Goal: Task Accomplishment & Management: Use online tool/utility

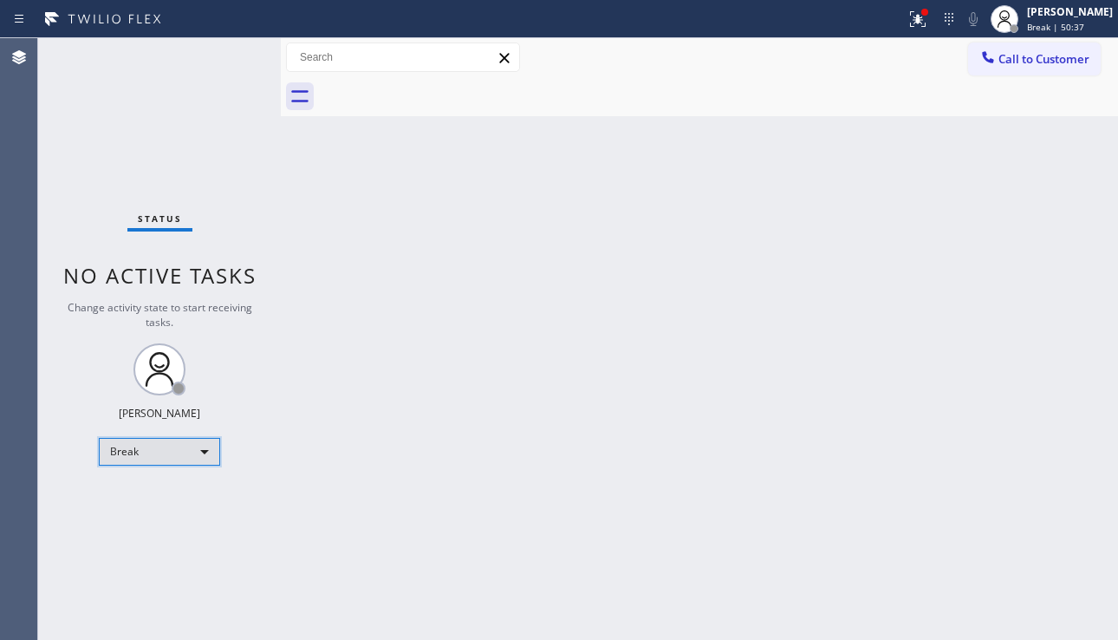
click at [168, 447] on div "Break" at bounding box center [159, 452] width 121 height 28
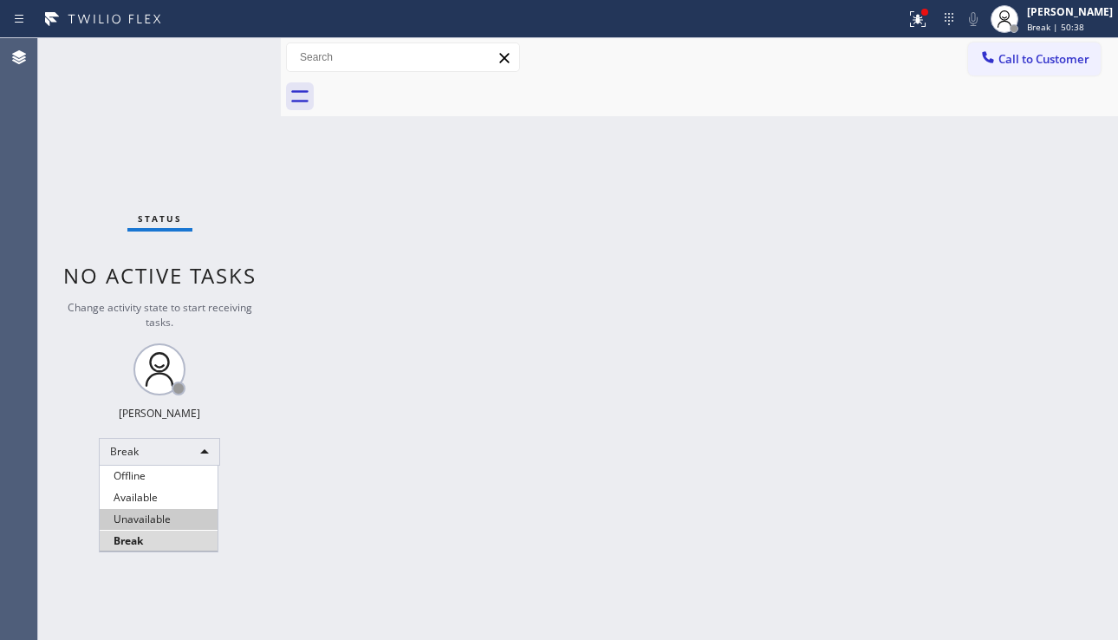
click at [160, 516] on li "Unavailable" at bounding box center [159, 519] width 118 height 21
click at [1031, 503] on div "Back to Dashboard Change Sender ID Customers Technicians Select a contact Outbo…" at bounding box center [699, 339] width 837 height 602
drag, startPoint x: 498, startPoint y: 578, endPoint x: 485, endPoint y: 570, distance: 14.4
click at [498, 578] on div "Back to Dashboard Change Sender ID Customers Technicians Select a contact Outbo…" at bounding box center [699, 339] width 837 height 602
click at [1026, 473] on div "Back to Dashboard Change Sender ID Customers Technicians Select a contact Outbo…" at bounding box center [699, 339] width 837 height 602
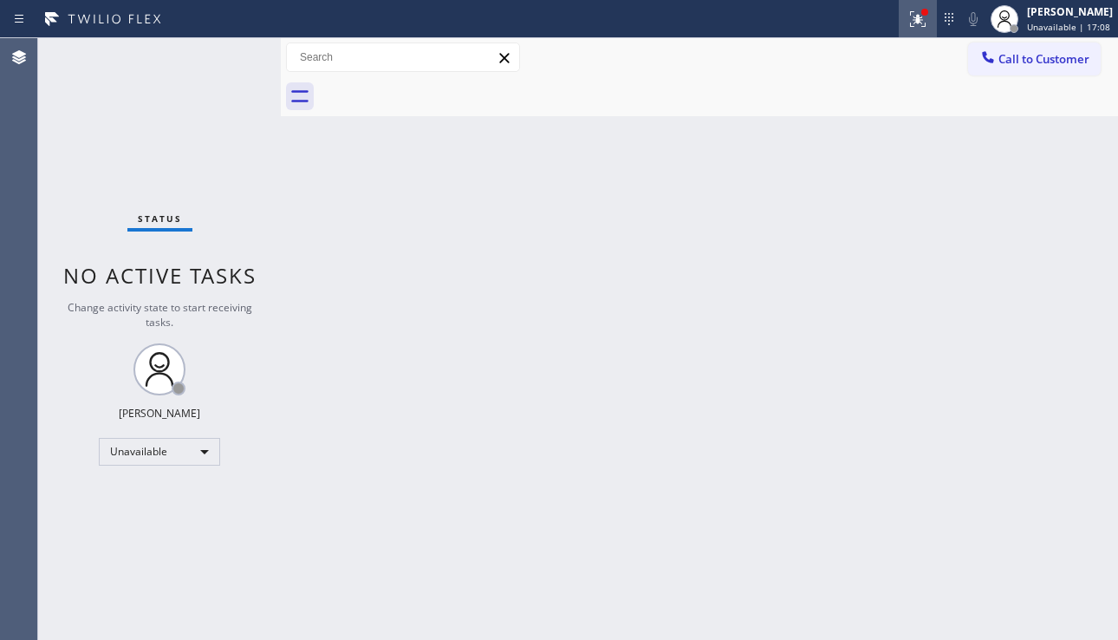
click at [905, 27] on div at bounding box center [918, 19] width 38 height 21
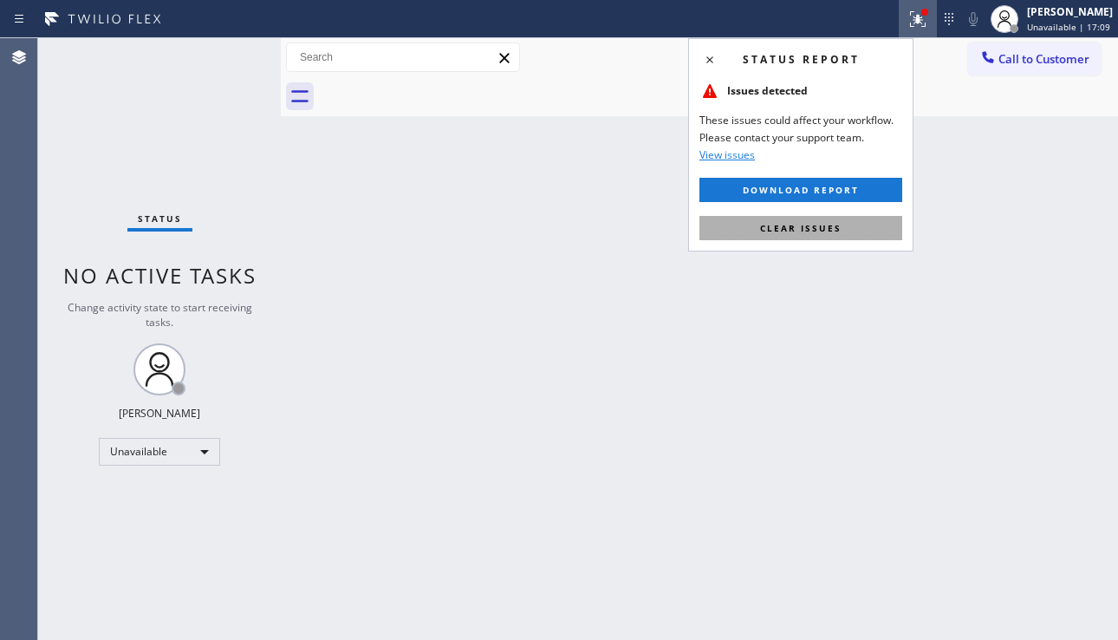
click at [841, 239] on button "Clear issues" at bounding box center [801, 228] width 203 height 24
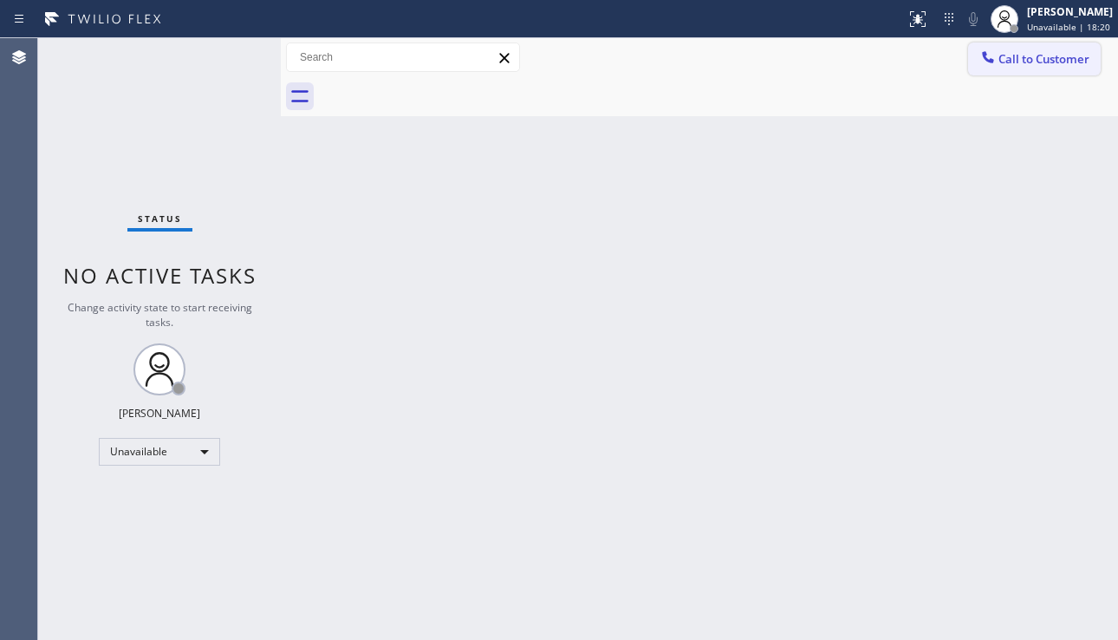
click at [1018, 61] on span "Call to Customer" at bounding box center [1044, 59] width 91 height 16
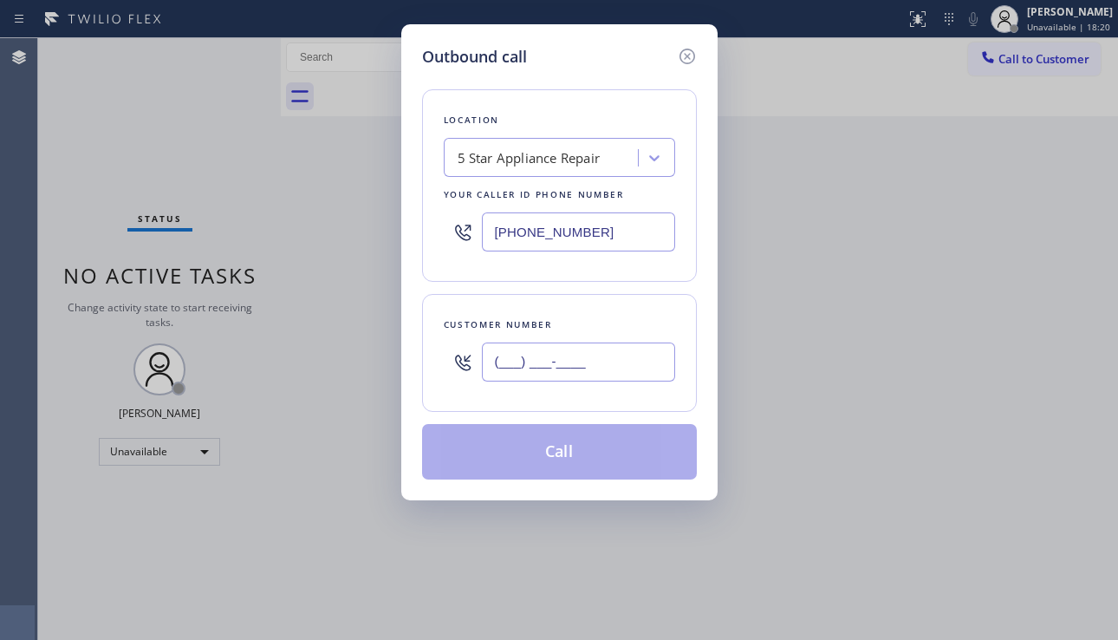
click at [549, 373] on input "(___) ___-____" at bounding box center [578, 361] width 193 height 39
paste input "412) 482-8109"
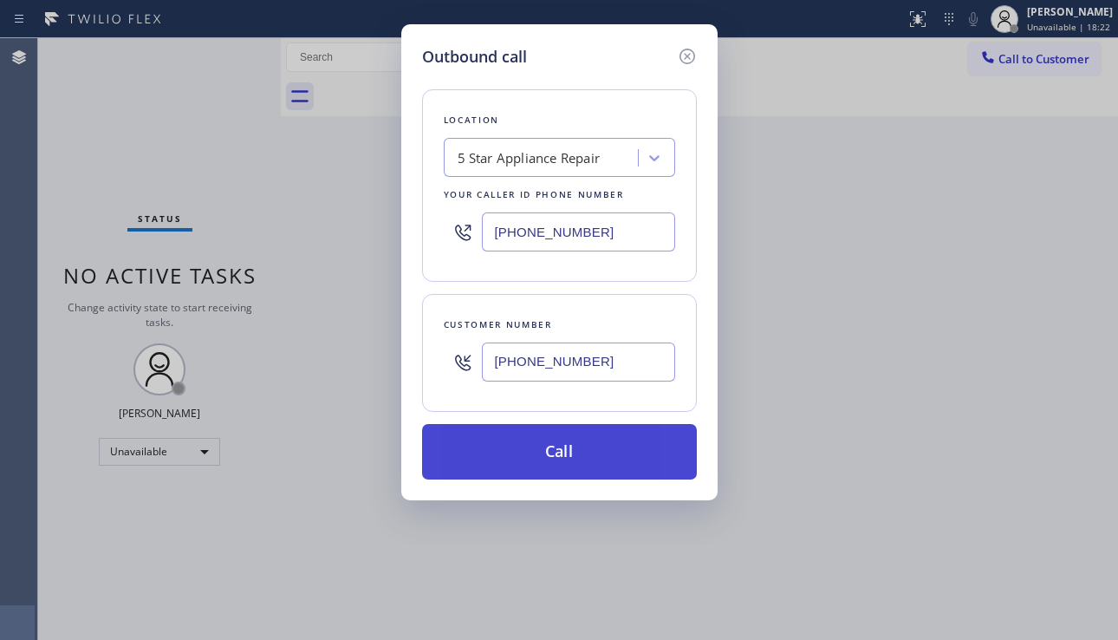
type input "[PHONE_NUMBER]"
click at [561, 456] on button "Call" at bounding box center [559, 451] width 275 height 55
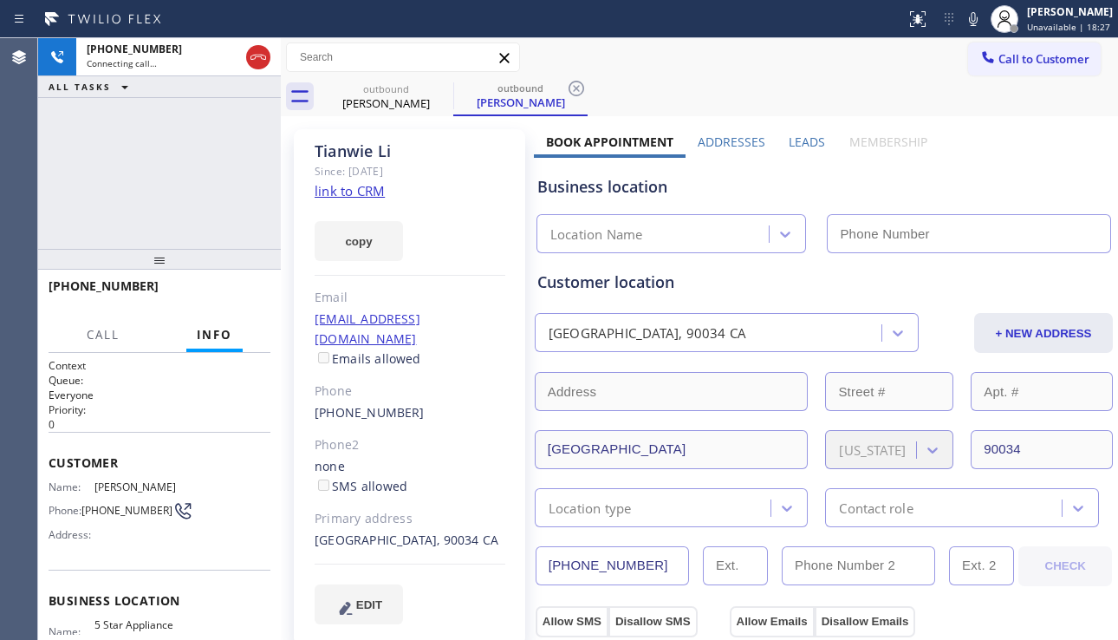
type input "[PHONE_NUMBER]"
click at [1023, 192] on div "Business location" at bounding box center [823, 186] width 573 height 23
click at [791, 145] on label "Leads" at bounding box center [807, 142] width 36 height 16
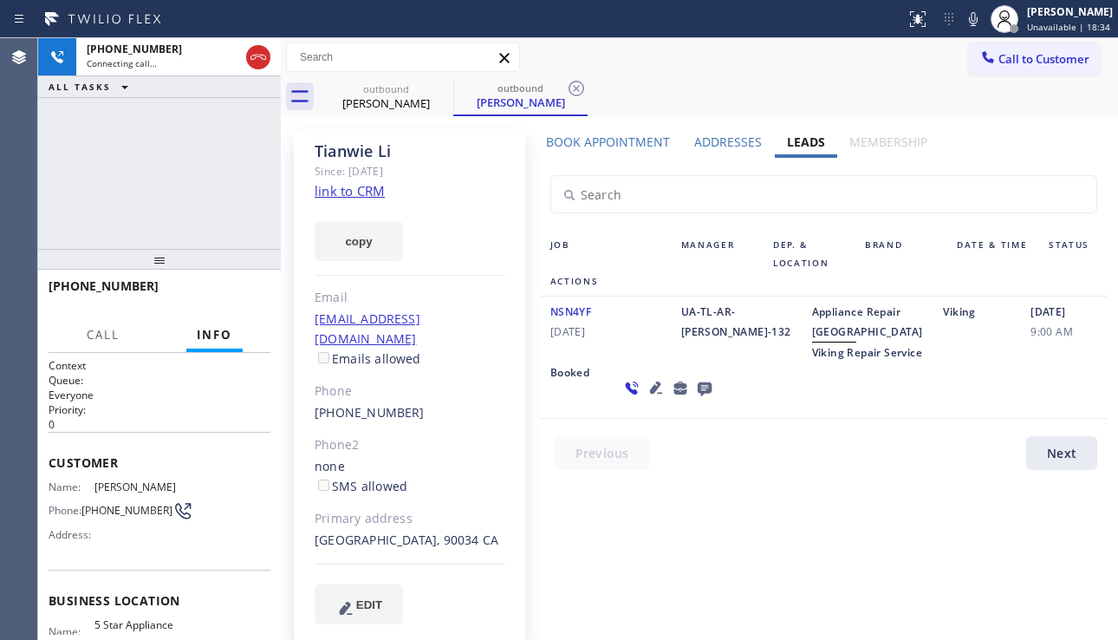
click at [650, 394] on icon at bounding box center [656, 387] width 12 height 12
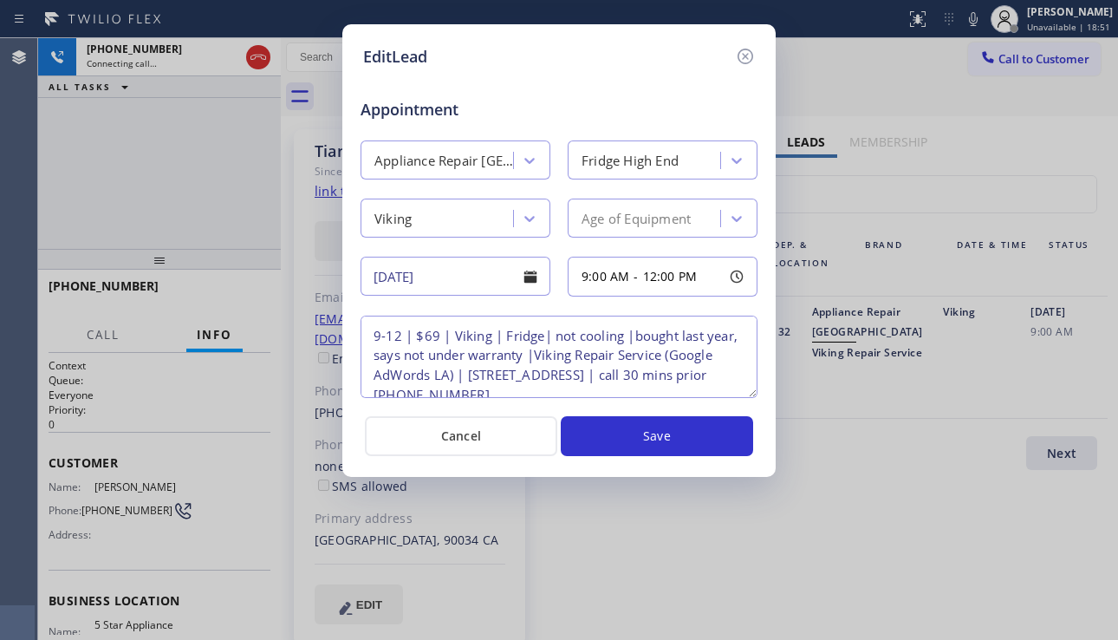
type textarea "9-12 | $69 | Viking | Fridge| not cooling |bought last year, says not under war…"
click at [749, 48] on icon at bounding box center [745, 56] width 21 height 21
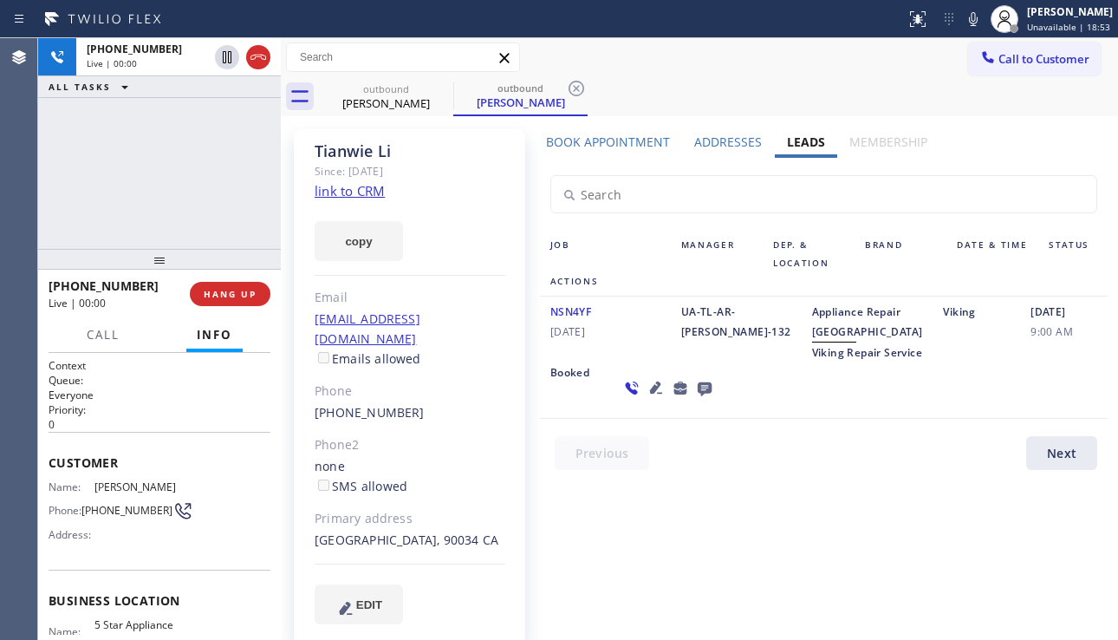
click at [698, 396] on icon at bounding box center [705, 389] width 14 height 14
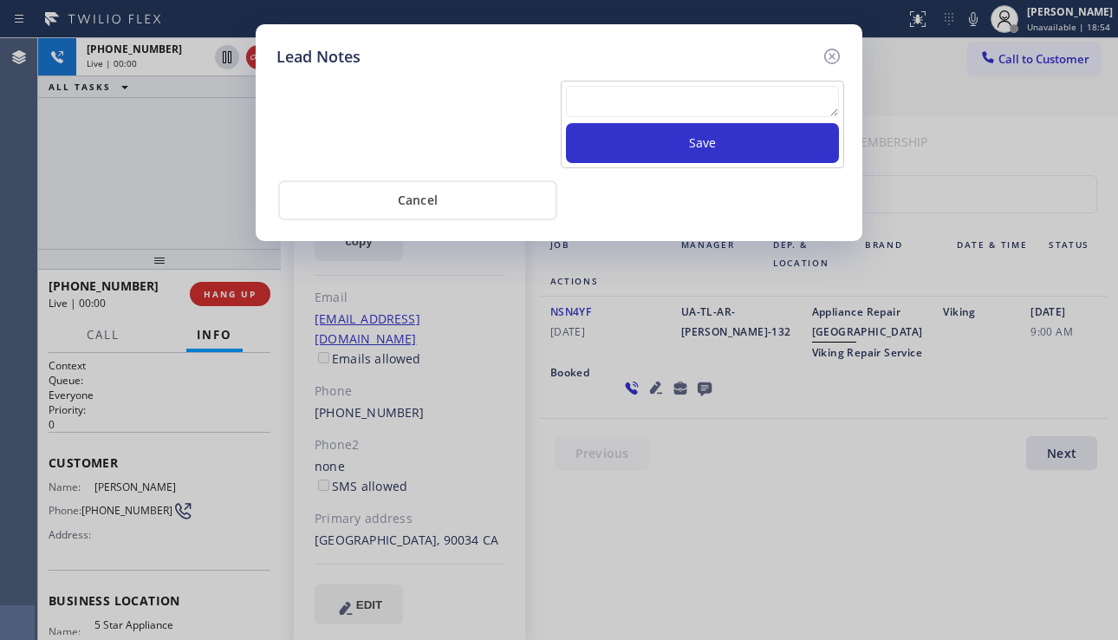
click at [608, 101] on textarea at bounding box center [702, 101] width 273 height 31
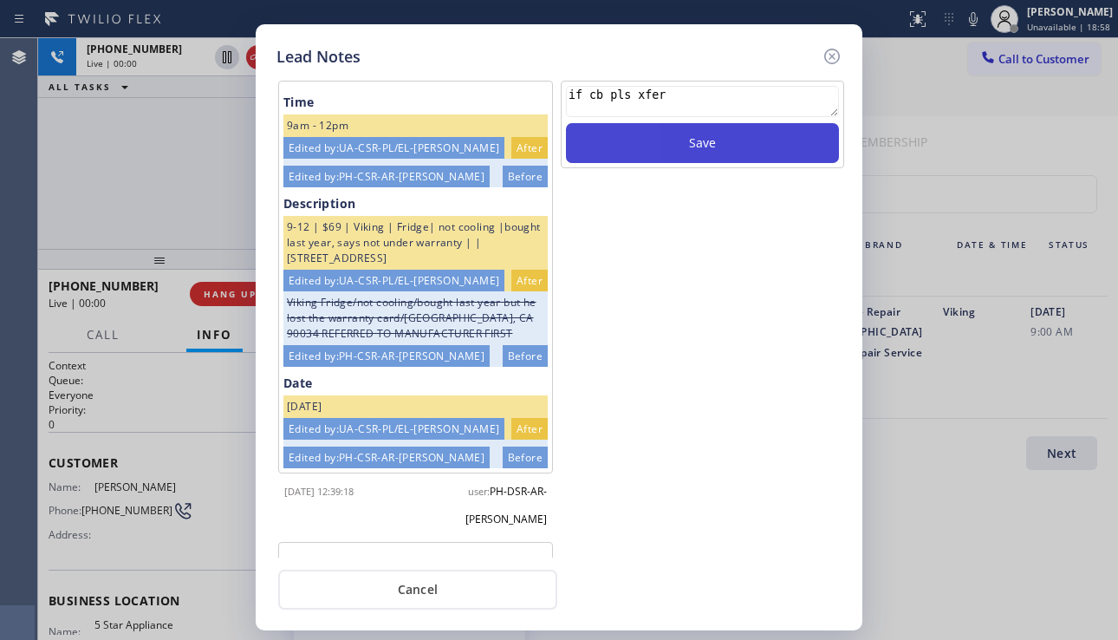
type textarea "if cb pls xfer"
click at [634, 133] on button "Save" at bounding box center [702, 143] width 273 height 40
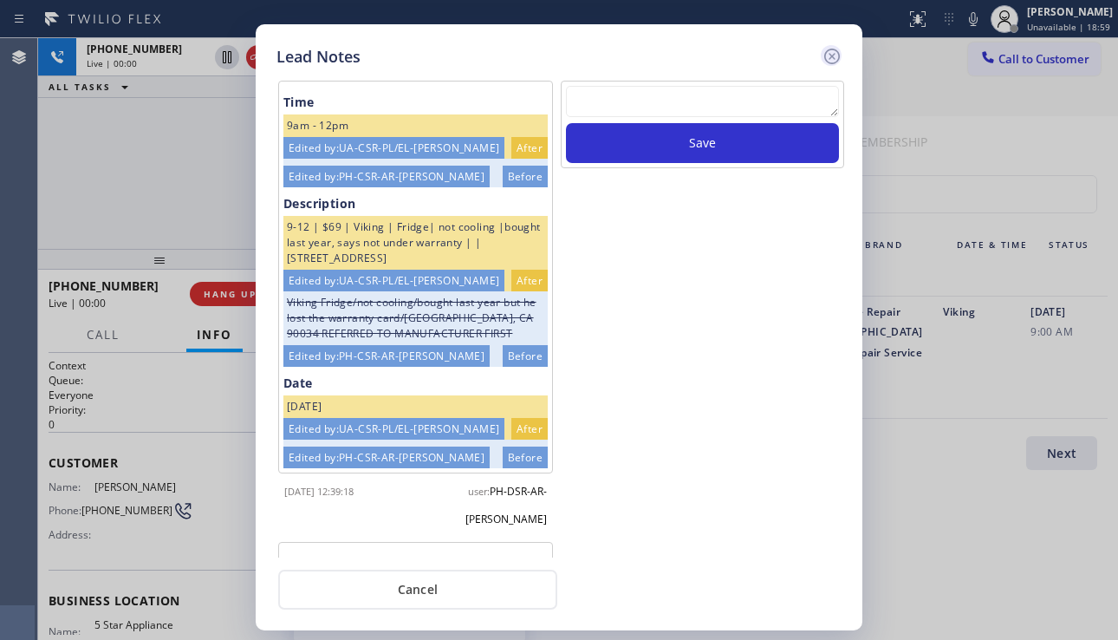
click at [839, 53] on icon at bounding box center [832, 57] width 16 height 16
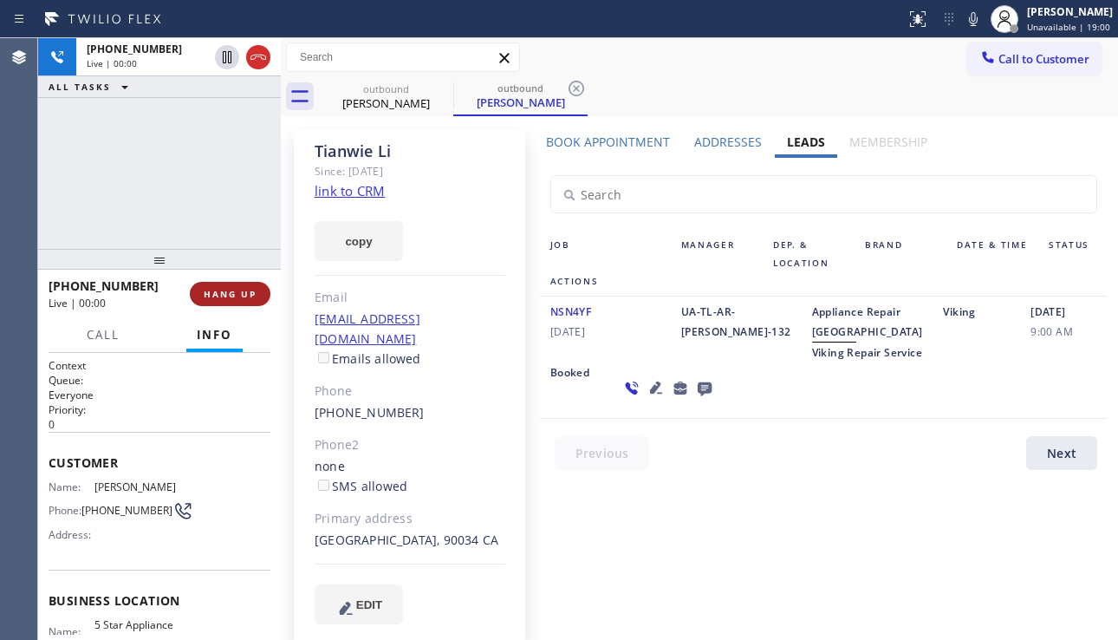
click at [235, 292] on span "HANG UP" at bounding box center [230, 294] width 53 height 12
click at [235, 293] on span "HANG UP" at bounding box center [230, 294] width 53 height 12
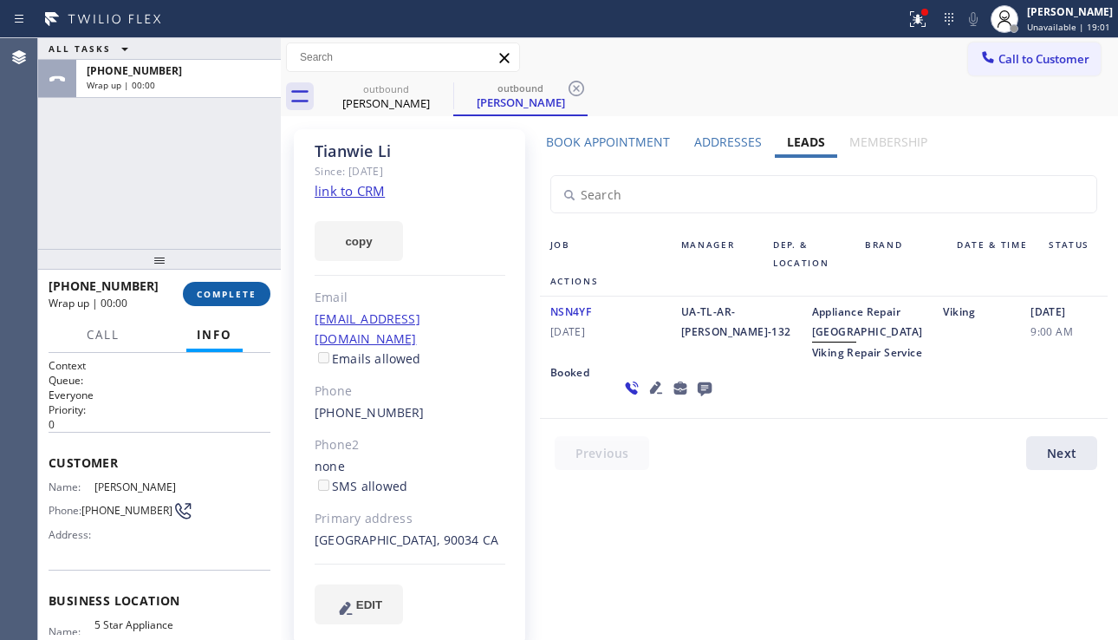
click at [235, 294] on span "COMPLETE" at bounding box center [227, 294] width 60 height 12
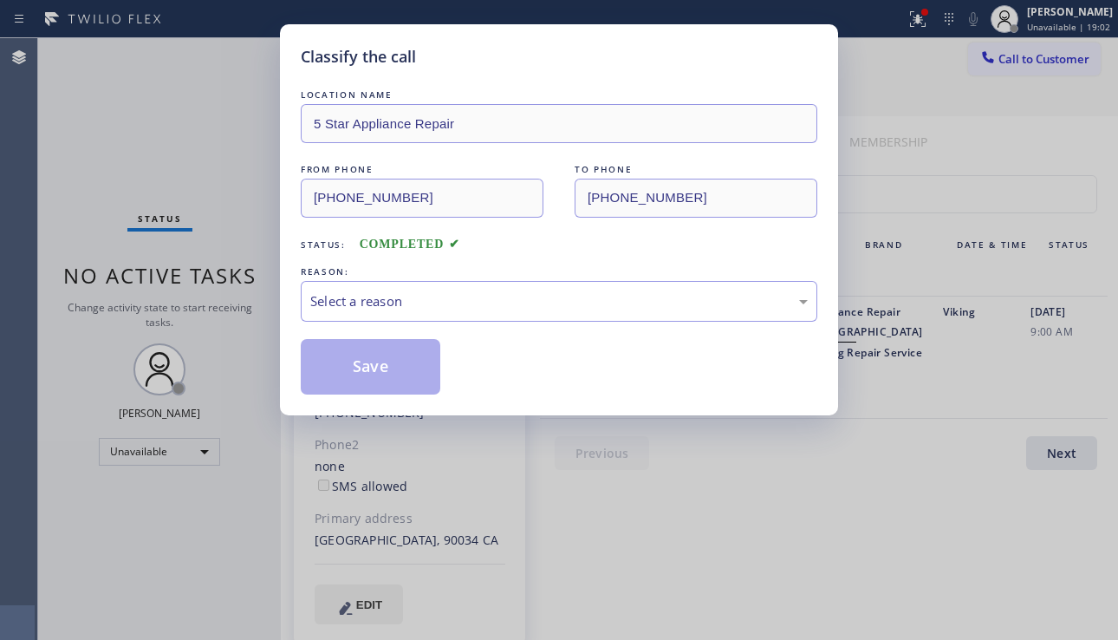
click at [464, 305] on div "Select a reason" at bounding box center [559, 301] width 498 height 20
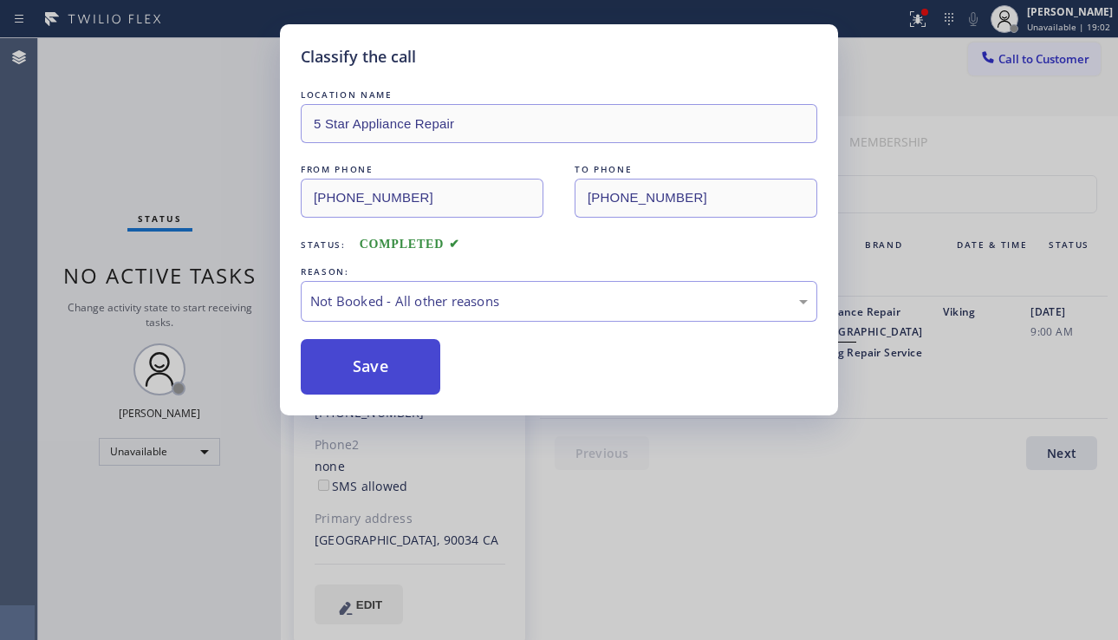
click at [349, 376] on button "Save" at bounding box center [371, 366] width 140 height 55
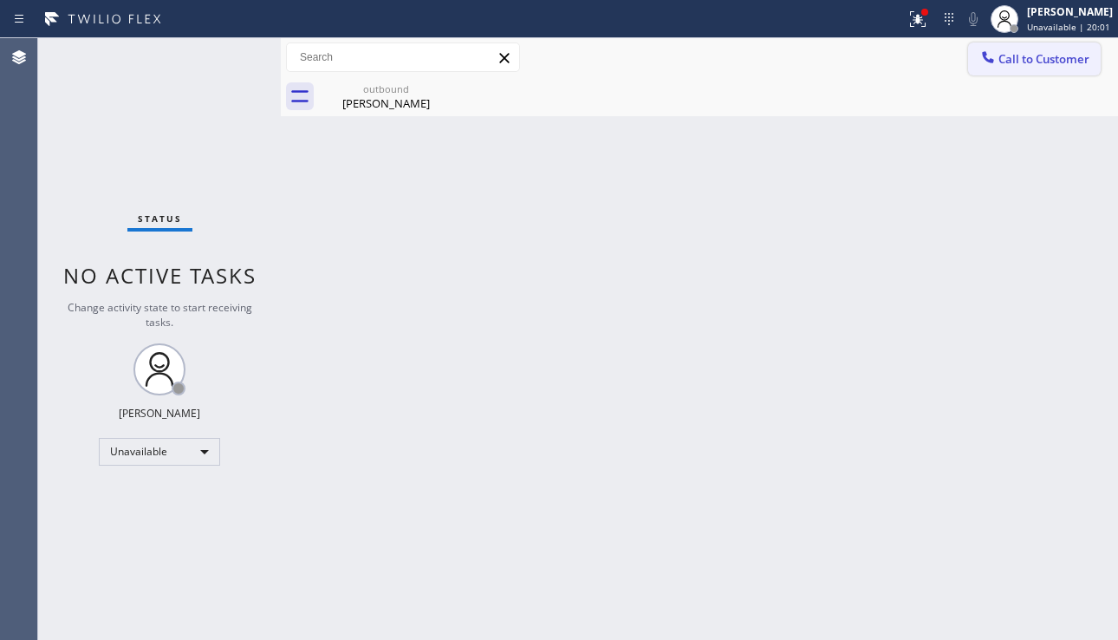
click at [1017, 56] on span "Call to Customer" at bounding box center [1044, 59] width 91 height 16
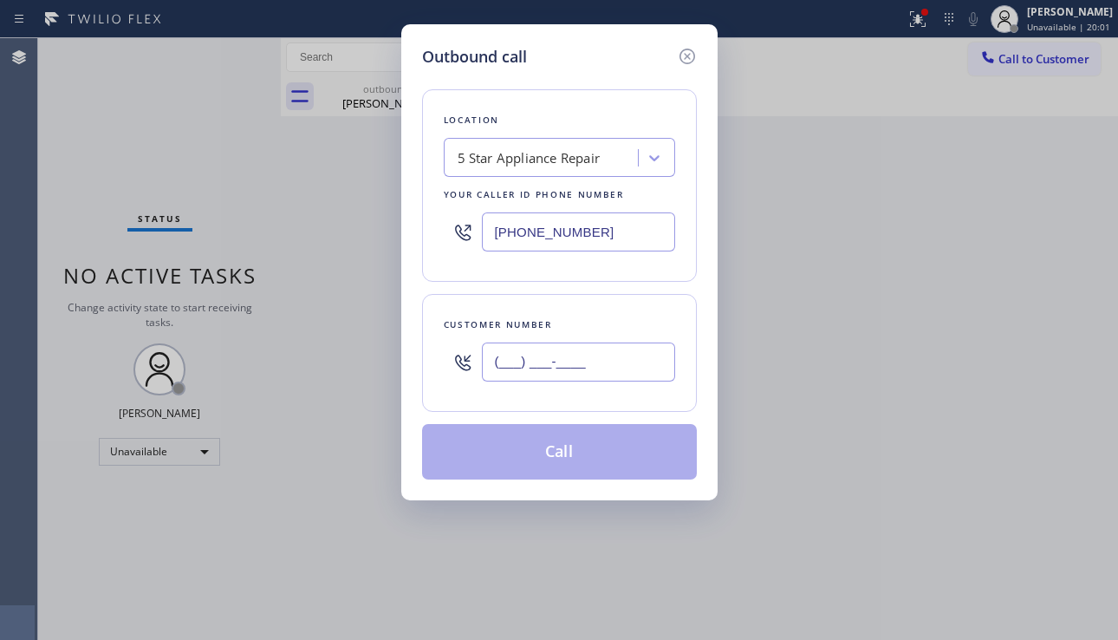
click at [549, 355] on input "(___) ___-____" at bounding box center [578, 361] width 193 height 39
paste input "929) 400-5424"
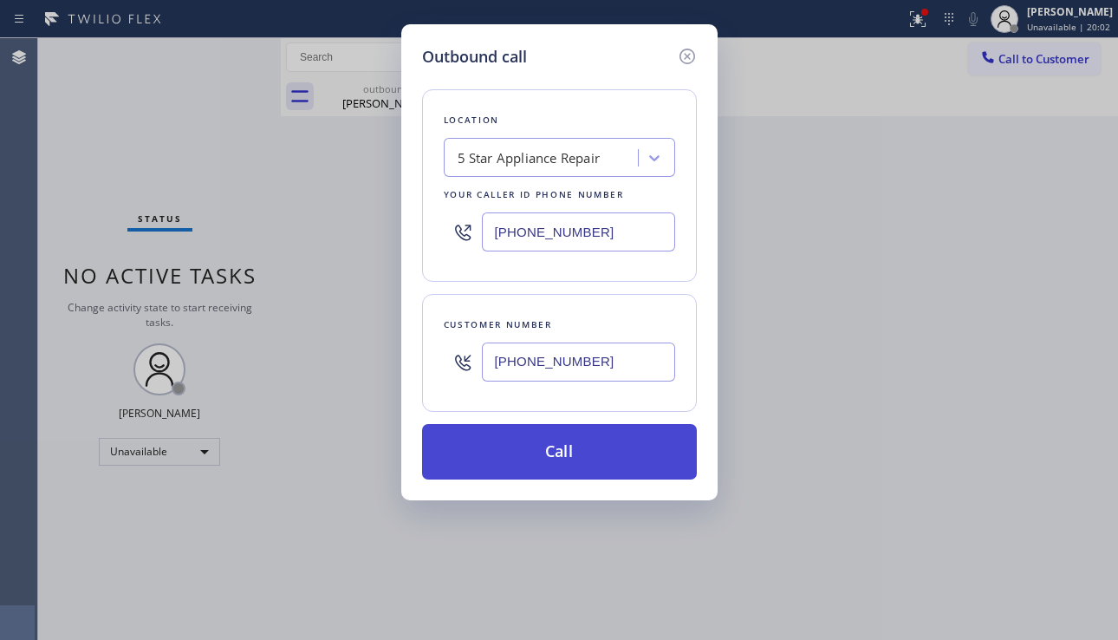
type input "[PHONE_NUMBER]"
click at [553, 441] on button "Call" at bounding box center [559, 451] width 275 height 55
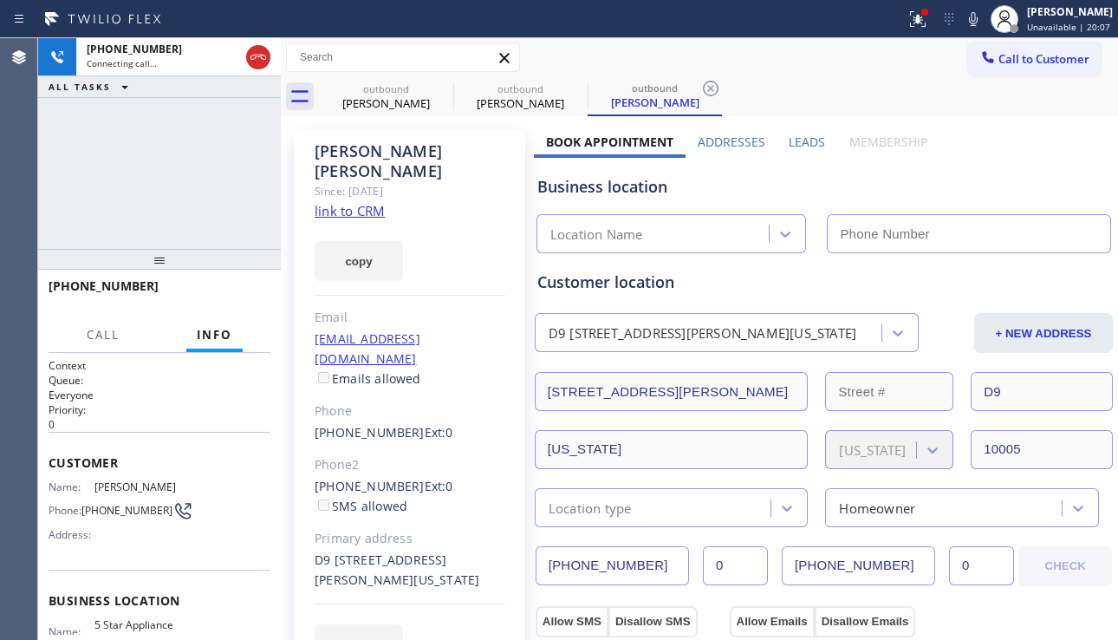
type input "[PHONE_NUMBER]"
click at [811, 151] on div "Business location 5 Star Appliance Repair [PHONE_NUMBER]" at bounding box center [824, 202] width 580 height 102
click at [807, 141] on label "Leads" at bounding box center [807, 142] width 36 height 16
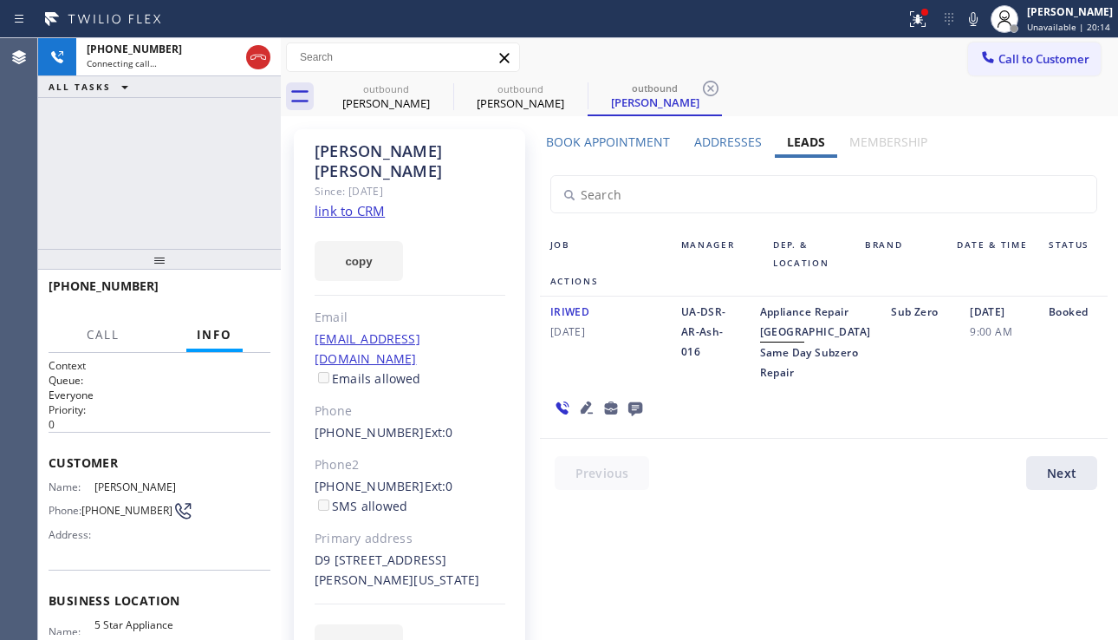
click at [580, 418] on icon at bounding box center [587, 407] width 21 height 21
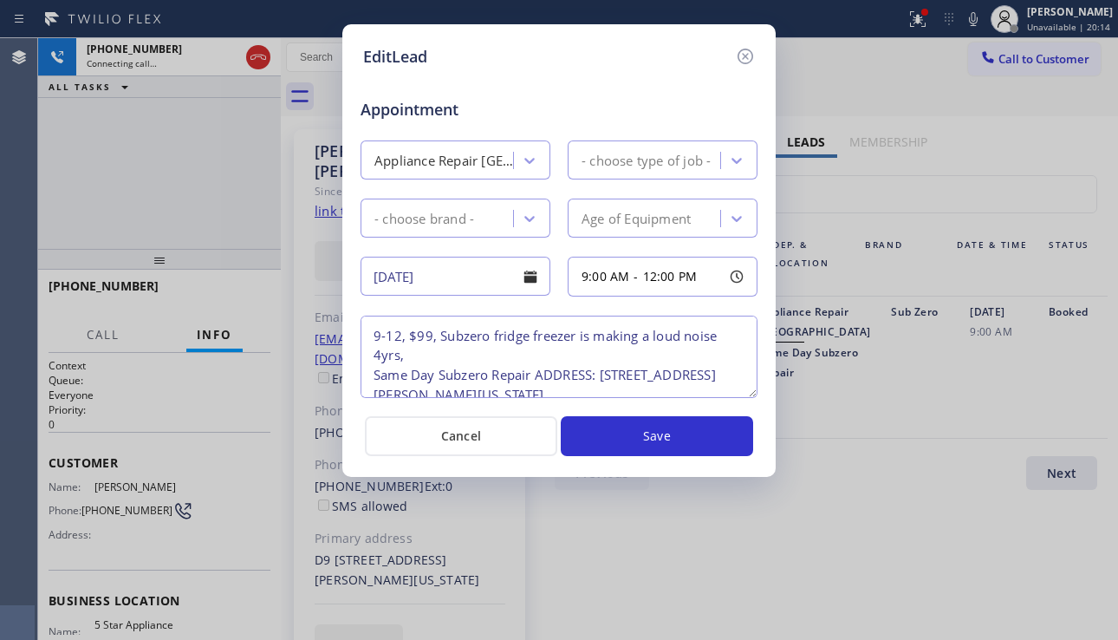
type textarea "9-12, $99, Subzero fridge freezer is making a loud noise 4yrs, Same Day Subzero…"
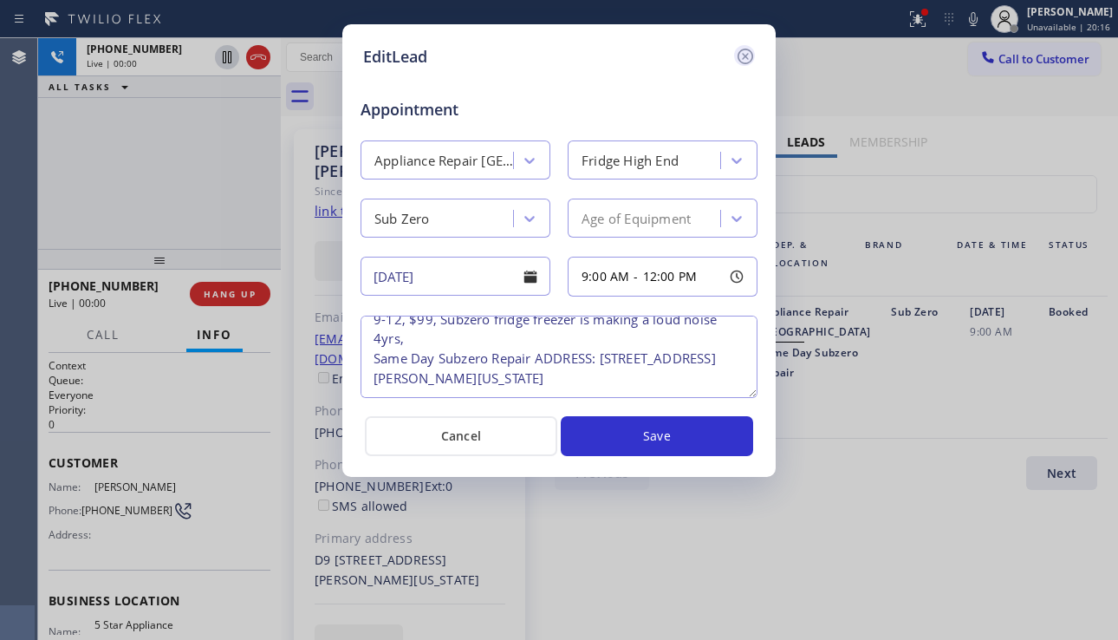
click at [746, 61] on icon at bounding box center [745, 56] width 21 height 21
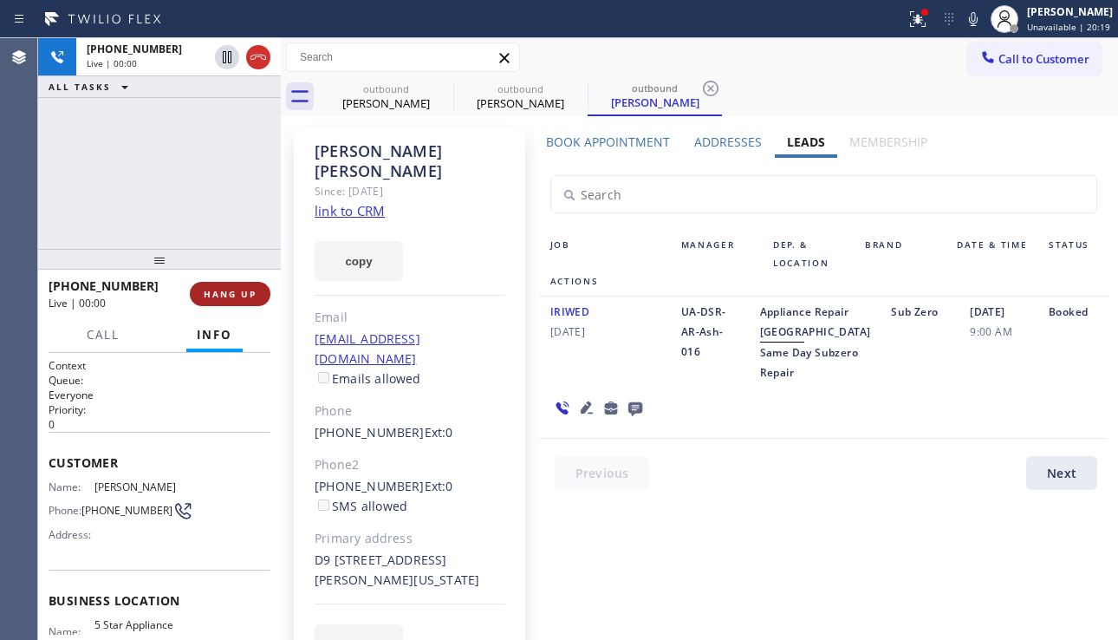
click at [238, 296] on span "HANG UP" at bounding box center [230, 294] width 53 height 12
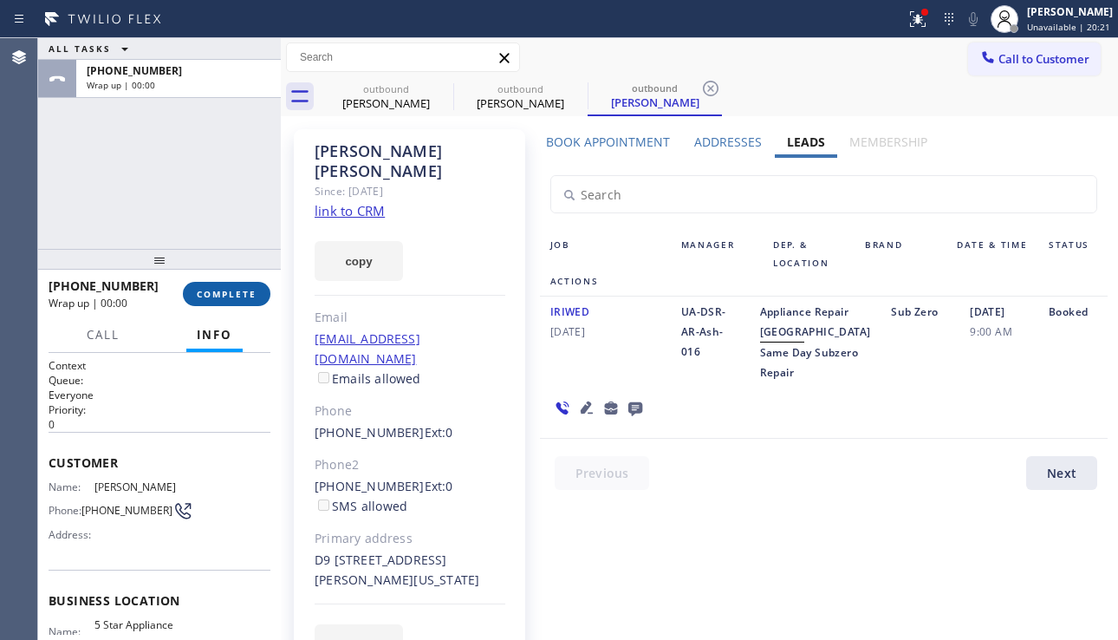
click at [246, 291] on span "COMPLETE" at bounding box center [227, 294] width 60 height 12
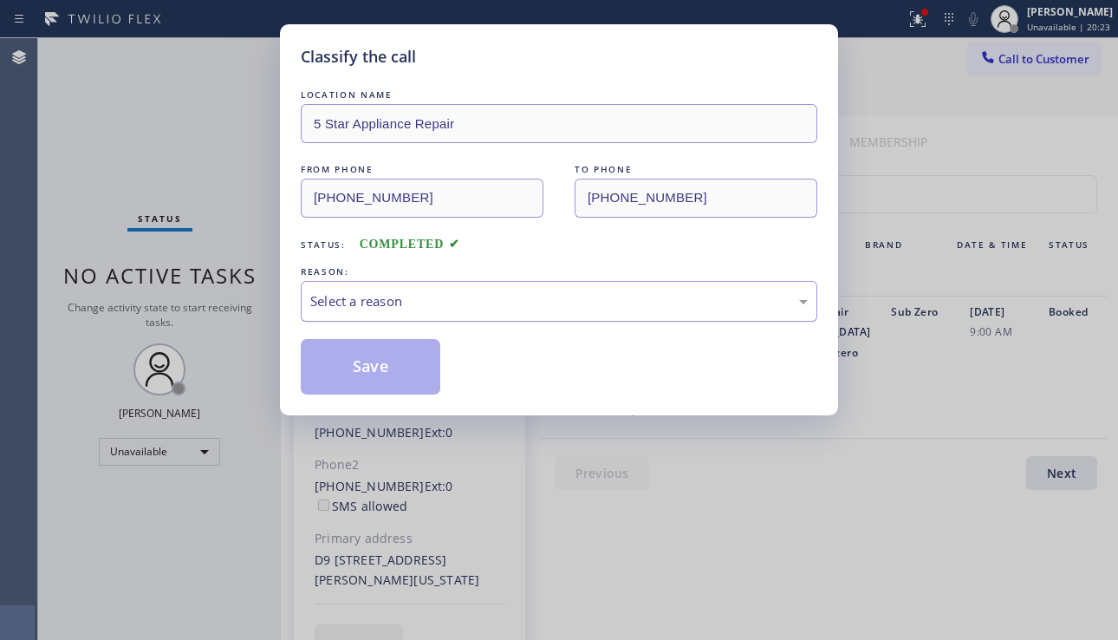
click at [540, 313] on div "Select a reason" at bounding box center [559, 301] width 517 height 41
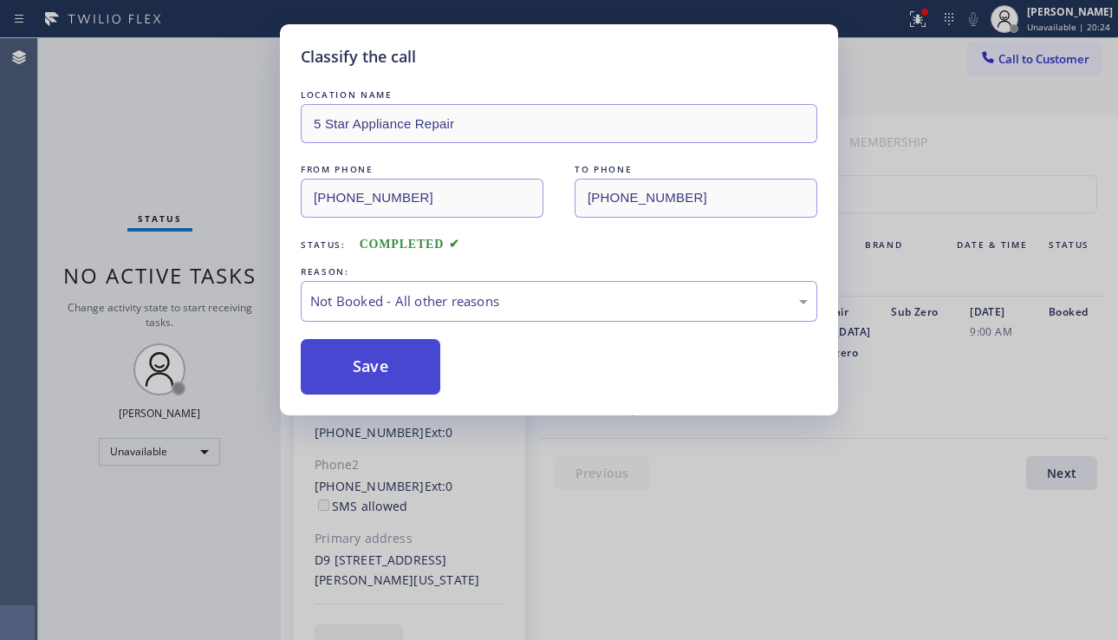
click at [357, 370] on button "Save" at bounding box center [371, 366] width 140 height 55
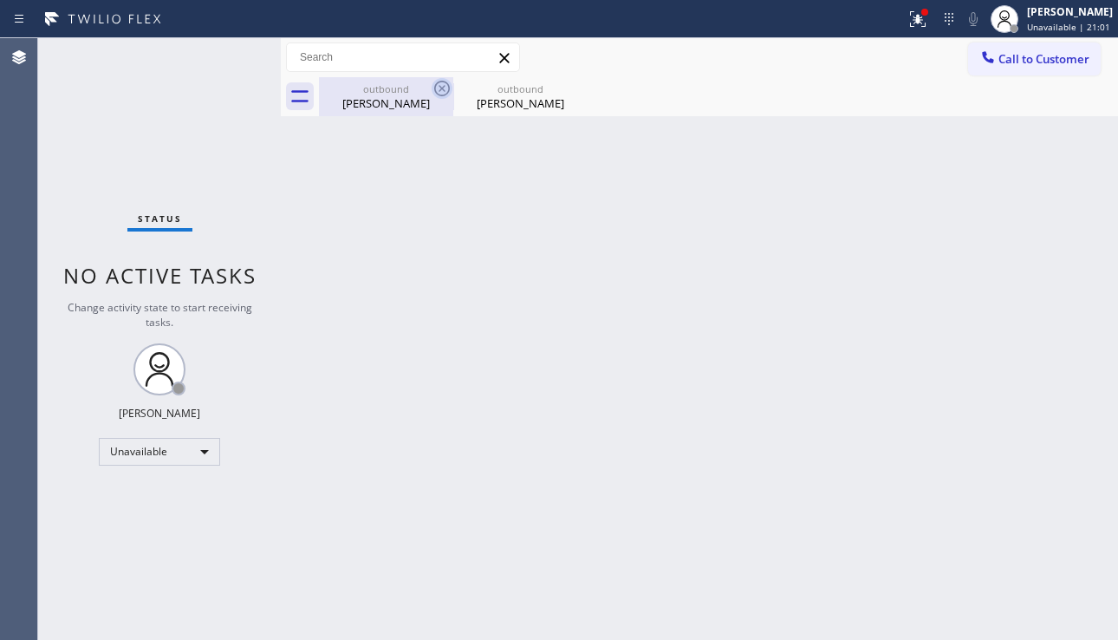
click at [441, 87] on icon at bounding box center [442, 89] width 16 height 16
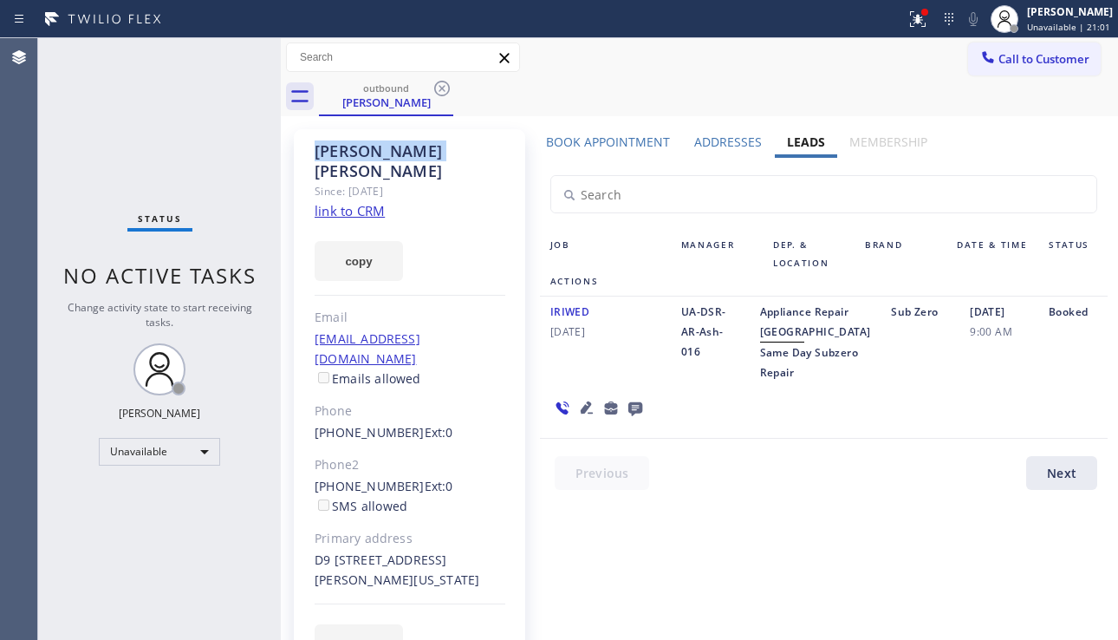
click at [441, 87] on icon at bounding box center [442, 89] width 16 height 16
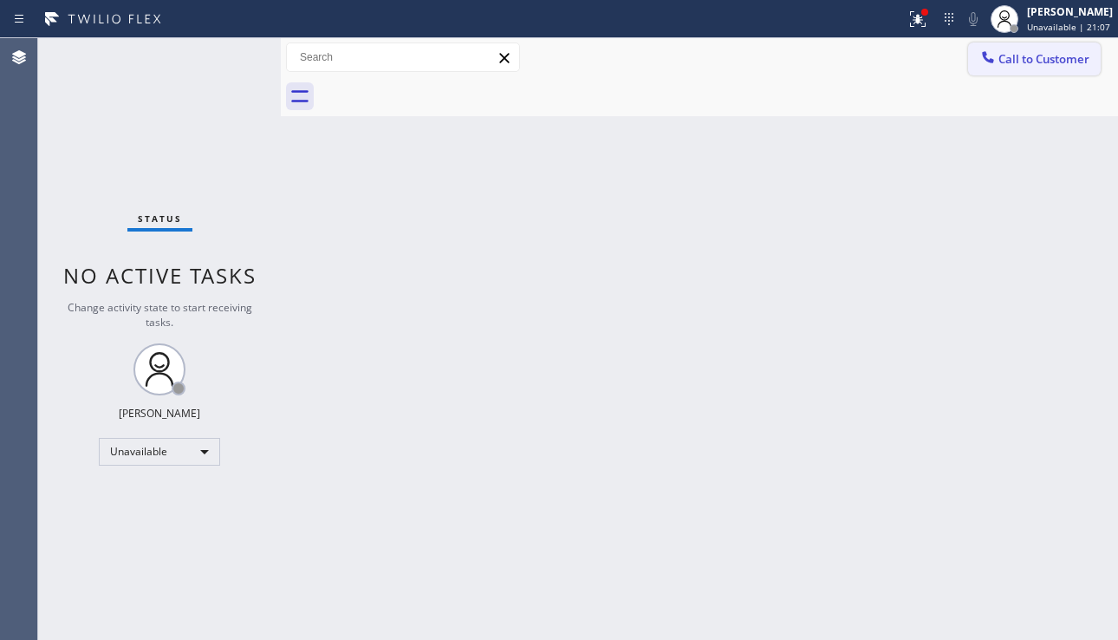
click at [980, 56] on icon at bounding box center [988, 57] width 17 height 17
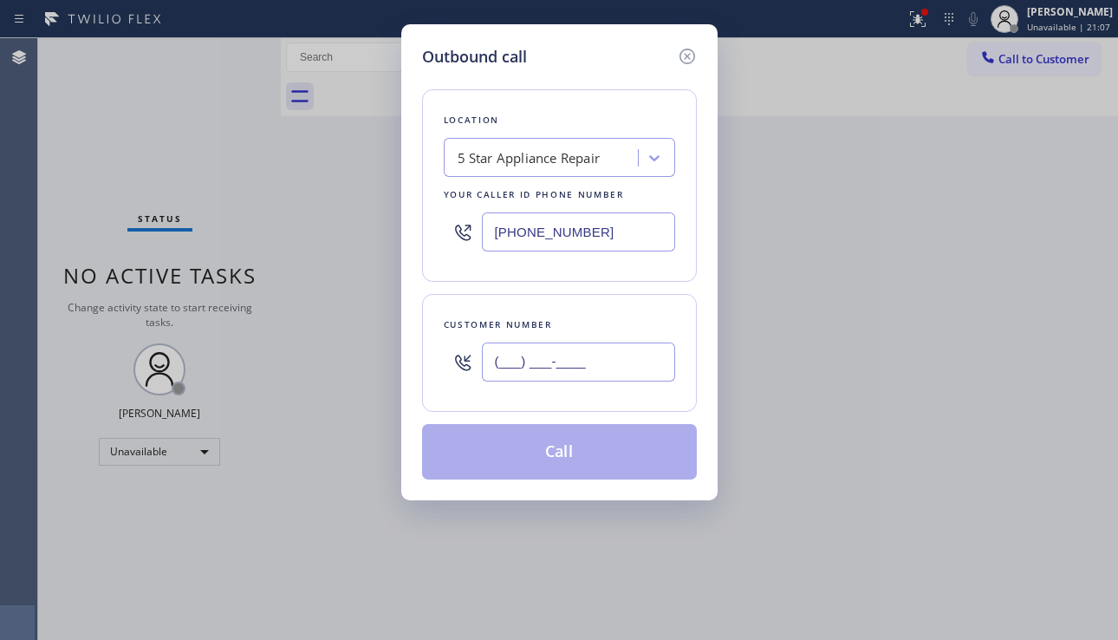
click at [531, 360] on input "(___) ___-____" at bounding box center [578, 361] width 193 height 39
paste input "310) 384-6657"
click at [574, 371] on input "[PHONE_NUMBER]" at bounding box center [578, 361] width 193 height 39
click at [583, 364] on input "[PHONE_NUMBER]" at bounding box center [578, 361] width 193 height 39
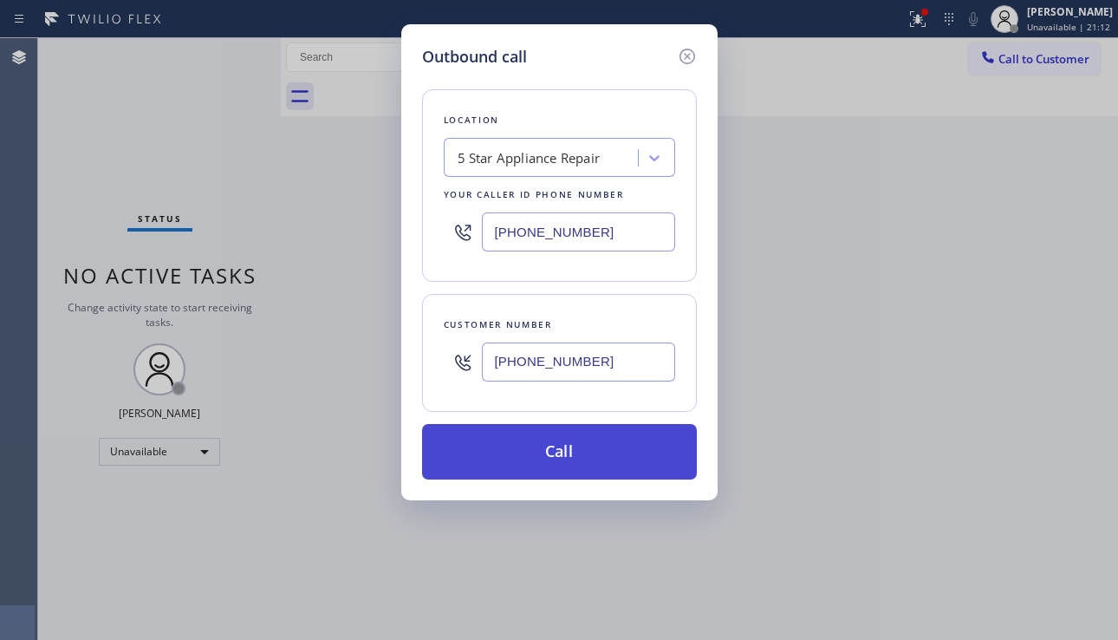
type input "[PHONE_NUMBER]"
click at [549, 459] on button "Call" at bounding box center [559, 451] width 275 height 55
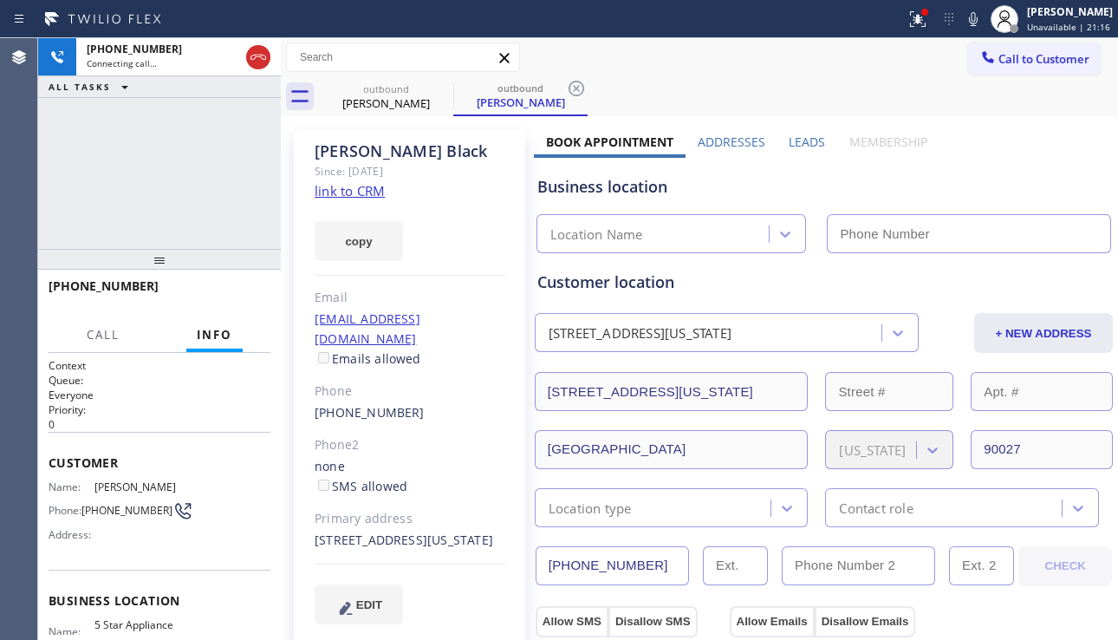
type input "[PHONE_NUMBER]"
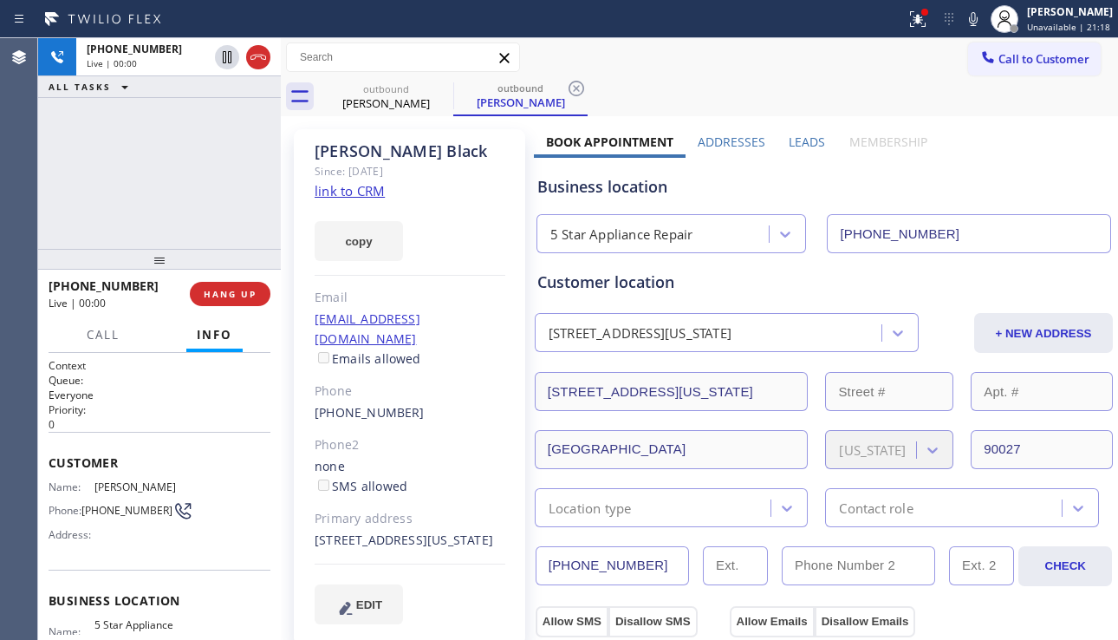
click at [804, 134] on label "Leads" at bounding box center [807, 142] width 36 height 16
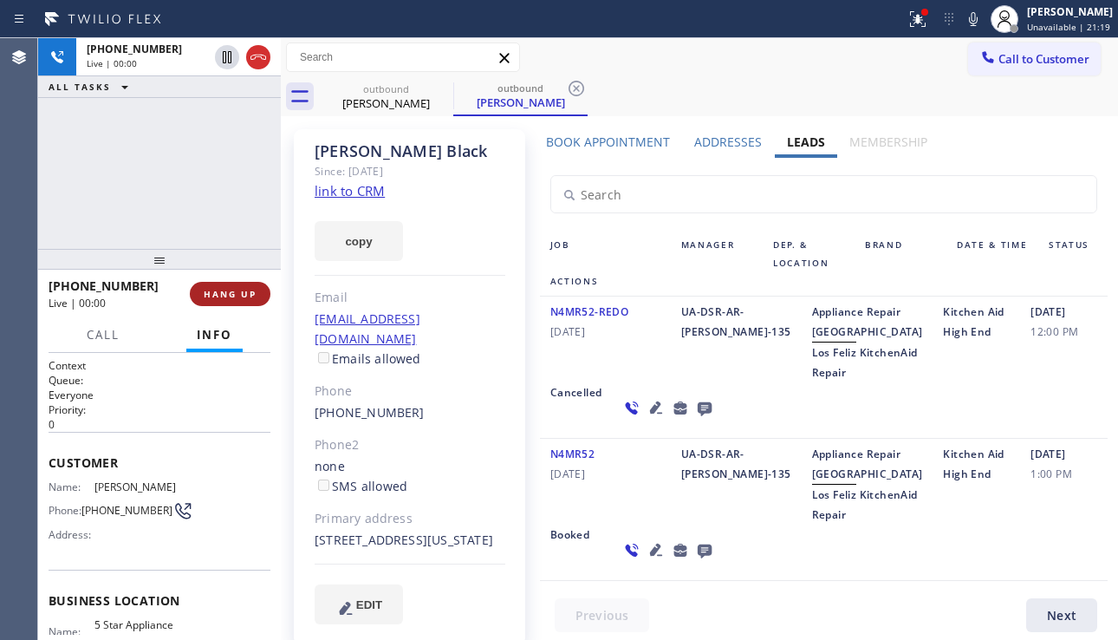
click at [240, 291] on span "HANG UP" at bounding box center [230, 294] width 53 height 12
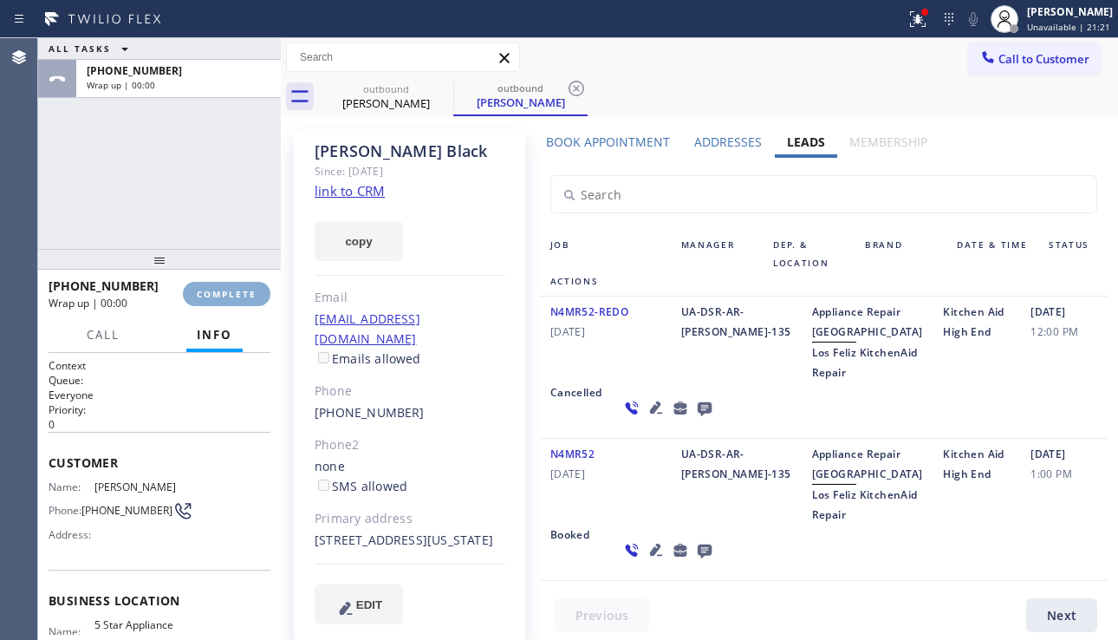
click at [240, 291] on span "COMPLETE" at bounding box center [227, 294] width 60 height 12
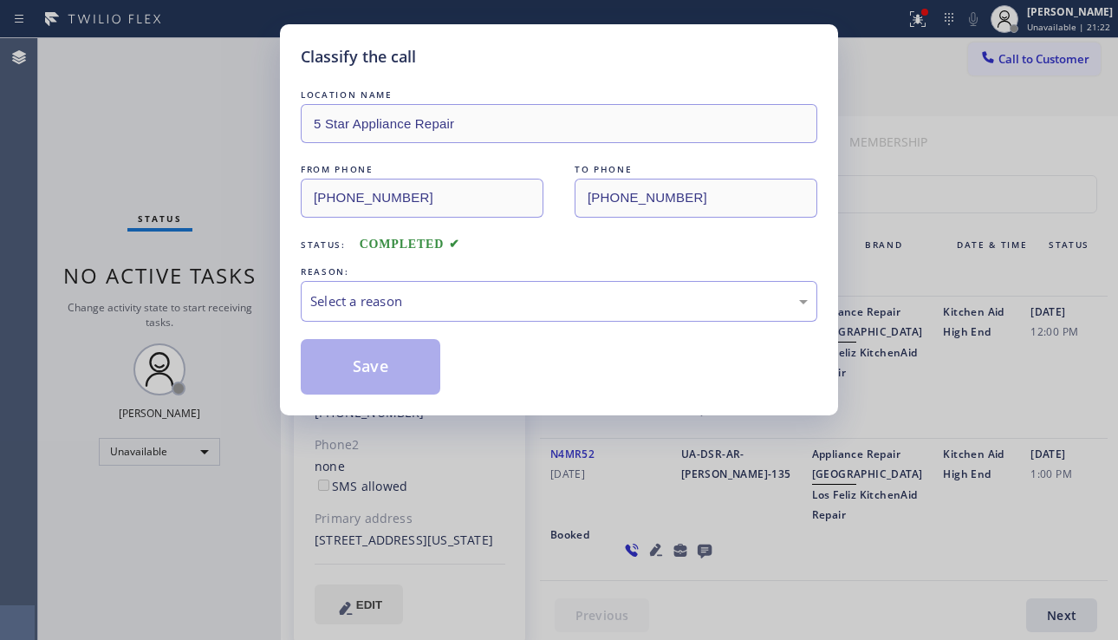
click at [504, 302] on div "Select a reason" at bounding box center [559, 301] width 498 height 20
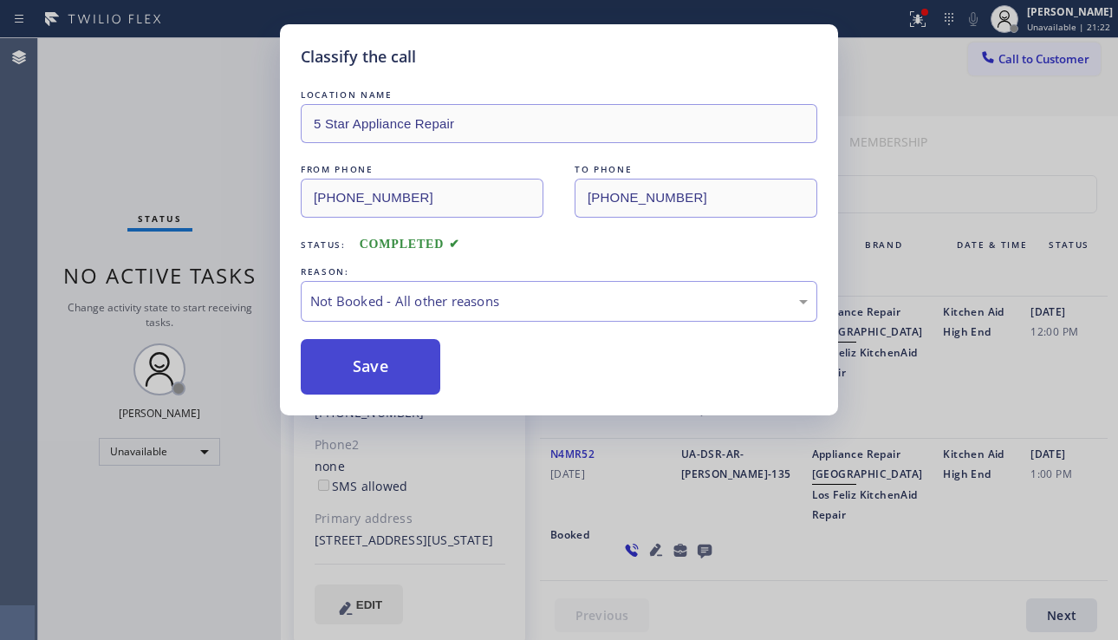
click at [394, 374] on button "Save" at bounding box center [371, 366] width 140 height 55
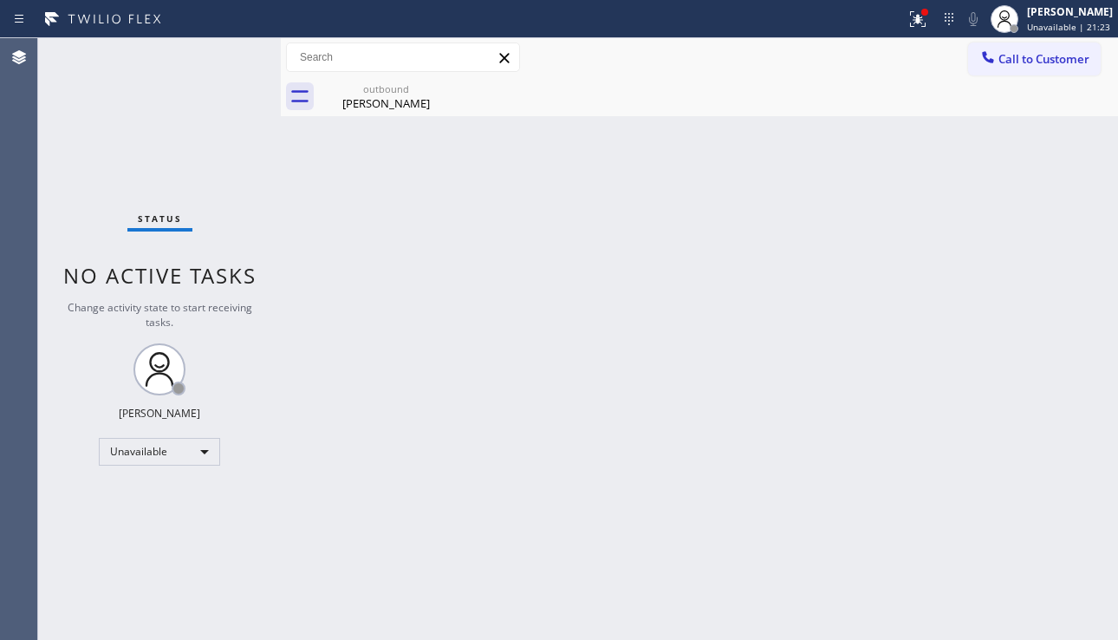
click at [1021, 58] on span "Call to Customer" at bounding box center [1044, 59] width 91 height 16
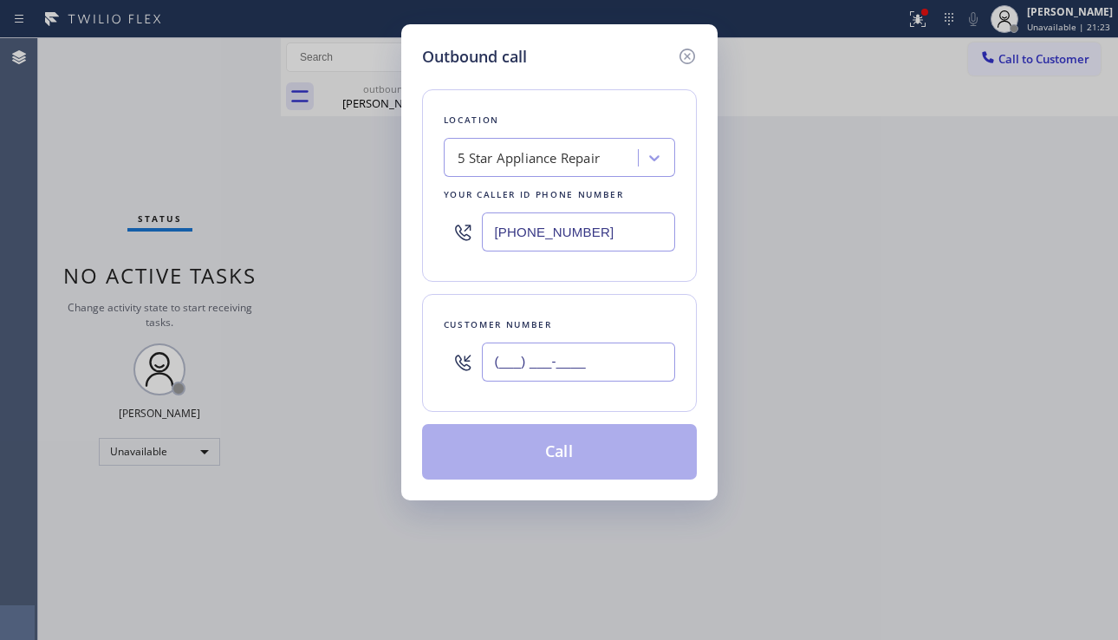
click at [540, 361] on input "(___) ___-____" at bounding box center [578, 361] width 193 height 39
paste input "305) 202-1174"
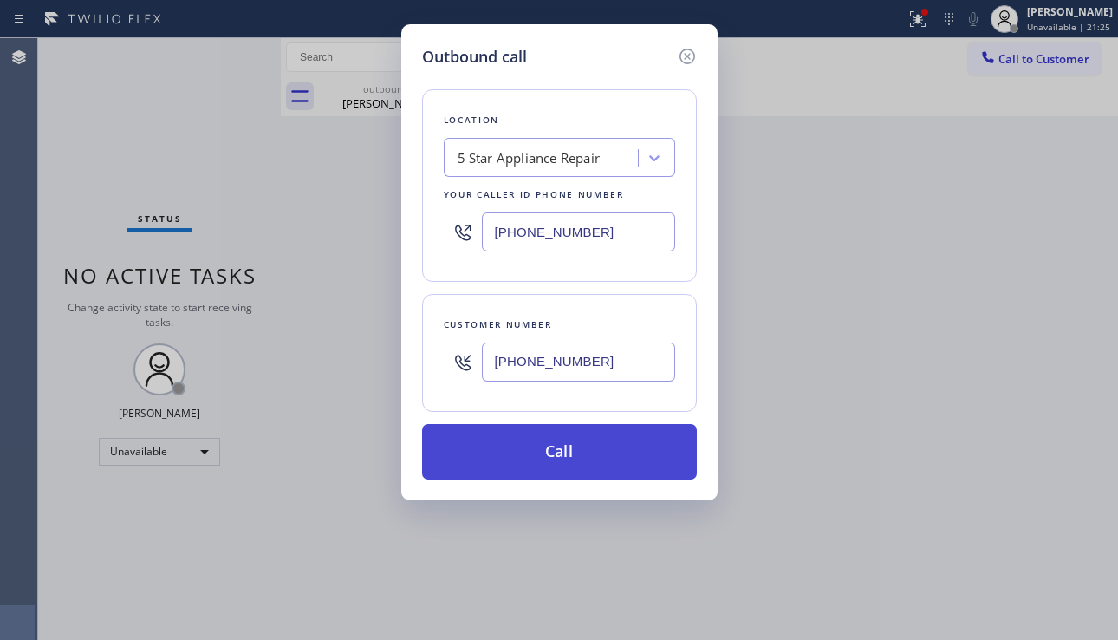
type input "[PHONE_NUMBER]"
click at [571, 451] on button "Call" at bounding box center [559, 451] width 275 height 55
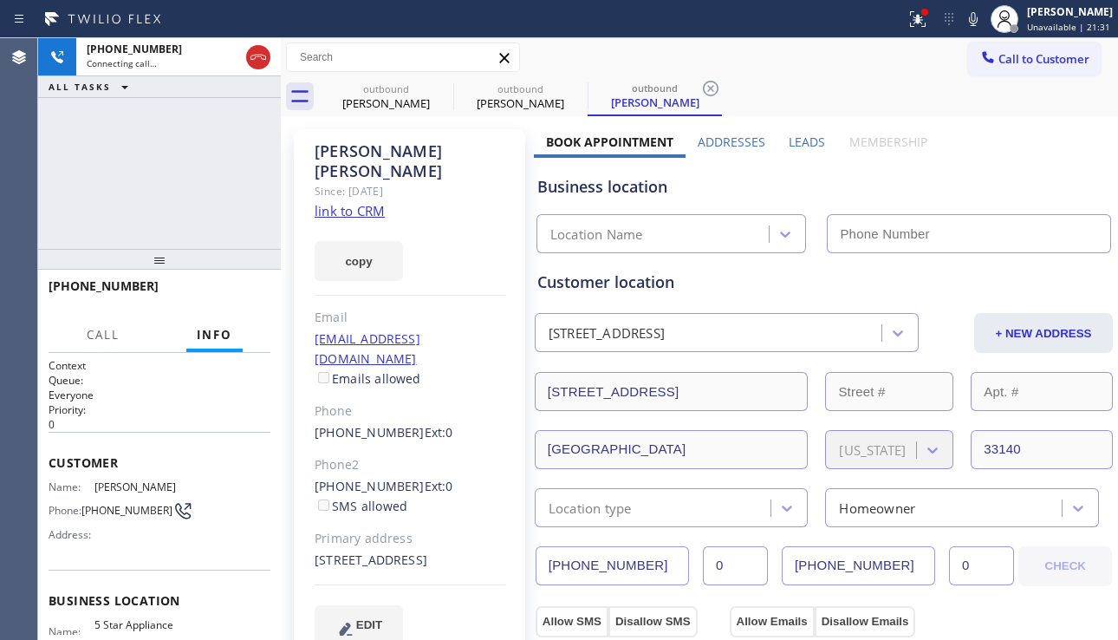
type input "[PHONE_NUMBER]"
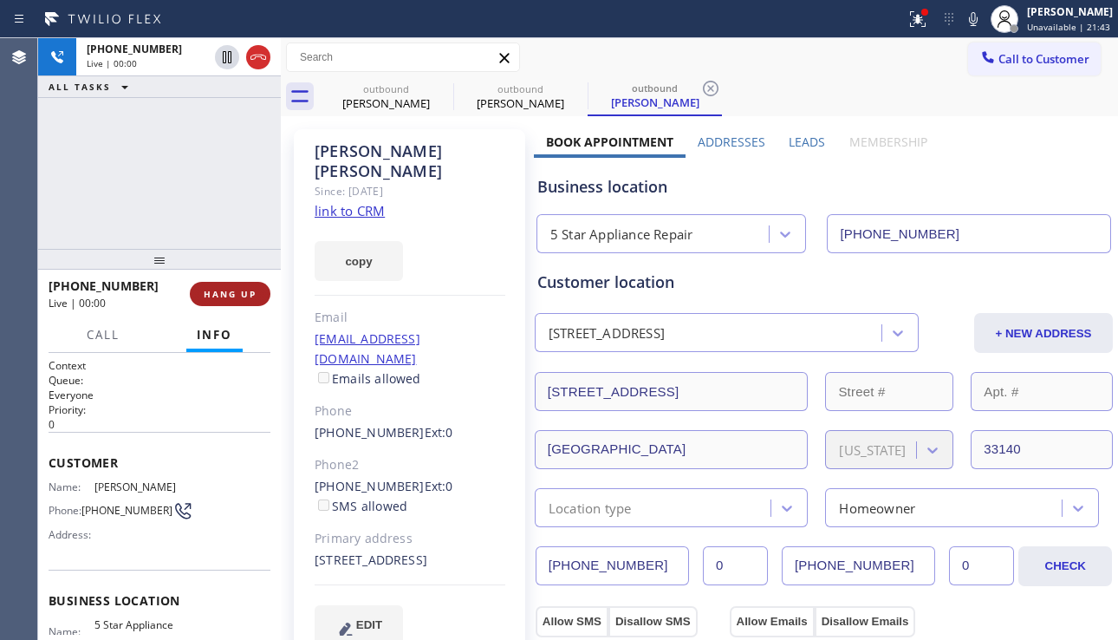
click at [228, 292] on span "HANG UP" at bounding box center [230, 294] width 53 height 12
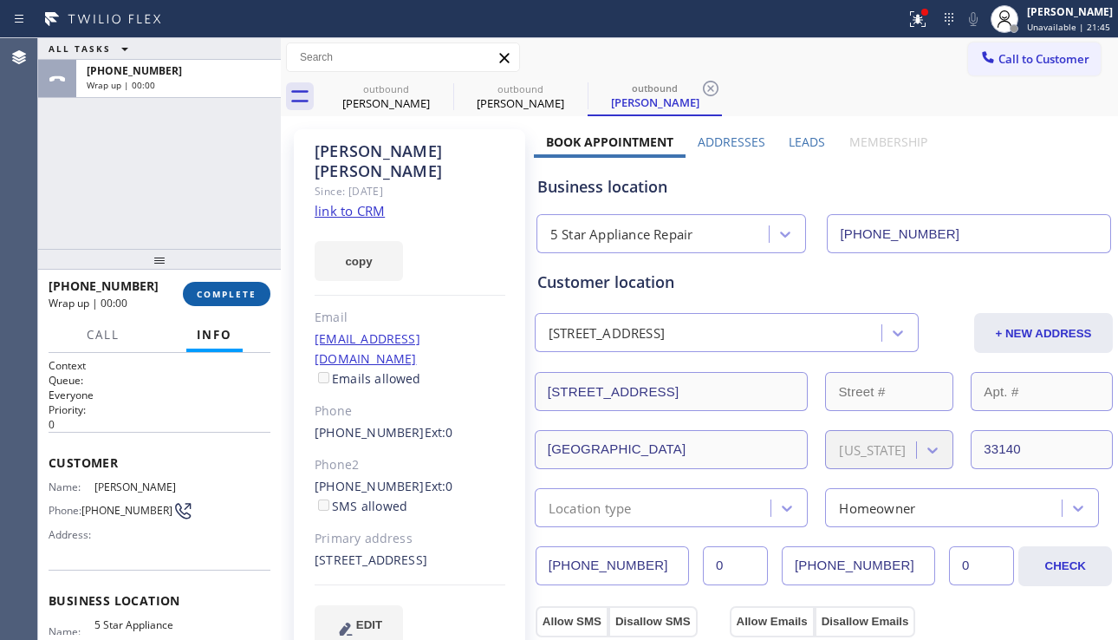
click at [254, 290] on span "COMPLETE" at bounding box center [227, 294] width 60 height 12
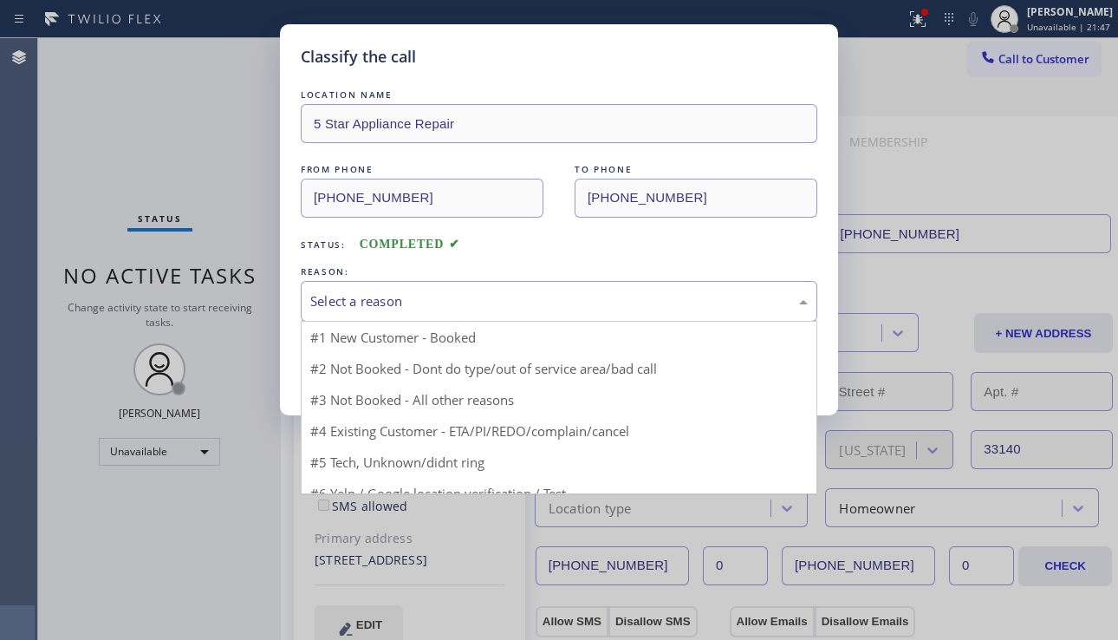
click at [461, 296] on div "Select a reason" at bounding box center [559, 301] width 498 height 20
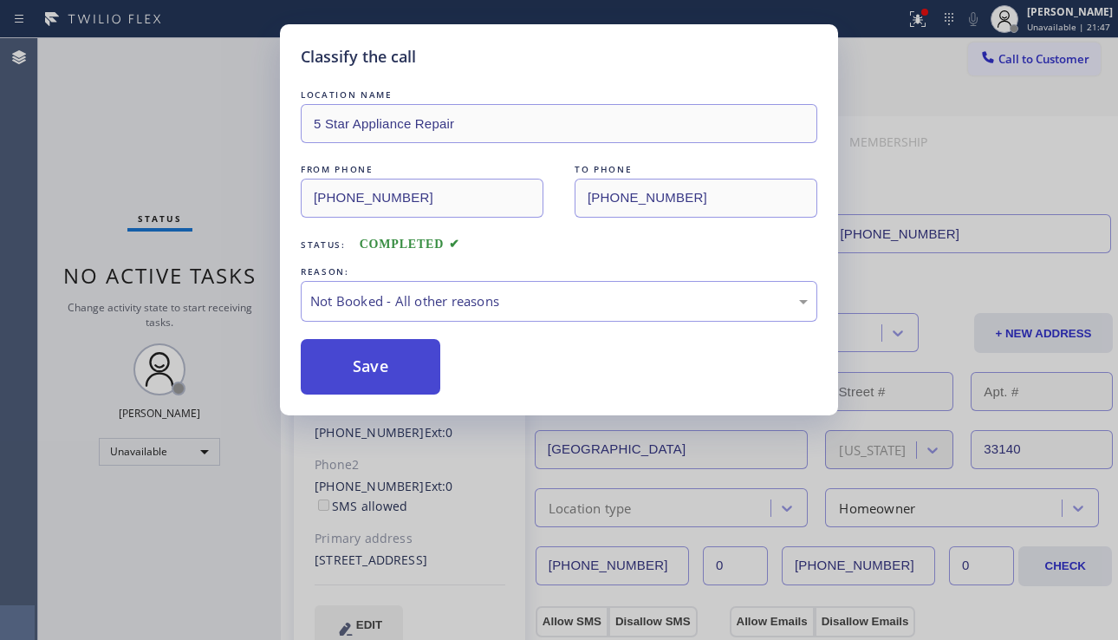
click at [376, 370] on button "Save" at bounding box center [371, 366] width 140 height 55
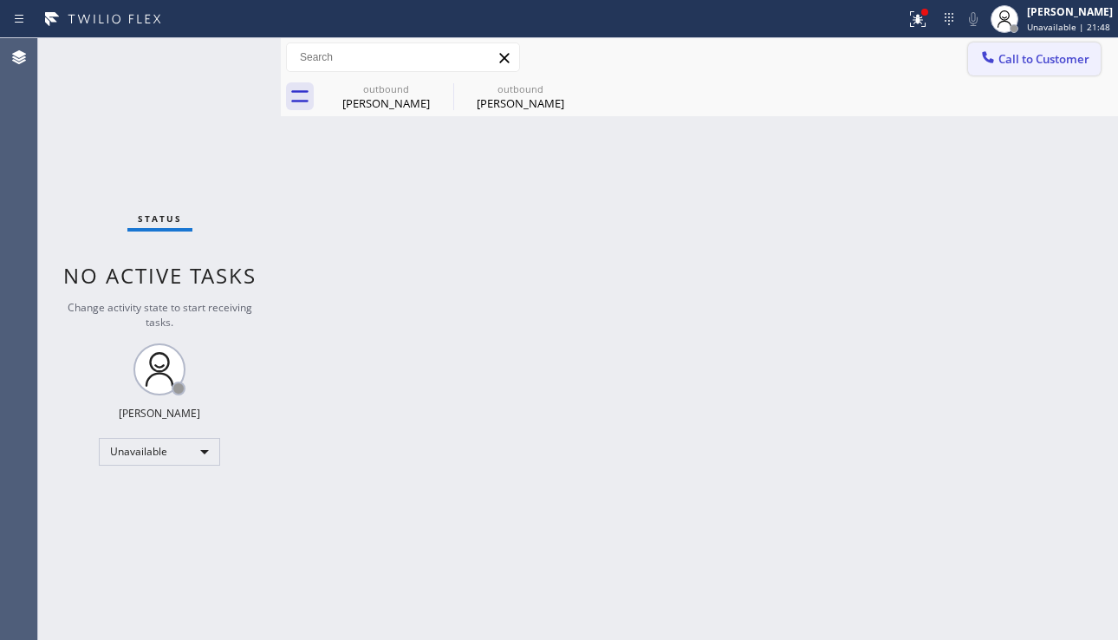
click at [1014, 70] on button "Call to Customer" at bounding box center [1034, 58] width 133 height 33
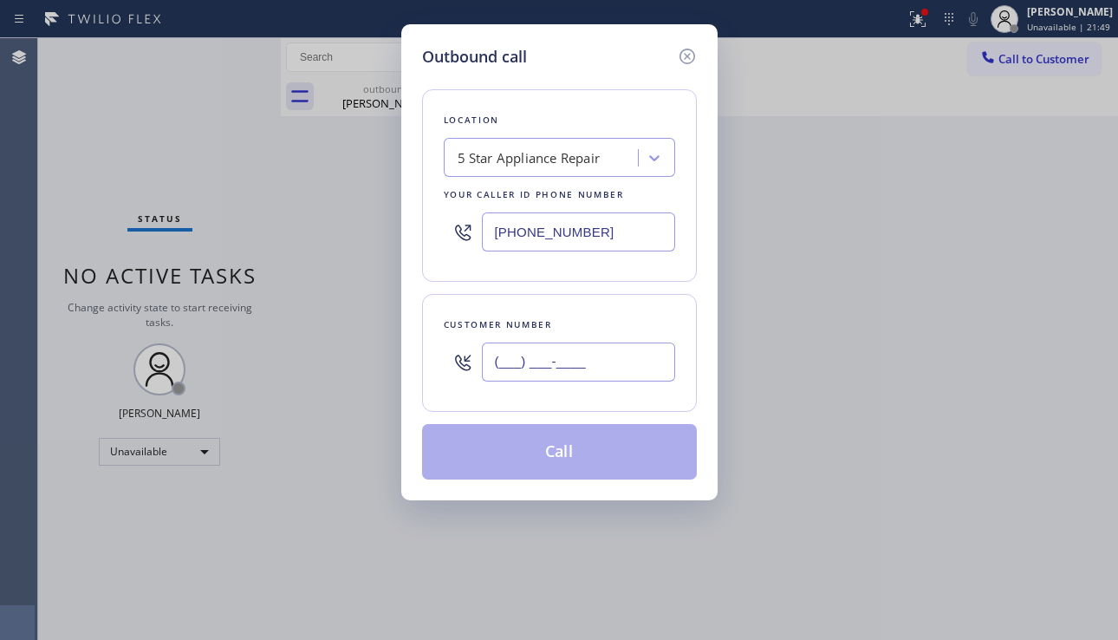
click at [546, 355] on input "(___) ___-____" at bounding box center [578, 361] width 193 height 39
paste input "408) 826-1543"
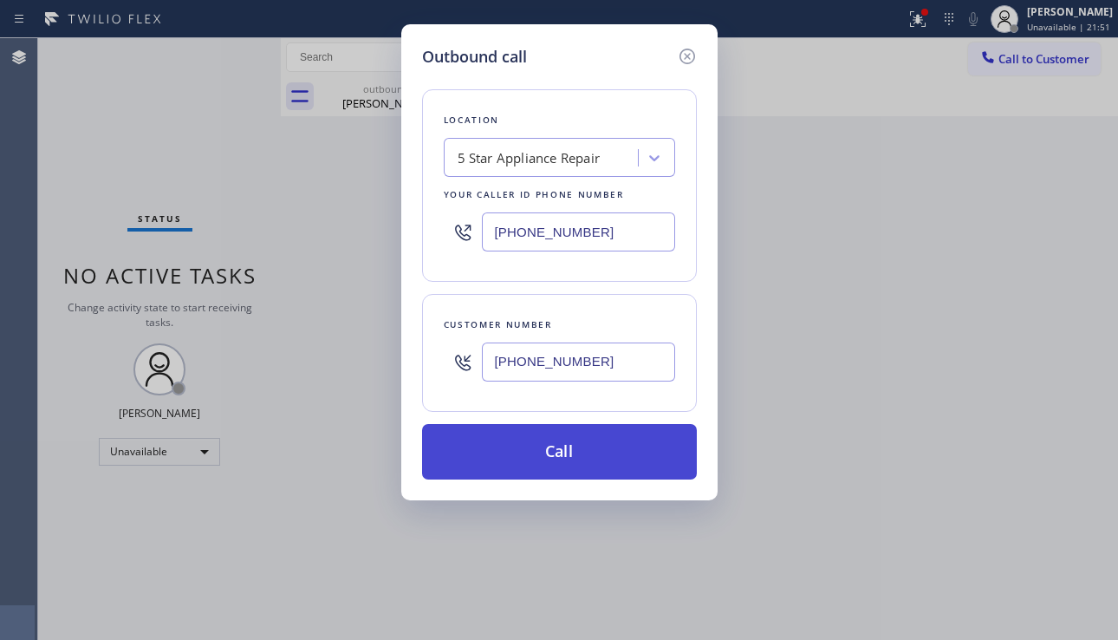
type input "[PHONE_NUMBER]"
click at [567, 449] on button "Call" at bounding box center [559, 451] width 275 height 55
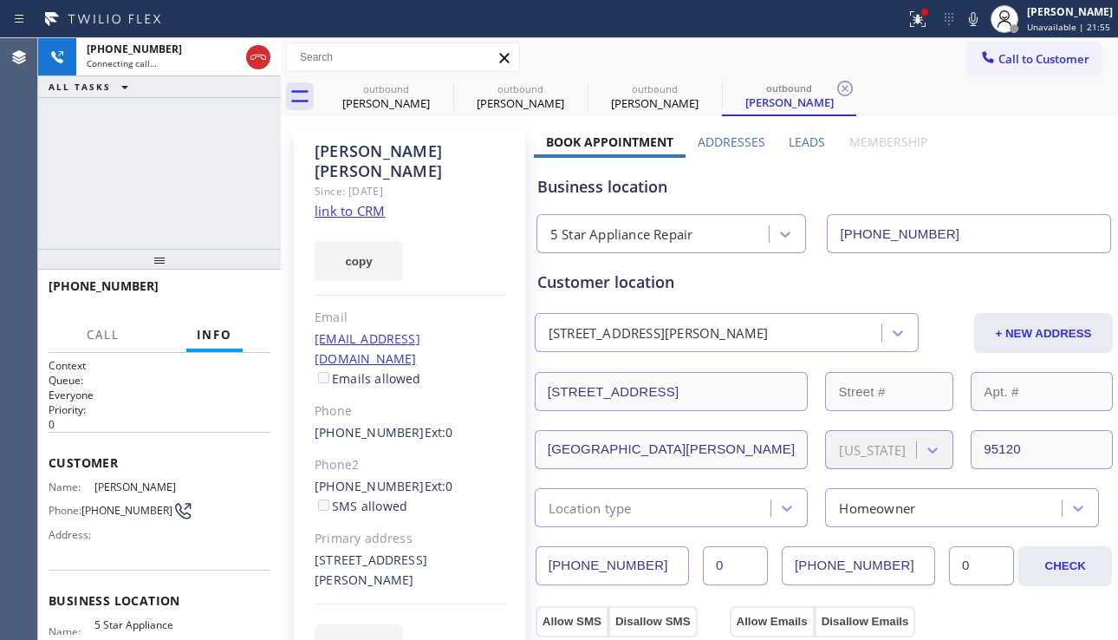
type input "[PHONE_NUMBER]"
click at [1022, 177] on div "Business location" at bounding box center [823, 186] width 573 height 23
click at [212, 298] on span "HANG UP" at bounding box center [230, 294] width 53 height 12
click at [212, 296] on span "HANG UP" at bounding box center [230, 294] width 53 height 12
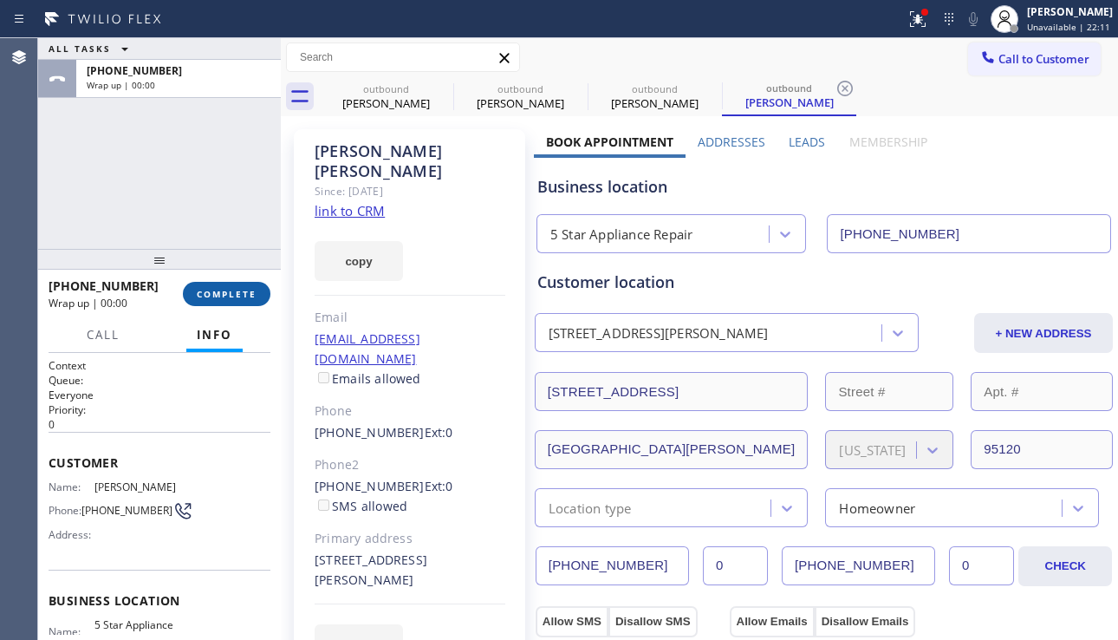
click at [212, 296] on span "COMPLETE" at bounding box center [227, 294] width 60 height 12
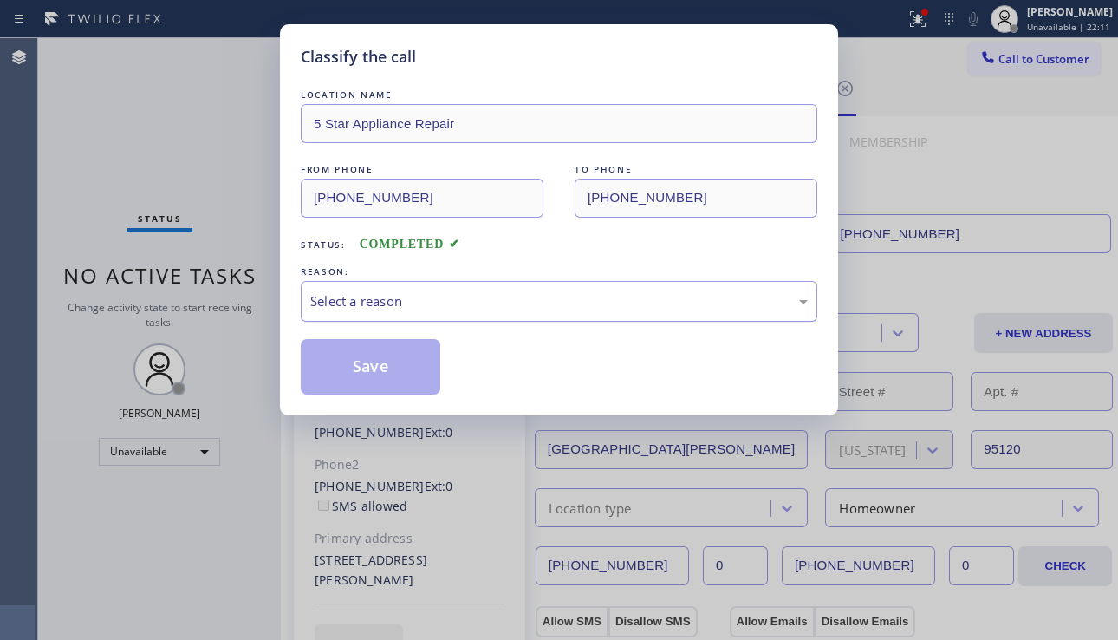
click at [508, 298] on div "Select a reason" at bounding box center [559, 301] width 498 height 20
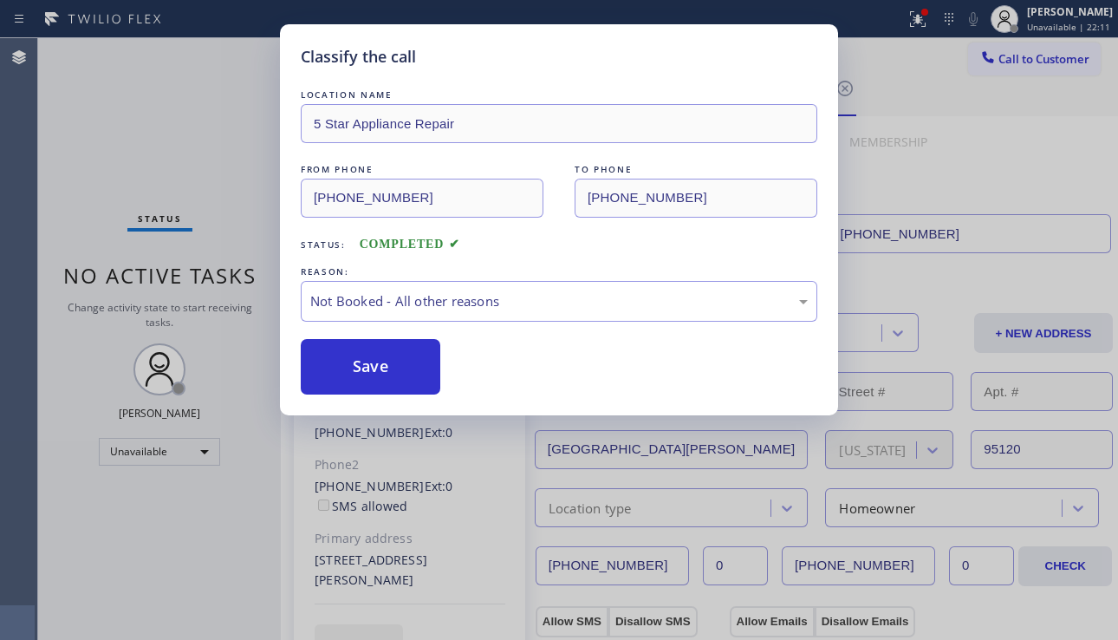
click at [379, 381] on button "Save" at bounding box center [371, 366] width 140 height 55
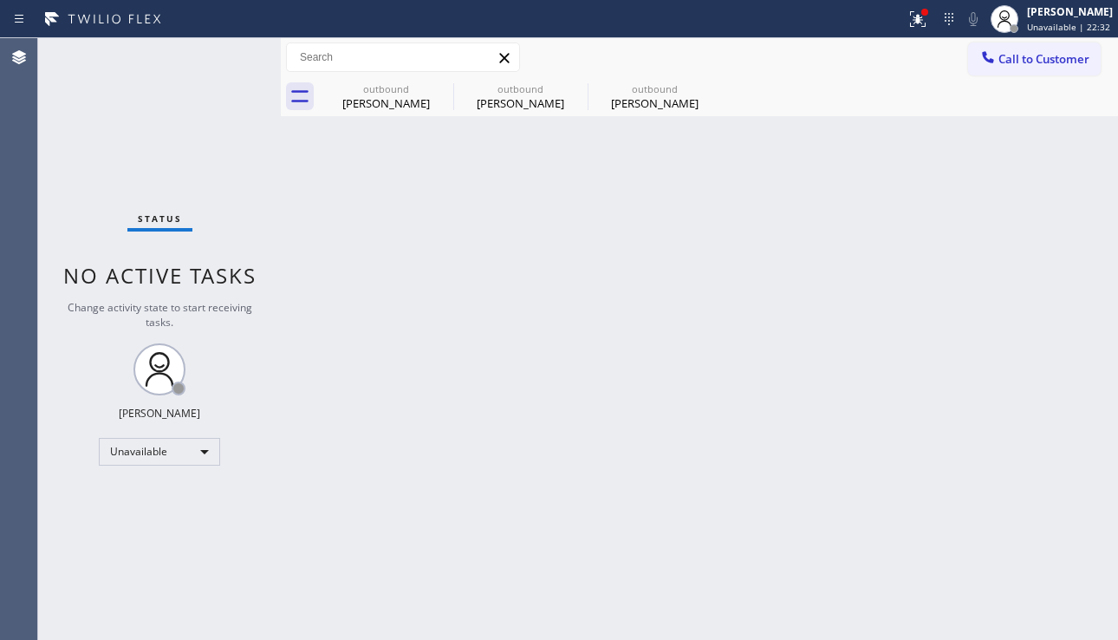
click at [55, 498] on div "Status No active tasks Change activity state to start receiving tasks. [PERSON_…" at bounding box center [159, 339] width 243 height 602
click at [606, 276] on div "Back to Dashboard Change Sender ID Customers Technicians Select a contact Outbo…" at bounding box center [699, 339] width 837 height 602
click at [445, 87] on icon at bounding box center [442, 89] width 16 height 16
click at [0, 0] on icon at bounding box center [0, 0] width 0 height 0
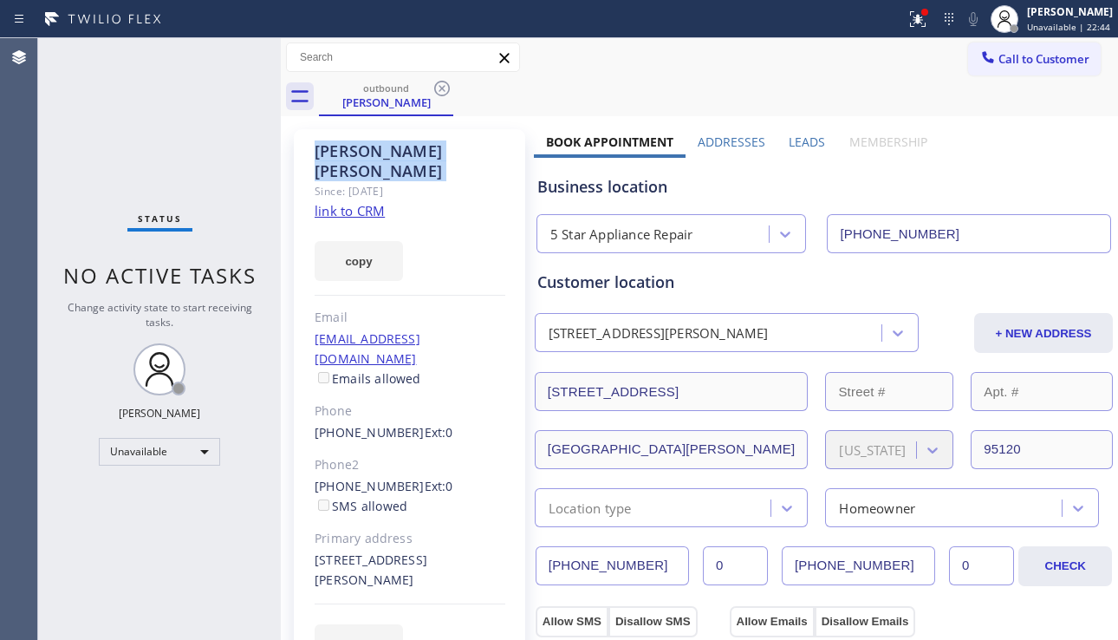
click at [445, 87] on icon at bounding box center [442, 89] width 16 height 16
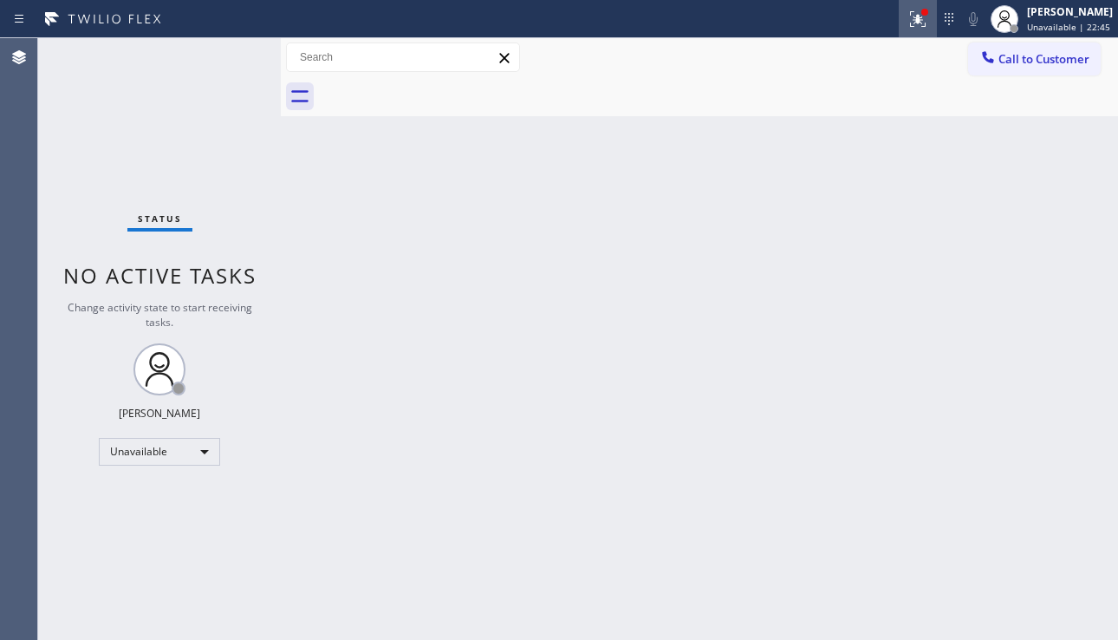
click at [899, 29] on button at bounding box center [918, 19] width 38 height 38
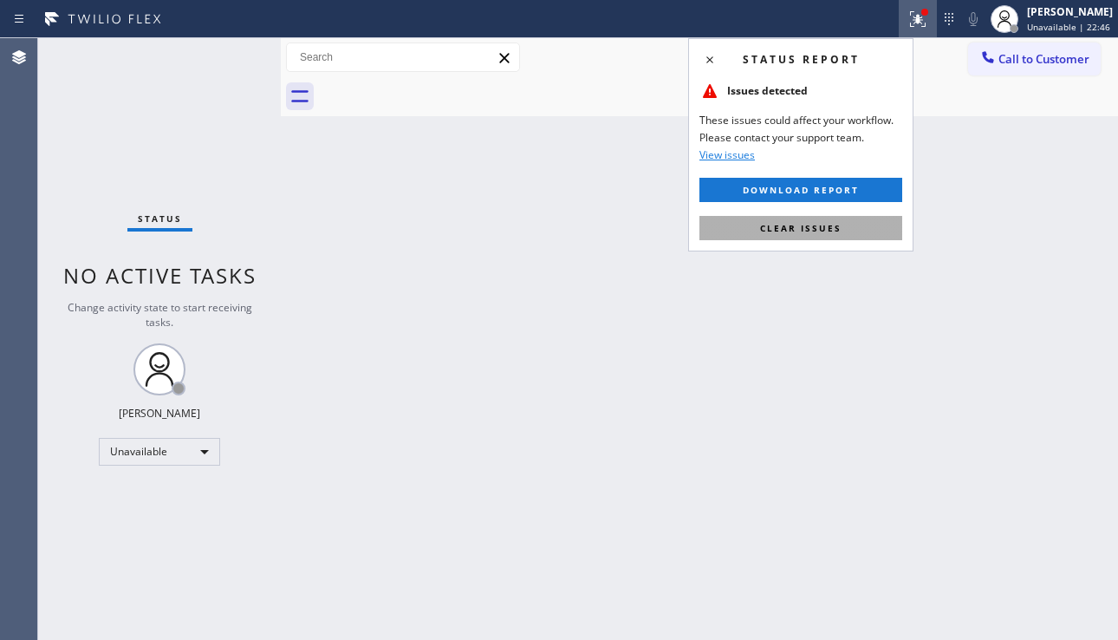
click at [803, 219] on button "Clear issues" at bounding box center [801, 228] width 203 height 24
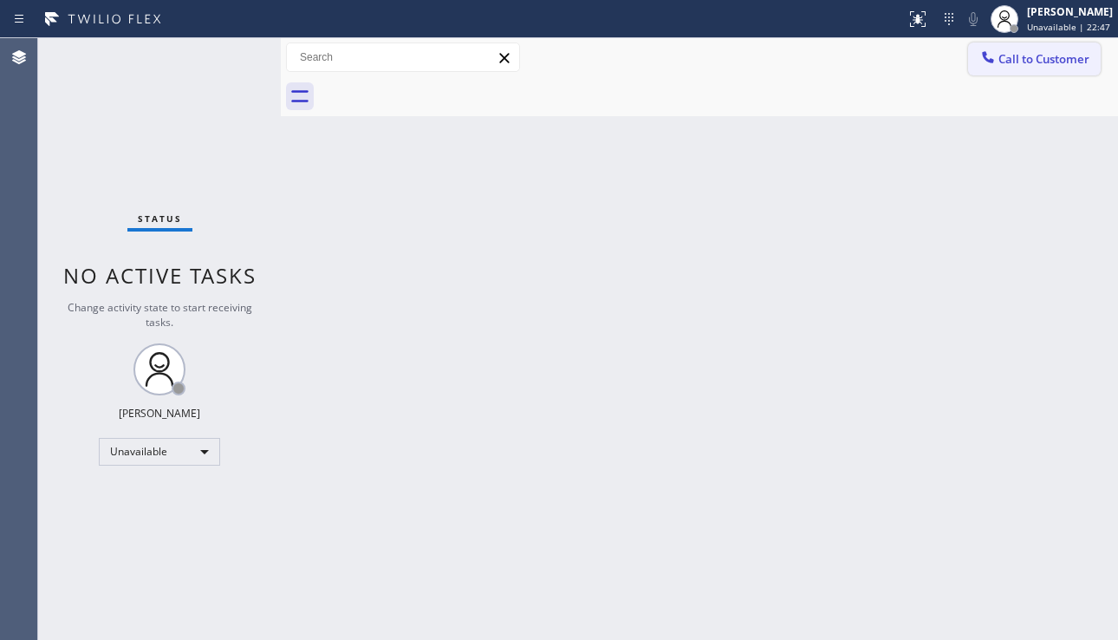
click at [1025, 58] on span "Call to Customer" at bounding box center [1044, 59] width 91 height 16
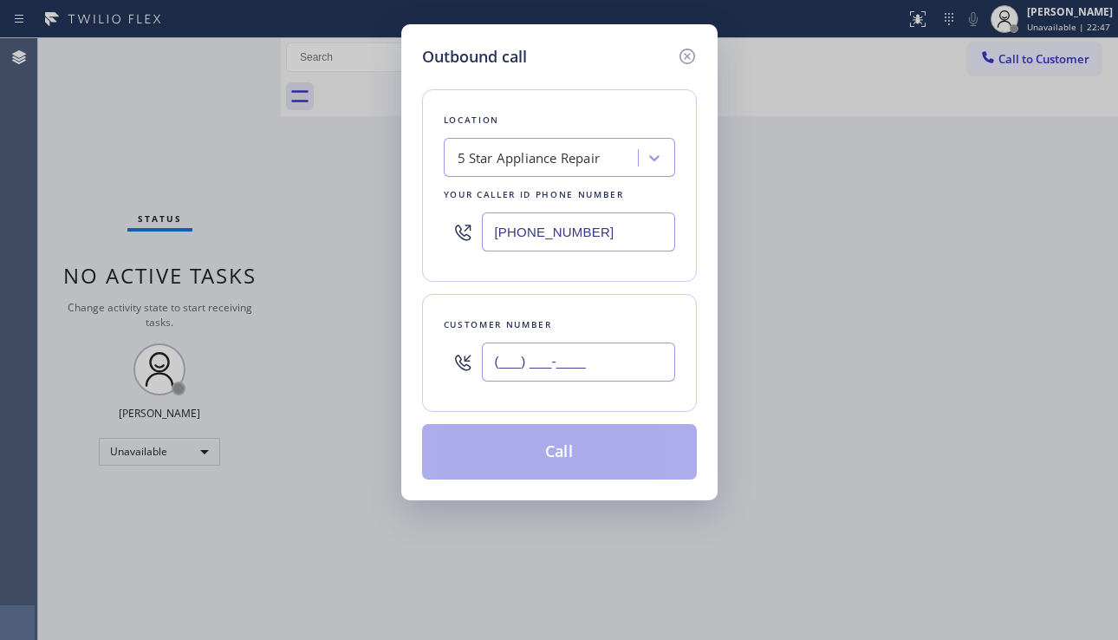
click at [544, 370] on input "(___) ___-____" at bounding box center [578, 361] width 193 height 39
paste input "818) 877-6892"
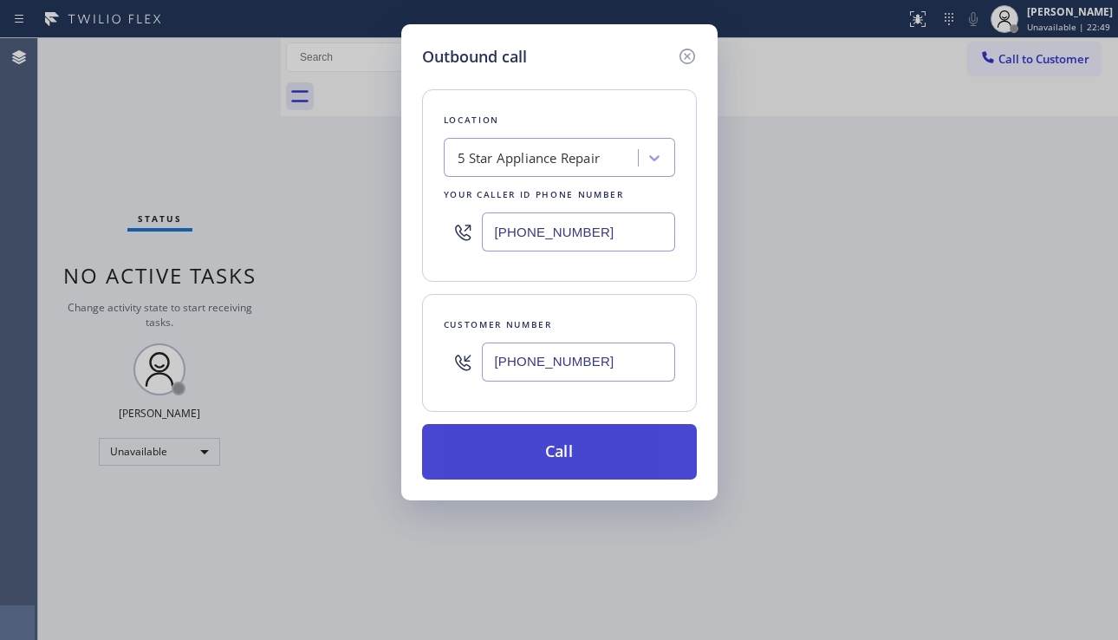
type input "[PHONE_NUMBER]"
click at [584, 450] on button "Call" at bounding box center [559, 451] width 275 height 55
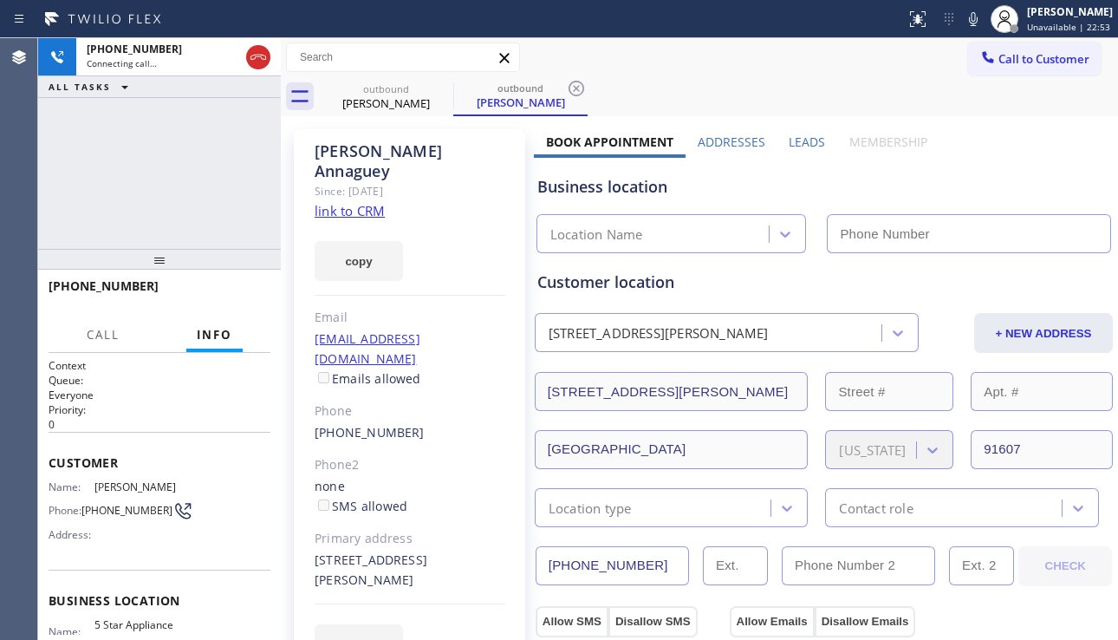
type input "[PHONE_NUMBER]"
click at [811, 144] on label "Leads" at bounding box center [807, 142] width 36 height 16
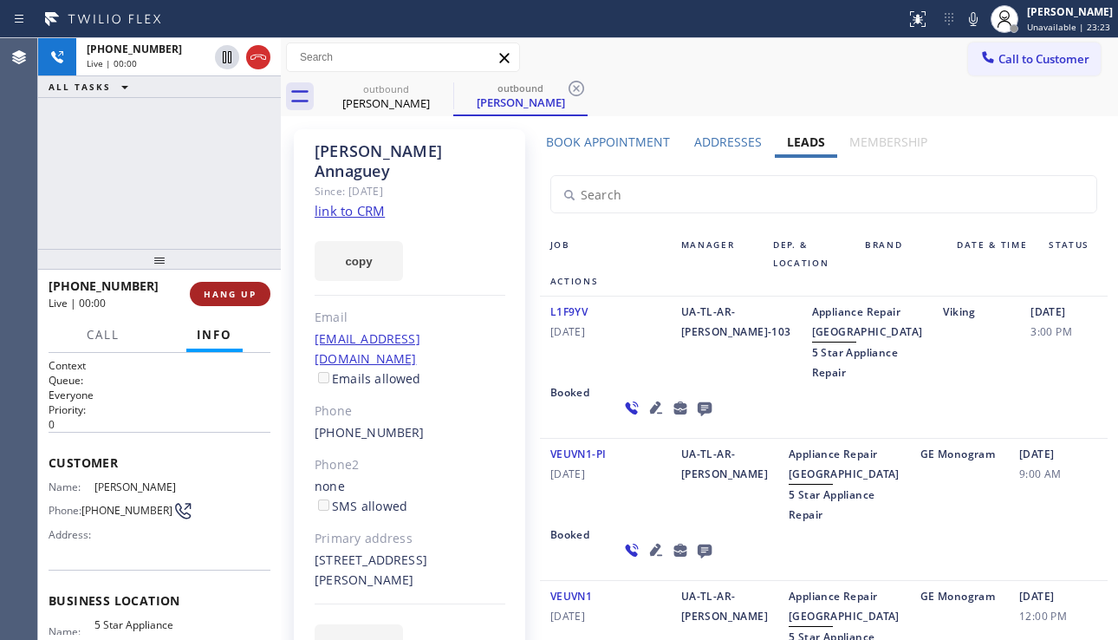
click at [228, 297] on span "HANG UP" at bounding box center [230, 294] width 53 height 12
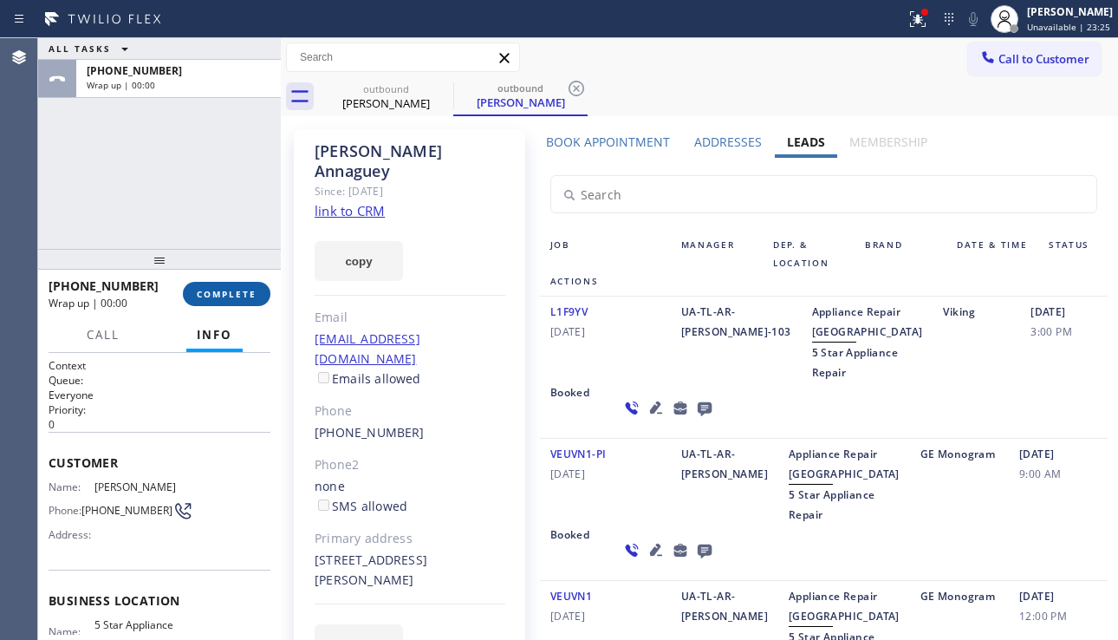
click at [228, 297] on span "COMPLETE" at bounding box center [227, 294] width 60 height 12
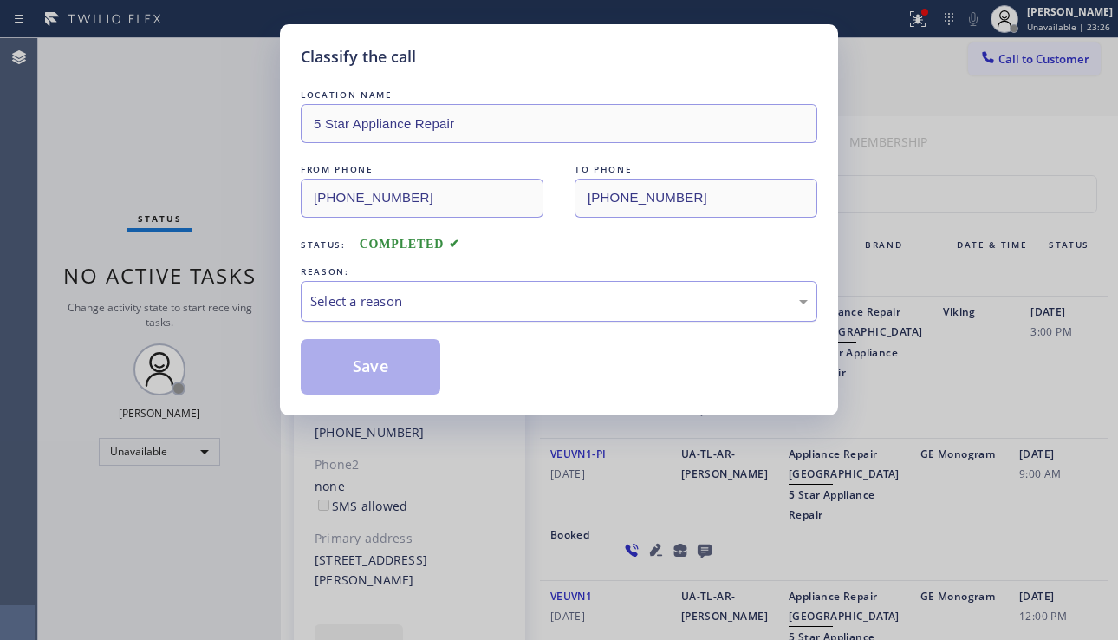
click at [469, 302] on div "Select a reason" at bounding box center [559, 301] width 498 height 20
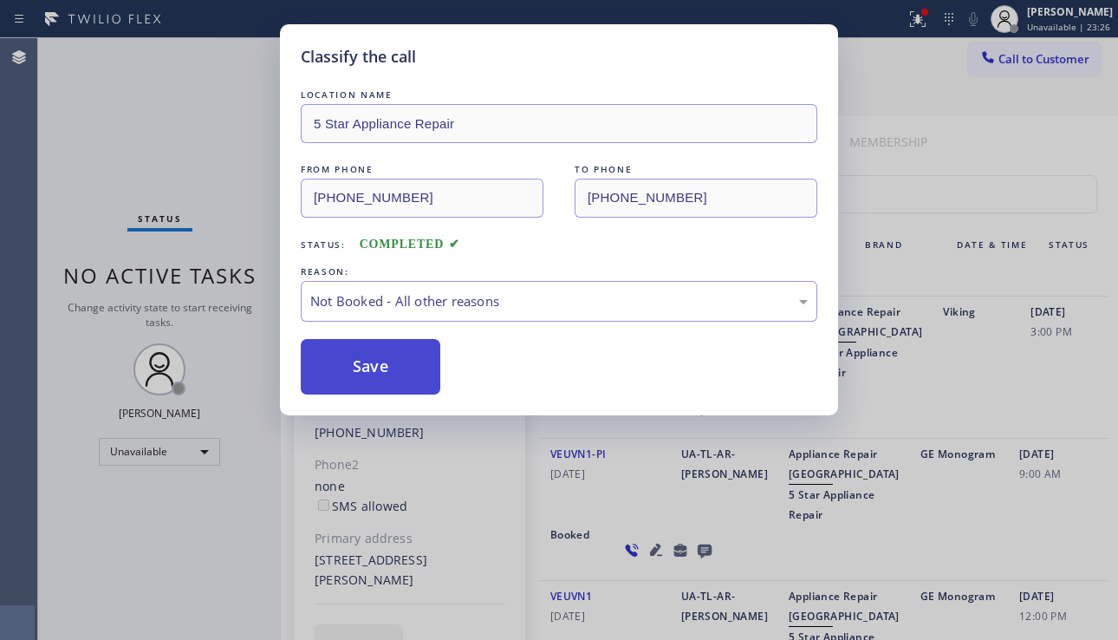
click at [377, 367] on button "Save" at bounding box center [371, 366] width 140 height 55
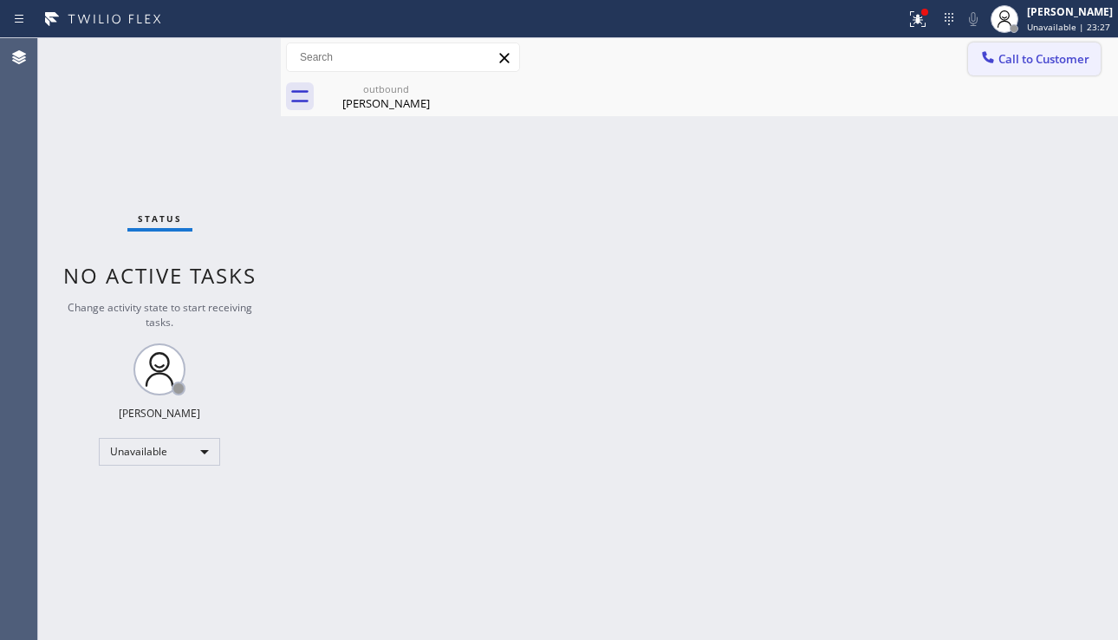
click at [1010, 54] on span "Call to Customer" at bounding box center [1044, 59] width 91 height 16
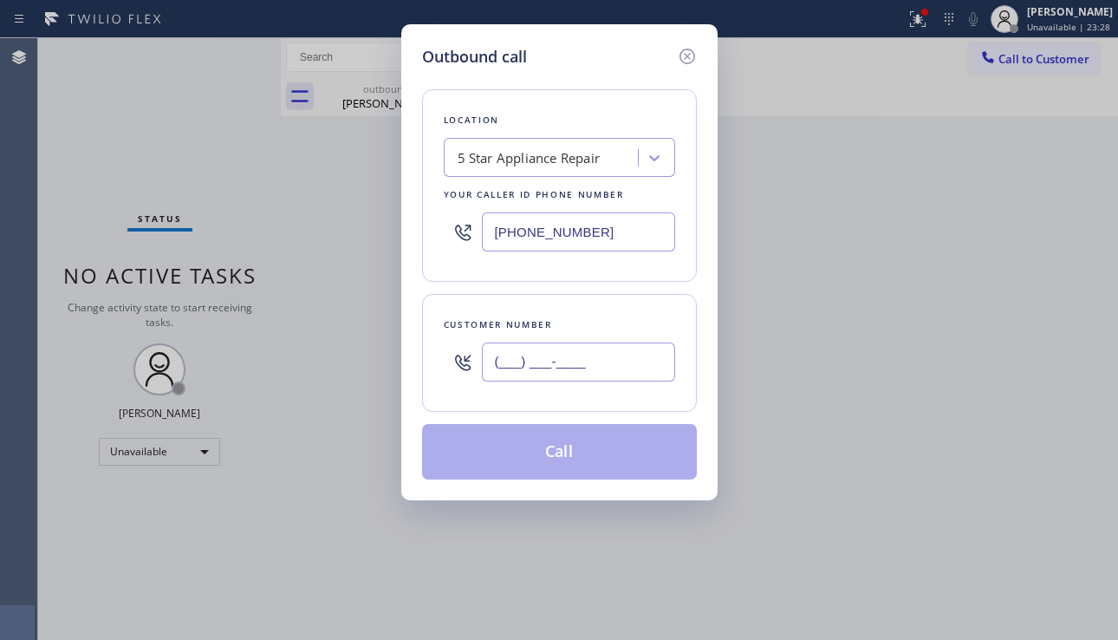
click at [534, 361] on input "(___) ___-____" at bounding box center [578, 361] width 193 height 39
paste input "323) 735-5010"
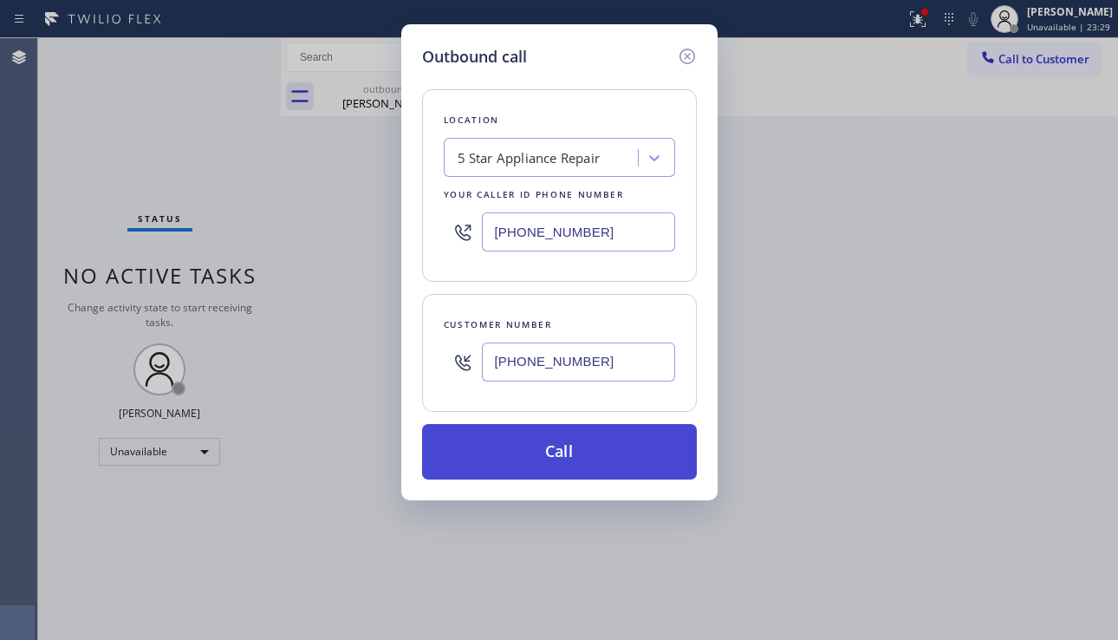
type input "[PHONE_NUMBER]"
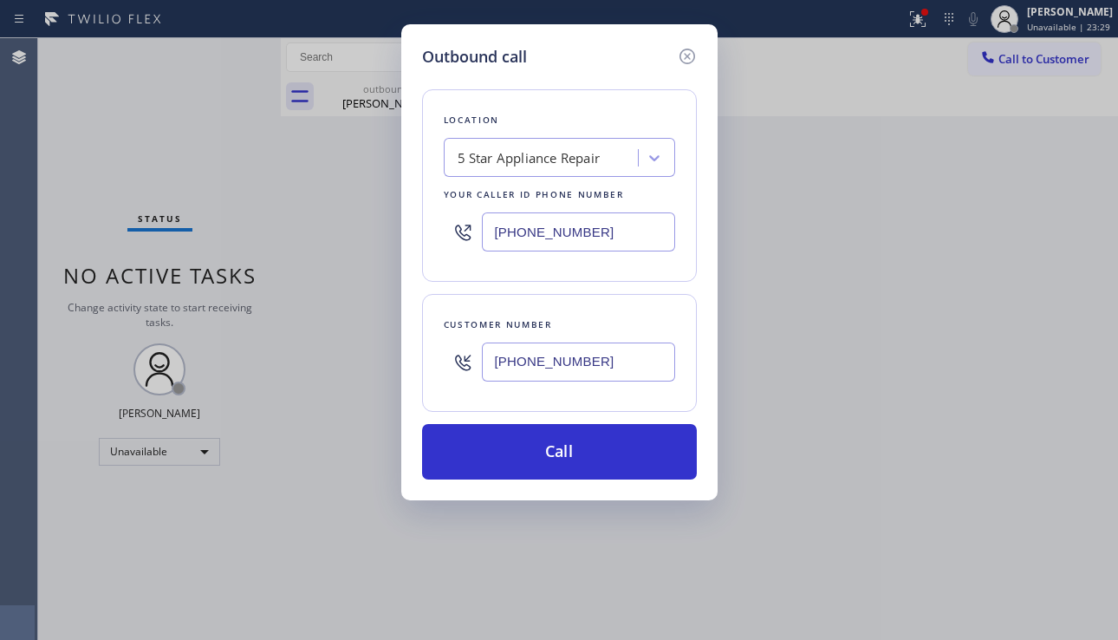
drag, startPoint x: 577, startPoint y: 455, endPoint x: 501, endPoint y: 311, distance: 162.5
click at [576, 455] on button "Call" at bounding box center [559, 451] width 275 height 55
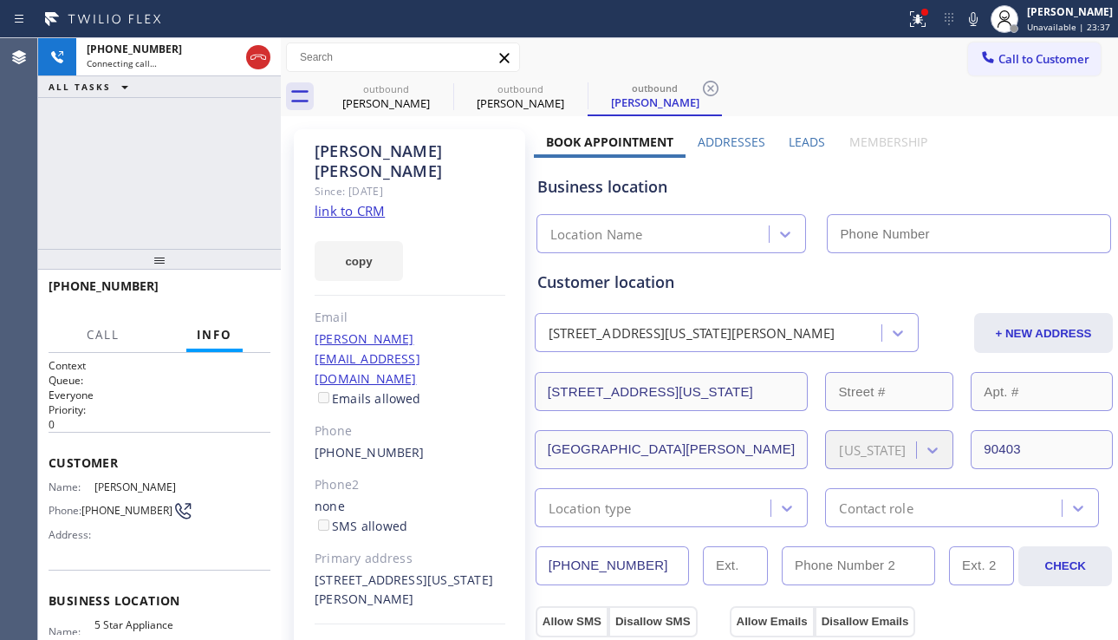
type input "[PHONE_NUMBER]"
click at [140, 192] on div "[PHONE_NUMBER] Live | 00:00 ALL TASKS ALL TASKS ACTIVE TASKS TASKS IN WRAP UP" at bounding box center [159, 143] width 243 height 211
click at [244, 290] on span "HANG UP" at bounding box center [230, 294] width 53 height 12
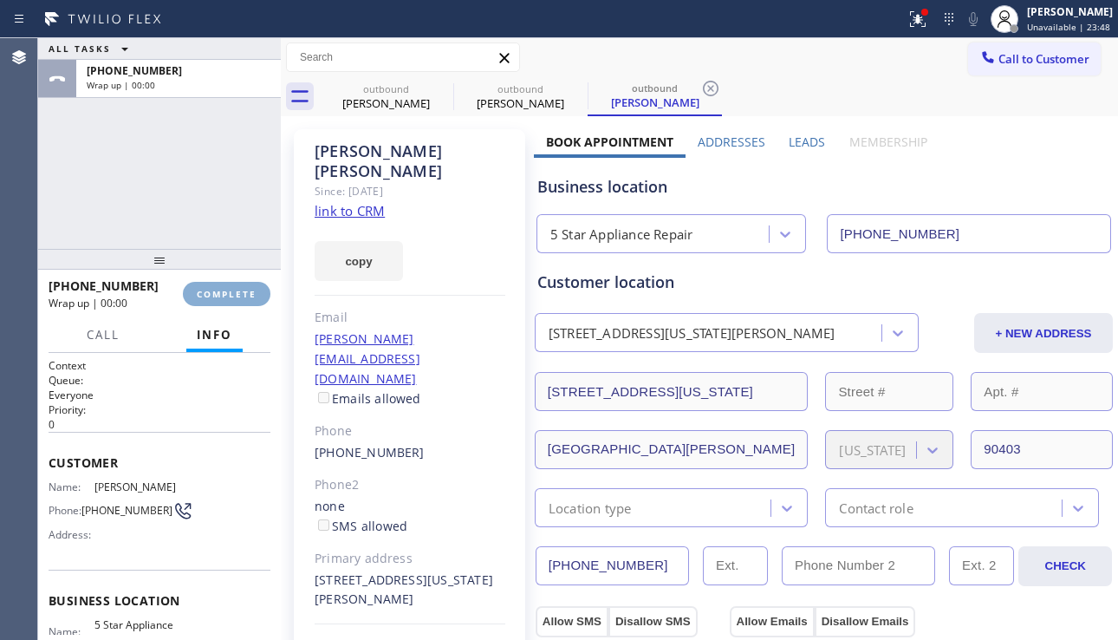
click at [244, 290] on span "COMPLETE" at bounding box center [227, 294] width 60 height 12
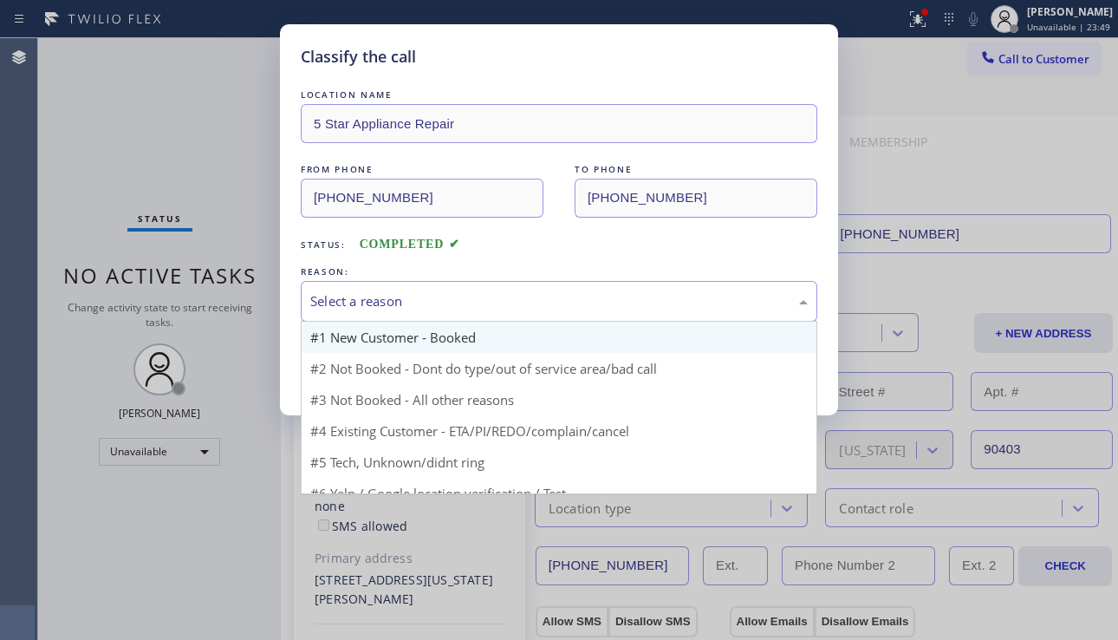
drag, startPoint x: 440, startPoint y: 307, endPoint x: 440, endPoint y: 329, distance: 21.7
click at [440, 309] on div "Select a reason" at bounding box center [559, 301] width 498 height 20
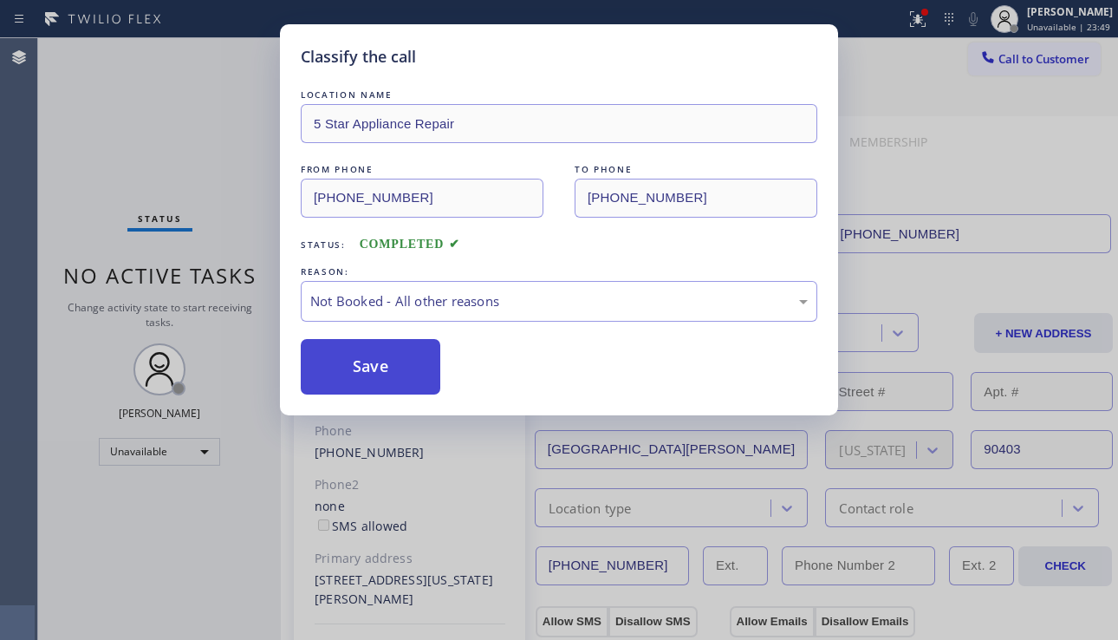
drag, startPoint x: 420, startPoint y: 356, endPoint x: 388, endPoint y: 367, distance: 33.7
drag, startPoint x: 388, startPoint y: 367, endPoint x: 1109, endPoint y: 284, distance: 725.1
click at [388, 368] on button "Save" at bounding box center [371, 366] width 140 height 55
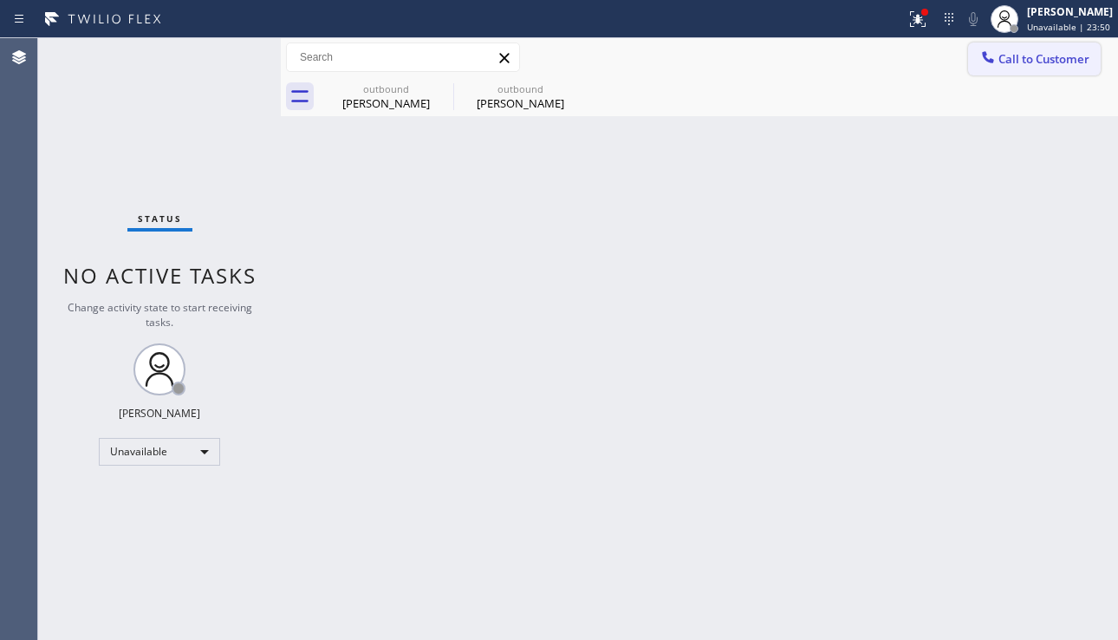
click at [981, 62] on icon at bounding box center [988, 57] width 17 height 17
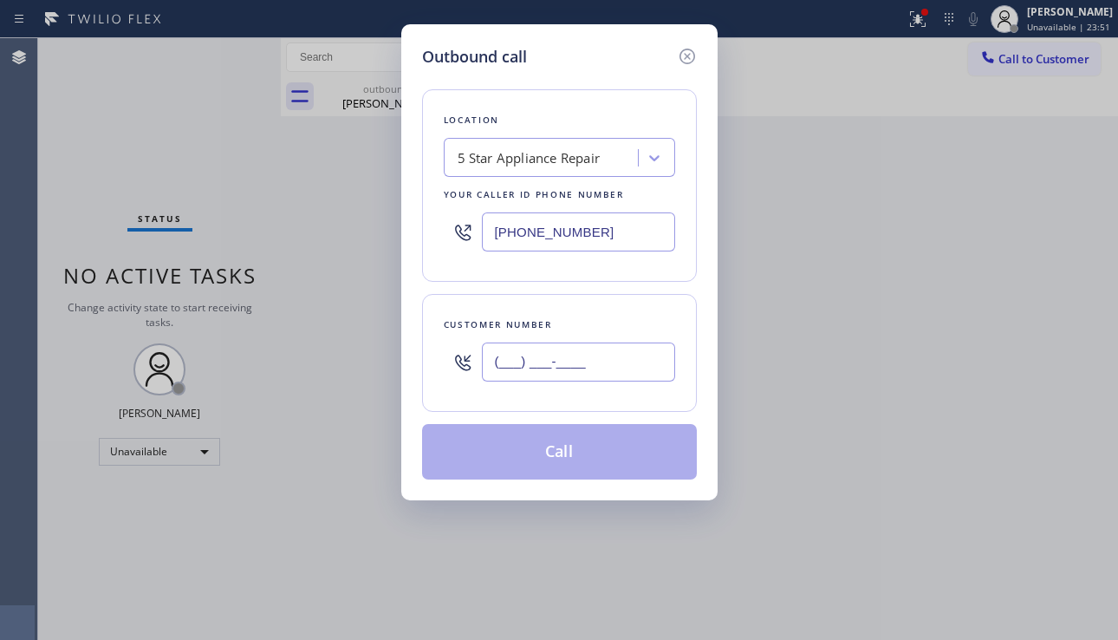
click at [531, 347] on input "(___) ___-____" at bounding box center [578, 361] width 193 height 39
paste input "786) 547-6152"
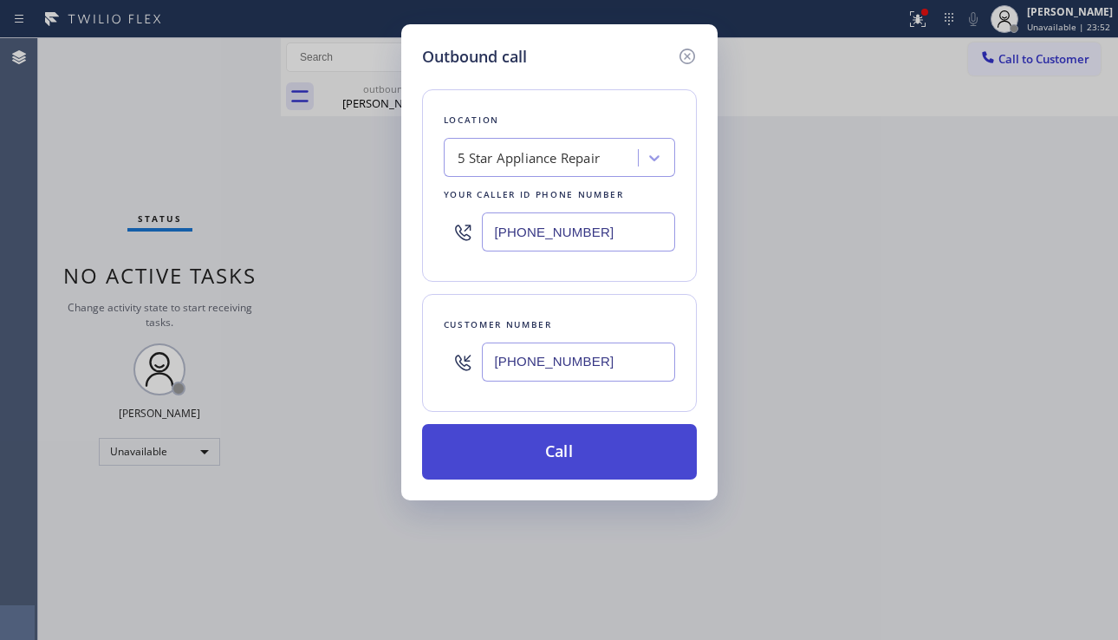
type input "[PHONE_NUMBER]"
click at [586, 452] on button "Call" at bounding box center [559, 451] width 275 height 55
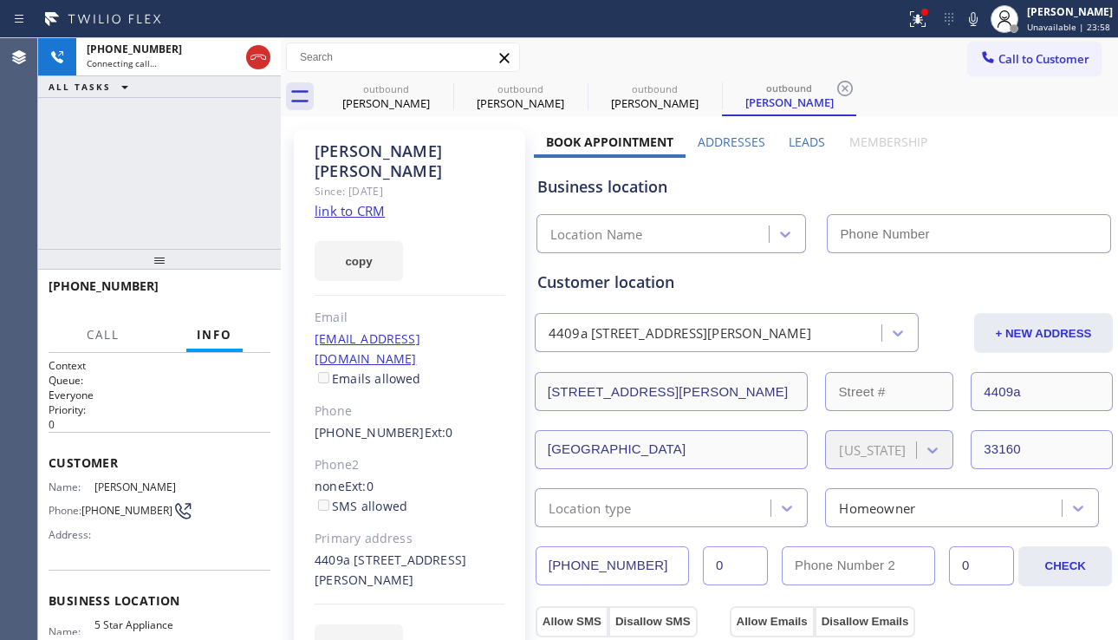
type input "[PHONE_NUMBER]"
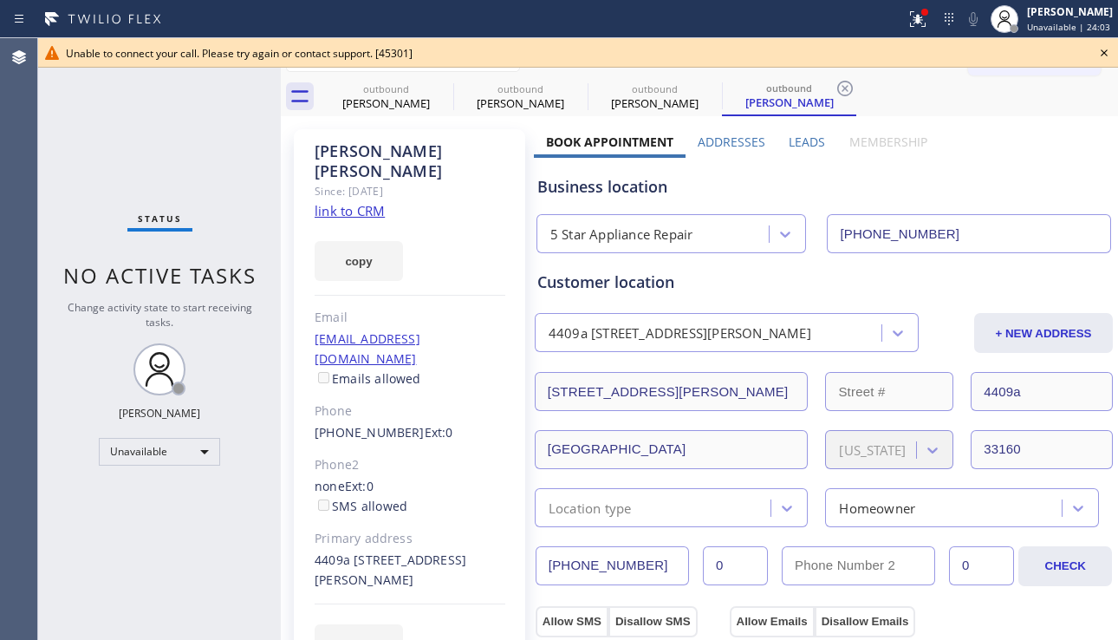
click at [1103, 54] on icon at bounding box center [1104, 52] width 21 height 21
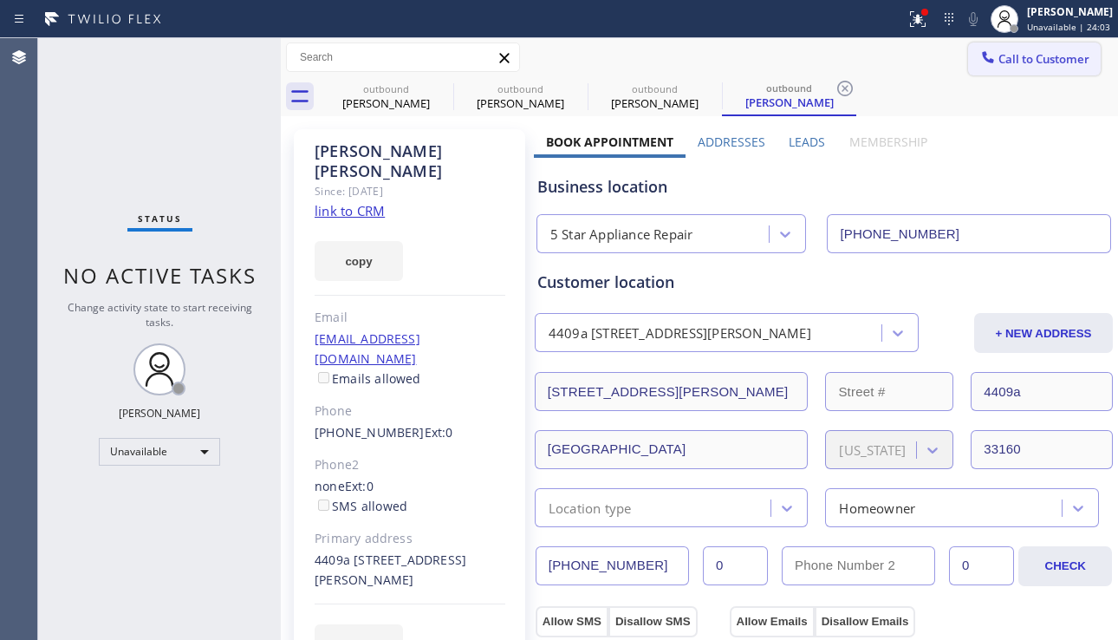
click at [1039, 65] on span "Call to Customer" at bounding box center [1044, 59] width 91 height 16
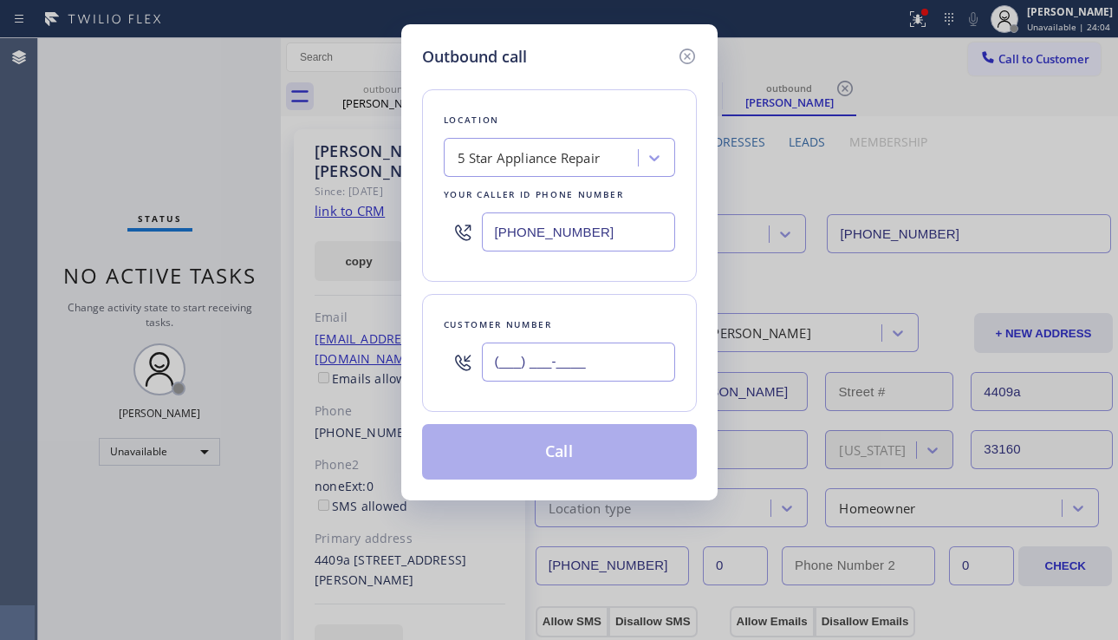
click at [540, 374] on input "(___) ___-____" at bounding box center [578, 361] width 193 height 39
paste input "818) 307-9383"
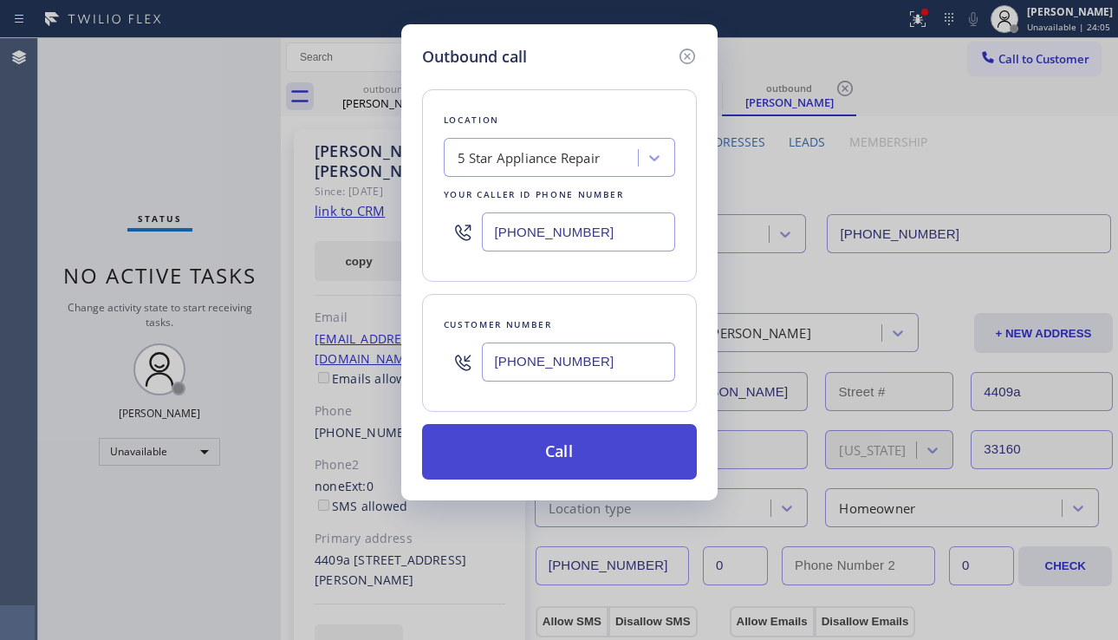
type input "[PHONE_NUMBER]"
click at [572, 459] on button "Call" at bounding box center [559, 451] width 275 height 55
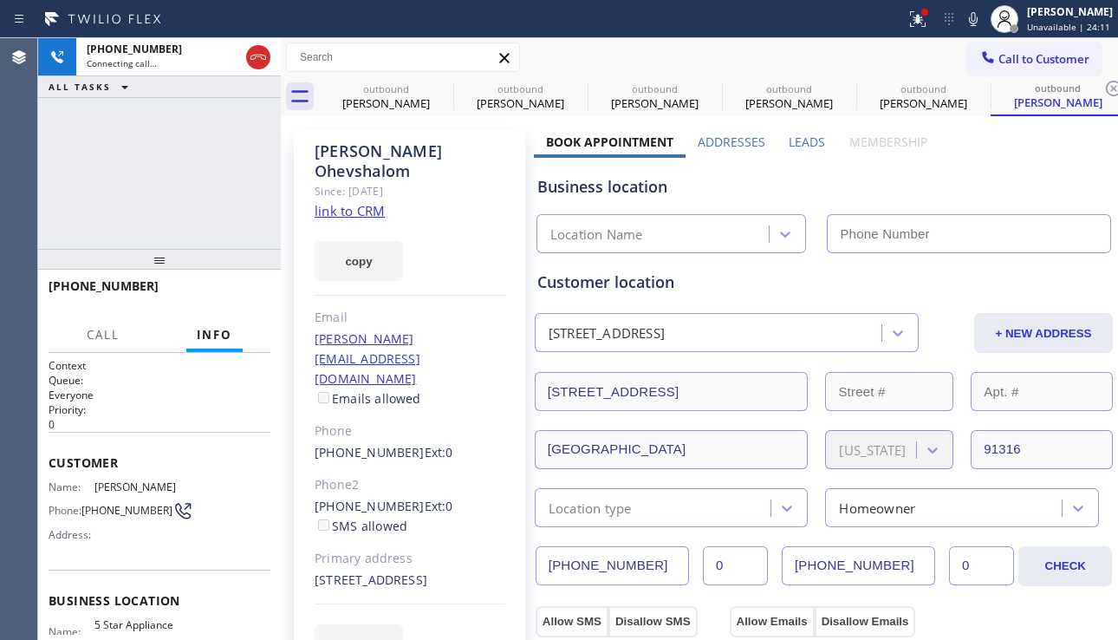
type input "[PHONE_NUMBER]"
click at [247, 299] on span "HANG UP" at bounding box center [230, 294] width 53 height 12
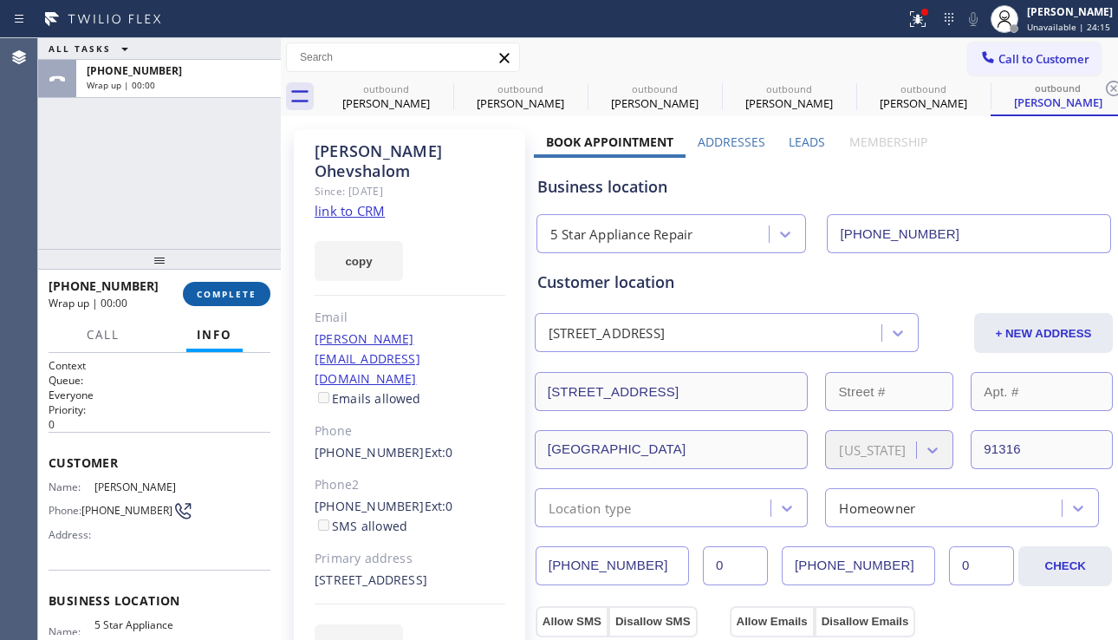
click at [247, 299] on span "COMPLETE" at bounding box center [227, 294] width 60 height 12
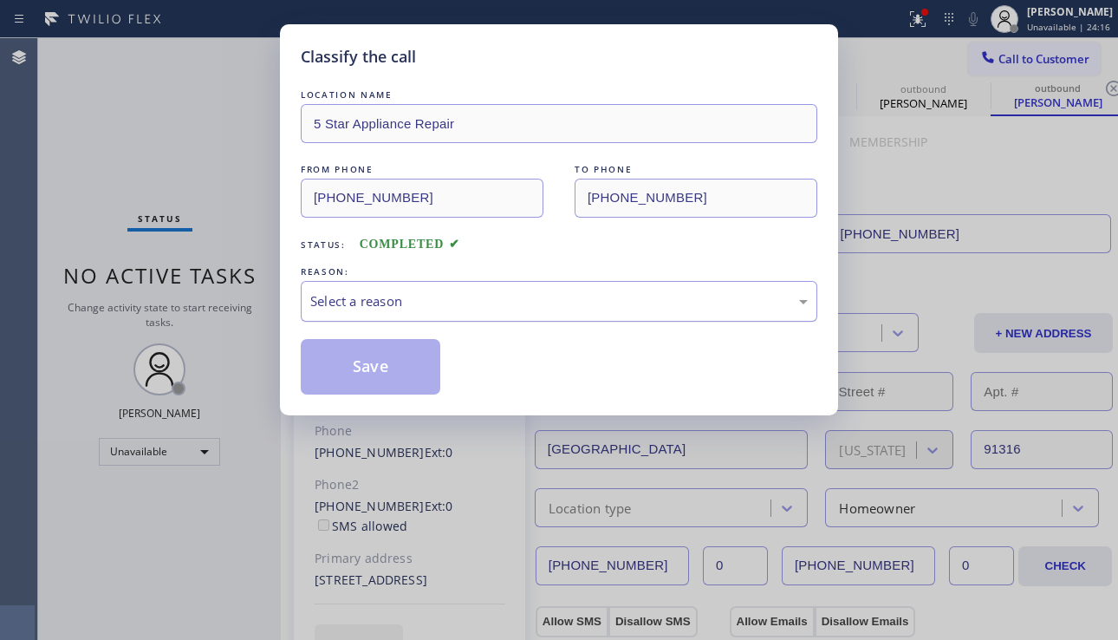
click at [532, 308] on div "Select a reason" at bounding box center [559, 301] width 498 height 20
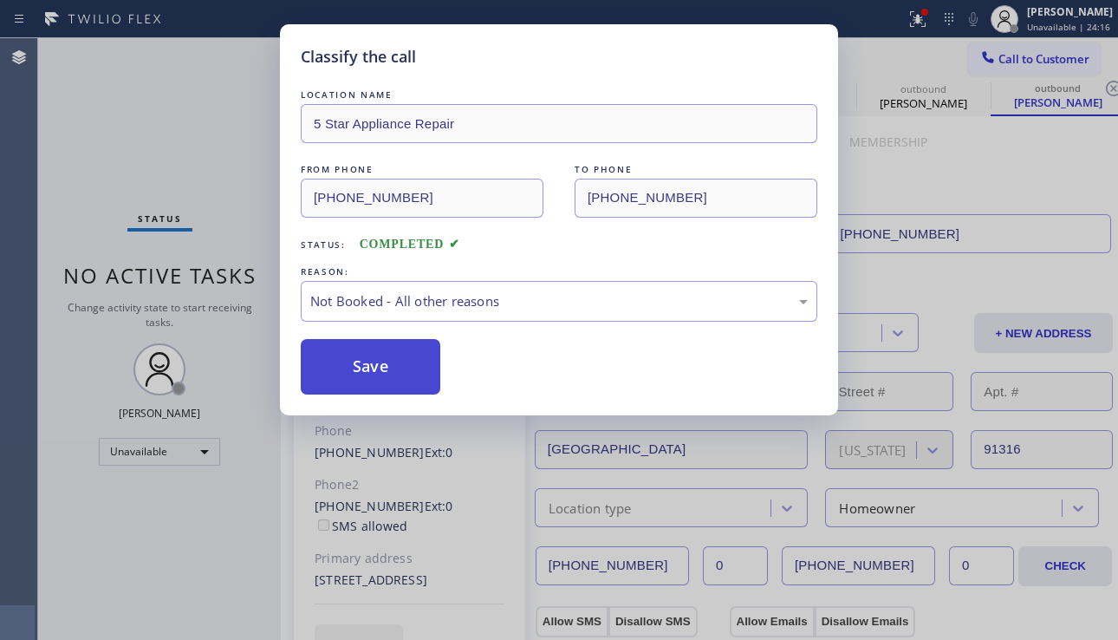
click at [367, 370] on button "Save" at bounding box center [371, 366] width 140 height 55
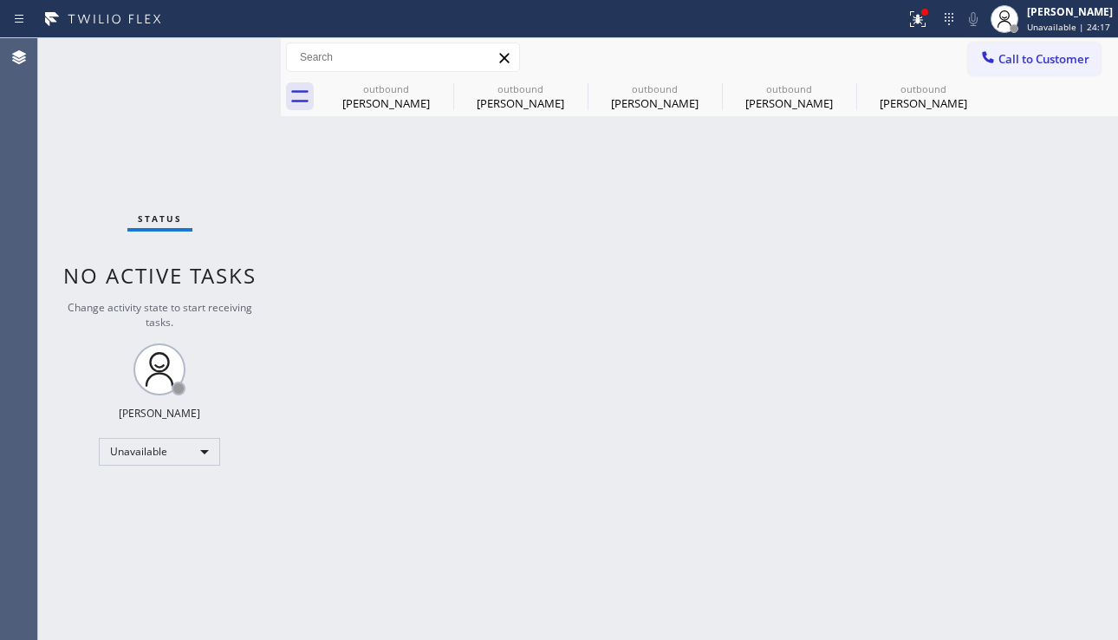
click at [1002, 60] on span "Call to Customer" at bounding box center [1044, 59] width 91 height 16
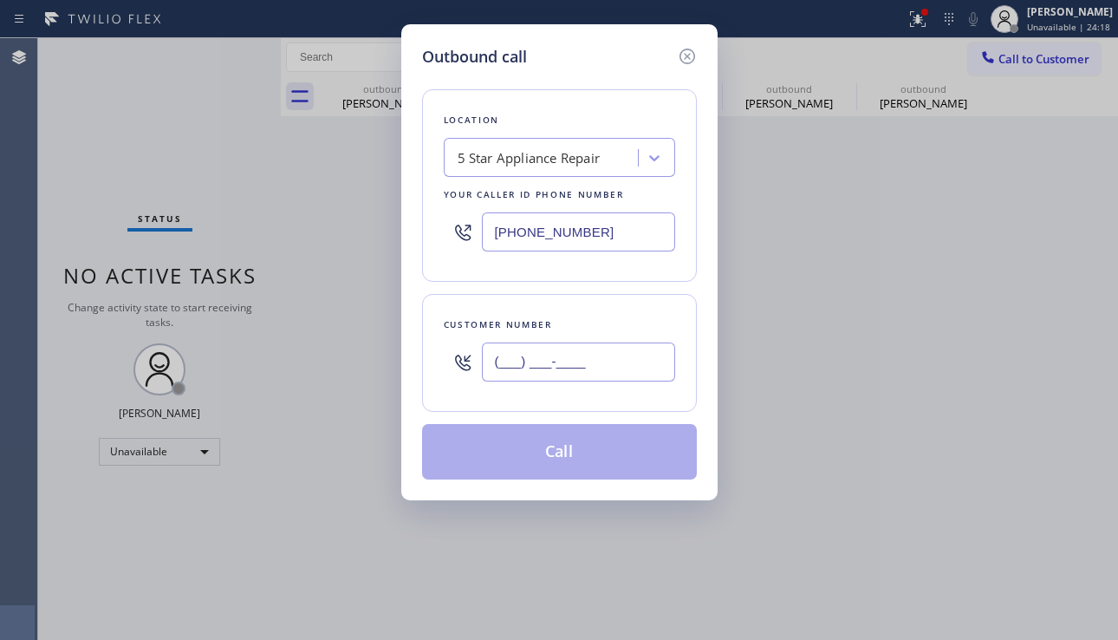
click at [560, 355] on input "(___) ___-____" at bounding box center [578, 361] width 193 height 39
paste input "306) 349-6593"
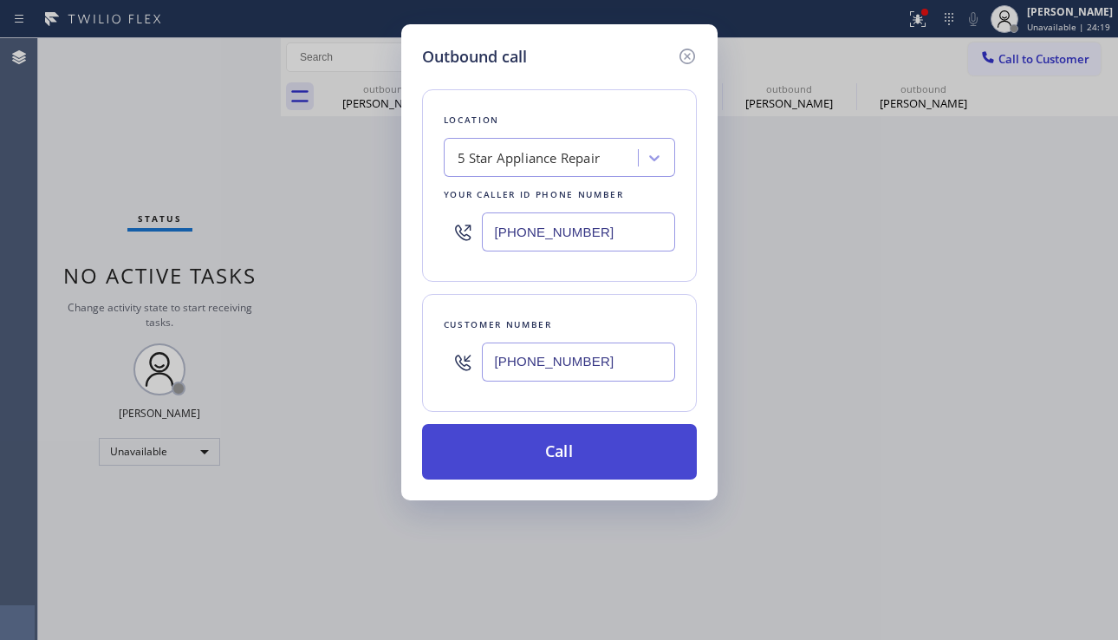
type input "[PHONE_NUMBER]"
click at [558, 438] on button "Call" at bounding box center [559, 451] width 275 height 55
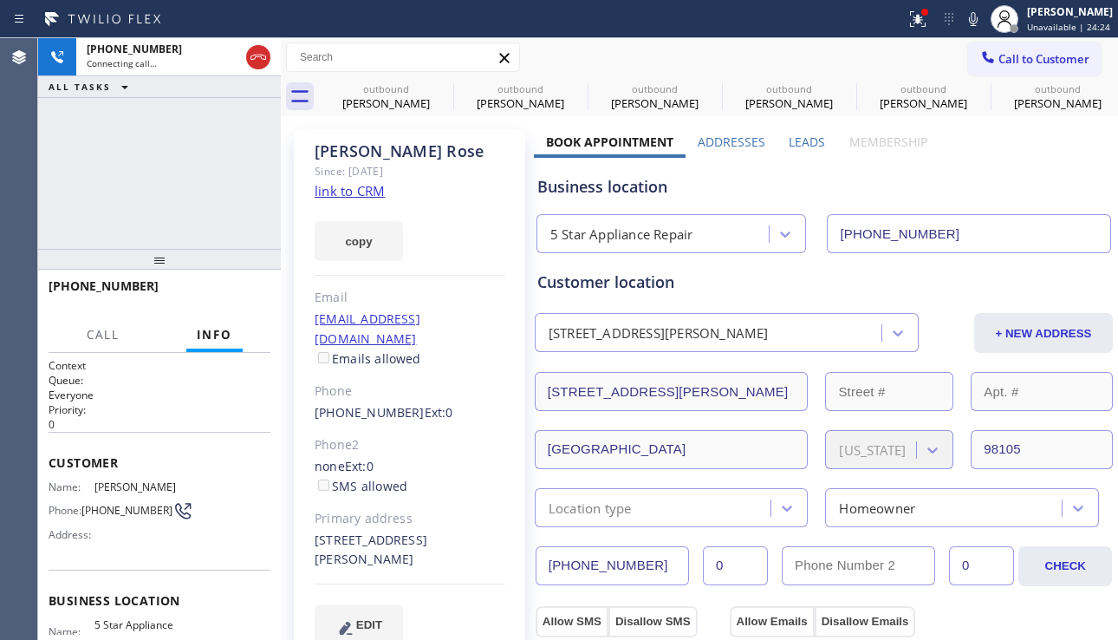
type input "[PHONE_NUMBER]"
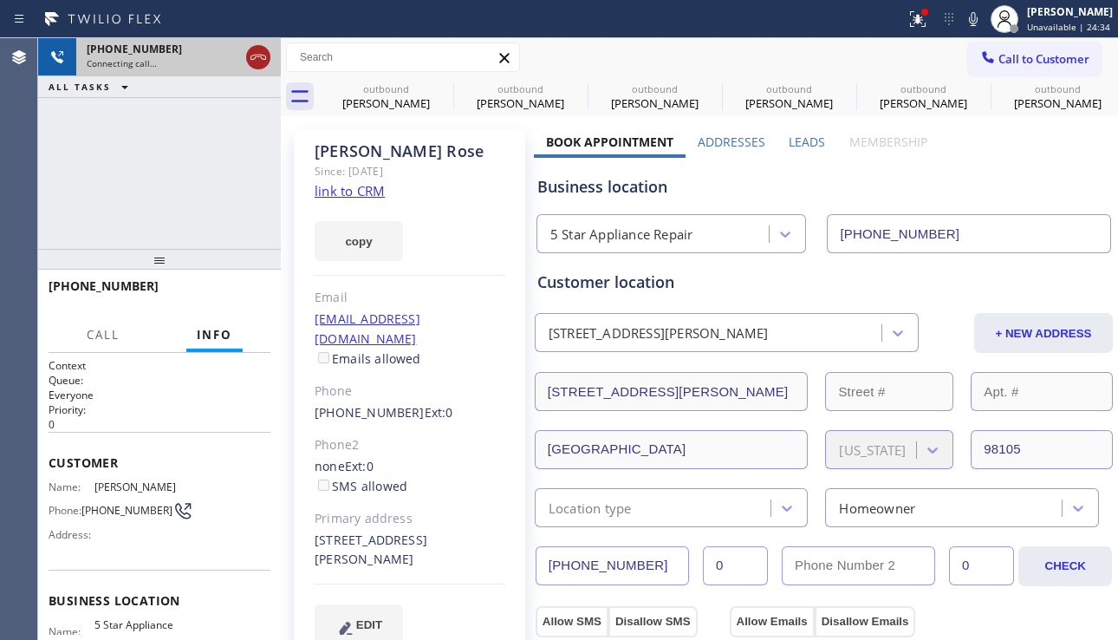
click at [257, 58] on icon at bounding box center [258, 57] width 21 height 21
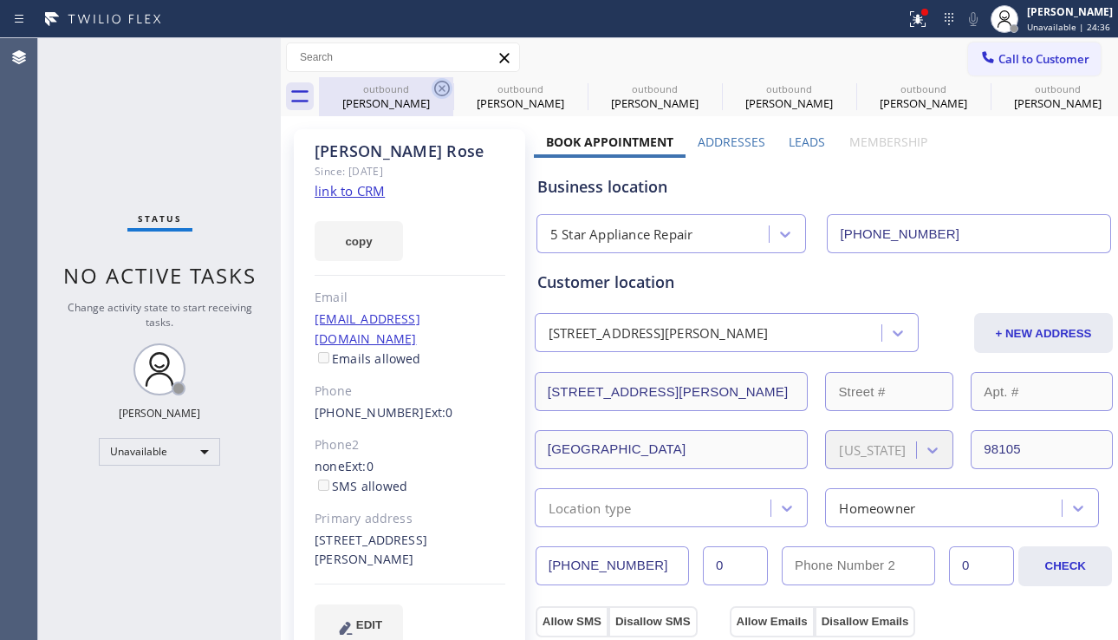
click at [439, 88] on icon at bounding box center [442, 88] width 21 height 21
click at [566, 88] on icon at bounding box center [576, 88] width 21 height 21
click at [0, 0] on icon at bounding box center [0, 0] width 0 height 0
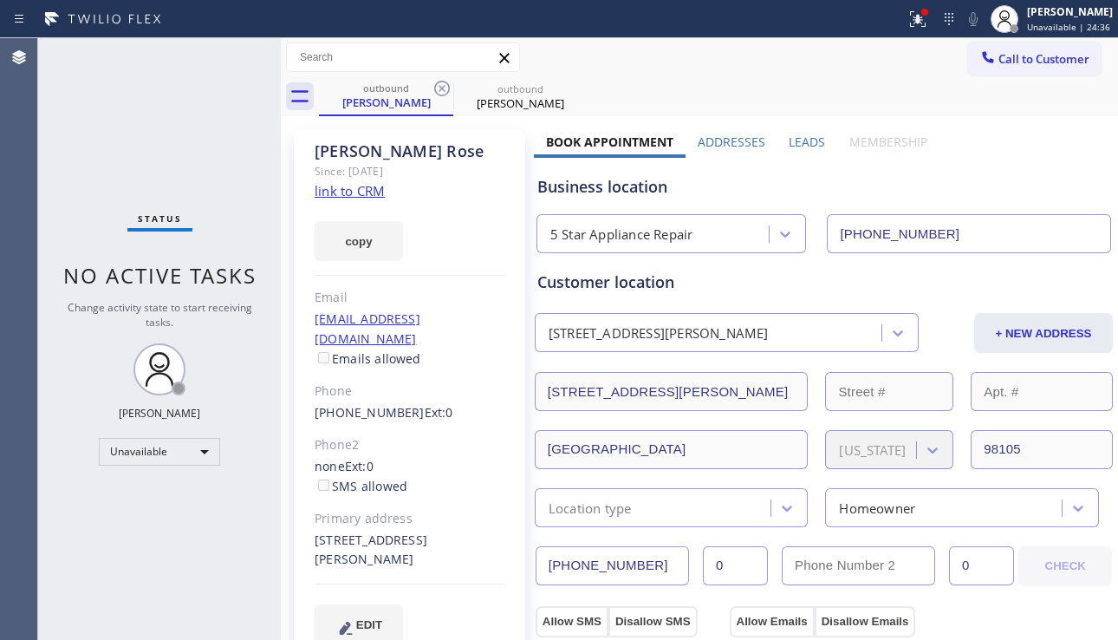
click at [439, 88] on icon at bounding box center [442, 88] width 21 height 21
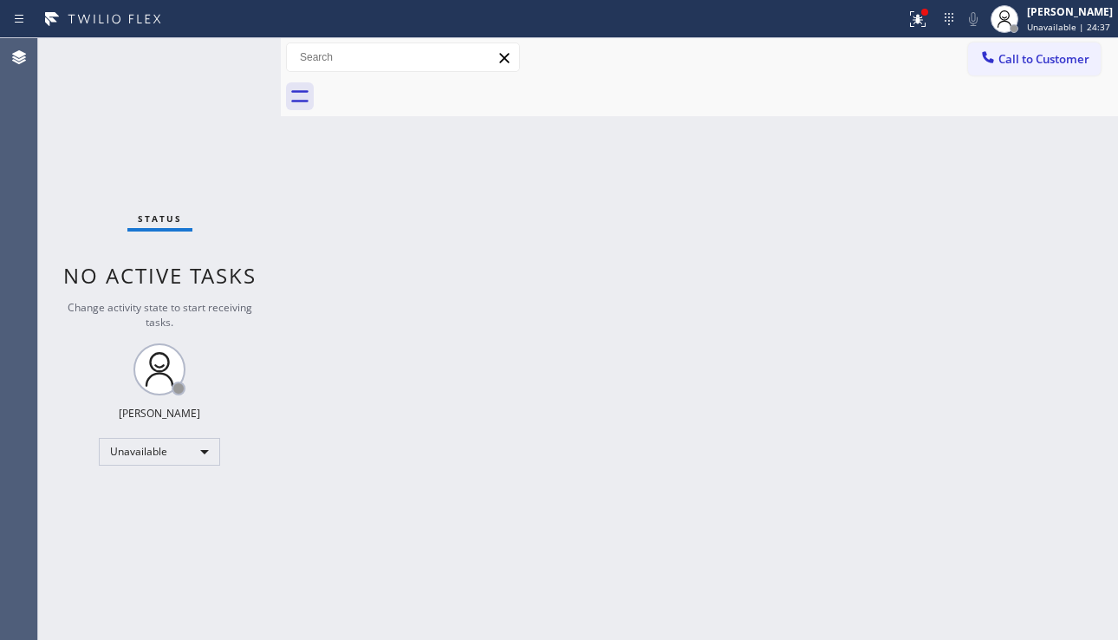
click at [439, 88] on div at bounding box center [718, 96] width 799 height 39
click at [1042, 65] on span "Call to Customer" at bounding box center [1044, 59] width 91 height 16
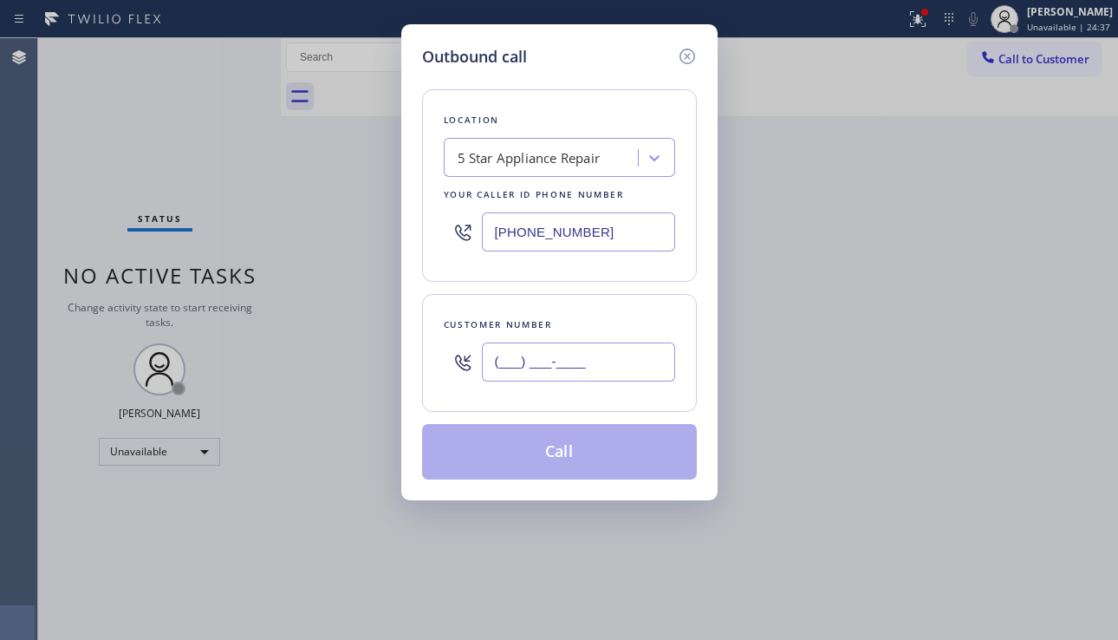
click at [562, 354] on input "(___) ___-____" at bounding box center [578, 361] width 193 height 39
paste input "310) 926-1852"
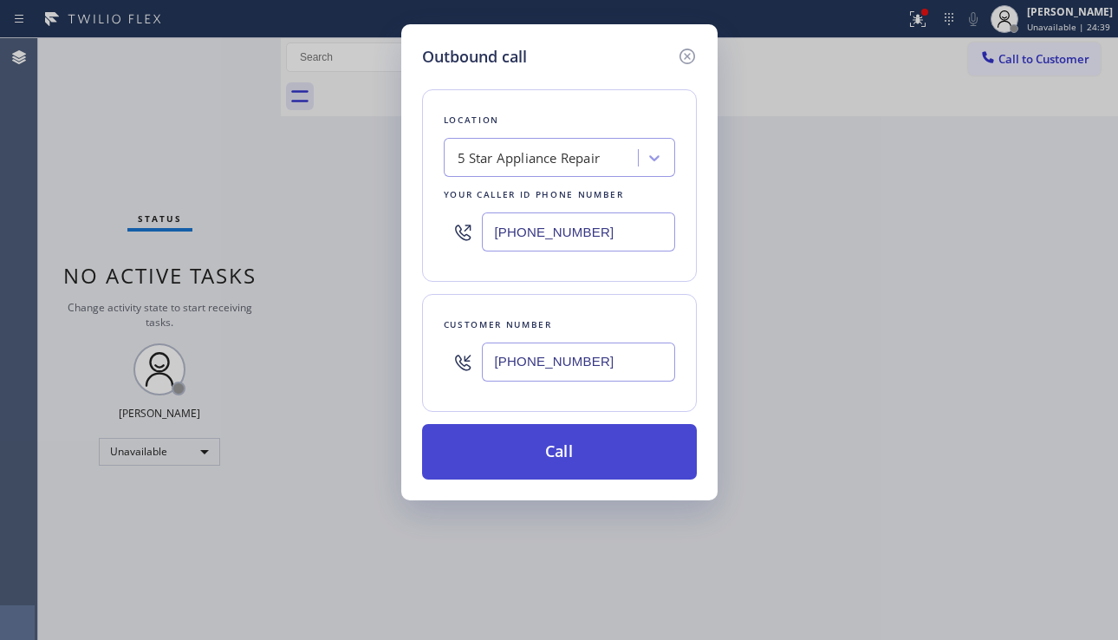
type input "[PHONE_NUMBER]"
click at [566, 466] on button "Call" at bounding box center [559, 451] width 275 height 55
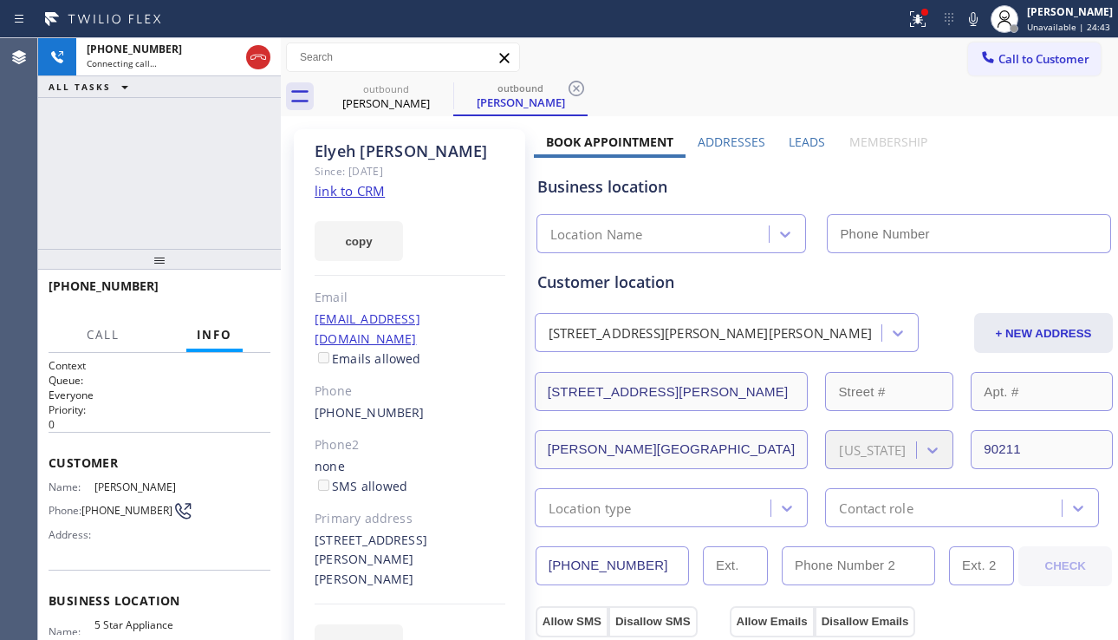
type input "[PHONE_NUMBER]"
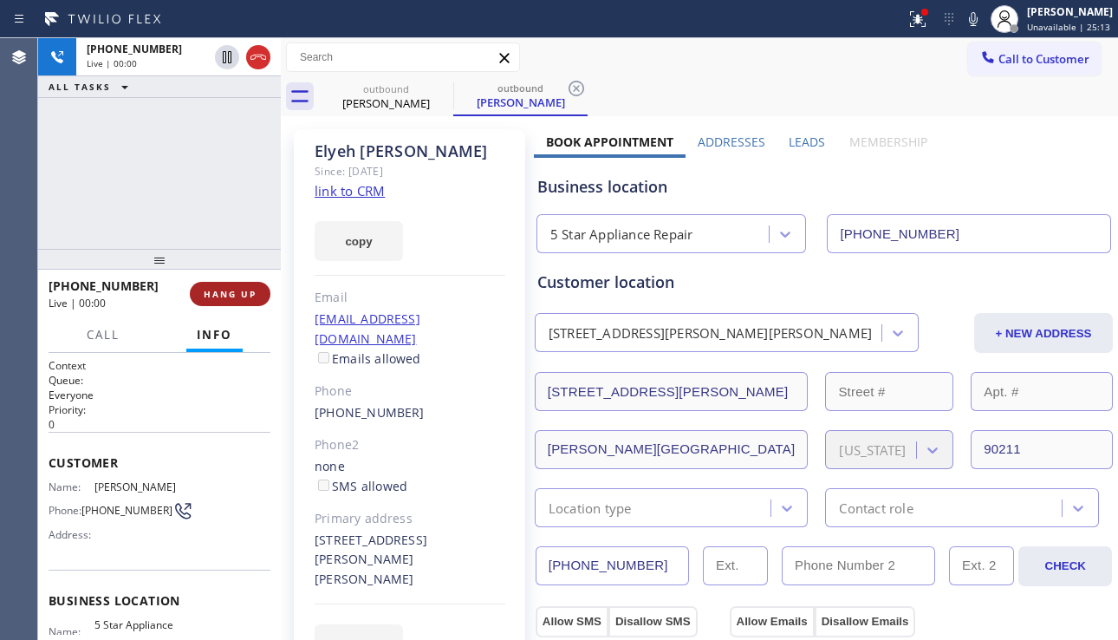
click at [220, 295] on span "HANG UP" at bounding box center [230, 294] width 53 height 12
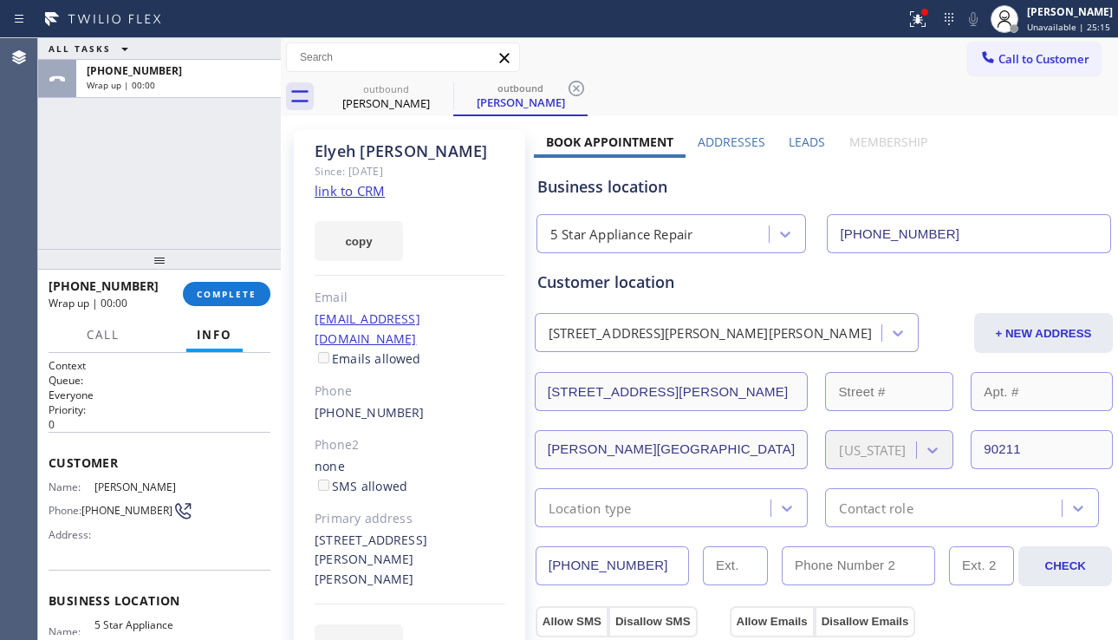
click at [271, 299] on div "[PHONE_NUMBER] Wrap up | 00:00 COMPLETE" at bounding box center [159, 294] width 243 height 49
click at [212, 288] on span "COMPLETE" at bounding box center [227, 294] width 60 height 12
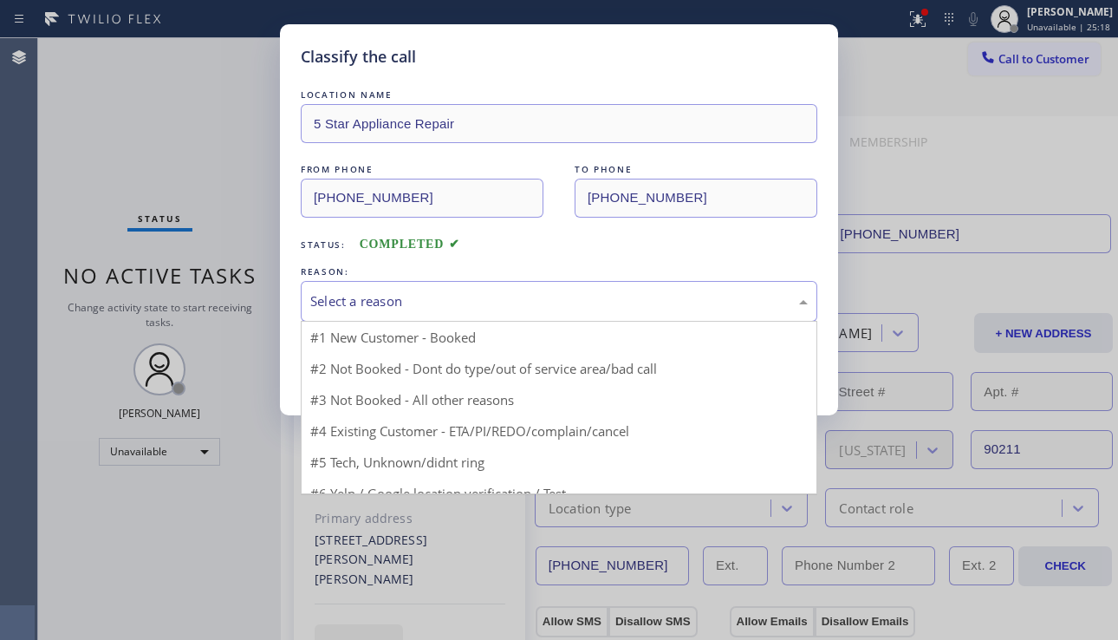
click at [484, 286] on div "Select a reason" at bounding box center [559, 301] width 517 height 41
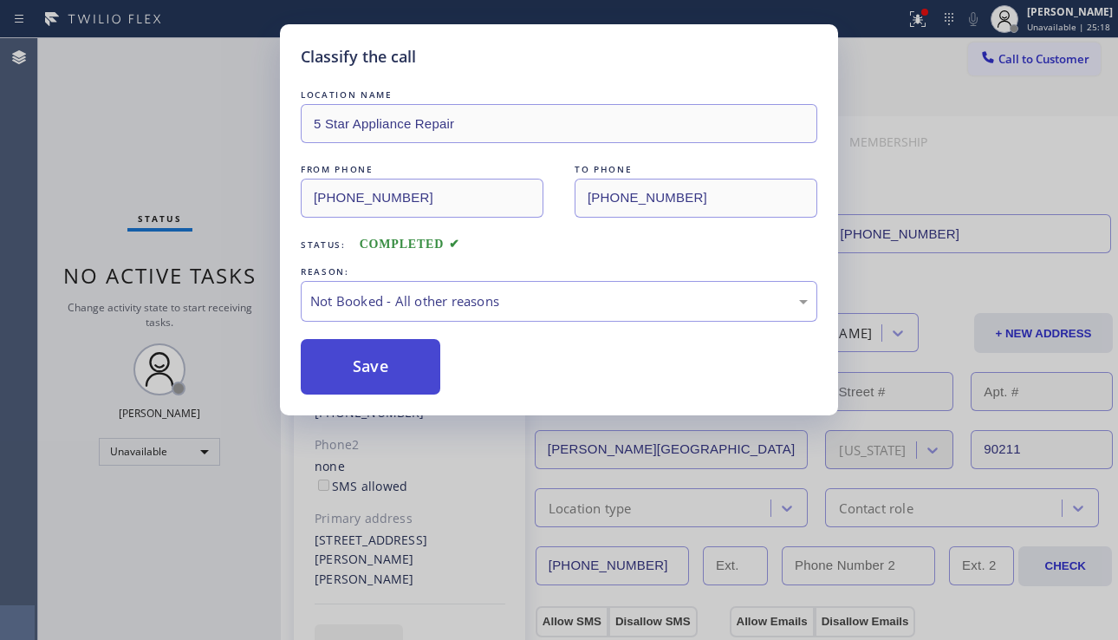
click at [368, 369] on button "Save" at bounding box center [371, 366] width 140 height 55
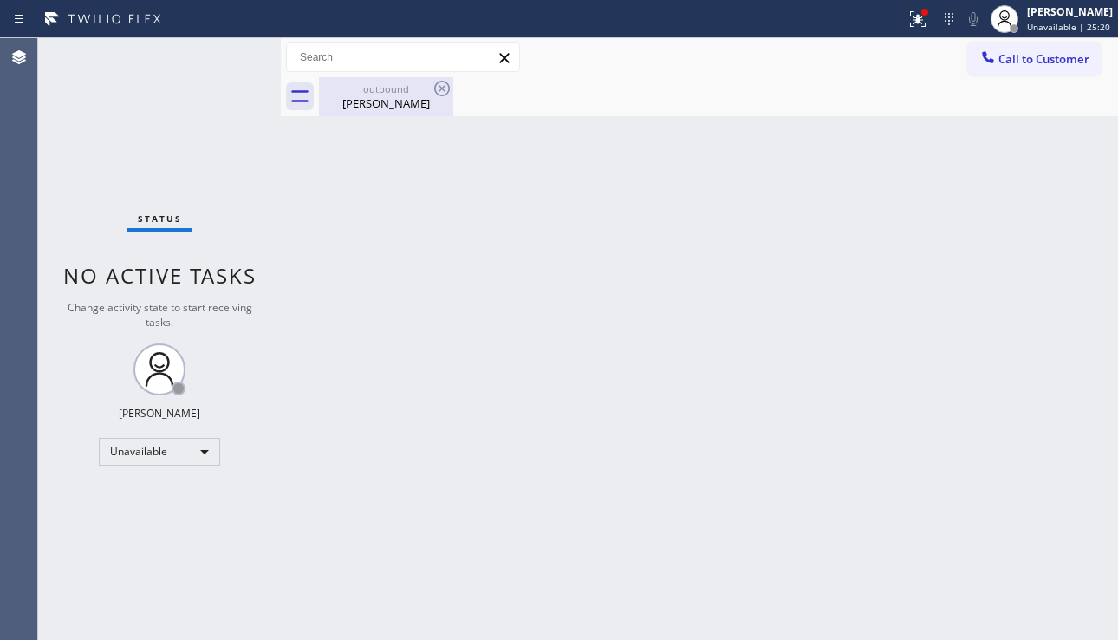
click at [407, 101] on div "[PERSON_NAME]" at bounding box center [386, 103] width 131 height 16
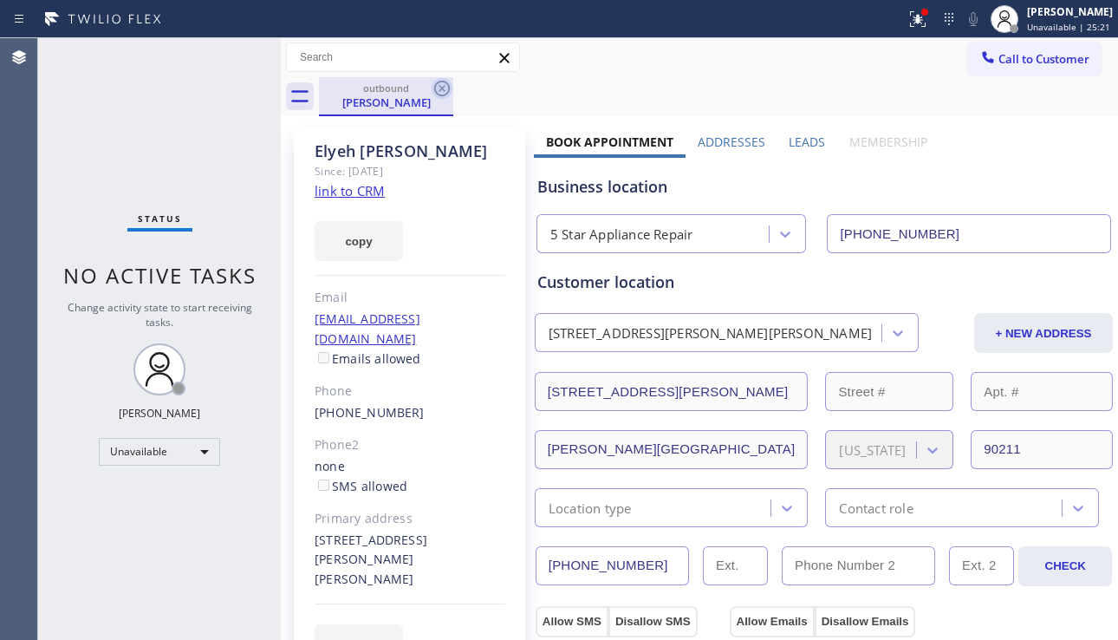
click at [432, 89] on icon at bounding box center [442, 88] width 21 height 21
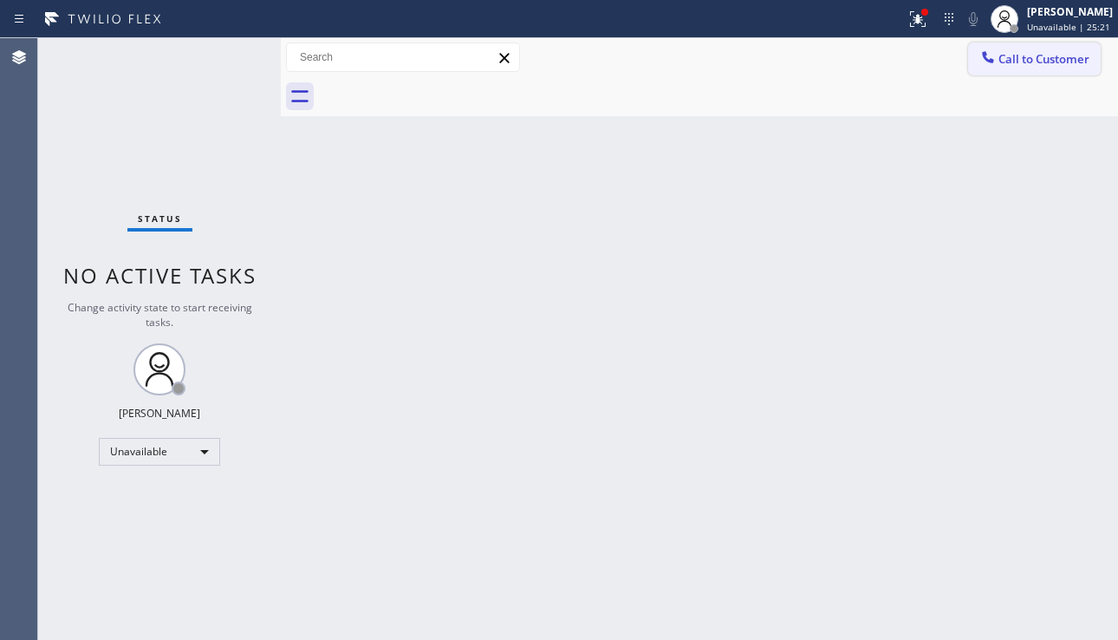
click at [1017, 68] on button "Call to Customer" at bounding box center [1034, 58] width 133 height 33
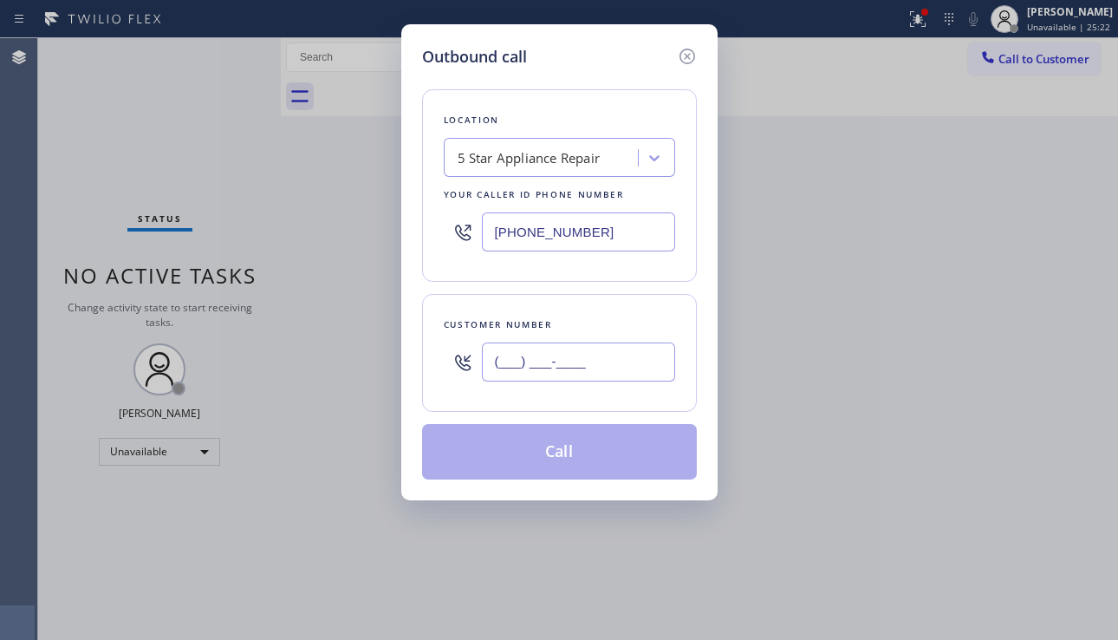
click at [580, 354] on input "(___) ___-____" at bounding box center [578, 361] width 193 height 39
paste input "661) 857-4874"
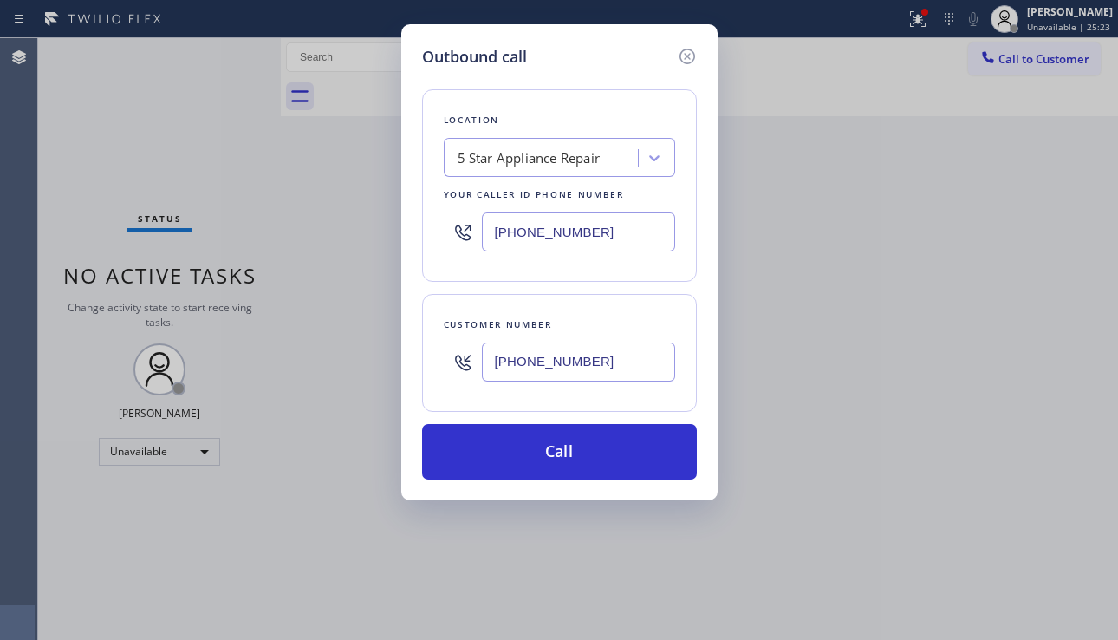
type input "[PHONE_NUMBER]"
click at [1017, 461] on div "Outbound call Location 5 Star Appliance Repair Your caller id phone number [PHO…" at bounding box center [559, 320] width 1118 height 640
click at [1006, 355] on div "Outbound call Location 5 Star Appliance Repair Your caller id phone number [PHO…" at bounding box center [559, 320] width 1118 height 640
drag, startPoint x: 596, startPoint y: 448, endPoint x: 265, endPoint y: 218, distance: 402.8
click at [594, 446] on button "Call" at bounding box center [559, 451] width 275 height 55
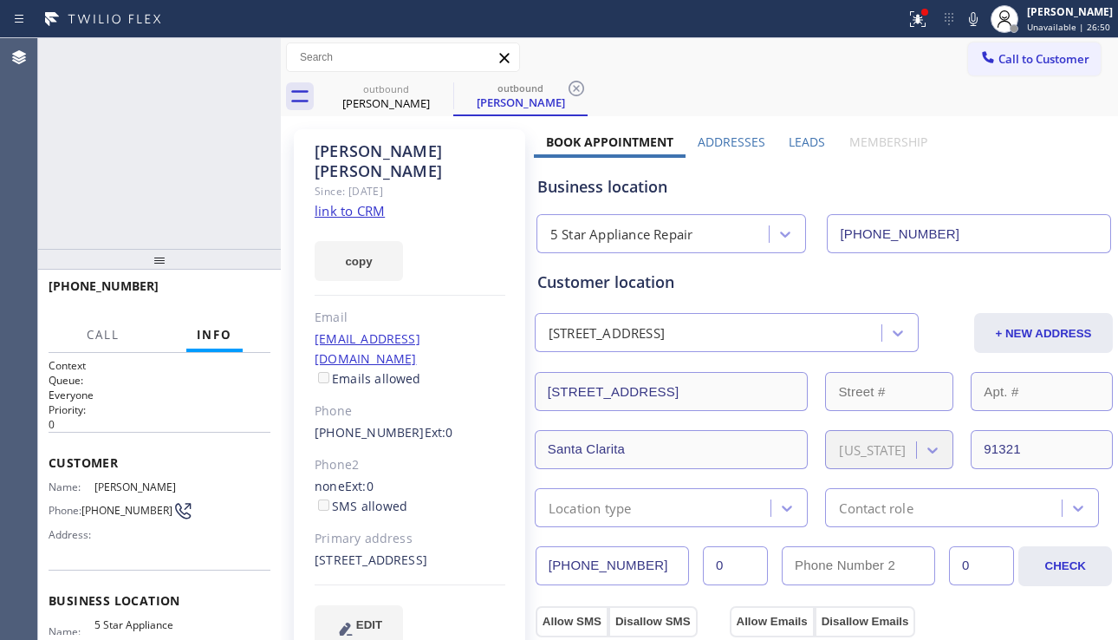
type input "[PHONE_NUMBER]"
click at [795, 147] on label "Leads" at bounding box center [807, 142] width 36 height 16
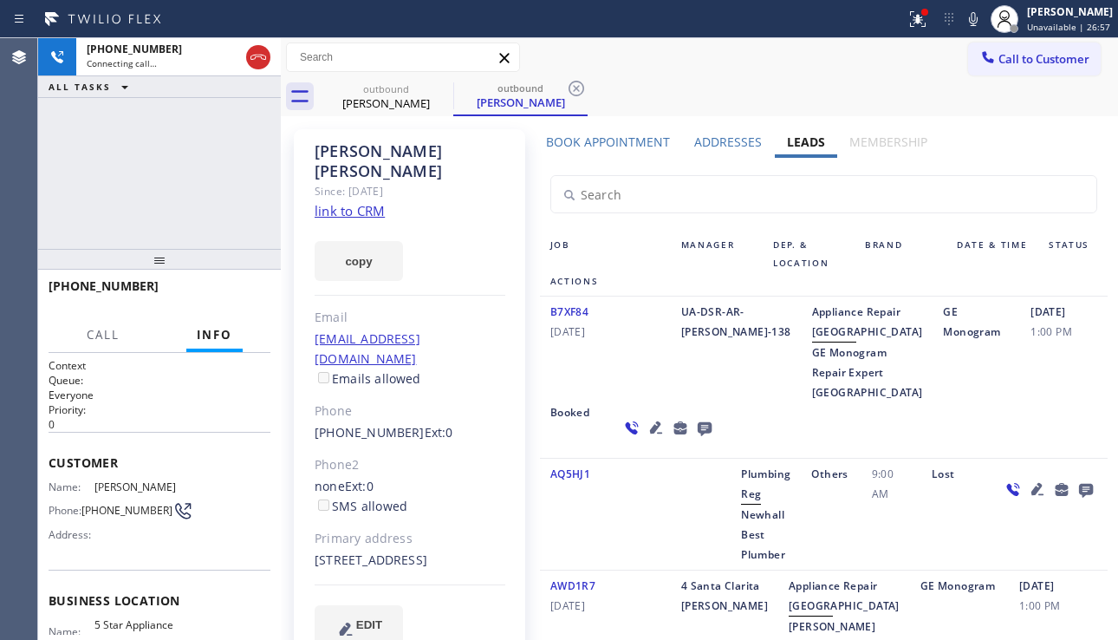
click at [650, 433] on icon at bounding box center [656, 427] width 12 height 12
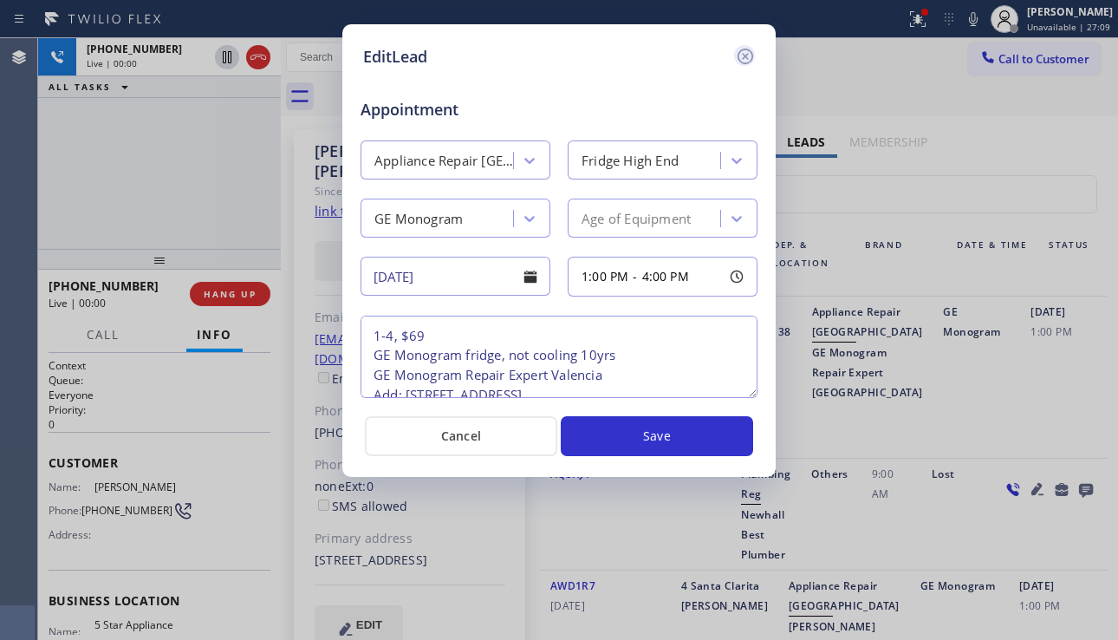
click at [741, 65] on icon at bounding box center [745, 56] width 21 height 21
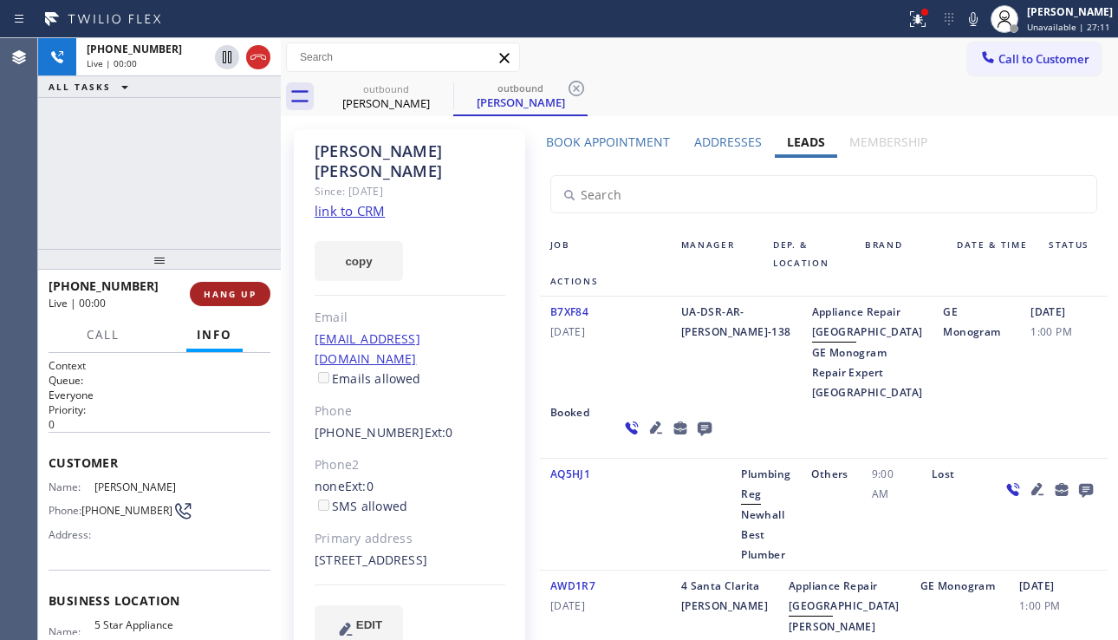
click at [218, 288] on span "HANG UP" at bounding box center [230, 294] width 53 height 12
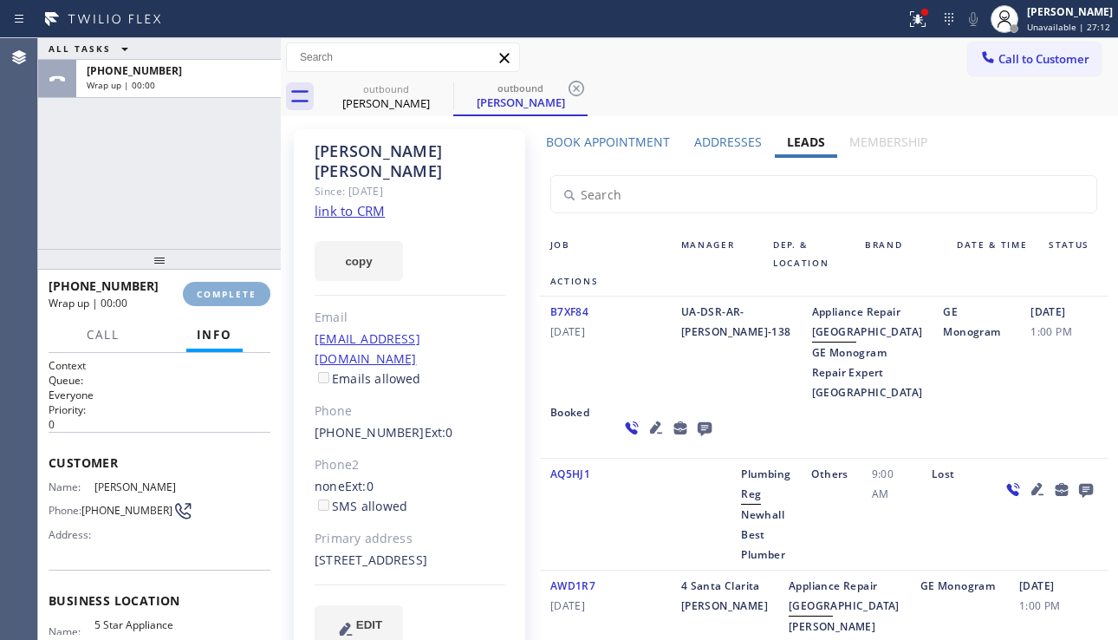
click at [218, 288] on span "COMPLETE" at bounding box center [227, 294] width 60 height 12
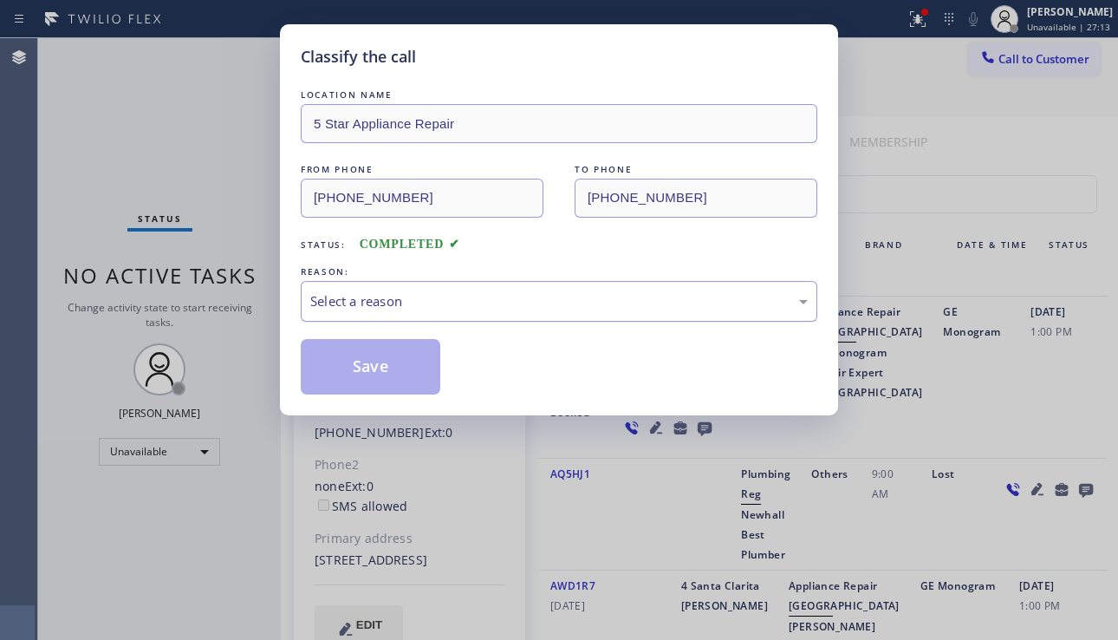
click at [472, 296] on div "Select a reason" at bounding box center [559, 301] width 498 height 20
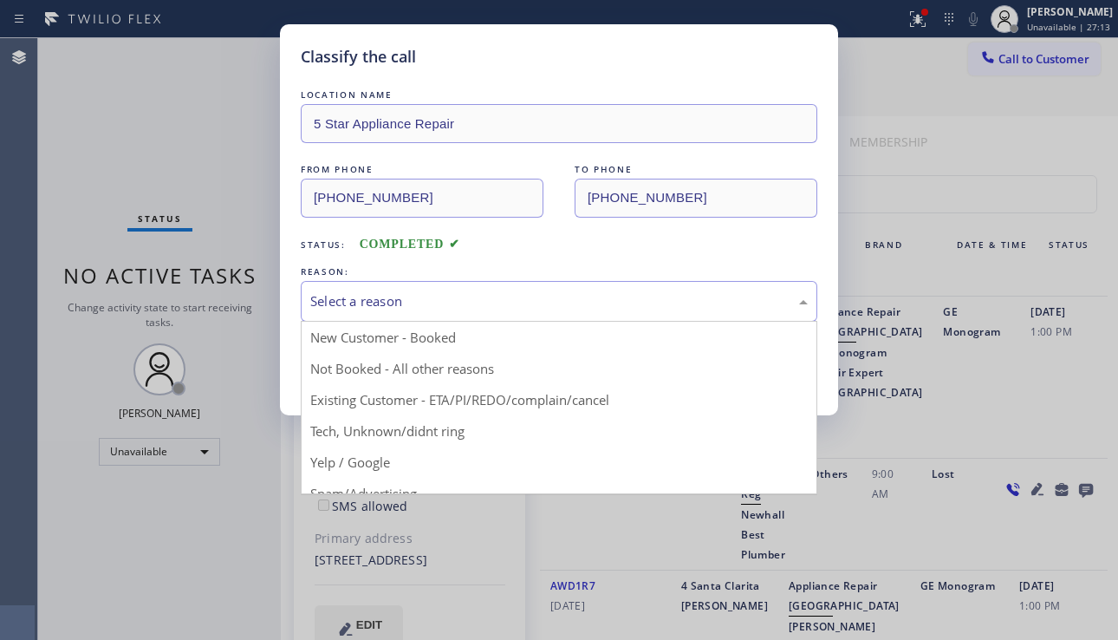
drag, startPoint x: 415, startPoint y: 362, endPoint x: 394, endPoint y: 368, distance: 21.7
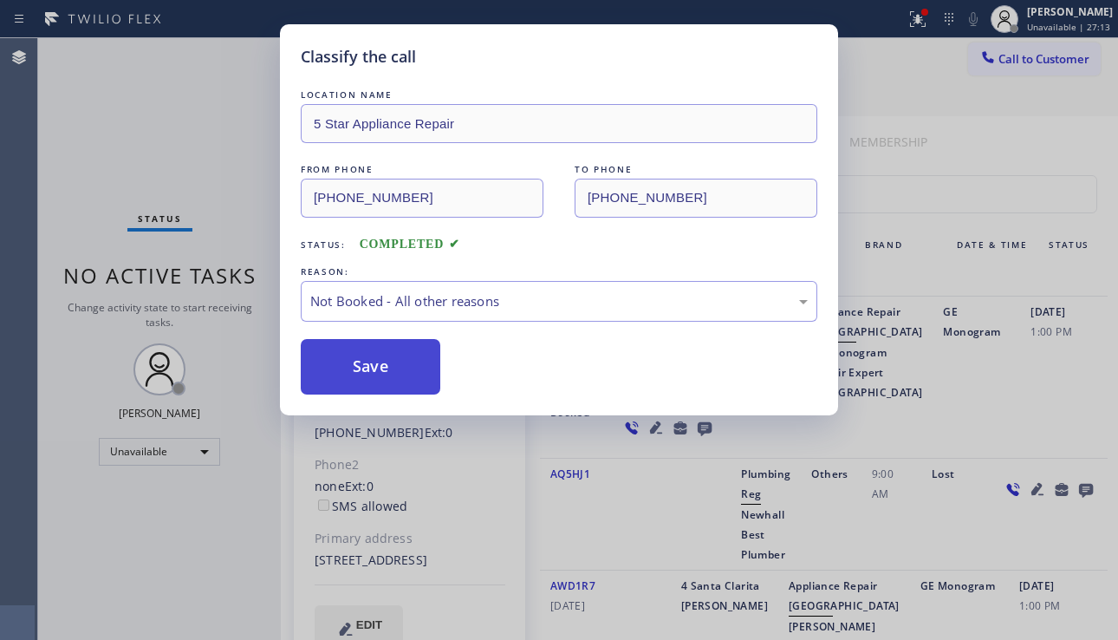
click at [388, 368] on button "Save" at bounding box center [371, 366] width 140 height 55
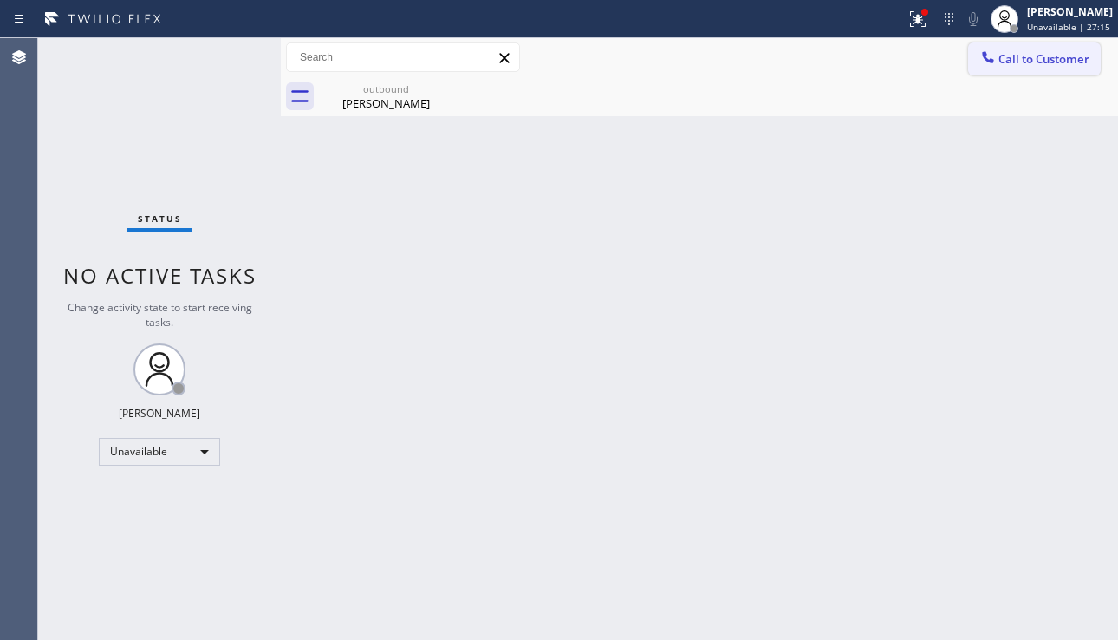
click at [1014, 69] on button "Call to Customer" at bounding box center [1034, 58] width 133 height 33
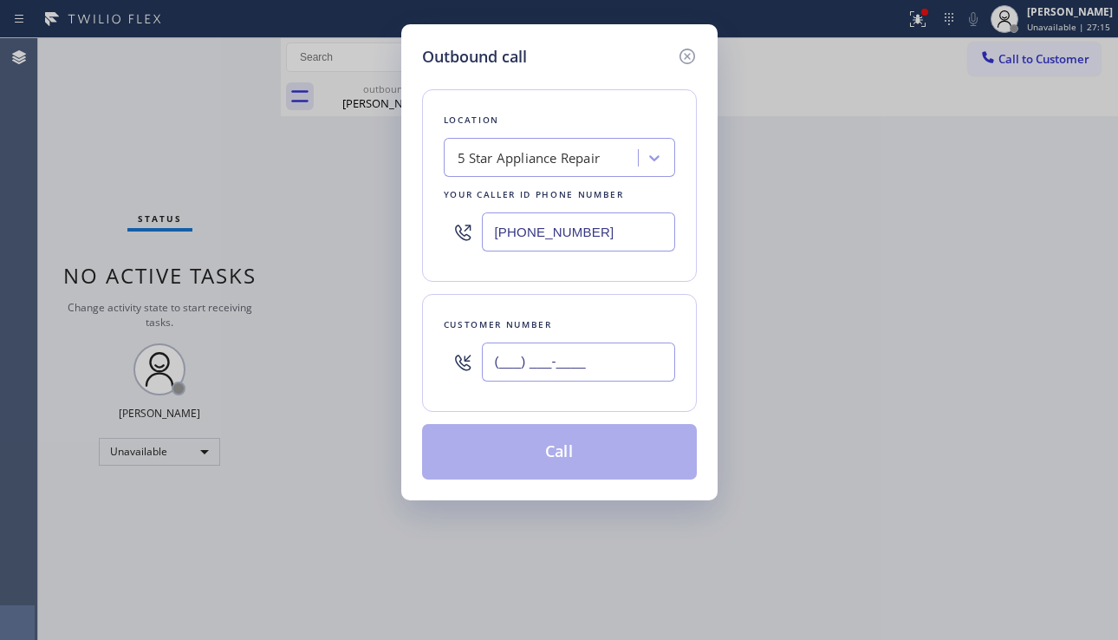
click at [562, 353] on input "(___) ___-____" at bounding box center [578, 361] width 193 height 39
paste input "626) 945-2966"
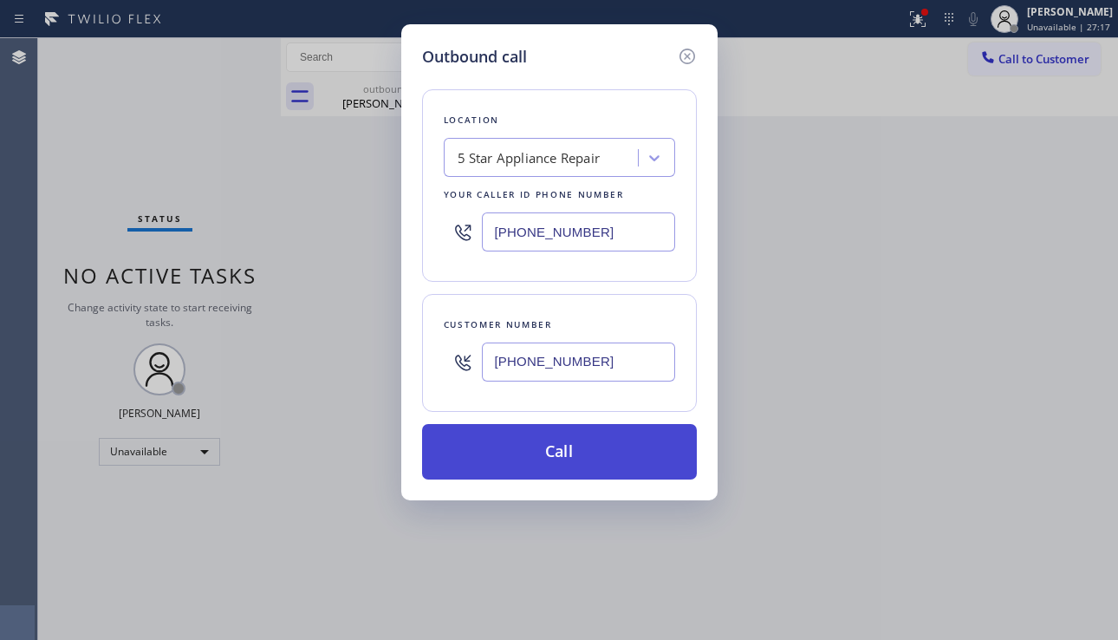
type input "[PHONE_NUMBER]"
click at [571, 442] on button "Call" at bounding box center [559, 451] width 275 height 55
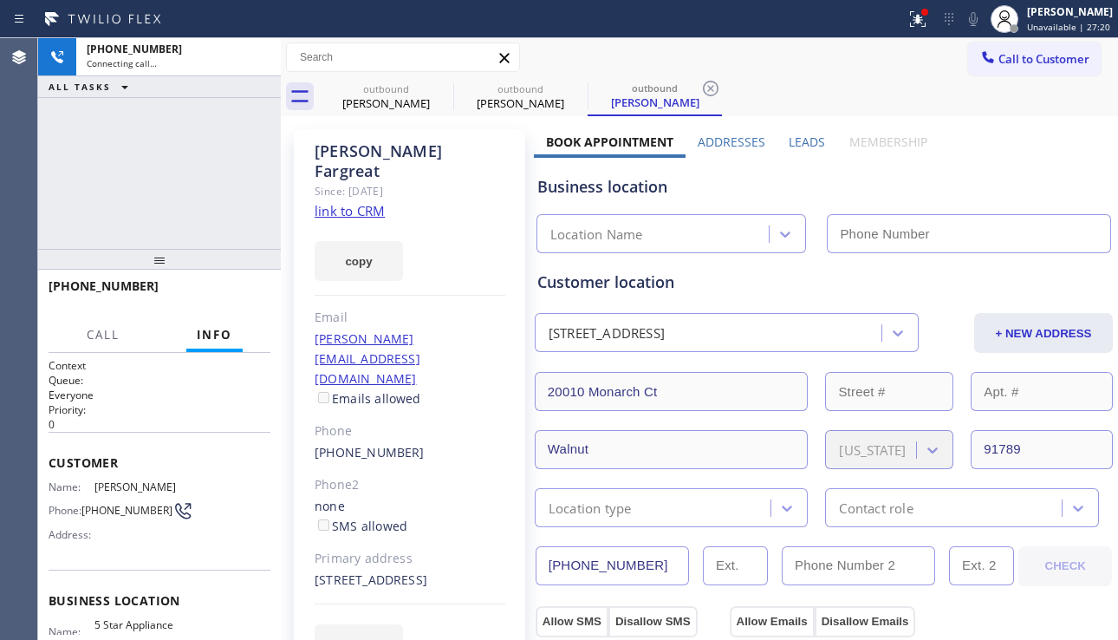
type input "[PHONE_NUMBER]"
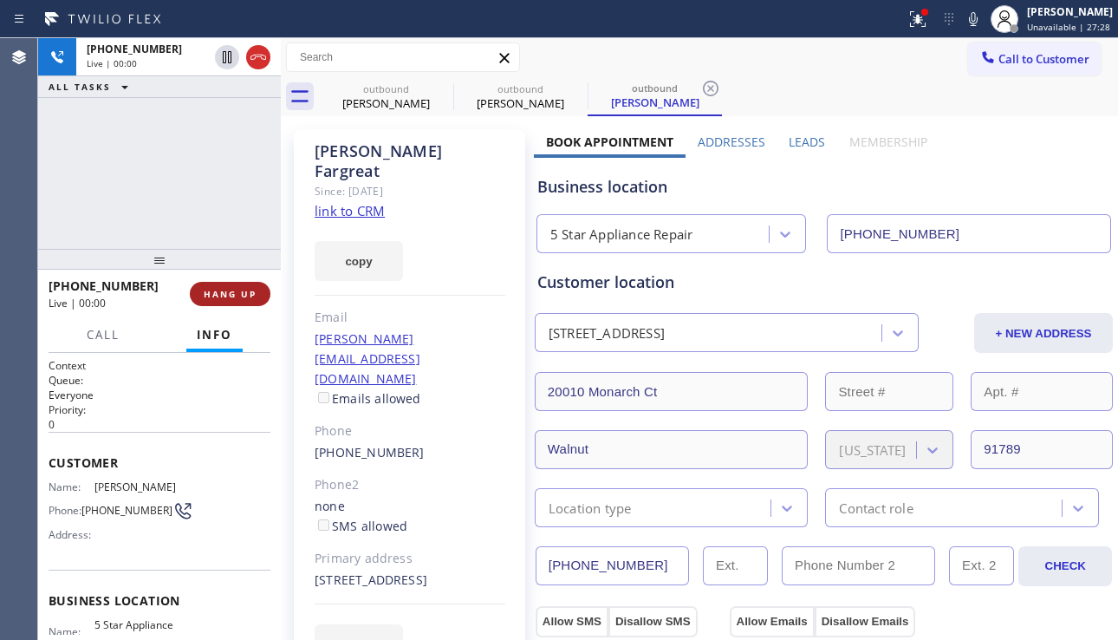
click at [221, 294] on span "HANG UP" at bounding box center [230, 294] width 53 height 12
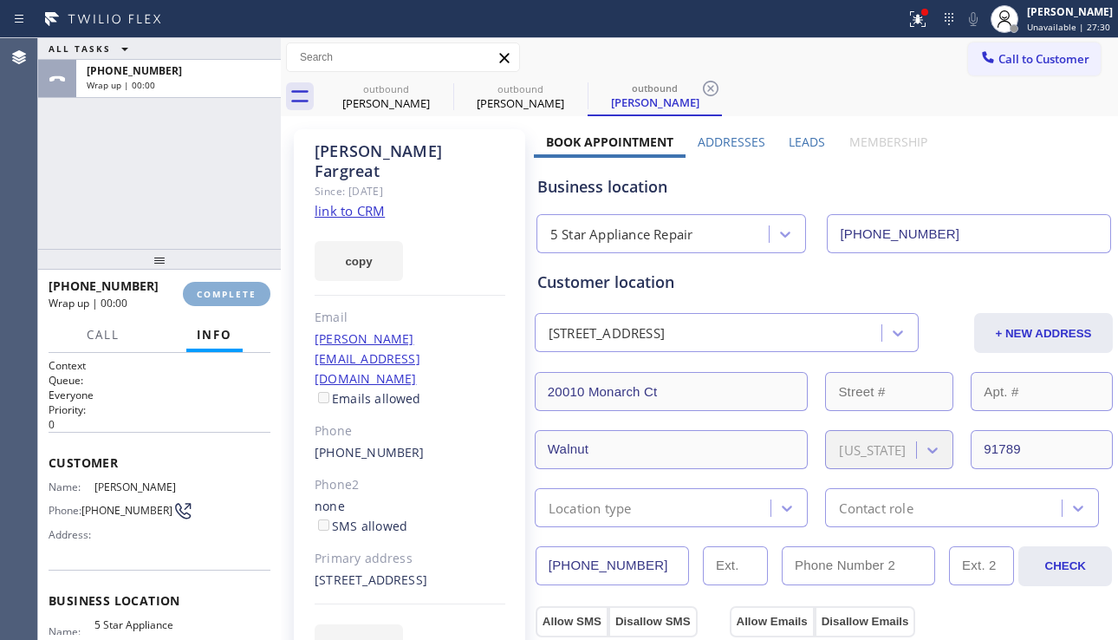
click at [221, 294] on span "COMPLETE" at bounding box center [227, 294] width 60 height 12
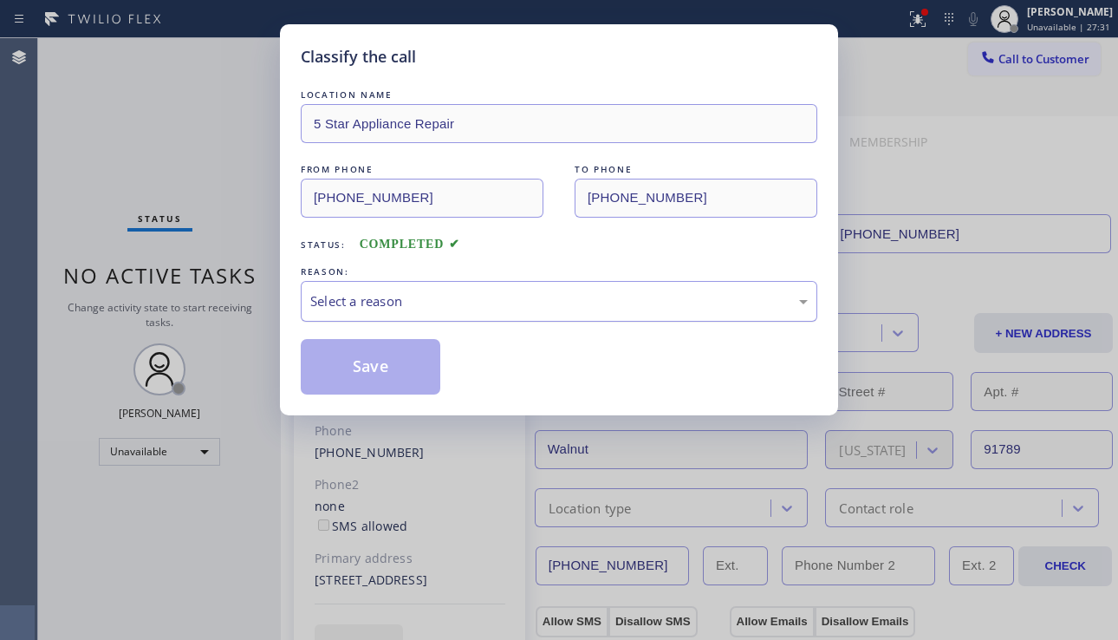
click at [463, 308] on div "Select a reason" at bounding box center [559, 301] width 498 height 20
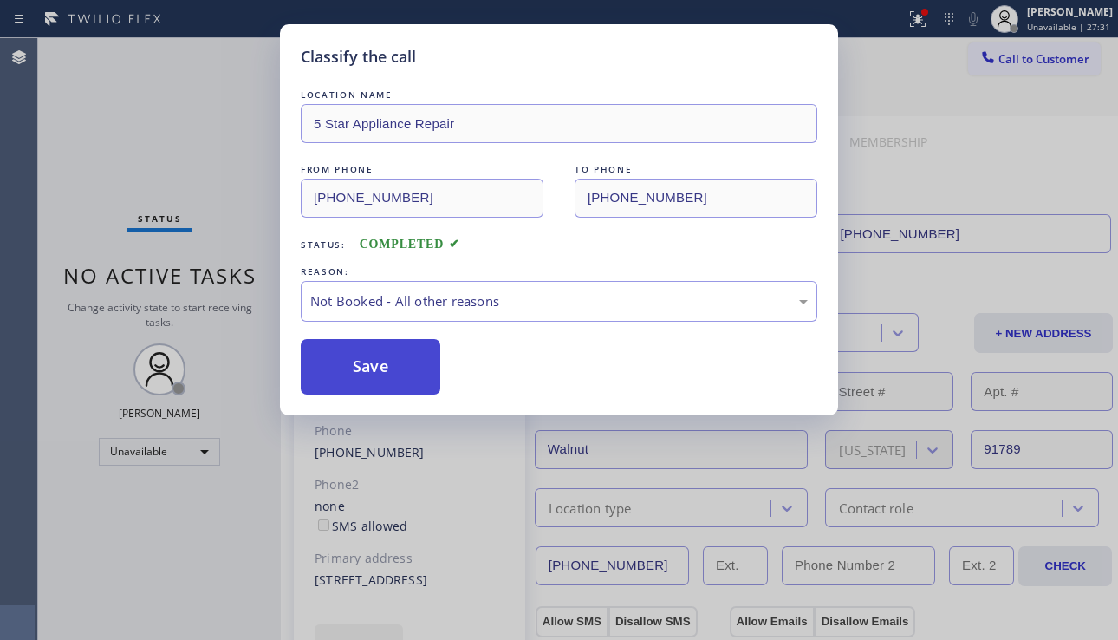
drag, startPoint x: 388, startPoint y: 368, endPoint x: 431, endPoint y: 368, distance: 42.5
click at [388, 370] on button "Save" at bounding box center [371, 366] width 140 height 55
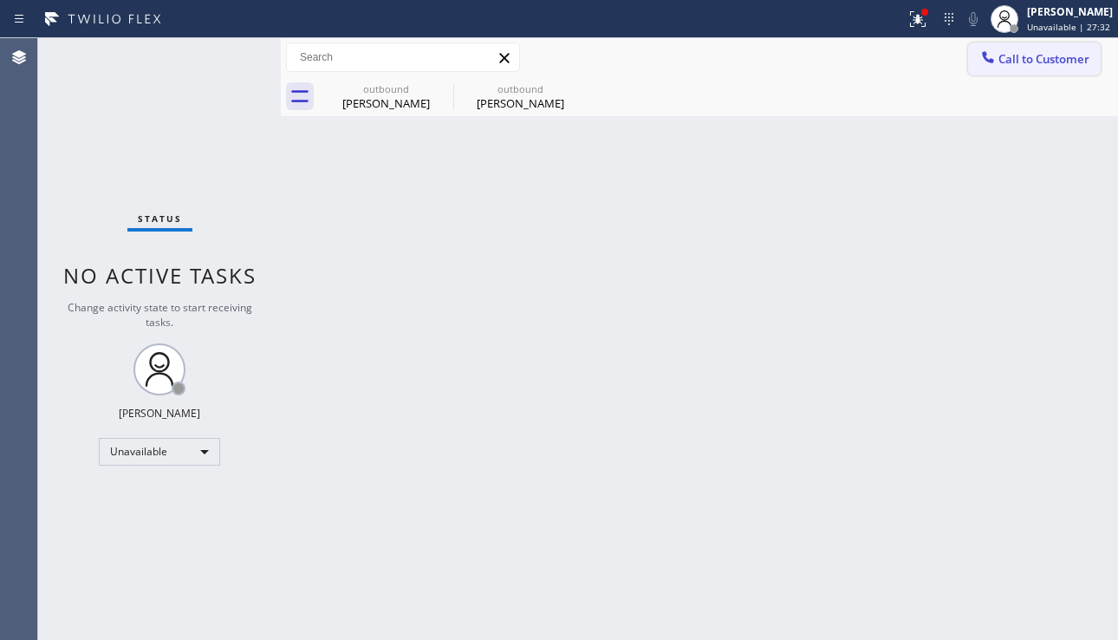
click at [1008, 62] on span "Call to Customer" at bounding box center [1044, 59] width 91 height 16
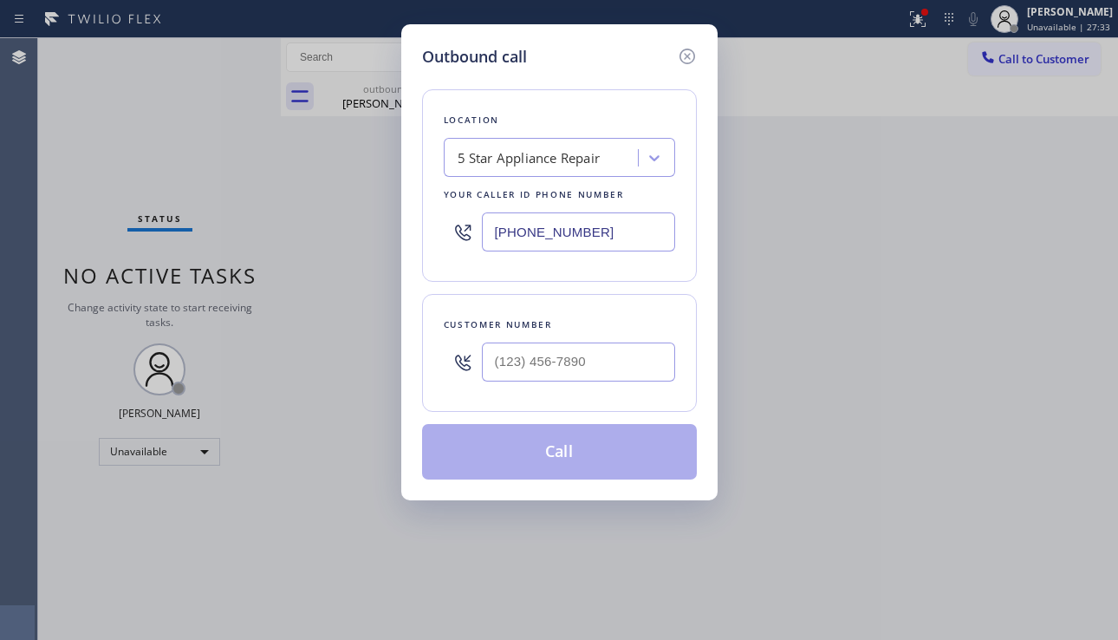
click at [509, 338] on div at bounding box center [578, 362] width 193 height 56
click at [509, 351] on input "(___) ___-____" at bounding box center [578, 361] width 193 height 39
paste input "949) 444-3062"
type input "[PHONE_NUMBER]"
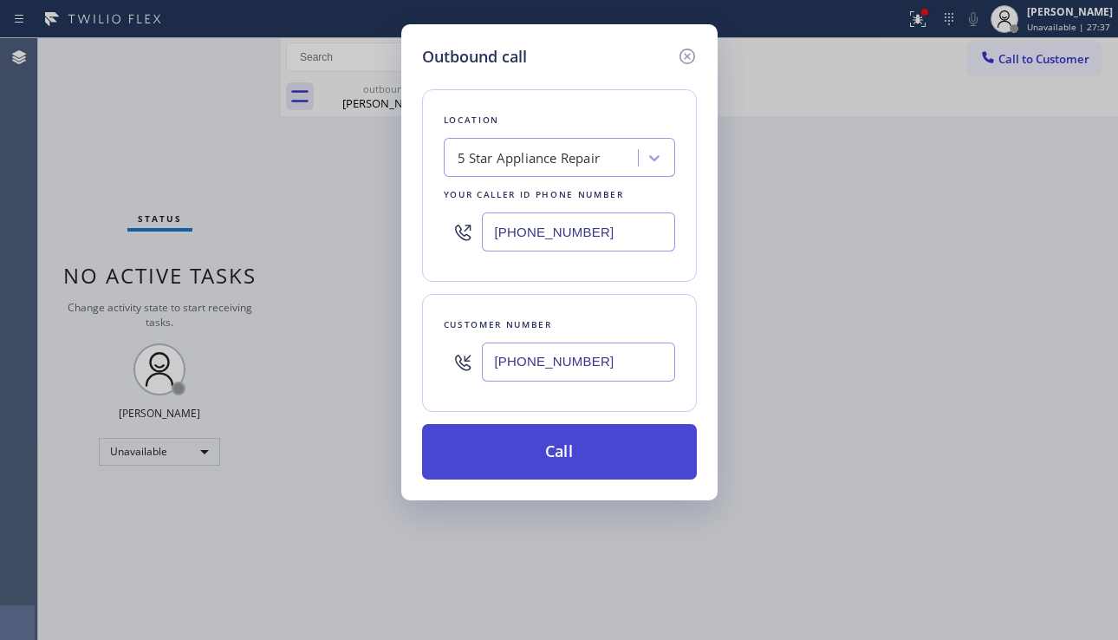
click at [563, 453] on button "Call" at bounding box center [559, 451] width 275 height 55
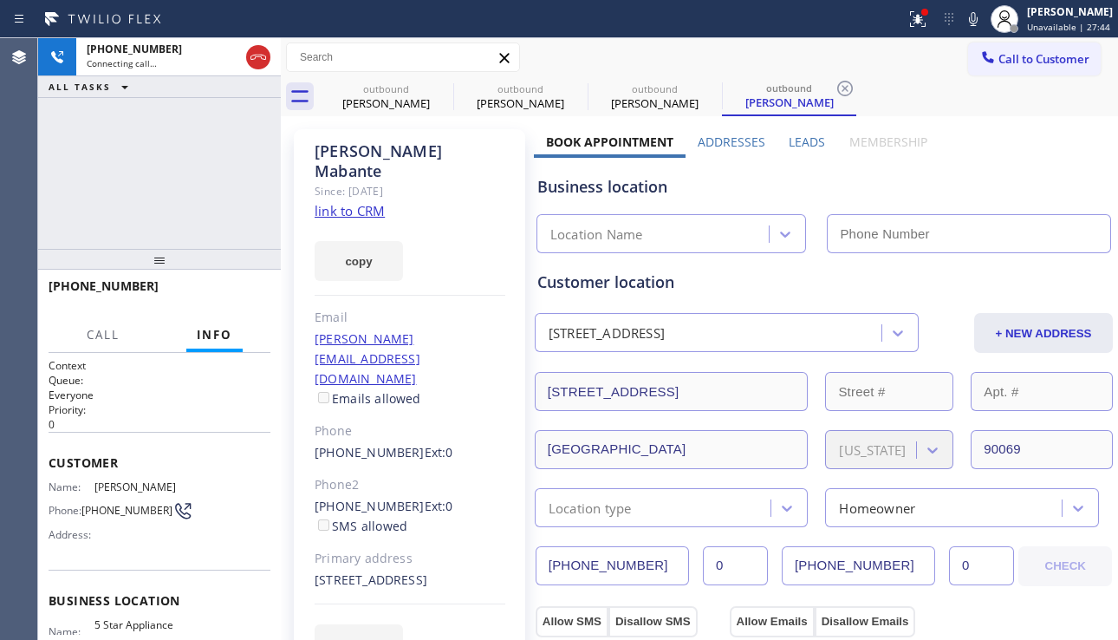
type input "[PHONE_NUMBER]"
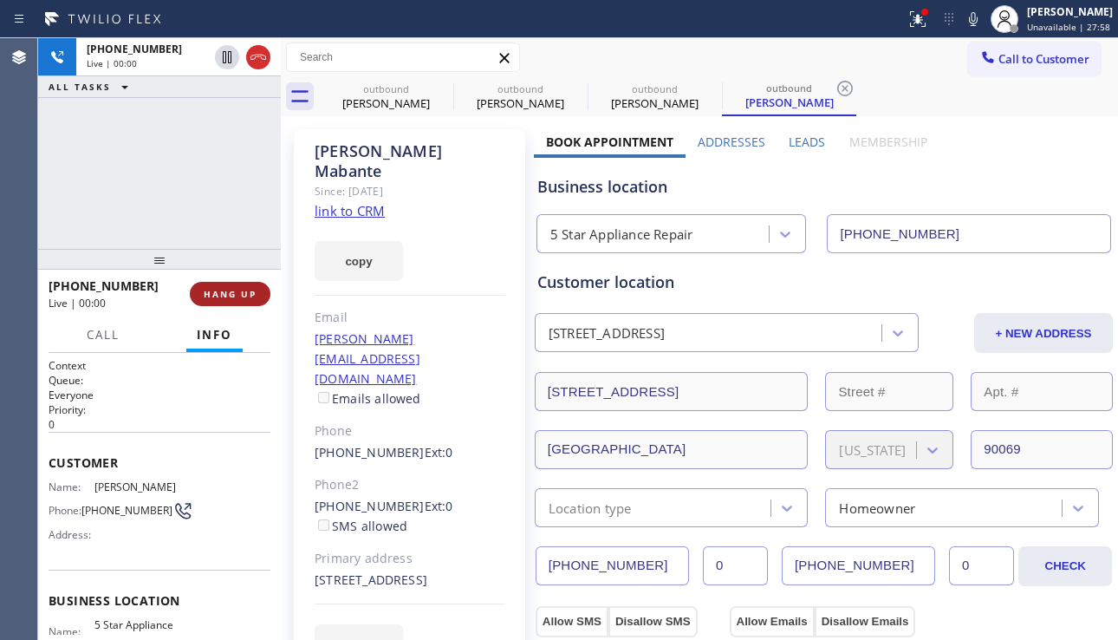
click at [242, 296] on span "HANG UP" at bounding box center [230, 294] width 53 height 12
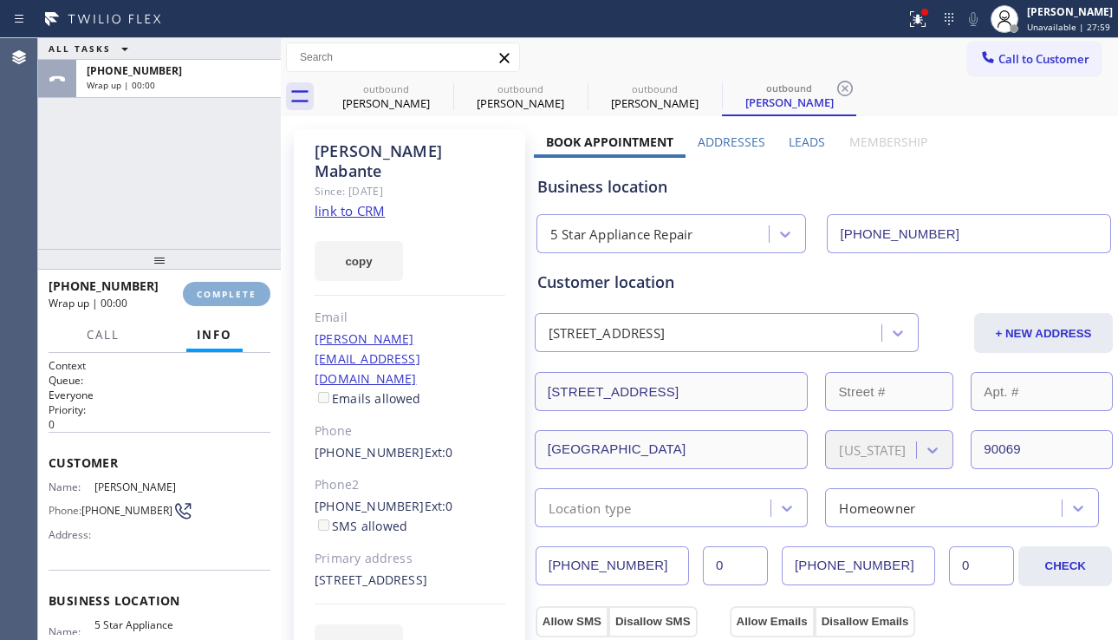
click at [242, 296] on span "COMPLETE" at bounding box center [227, 294] width 60 height 12
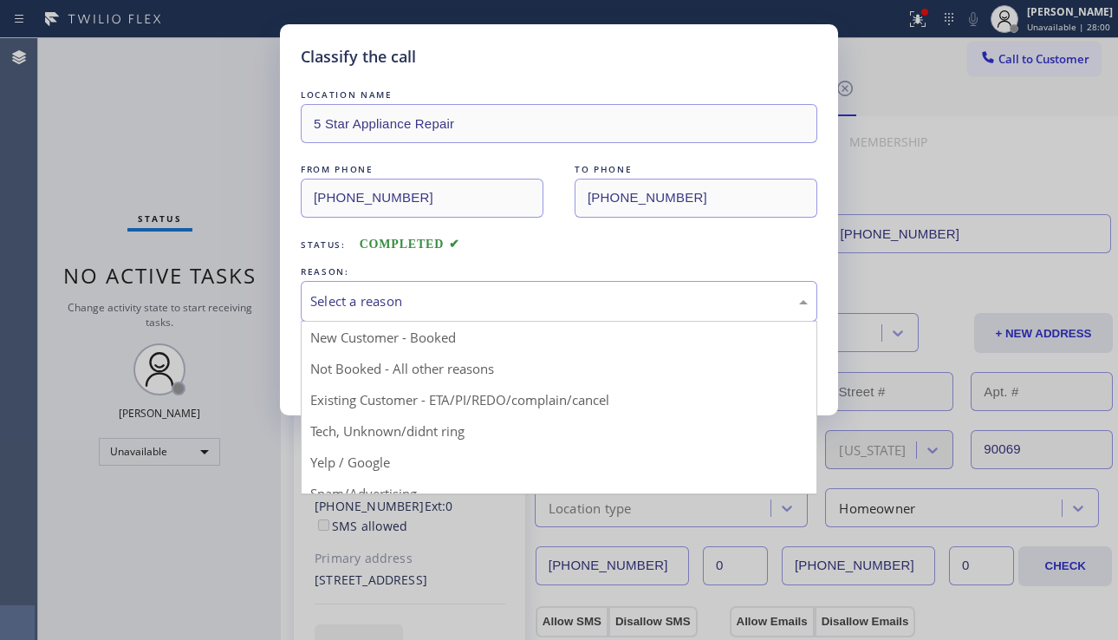
click at [319, 299] on div "Select a reason" at bounding box center [559, 301] width 498 height 20
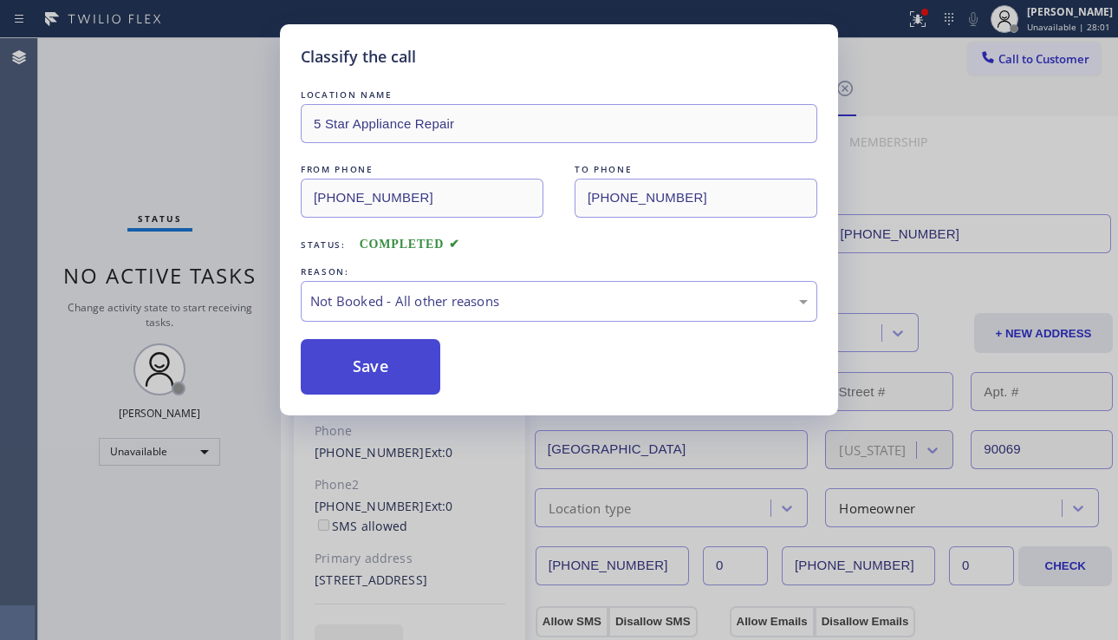
click at [398, 364] on button "Save" at bounding box center [371, 366] width 140 height 55
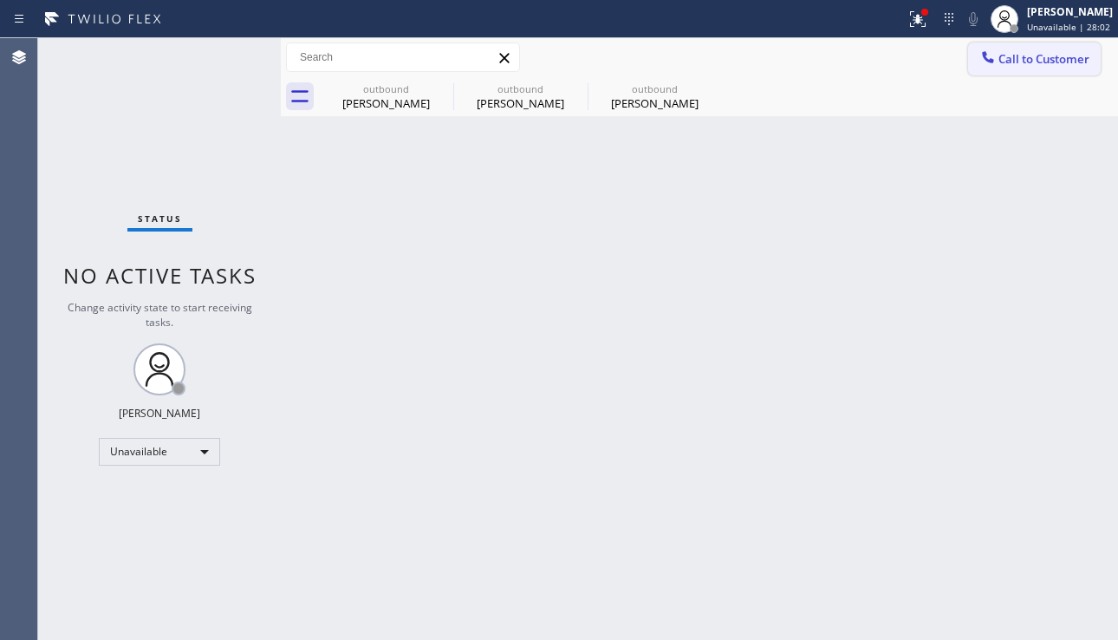
click at [1027, 62] on span "Call to Customer" at bounding box center [1044, 59] width 91 height 16
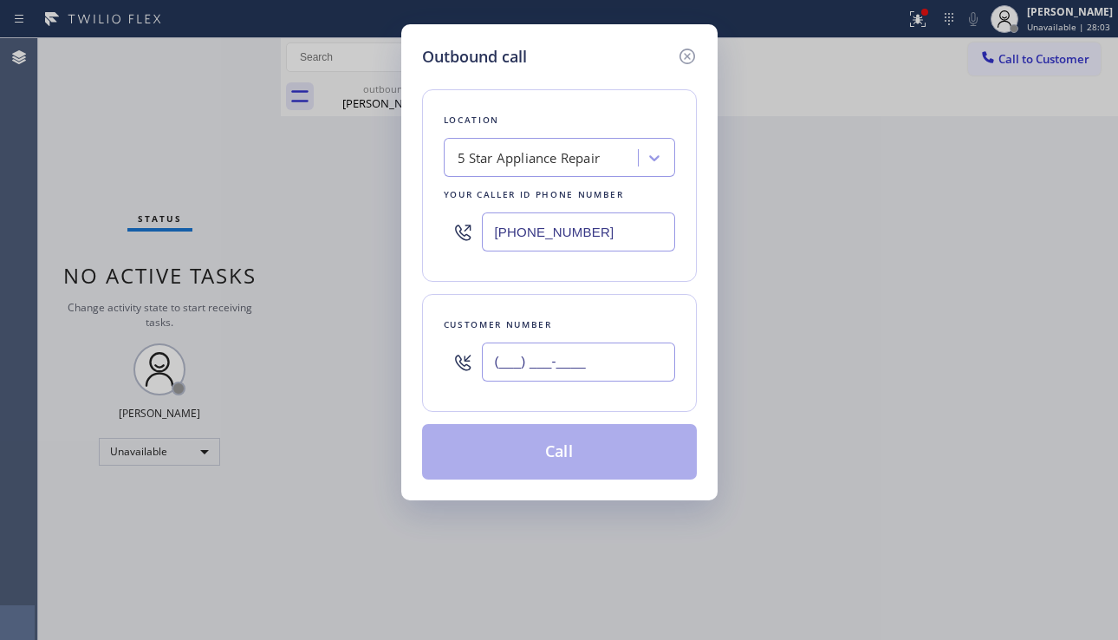
click at [528, 373] on input "(___) ___-____" at bounding box center [578, 361] width 193 height 39
paste input "917) 865-9278"
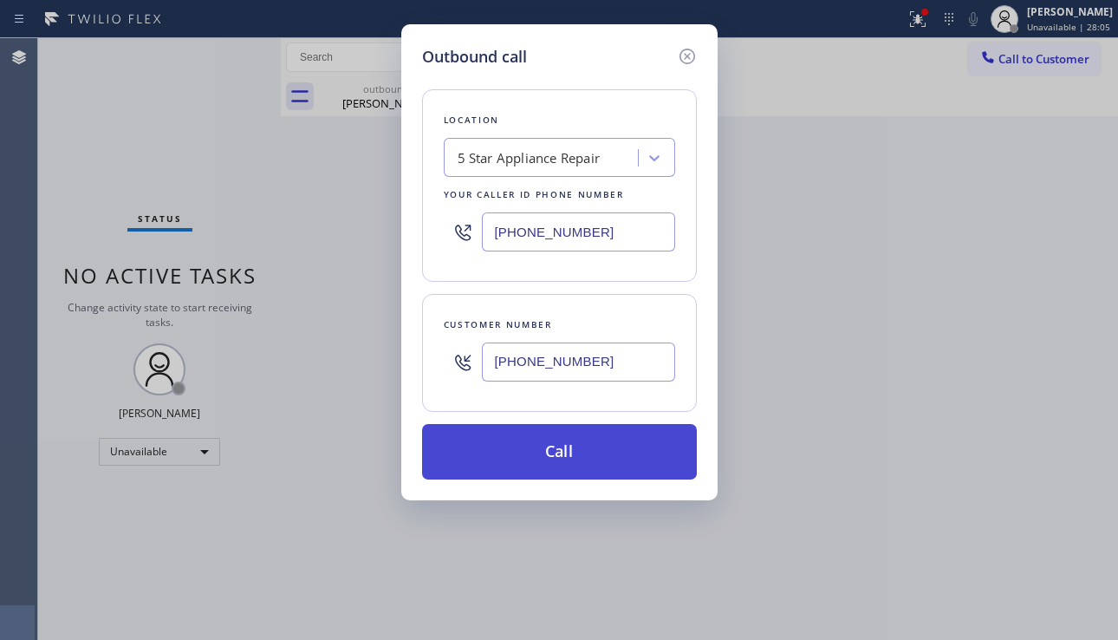
type input "[PHONE_NUMBER]"
click at [551, 440] on button "Call" at bounding box center [559, 451] width 275 height 55
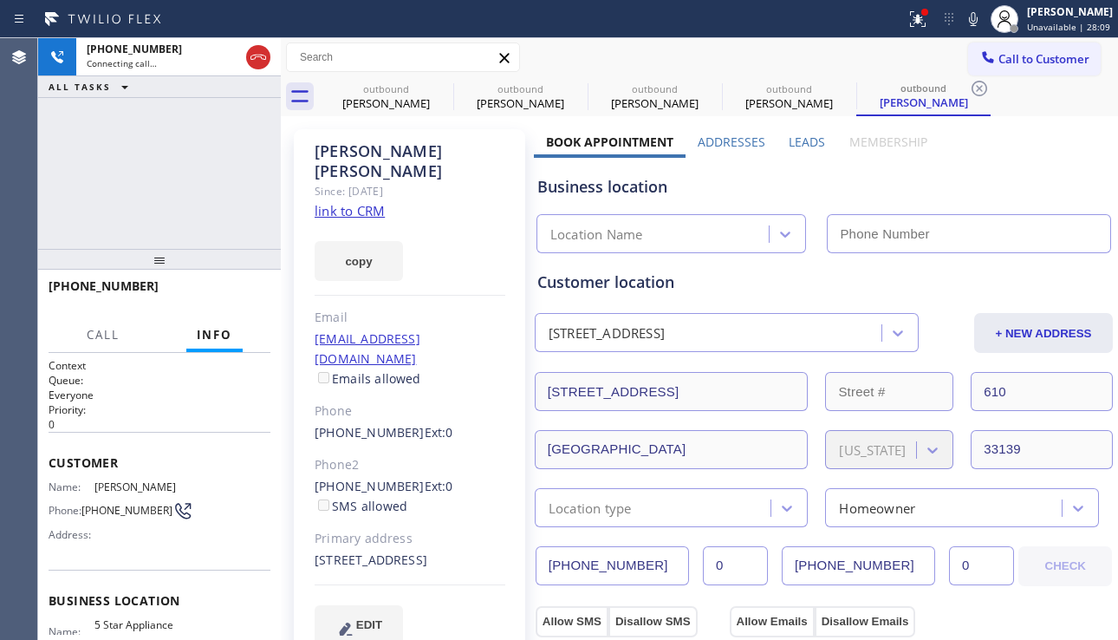
type input "[PHONE_NUMBER]"
click at [1055, 167] on div "Business location 5 Star Appliance Repair [PHONE_NUMBER]" at bounding box center [824, 205] width 580 height 95
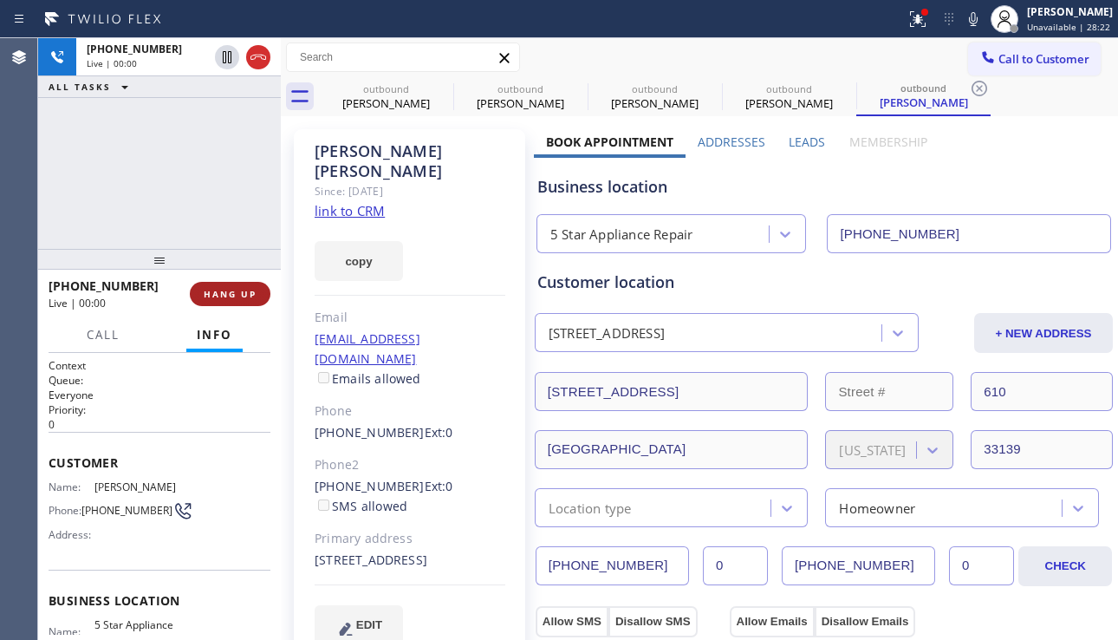
click at [233, 300] on button "HANG UP" at bounding box center [230, 294] width 81 height 24
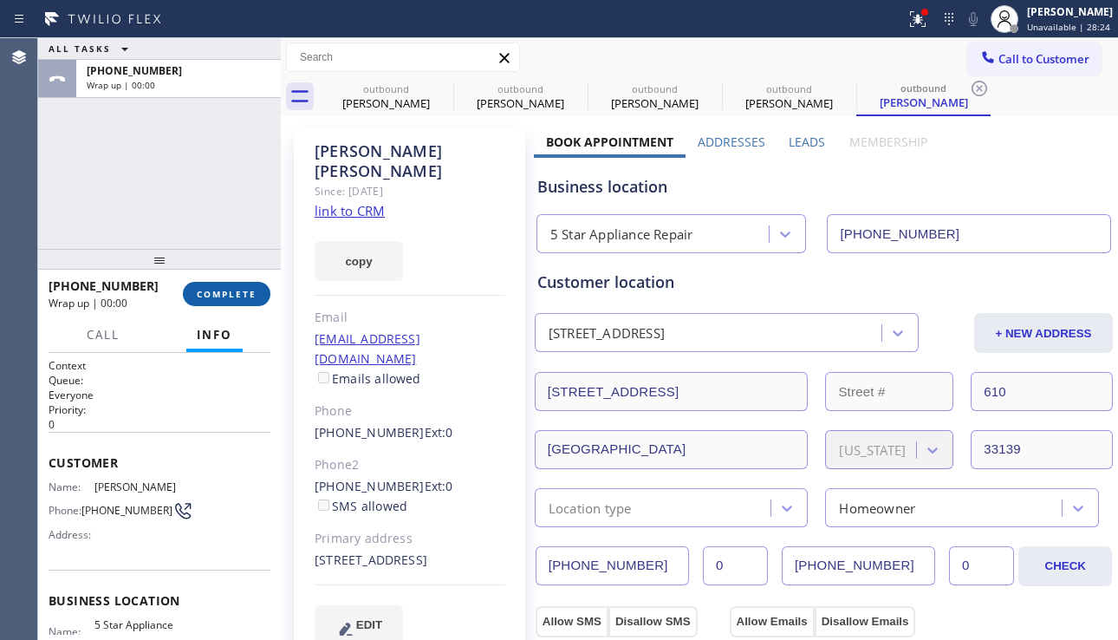
click at [233, 300] on button "COMPLETE" at bounding box center [227, 294] width 88 height 24
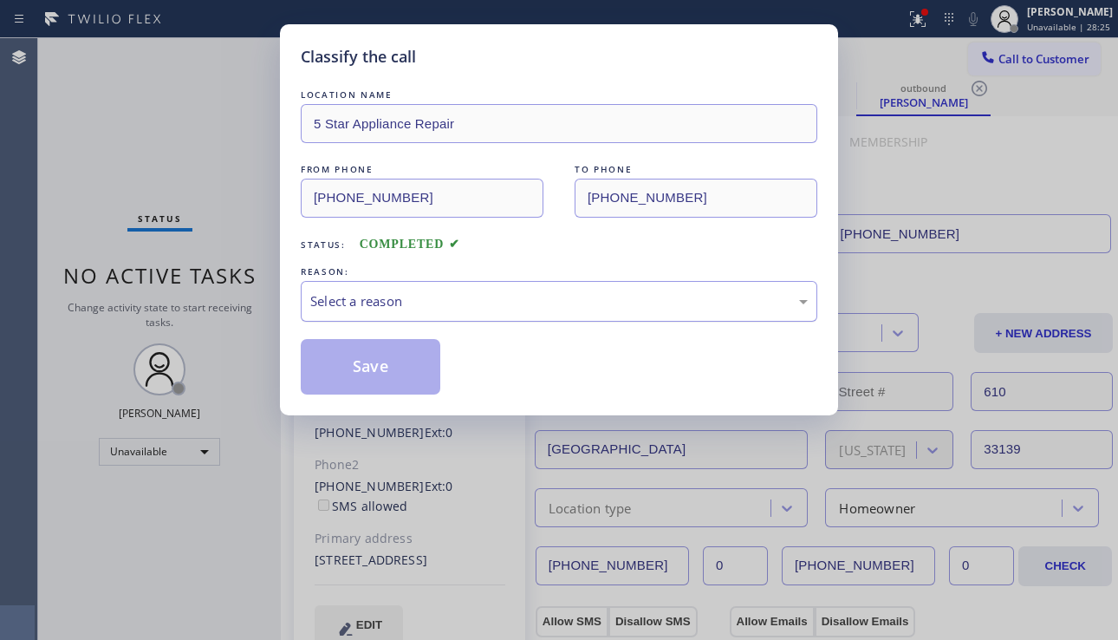
click at [414, 309] on div "Select a reason" at bounding box center [559, 301] width 498 height 20
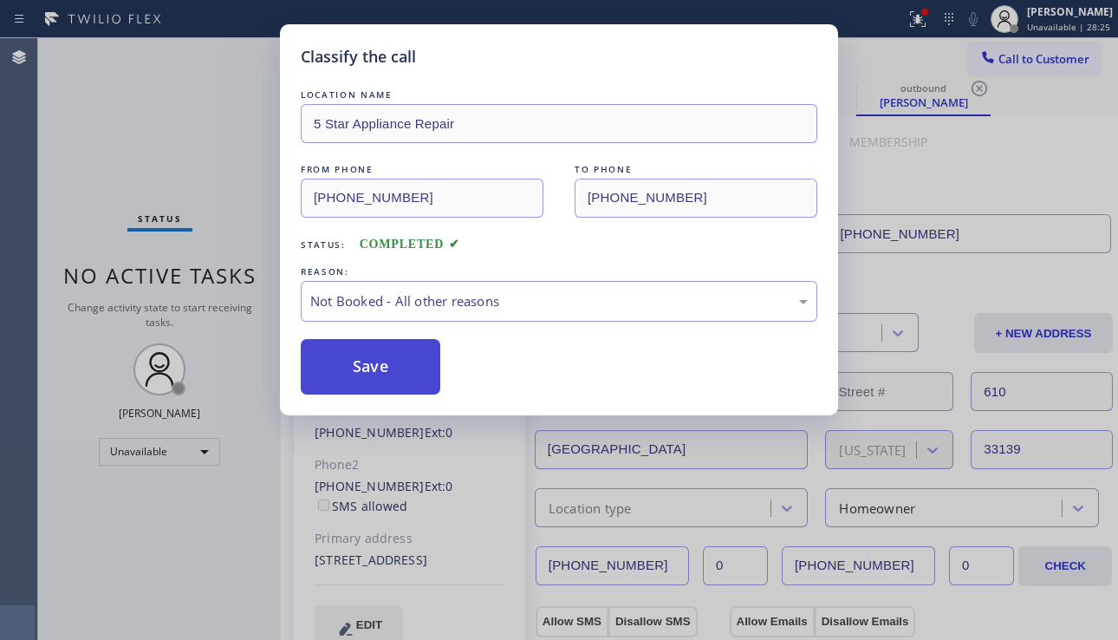
click at [385, 367] on button "Save" at bounding box center [371, 366] width 140 height 55
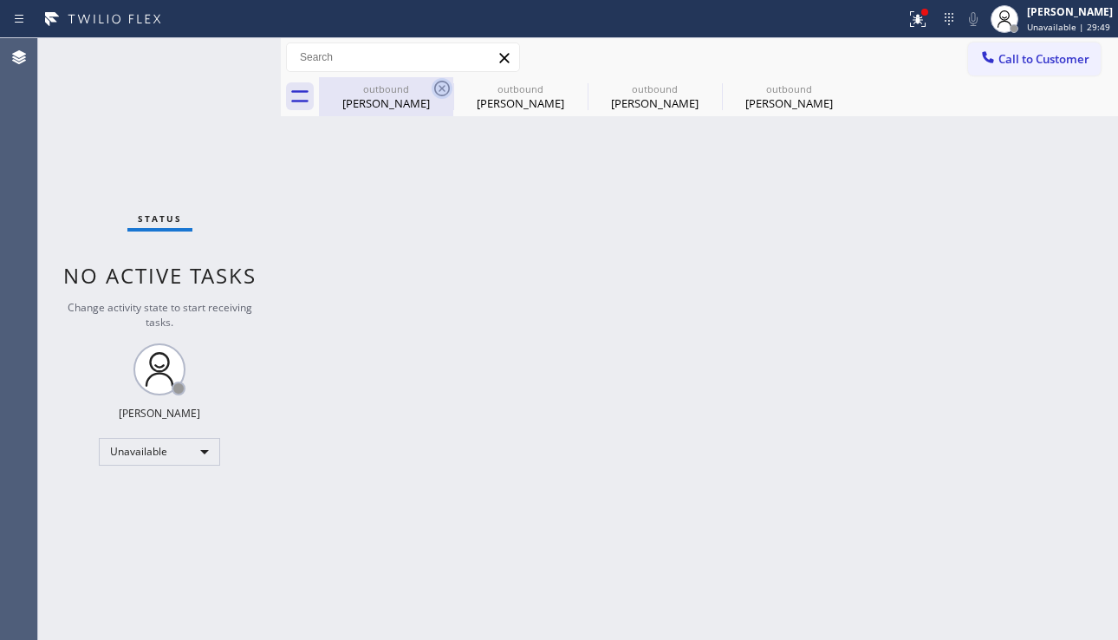
click at [436, 88] on icon at bounding box center [442, 88] width 21 height 21
click at [0, 0] on icon at bounding box center [0, 0] width 0 height 0
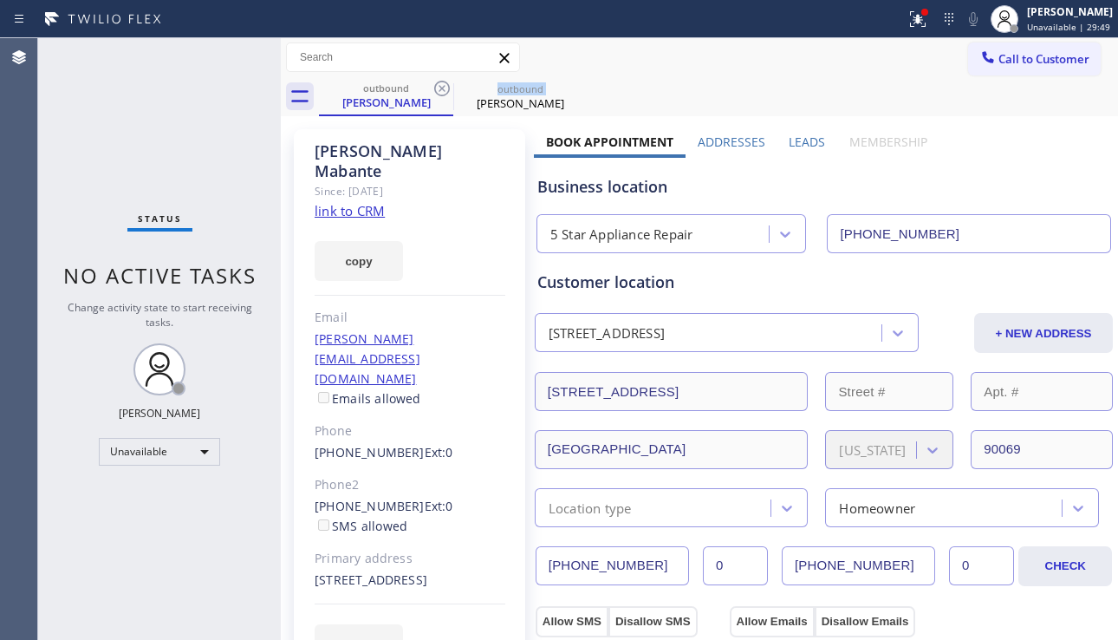
click at [436, 88] on icon at bounding box center [442, 88] width 21 height 21
click at [0, 0] on icon at bounding box center [0, 0] width 0 height 0
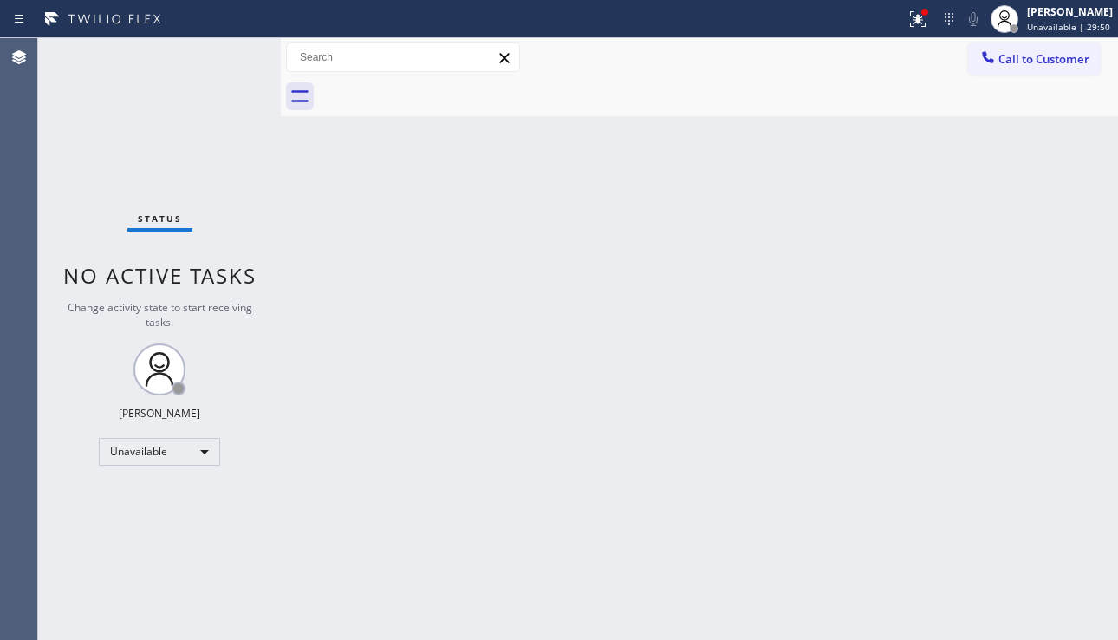
click at [436, 88] on div at bounding box center [718, 96] width 799 height 39
click at [974, 56] on button "Call to Customer" at bounding box center [1034, 58] width 133 height 33
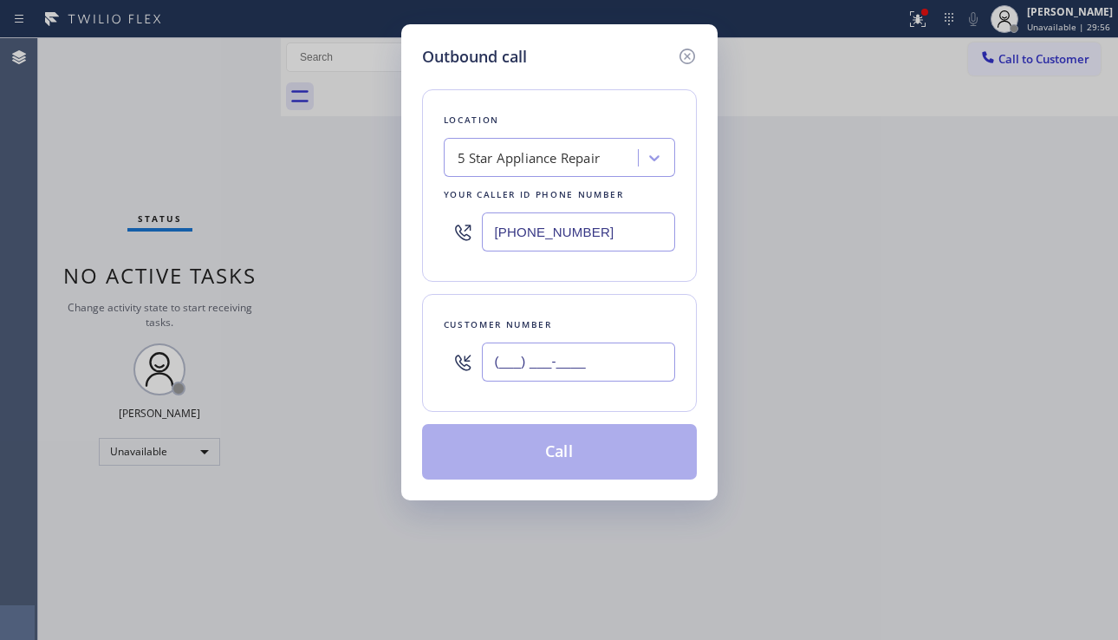
click at [550, 362] on input "(___) ___-____" at bounding box center [578, 361] width 193 height 39
paste input "201) 921-2639"
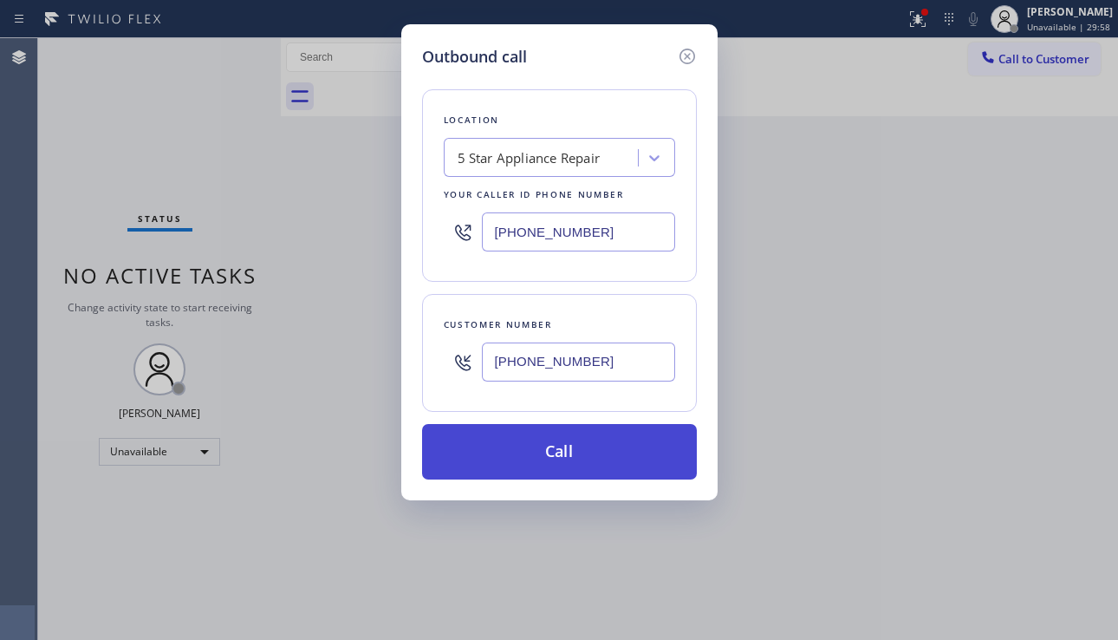
type input "[PHONE_NUMBER]"
click at [559, 446] on button "Call" at bounding box center [559, 451] width 275 height 55
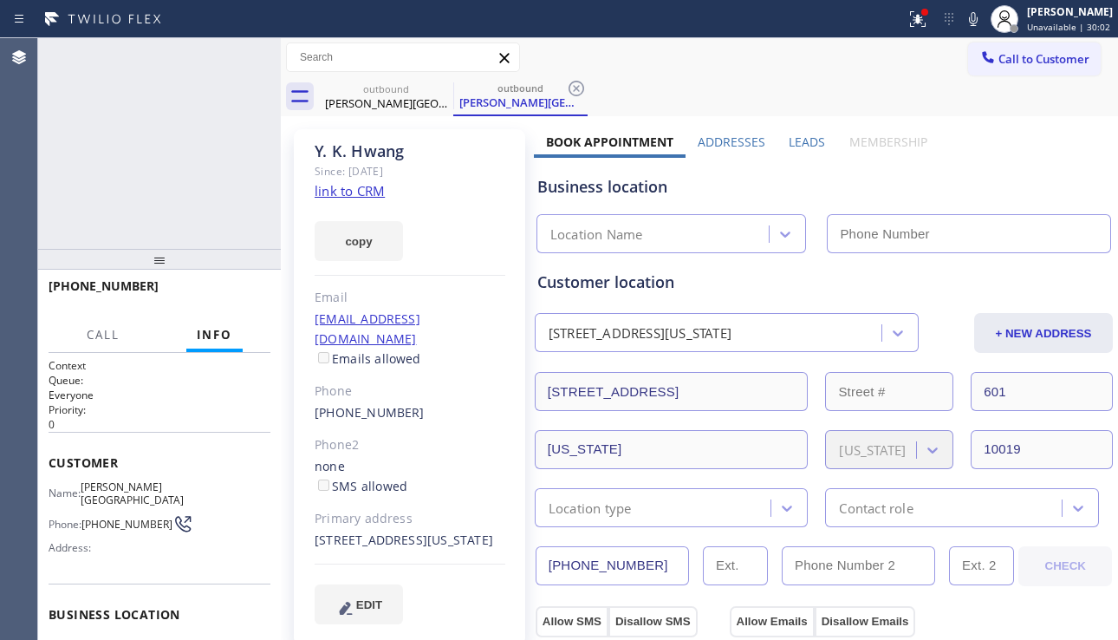
type input "[PHONE_NUMBER]"
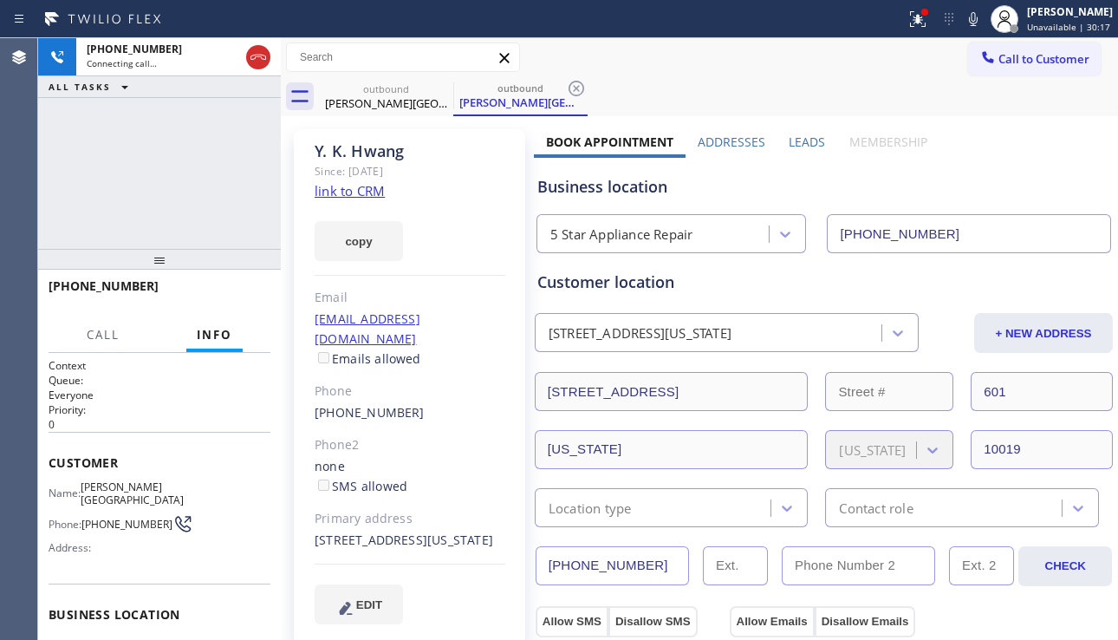
click at [1073, 165] on div "Business location 5 Star Appliance Repair [PHONE_NUMBER]" at bounding box center [824, 205] width 580 height 95
click at [805, 140] on label "Leads" at bounding box center [807, 142] width 36 height 16
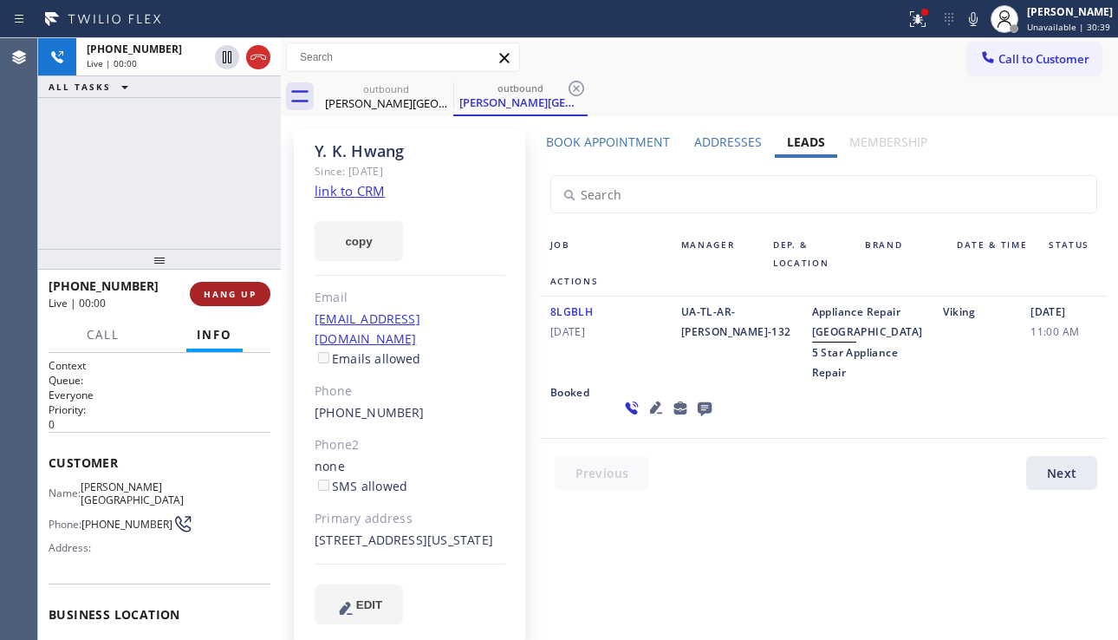
click at [234, 296] on span "HANG UP" at bounding box center [230, 294] width 53 height 12
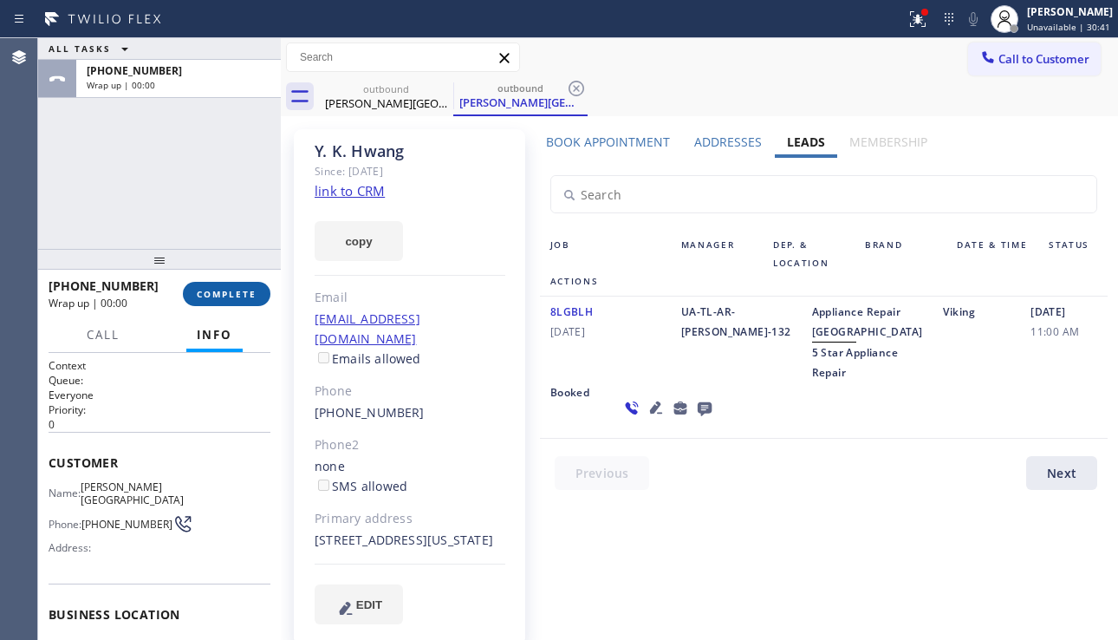
click at [233, 297] on span "COMPLETE" at bounding box center [227, 294] width 60 height 12
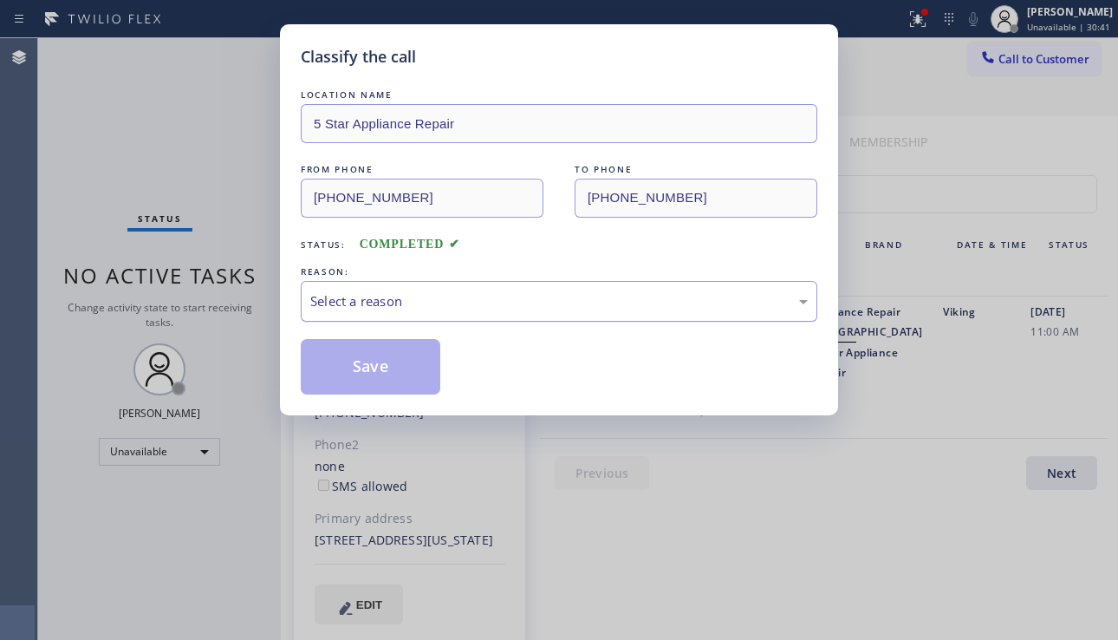
click at [494, 303] on div "Select a reason" at bounding box center [559, 301] width 498 height 20
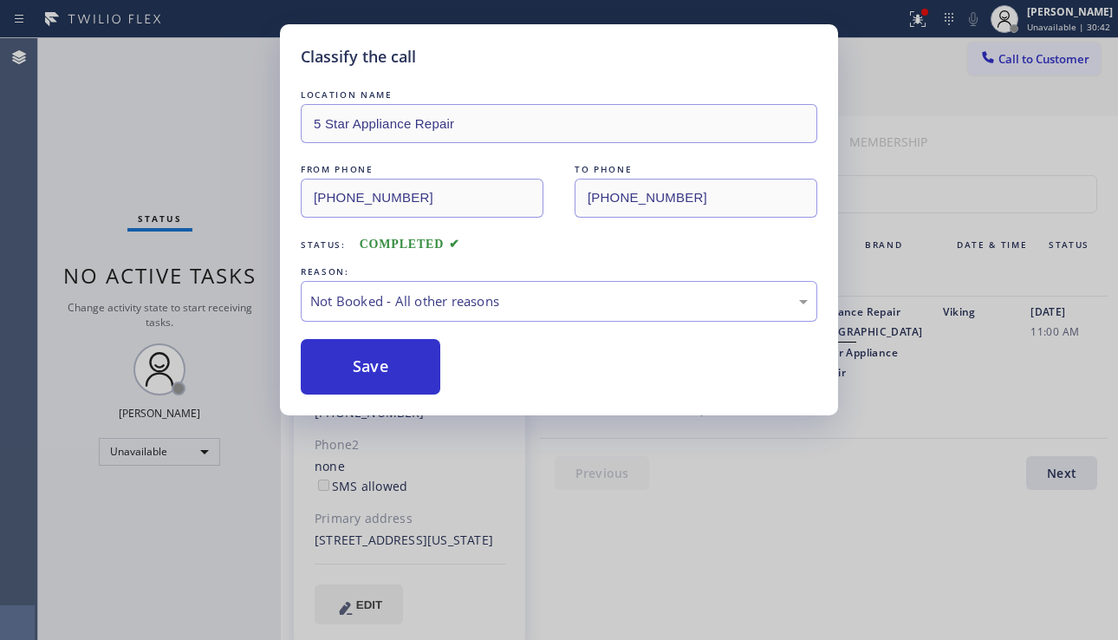
drag, startPoint x: 388, startPoint y: 362, endPoint x: 512, endPoint y: 348, distance: 124.8
click at [392, 360] on button "Save" at bounding box center [371, 366] width 140 height 55
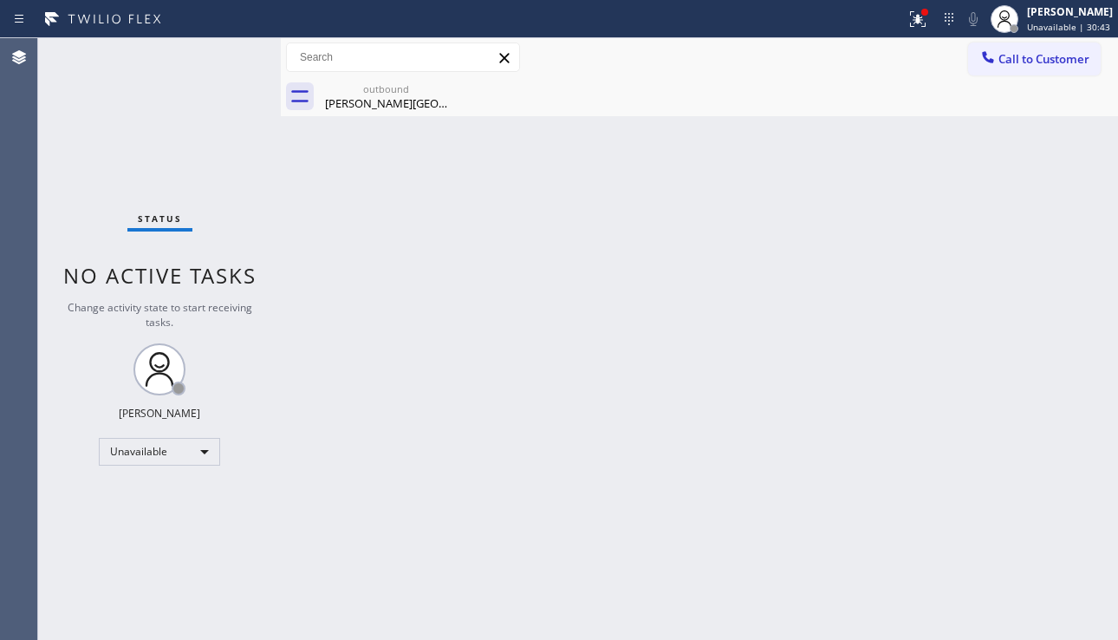
click at [1012, 63] on span "Call to Customer" at bounding box center [1044, 59] width 91 height 16
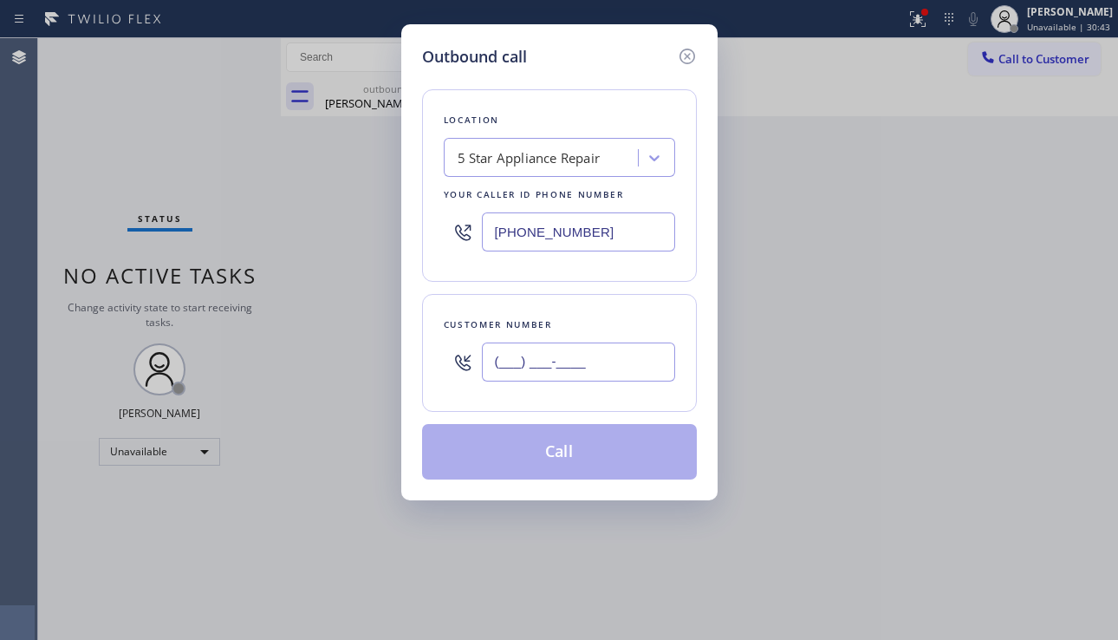
click at [534, 349] on input "(___) ___-____" at bounding box center [578, 361] width 193 height 39
paste input "702) 353-4589"
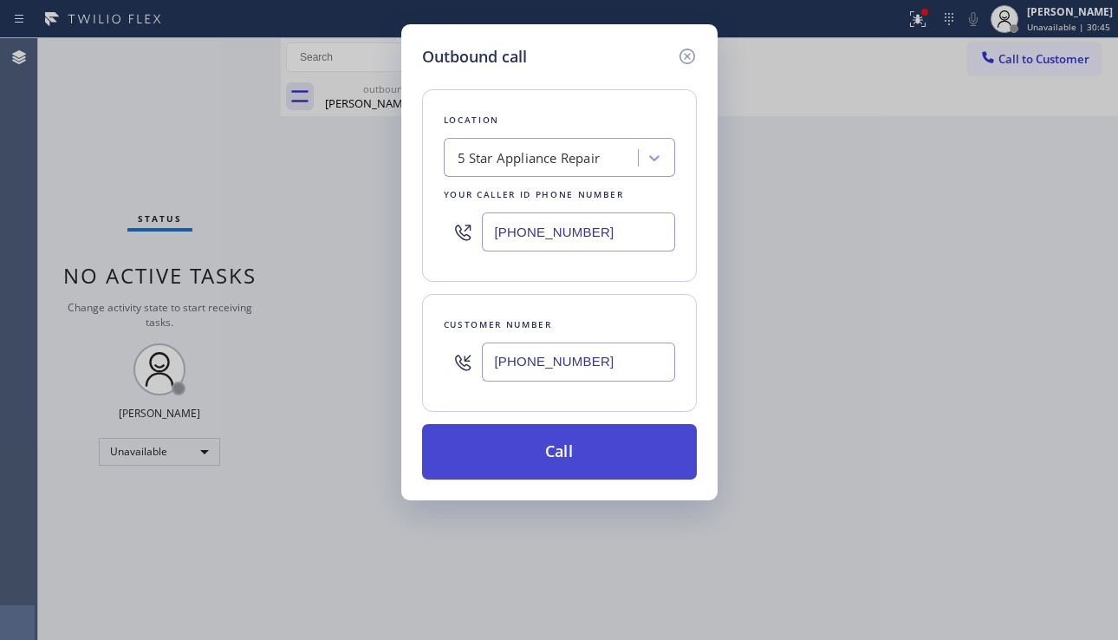
type input "[PHONE_NUMBER]"
click at [559, 457] on button "Call" at bounding box center [559, 451] width 275 height 55
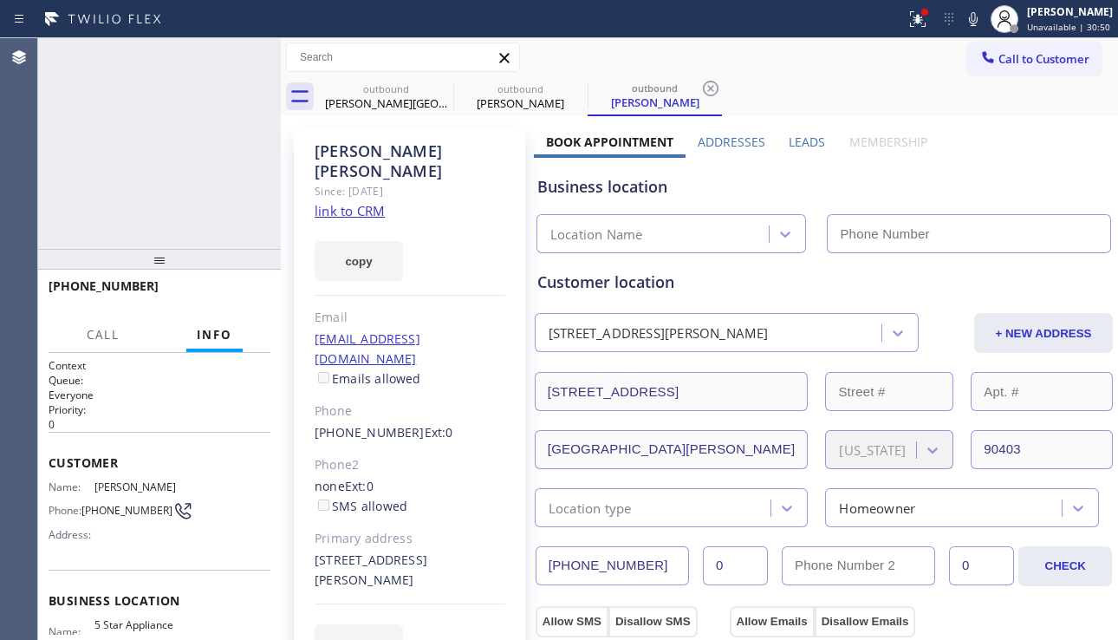
type input "[PHONE_NUMBER]"
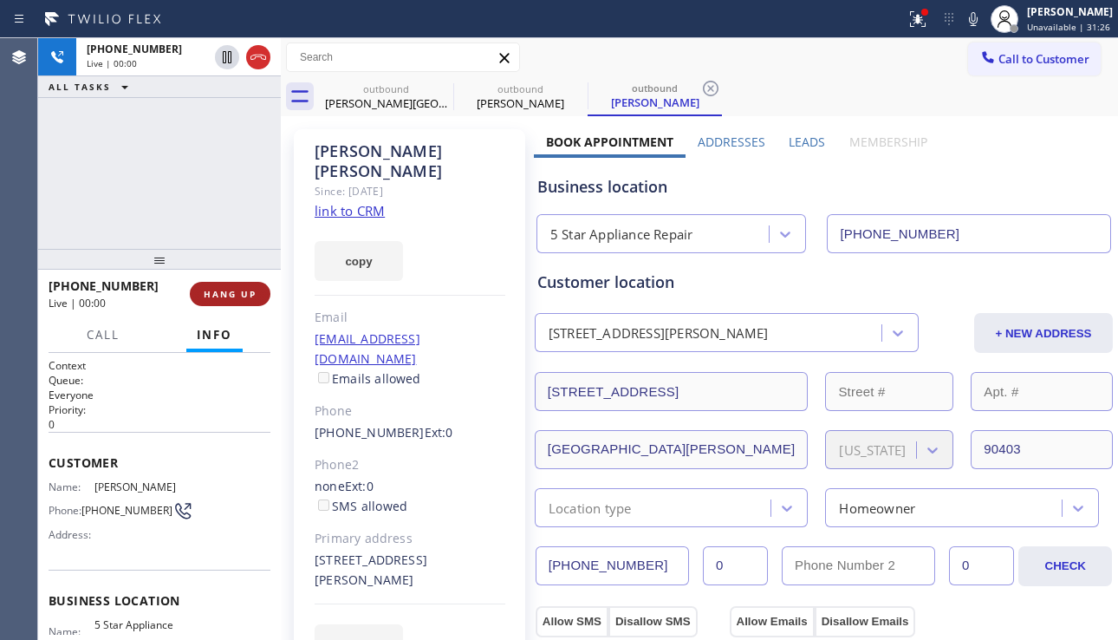
click at [213, 293] on span "HANG UP" at bounding box center [230, 294] width 53 height 12
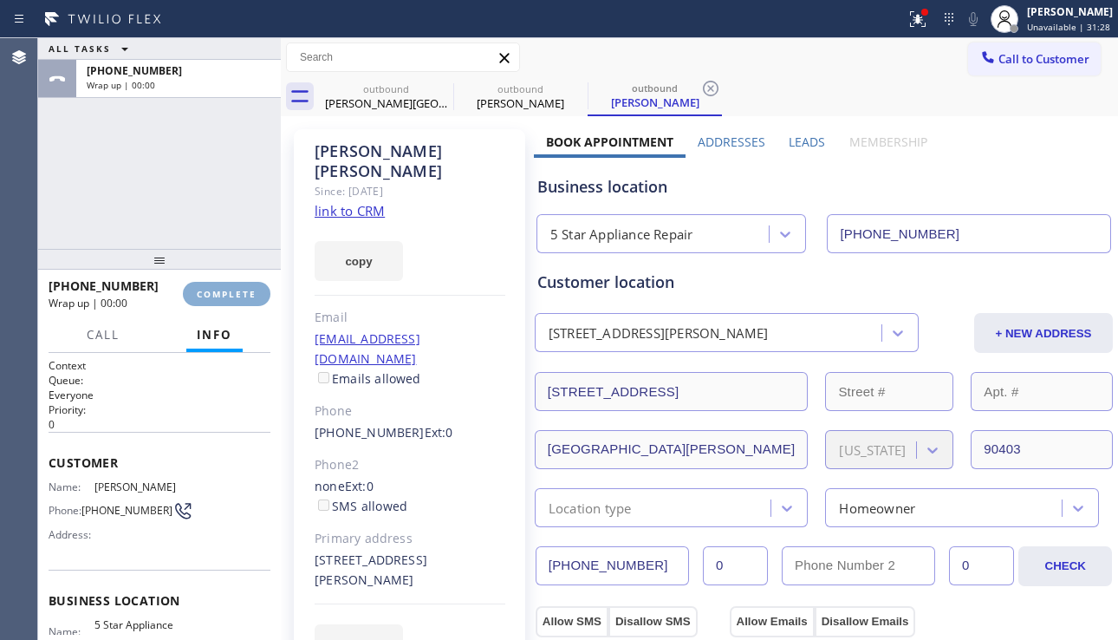
click at [213, 293] on span "COMPLETE" at bounding box center [227, 294] width 60 height 12
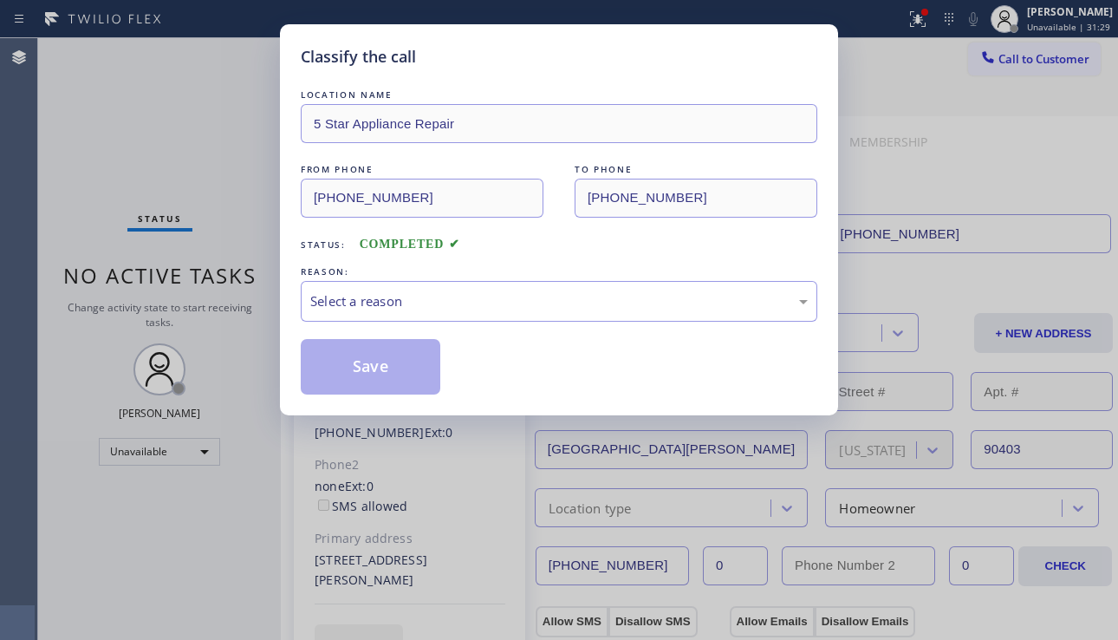
click at [430, 302] on div "Select a reason" at bounding box center [559, 301] width 498 height 20
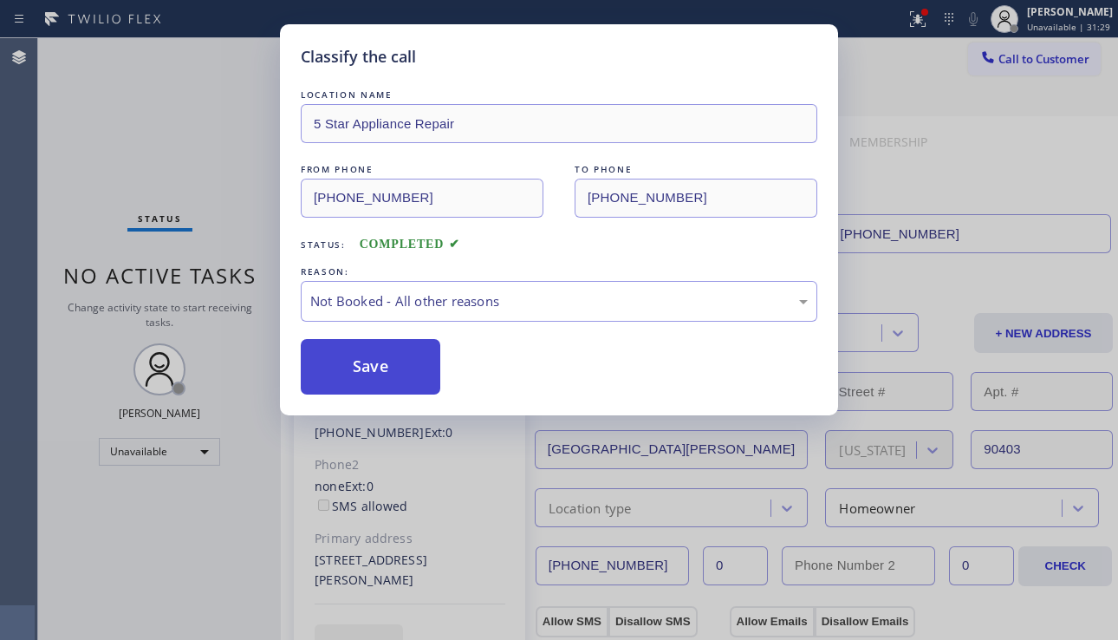
click at [387, 367] on button "Save" at bounding box center [371, 366] width 140 height 55
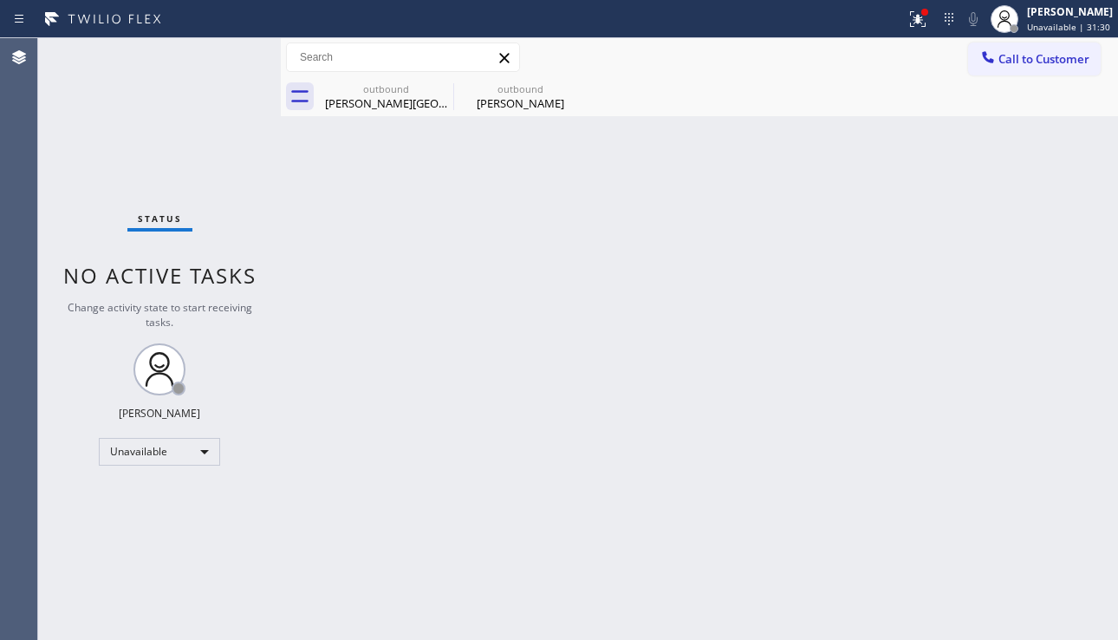
click at [1019, 55] on span "Call to Customer" at bounding box center [1044, 59] width 91 height 16
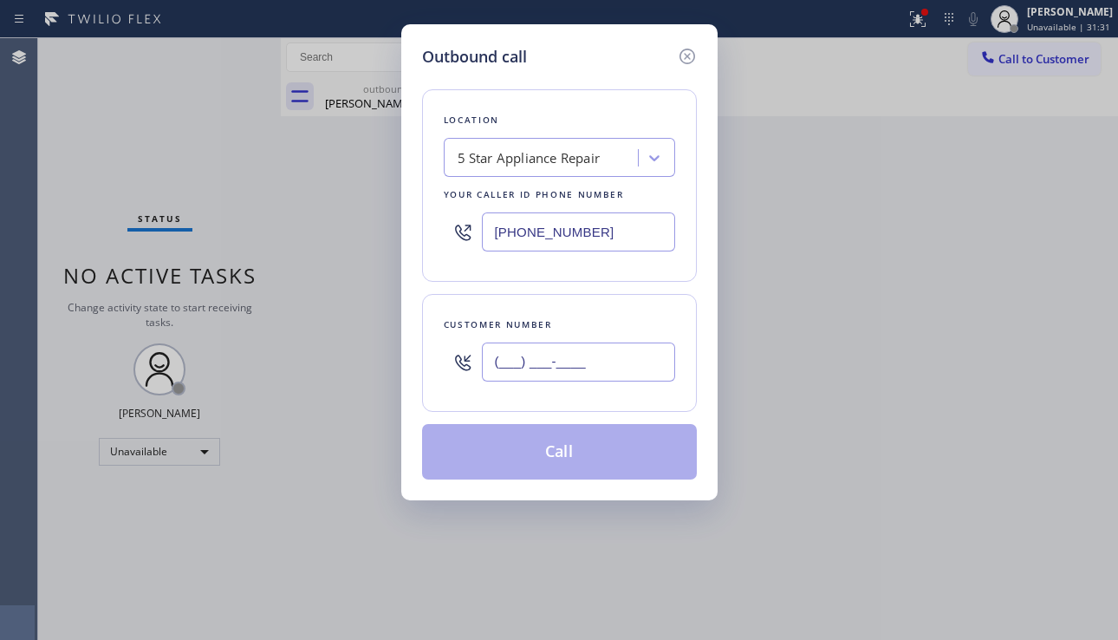
click at [560, 374] on input "(___) ___-____" at bounding box center [578, 361] width 193 height 39
paste input "714) 713-6534"
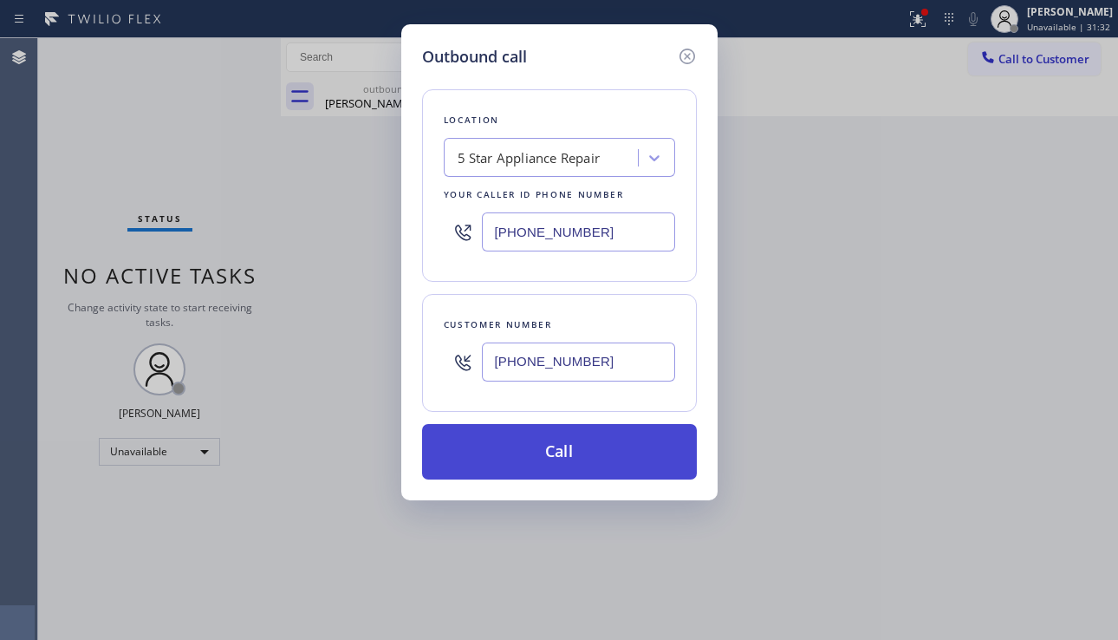
type input "[PHONE_NUMBER]"
click at [593, 446] on button "Call" at bounding box center [559, 451] width 275 height 55
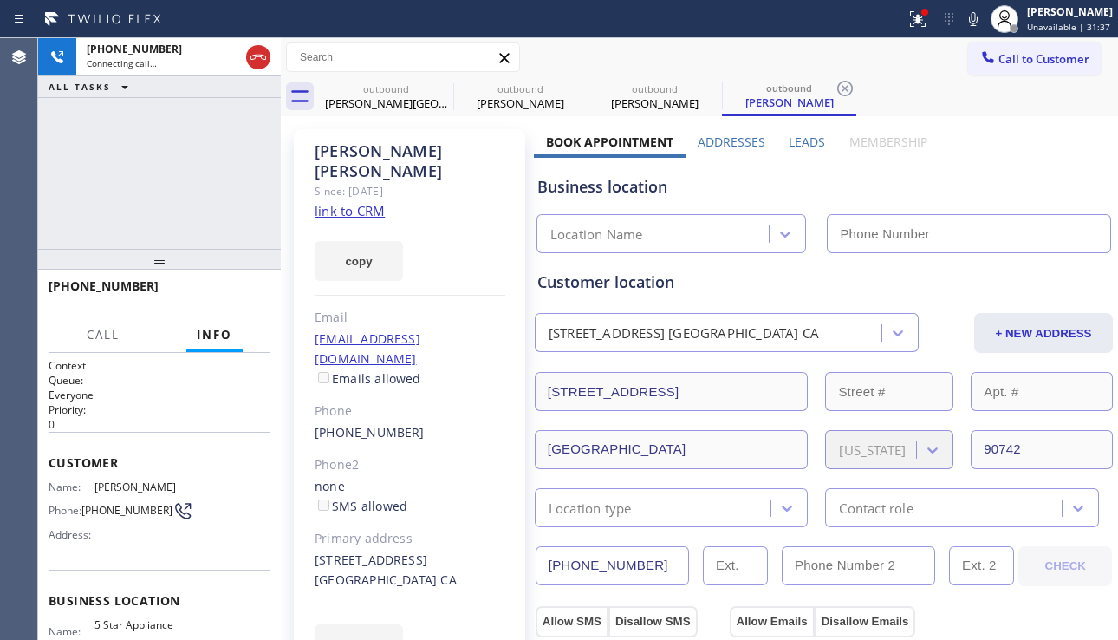
type input "[PHONE_NUMBER]"
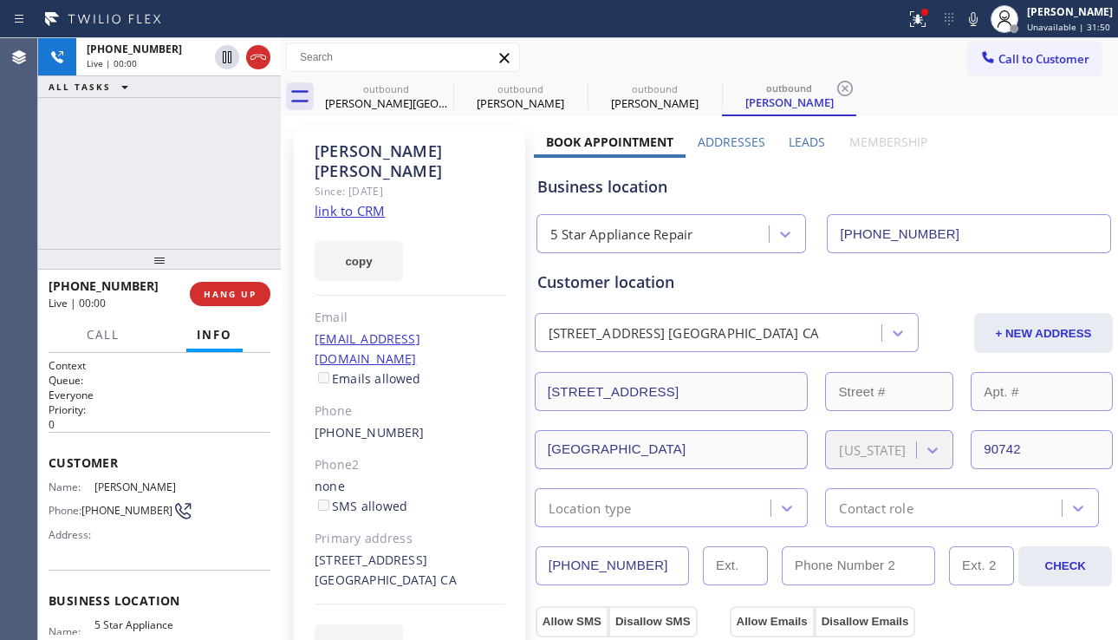
click at [803, 148] on label "Leads" at bounding box center [807, 142] width 36 height 16
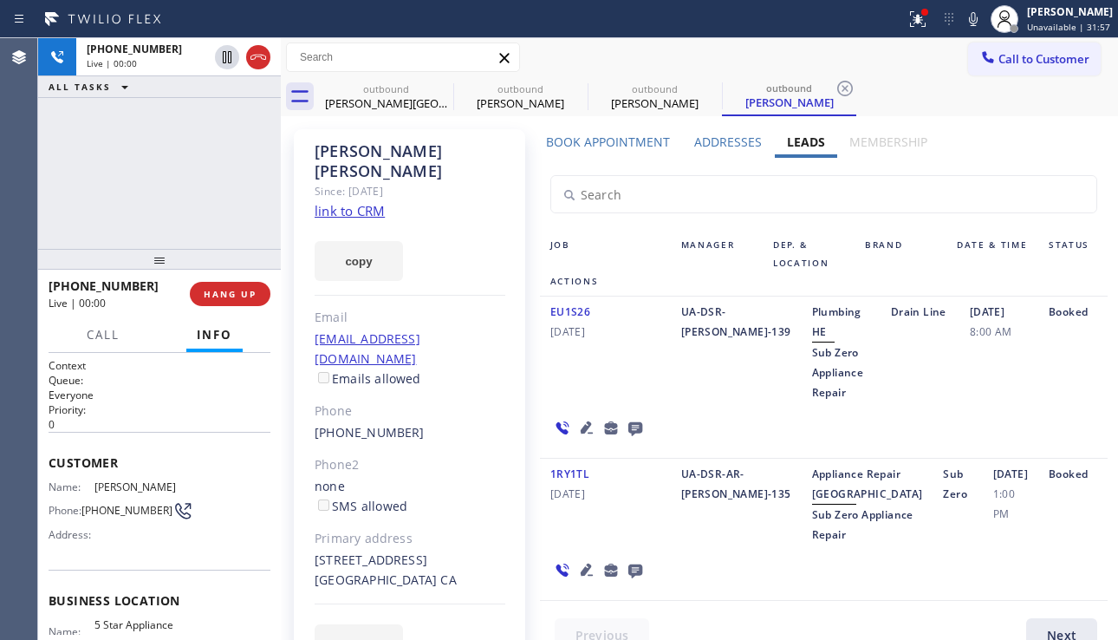
click at [581, 576] on icon at bounding box center [587, 570] width 12 height 12
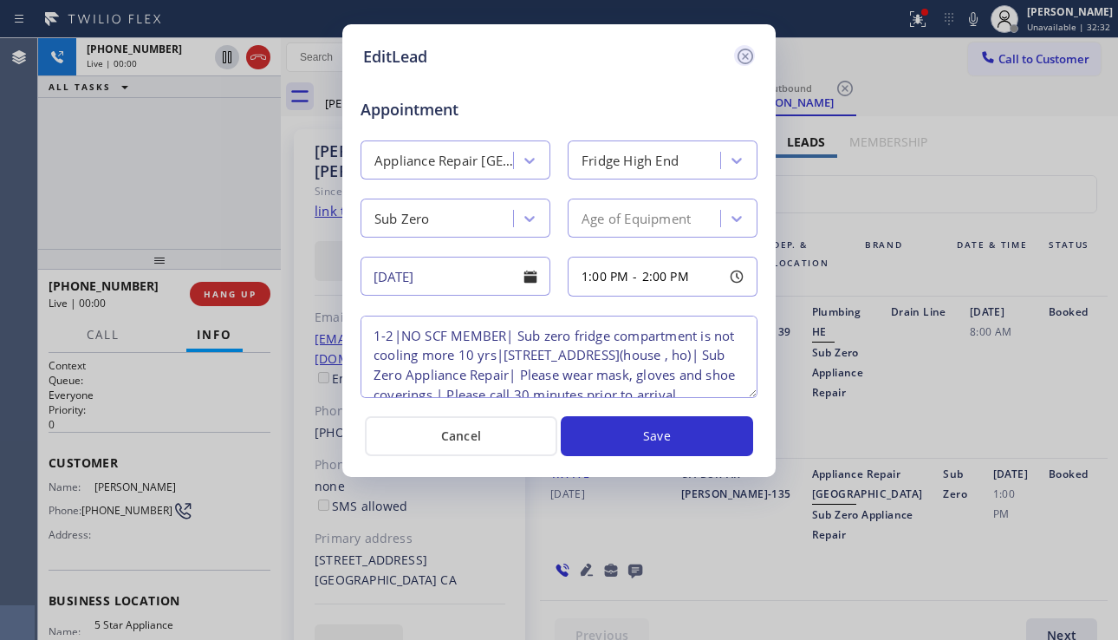
click at [752, 49] on icon at bounding box center [745, 56] width 21 height 21
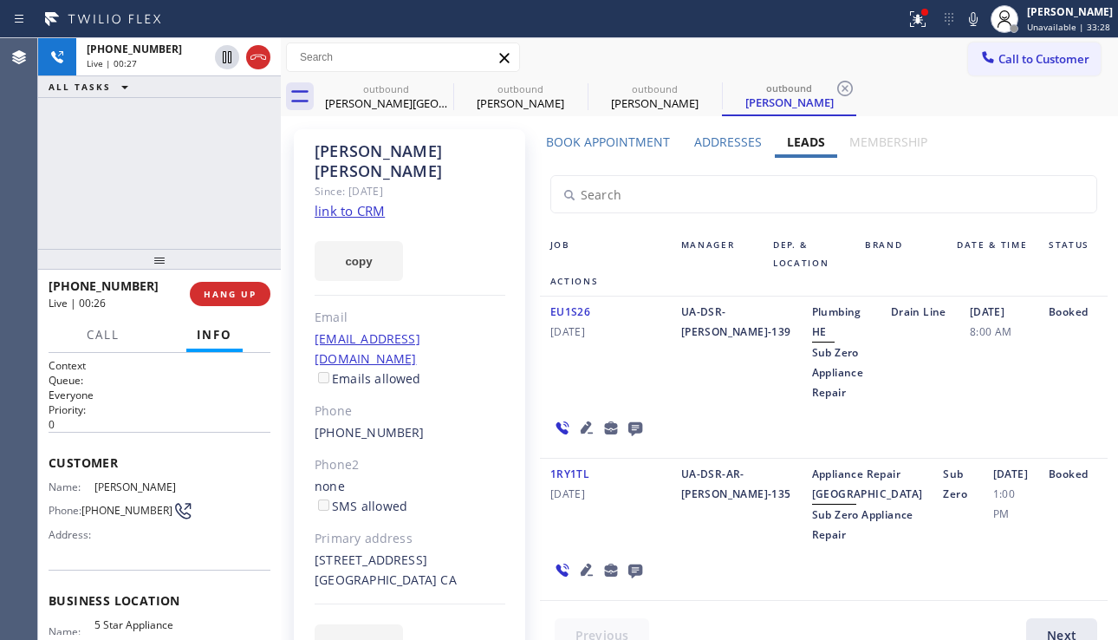
click at [632, 522] on div "1RY1TL [DATE]" at bounding box center [605, 504] width 131 height 81
click at [581, 576] on icon at bounding box center [587, 570] width 12 height 12
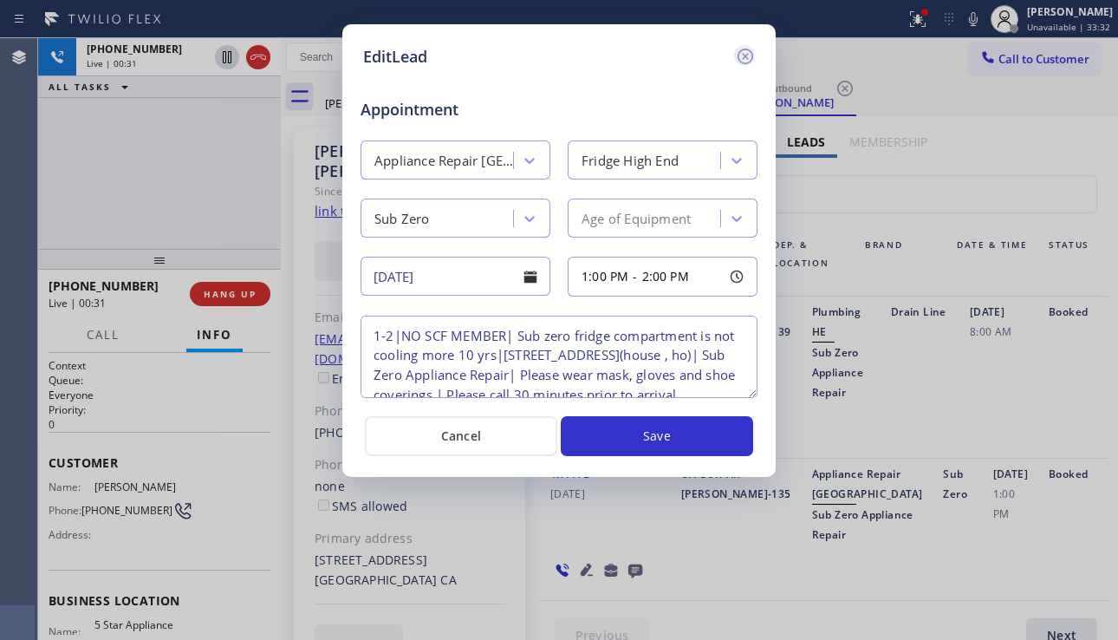
click at [746, 54] on icon at bounding box center [745, 56] width 21 height 21
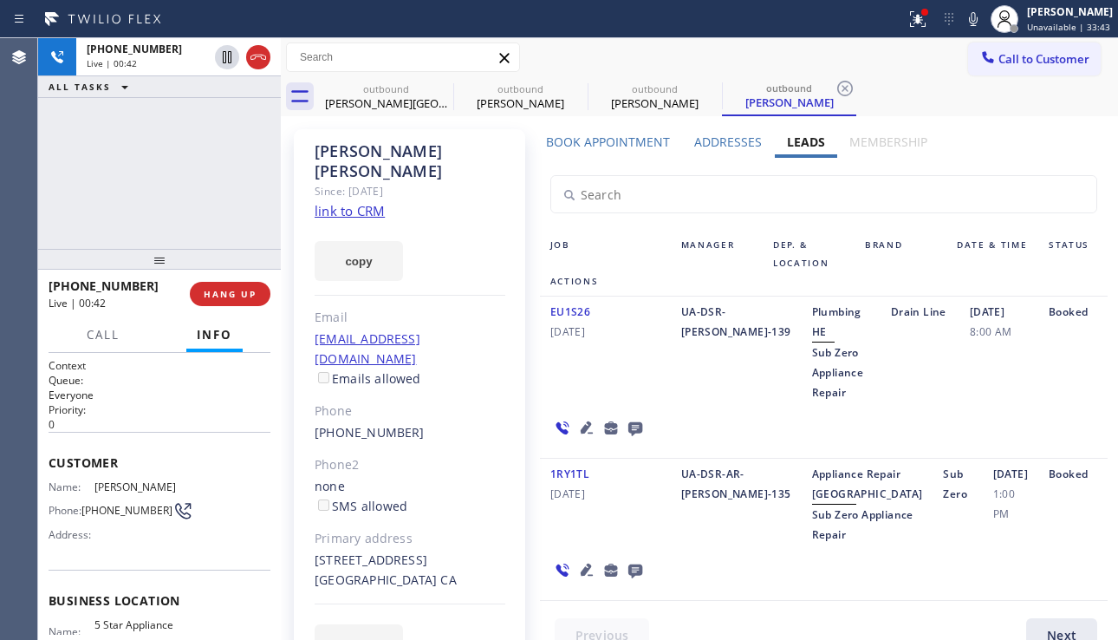
click at [381, 551] on div "[STREET_ADDRESS] [GEOGRAPHIC_DATA] CA" at bounding box center [410, 571] width 191 height 40
copy div "90742"
drag, startPoint x: 414, startPoint y: 540, endPoint x: 303, endPoint y: 525, distance: 112.8
click at [303, 525] on div "[PERSON_NAME] Since: [DATE] link to CRM copy Email [EMAIL_ADDRESS][DOMAIN_NAME]…" at bounding box center [409, 407] width 231 height 556
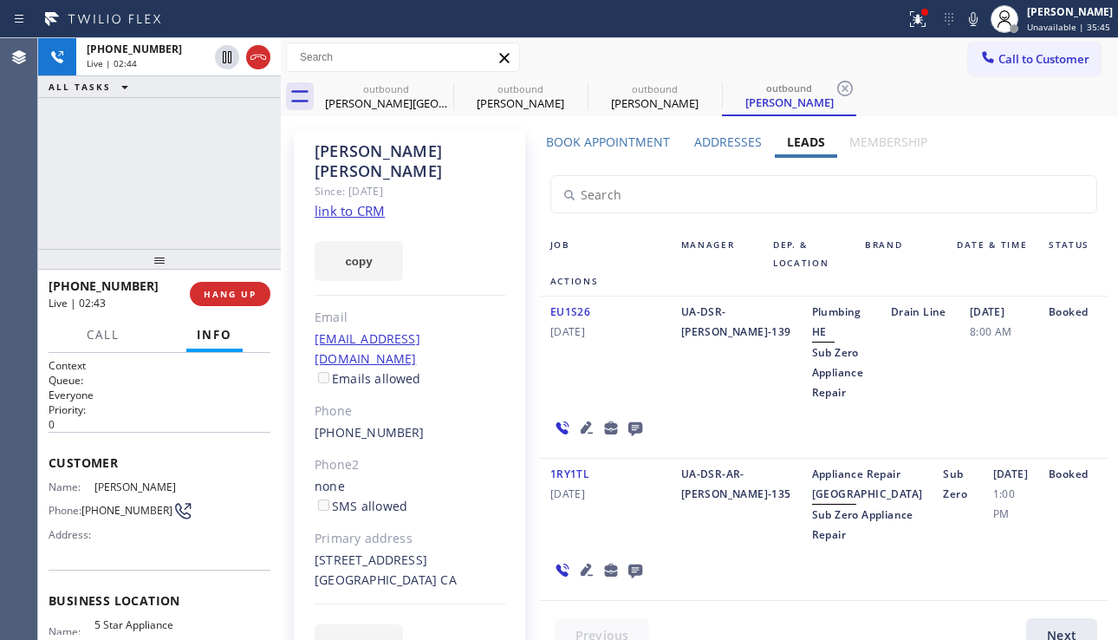
click at [618, 349] on div "EU1S26 [DATE]" at bounding box center [605, 352] width 131 height 101
click at [592, 331] on span "[DATE]" at bounding box center [606, 332] width 110 height 20
click at [603, 332] on span "[DATE]" at bounding box center [606, 332] width 110 height 20
click at [598, 333] on span "[DATE]" at bounding box center [606, 332] width 110 height 20
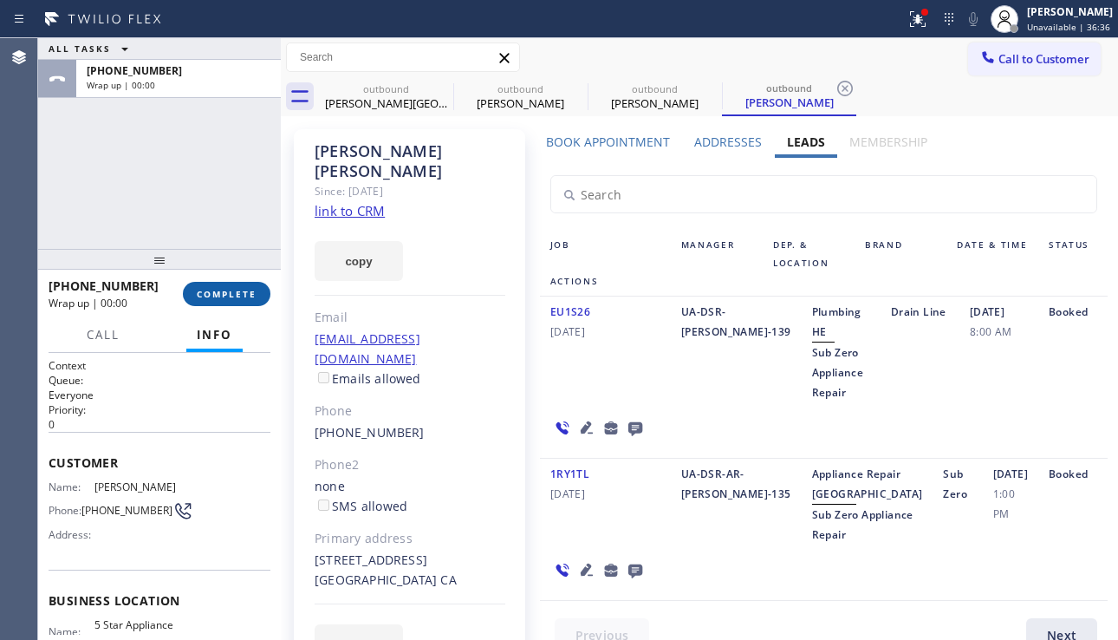
click at [221, 297] on span "COMPLETE" at bounding box center [227, 294] width 60 height 12
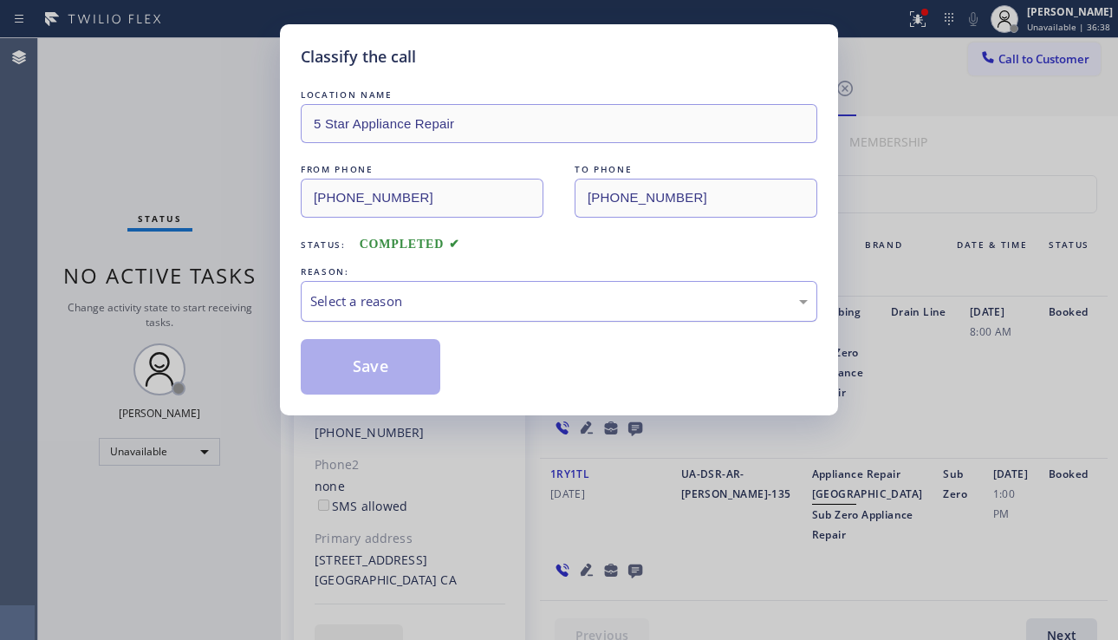
click at [423, 301] on div "Select a reason" at bounding box center [559, 301] width 498 height 20
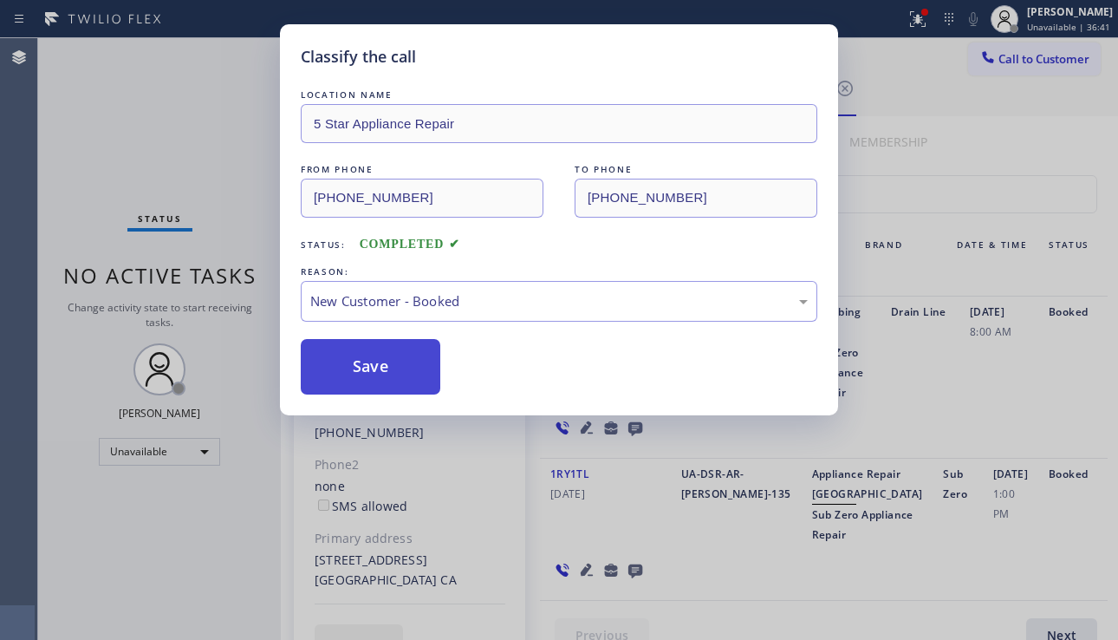
click at [383, 364] on button "Save" at bounding box center [371, 366] width 140 height 55
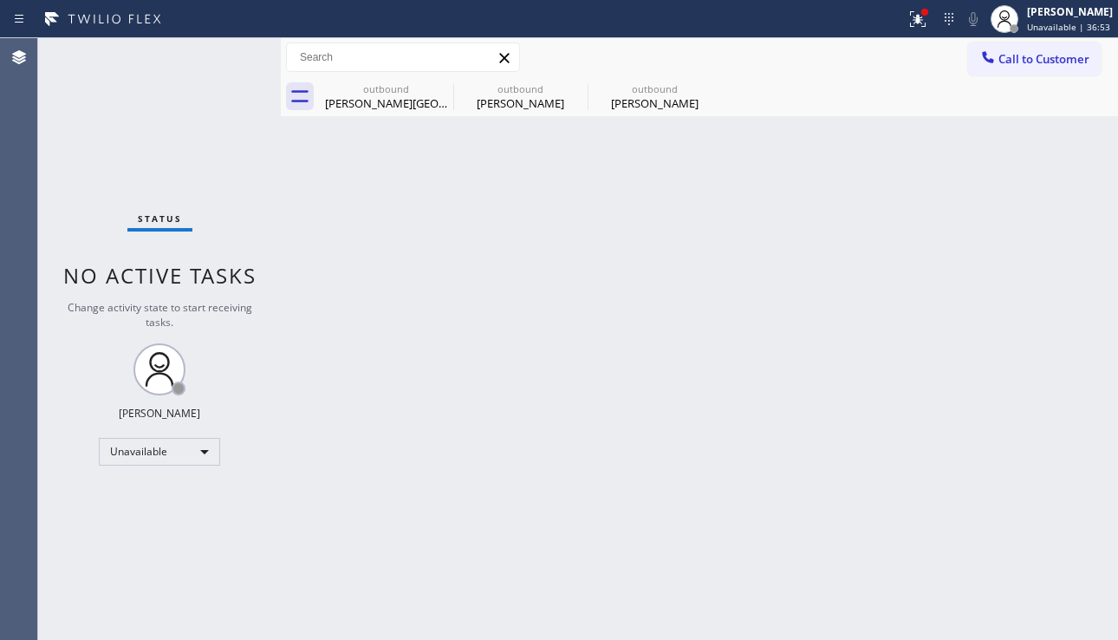
click at [639, 105] on div "[PERSON_NAME]" at bounding box center [655, 103] width 131 height 16
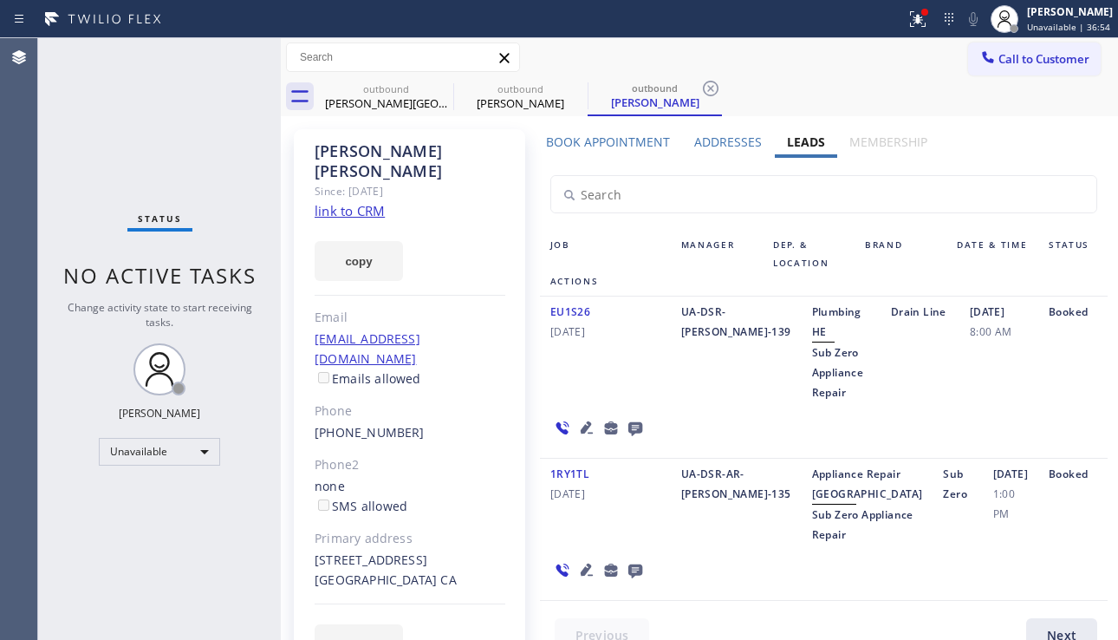
click at [348, 202] on link "link to CRM" at bounding box center [350, 210] width 70 height 17
click at [632, 422] on icon at bounding box center [636, 429] width 14 height 14
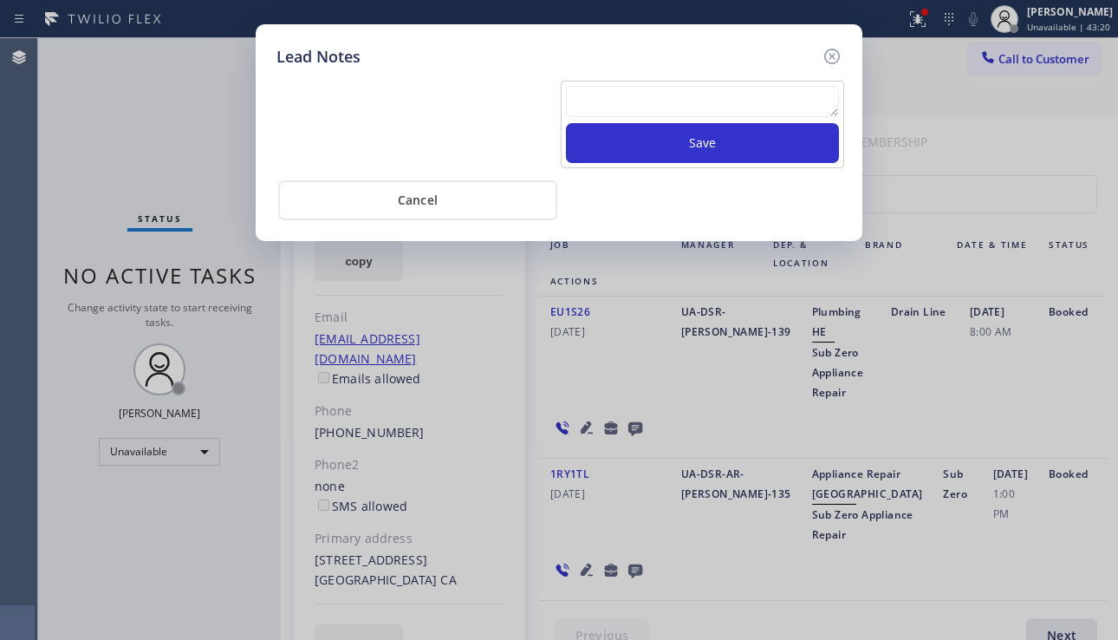
click at [636, 101] on textarea at bounding box center [702, 101] width 273 height 31
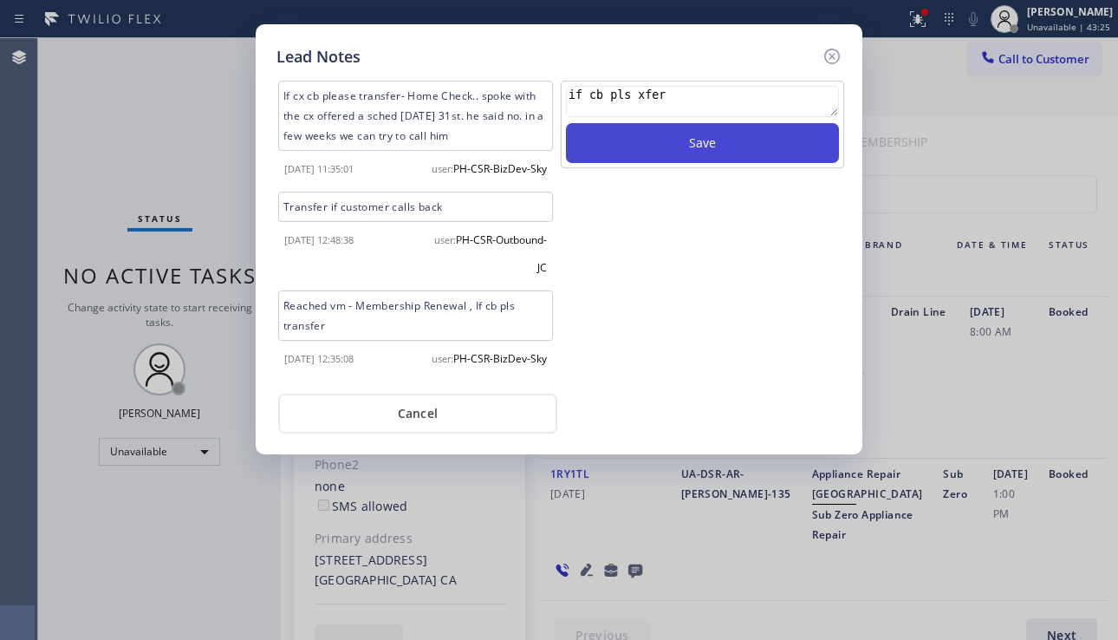
type textarea "if cb pls xfer"
click at [663, 149] on button "Save" at bounding box center [702, 143] width 273 height 40
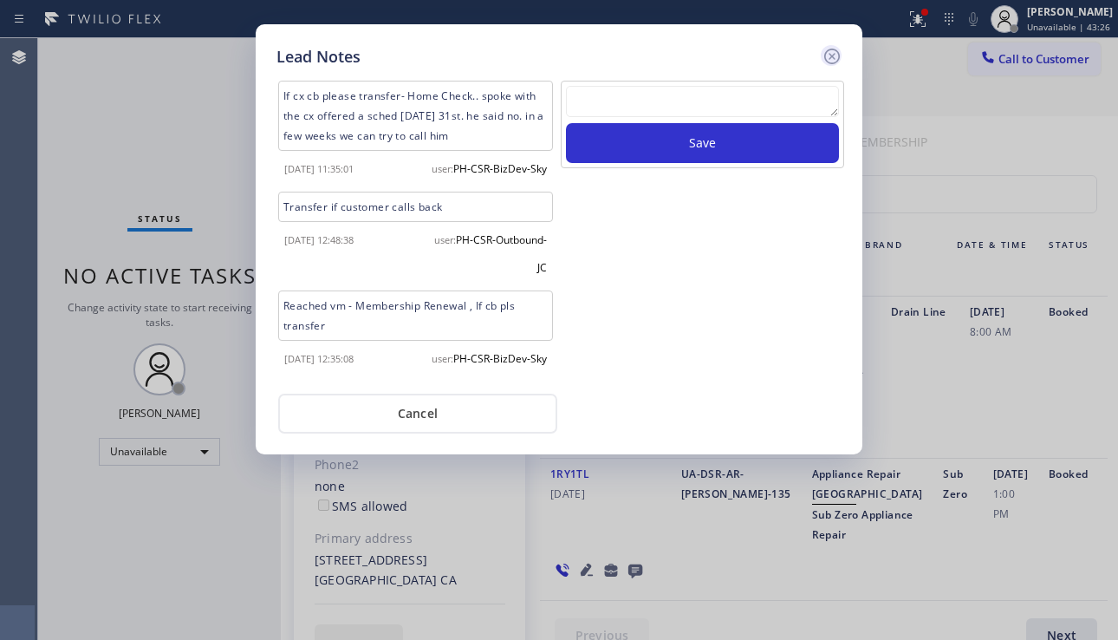
click at [833, 62] on icon at bounding box center [832, 56] width 21 height 21
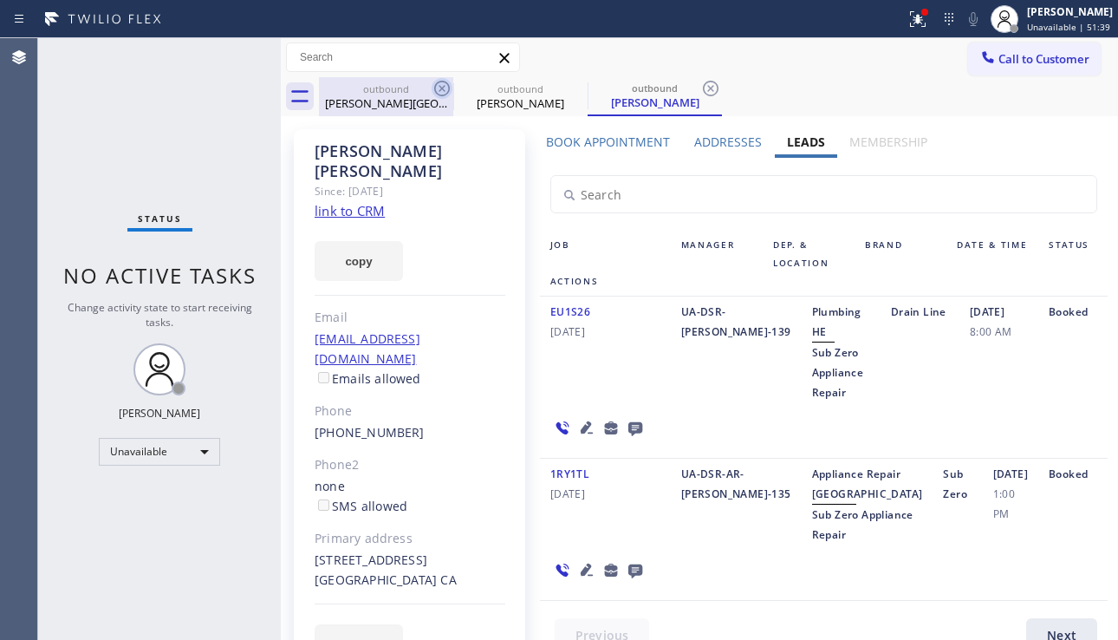
click at [440, 84] on icon at bounding box center [442, 88] width 21 height 21
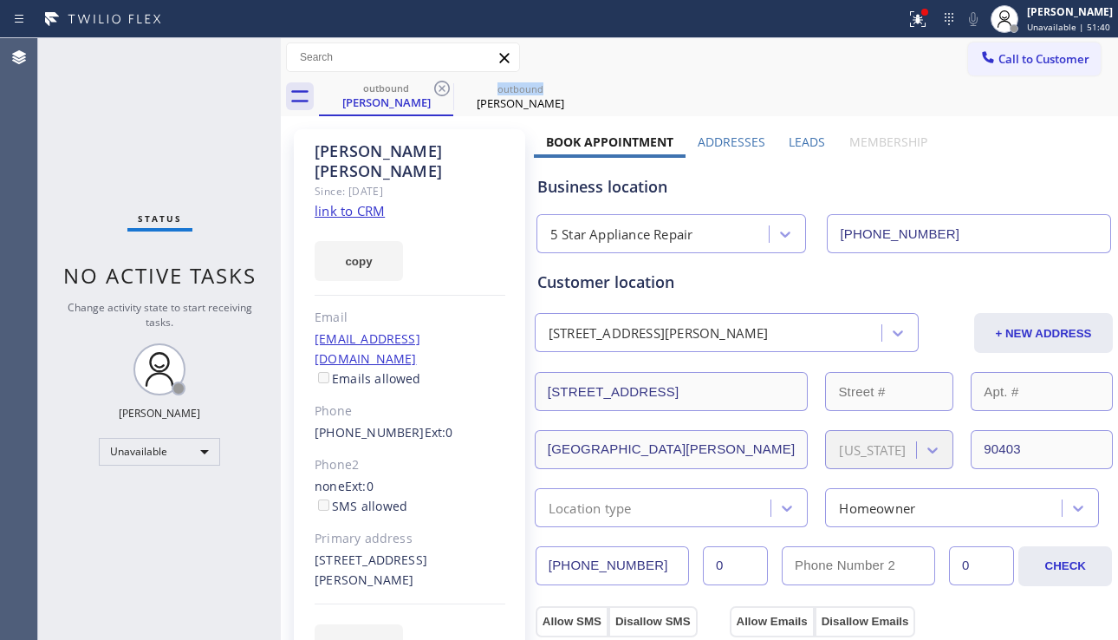
click at [440, 84] on icon at bounding box center [442, 88] width 21 height 21
click at [0, 0] on icon at bounding box center [0, 0] width 0 height 0
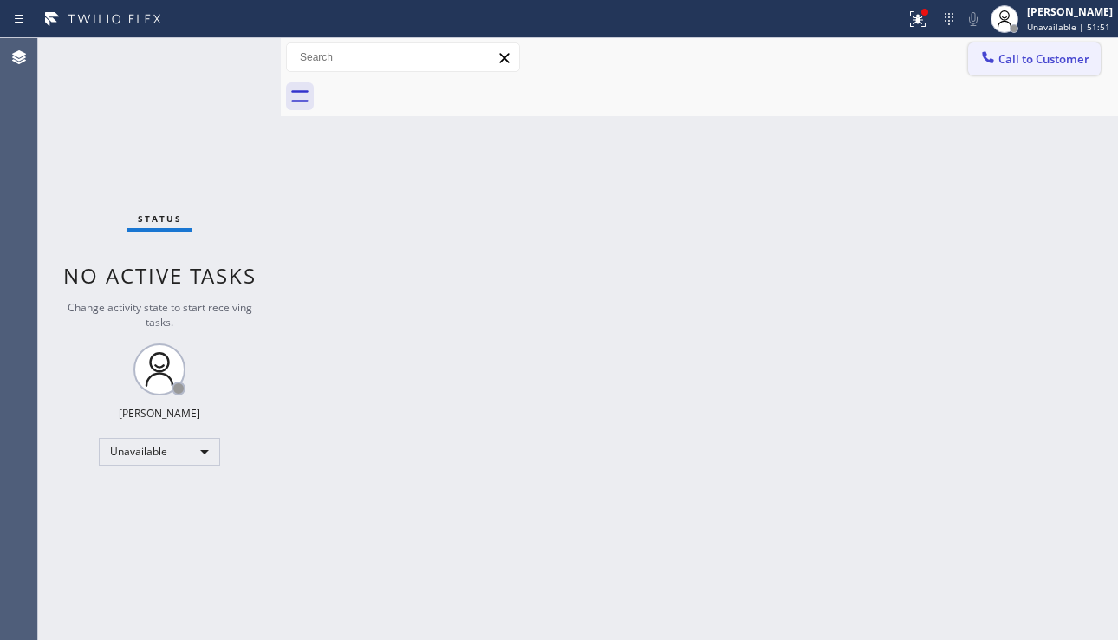
click at [1010, 67] on button "Call to Customer" at bounding box center [1034, 58] width 133 height 33
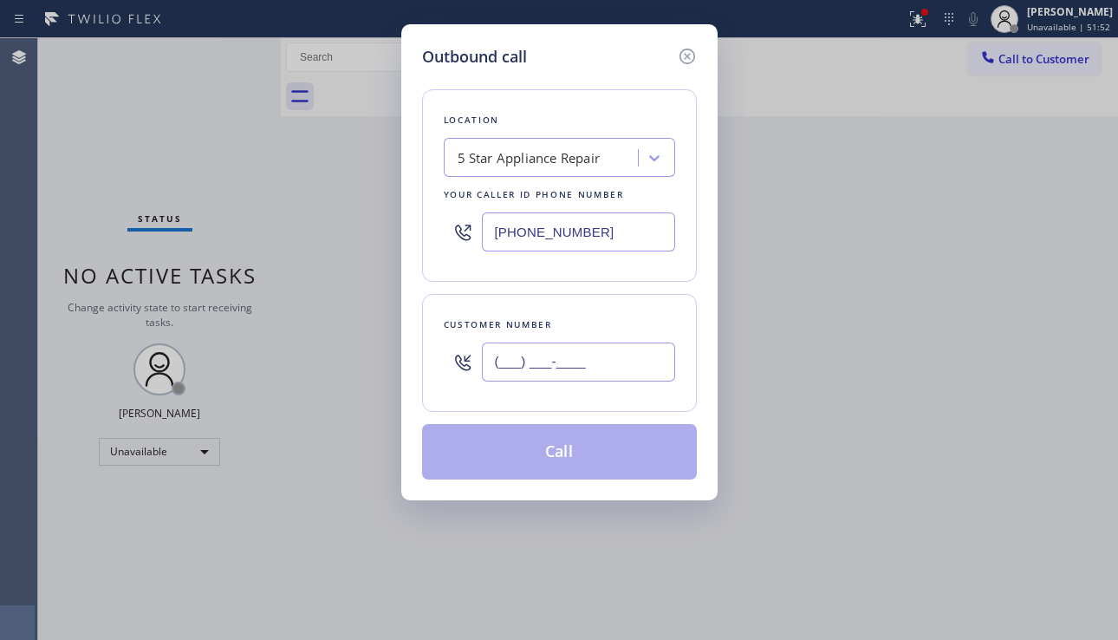
click at [517, 366] on input "(___) ___-____" at bounding box center [578, 361] width 193 height 39
paste input "323) 595-1695"
type input "[PHONE_NUMBER]"
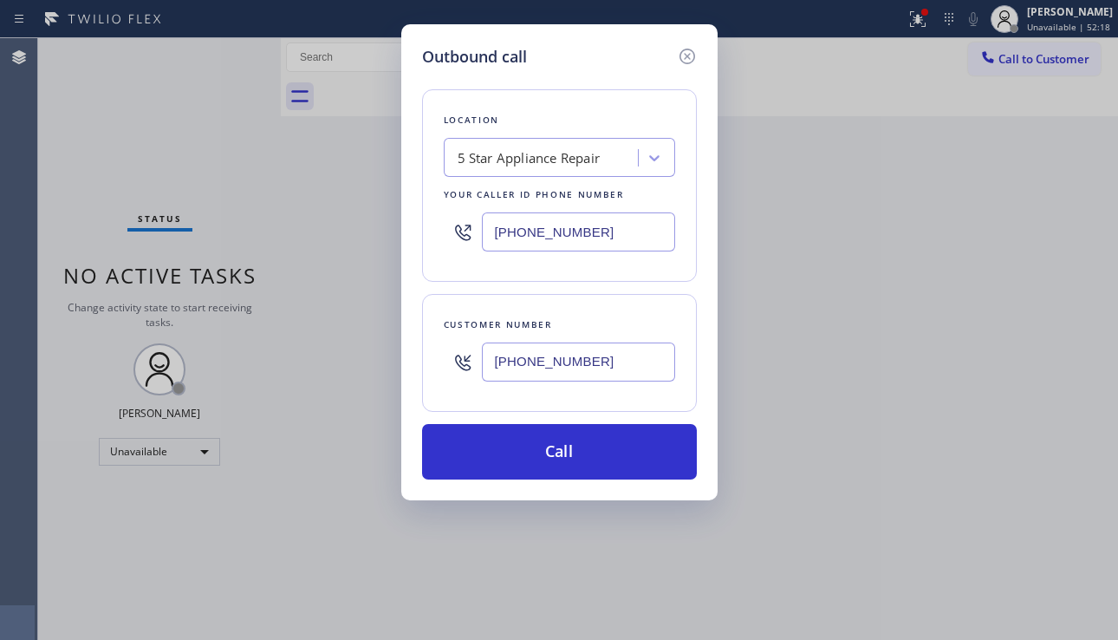
drag, startPoint x: 1003, startPoint y: 395, endPoint x: 960, endPoint y: 394, distance: 43.4
click at [1003, 395] on div "Outbound call Location 5 Star Appliance Repair Your caller id phone number [PHO…" at bounding box center [559, 320] width 1118 height 640
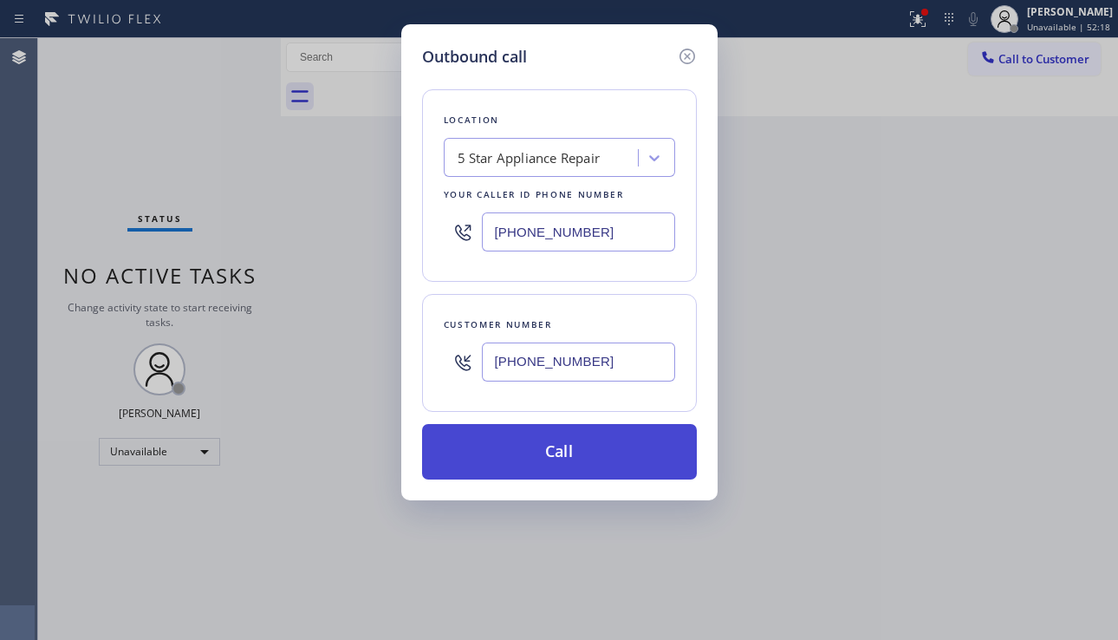
click at [518, 453] on button "Call" at bounding box center [559, 451] width 275 height 55
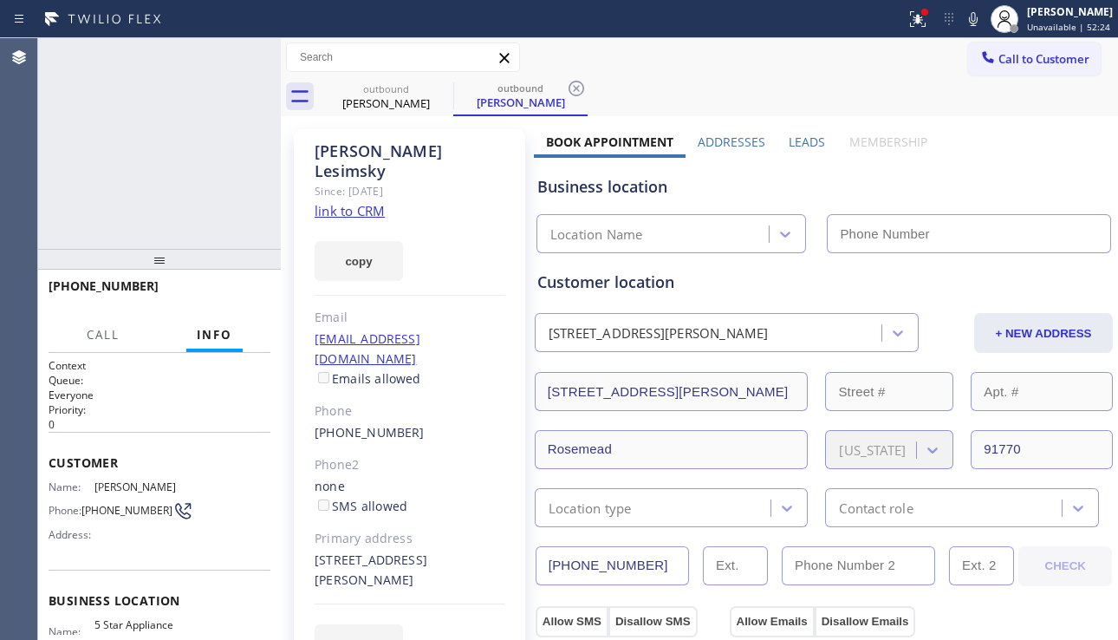
type input "[PHONE_NUMBER]"
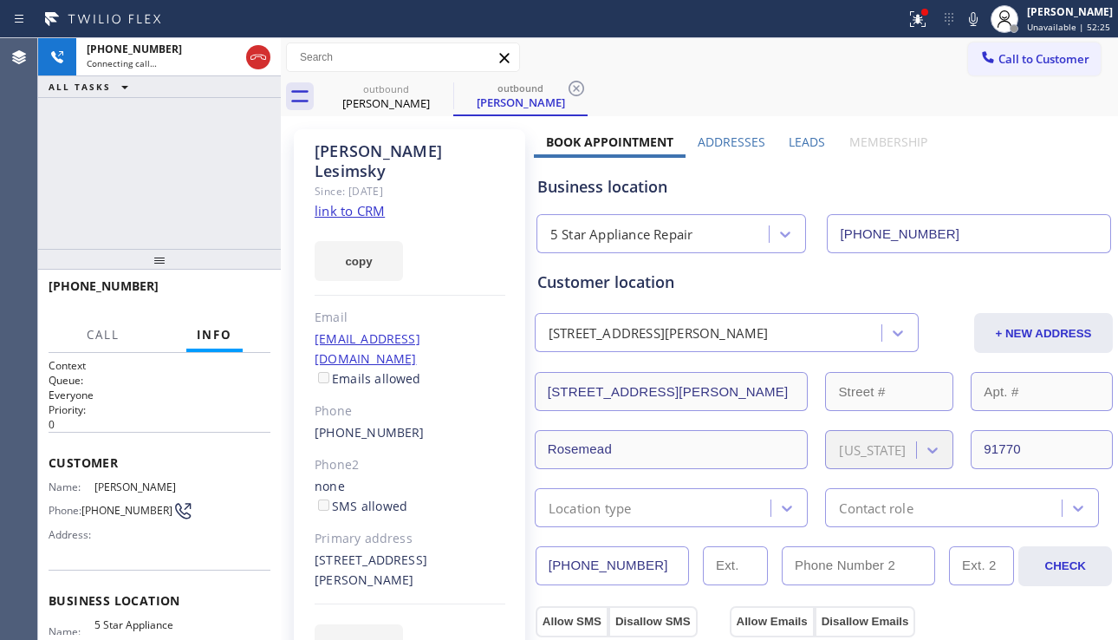
click at [804, 149] on label "Leads" at bounding box center [807, 142] width 36 height 16
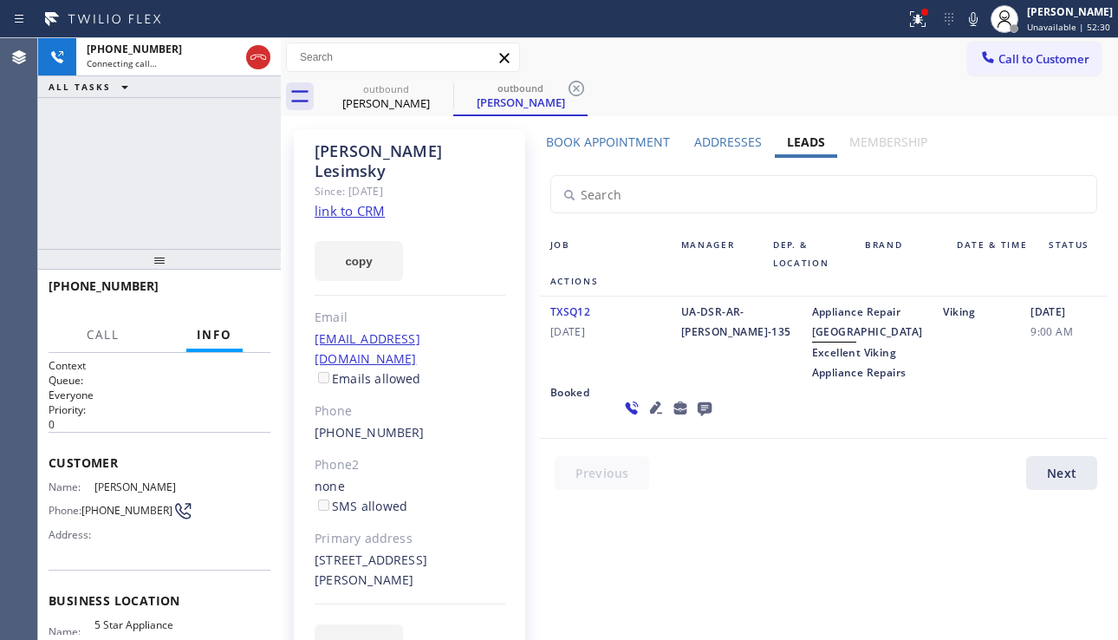
click at [646, 418] on icon at bounding box center [656, 407] width 21 height 21
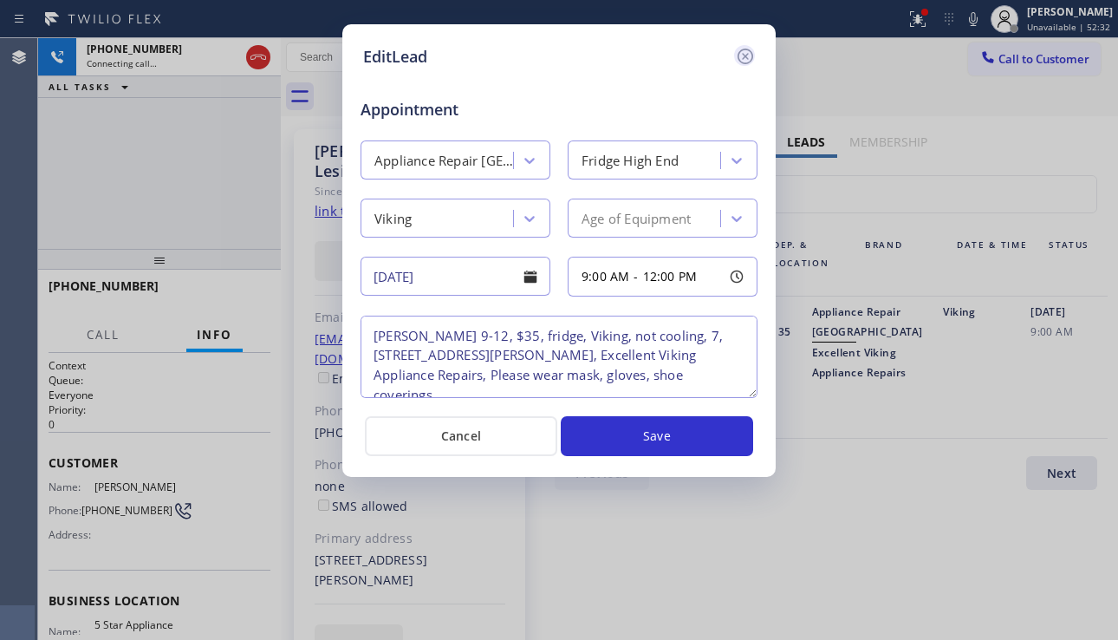
click at [742, 47] on icon at bounding box center [745, 56] width 21 height 21
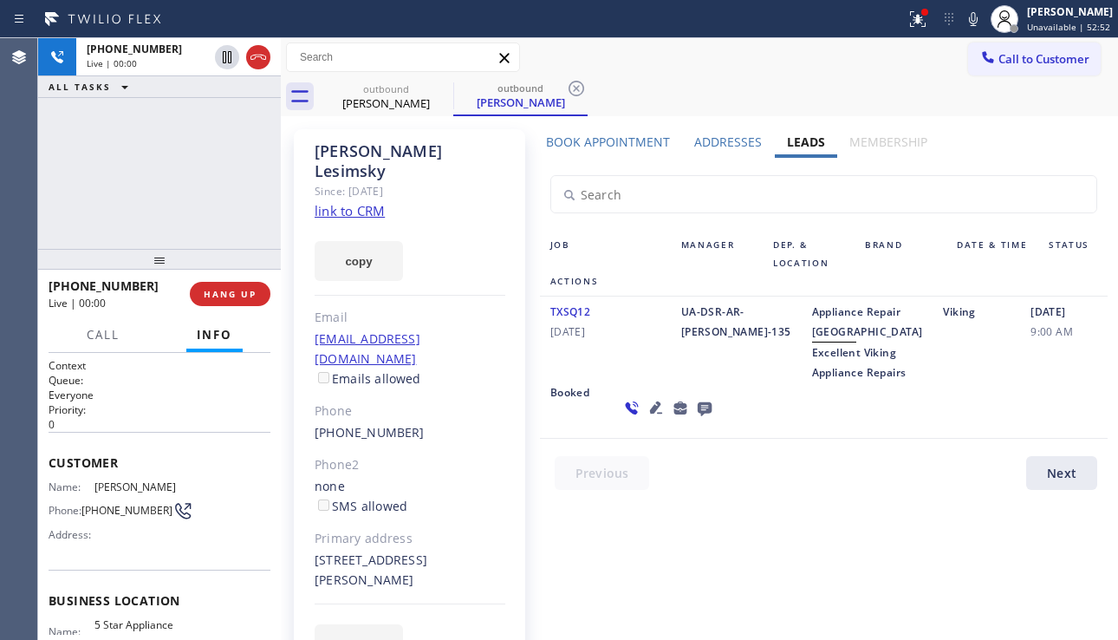
click at [646, 418] on icon at bounding box center [656, 407] width 21 height 21
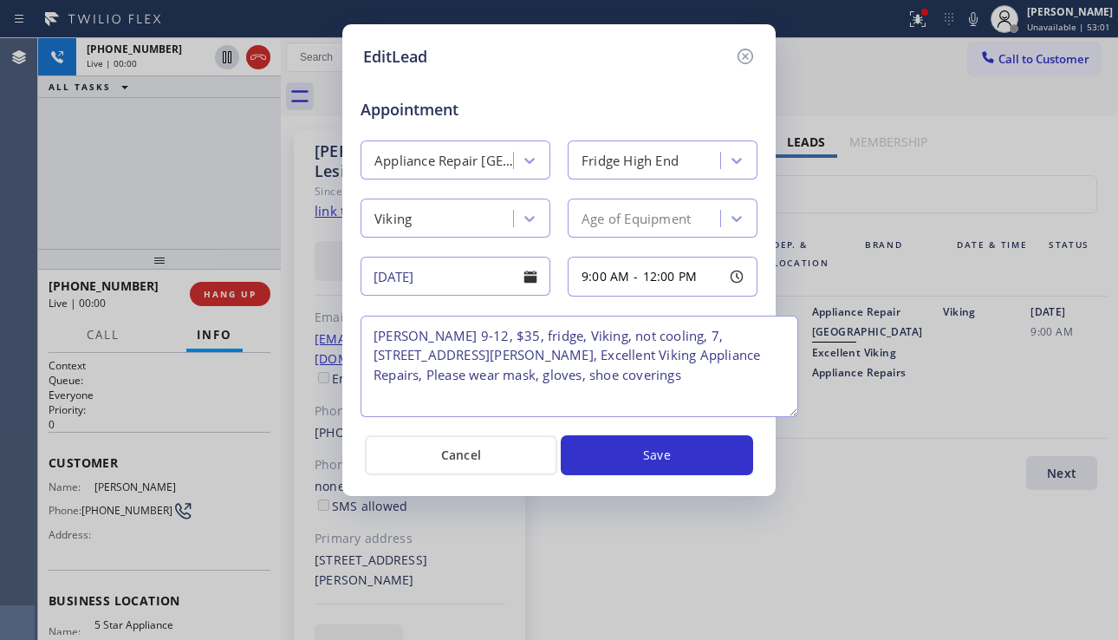
drag, startPoint x: 750, startPoint y: 394, endPoint x: 791, endPoint y: 413, distance: 45.0
click at [791, 413] on textarea "[PERSON_NAME] 9-12, $35, fridge, Viking, not cooling, 7, [STREET_ADDRESS][PERSO…" at bounding box center [580, 366] width 438 height 101
click at [616, 384] on textarea "[PERSON_NAME] 9-12, $35, fridge, Viking, not cooling, 7, [STREET_ADDRESS][PERSO…" at bounding box center [580, 366] width 438 height 101
click at [744, 52] on icon at bounding box center [745, 56] width 21 height 21
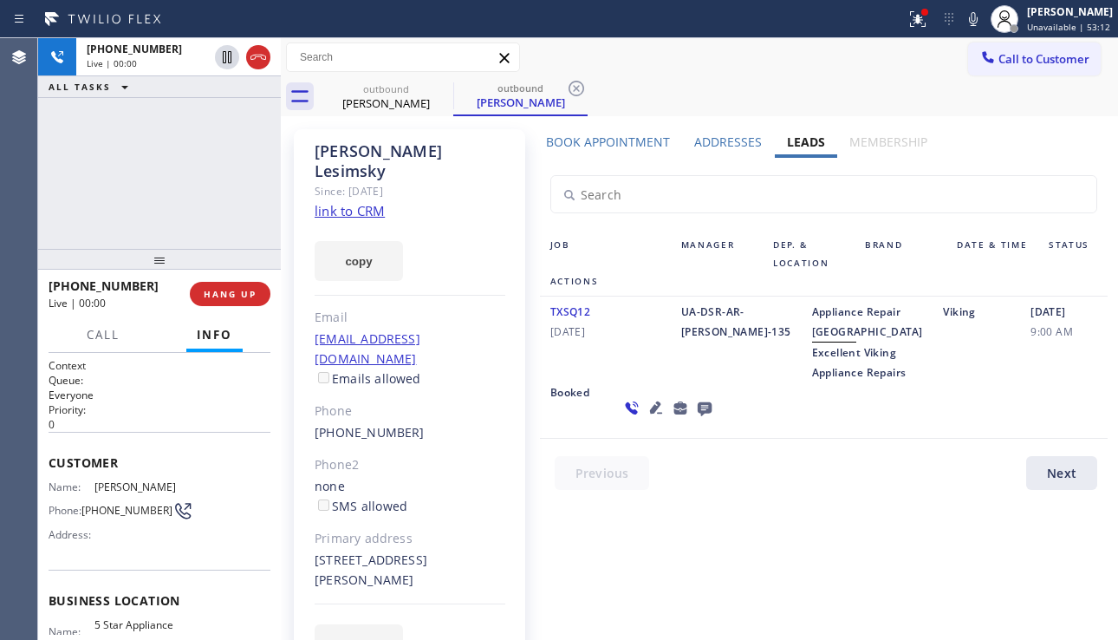
click at [349, 202] on link "link to CRM" at bounding box center [350, 210] width 70 height 17
click at [646, 418] on icon at bounding box center [656, 407] width 21 height 21
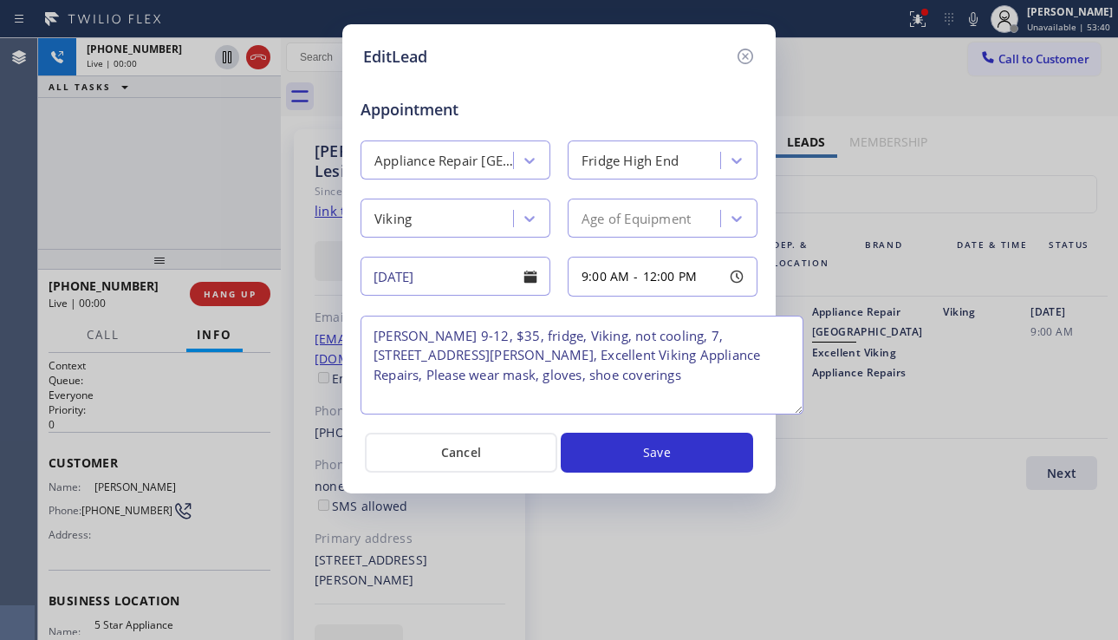
drag, startPoint x: 755, startPoint y: 393, endPoint x: 801, endPoint y: 409, distance: 48.8
click at [801, 409] on textarea "[PERSON_NAME] 9-12, $35, fridge, Viking, not cooling, 7, [STREET_ADDRESS][PERSO…" at bounding box center [582, 365] width 443 height 99
click at [747, 63] on icon at bounding box center [746, 57] width 16 height 16
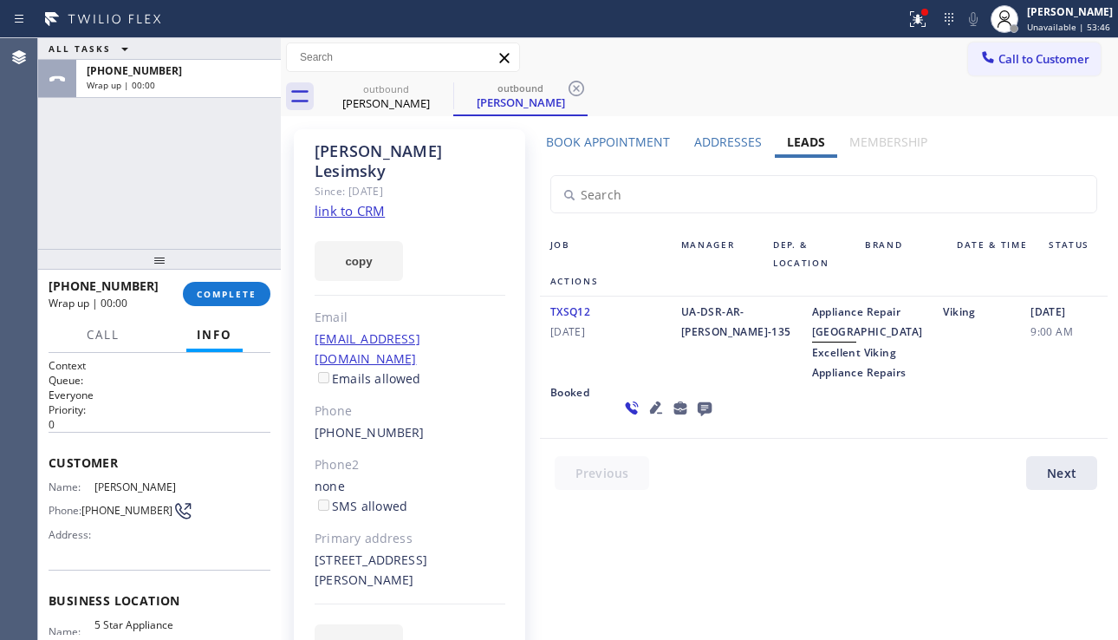
click at [698, 416] on icon at bounding box center [705, 409] width 14 height 14
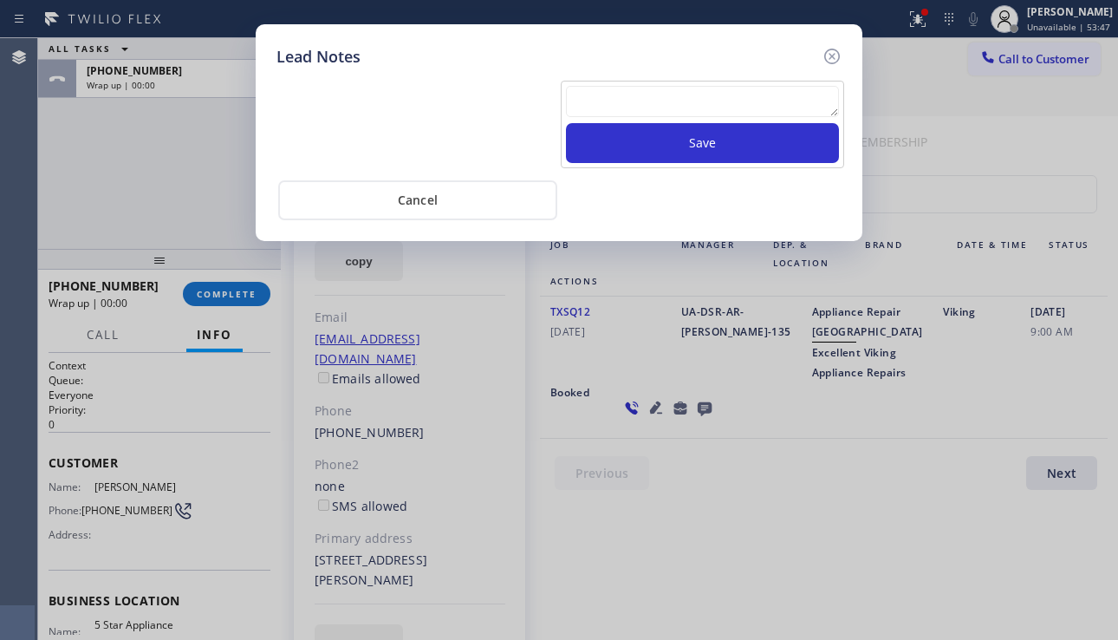
click at [654, 113] on textarea at bounding box center [702, 101] width 273 height 31
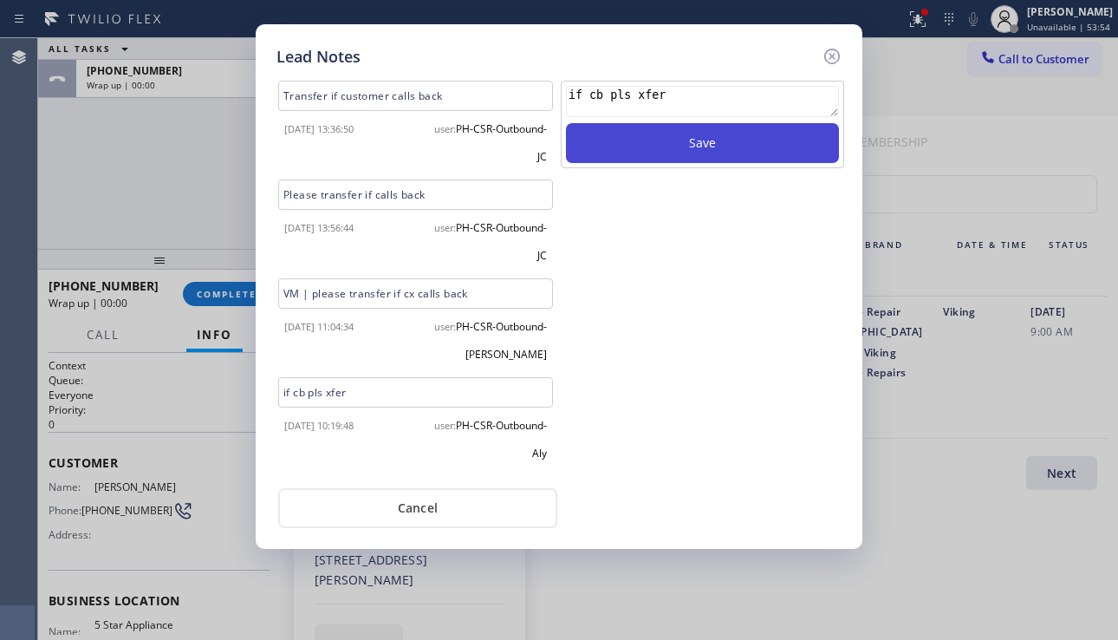
type textarea "if cb pls xfer"
click at [682, 146] on button "Save" at bounding box center [702, 143] width 273 height 40
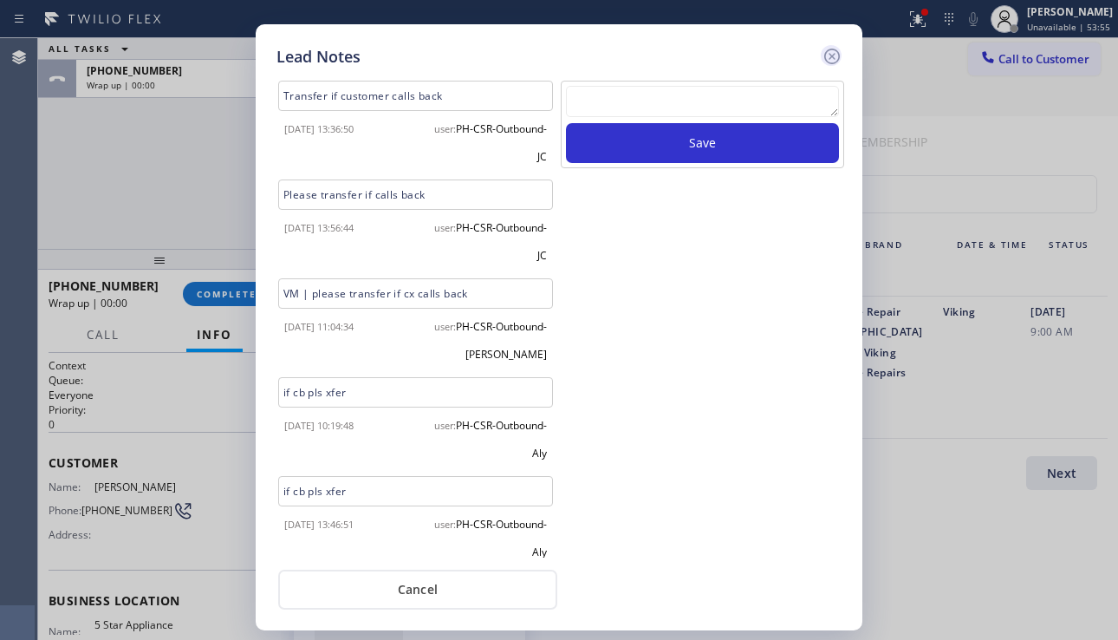
click at [836, 60] on icon at bounding box center [832, 56] width 21 height 21
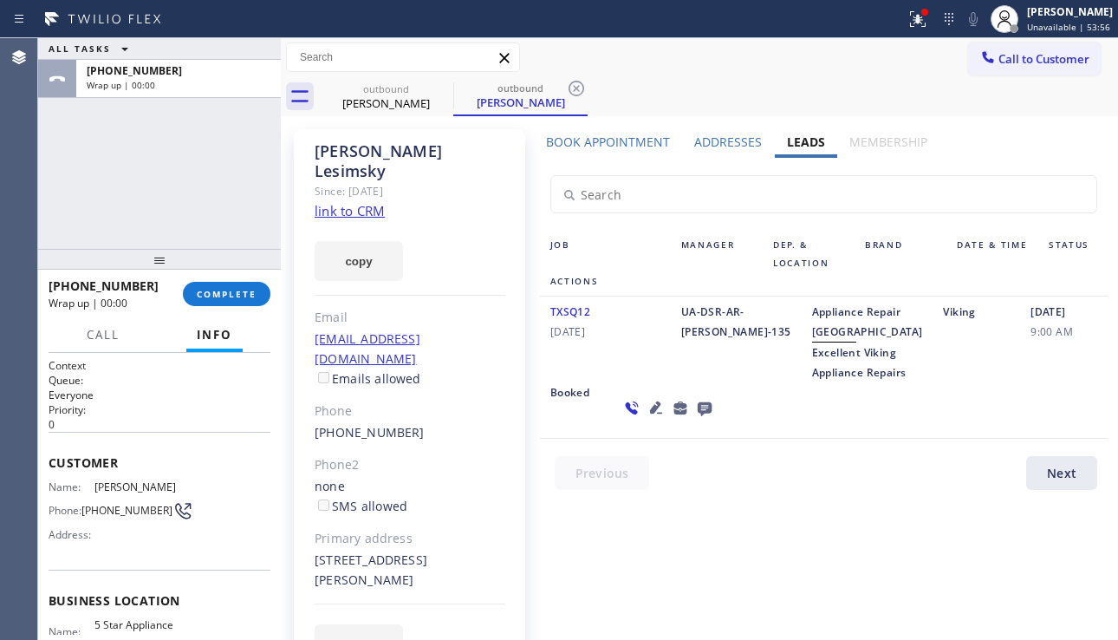
click at [212, 280] on div "[PHONE_NUMBER] Wrap up | 00:00 COMPLETE" at bounding box center [160, 293] width 222 height 45
click at [250, 294] on span "COMPLETE" at bounding box center [227, 294] width 60 height 12
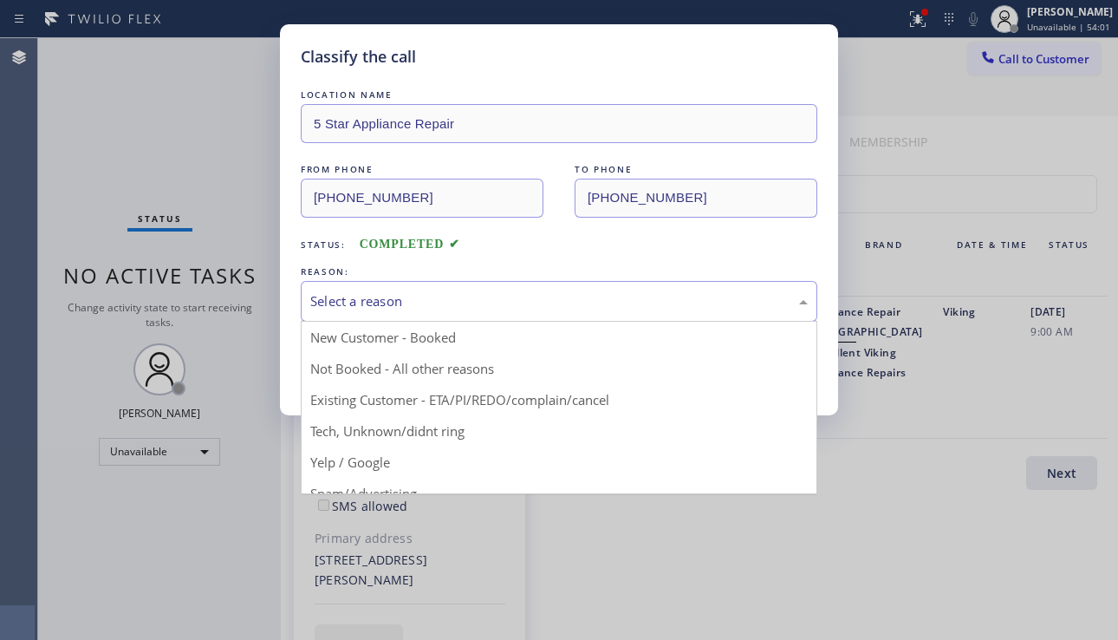
click at [459, 312] on div "Select a reason" at bounding box center [559, 301] width 517 height 41
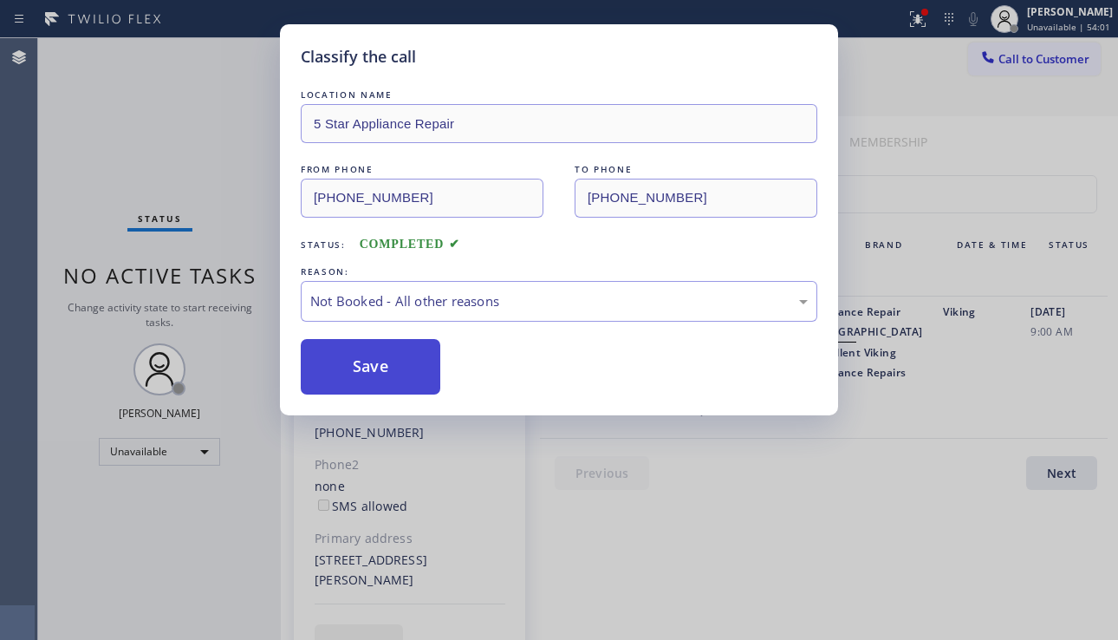
click at [391, 376] on button "Save" at bounding box center [371, 366] width 140 height 55
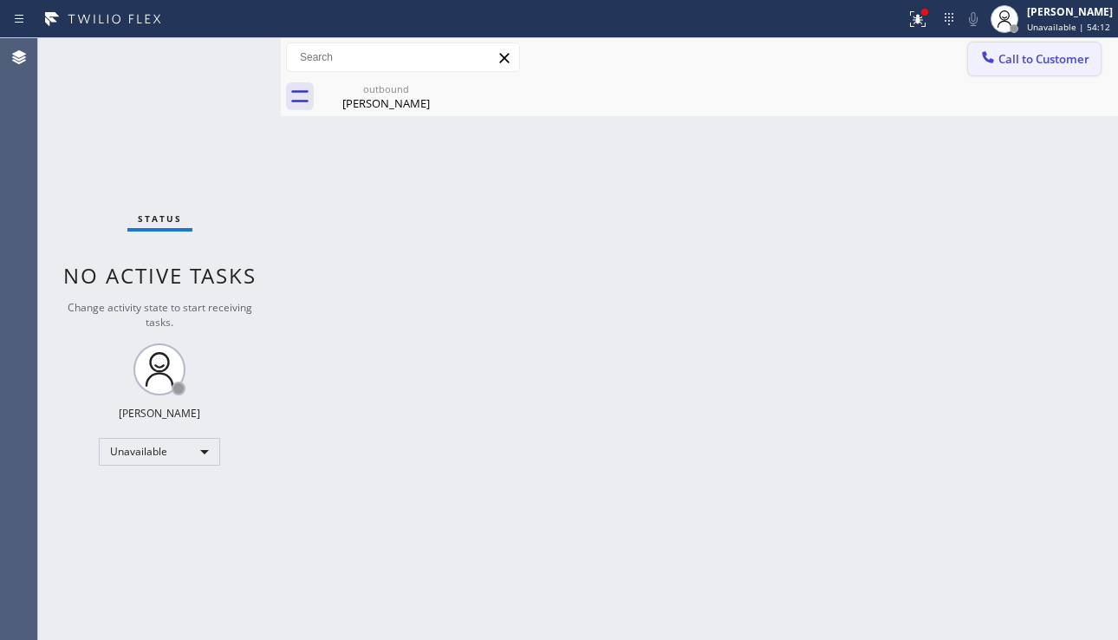
click at [1015, 55] on span "Call to Customer" at bounding box center [1044, 59] width 91 height 16
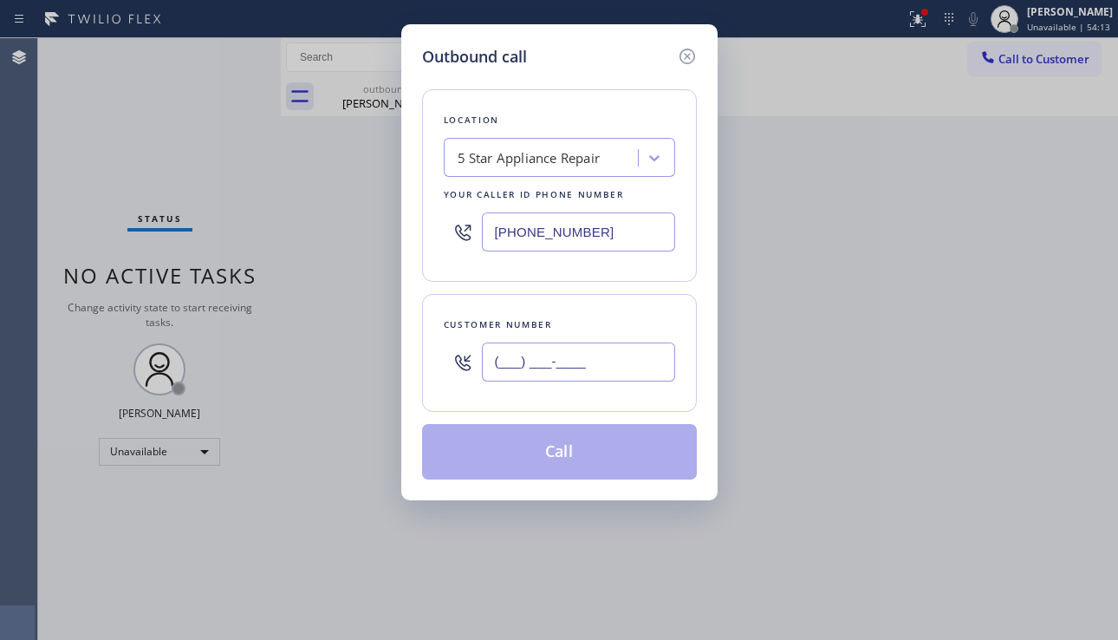
click at [504, 357] on input "(___) ___-____" at bounding box center [578, 361] width 193 height 39
paste input "323) 595-1695"
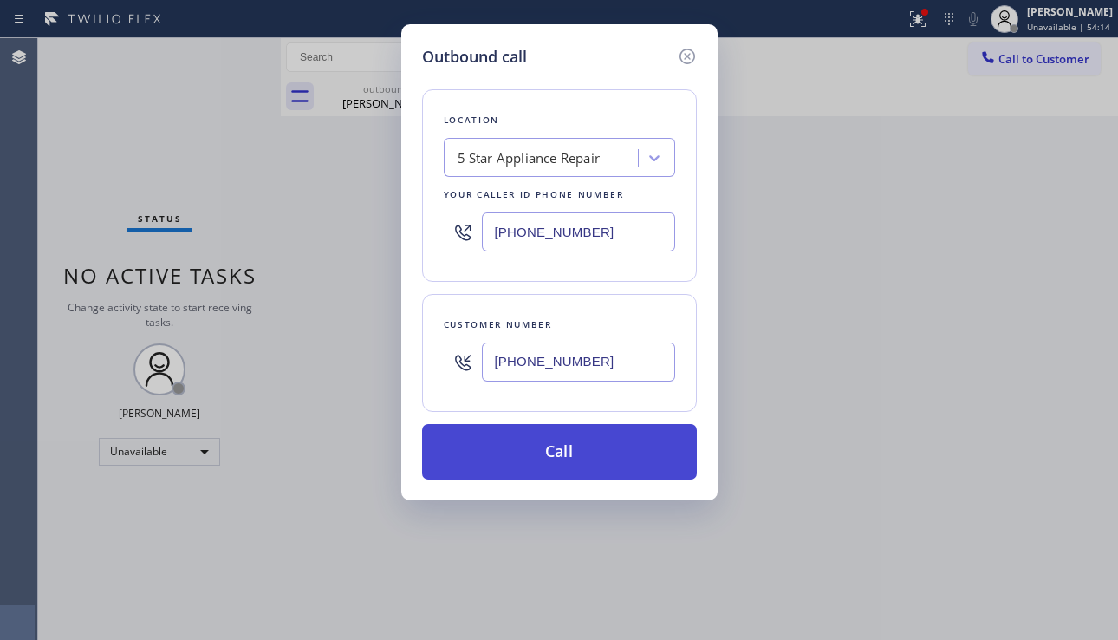
type input "[PHONE_NUMBER]"
click at [548, 459] on button "Call" at bounding box center [559, 451] width 275 height 55
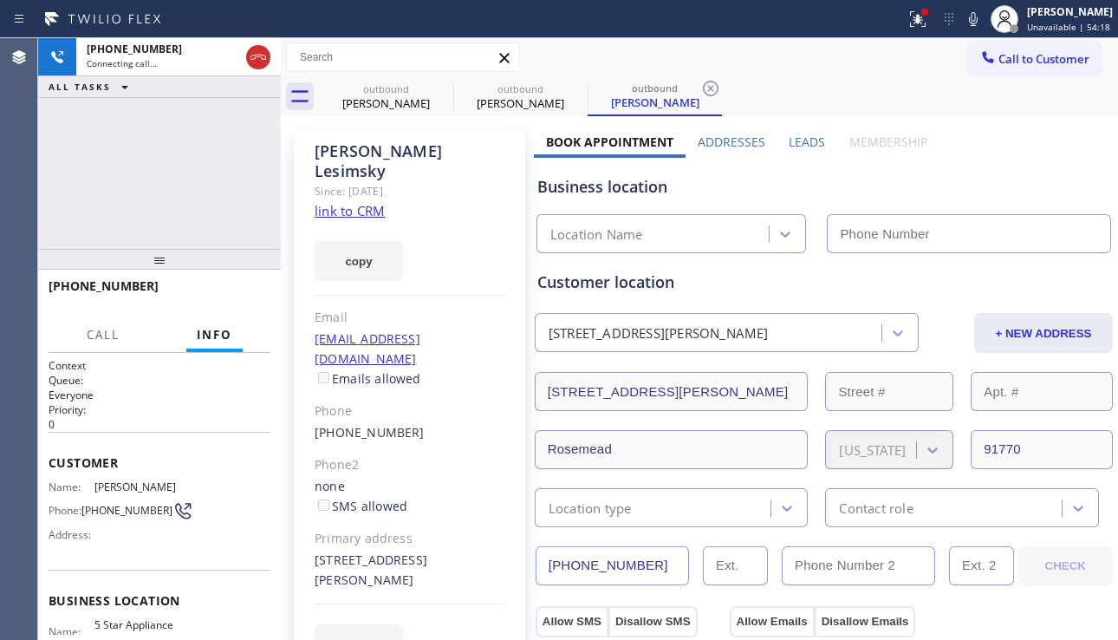
type input "[PHONE_NUMBER]"
click at [1006, 207] on div "5 Star Appliance Repair [PHONE_NUMBER]" at bounding box center [824, 230] width 582 height 46
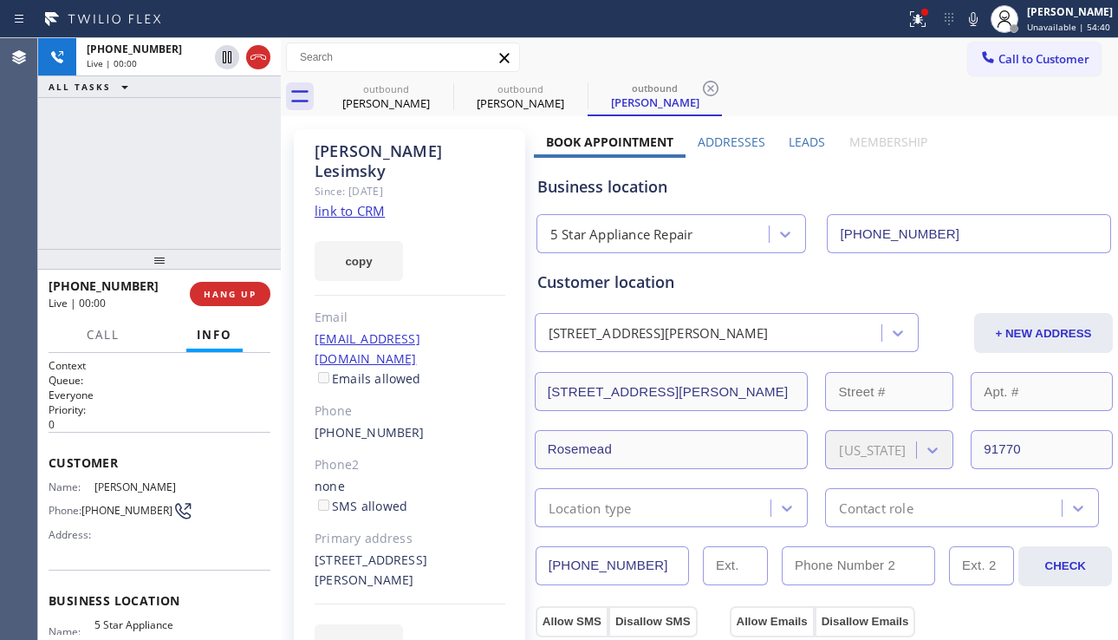
click at [798, 147] on label "Leads" at bounding box center [807, 142] width 36 height 16
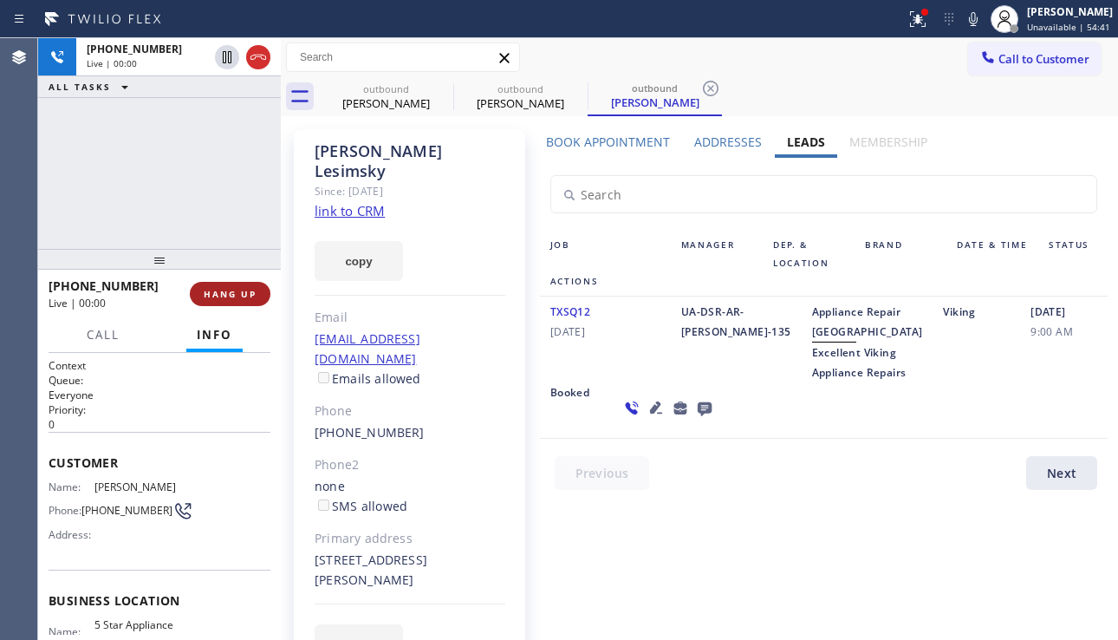
click at [239, 297] on span "HANG UP" at bounding box center [230, 294] width 53 height 12
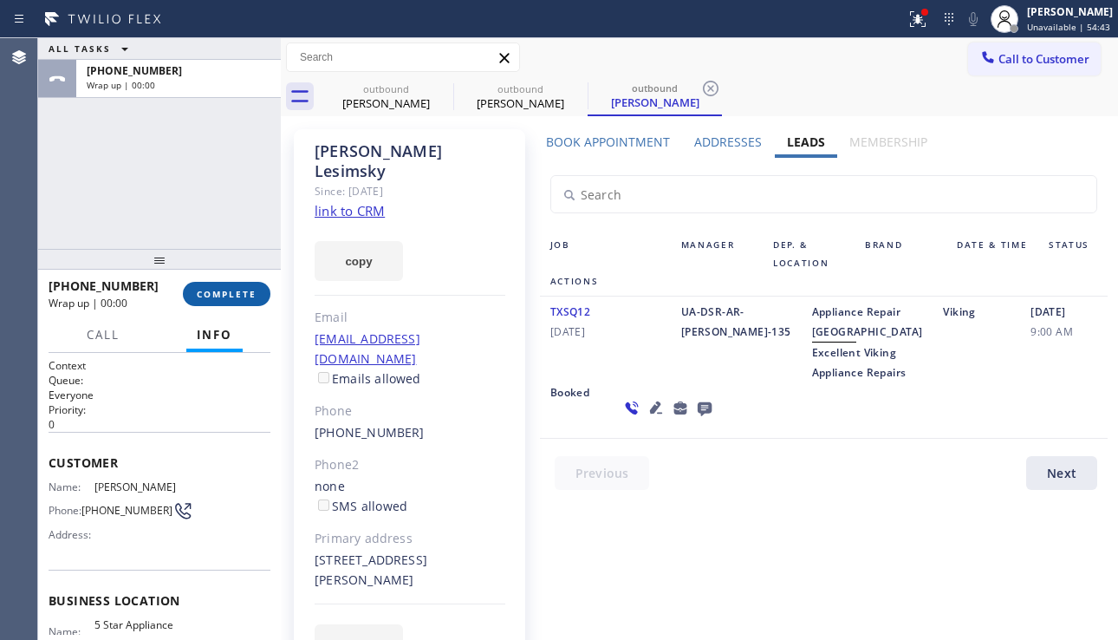
click at [238, 297] on span "COMPLETE" at bounding box center [227, 294] width 60 height 12
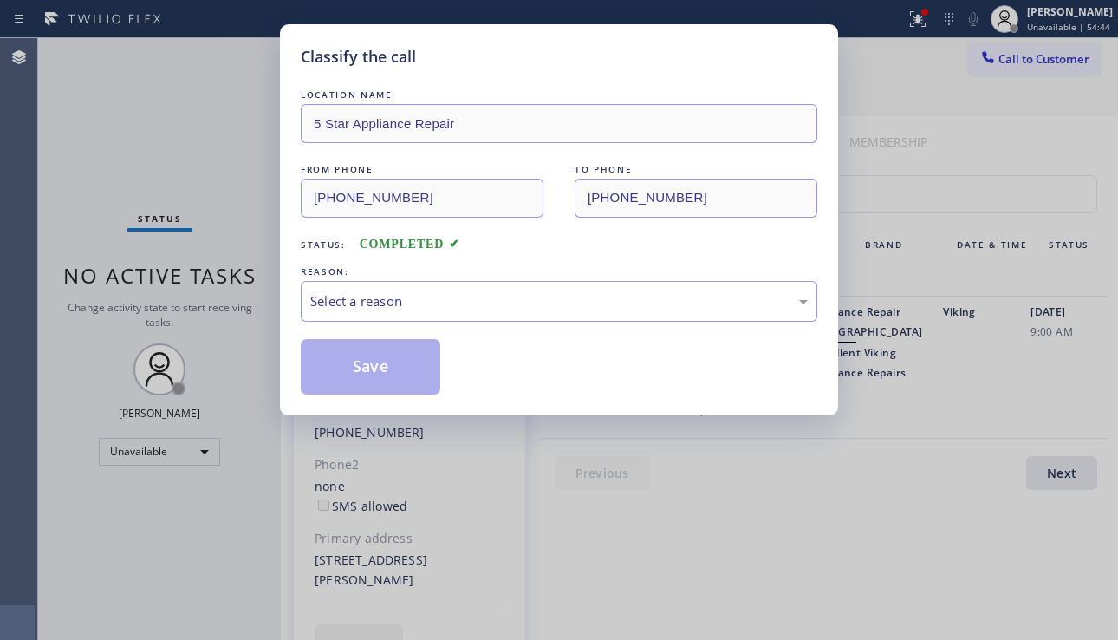
click at [497, 300] on div "Select a reason" at bounding box center [559, 301] width 498 height 20
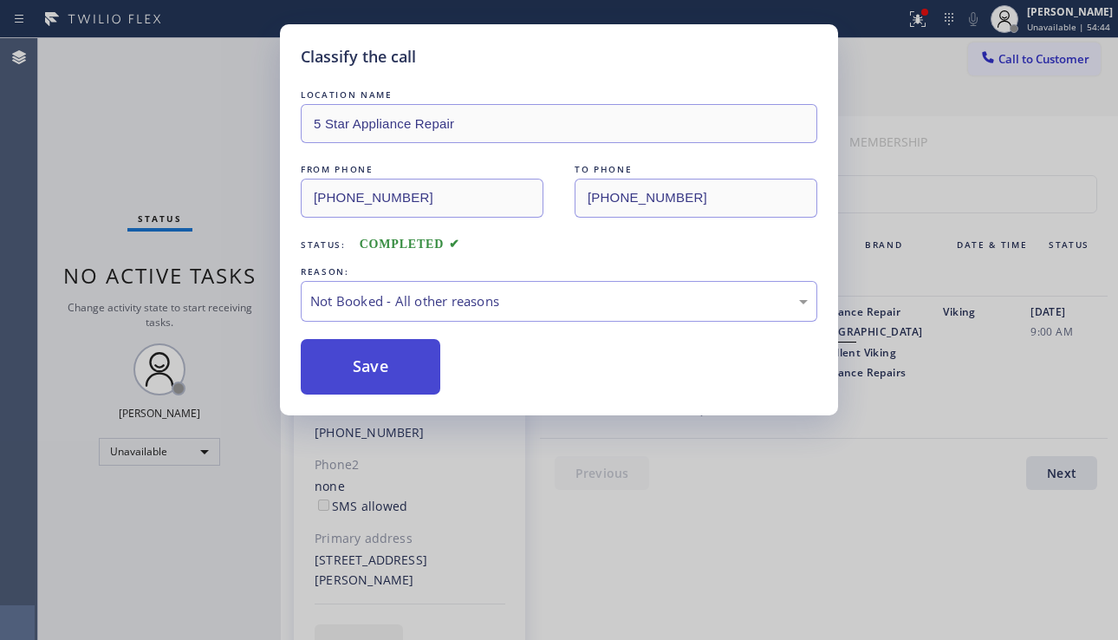
click at [401, 362] on button "Save" at bounding box center [371, 366] width 140 height 55
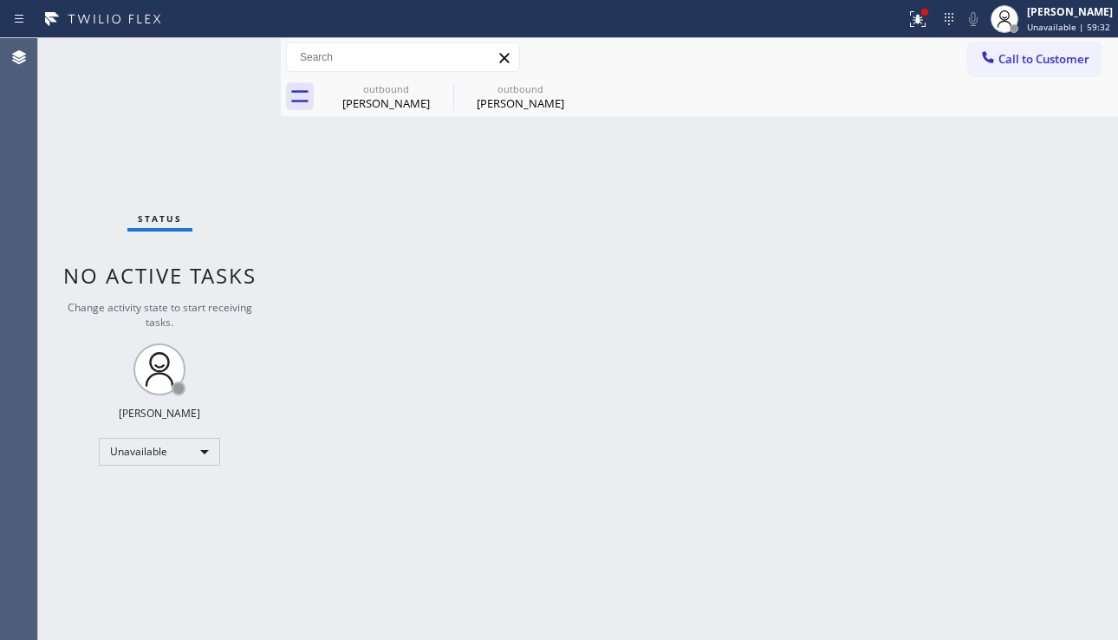
click at [469, 378] on div "Back to Dashboard Change Sender ID Customers Technicians Select a contact Outbo…" at bounding box center [699, 339] width 837 height 602
click at [1064, 401] on div "Back to Dashboard Change Sender ID Customers Technicians Select a contact Outbo…" at bounding box center [699, 339] width 837 height 602
click at [1046, 59] on span "Call to Customer" at bounding box center [1044, 59] width 91 height 16
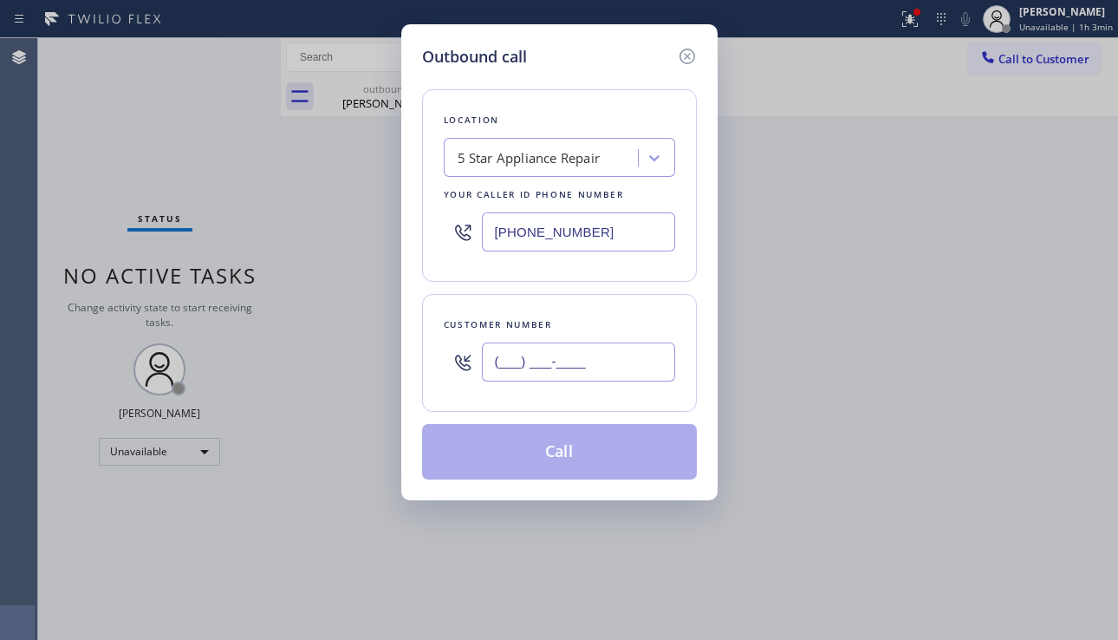
click at [562, 375] on input "(___) ___-____" at bounding box center [578, 361] width 193 height 39
paste input "510) 917-9216"
type input "[PHONE_NUMBER]"
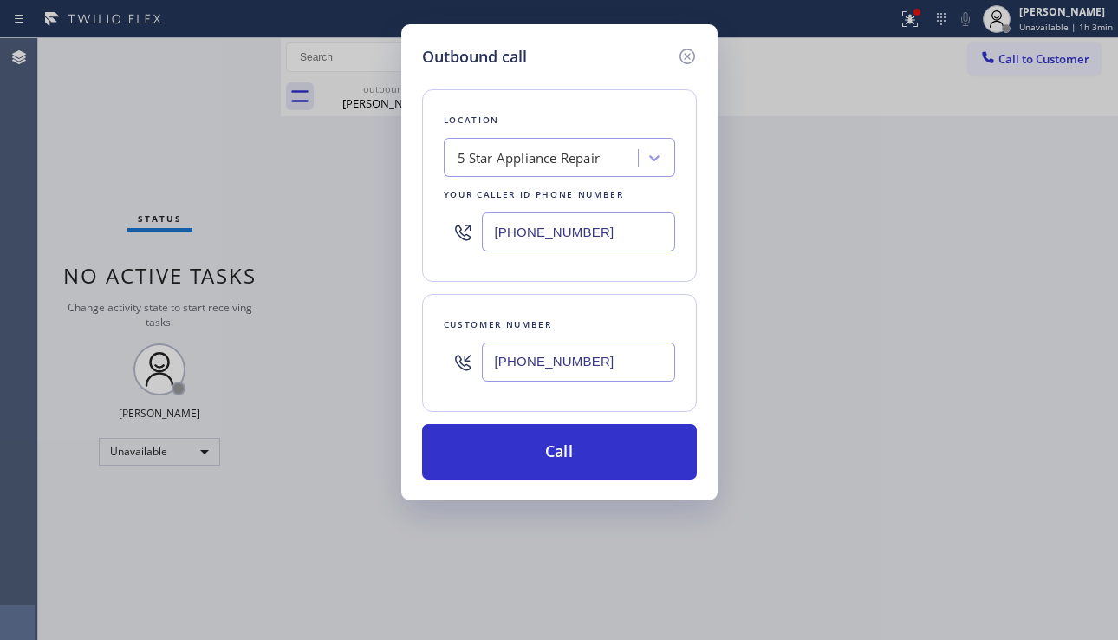
drag, startPoint x: 1035, startPoint y: 342, endPoint x: 851, endPoint y: 259, distance: 201.4
click at [1033, 339] on div "Outbound call Location 5 Star Appliance Repair Your caller id phone number [PHO…" at bounding box center [559, 320] width 1118 height 640
click at [546, 153] on div "5 Star Appliance Repair" at bounding box center [529, 158] width 143 height 20
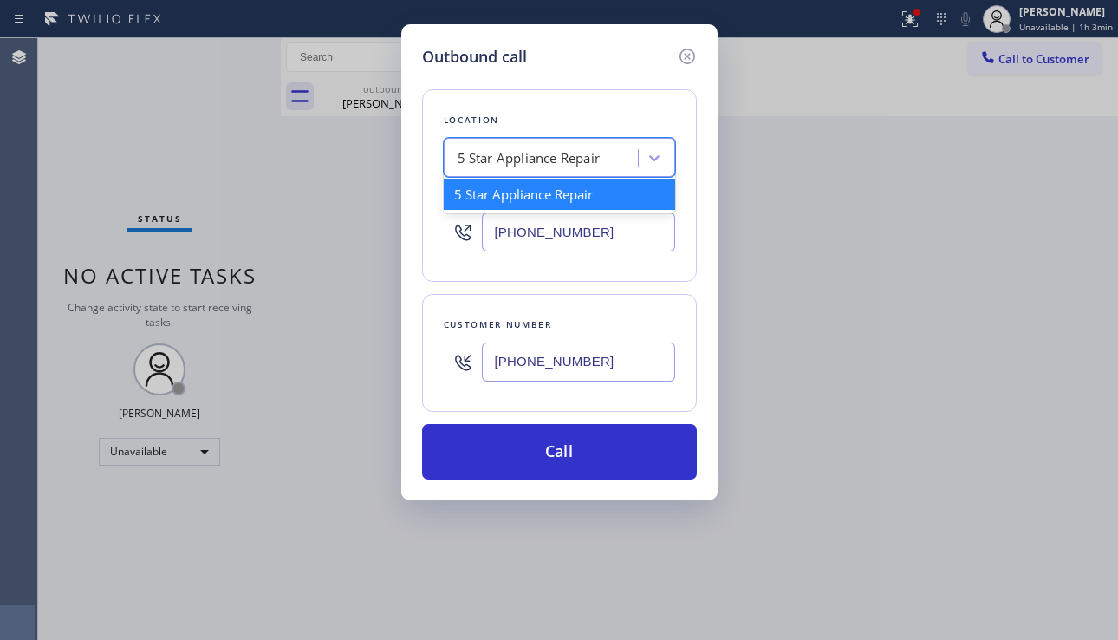
paste input "American Service Alliance [GEOGRAPHIC_DATA]"
type input "American Service Alliance [GEOGRAPHIC_DATA]"
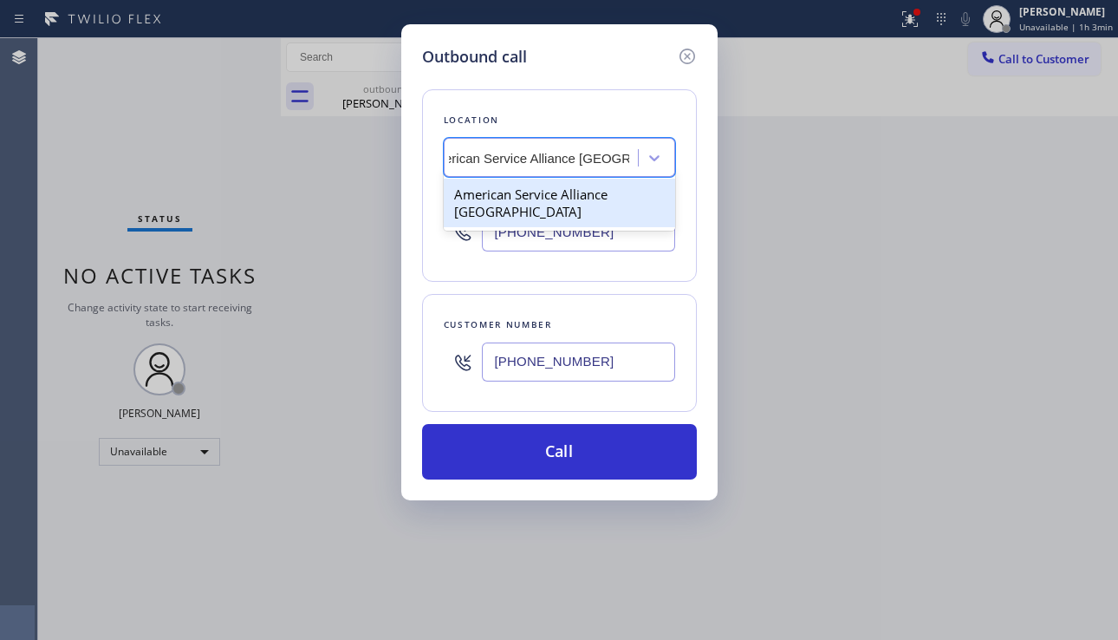
click at [529, 194] on div "American Service Alliance [GEOGRAPHIC_DATA]" at bounding box center [559, 203] width 231 height 49
type input "[PHONE_NUMBER]"
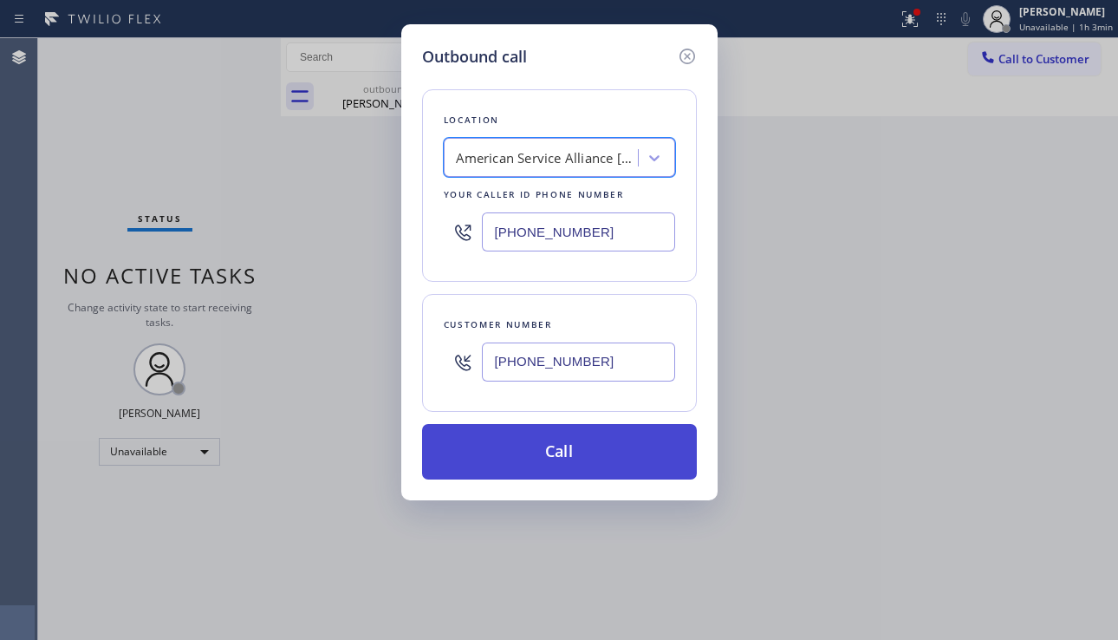
click at [573, 459] on button "Call" at bounding box center [559, 451] width 275 height 55
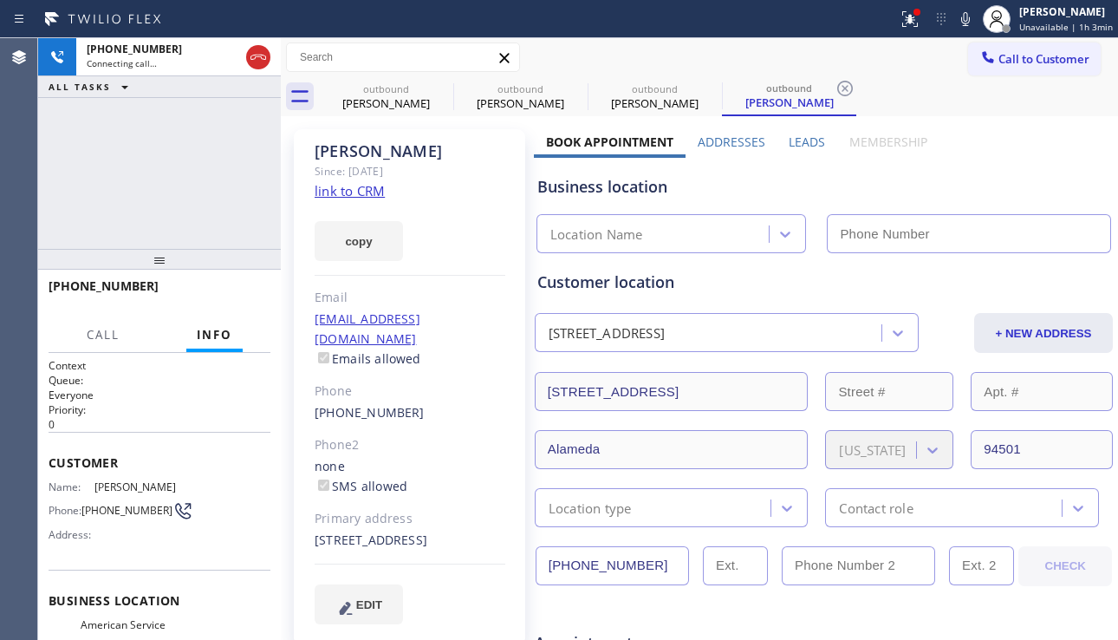
click at [800, 141] on label "Leads" at bounding box center [807, 142] width 36 height 16
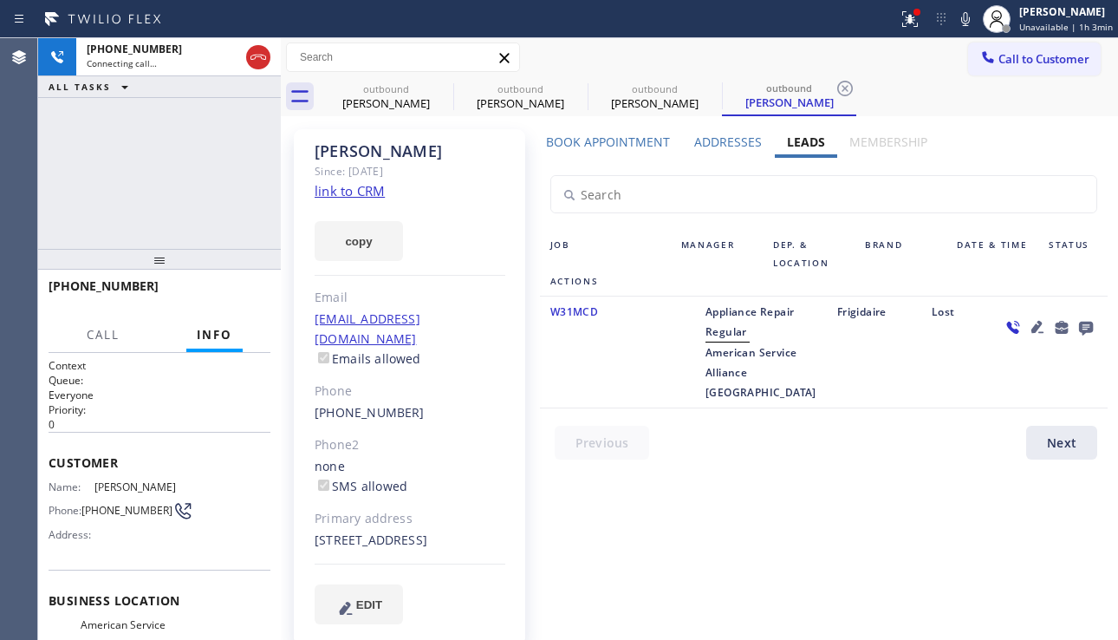
click at [333, 537] on div "[STREET_ADDRESS]" at bounding box center [410, 541] width 191 height 20
copy div "94501"
click at [994, 402] on div at bounding box center [1049, 352] width 117 height 101
drag, startPoint x: 649, startPoint y: 386, endPoint x: 1109, endPoint y: 375, distance: 459.6
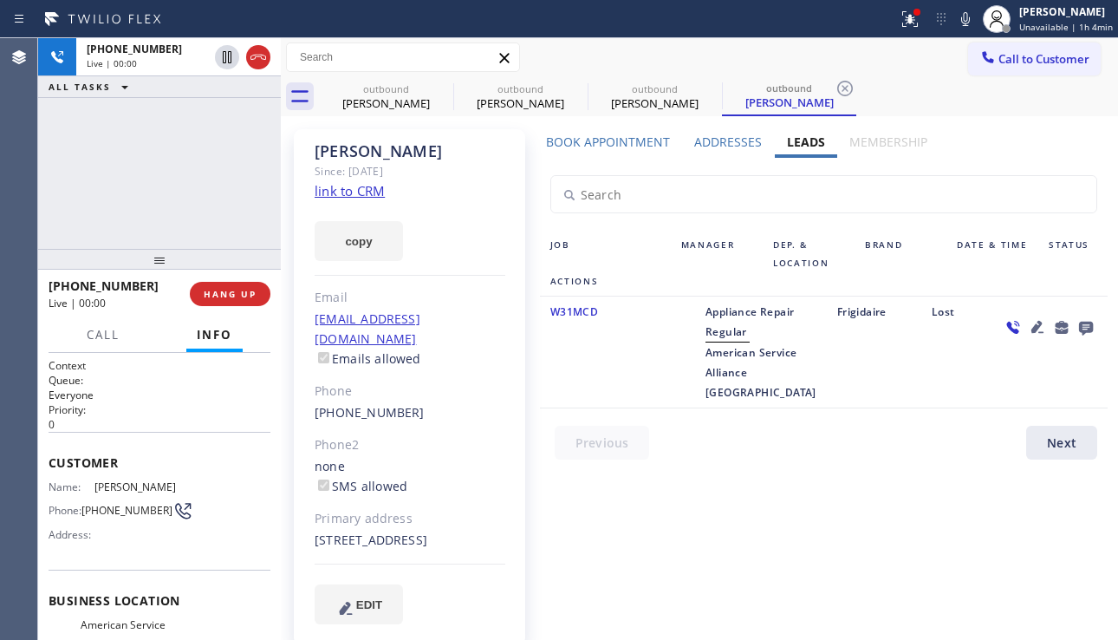
click at [651, 385] on div "W31MCD" at bounding box center [605, 352] width 131 height 101
click at [1032, 330] on icon at bounding box center [1038, 327] width 12 height 12
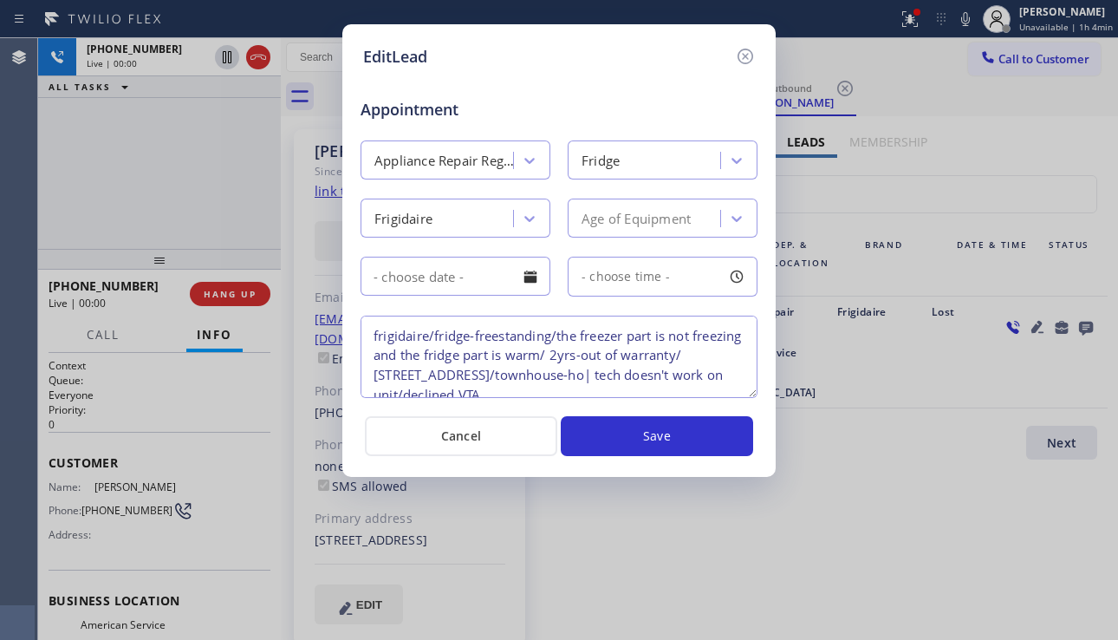
drag, startPoint x: 543, startPoint y: 375, endPoint x: 618, endPoint y: 379, distance: 75.5
click at [618, 379] on textarea "frigidaire/fridge-freestanding/the freezer part is not freezing and the fridge …" at bounding box center [559, 357] width 397 height 82
click at [739, 54] on icon at bounding box center [746, 57] width 16 height 16
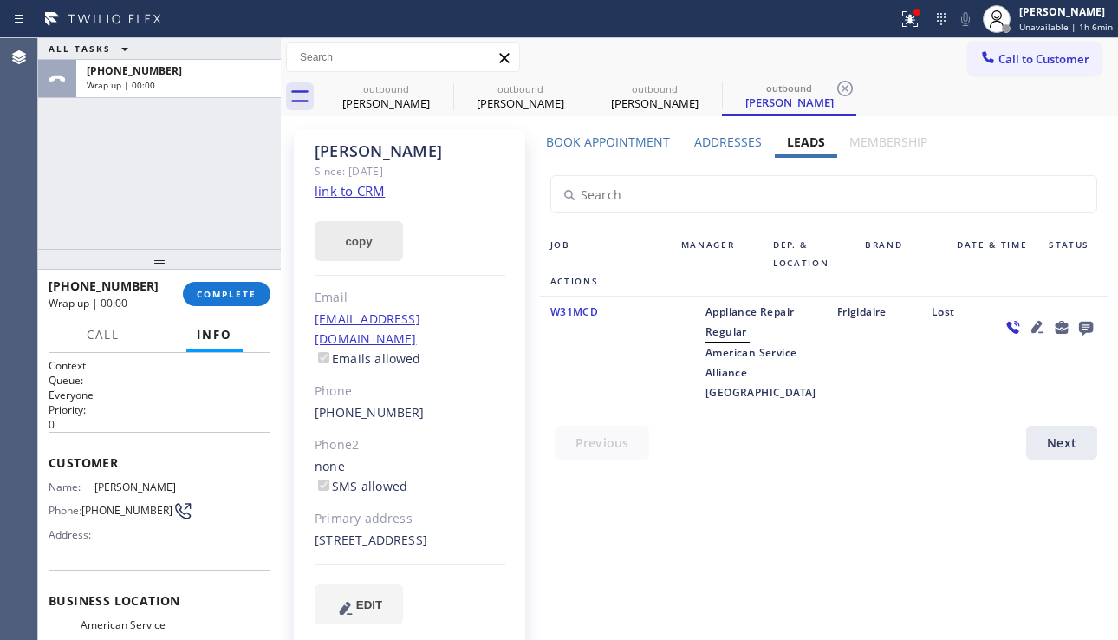
click at [352, 242] on button "copy" at bounding box center [359, 241] width 88 height 40
click at [240, 296] on span "COMPLETE" at bounding box center [227, 294] width 60 height 12
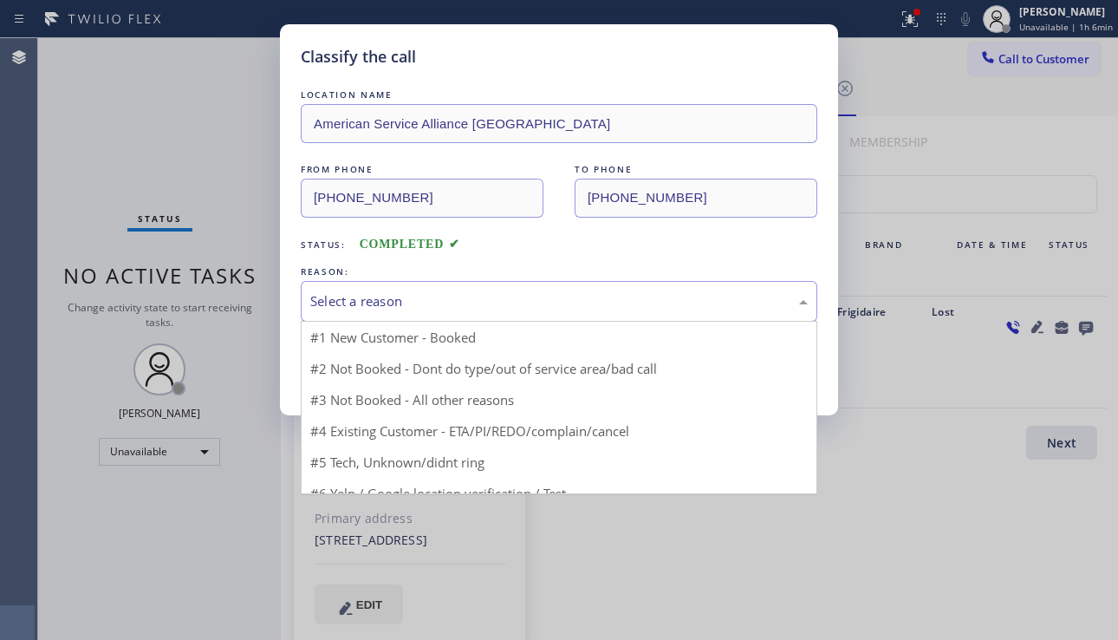
click at [453, 299] on div "Select a reason" at bounding box center [559, 301] width 498 height 20
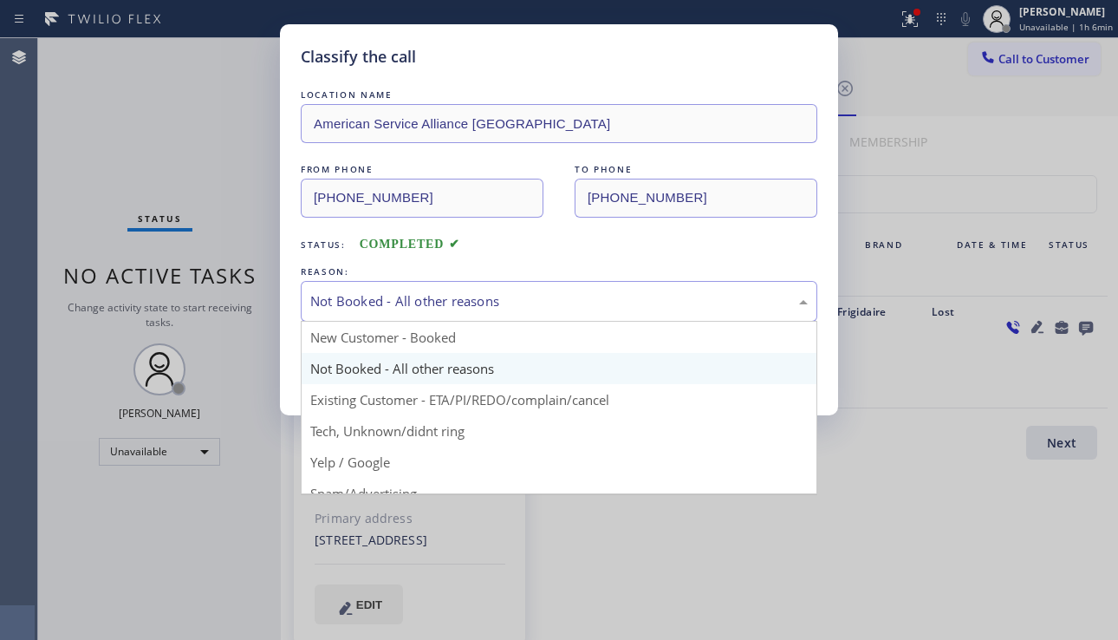
click at [468, 285] on div "Not Booked - All other reasons" at bounding box center [559, 301] width 517 height 41
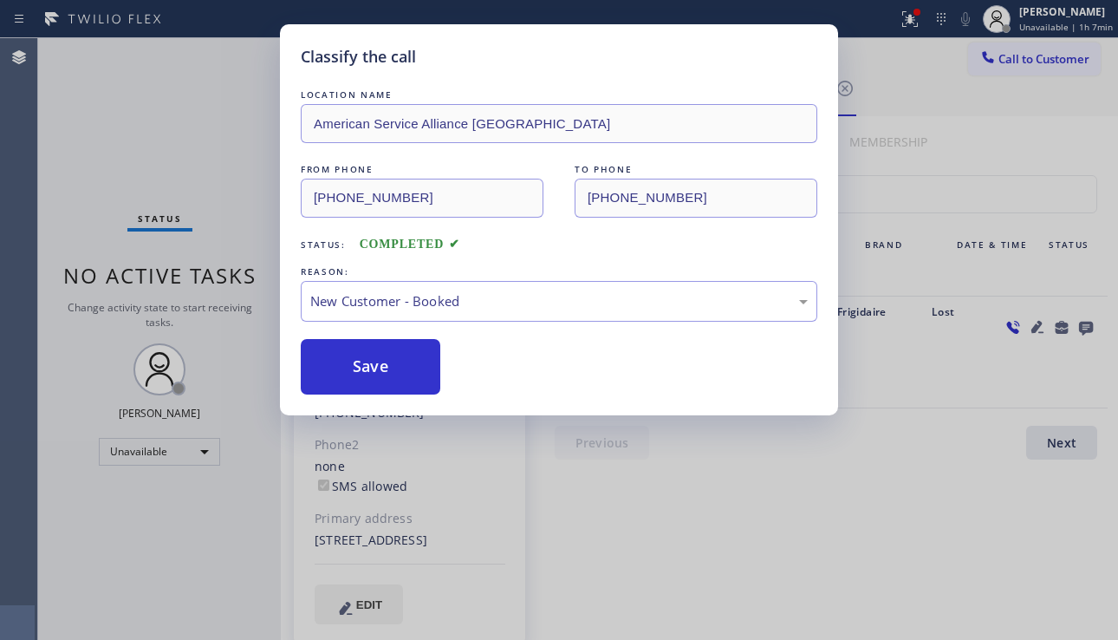
click at [113, 226] on div "Classify the call LOCATION NAME American Service Alliance Oakland FROM PHONE [P…" at bounding box center [559, 320] width 1118 height 640
click at [387, 367] on button "Save" at bounding box center [371, 366] width 140 height 55
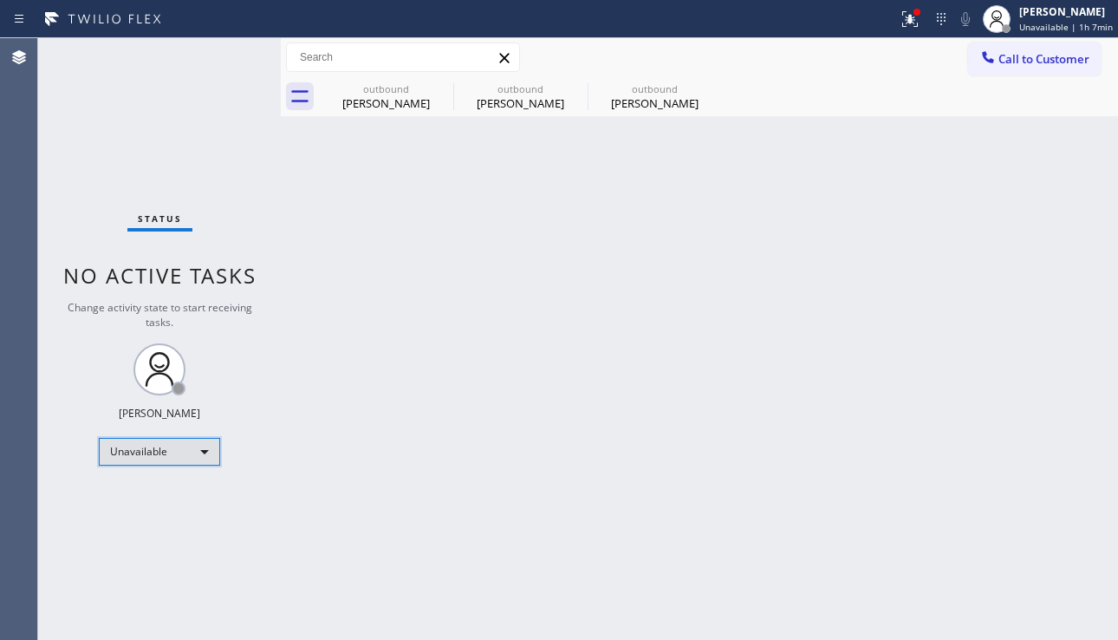
click at [164, 458] on div "Unavailable" at bounding box center [159, 452] width 121 height 28
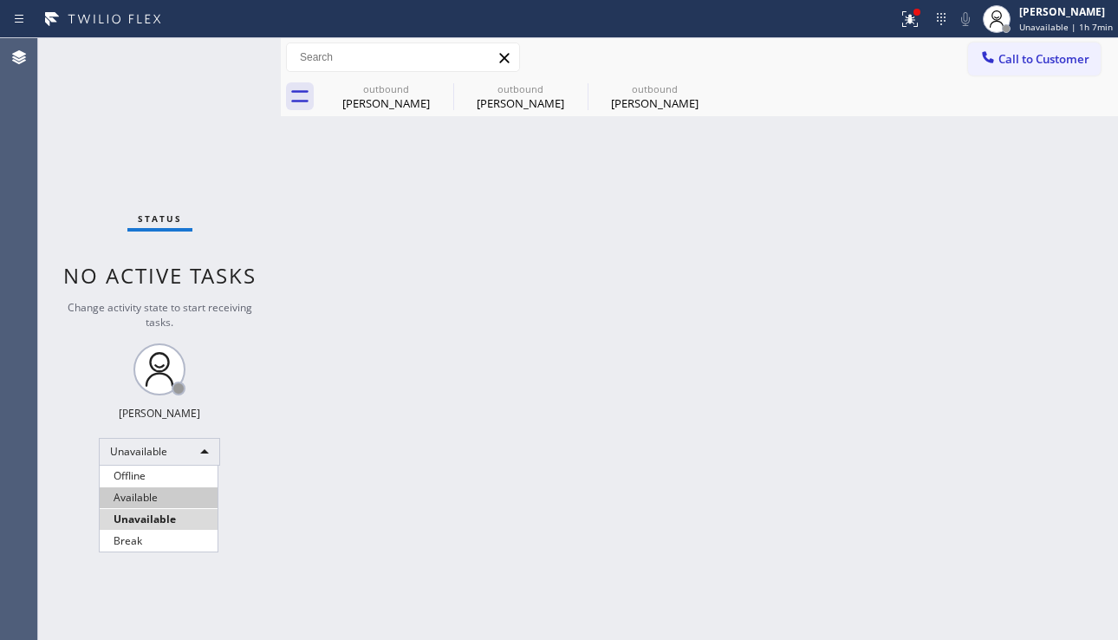
click at [154, 504] on li "Available" at bounding box center [159, 497] width 118 height 21
click at [387, 497] on div "Back to Dashboard Change Sender ID Customers Technicians Select a contact Outbo…" at bounding box center [699, 339] width 837 height 602
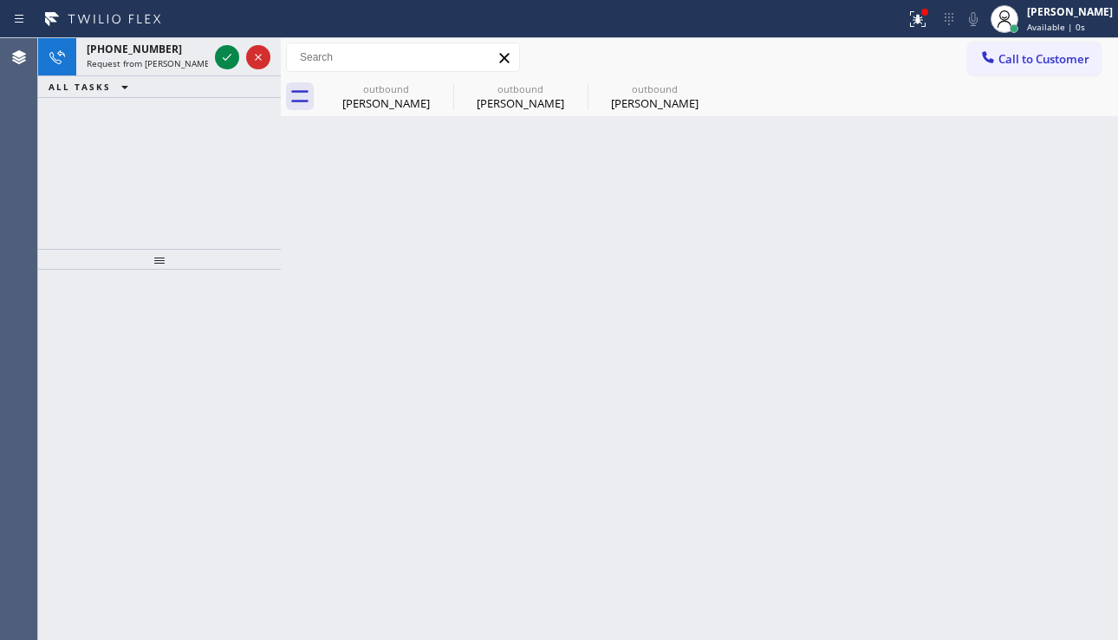
click at [119, 175] on div "[PHONE_NUMBER] Request from [PERSON_NAME] [PERSON_NAME] Dahil (direct) ALL TASK…" at bounding box center [159, 143] width 243 height 211
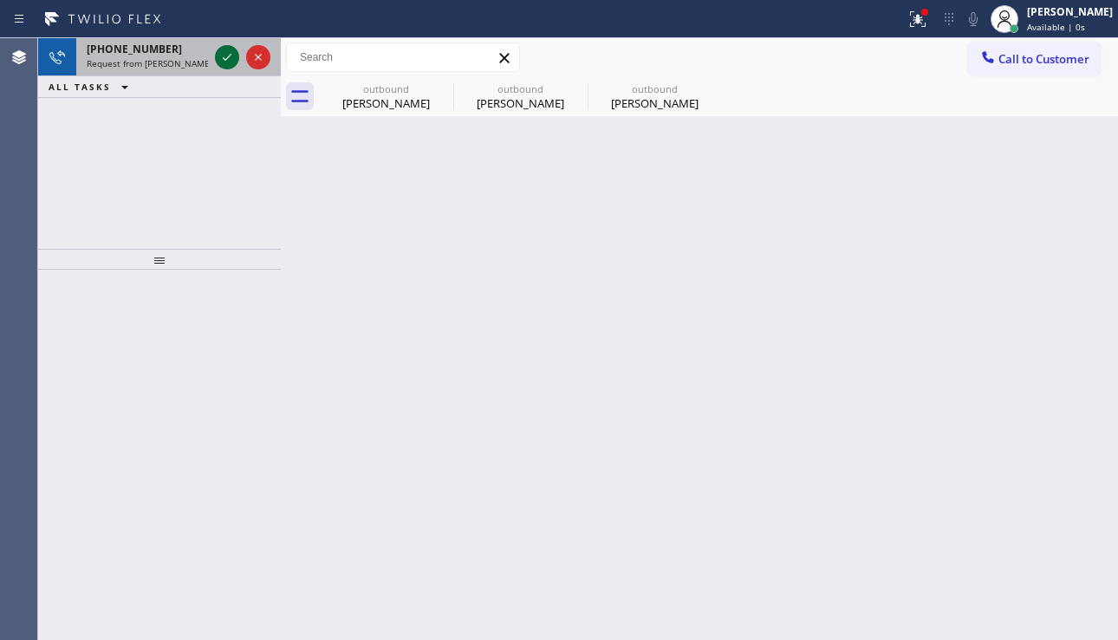
click at [225, 62] on icon at bounding box center [227, 57] width 21 height 21
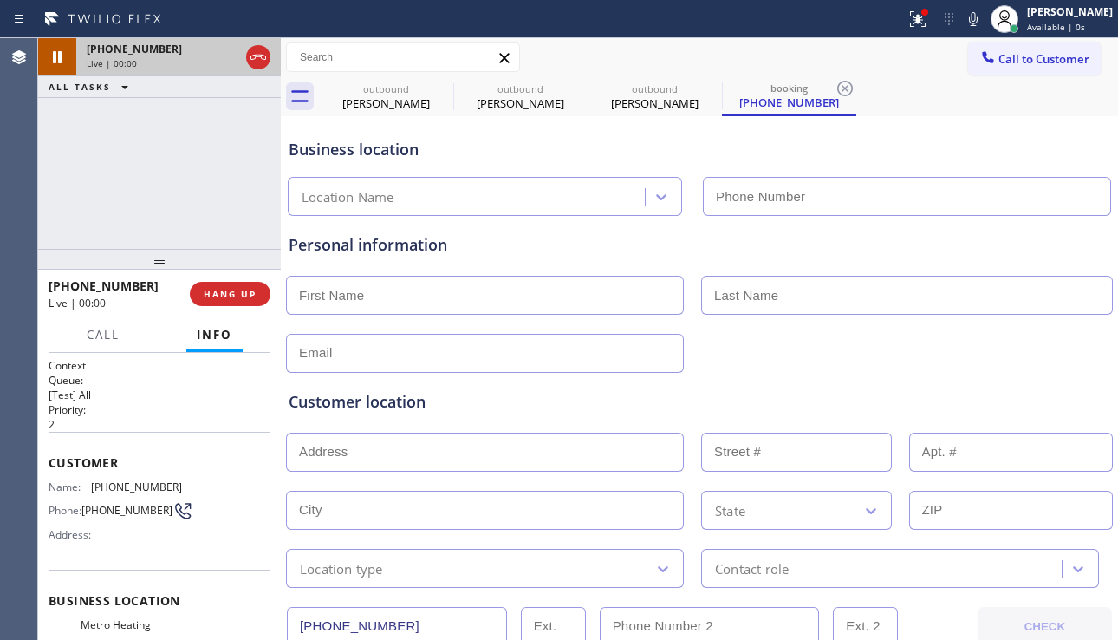
type input "[PHONE_NUMBER]"
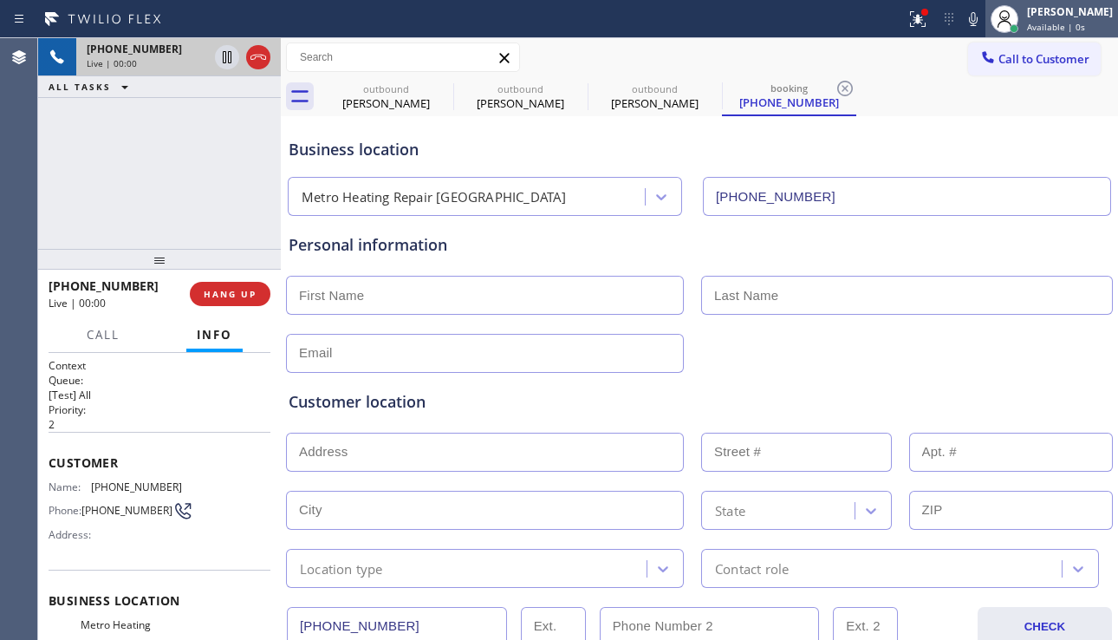
click at [1027, 32] on span "Available | 0s" at bounding box center [1056, 27] width 58 height 12
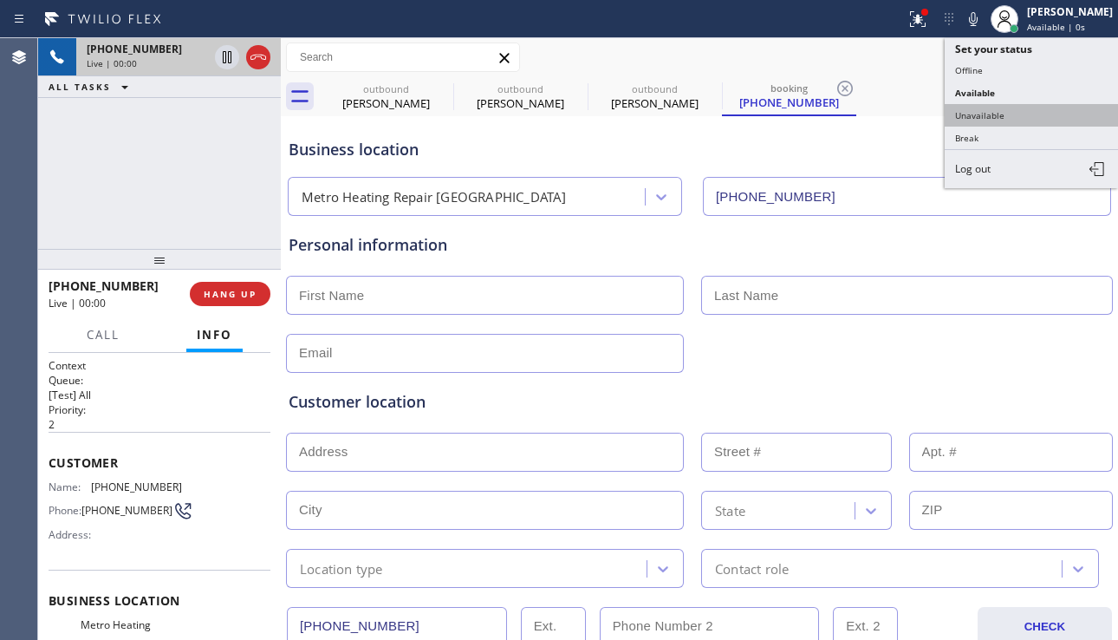
click at [1013, 113] on button "Unavailable" at bounding box center [1031, 115] width 173 height 23
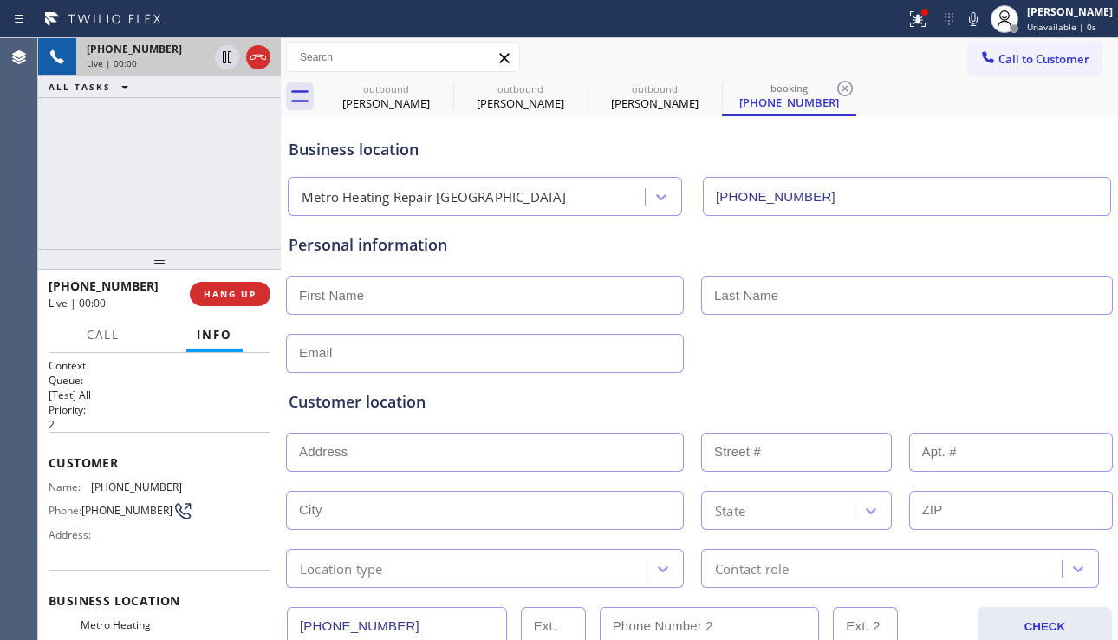
click at [574, 252] on div "Personal information" at bounding box center [700, 244] width 822 height 23
click at [1039, 390] on div "Customer location" at bounding box center [700, 401] width 822 height 23
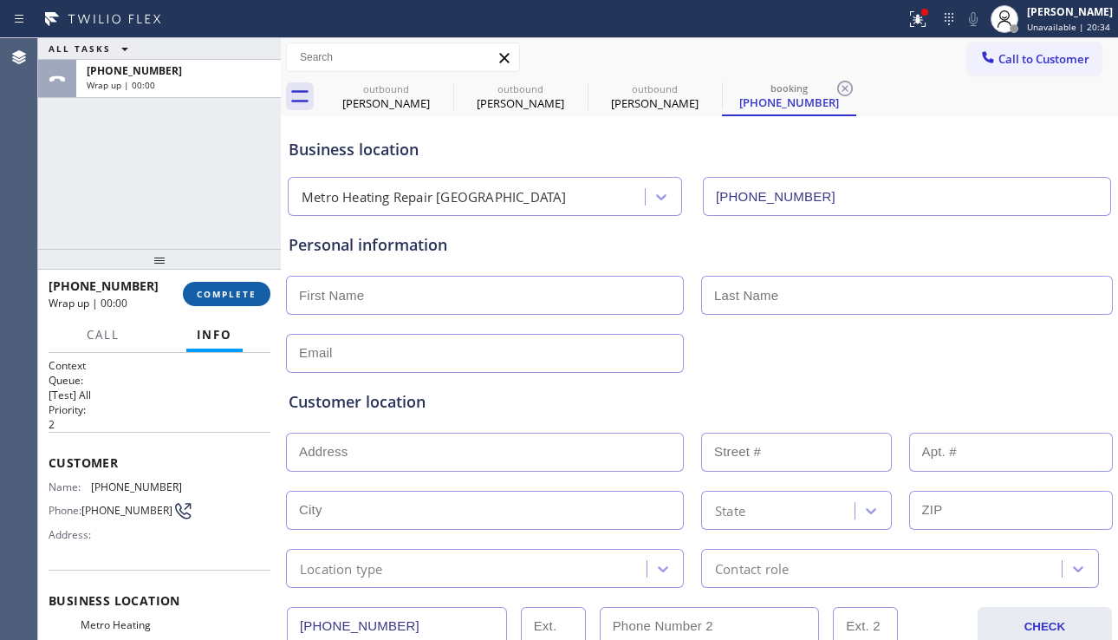
click at [231, 283] on button "COMPLETE" at bounding box center [227, 294] width 88 height 24
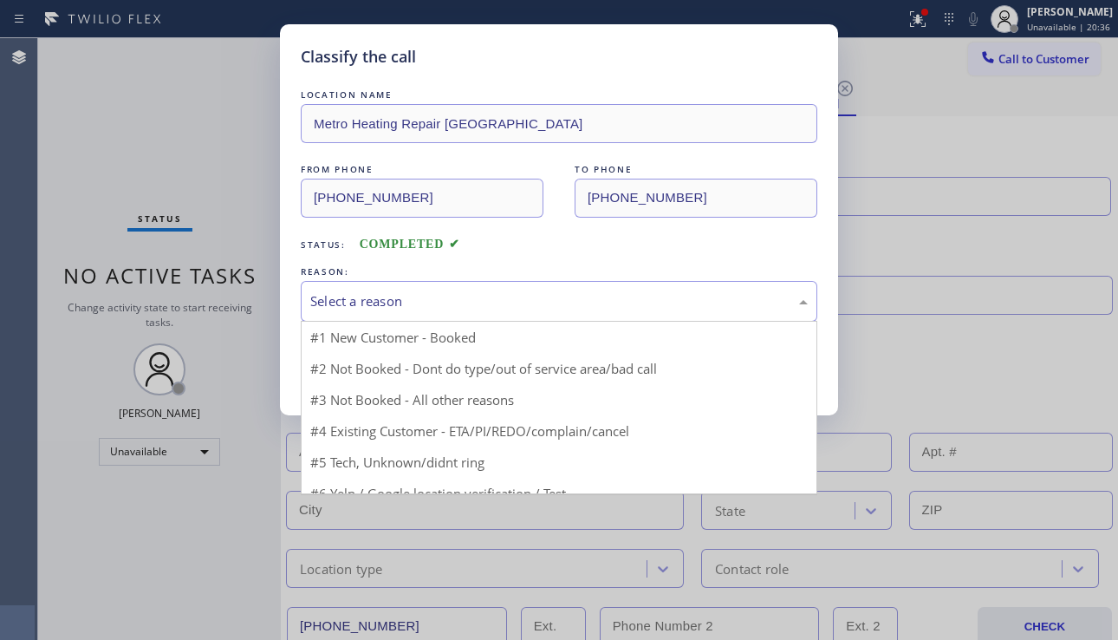
click at [410, 308] on div "Select a reason" at bounding box center [559, 301] width 498 height 20
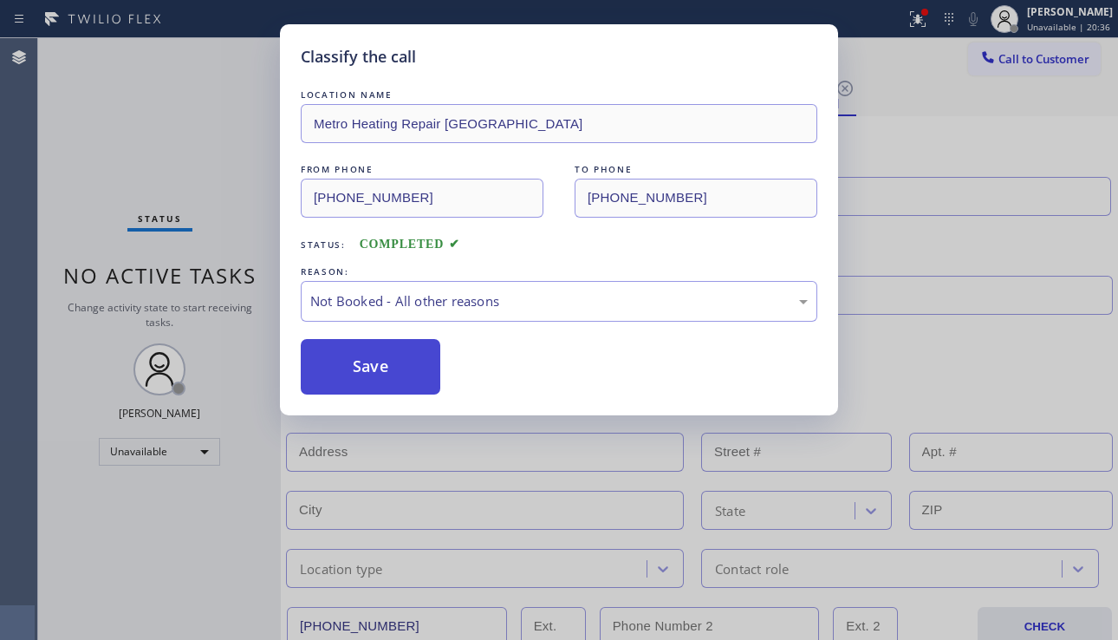
click at [361, 368] on button "Save" at bounding box center [371, 366] width 140 height 55
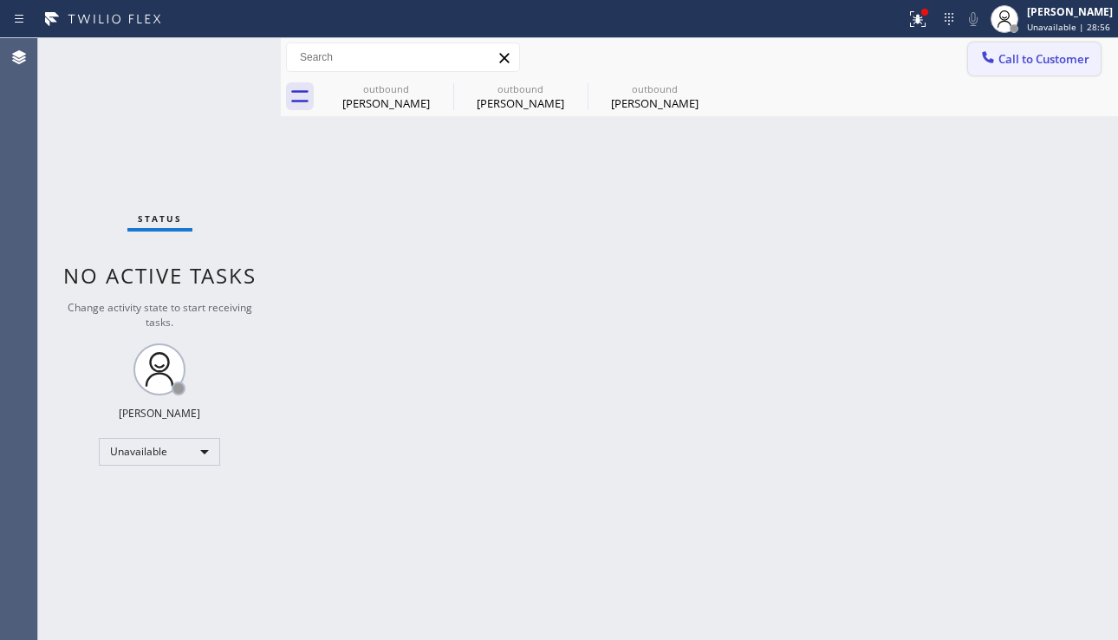
click at [1009, 67] on button "Call to Customer" at bounding box center [1034, 58] width 133 height 33
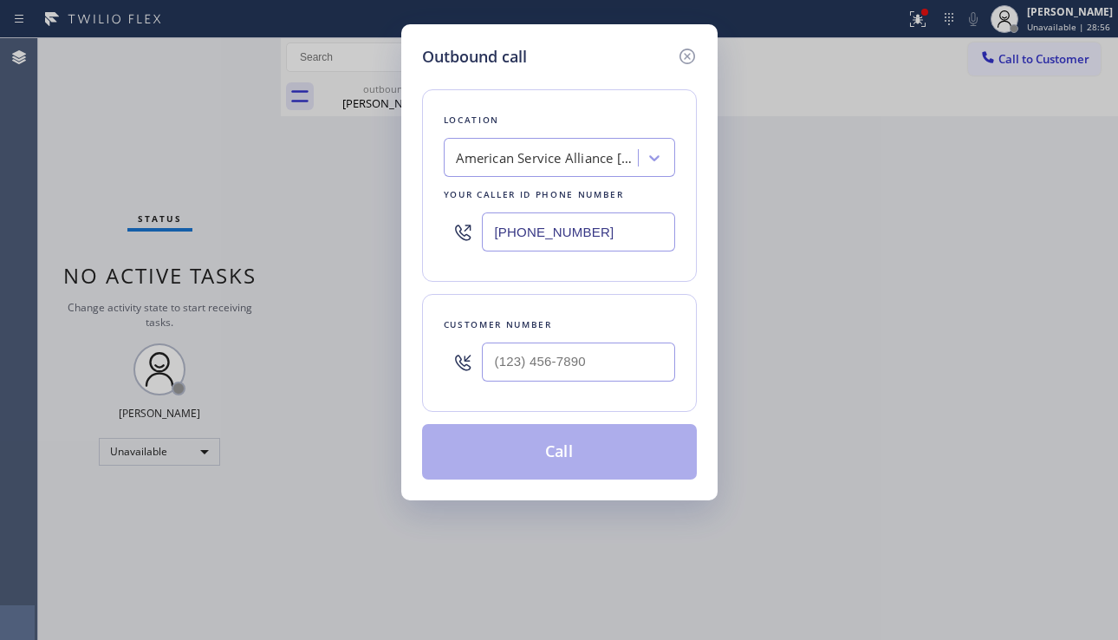
click at [553, 341] on div at bounding box center [578, 362] width 193 height 56
click at [544, 356] on input "(___) ___-____" at bounding box center [578, 361] width 193 height 39
paste input "510) 917-9216"
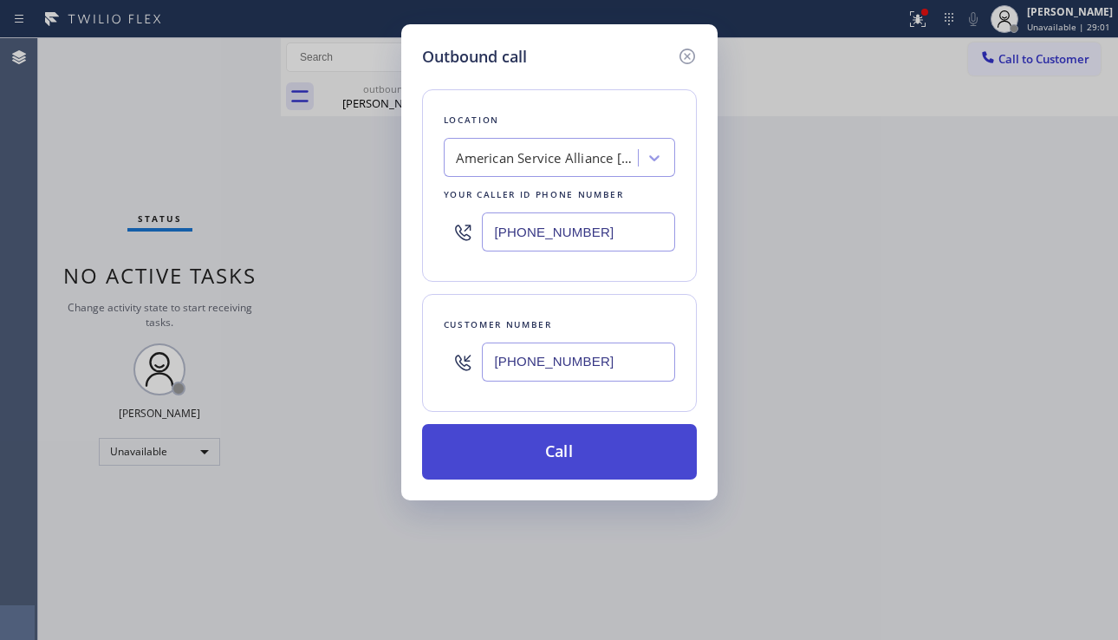
type input "[PHONE_NUMBER]"
click at [551, 460] on button "Call" at bounding box center [559, 451] width 275 height 55
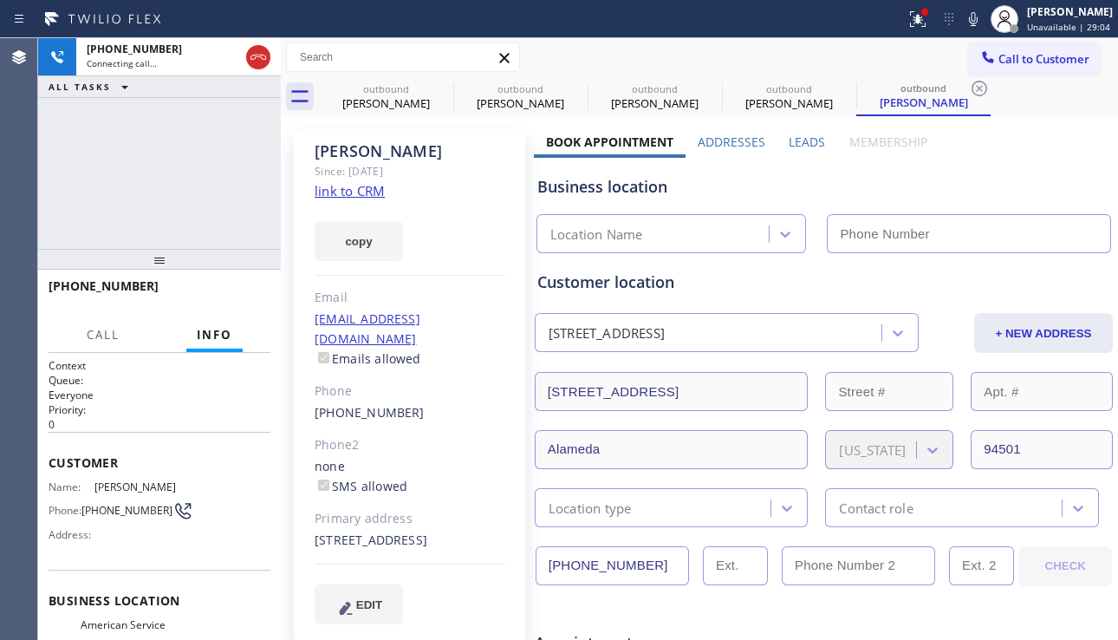
click at [994, 187] on div "Business location" at bounding box center [823, 186] width 573 height 23
type input "[PHONE_NUMBER]"
click at [792, 145] on label "Leads" at bounding box center [807, 142] width 36 height 16
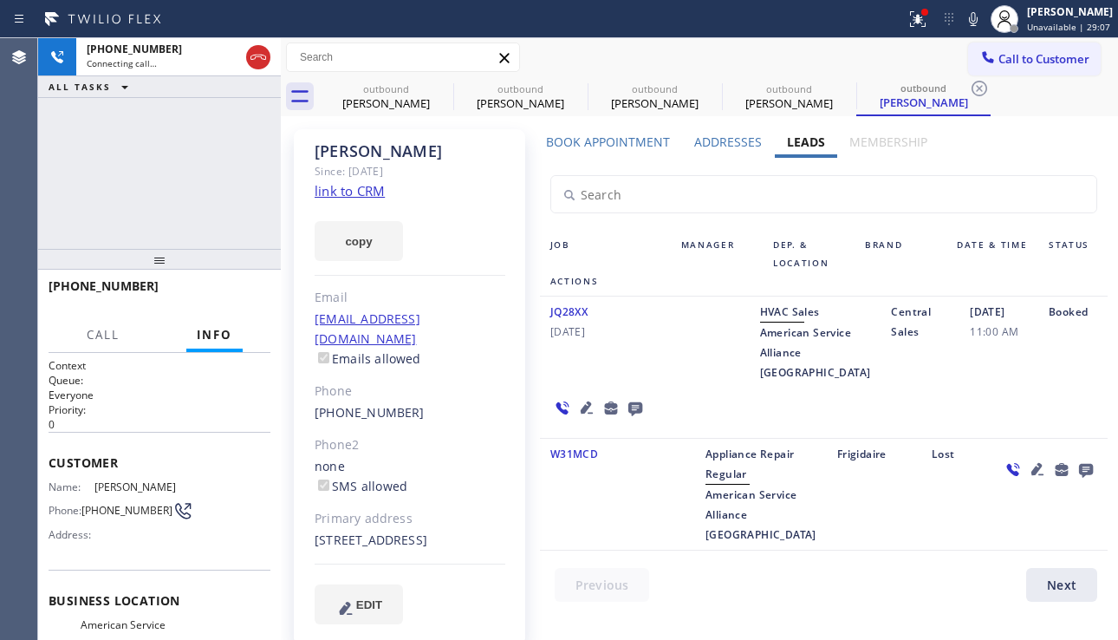
click at [593, 401] on icon at bounding box center [587, 407] width 12 height 12
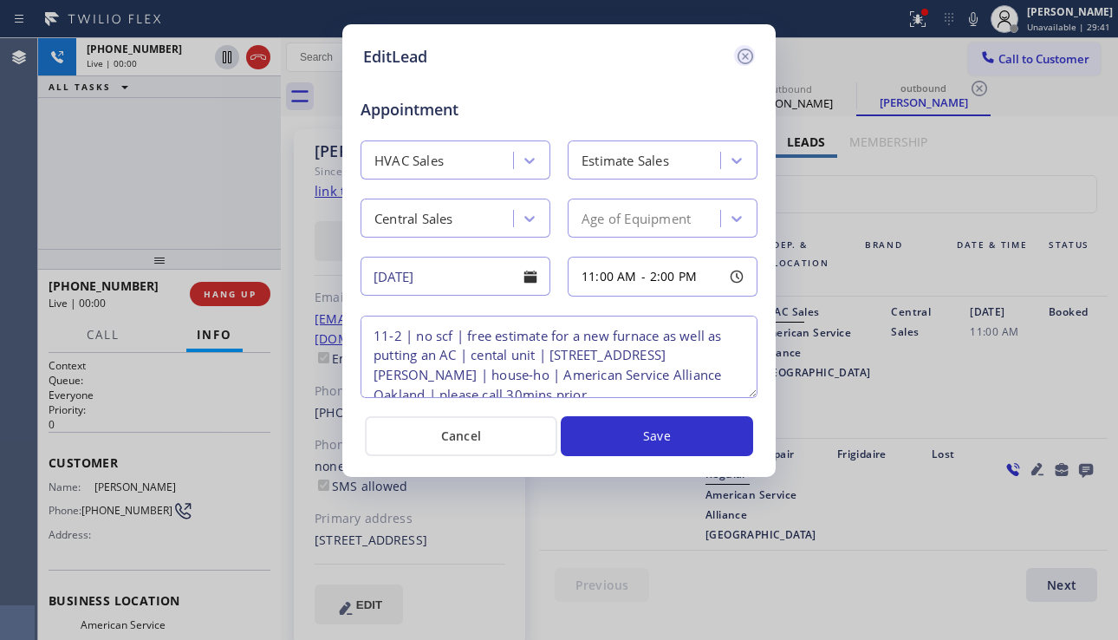
click at [744, 62] on icon at bounding box center [745, 56] width 21 height 21
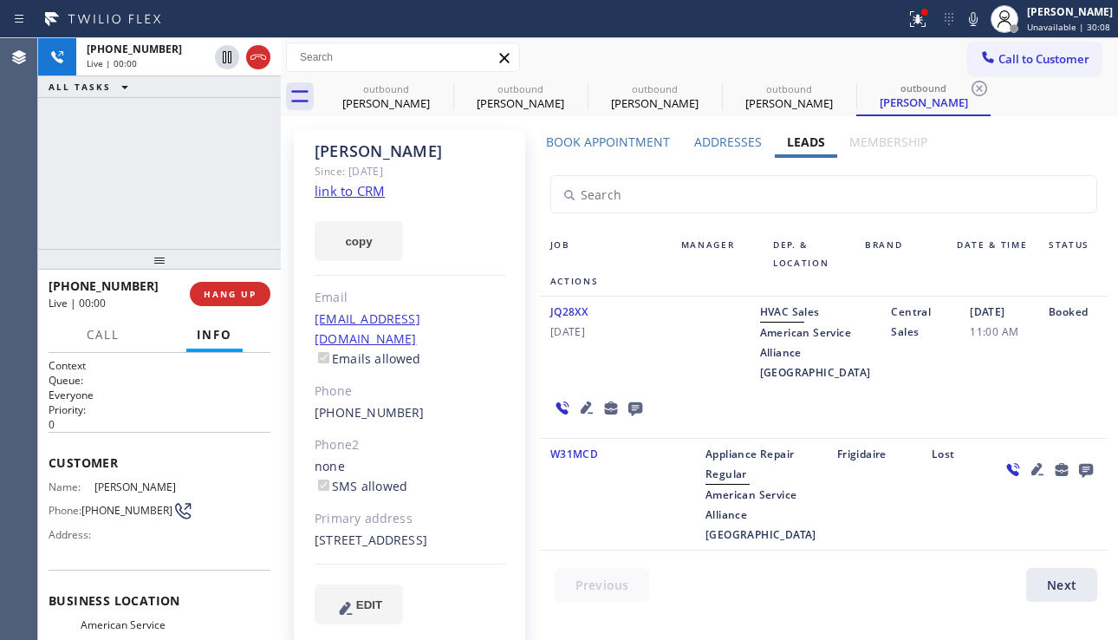
click at [657, 390] on div at bounding box center [598, 407] width 117 height 50
click at [250, 293] on span "HANG UP" at bounding box center [230, 294] width 53 height 12
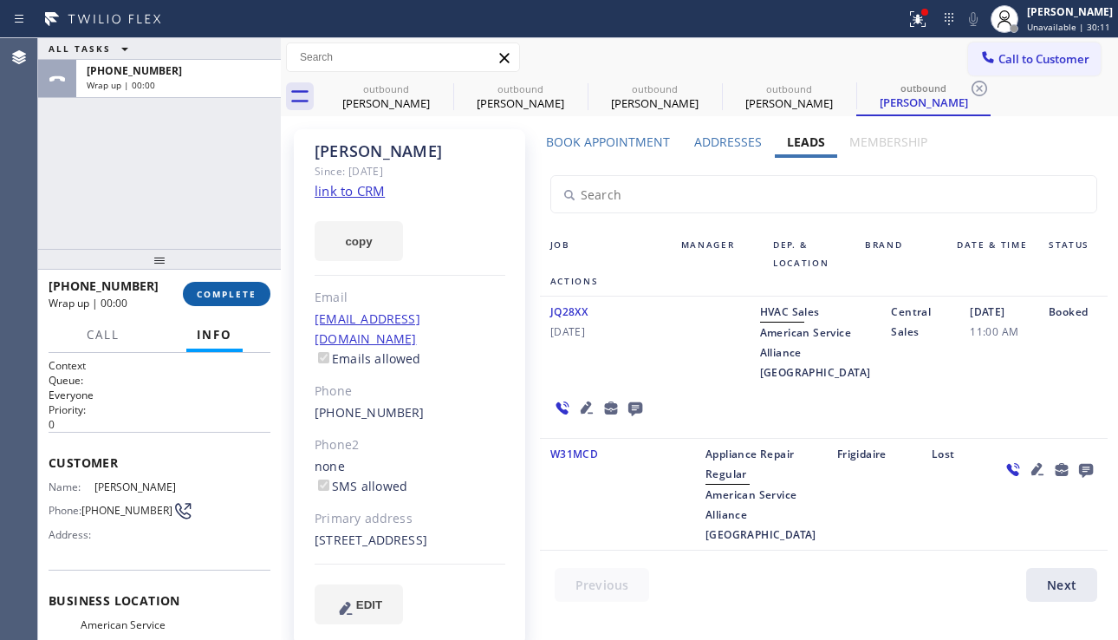
click at [250, 293] on span "COMPLETE" at bounding box center [227, 294] width 60 height 12
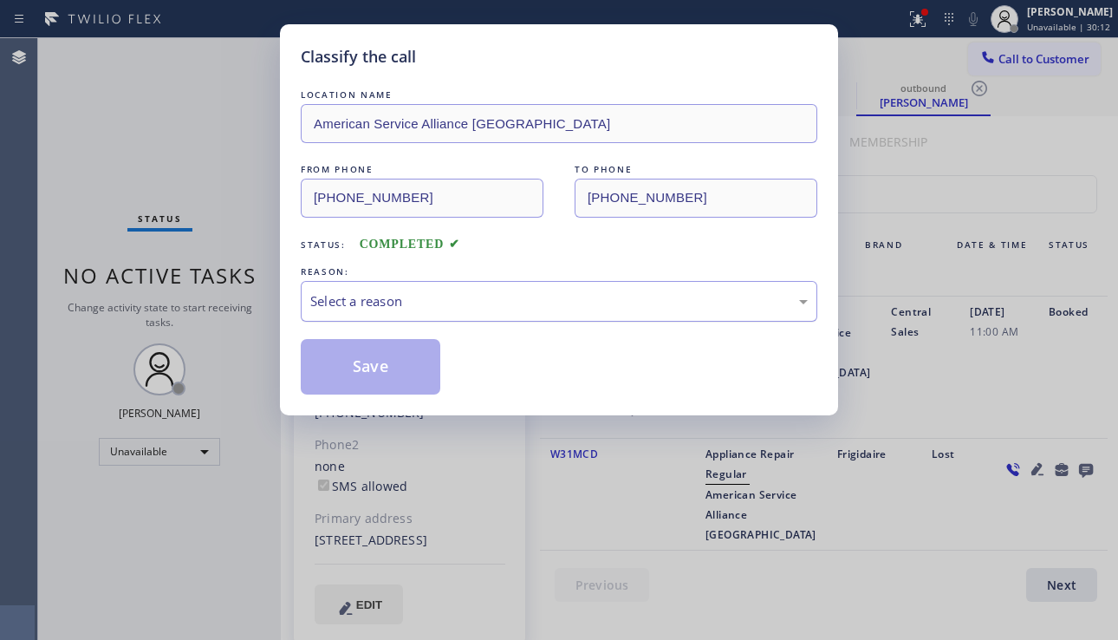
click at [450, 300] on div "Select a reason" at bounding box center [559, 301] width 498 height 20
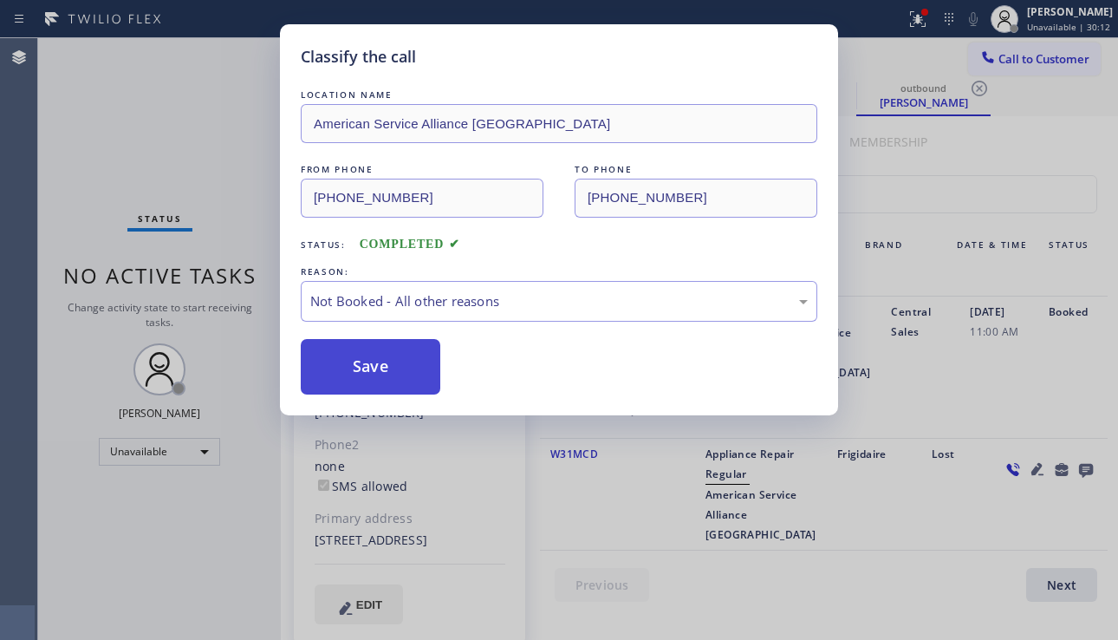
click at [400, 362] on button "Save" at bounding box center [371, 366] width 140 height 55
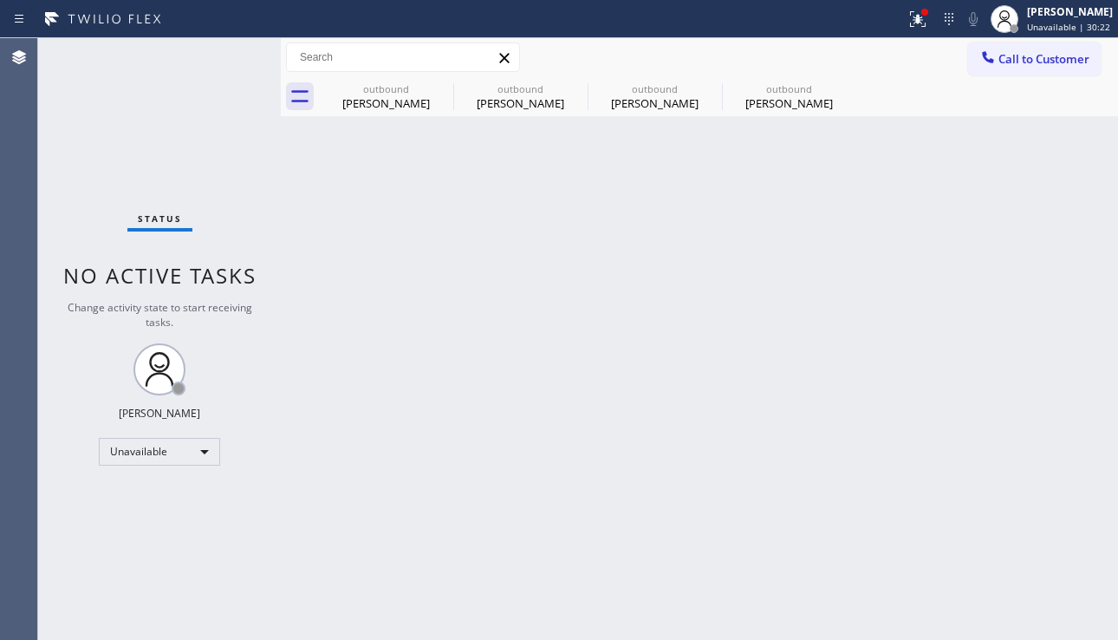
click at [990, 376] on div "Back to Dashboard Change Sender ID Customers Technicians Select a contact Outbo…" at bounding box center [699, 339] width 837 height 602
click at [751, 101] on div "[PERSON_NAME]" at bounding box center [789, 103] width 131 height 16
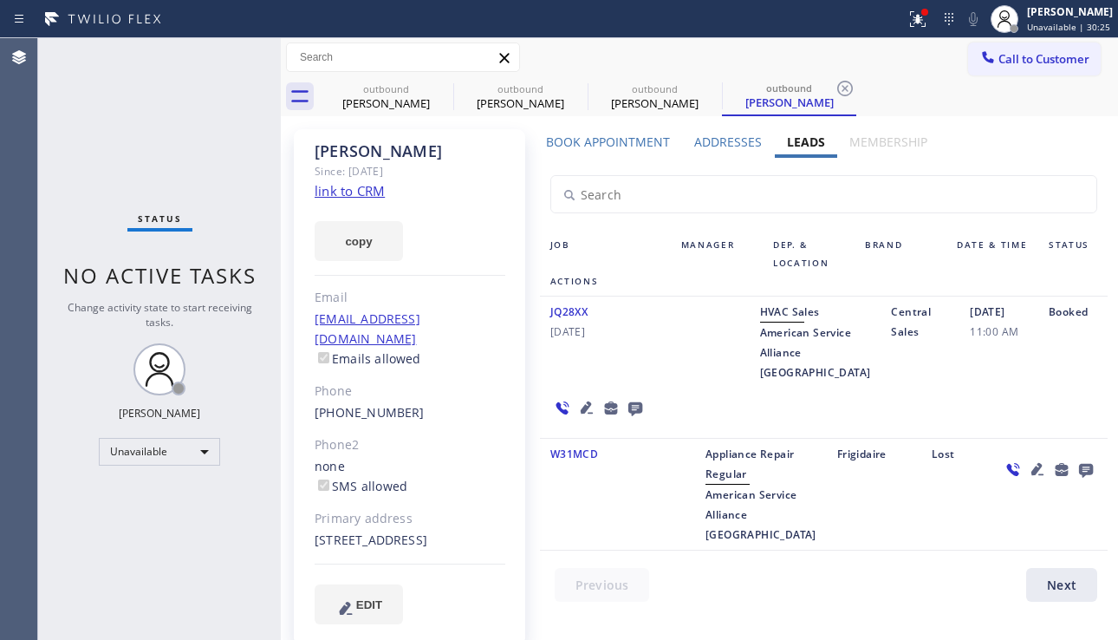
click at [623, 147] on label "Book Appointment" at bounding box center [608, 142] width 124 height 16
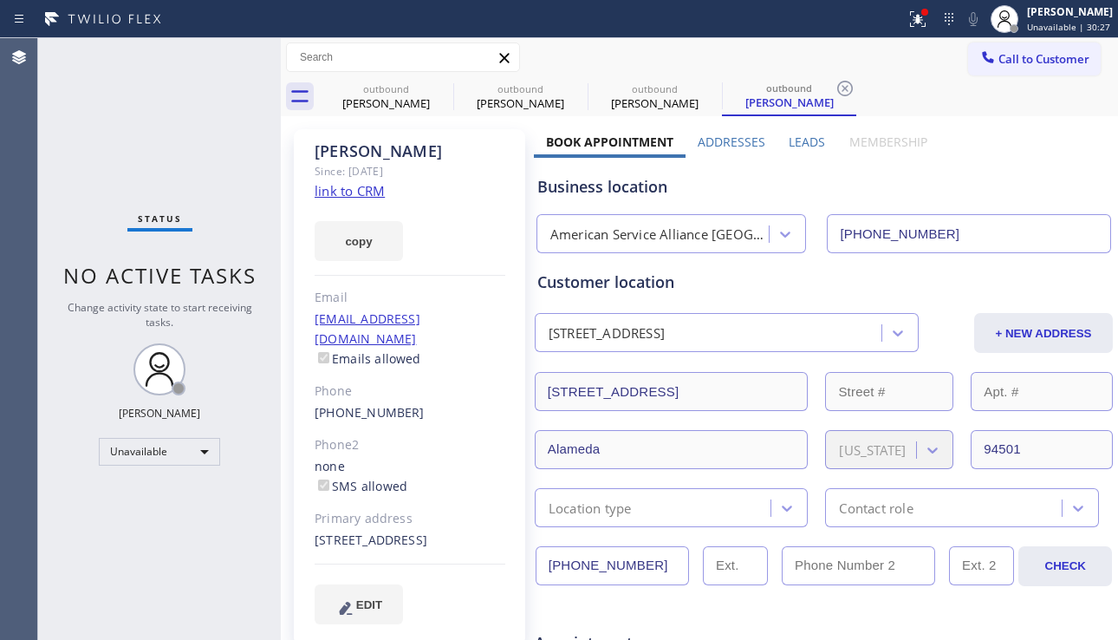
drag, startPoint x: 653, startPoint y: 569, endPoint x: 519, endPoint y: 567, distance: 133.5
click at [1007, 169] on div "Business location American Service Alliance [GEOGRAPHIC_DATA] [PHONE_NUMBER]" at bounding box center [824, 205] width 580 height 95
click at [360, 248] on button "copy" at bounding box center [359, 241] width 88 height 40
click at [1006, 188] on div "Business location" at bounding box center [823, 186] width 573 height 23
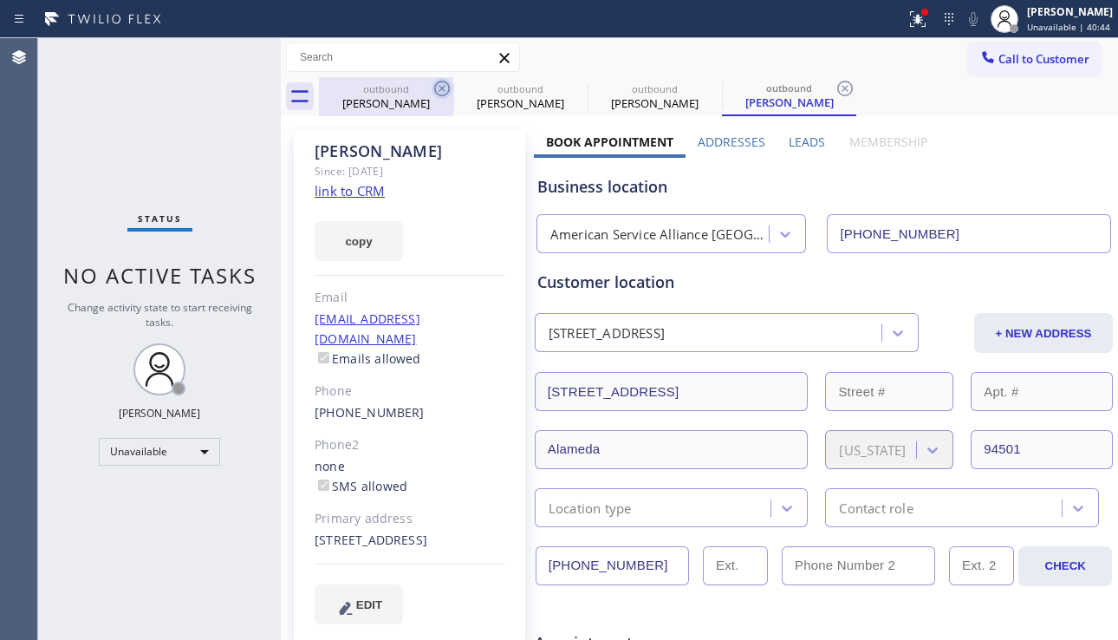
click at [438, 83] on icon at bounding box center [442, 89] width 16 height 16
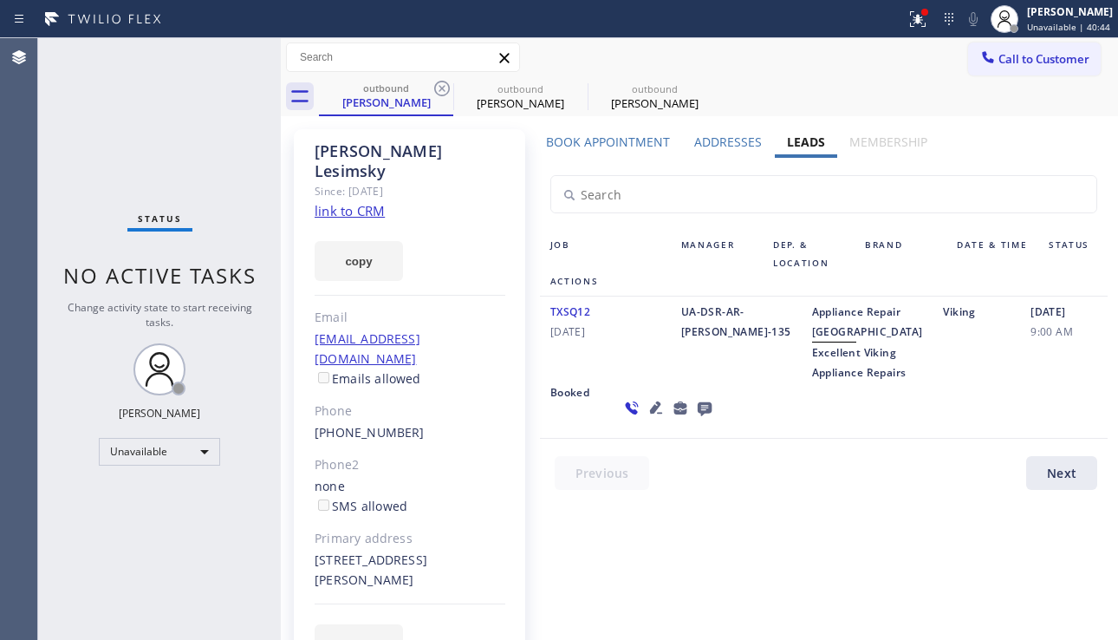
click at [438, 83] on icon at bounding box center [442, 89] width 16 height 16
type input "[PHONE_NUMBER]"
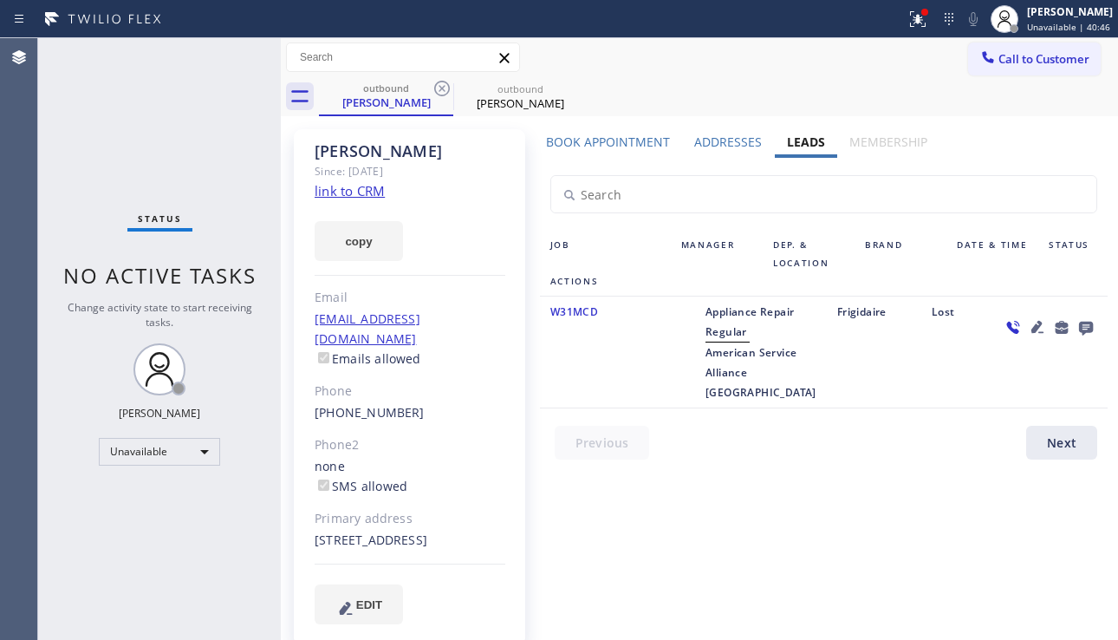
click at [438, 83] on icon at bounding box center [442, 89] width 16 height 16
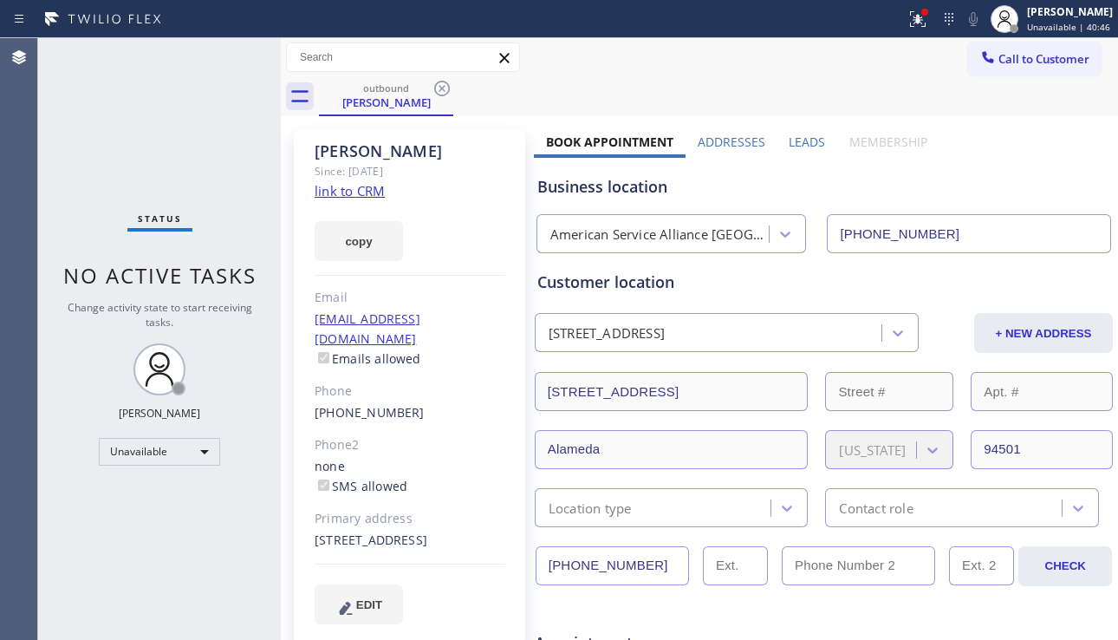
click at [438, 83] on icon at bounding box center [442, 89] width 16 height 16
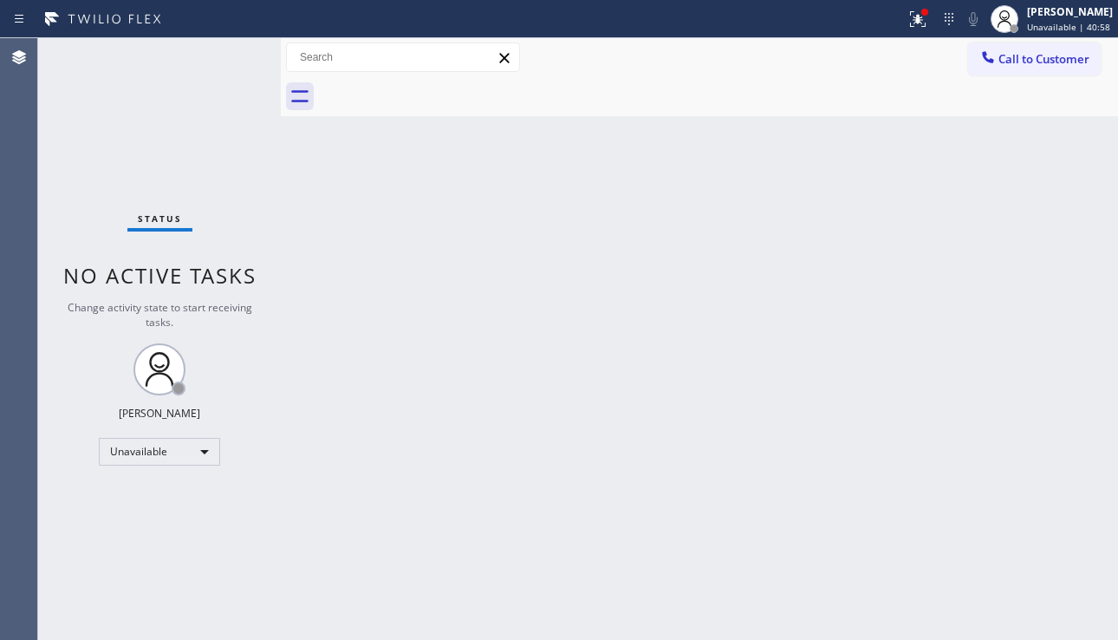
click at [1038, 68] on button "Call to Customer" at bounding box center [1034, 58] width 133 height 33
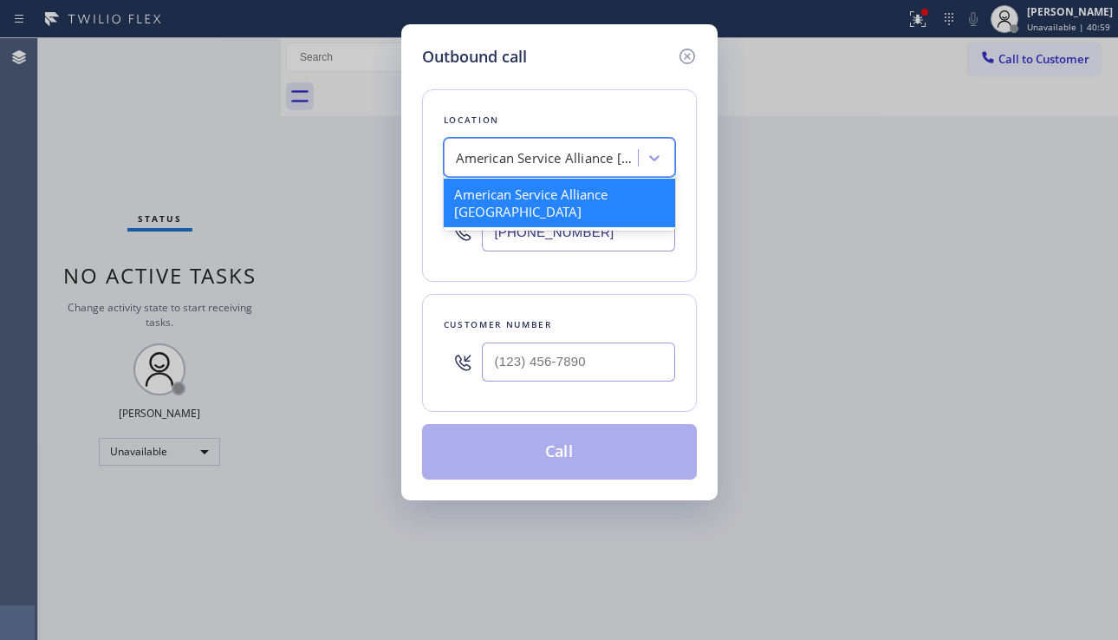
click at [505, 150] on div "American Service Alliance [GEOGRAPHIC_DATA]" at bounding box center [547, 158] width 182 height 20
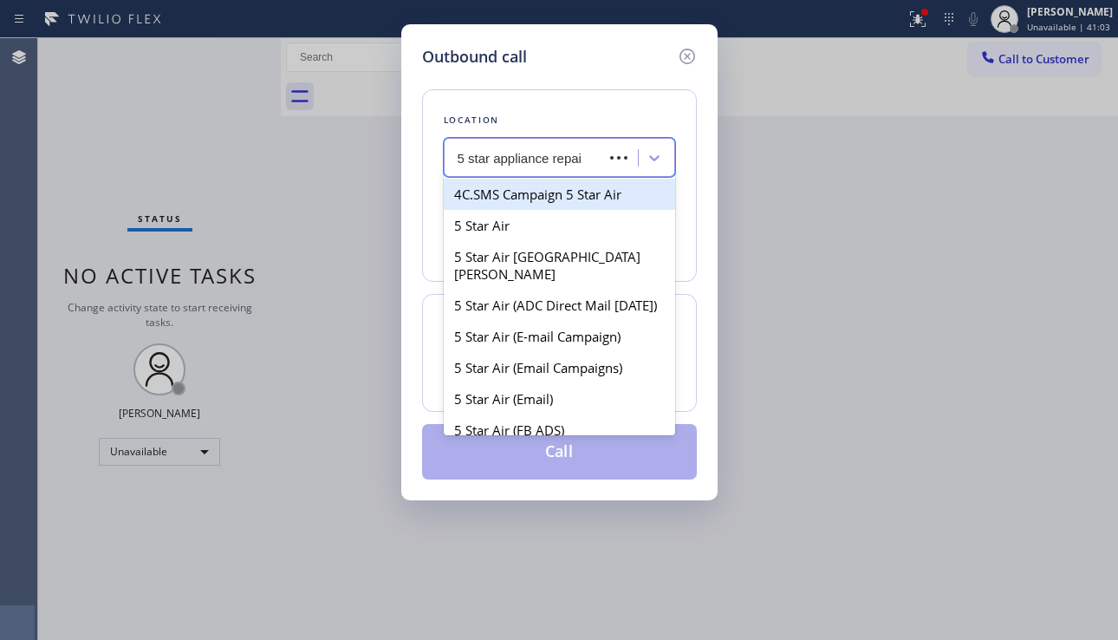
type input "5 star appliance repair"
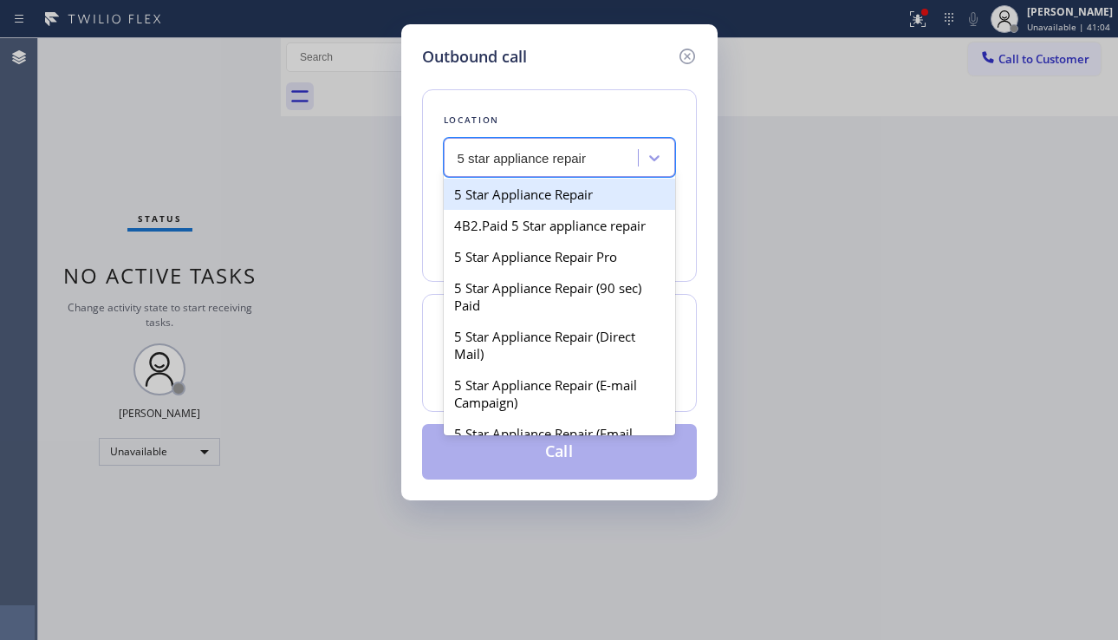
click at [505, 190] on div "5 Star Appliance Repair" at bounding box center [559, 194] width 231 height 31
type input "[PHONE_NUMBER]"
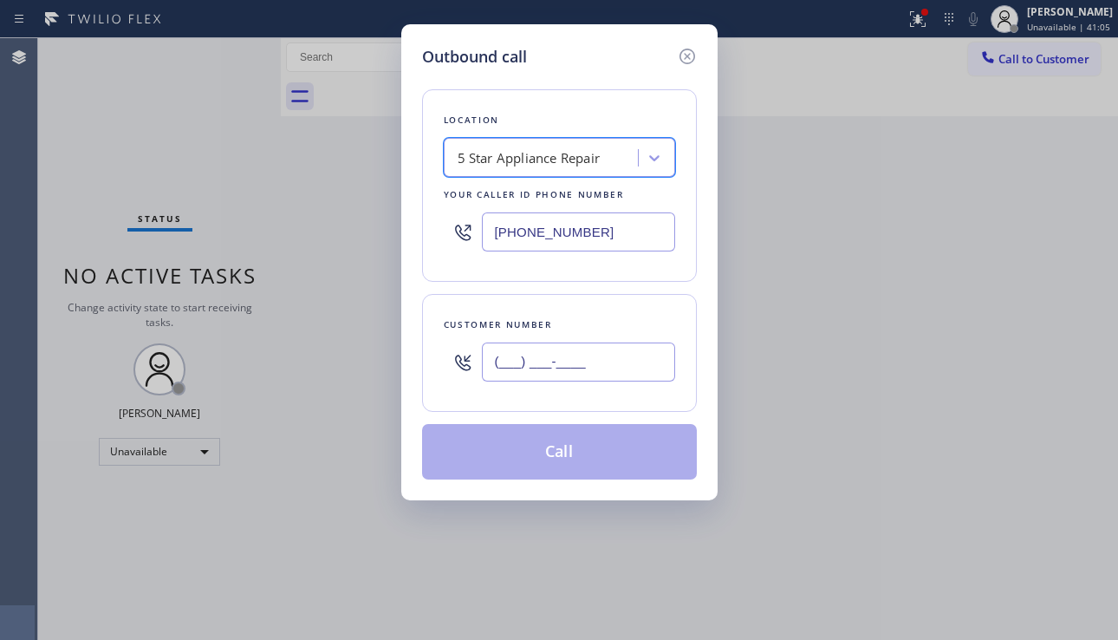
click at [538, 374] on input "(___) ___-____" at bounding box center [578, 361] width 193 height 39
paste input "310) 435-7205"
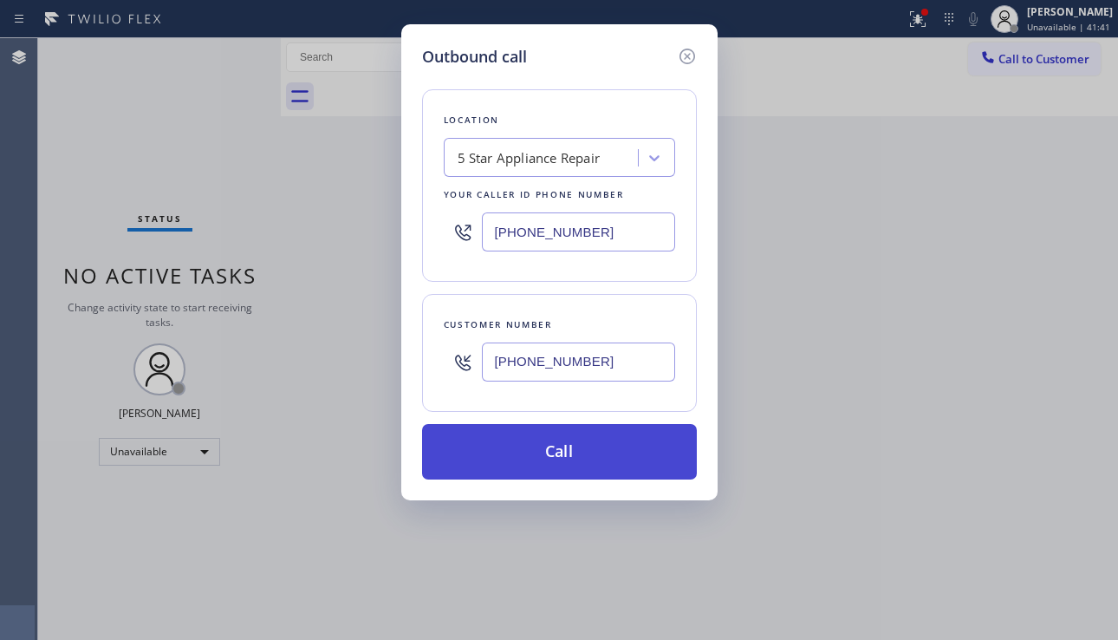
type input "[PHONE_NUMBER]"
click at [549, 445] on button "Call" at bounding box center [559, 451] width 275 height 55
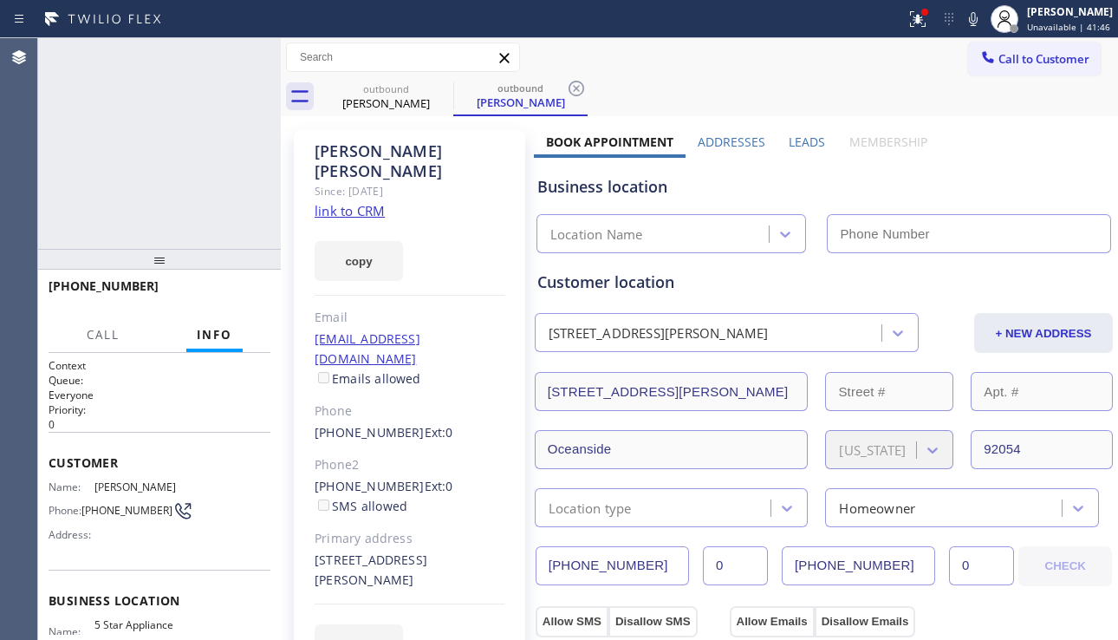
type input "[PHONE_NUMBER]"
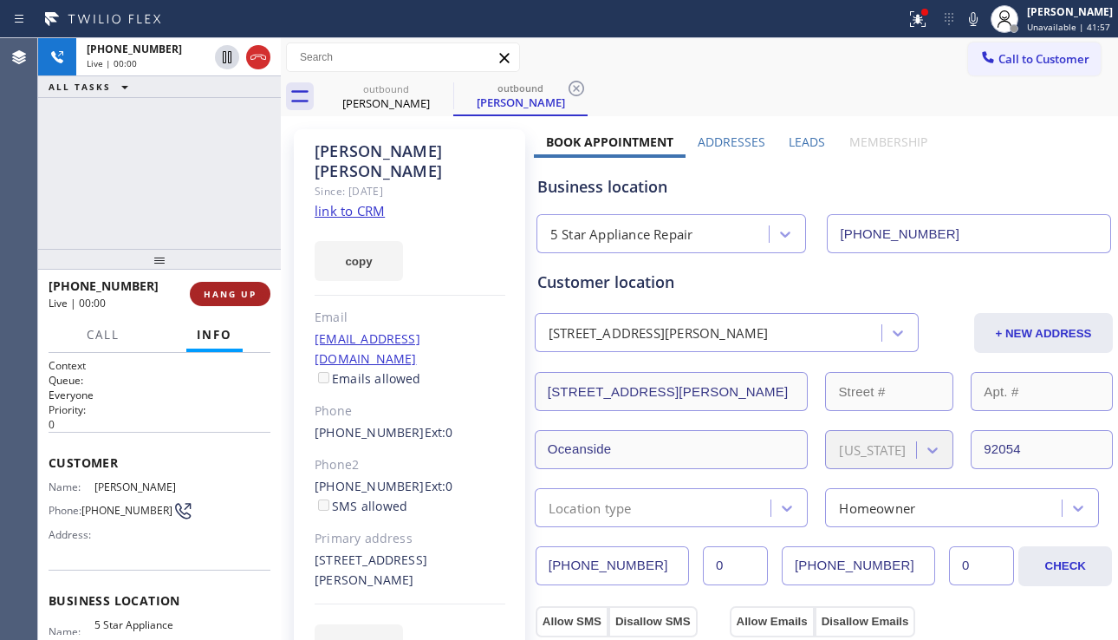
click at [235, 294] on span "HANG UP" at bounding box center [230, 294] width 53 height 12
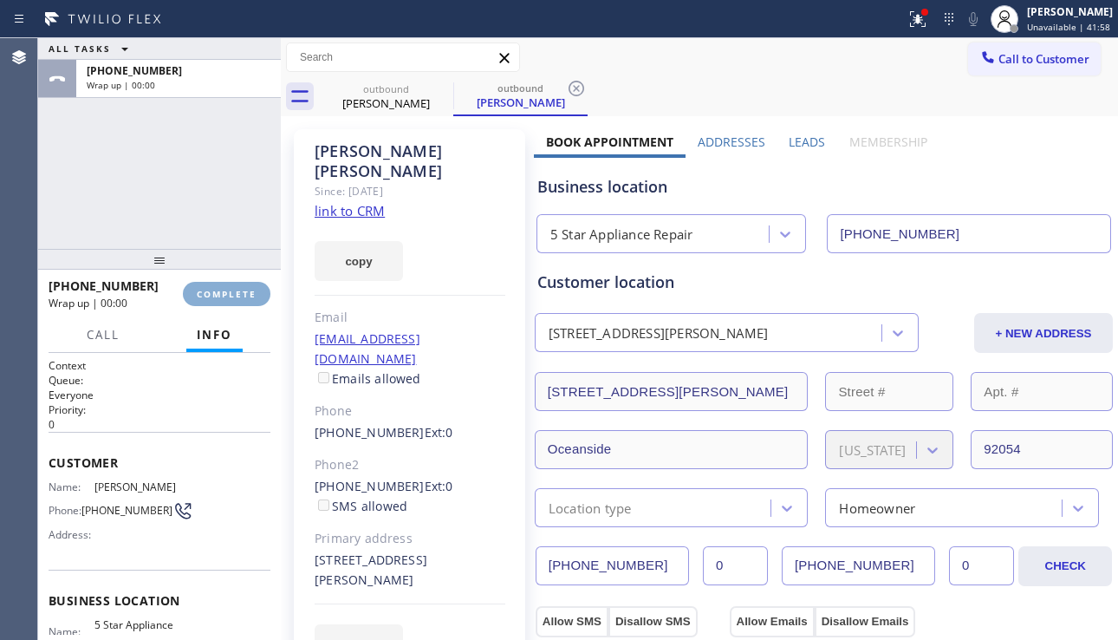
click at [230, 299] on span "COMPLETE" at bounding box center [227, 294] width 60 height 12
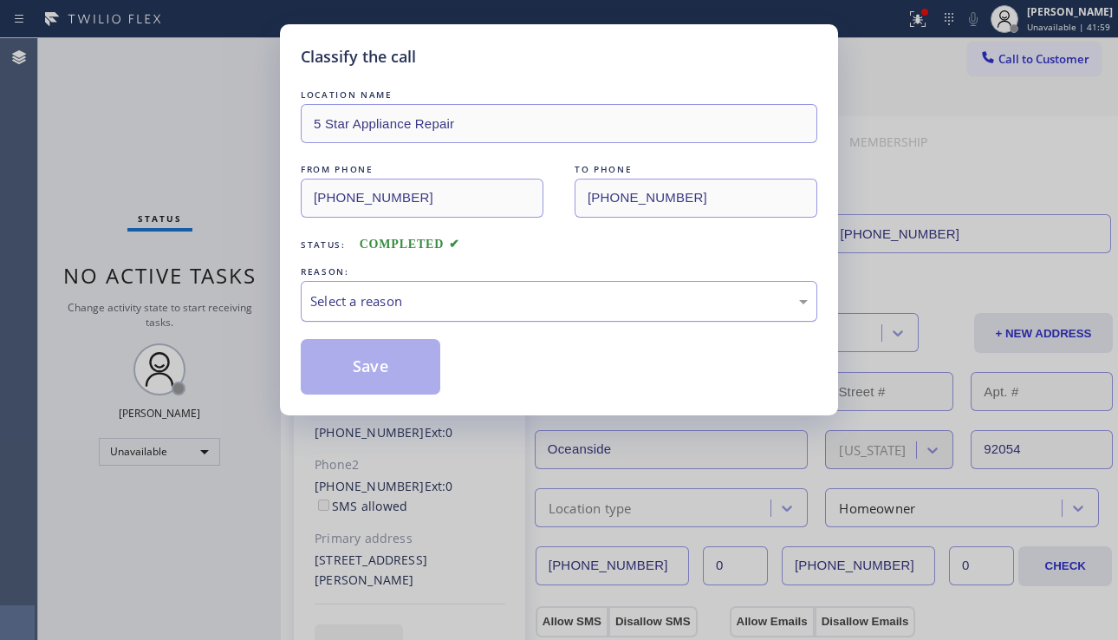
click at [383, 303] on div "Select a reason" at bounding box center [559, 301] width 498 height 20
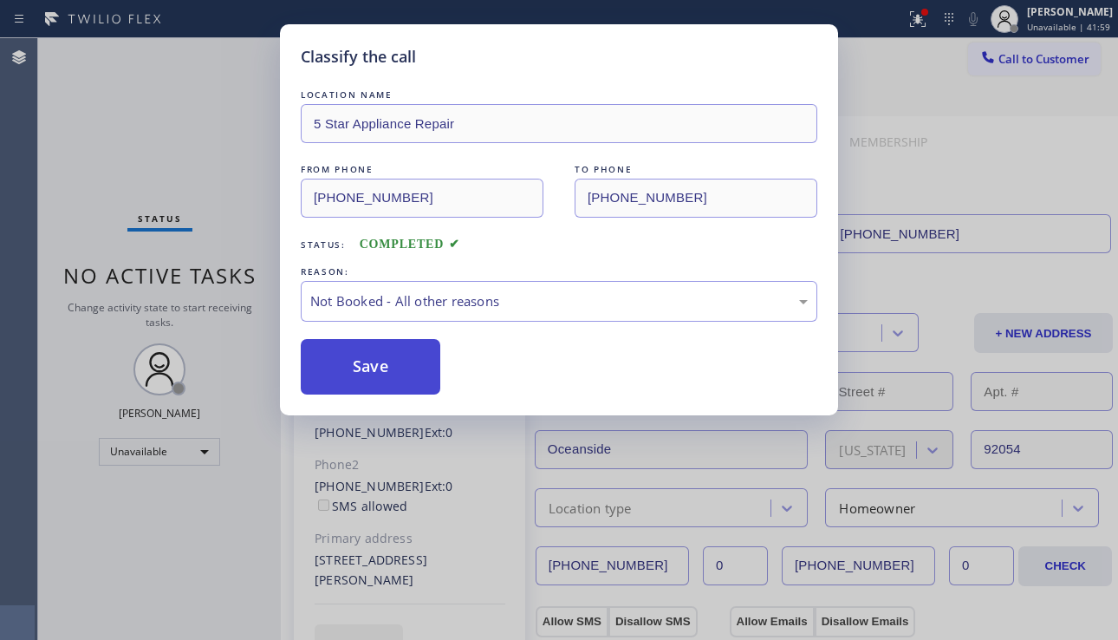
click at [368, 375] on button "Save" at bounding box center [371, 366] width 140 height 55
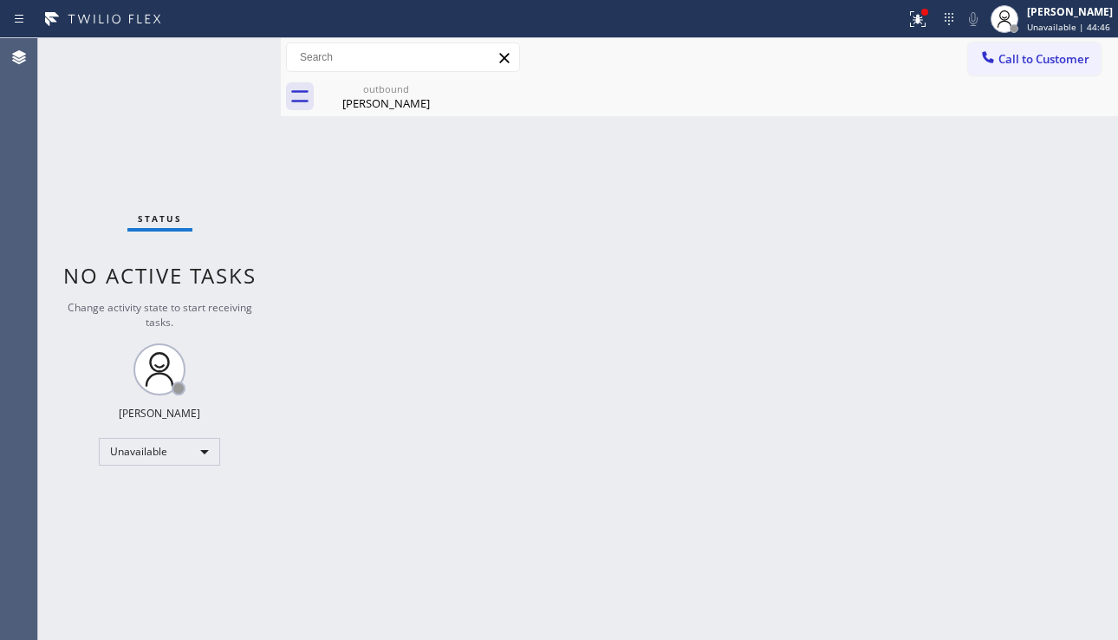
click at [1044, 313] on div "Back to Dashboard Change Sender ID Customers Technicians Select a contact Outbo…" at bounding box center [699, 339] width 837 height 602
click at [899, 19] on div at bounding box center [918, 19] width 38 height 21
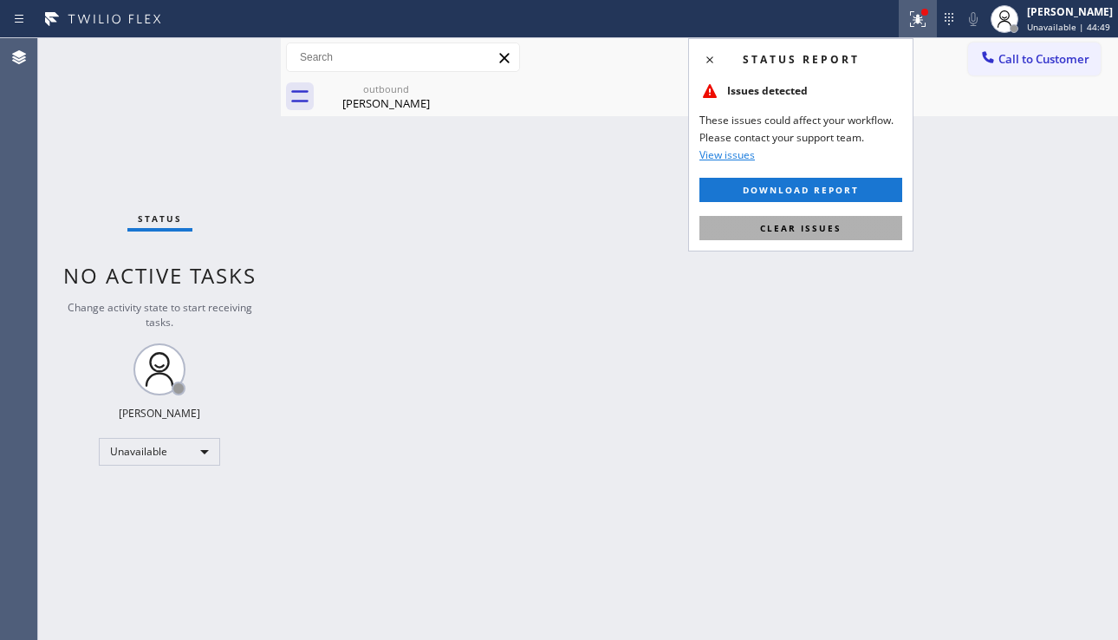
click at [798, 222] on span "Clear issues" at bounding box center [800, 228] width 81 height 12
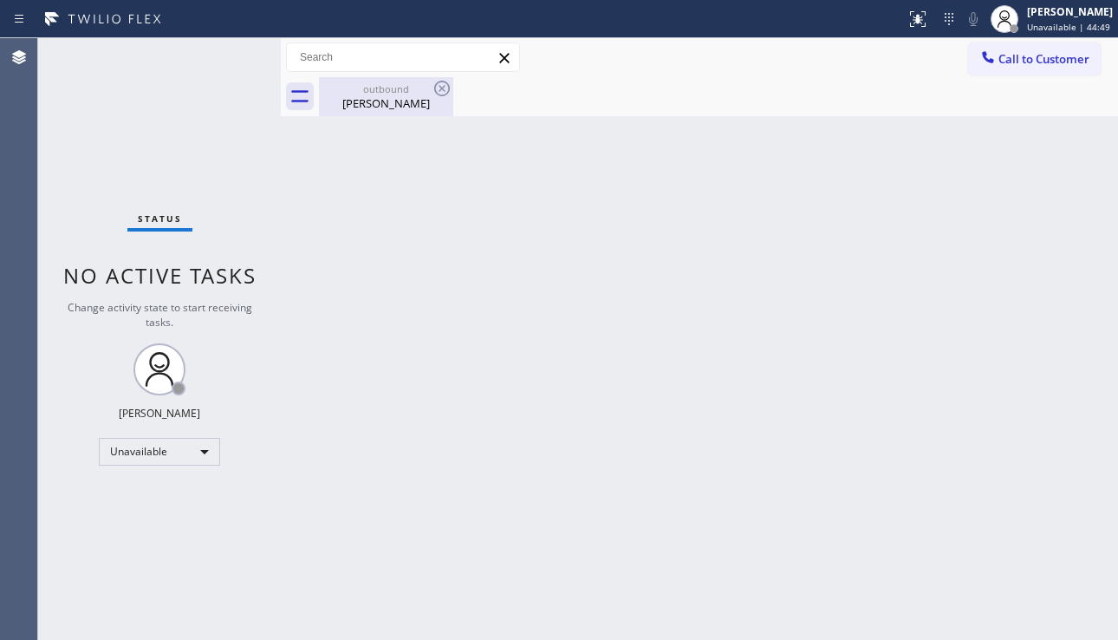
click at [427, 100] on div "[PERSON_NAME]" at bounding box center [386, 103] width 131 height 16
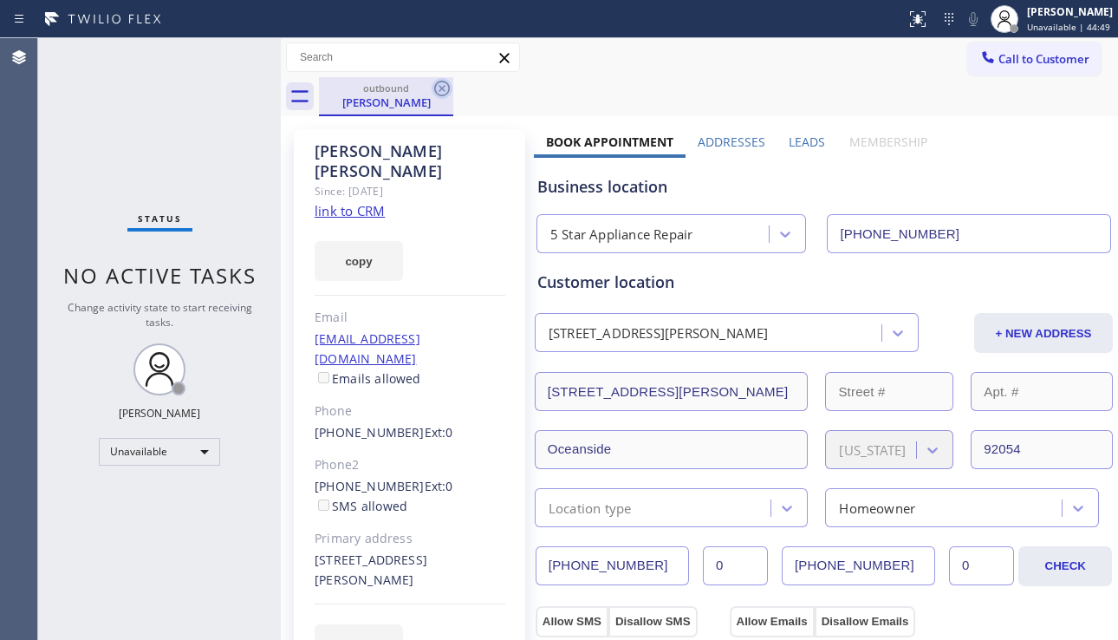
click at [446, 84] on icon at bounding box center [442, 88] width 21 height 21
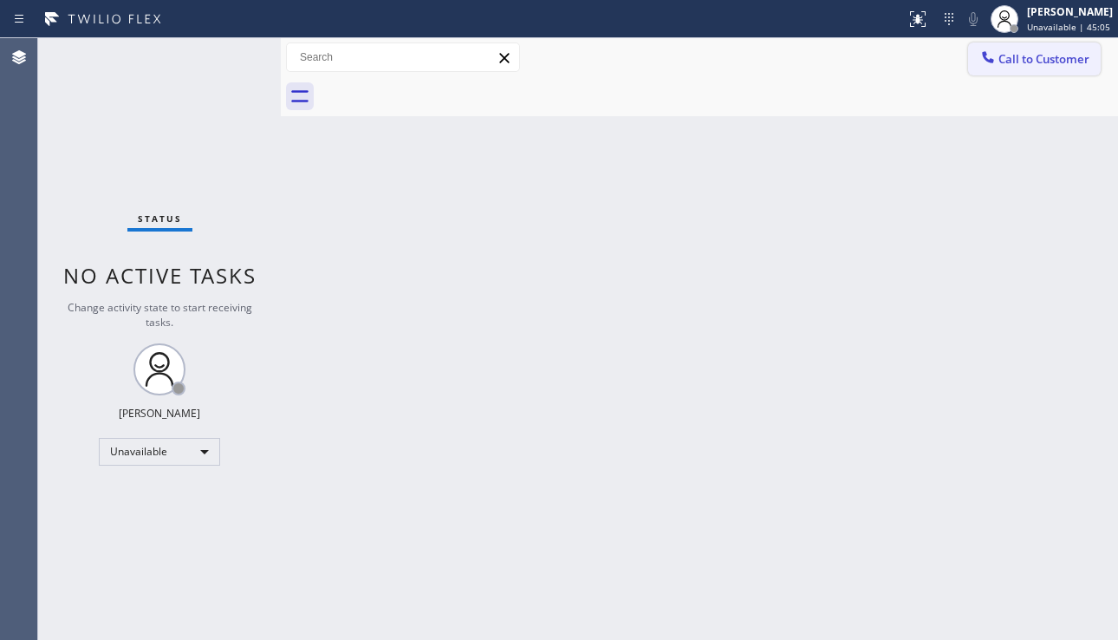
click at [1038, 70] on button "Call to Customer" at bounding box center [1034, 58] width 133 height 33
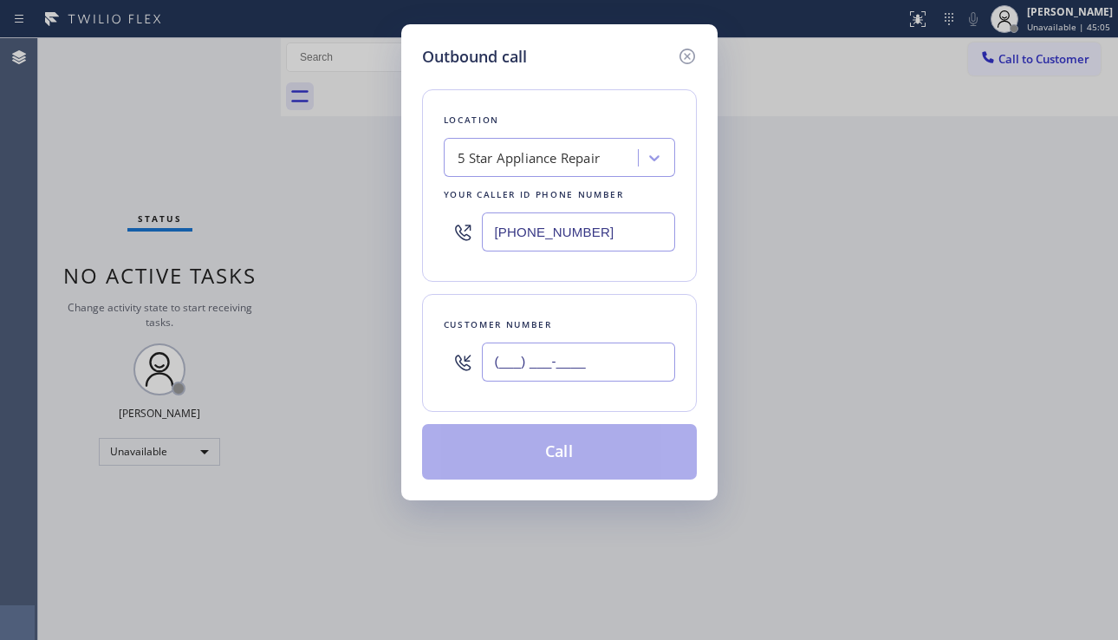
click at [535, 352] on input "(___) ___-____" at bounding box center [578, 361] width 193 height 39
paste input "786) 387-8846"
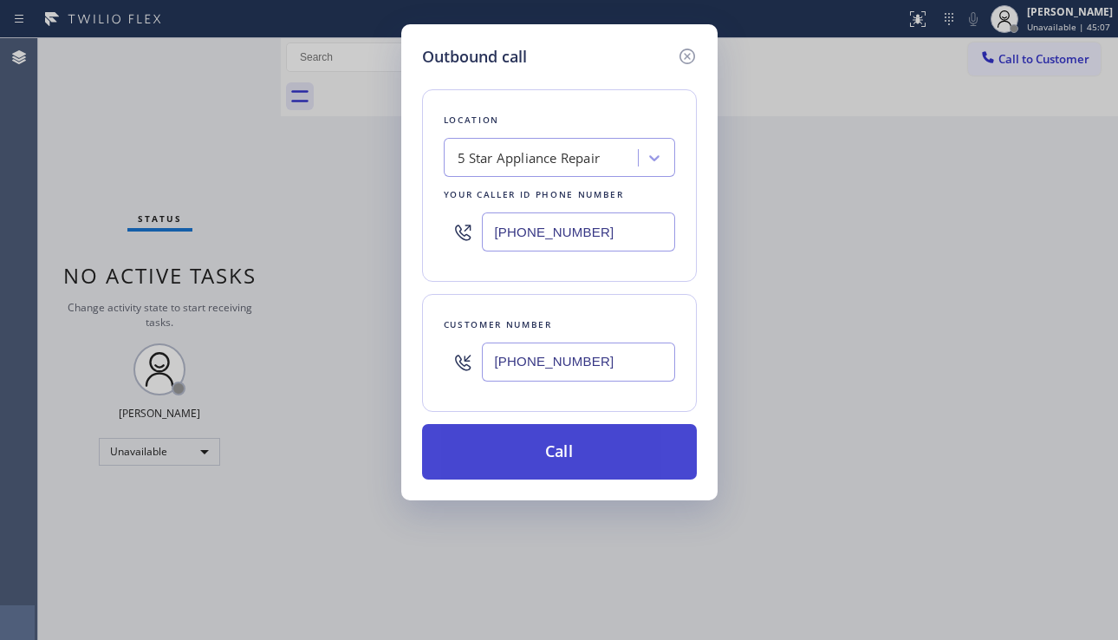
type input "[PHONE_NUMBER]"
click at [565, 429] on button "Call" at bounding box center [559, 451] width 275 height 55
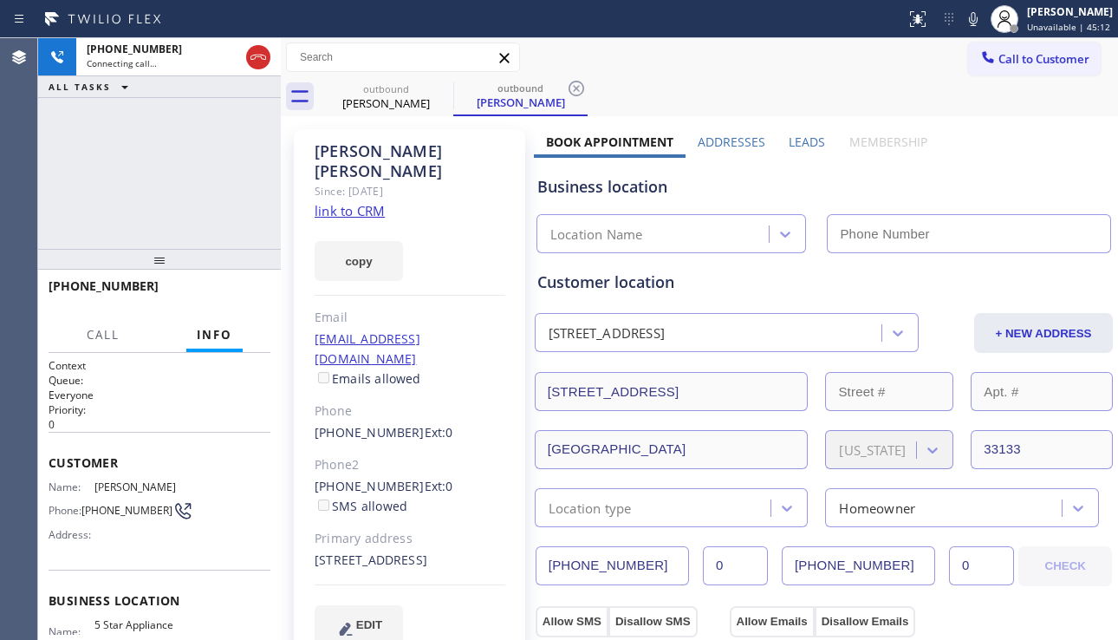
type input "[PHONE_NUMBER]"
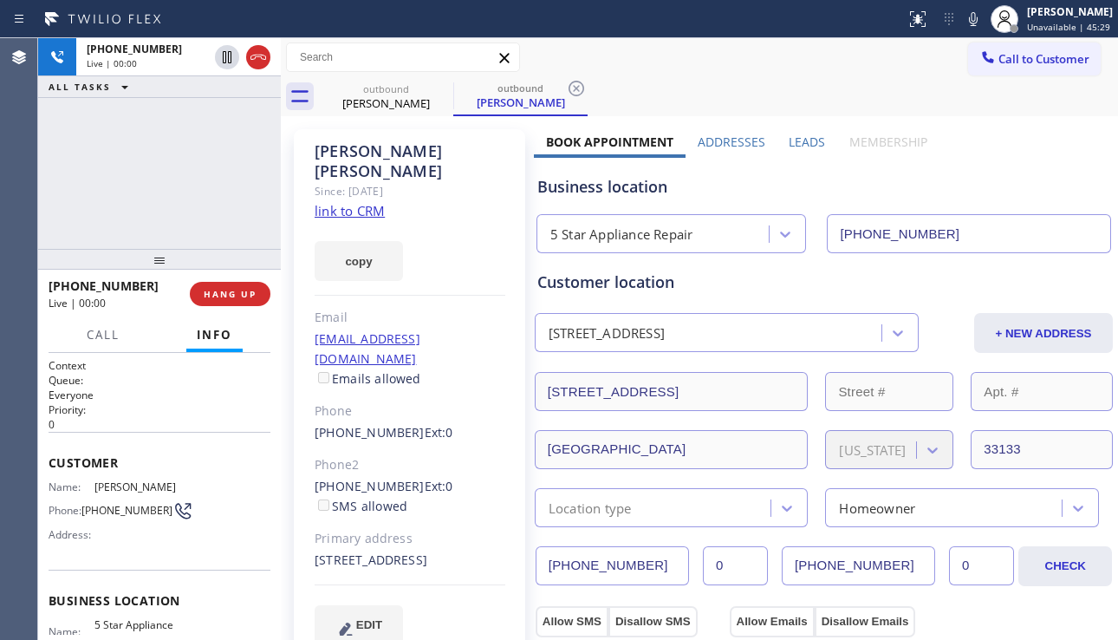
click at [1045, 191] on div "Business location" at bounding box center [823, 186] width 573 height 23
click at [242, 288] on span "HANG UP" at bounding box center [230, 294] width 53 height 12
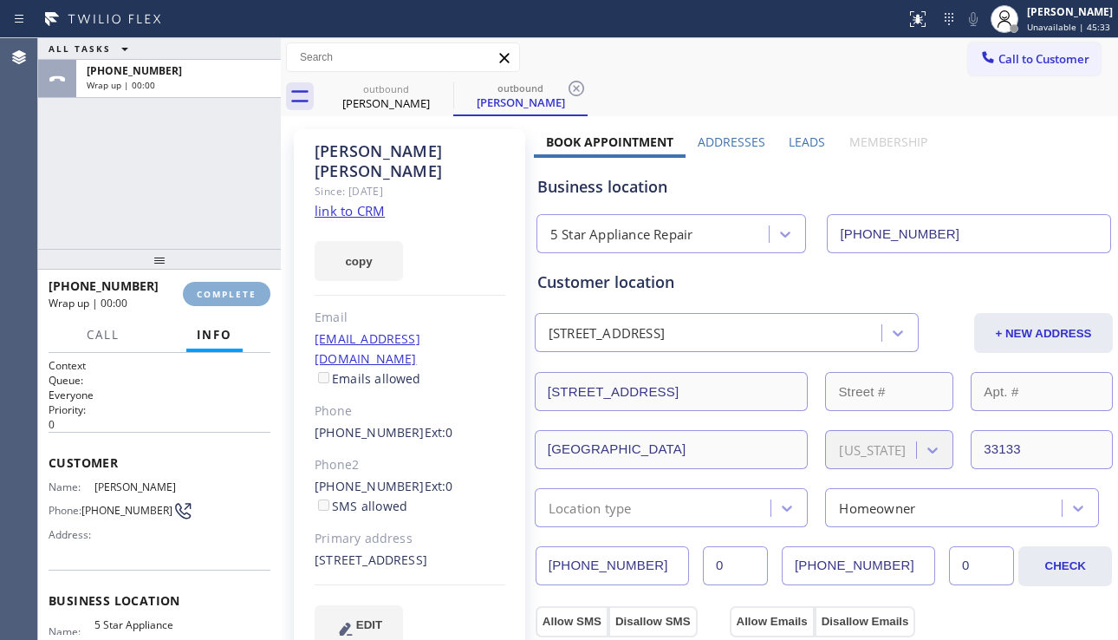
click at [242, 288] on span "COMPLETE" at bounding box center [227, 294] width 60 height 12
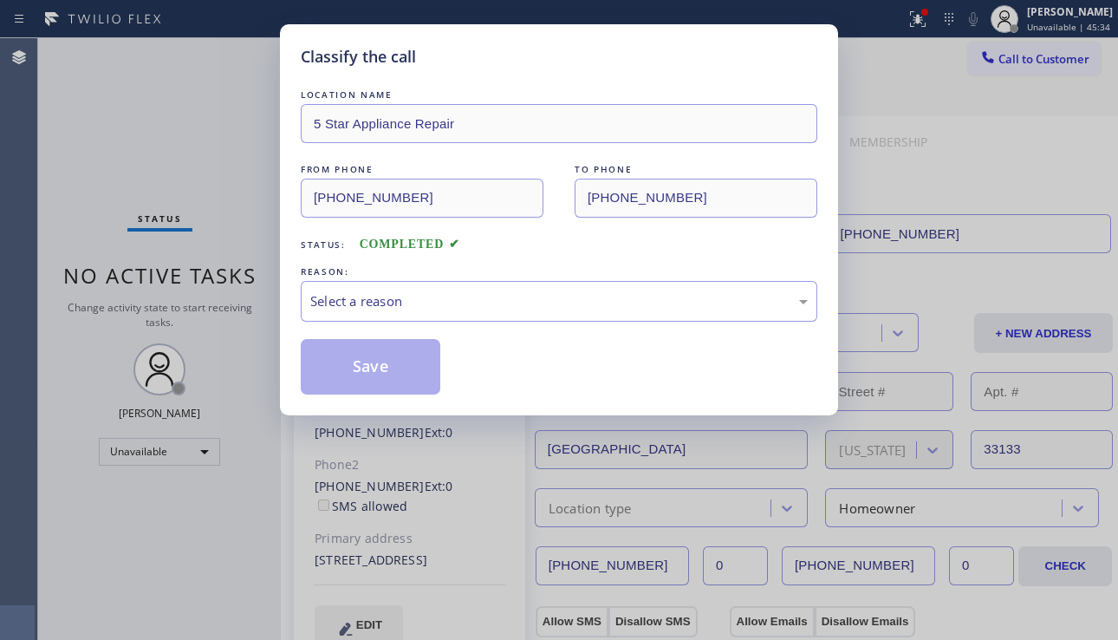
click at [518, 303] on div "Select a reason" at bounding box center [559, 301] width 498 height 20
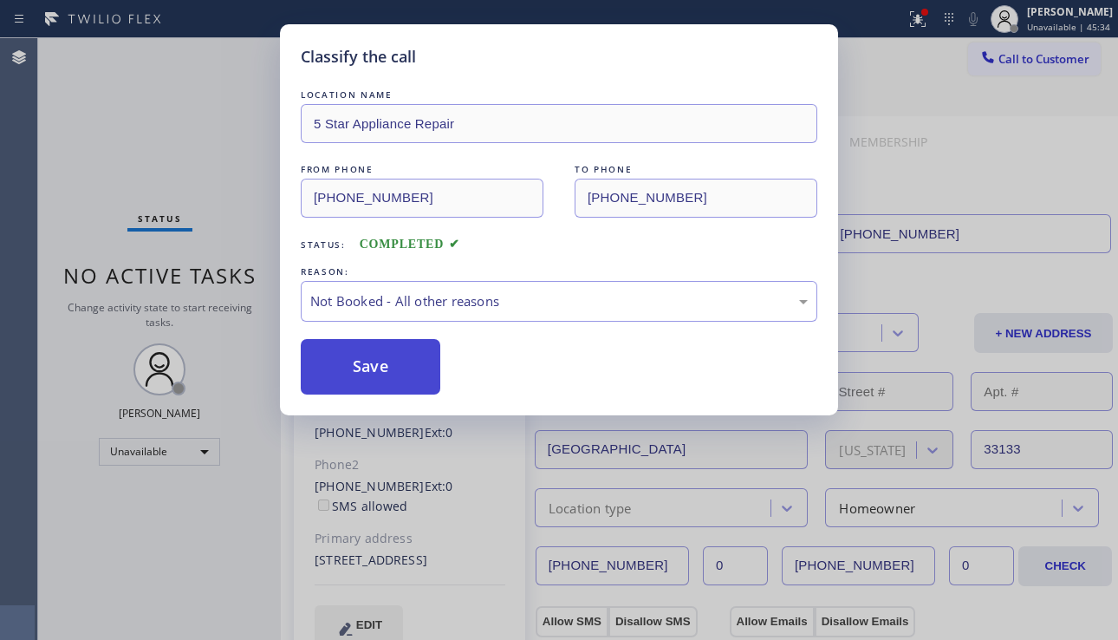
click at [379, 367] on button "Save" at bounding box center [371, 366] width 140 height 55
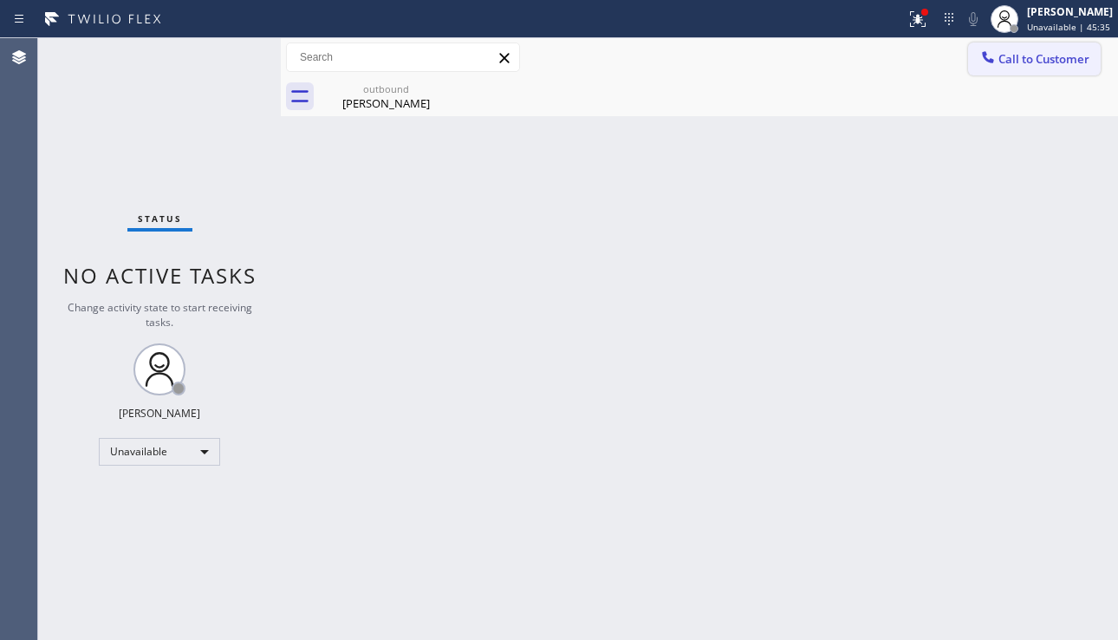
click at [1014, 68] on button "Call to Customer" at bounding box center [1034, 58] width 133 height 33
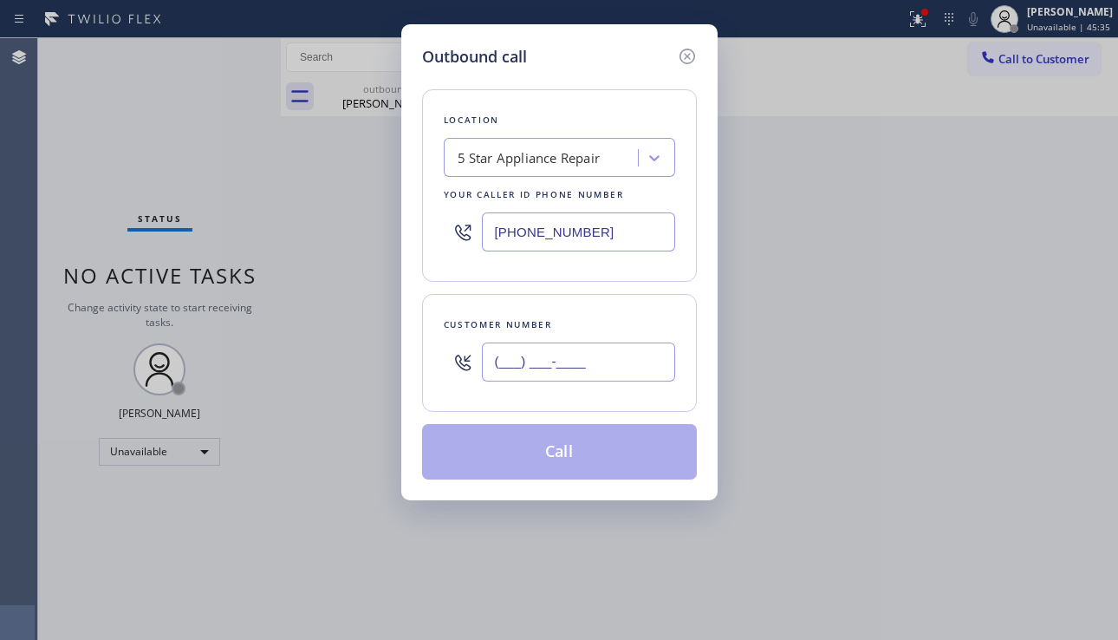
click at [539, 363] on input "(___) ___-____" at bounding box center [578, 361] width 193 height 39
paste input "202) 258-6595"
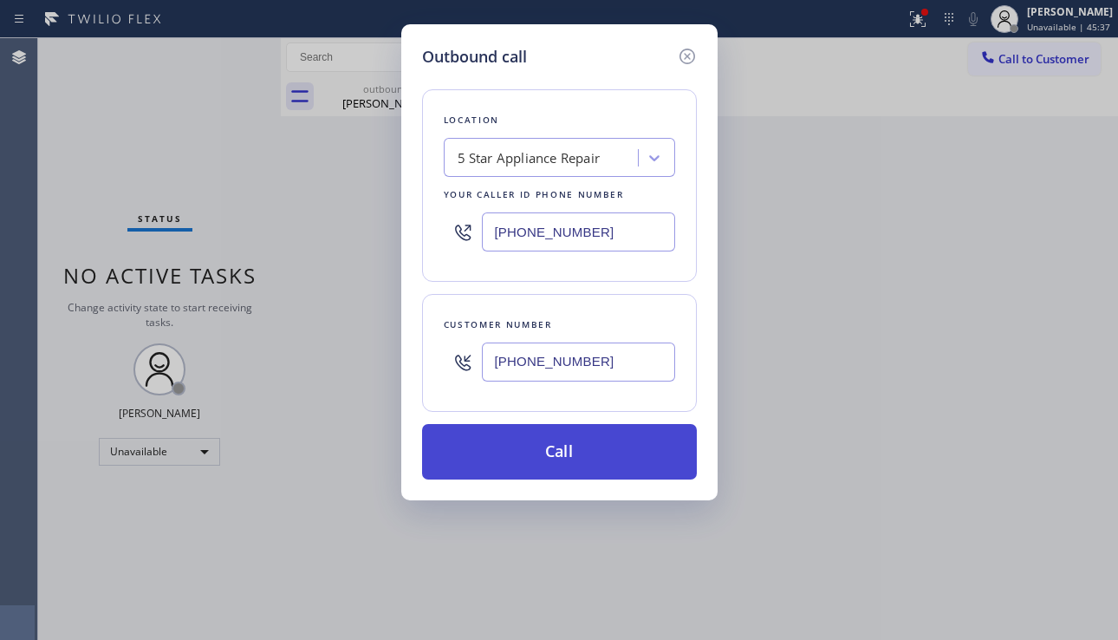
type input "[PHONE_NUMBER]"
click at [569, 445] on button "Call" at bounding box center [559, 451] width 275 height 55
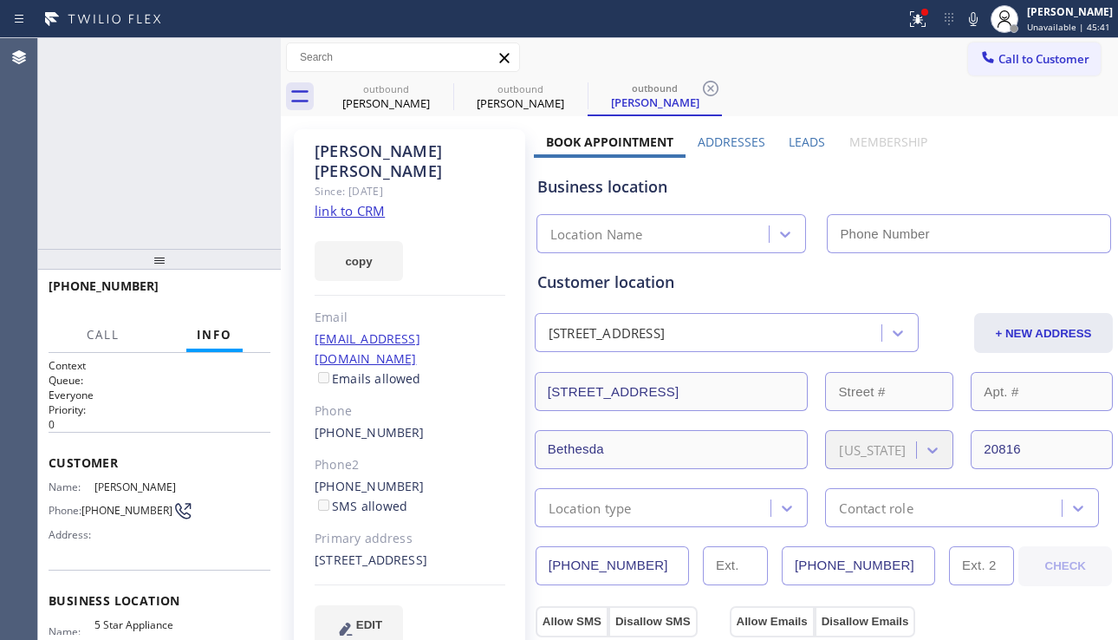
type input "[PHONE_NUMBER]"
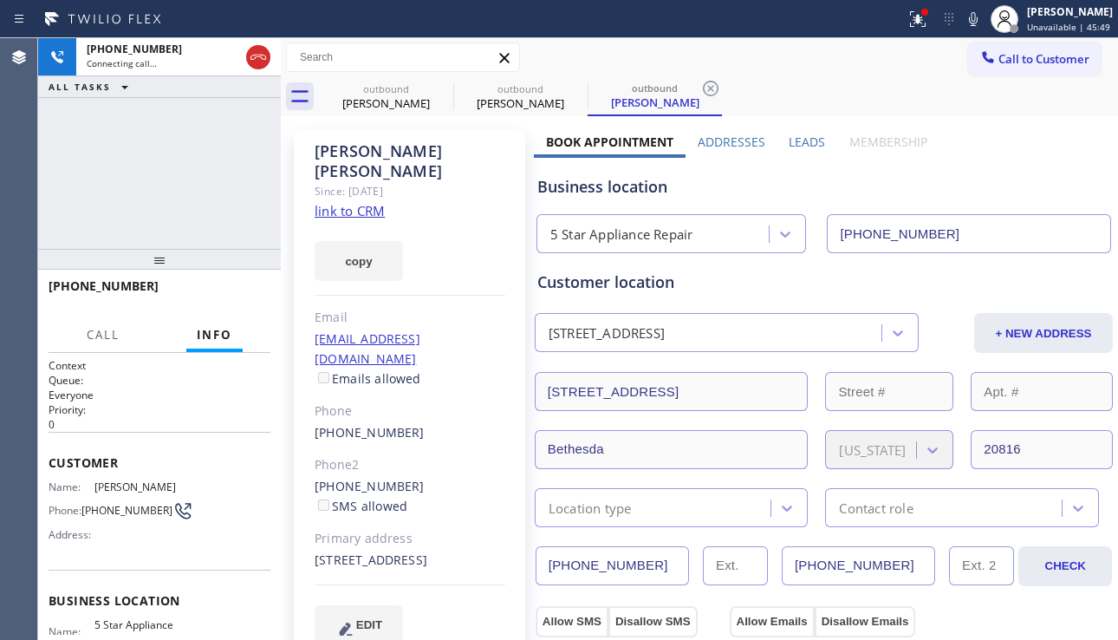
click at [991, 173] on div "Business location 5 Star Appliance Repair [PHONE_NUMBER]" at bounding box center [824, 205] width 580 height 95
click at [538, 188] on div "Business location" at bounding box center [823, 186] width 573 height 23
click at [669, 186] on div "Business location" at bounding box center [823, 186] width 573 height 23
click at [651, 187] on div "Business location" at bounding box center [823, 186] width 573 height 23
click at [647, 189] on div "Business location" at bounding box center [823, 186] width 573 height 23
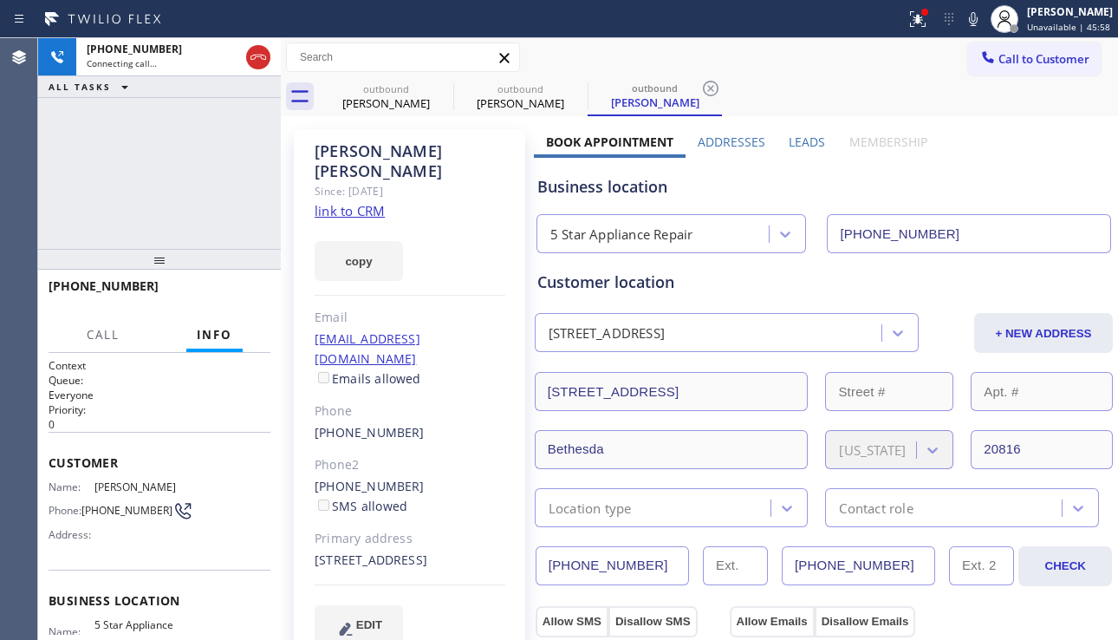
click at [635, 190] on div "Business location" at bounding box center [823, 186] width 573 height 23
click at [619, 190] on div "Business location" at bounding box center [823, 186] width 573 height 23
click at [602, 190] on div "Business location" at bounding box center [823, 186] width 573 height 23
click at [603, 186] on div "Business location" at bounding box center [823, 186] width 573 height 23
click at [601, 186] on div "Business location" at bounding box center [823, 186] width 573 height 23
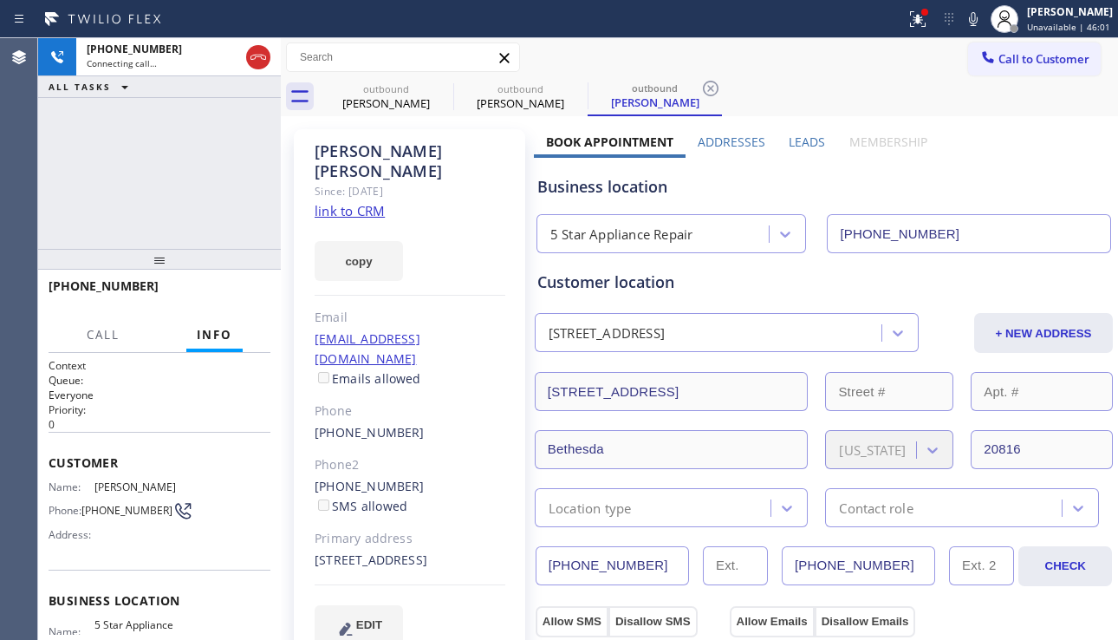
click at [604, 186] on div "Business location" at bounding box center [823, 186] width 573 height 23
click at [600, 187] on div "Business location" at bounding box center [823, 186] width 573 height 23
click at [604, 186] on div "Business location" at bounding box center [823, 186] width 573 height 23
click at [601, 187] on div "Business location" at bounding box center [823, 186] width 573 height 23
click at [607, 186] on div "Business location" at bounding box center [823, 186] width 573 height 23
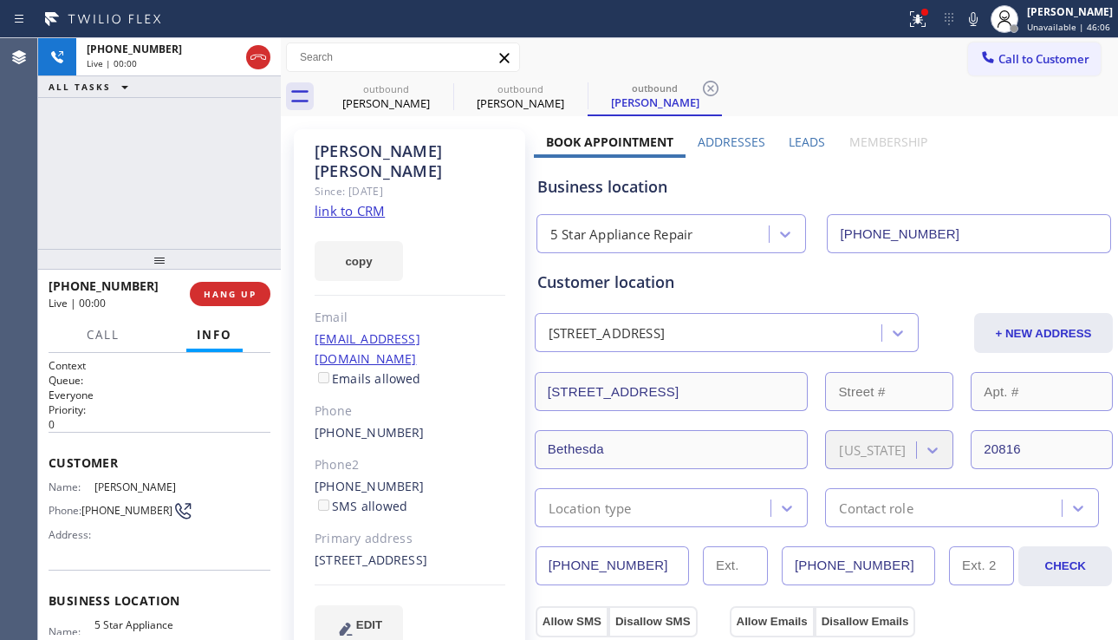
click at [601, 188] on div "Business location" at bounding box center [823, 186] width 573 height 23
click at [674, 186] on div "Business location" at bounding box center [823, 186] width 573 height 23
click at [221, 292] on span "HANG UP" at bounding box center [230, 294] width 53 height 12
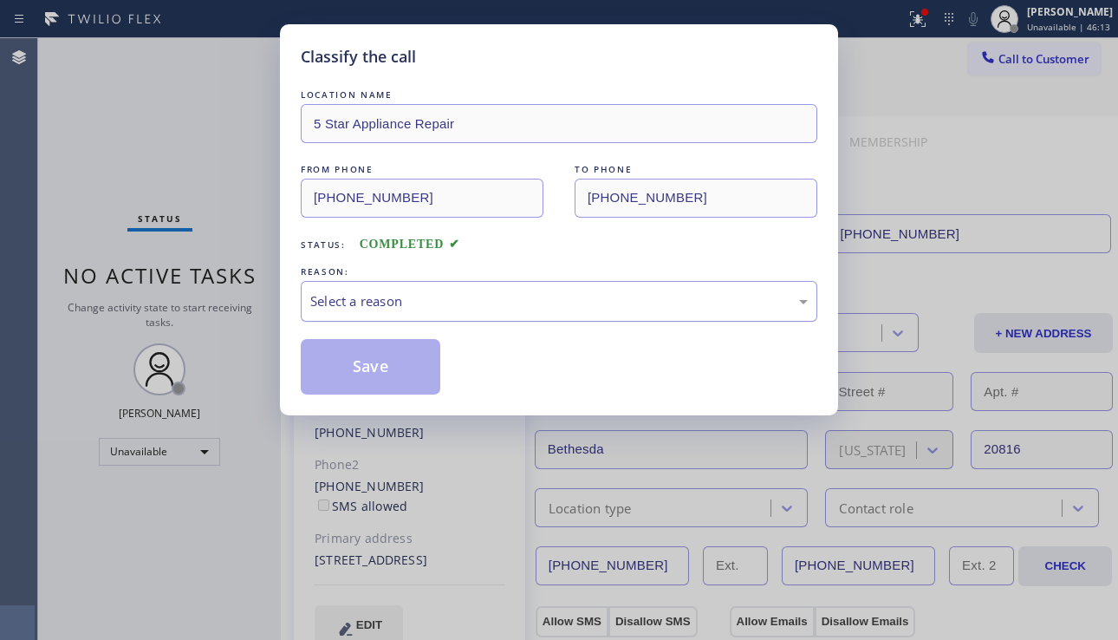
click at [433, 317] on div "Select a reason" at bounding box center [559, 301] width 517 height 41
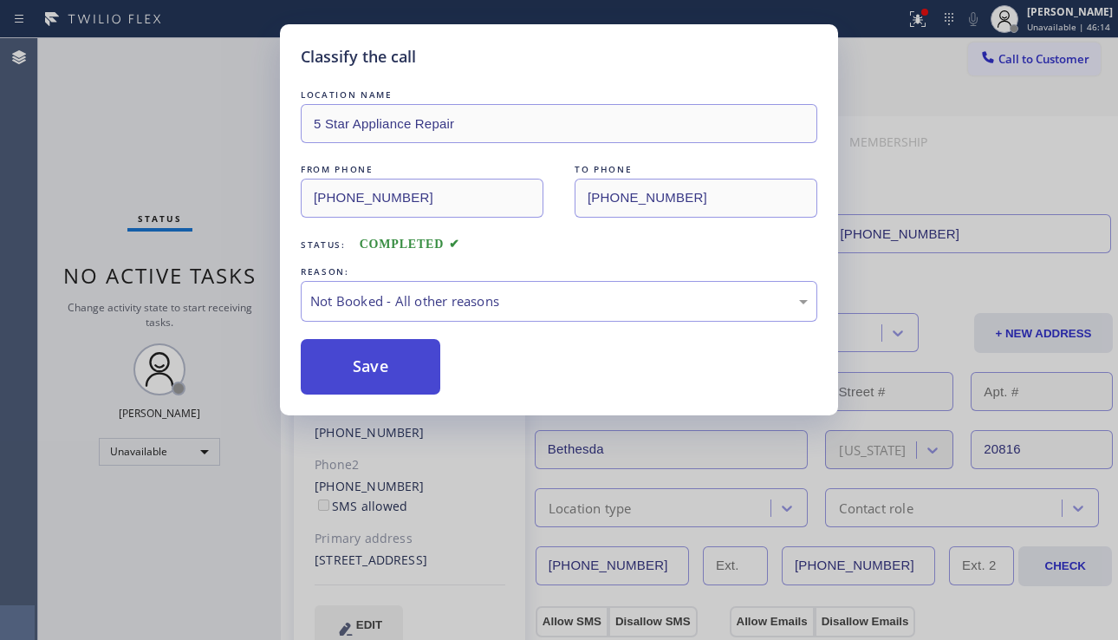
click at [369, 369] on button "Save" at bounding box center [371, 366] width 140 height 55
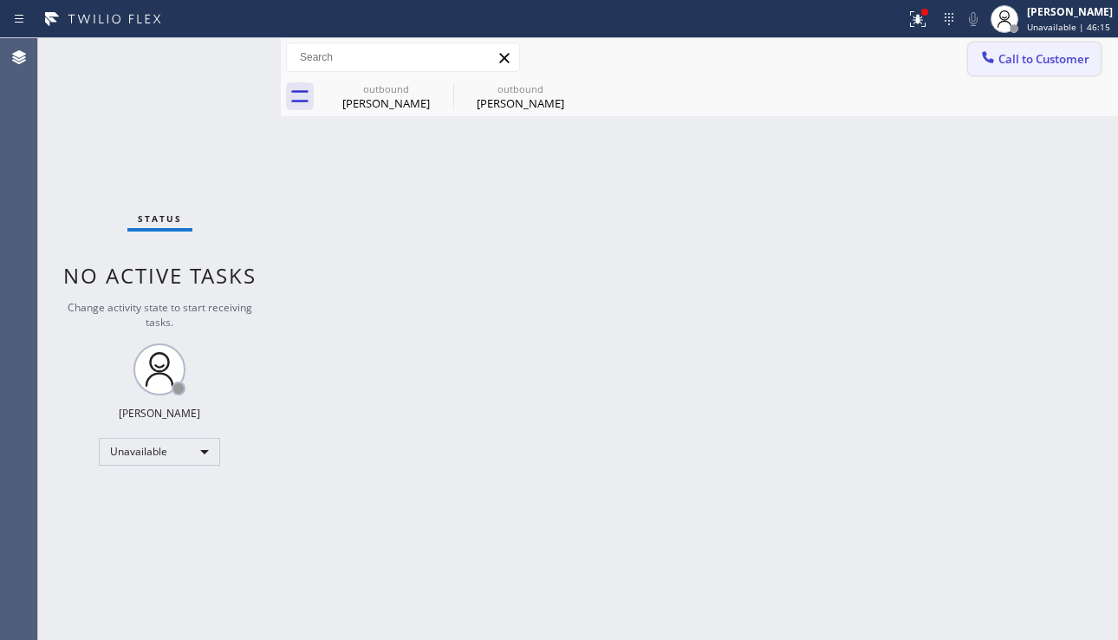
click at [1001, 56] on span "Call to Customer" at bounding box center [1044, 59] width 91 height 16
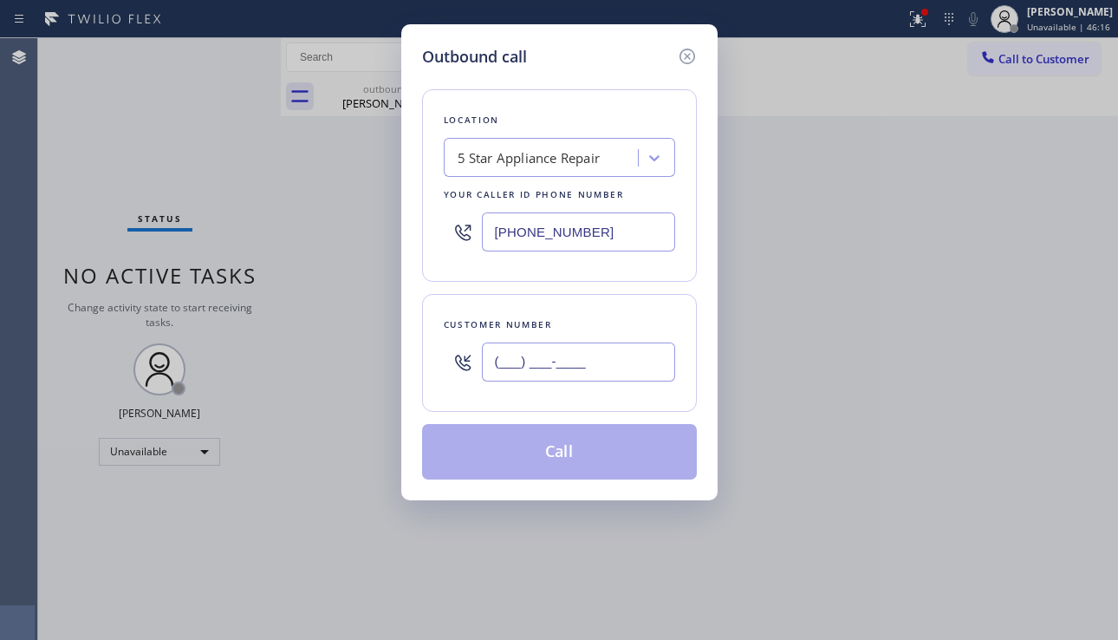
click at [549, 353] on input "(___) ___-____" at bounding box center [578, 361] width 193 height 39
paste input "310) 851-9892"
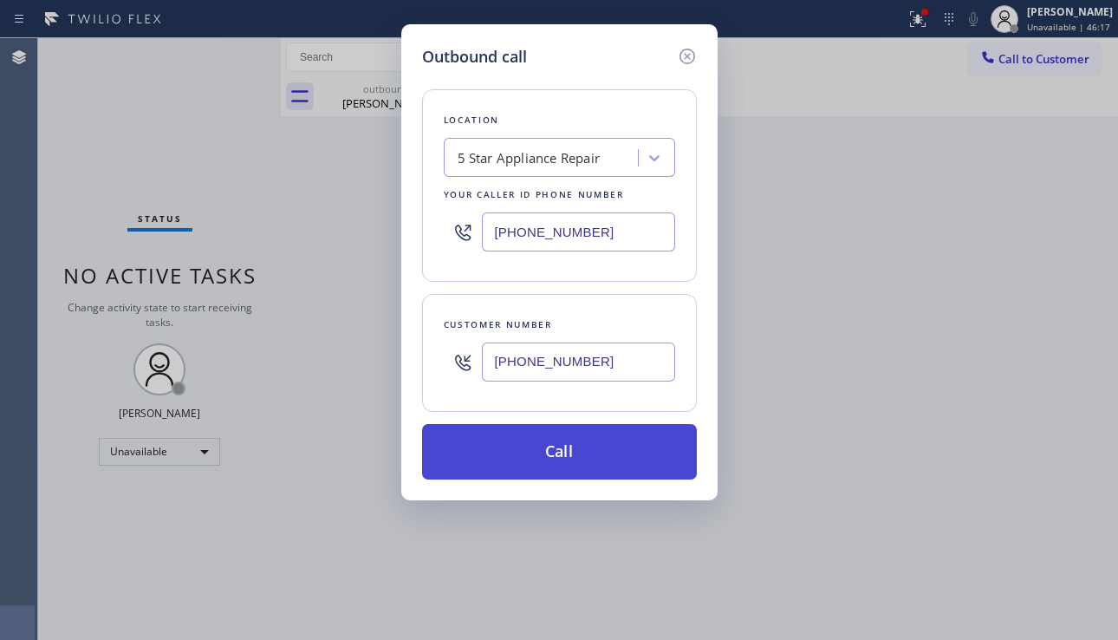
type input "[PHONE_NUMBER]"
click at [564, 444] on button "Call" at bounding box center [559, 451] width 275 height 55
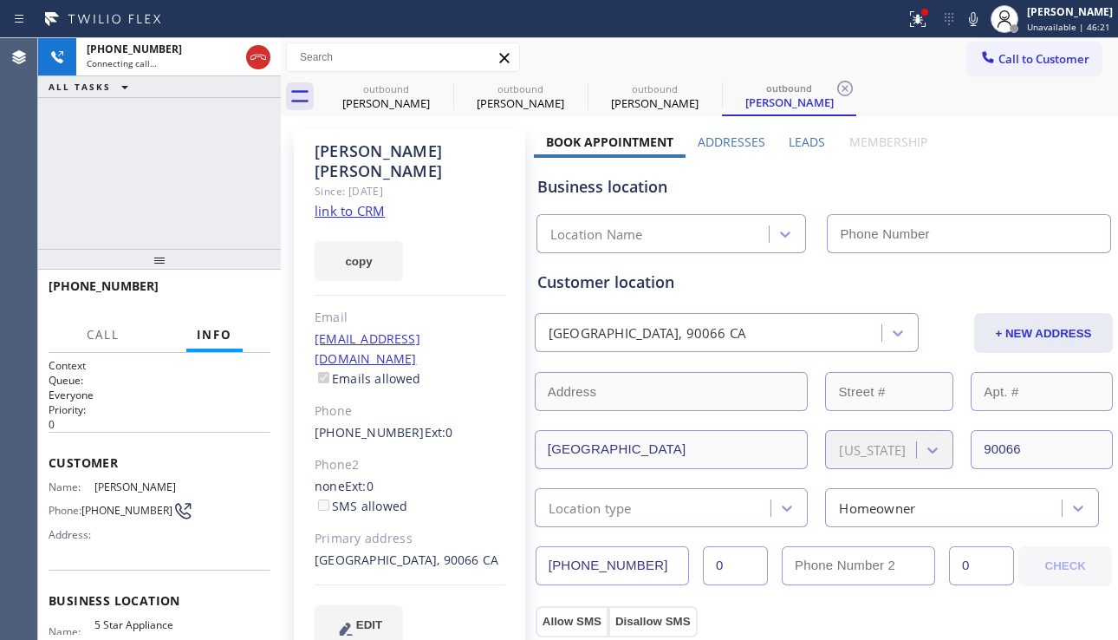
type input "[PHONE_NUMBER]"
click at [1020, 172] on div "Business location 5 Star Appliance Repair [PHONE_NUMBER]" at bounding box center [824, 205] width 580 height 95
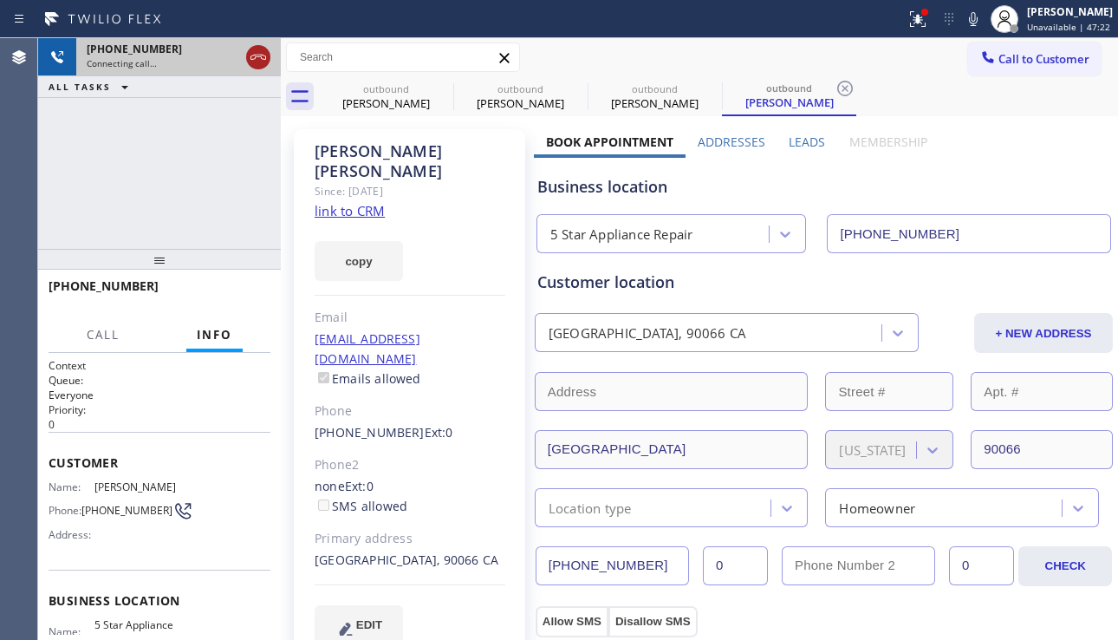
click at [257, 58] on icon at bounding box center [258, 57] width 21 height 21
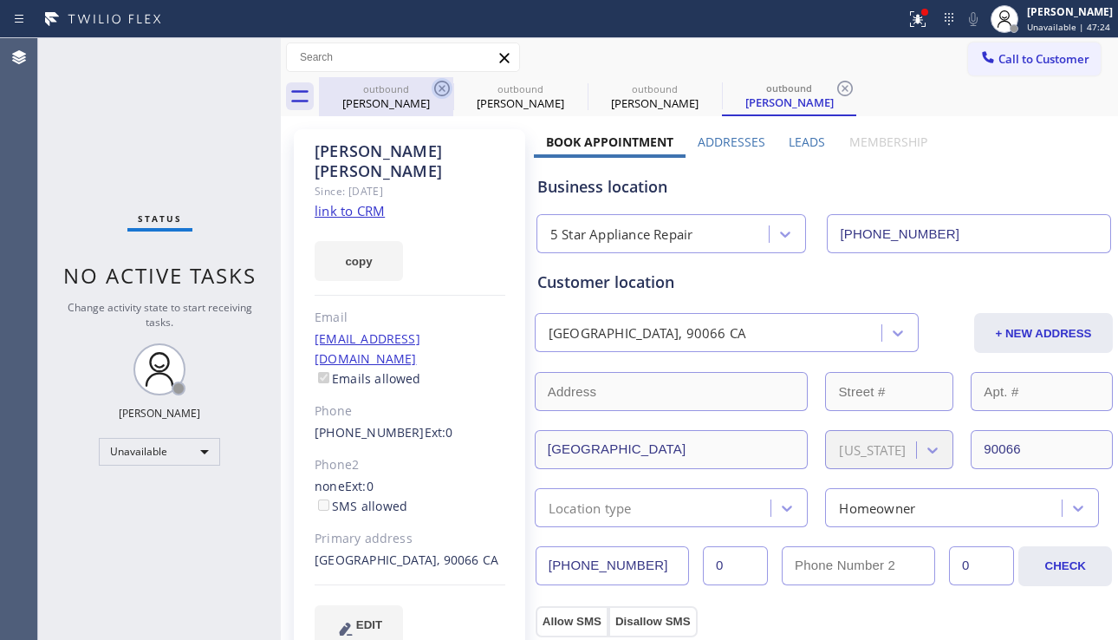
click at [439, 88] on icon at bounding box center [442, 88] width 21 height 21
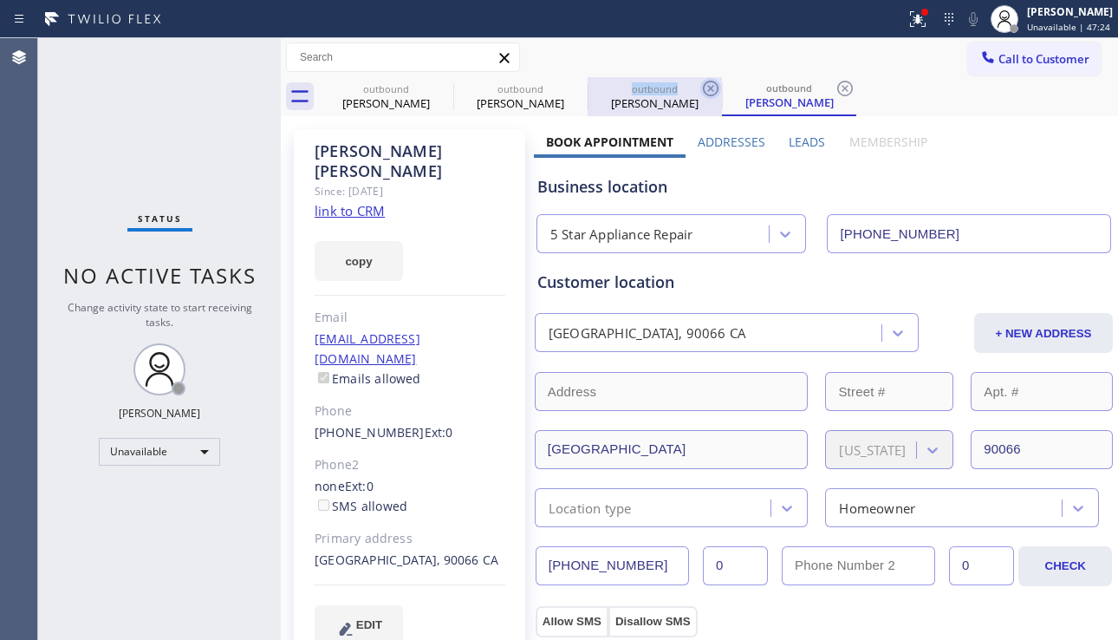
click at [0, 0] on icon at bounding box center [0, 0] width 0 height 0
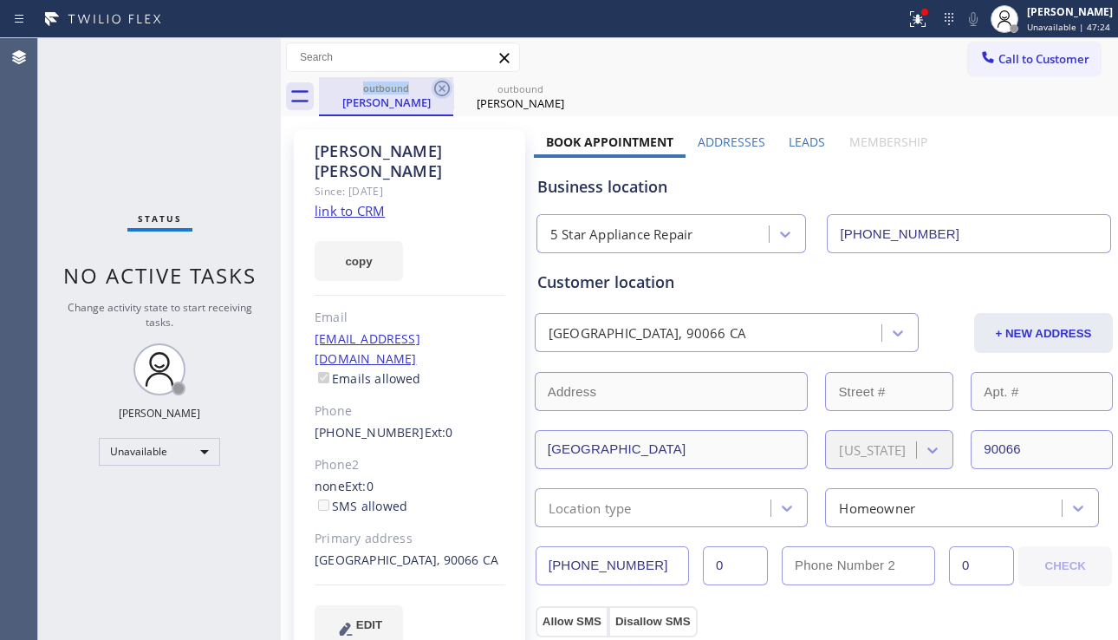
click at [439, 87] on icon at bounding box center [442, 88] width 21 height 21
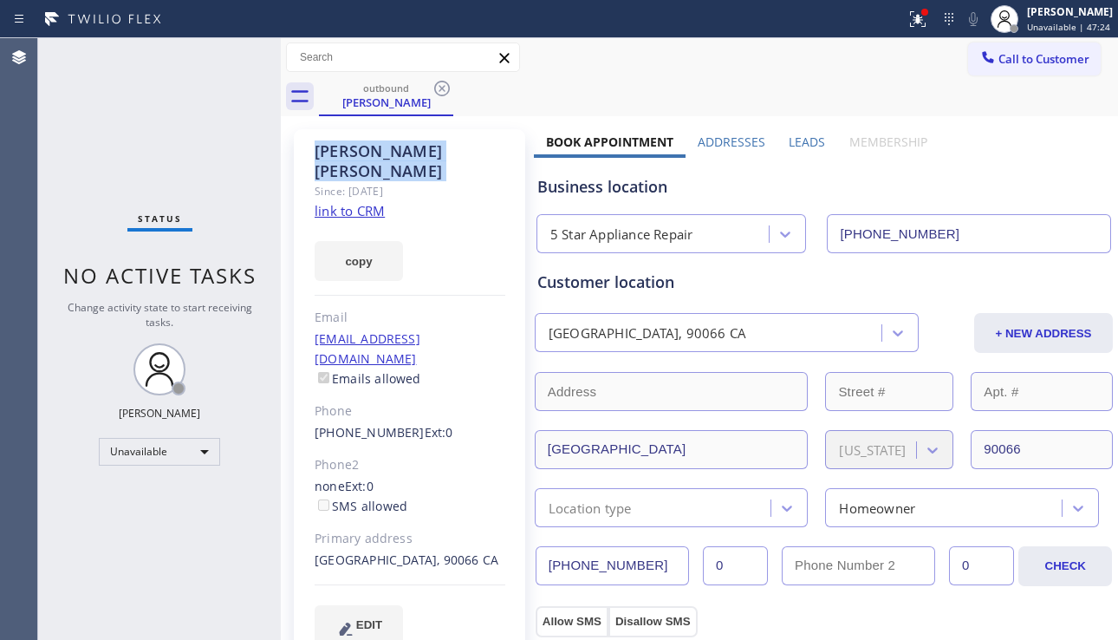
click at [439, 87] on icon at bounding box center [442, 88] width 21 height 21
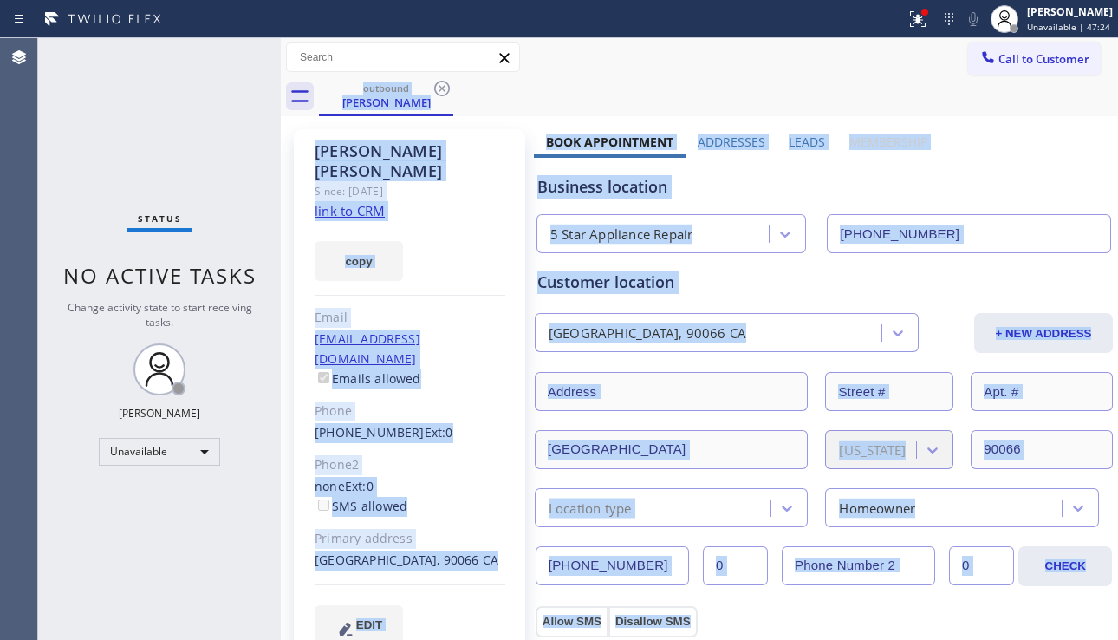
click at [439, 87] on div "outbound [PERSON_NAME]" at bounding box center [718, 96] width 799 height 39
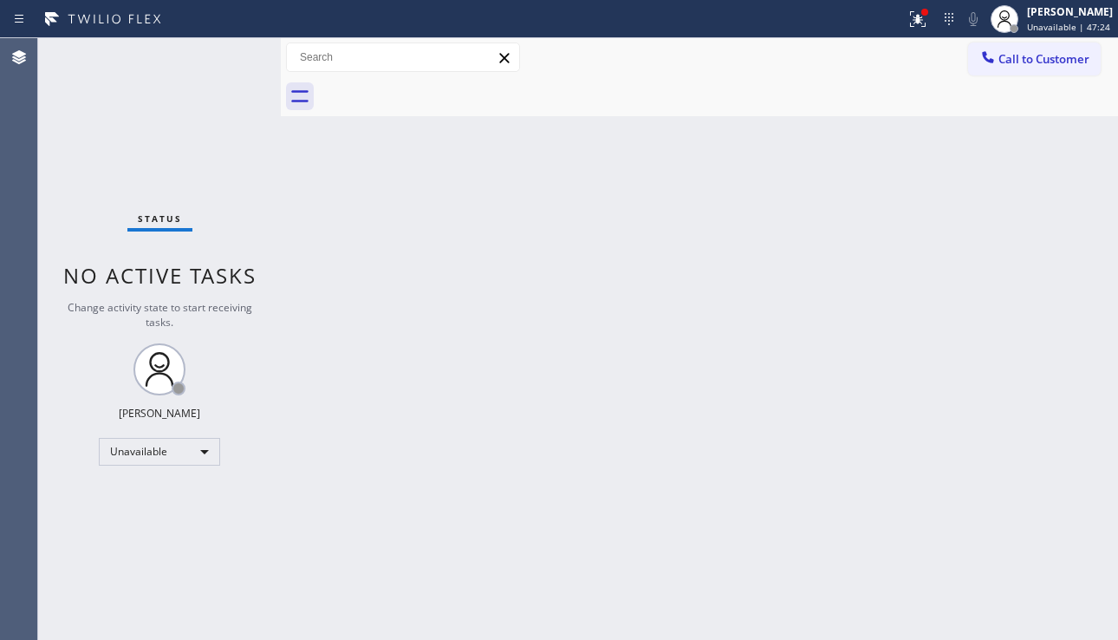
click at [439, 86] on div at bounding box center [718, 96] width 799 height 39
click at [994, 68] on div at bounding box center [988, 59] width 21 height 21
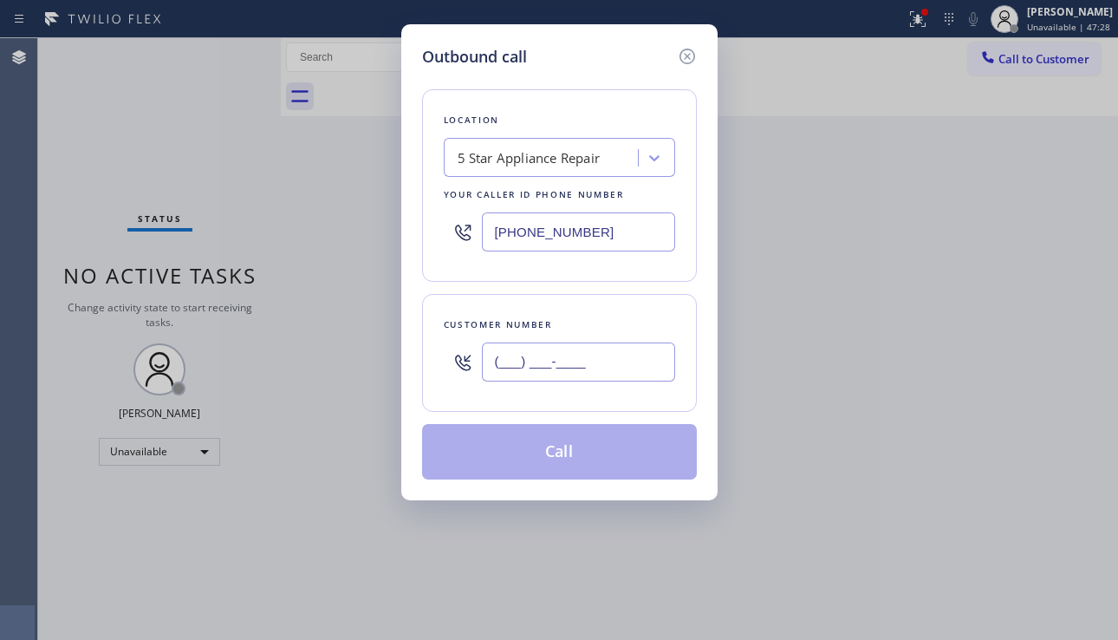
click at [499, 370] on input "(___) ___-____" at bounding box center [578, 361] width 193 height 39
paste input "949) 426-8406"
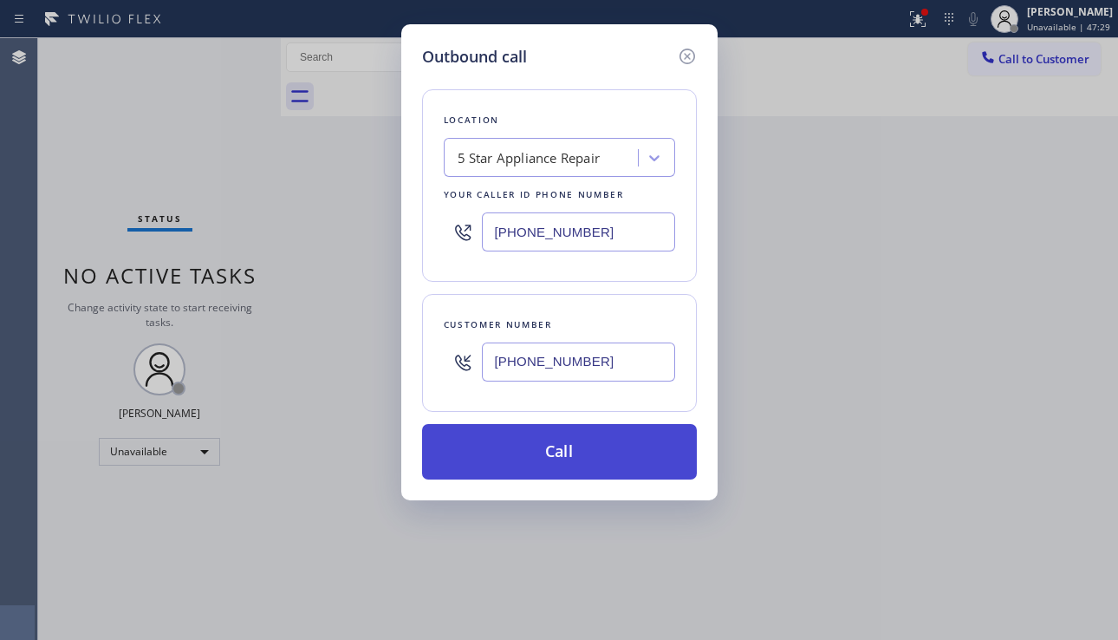
type input "[PHONE_NUMBER]"
click at [547, 456] on button "Call" at bounding box center [559, 451] width 275 height 55
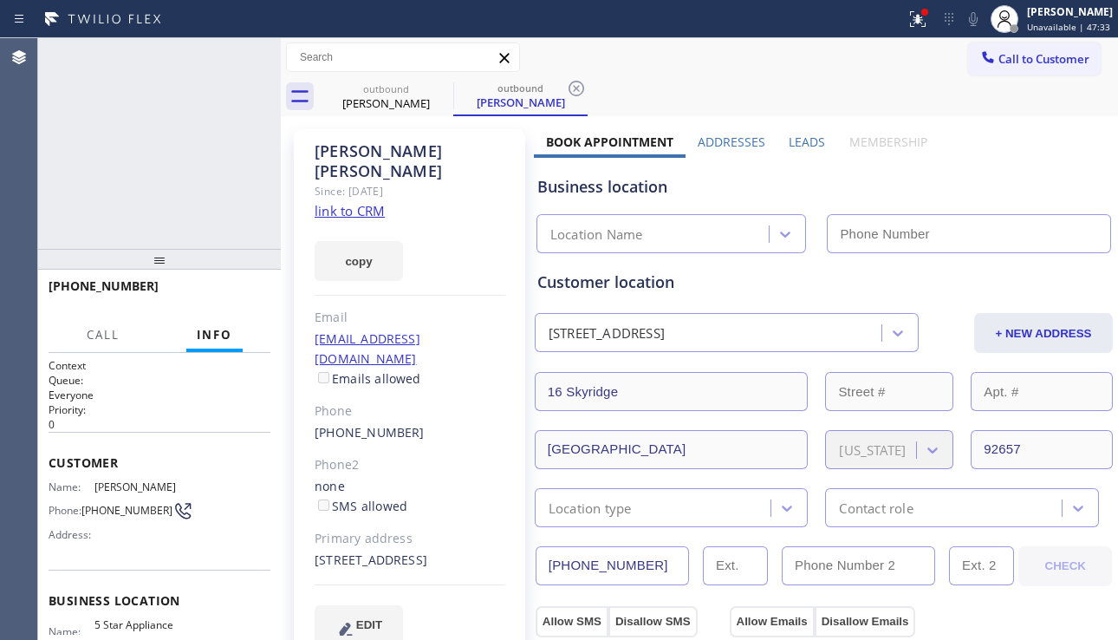
type input "[PHONE_NUMBER]"
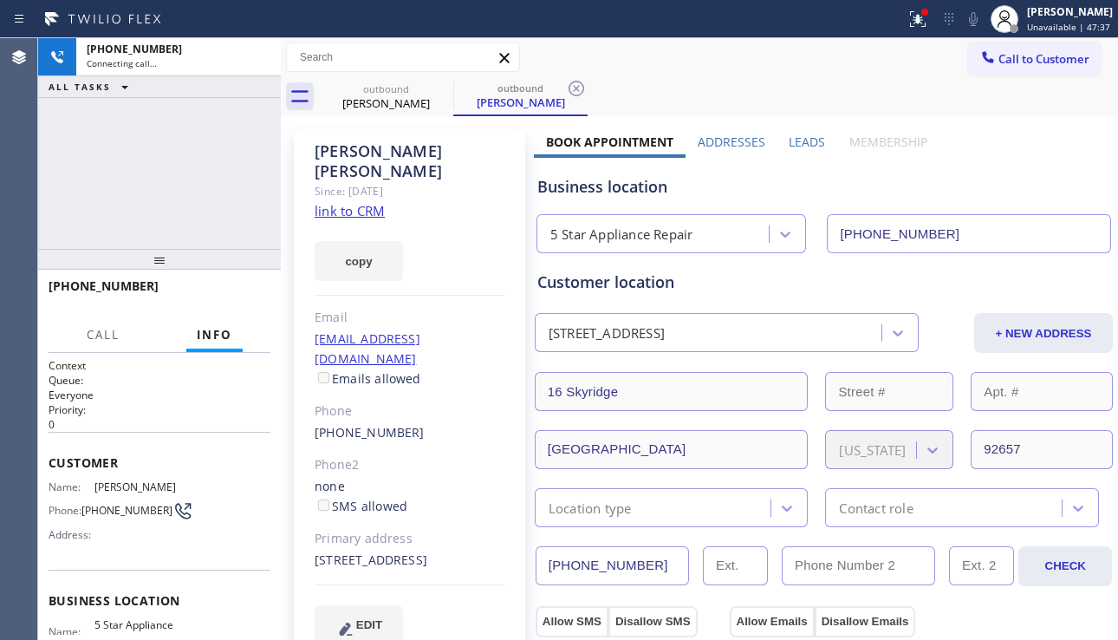
click at [790, 136] on label "Leads" at bounding box center [807, 142] width 36 height 16
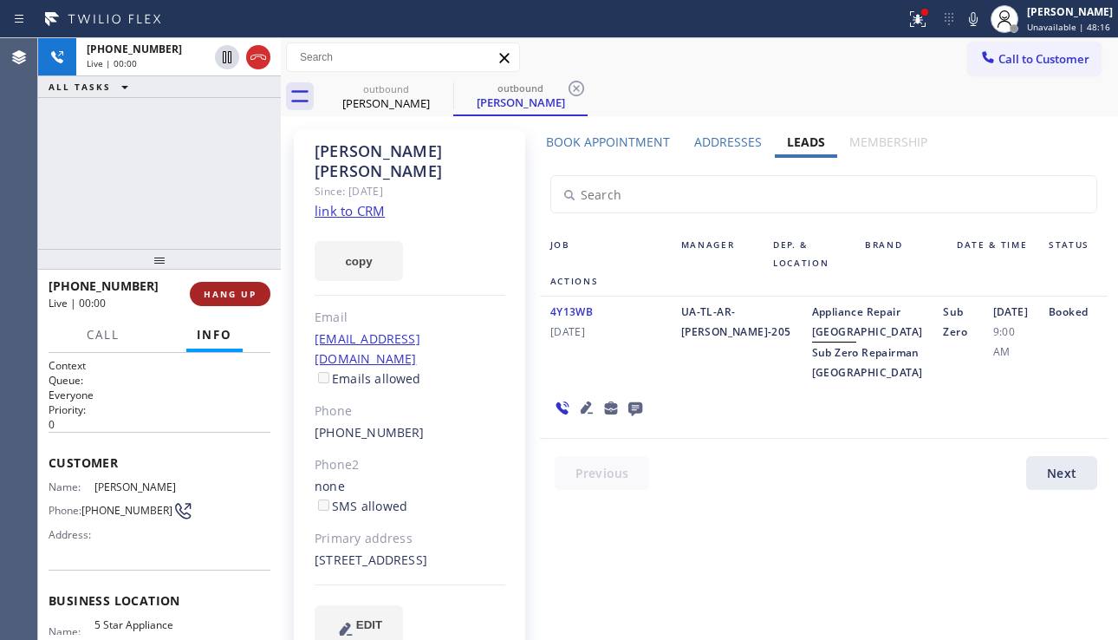
click at [210, 301] on button "HANG UP" at bounding box center [230, 294] width 81 height 24
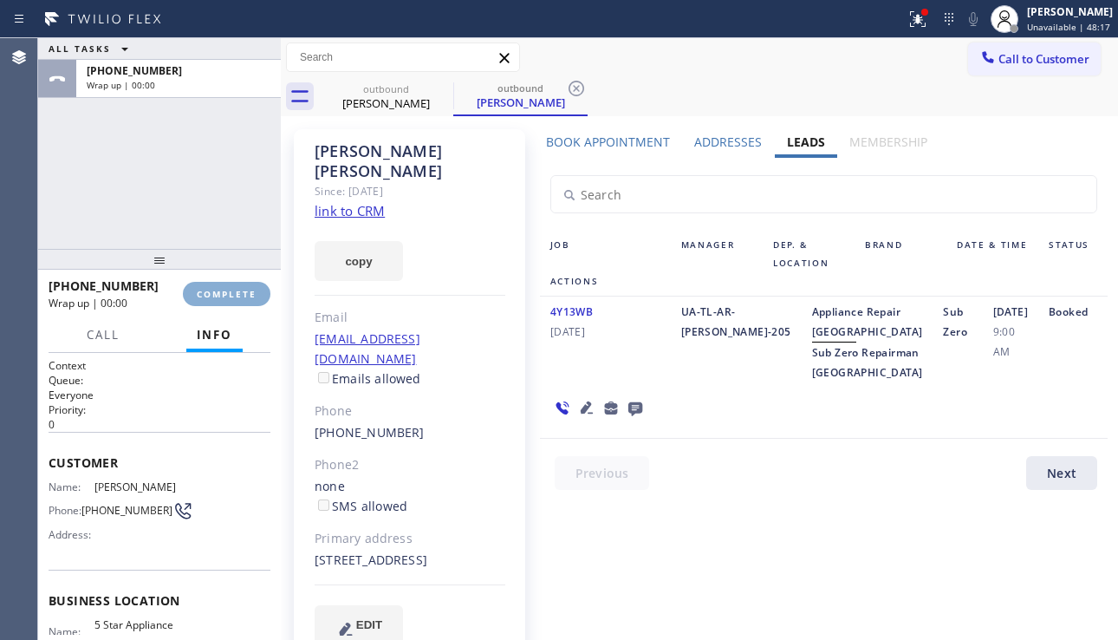
click at [210, 300] on button "COMPLETE" at bounding box center [227, 294] width 88 height 24
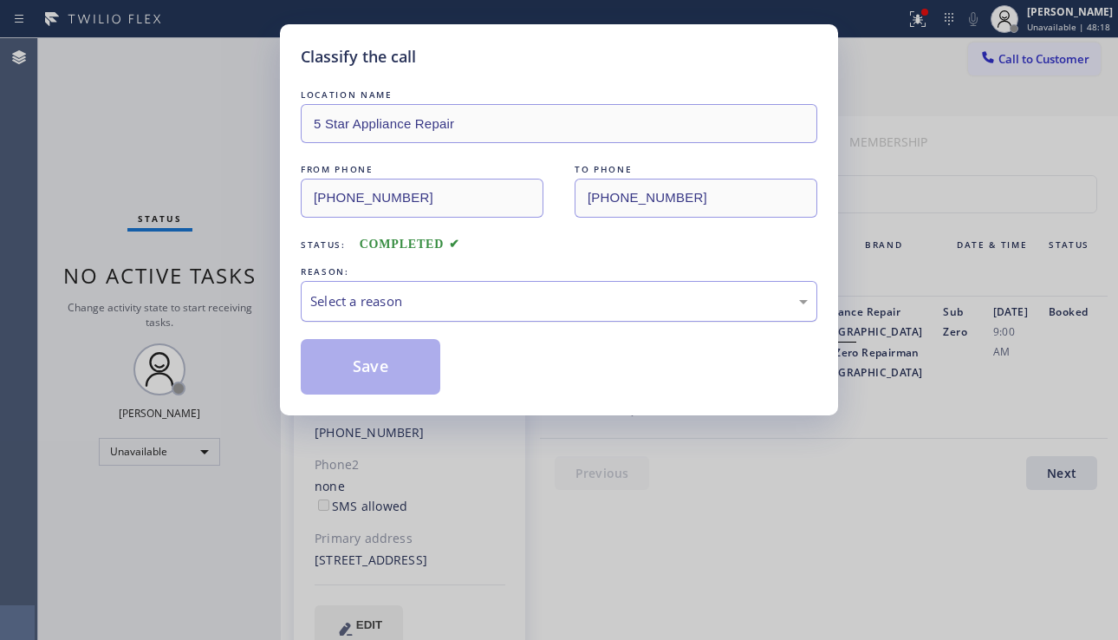
click at [466, 299] on div "Select a reason" at bounding box center [559, 301] width 498 height 20
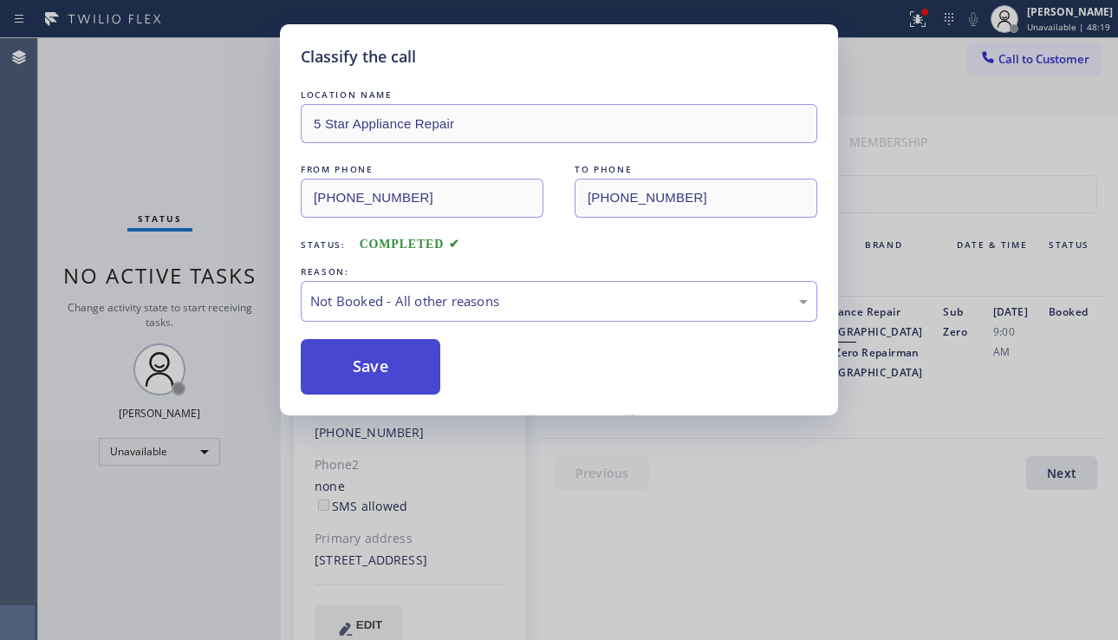
click at [390, 356] on button "Save" at bounding box center [371, 366] width 140 height 55
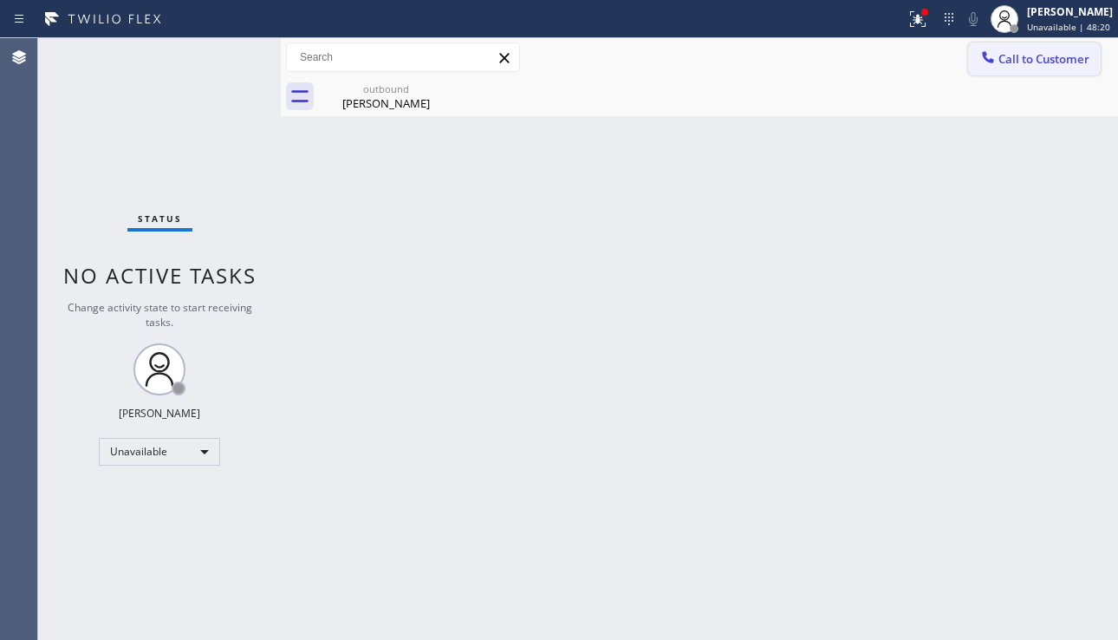
click at [1013, 59] on span "Call to Customer" at bounding box center [1044, 59] width 91 height 16
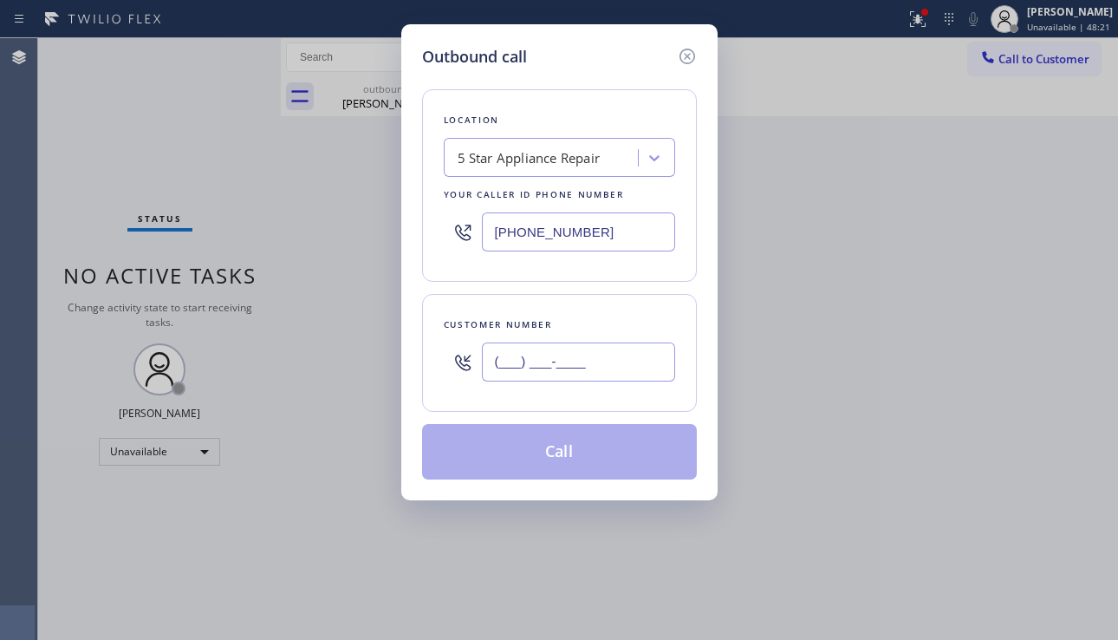
click at [553, 355] on input "(___) ___-____" at bounding box center [578, 361] width 193 height 39
paste input "949) 233-5273"
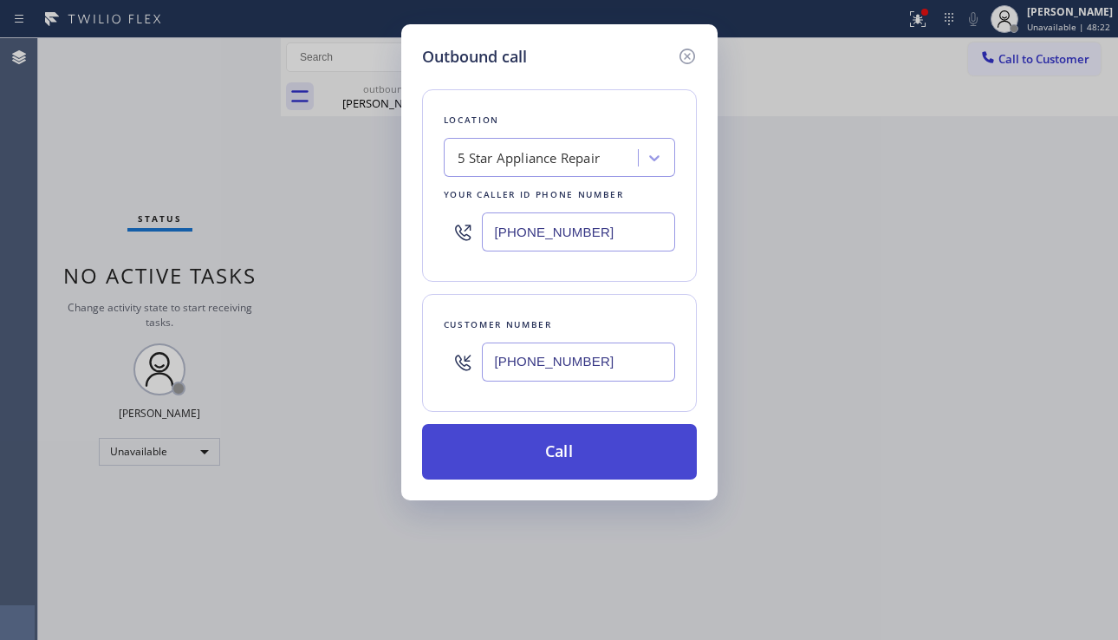
type input "[PHONE_NUMBER]"
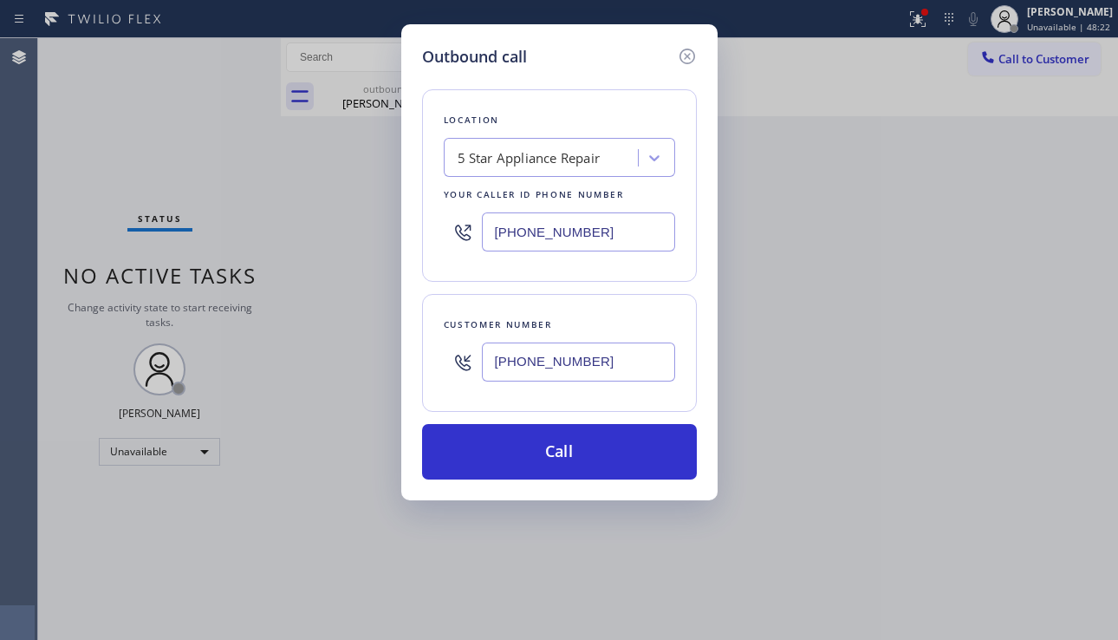
drag, startPoint x: 556, startPoint y: 453, endPoint x: 539, endPoint y: 420, distance: 37.6
click at [555, 453] on button "Call" at bounding box center [559, 451] width 275 height 55
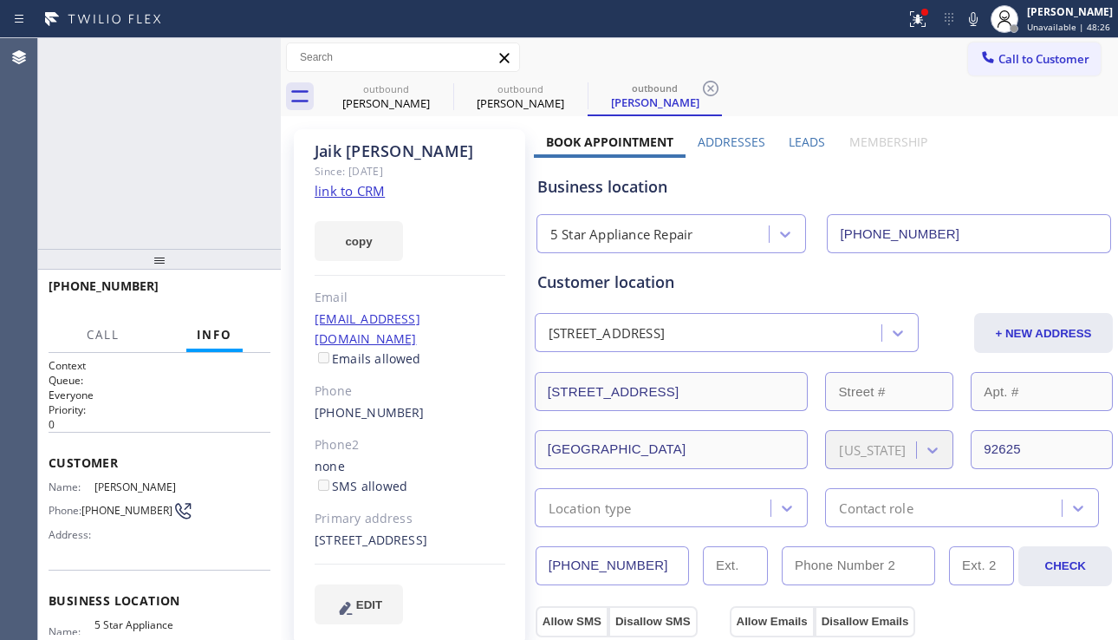
type input "[PHONE_NUMBER]"
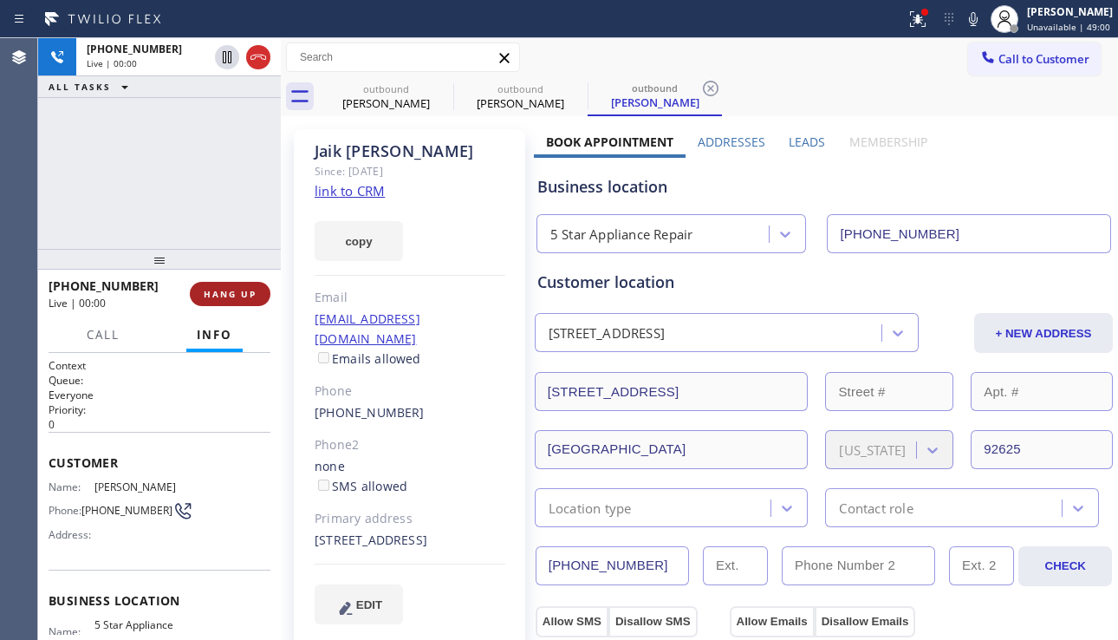
click at [240, 293] on span "HANG UP" at bounding box center [230, 294] width 53 height 12
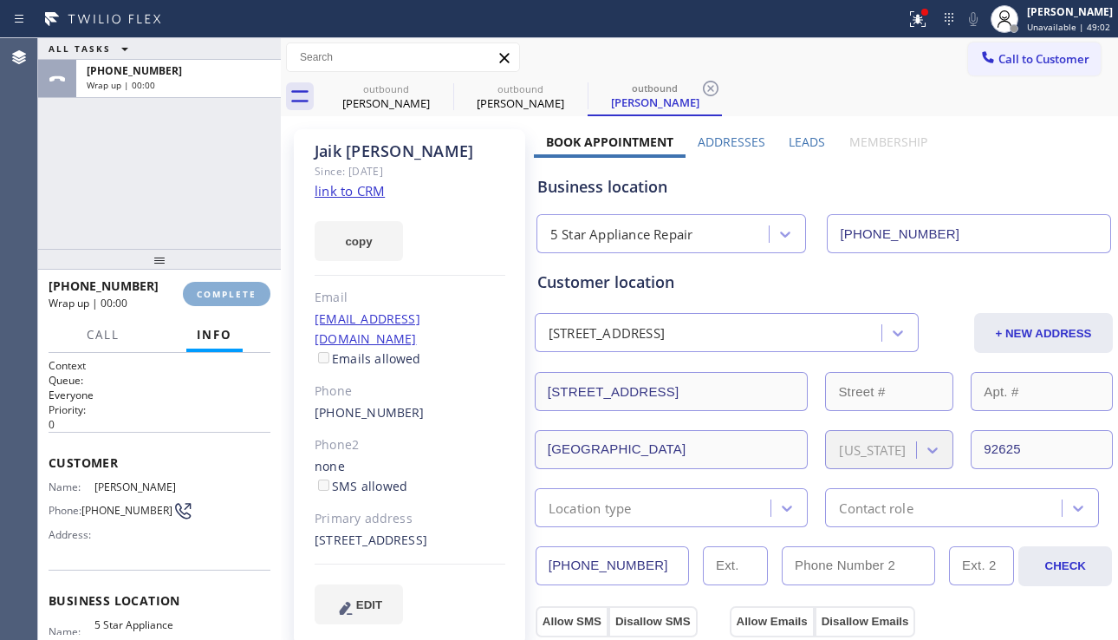
click at [240, 293] on span "COMPLETE" at bounding box center [227, 294] width 60 height 12
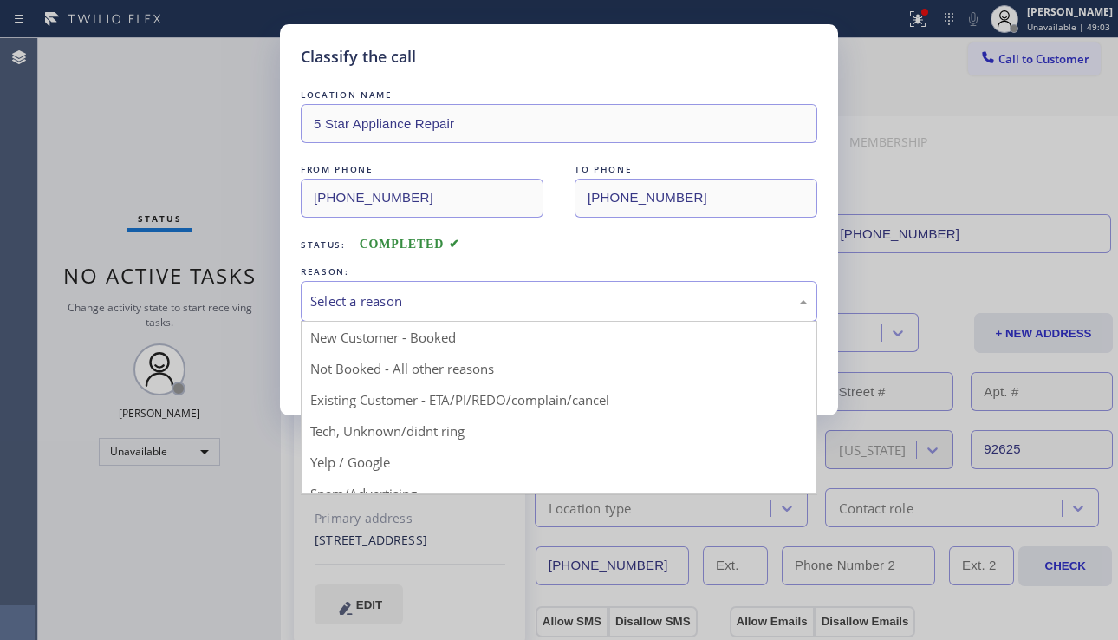
click at [387, 301] on div "Select a reason" at bounding box center [559, 301] width 498 height 20
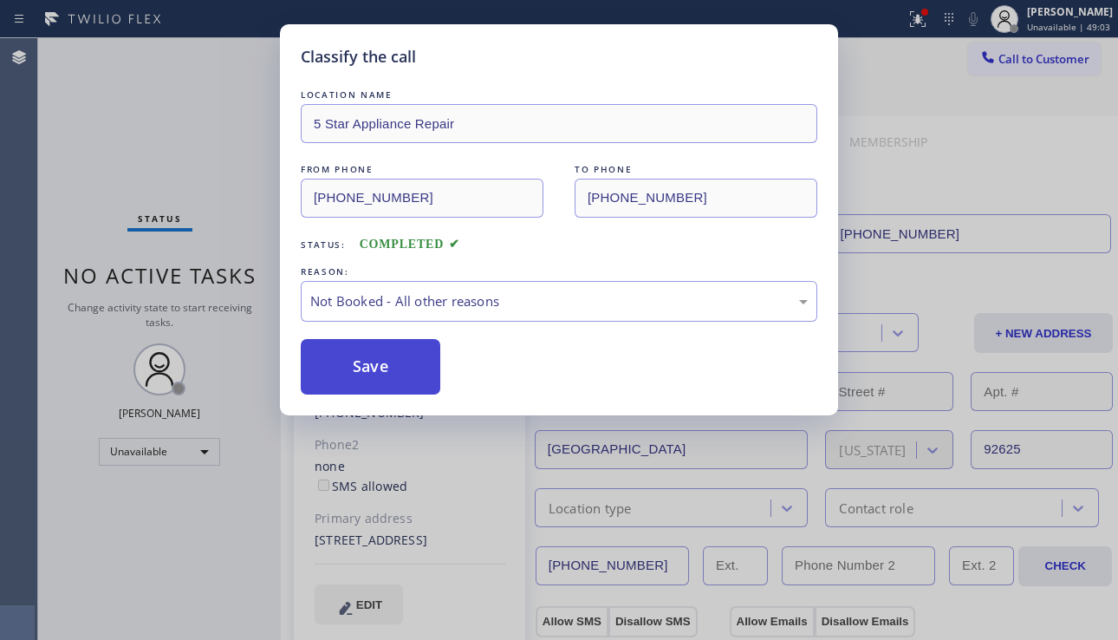
click at [361, 366] on button "Save" at bounding box center [371, 366] width 140 height 55
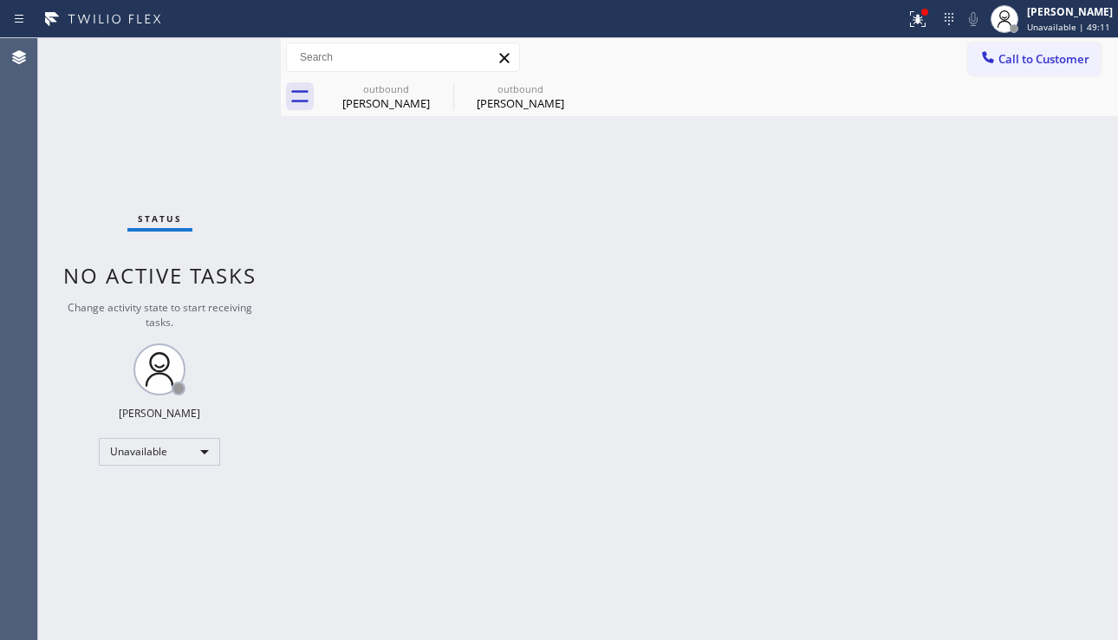
click at [1007, 62] on span "Call to Customer" at bounding box center [1044, 59] width 91 height 16
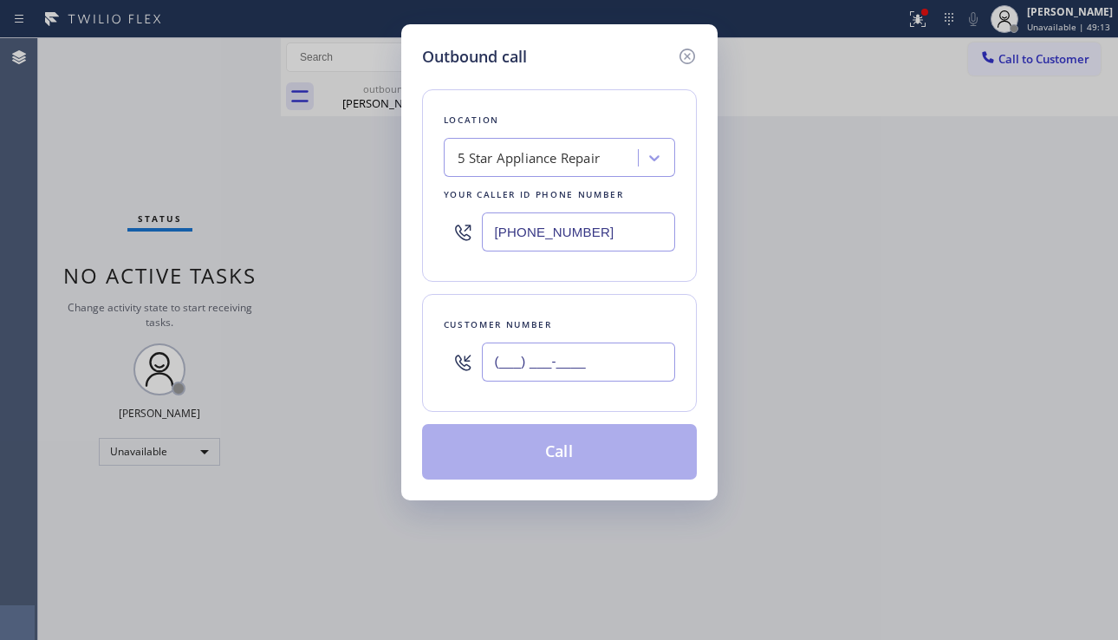
click at [590, 360] on input "(___) ___-____" at bounding box center [578, 361] width 193 height 39
paste input "661) 857-2244"
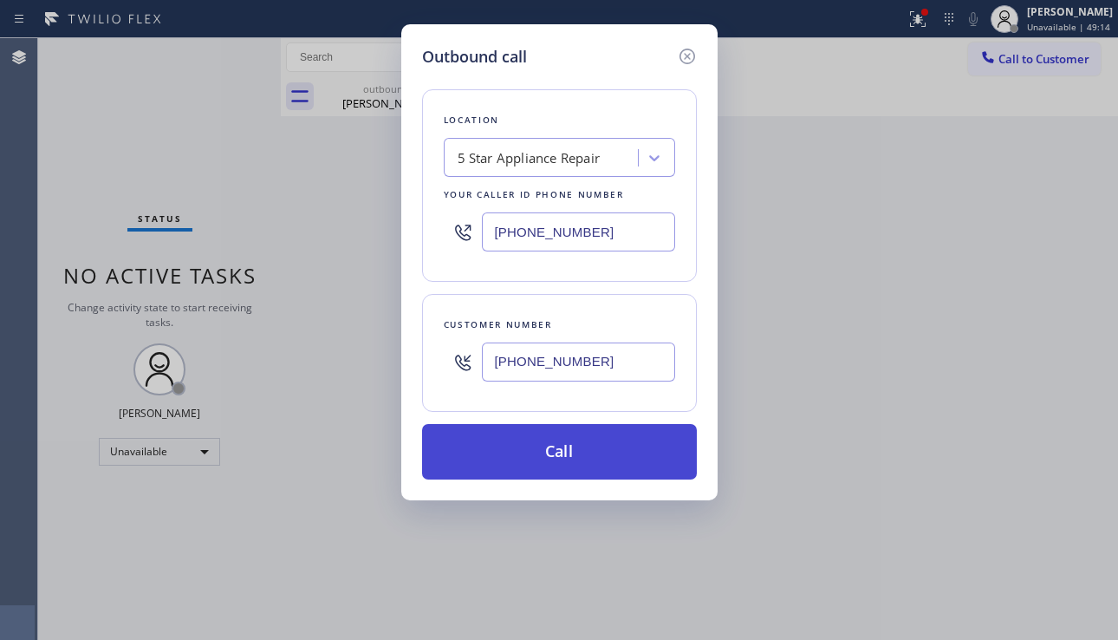
type input "[PHONE_NUMBER]"
click at [574, 435] on button "Call" at bounding box center [559, 451] width 275 height 55
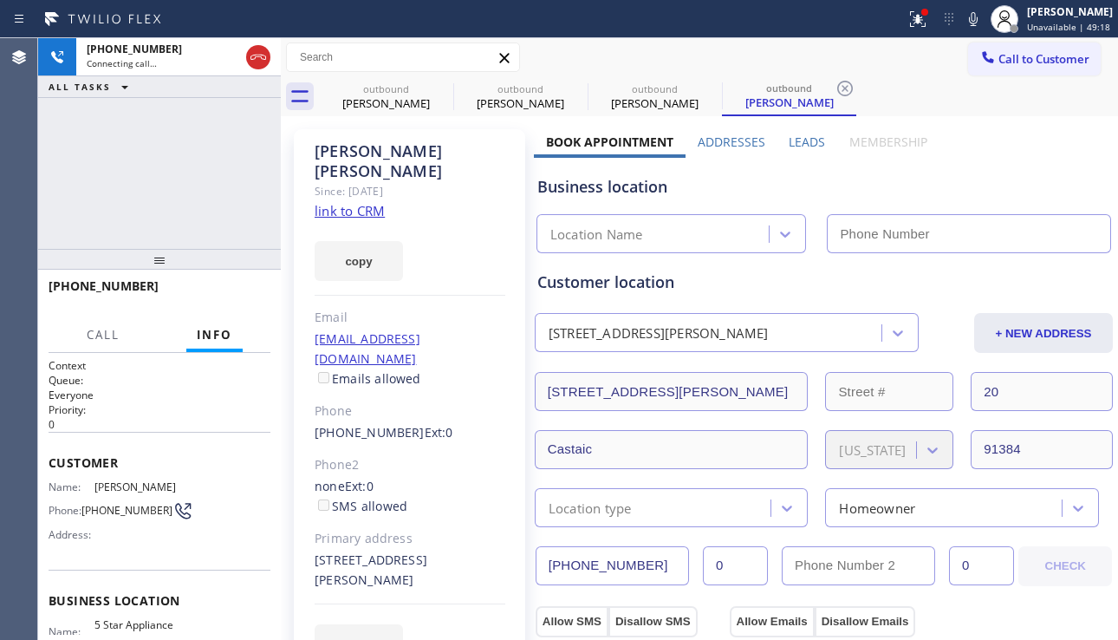
type input "[PHONE_NUMBER]"
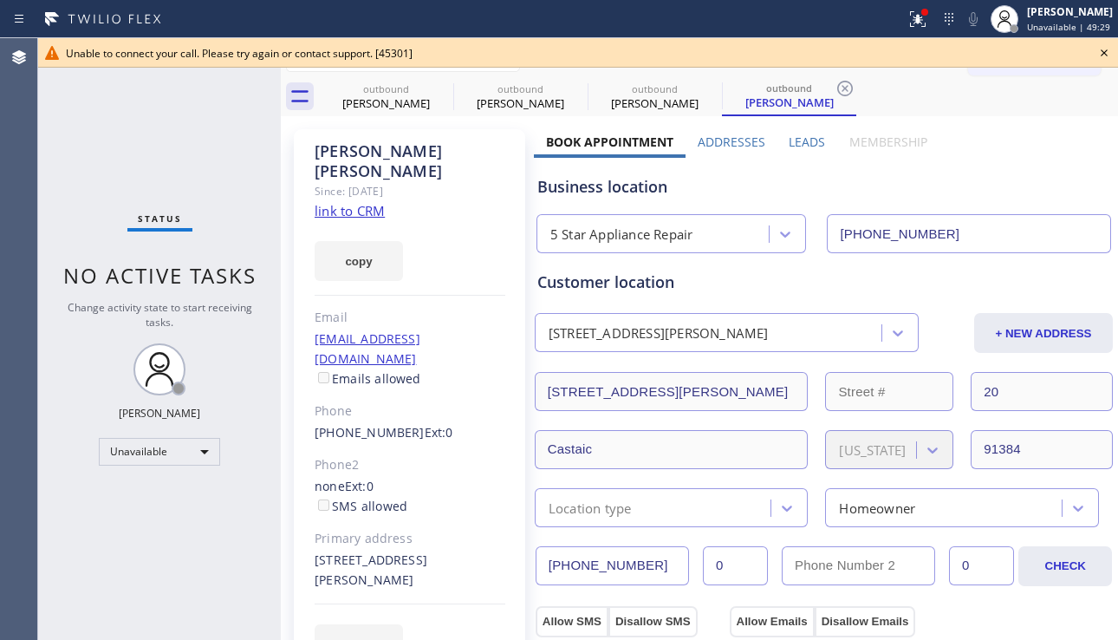
click at [1104, 46] on icon at bounding box center [1104, 52] width 21 height 21
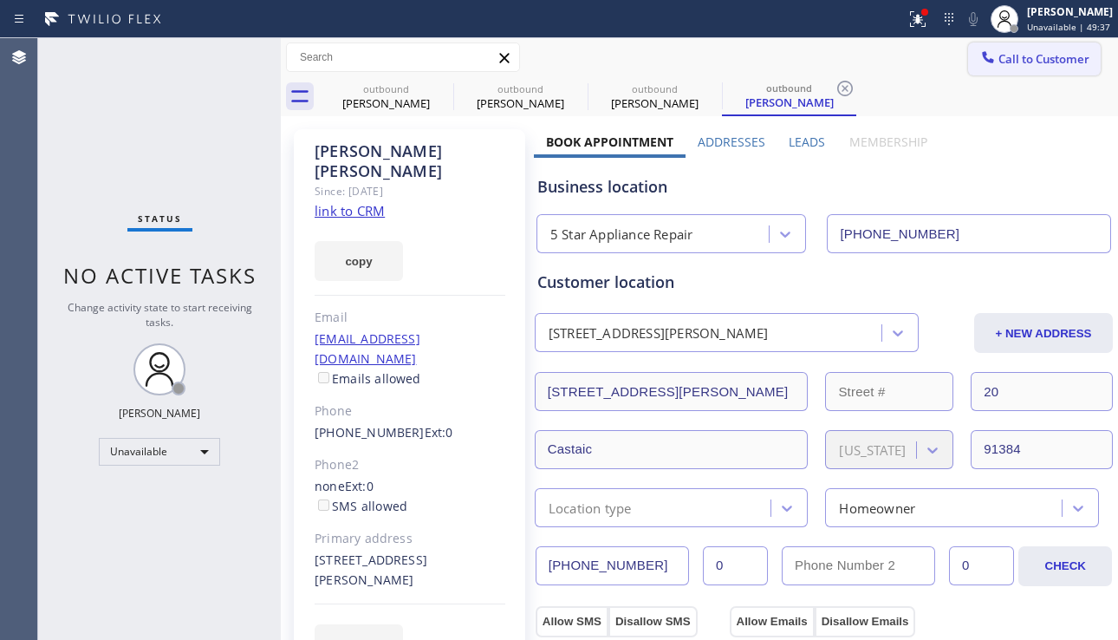
click at [1005, 49] on button "Call to Customer" at bounding box center [1034, 58] width 133 height 33
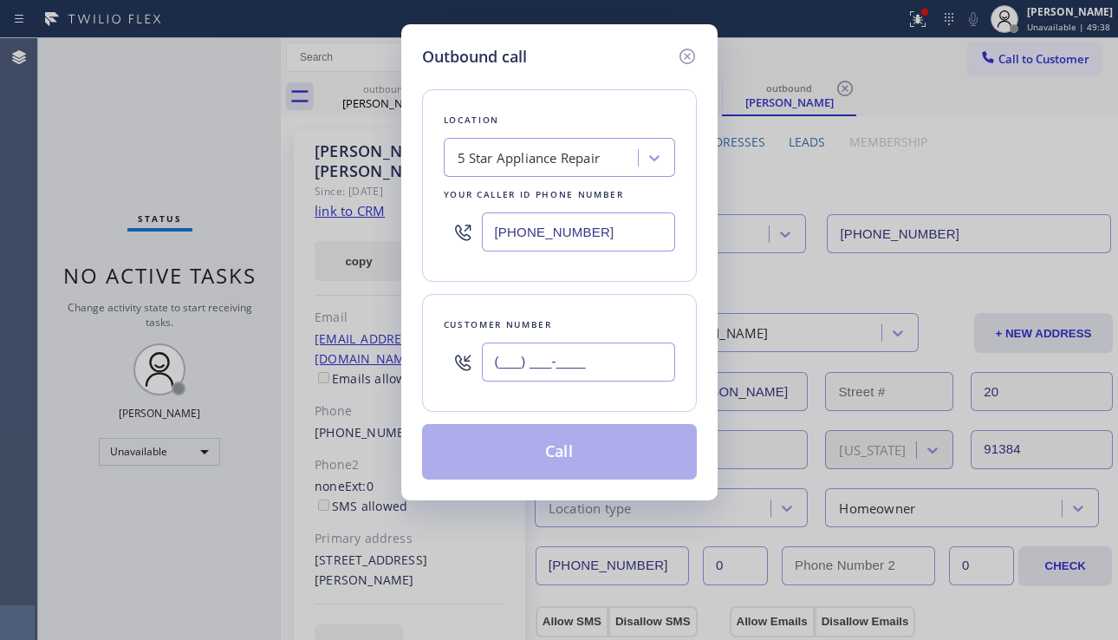
click at [536, 375] on input "(___) ___-____" at bounding box center [578, 361] width 193 height 39
paste input "805) 453-1455"
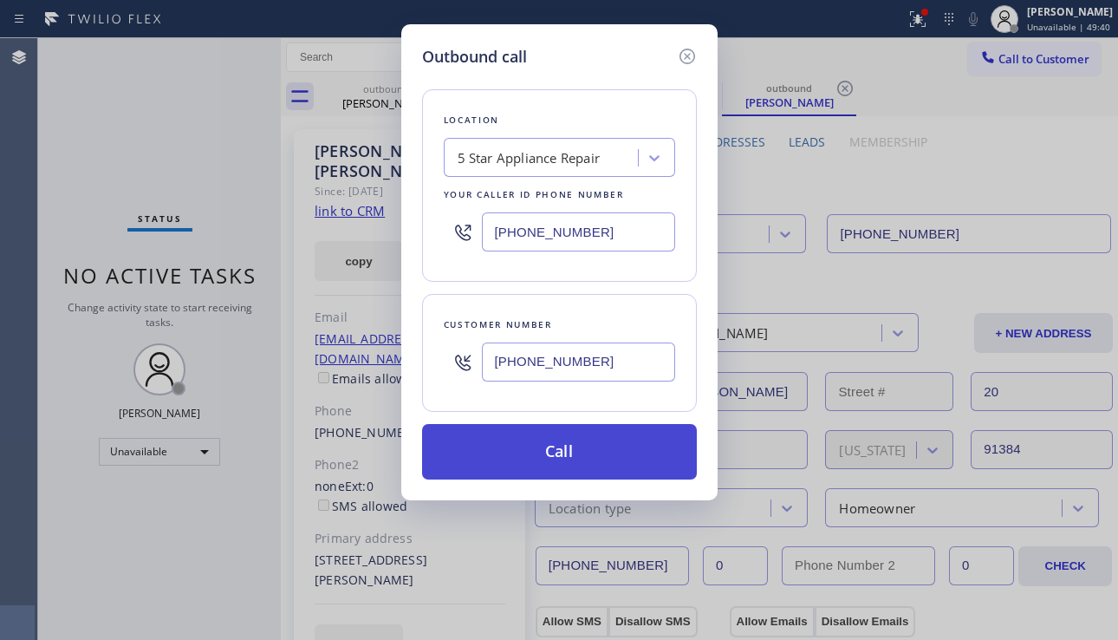
type input "[PHONE_NUMBER]"
click at [555, 446] on button "Call" at bounding box center [559, 451] width 275 height 55
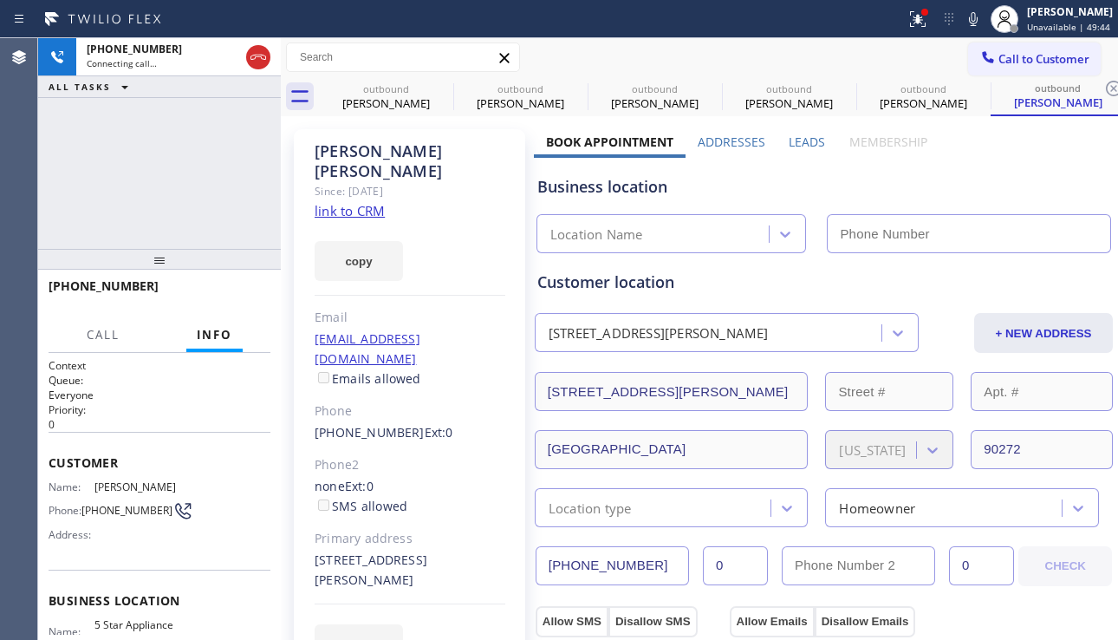
type input "[PHONE_NUMBER]"
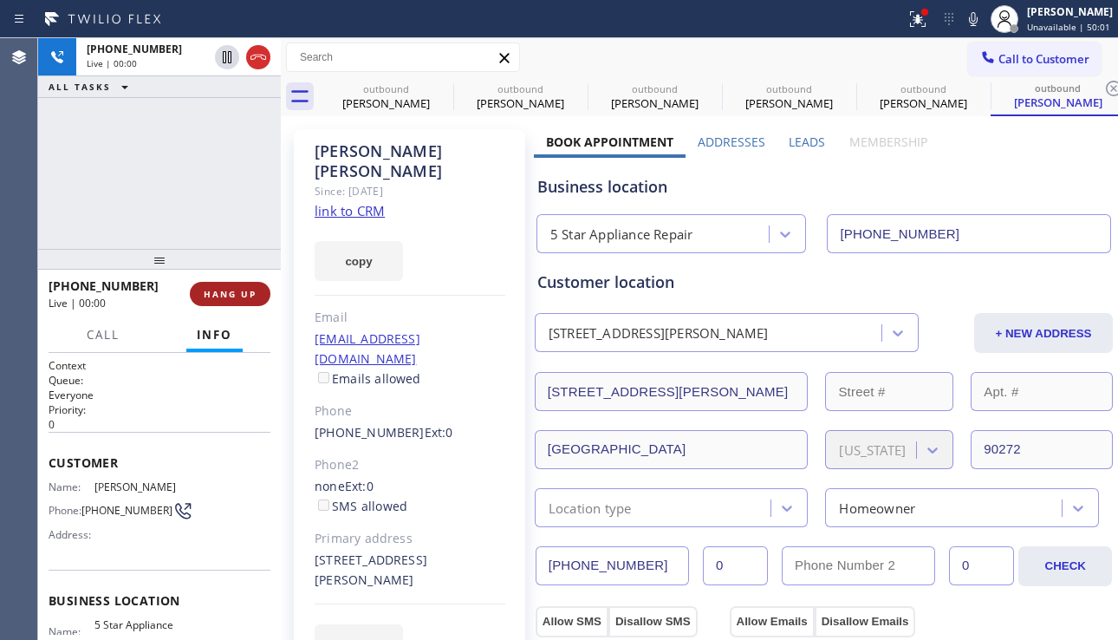
click at [224, 294] on span "HANG UP" at bounding box center [230, 294] width 53 height 12
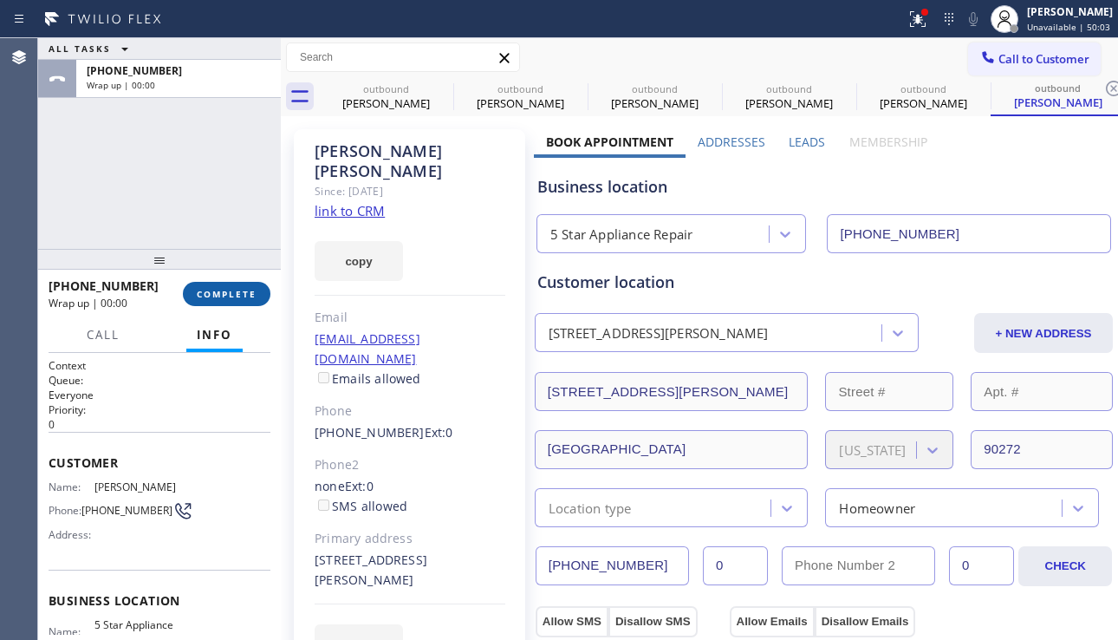
click at [224, 294] on span "COMPLETE" at bounding box center [227, 294] width 60 height 12
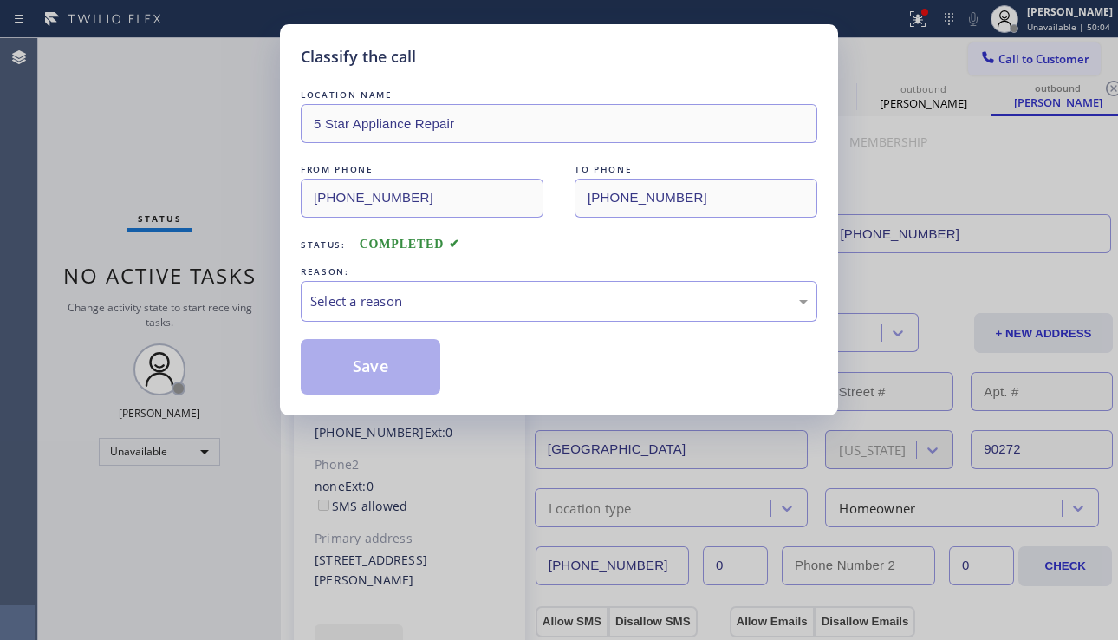
click at [472, 314] on div "Select a reason" at bounding box center [559, 301] width 517 height 41
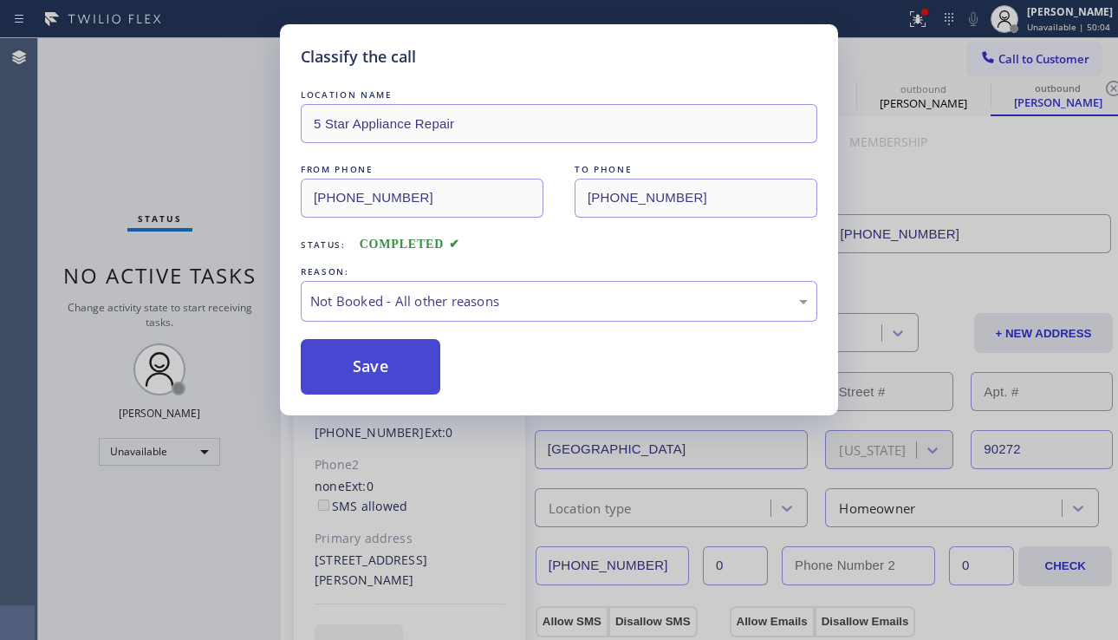
click at [396, 365] on button "Save" at bounding box center [371, 366] width 140 height 55
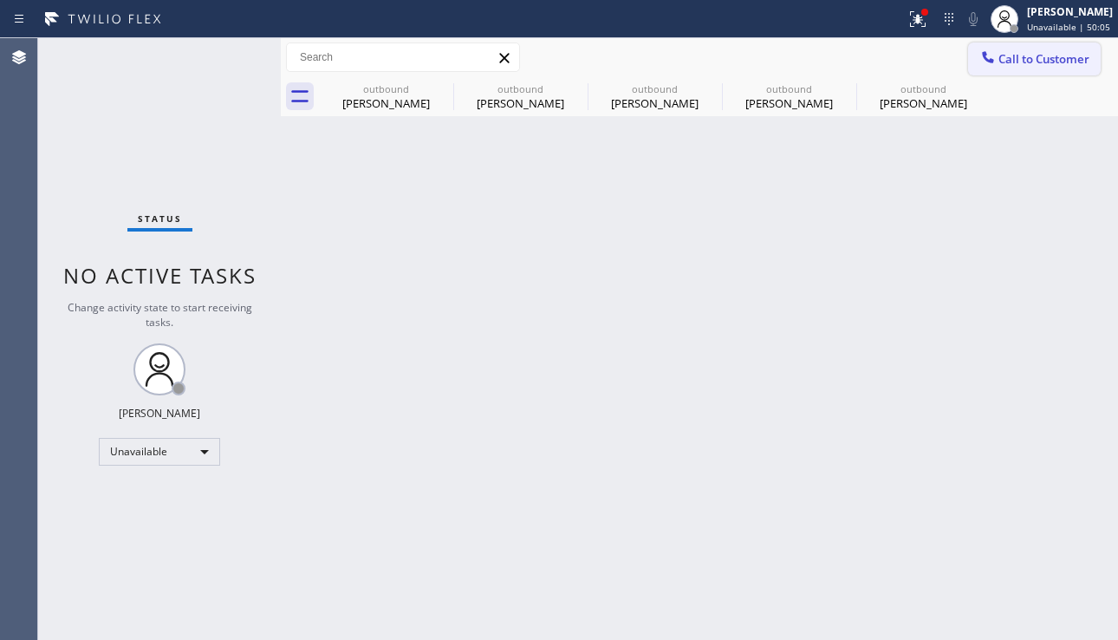
click at [996, 60] on icon at bounding box center [988, 57] width 17 height 17
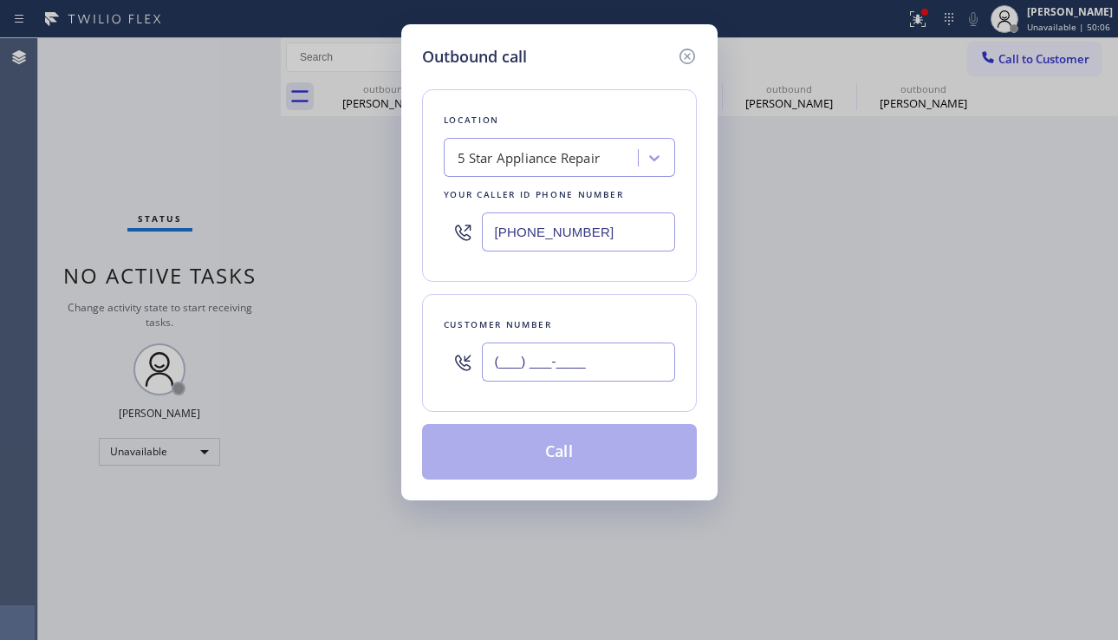
click at [612, 374] on input "(___) ___-____" at bounding box center [578, 361] width 193 height 39
paste input "626) 285-8969"
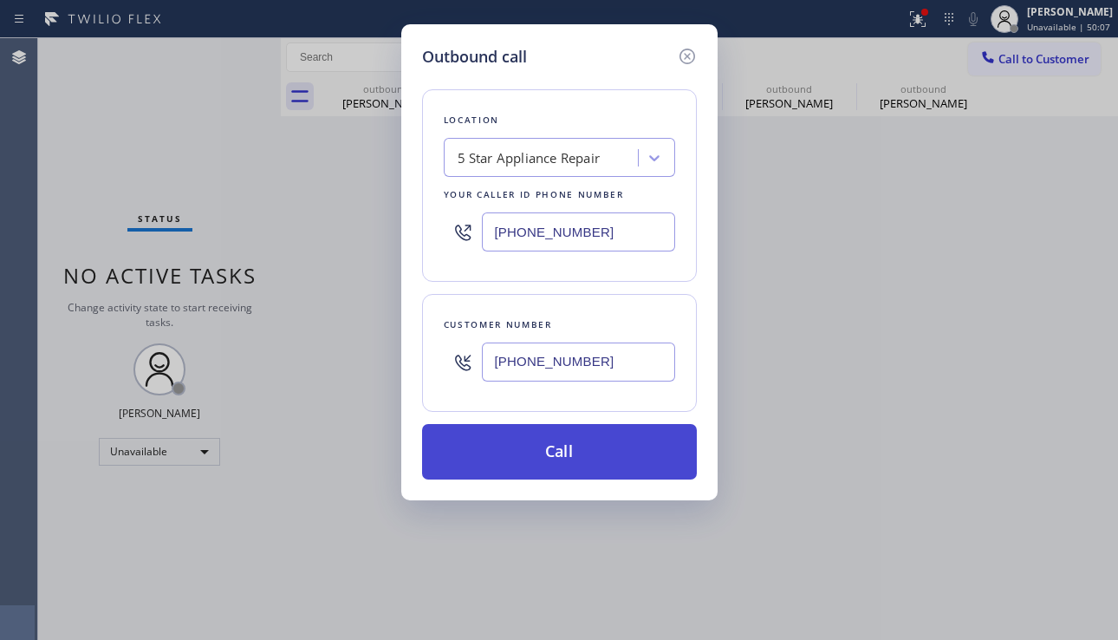
type input "[PHONE_NUMBER]"
click at [606, 445] on button "Call" at bounding box center [559, 451] width 275 height 55
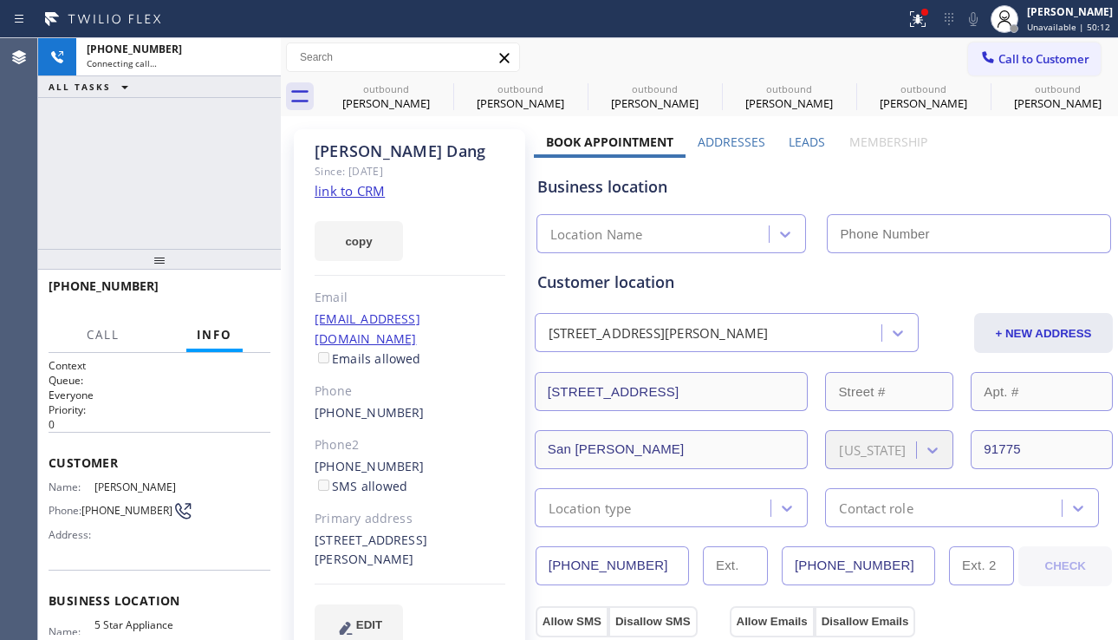
type input "[PHONE_NUMBER]"
click at [792, 144] on label "Leads" at bounding box center [807, 142] width 36 height 16
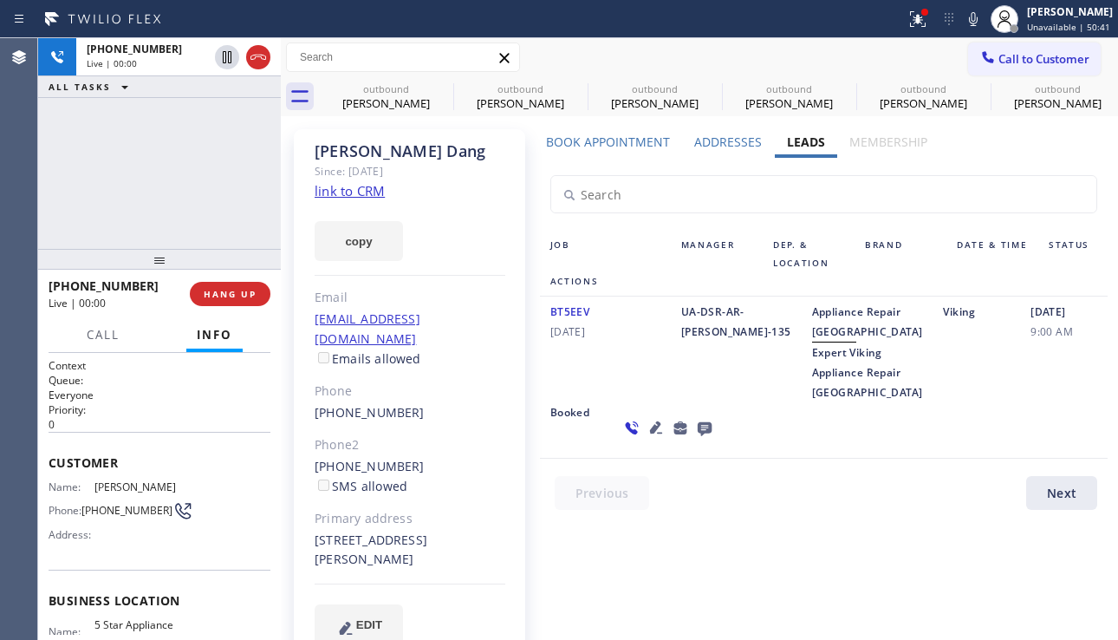
click at [646, 438] on icon at bounding box center [656, 427] width 21 height 21
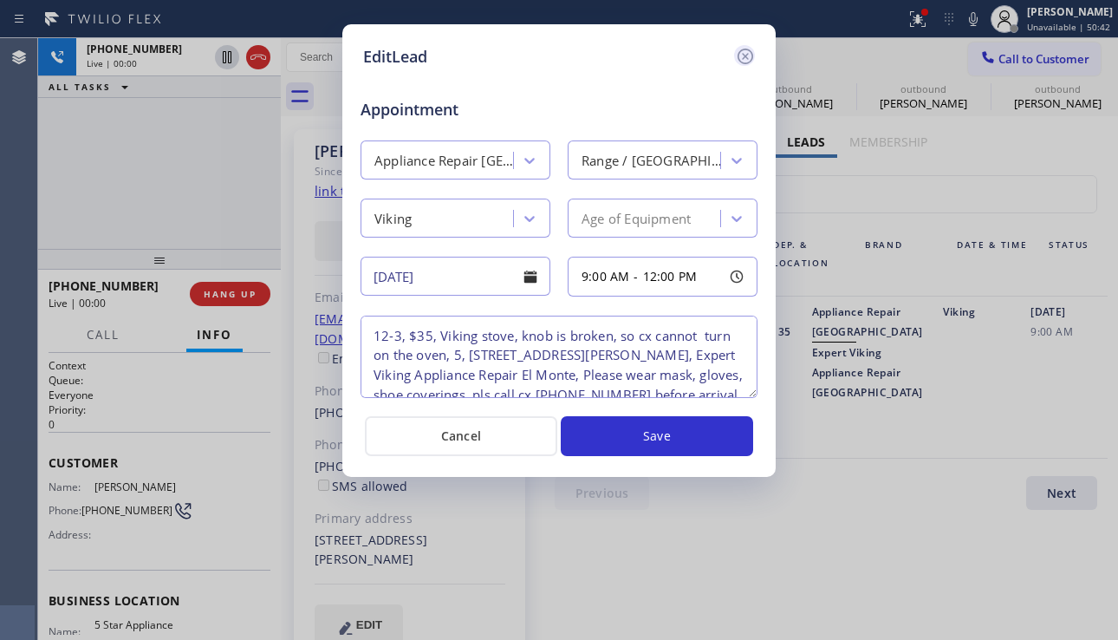
click at [739, 53] on icon at bounding box center [746, 57] width 16 height 16
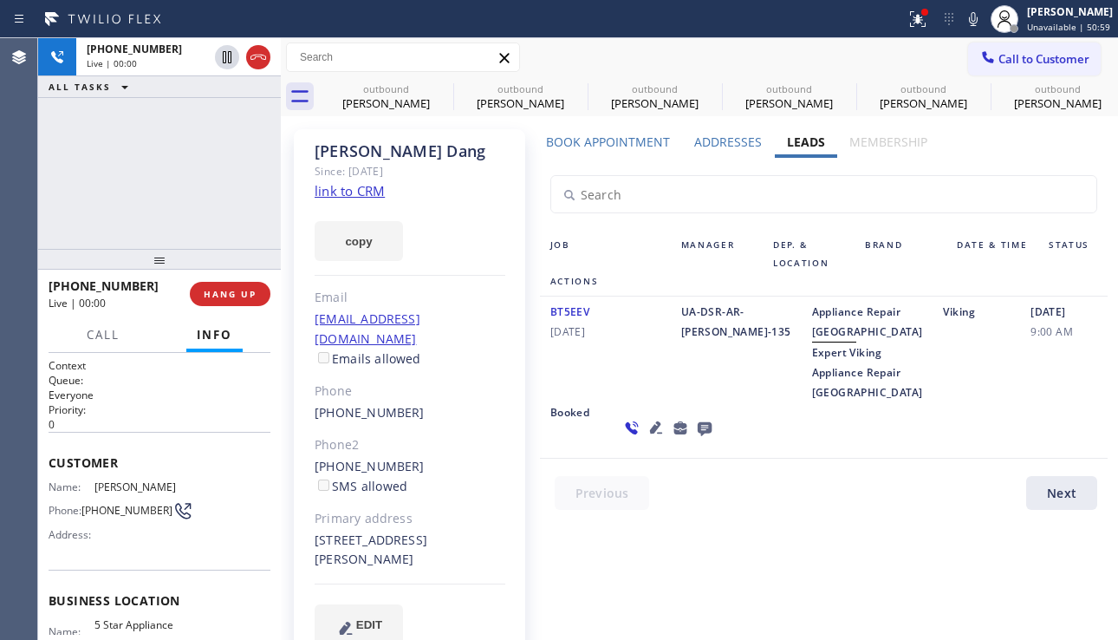
click at [650, 433] on icon at bounding box center [656, 427] width 12 height 12
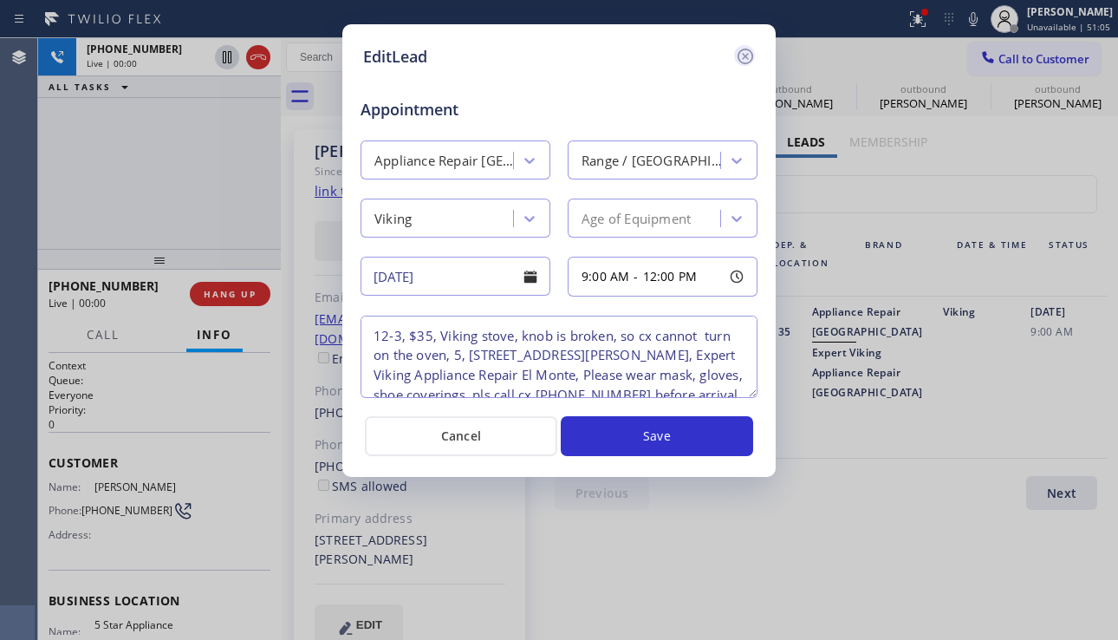
click at [746, 64] on icon at bounding box center [746, 57] width 16 height 16
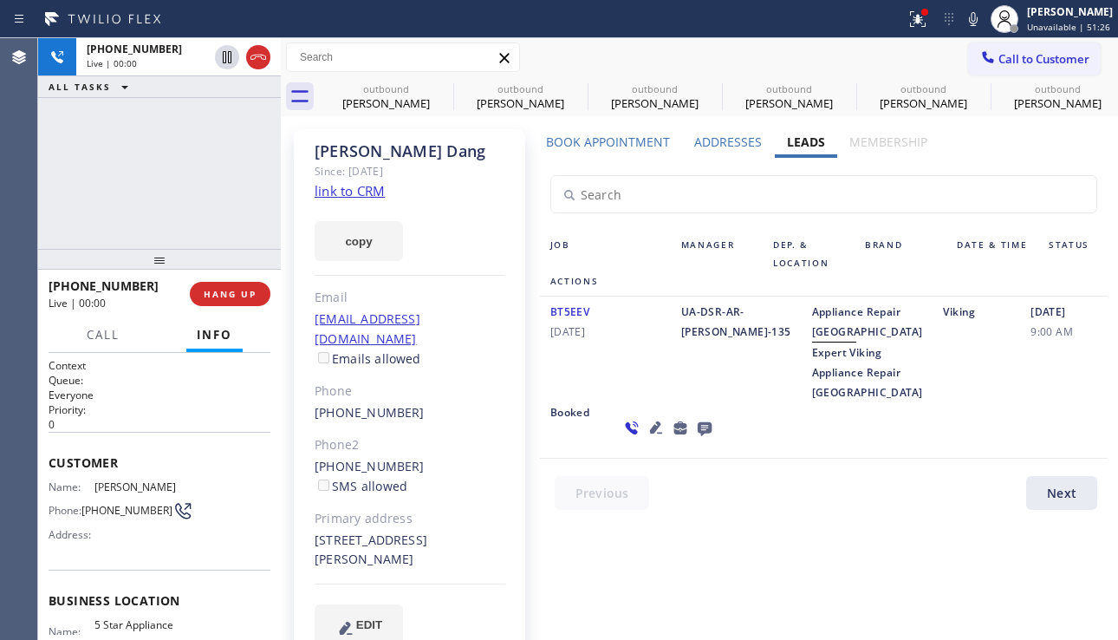
click at [646, 438] on icon at bounding box center [656, 427] width 21 height 21
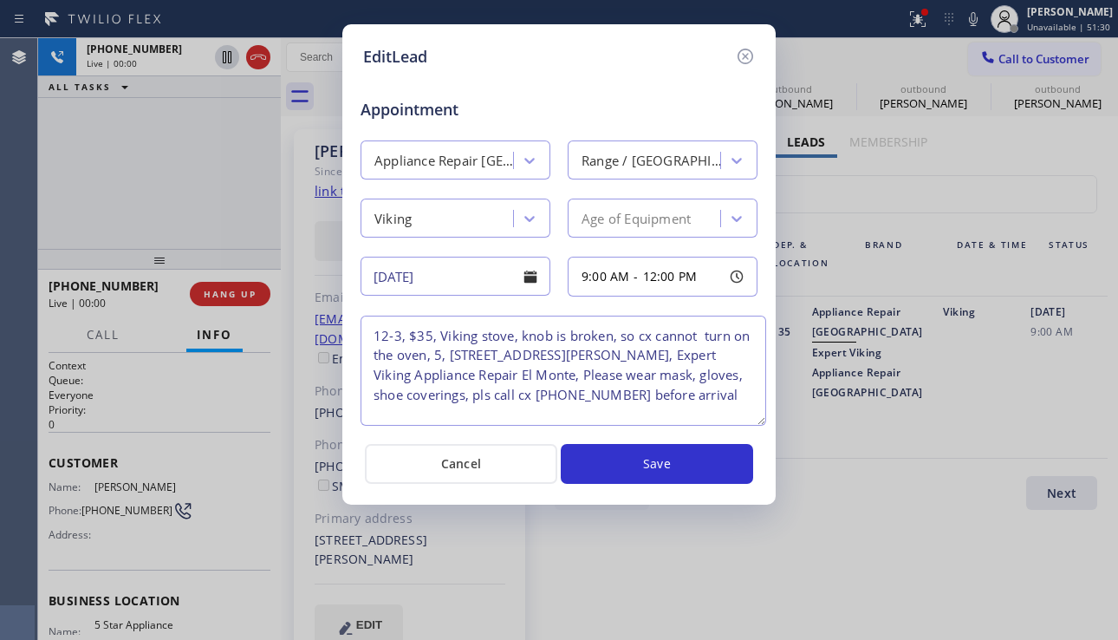
drag, startPoint x: 752, startPoint y: 394, endPoint x: 761, endPoint y: 422, distance: 29.1
click at [761, 422] on textarea "12-3, $35, Viking stove, knob is broken, so cx cannot turn on the oven, 5, [STR…" at bounding box center [564, 371] width 406 height 110
click at [749, 56] on icon at bounding box center [745, 56] width 21 height 21
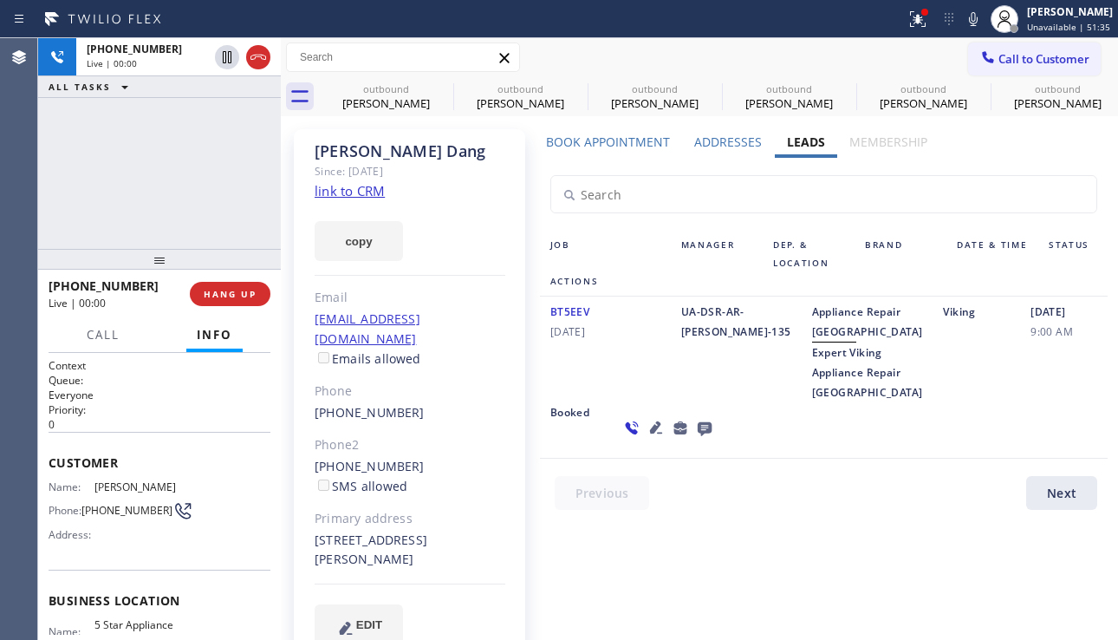
click at [692, 402] on div "UA-DSR-AR-[PERSON_NAME]-135" at bounding box center [736, 352] width 131 height 101
click at [597, 142] on label "Book Appointment" at bounding box center [608, 142] width 124 height 16
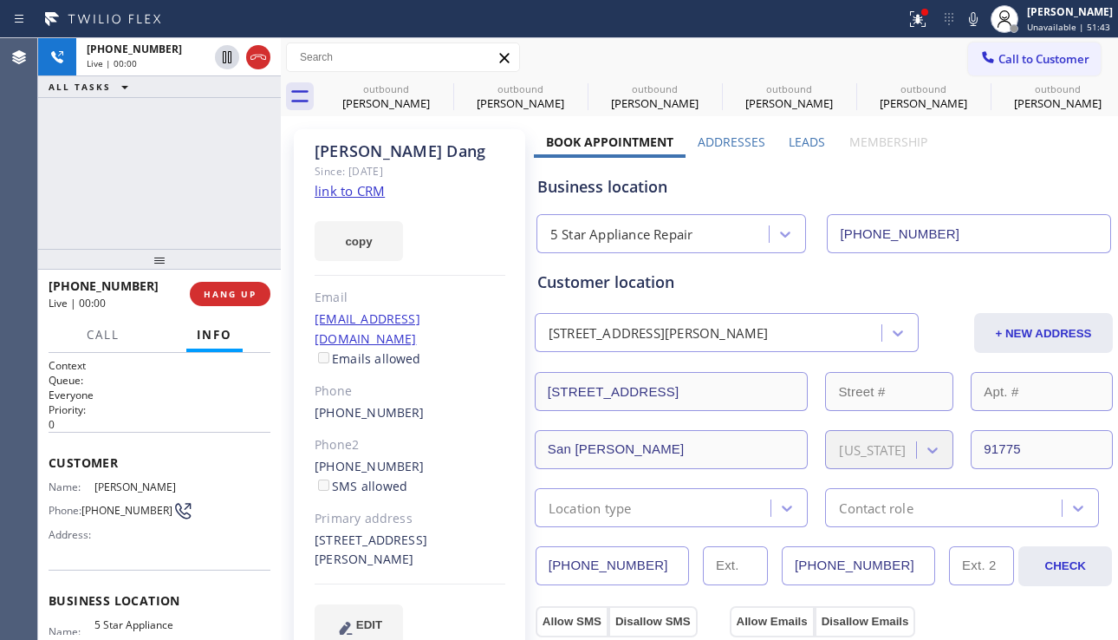
click at [852, 274] on div "Customer location" at bounding box center [823, 281] width 573 height 23
click at [664, 284] on div "Customer location" at bounding box center [823, 281] width 573 height 23
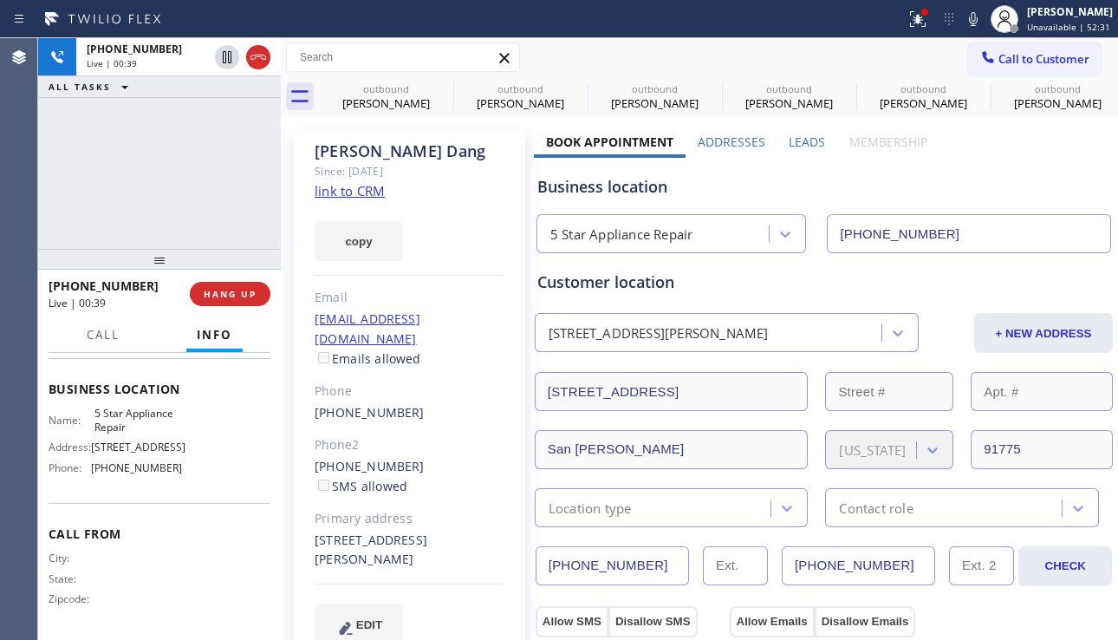
scroll to position [131, 0]
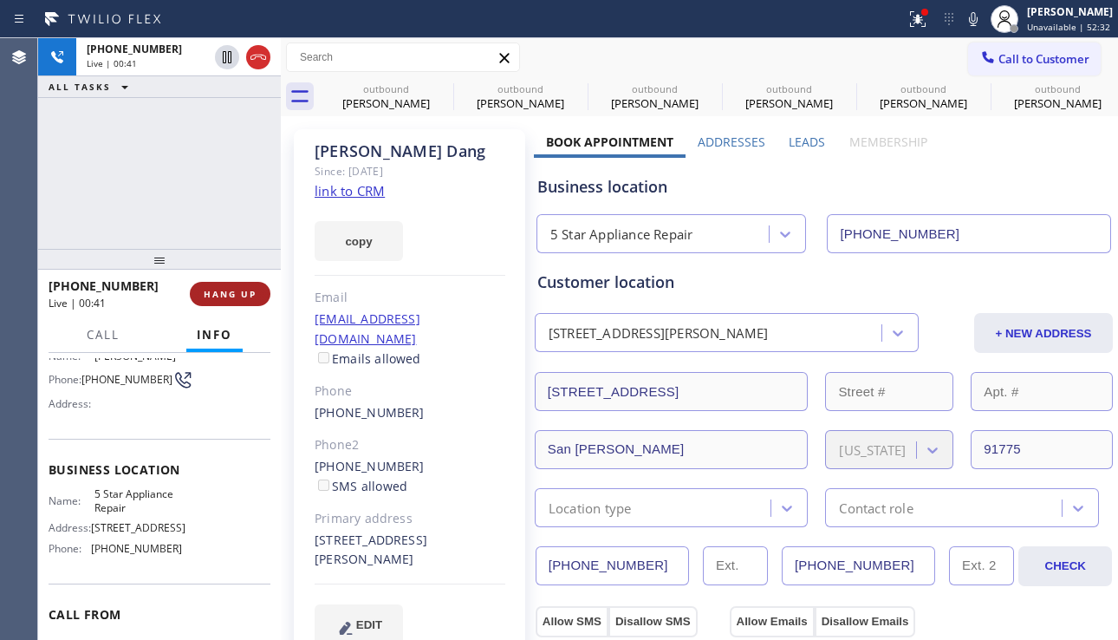
click at [225, 298] on span "HANG UP" at bounding box center [230, 294] width 53 height 12
click at [239, 296] on span "HANG UP" at bounding box center [230, 294] width 53 height 12
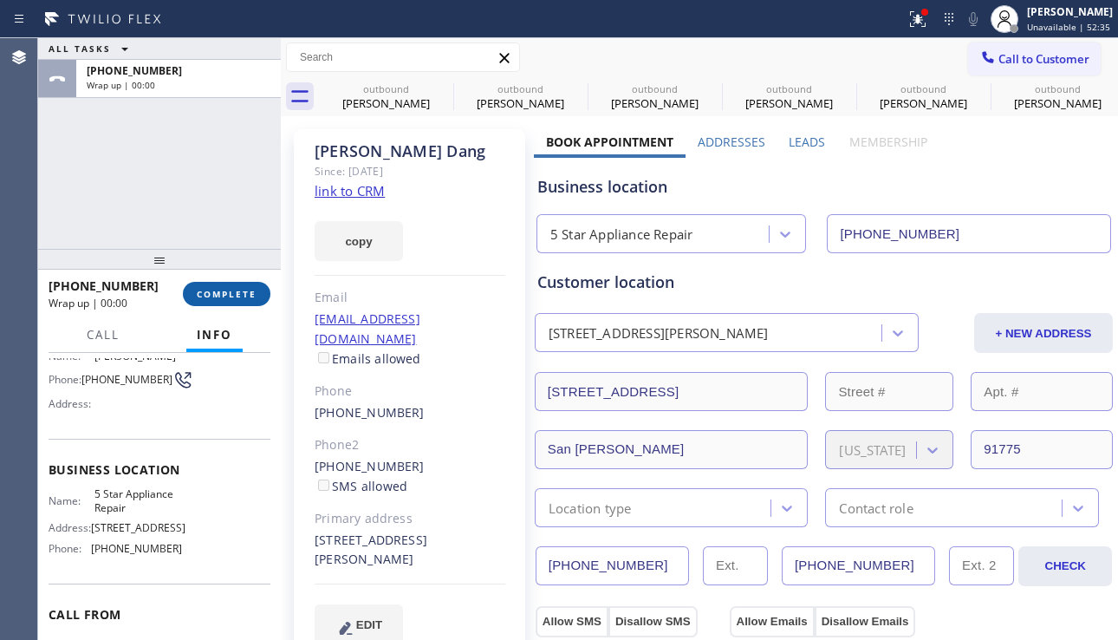
click at [257, 297] on button "COMPLETE" at bounding box center [227, 294] width 88 height 24
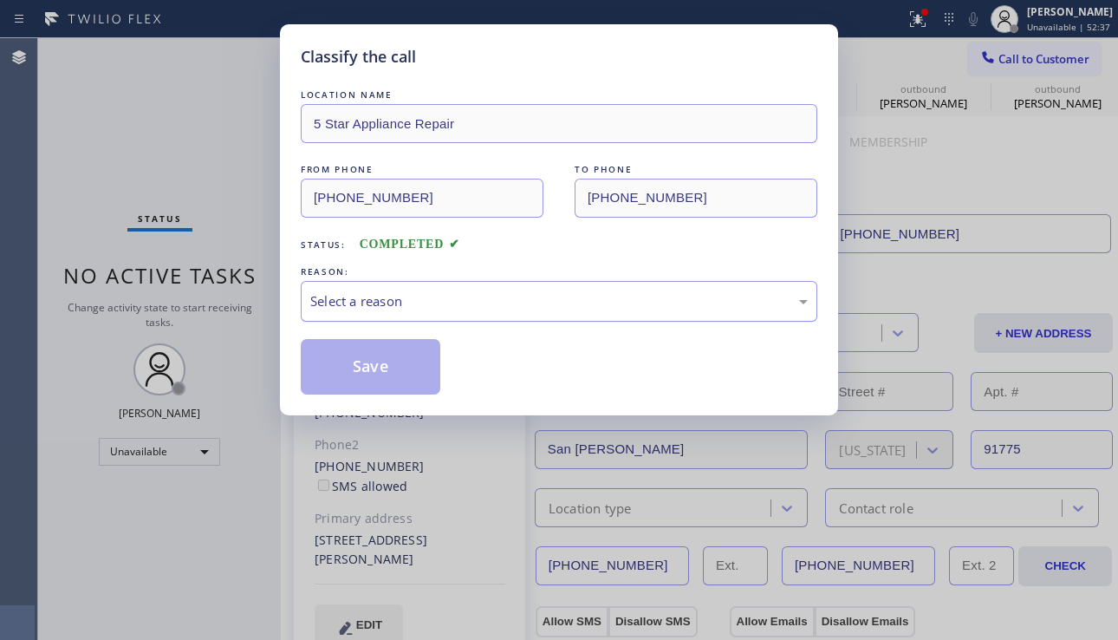
click at [464, 304] on div "Select a reason" at bounding box center [559, 301] width 498 height 20
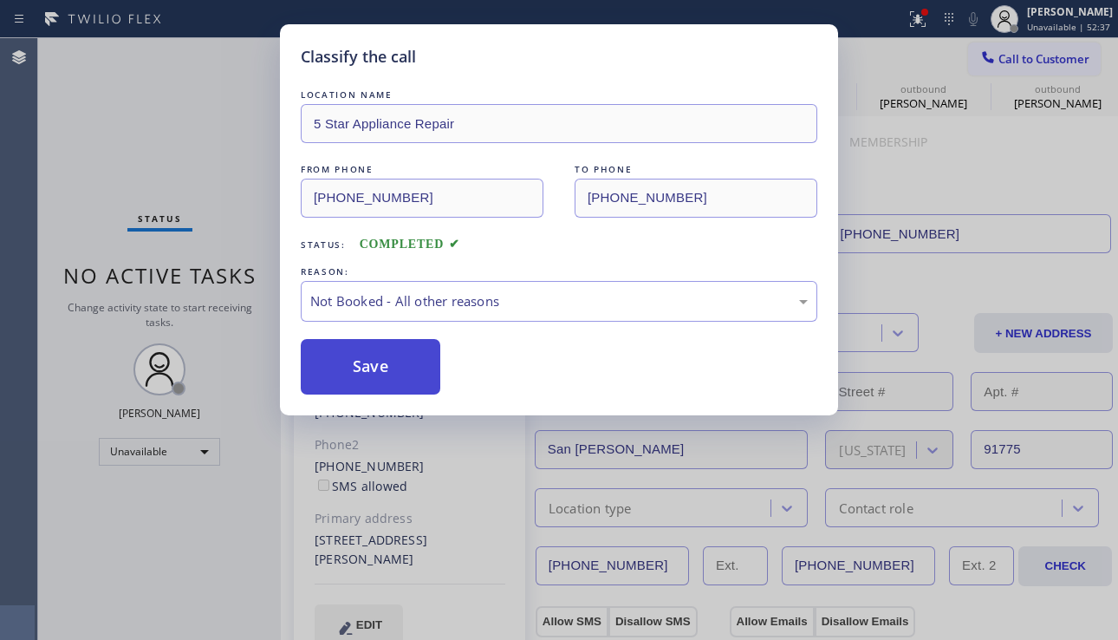
click at [353, 381] on button "Save" at bounding box center [371, 366] width 140 height 55
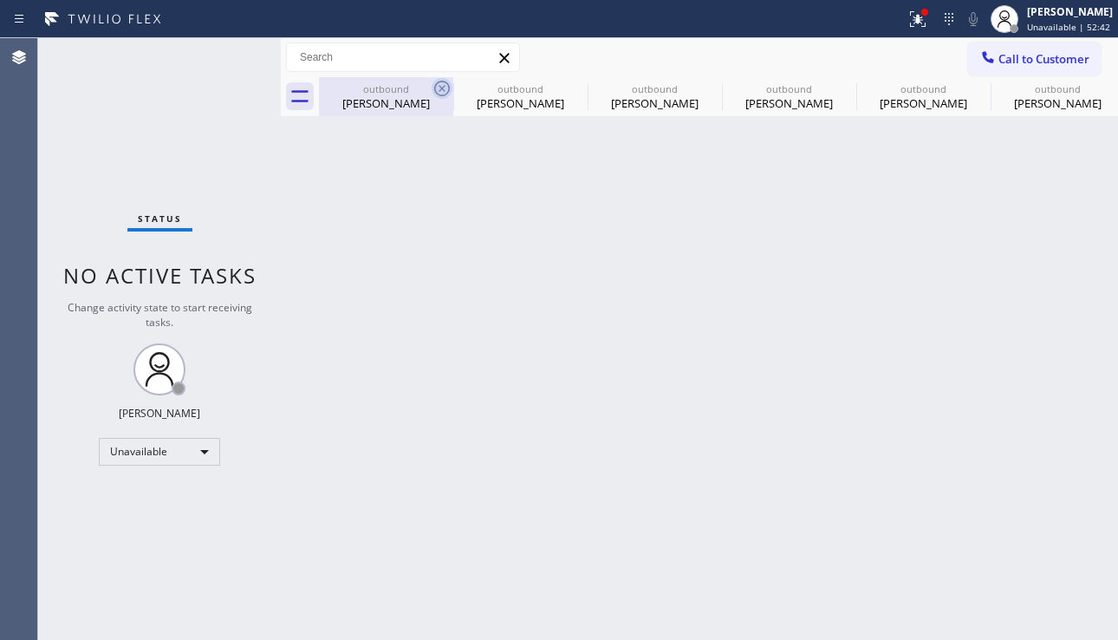
click at [446, 94] on icon at bounding box center [442, 89] width 16 height 16
click at [0, 0] on icon at bounding box center [0, 0] width 0 height 0
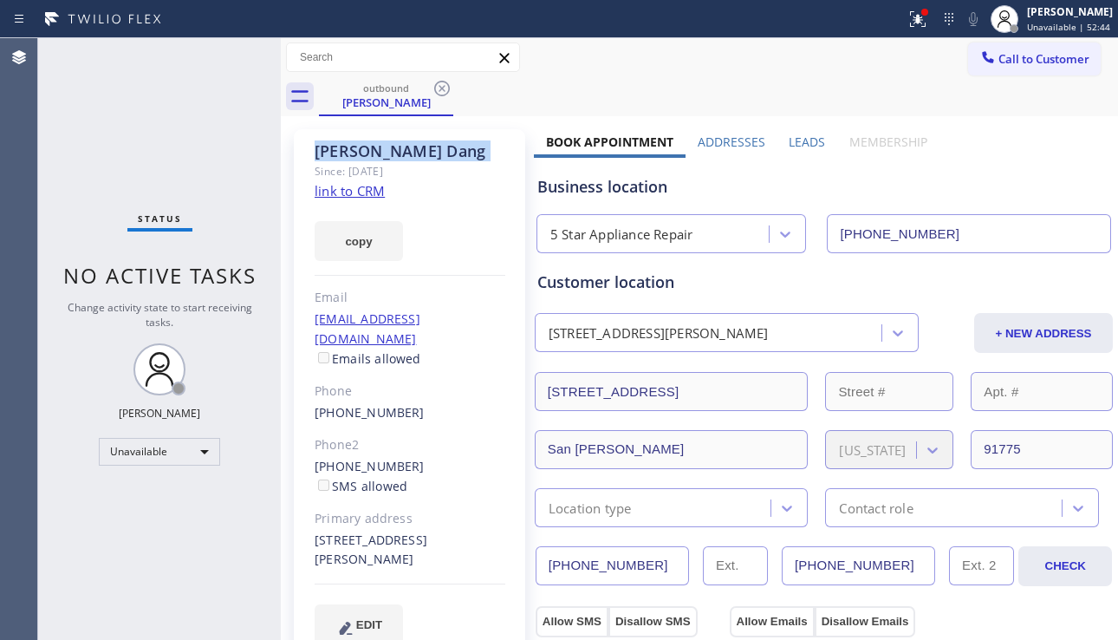
click at [446, 94] on icon at bounding box center [442, 89] width 16 height 16
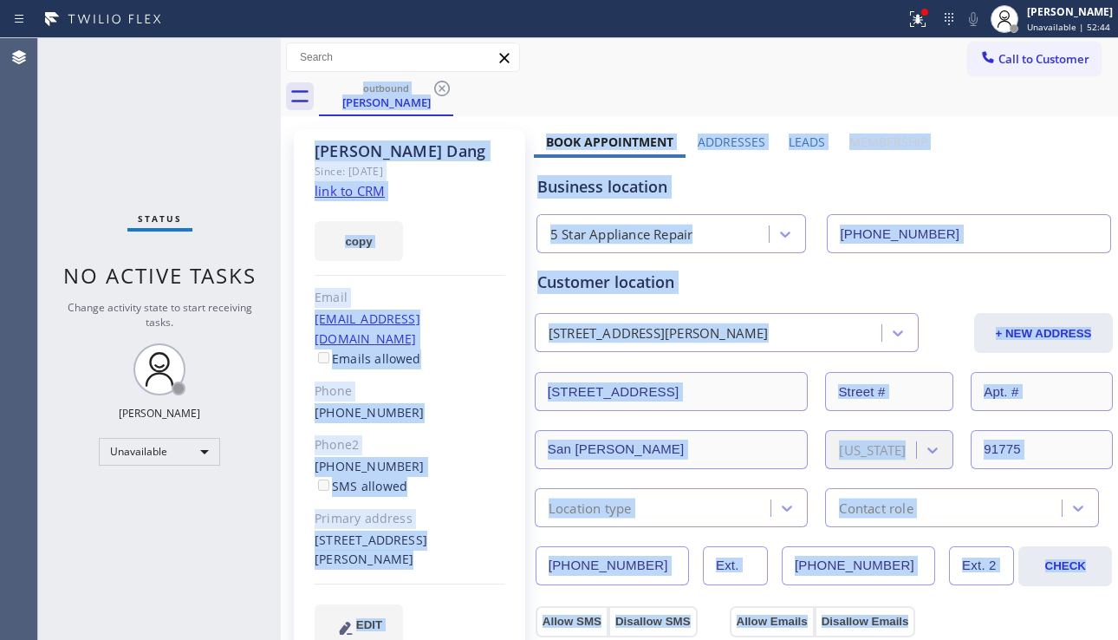
click at [446, 94] on div "outbound [PERSON_NAME]" at bounding box center [718, 96] width 799 height 39
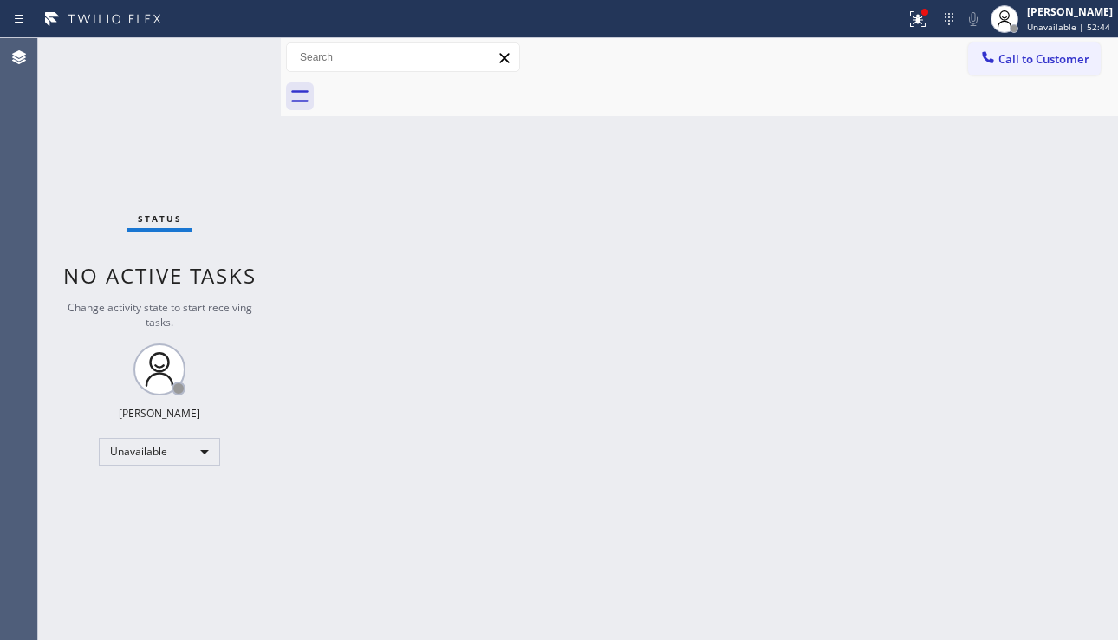
click at [446, 94] on div at bounding box center [718, 96] width 799 height 39
drag, startPoint x: 592, startPoint y: 293, endPoint x: 583, endPoint y: 376, distance: 83.8
click at [592, 293] on div "Back to Dashboard Change Sender ID Customers Technicians Select a contact Outbo…" at bounding box center [699, 339] width 837 height 602
click at [899, 35] on button at bounding box center [918, 19] width 38 height 38
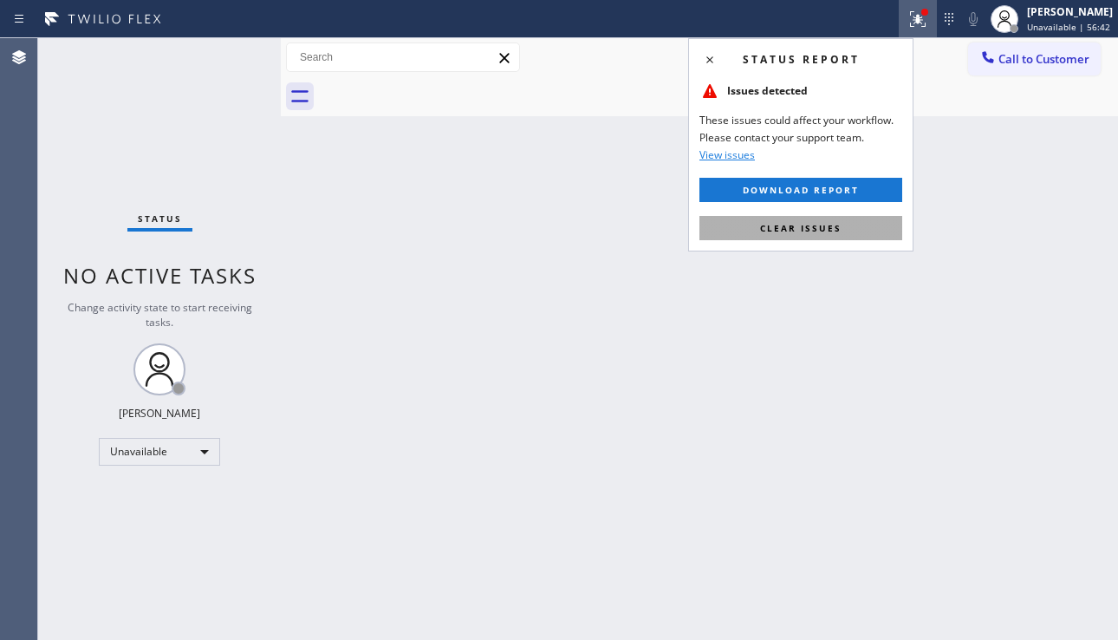
click at [786, 235] on button "Clear issues" at bounding box center [801, 228] width 203 height 24
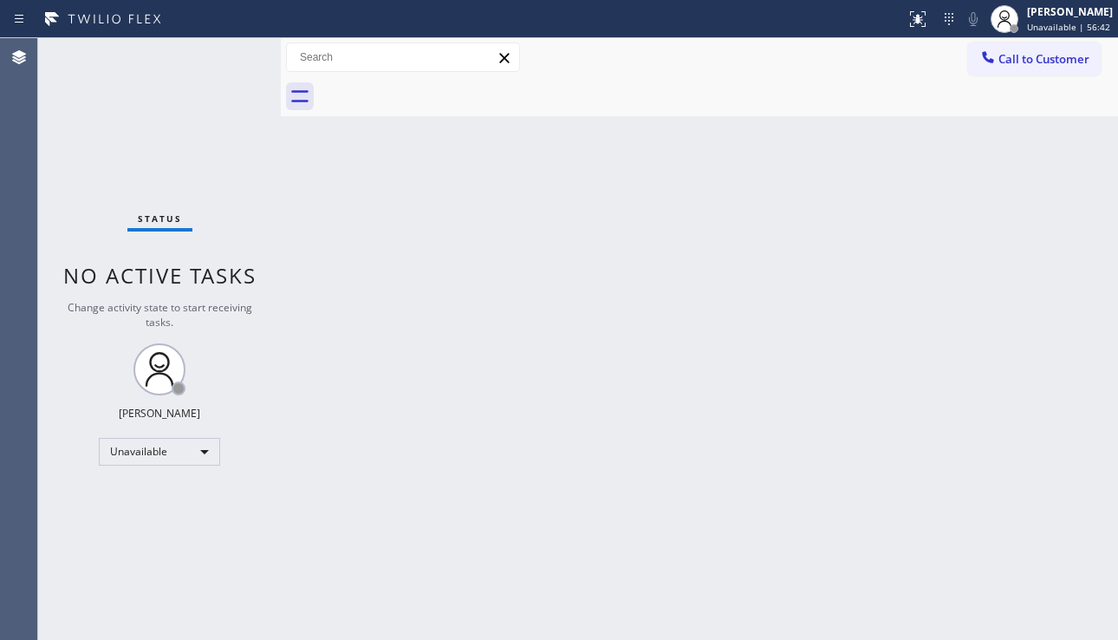
click at [629, 301] on div "Back to Dashboard Change Sender ID Customers Technicians Select a contact Outbo…" at bounding box center [699, 339] width 837 height 602
click at [1036, 482] on div "Back to Dashboard Change Sender ID Customers Technicians Select a contact Outbo…" at bounding box center [699, 339] width 837 height 602
click at [205, 448] on div "Unavailable" at bounding box center [159, 452] width 121 height 28
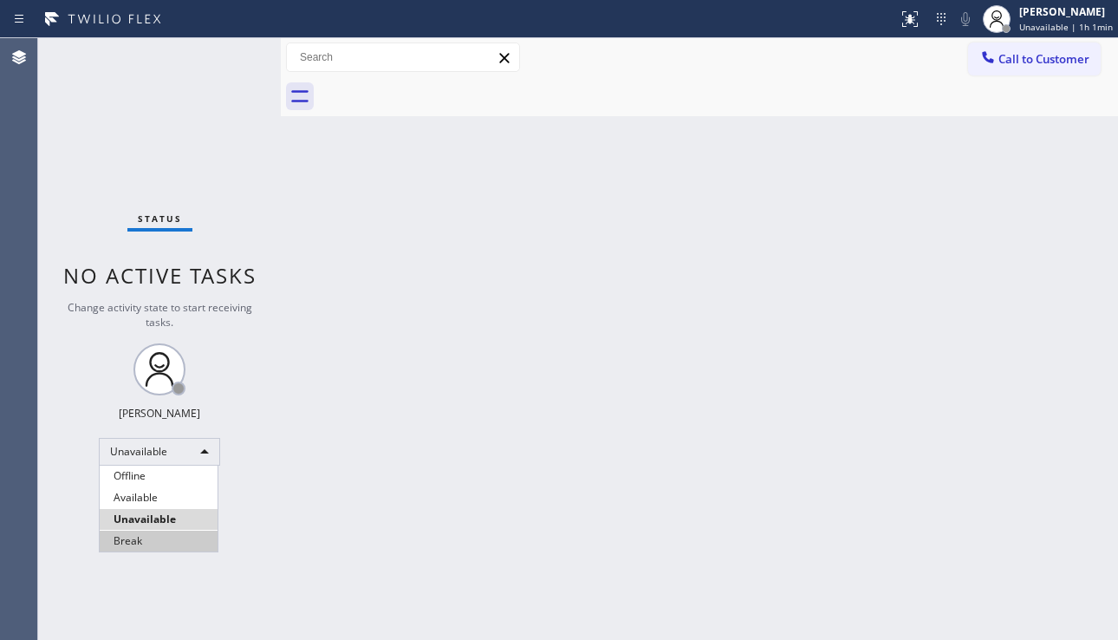
click at [158, 534] on li "Break" at bounding box center [159, 541] width 118 height 21
click at [414, 505] on div "Back to Dashboard Change Sender ID Customers Technicians Select a contact Outbo…" at bounding box center [699, 339] width 837 height 602
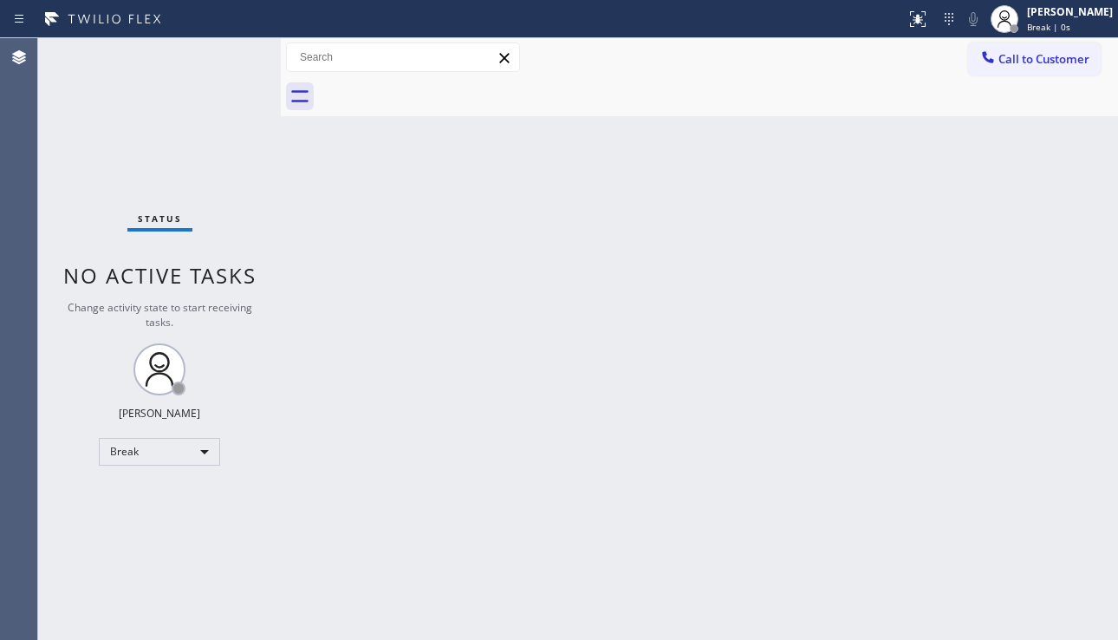
click at [998, 421] on div "Back to Dashboard Change Sender ID Customers Technicians Select a contact Outbo…" at bounding box center [699, 339] width 837 height 602
click at [627, 276] on div "Back to Dashboard Change Sender ID Customers Technicians Select a contact Outbo…" at bounding box center [699, 339] width 837 height 602
click at [511, 257] on div "Back to Dashboard Change Sender ID Customers Technicians Select a contact Outbo…" at bounding box center [699, 339] width 837 height 602
click at [470, 357] on div "Back to Dashboard Change Sender ID Customers Technicians Select a contact Outbo…" at bounding box center [699, 339] width 837 height 602
click at [973, 460] on div "Back to Dashboard Change Sender ID Customers Technicians Select a contact Outbo…" at bounding box center [699, 339] width 837 height 602
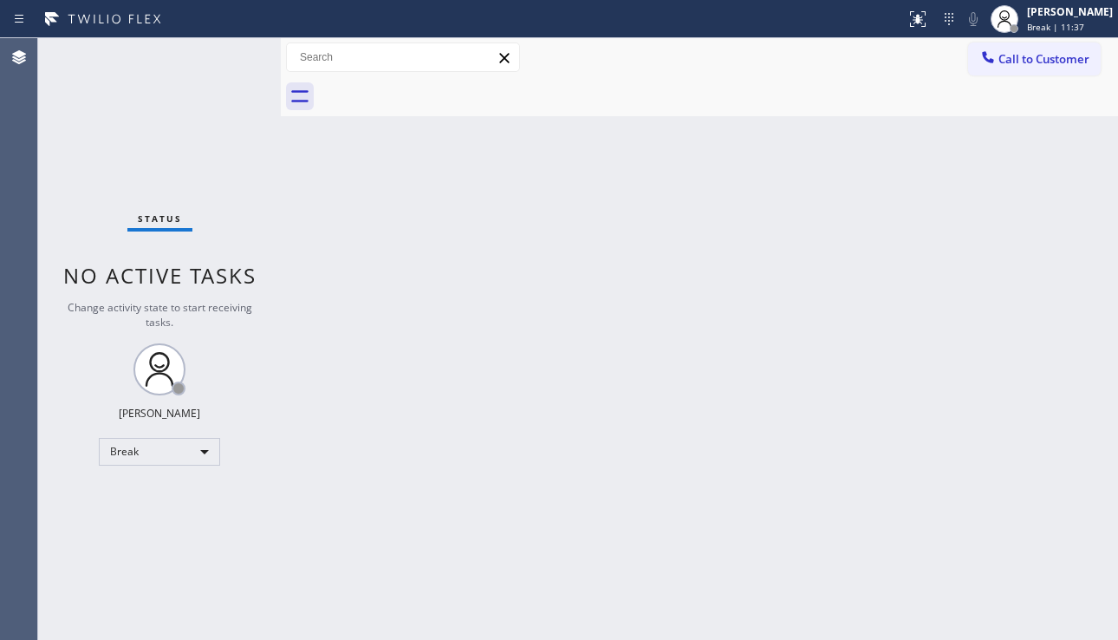
click at [464, 476] on div "Back to Dashboard Change Sender ID Customers Technicians Select a contact Outbo…" at bounding box center [699, 339] width 837 height 602
click at [195, 449] on div "Break" at bounding box center [159, 452] width 121 height 28
click at [180, 511] on li "Unavailable" at bounding box center [159, 519] width 118 height 21
click at [316, 521] on div "Back to Dashboard Change Sender ID Customers Technicians Select a contact Outbo…" at bounding box center [699, 339] width 837 height 602
click at [1023, 452] on div "Back to Dashboard Change Sender ID Customers Technicians Select a contact Outbo…" at bounding box center [699, 339] width 837 height 602
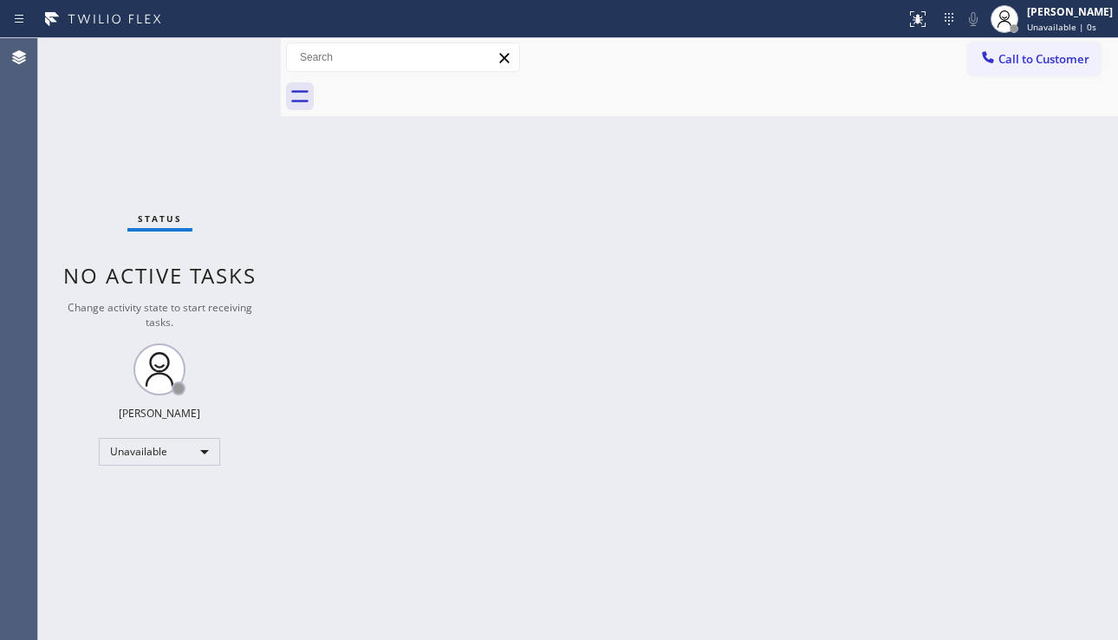
click at [804, 229] on div "Back to Dashboard Change Sender ID Customers Technicians Select a contact Outbo…" at bounding box center [699, 339] width 837 height 602
drag, startPoint x: 1029, startPoint y: 64, endPoint x: 1001, endPoint y: 86, distance: 35.2
click at [1029, 64] on span "Call to Customer" at bounding box center [1044, 59] width 91 height 16
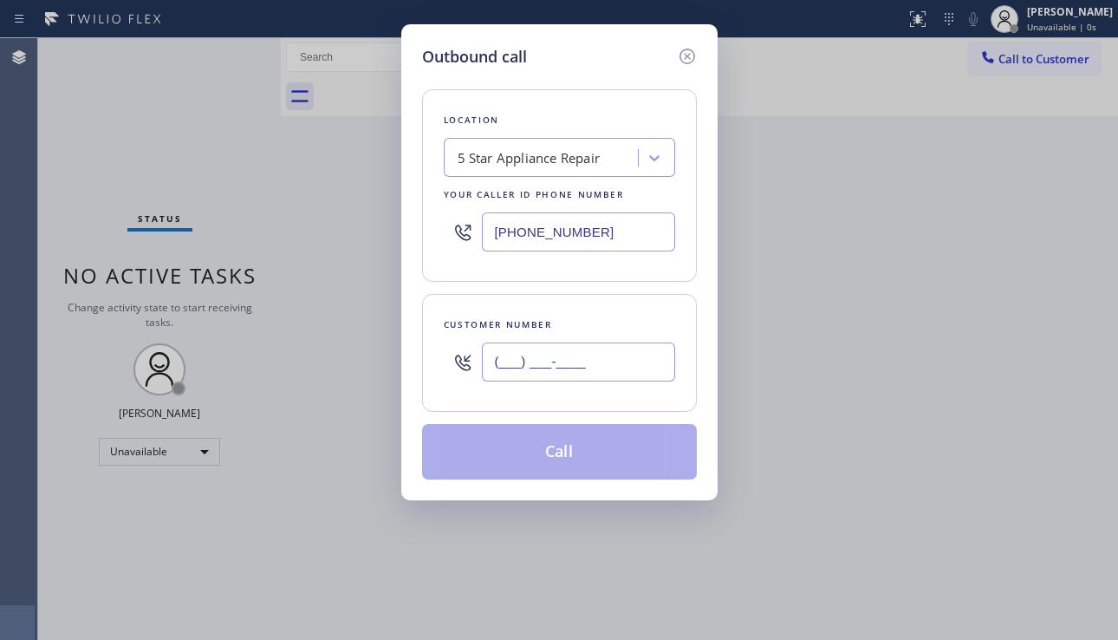
click at [540, 375] on input "(___) ___-____" at bounding box center [578, 361] width 193 height 39
paste input "321) 515-8076"
type input "[PHONE_NUMBER]"
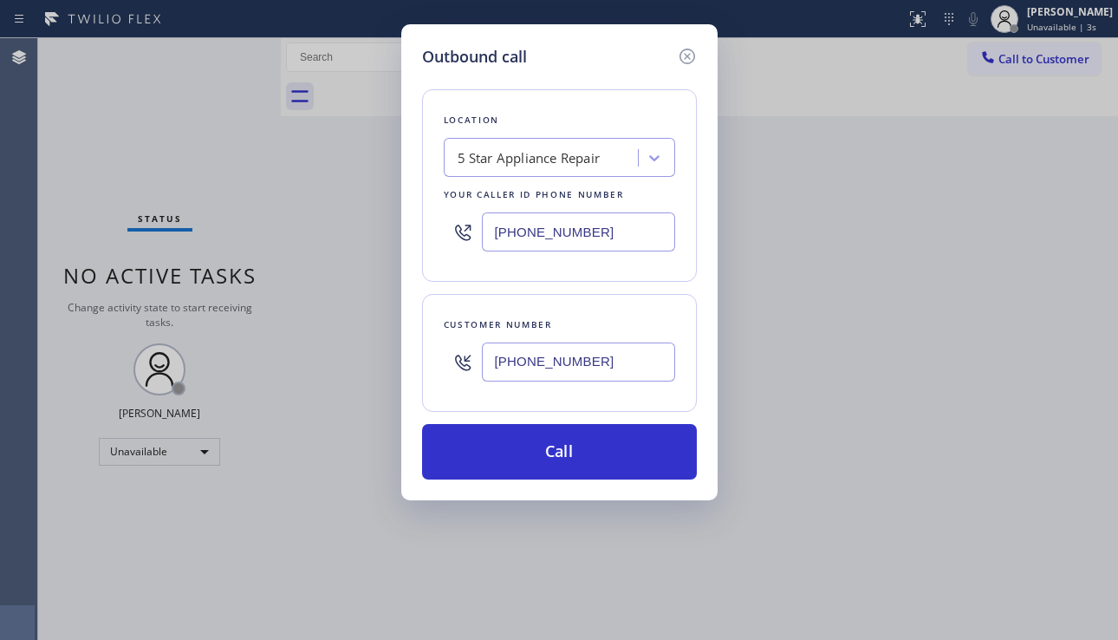
drag, startPoint x: 559, startPoint y: 231, endPoint x: 428, endPoint y: 242, distance: 131.3
click at [428, 242] on div "Location 5 Star Appliance Repair Your caller id phone number [PHONE_NUMBER]" at bounding box center [559, 185] width 275 height 192
paste input "323) 672-4555"
drag, startPoint x: 592, startPoint y: 228, endPoint x: 441, endPoint y: 243, distance: 151.6
click at [441, 243] on div "Location 5 Star Appliance Repair Your caller id phone number [PHONE_NUMBER]" at bounding box center [559, 185] width 275 height 192
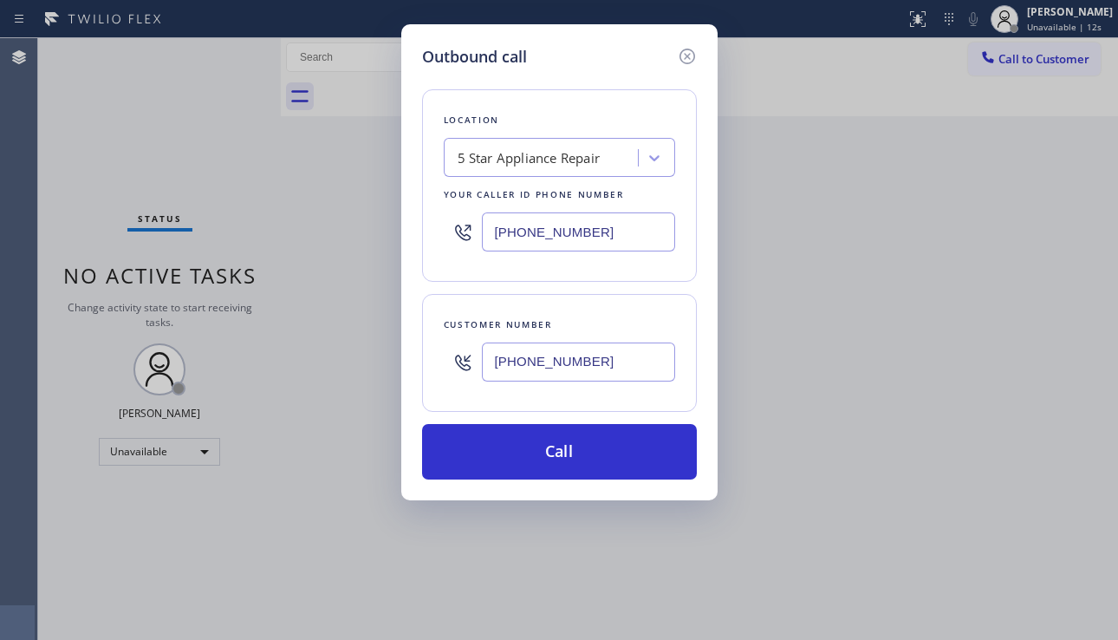
paste input "323) 672-4555"
click at [537, 242] on input "[PHONE_NUMBER]" at bounding box center [578, 231] width 193 height 39
type input "[PHONE_NUMBER]"
click at [551, 277] on div "Location Search location Your caller id phone number [PHONE_NUMBER]" at bounding box center [559, 185] width 275 height 192
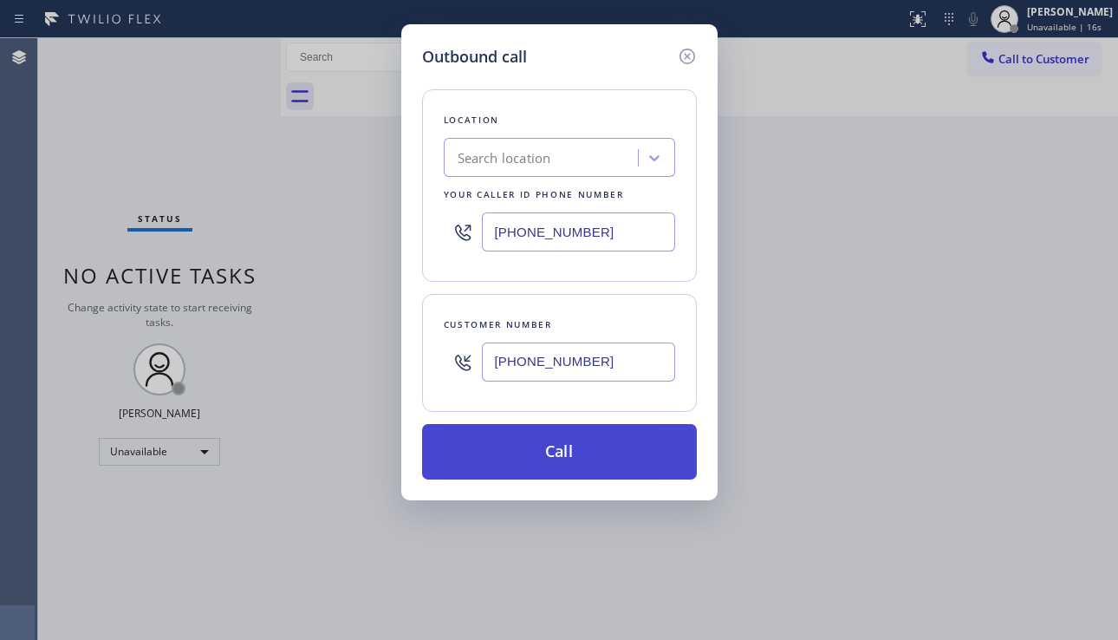
click at [578, 446] on button "Call" at bounding box center [559, 451] width 275 height 55
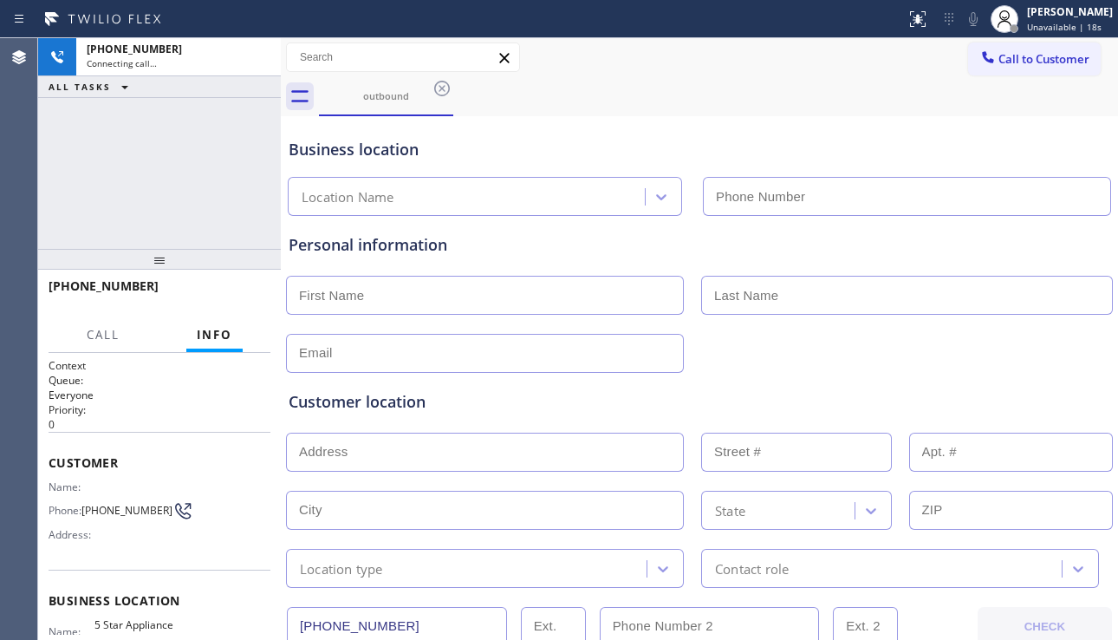
type input "[PHONE_NUMBER]"
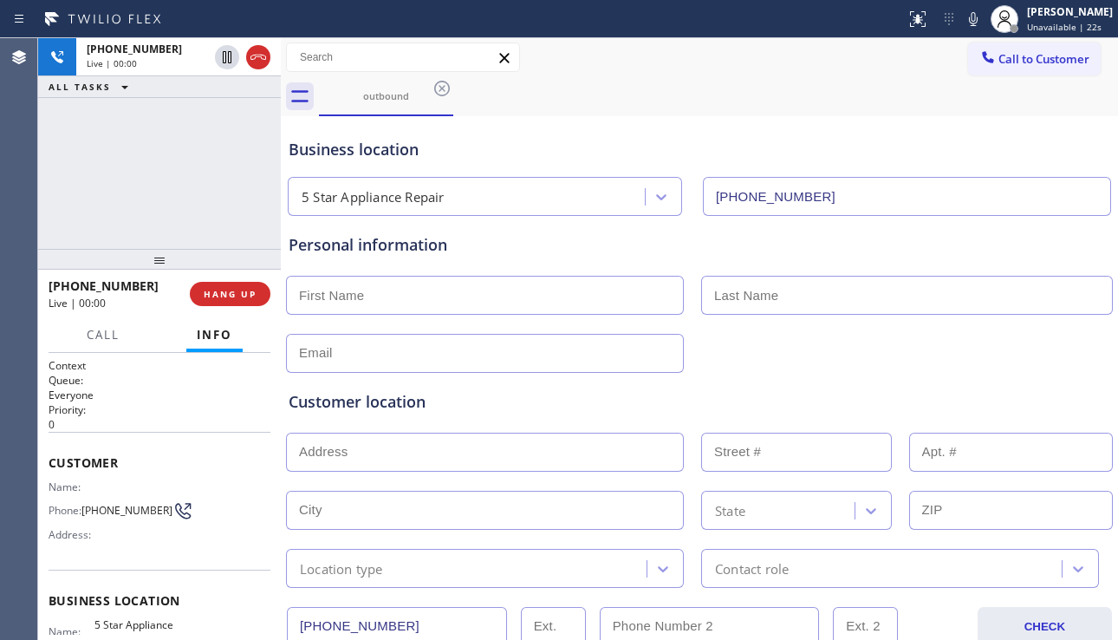
click at [448, 396] on div "Customer location" at bounding box center [700, 401] width 822 height 23
click at [231, 290] on span "HANG UP" at bounding box center [230, 294] width 53 height 12
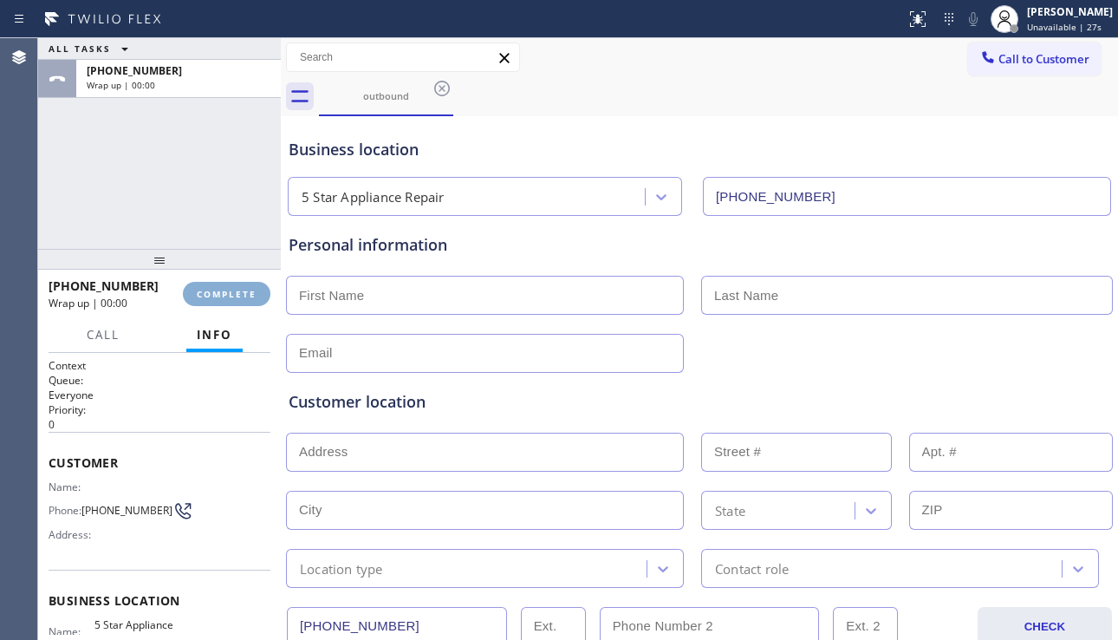
click at [231, 290] on span "COMPLETE" at bounding box center [227, 294] width 60 height 12
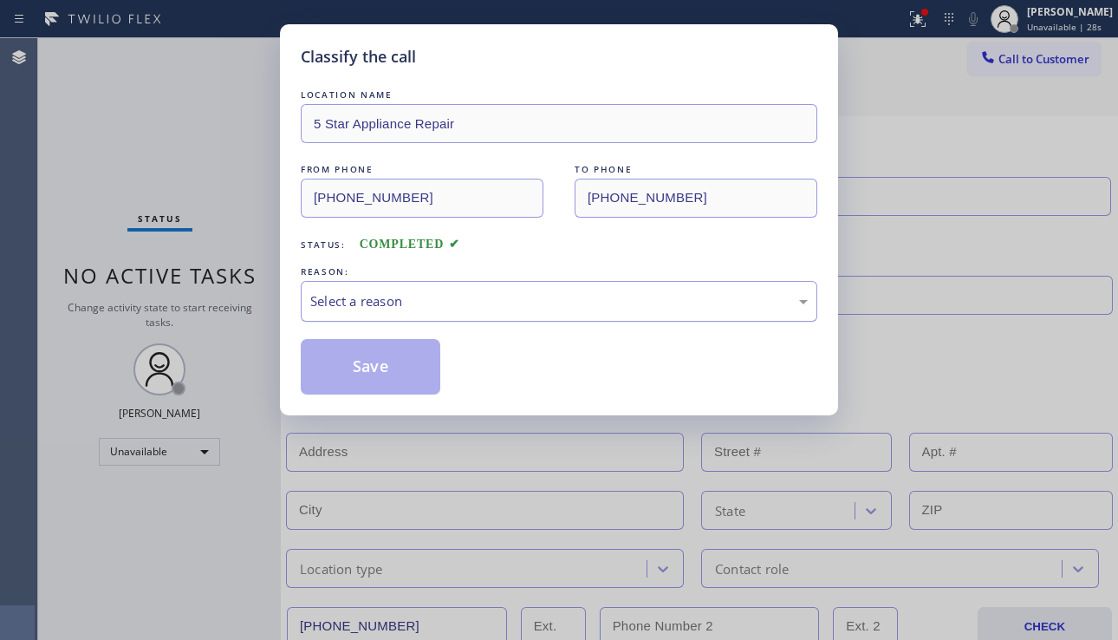
click at [414, 284] on div "Select a reason" at bounding box center [559, 301] width 517 height 41
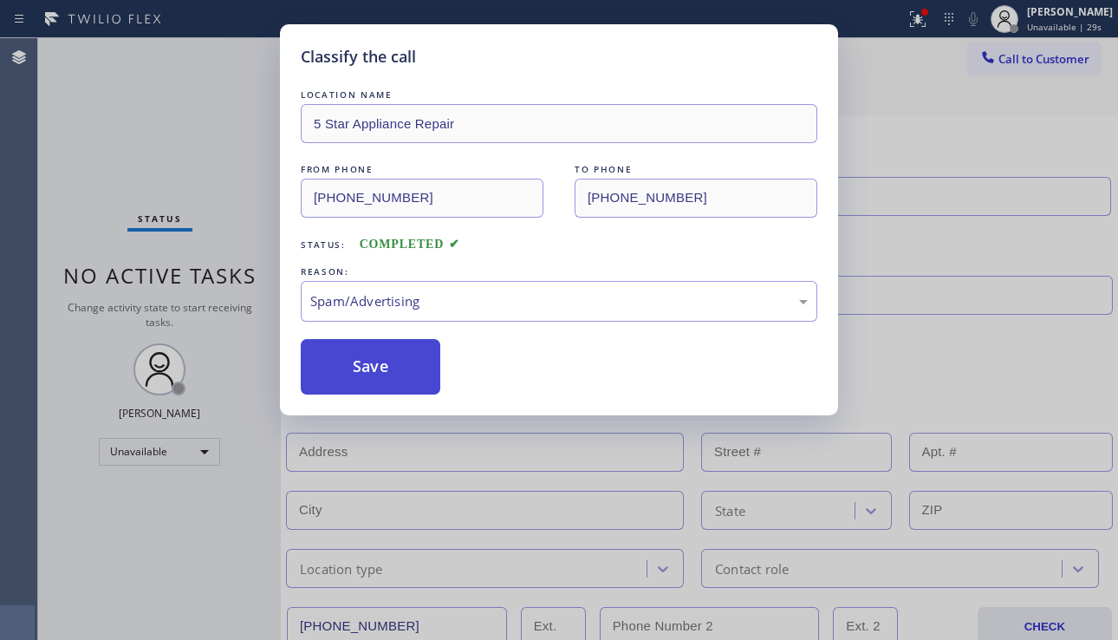
click at [362, 383] on button "Save" at bounding box center [371, 366] width 140 height 55
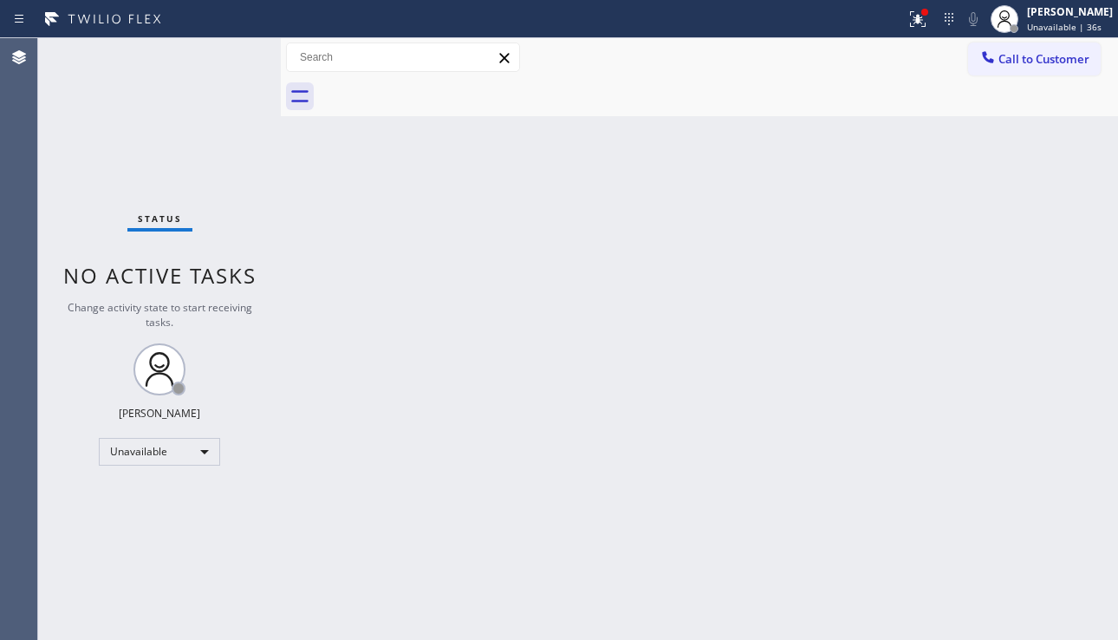
drag, startPoint x: 397, startPoint y: 238, endPoint x: 398, endPoint y: 262, distance: 23.4
click at [397, 238] on div "Back to Dashboard Change Sender ID Customers Technicians Select a contact Outbo…" at bounding box center [699, 339] width 837 height 602
click at [101, 520] on div "Status No active tasks Change activity state to start receiving tasks. [PERSON_…" at bounding box center [159, 339] width 243 height 602
click at [464, 369] on div "Back to Dashboard Change Sender ID Customers Technicians Select a contact Outbo…" at bounding box center [699, 339] width 837 height 602
click at [899, 26] on div at bounding box center [918, 19] width 38 height 21
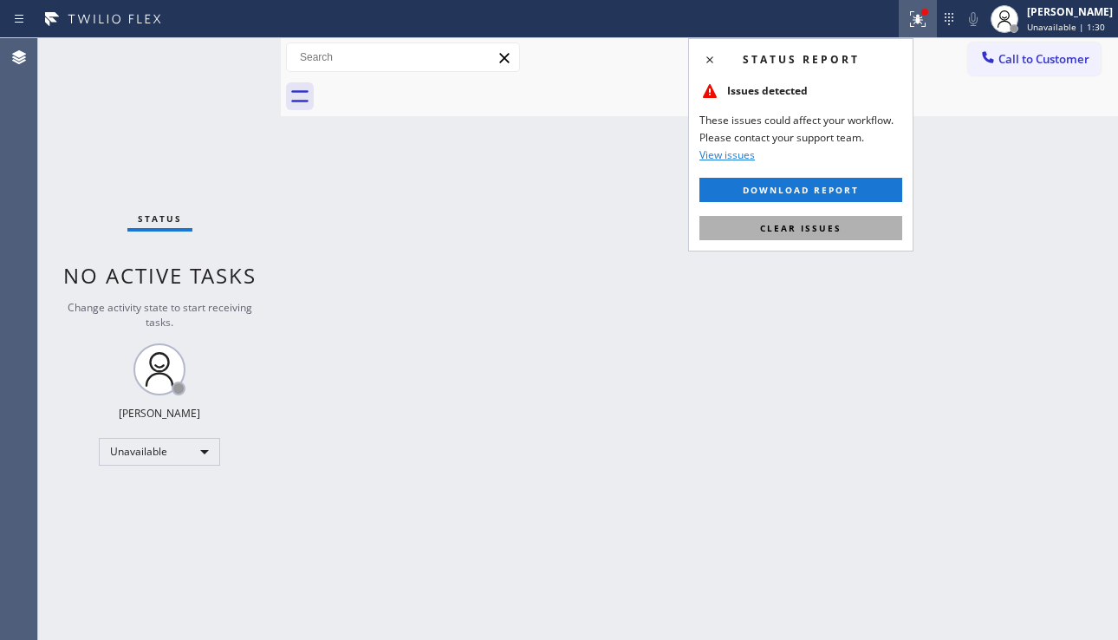
click at [798, 231] on span "Clear issues" at bounding box center [800, 228] width 81 height 12
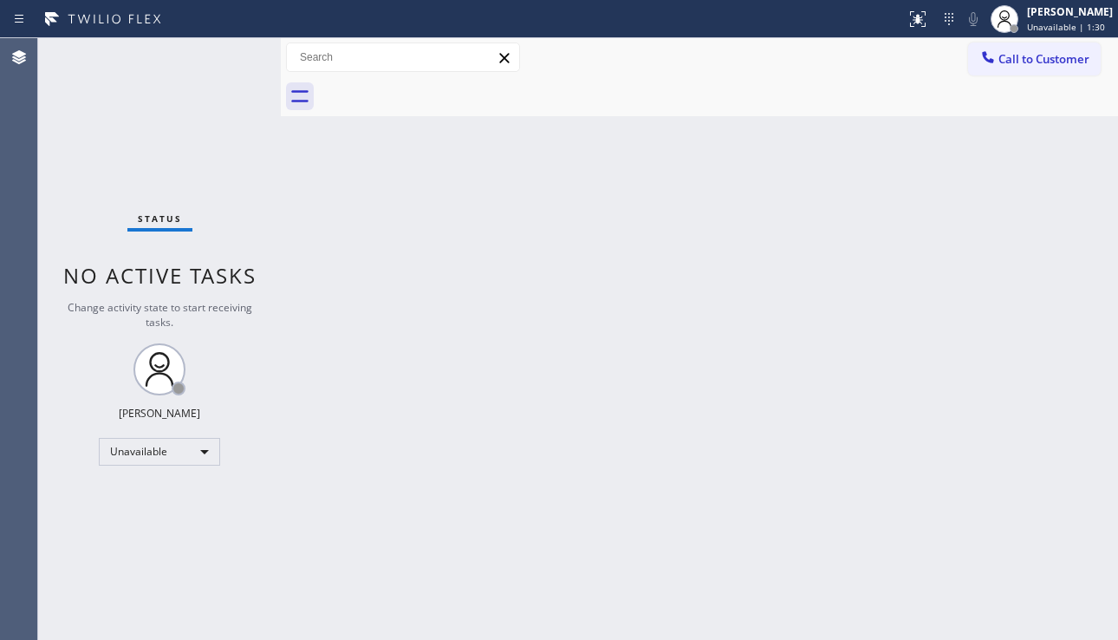
click at [518, 248] on div "Back to Dashboard Change Sender ID Customers Technicians Select a contact Outbo…" at bounding box center [699, 339] width 837 height 602
click at [980, 342] on div "Back to Dashboard Change Sender ID Customers Technicians Select a contact Outbo…" at bounding box center [699, 339] width 837 height 602
click at [1024, 51] on span "Call to Customer" at bounding box center [1044, 59] width 91 height 16
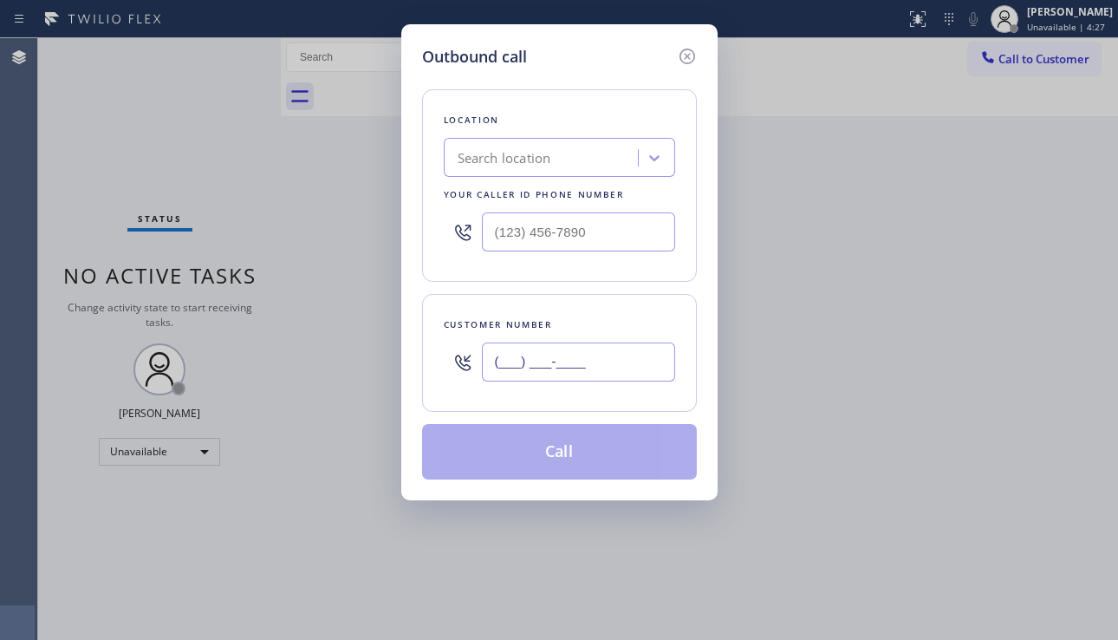
click at [530, 358] on input "(___) ___-____" at bounding box center [578, 361] width 193 height 39
paste input "619) 454-0923"
type input "[PHONE_NUMBER]"
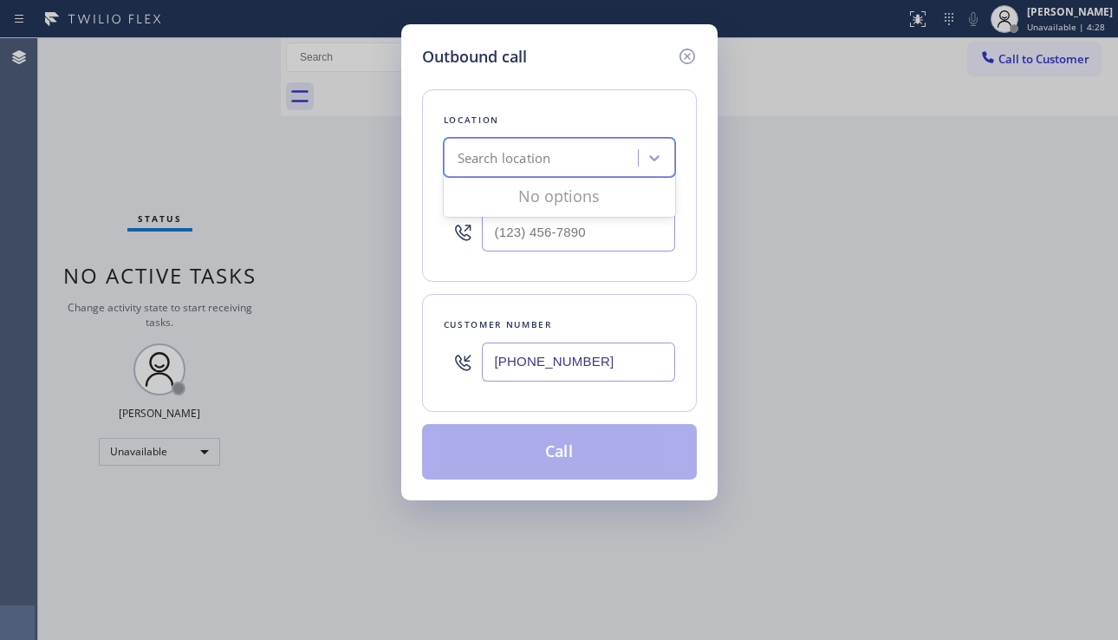
click at [565, 161] on div "Search location" at bounding box center [543, 158] width 189 height 30
type input "5 star appliance repair"
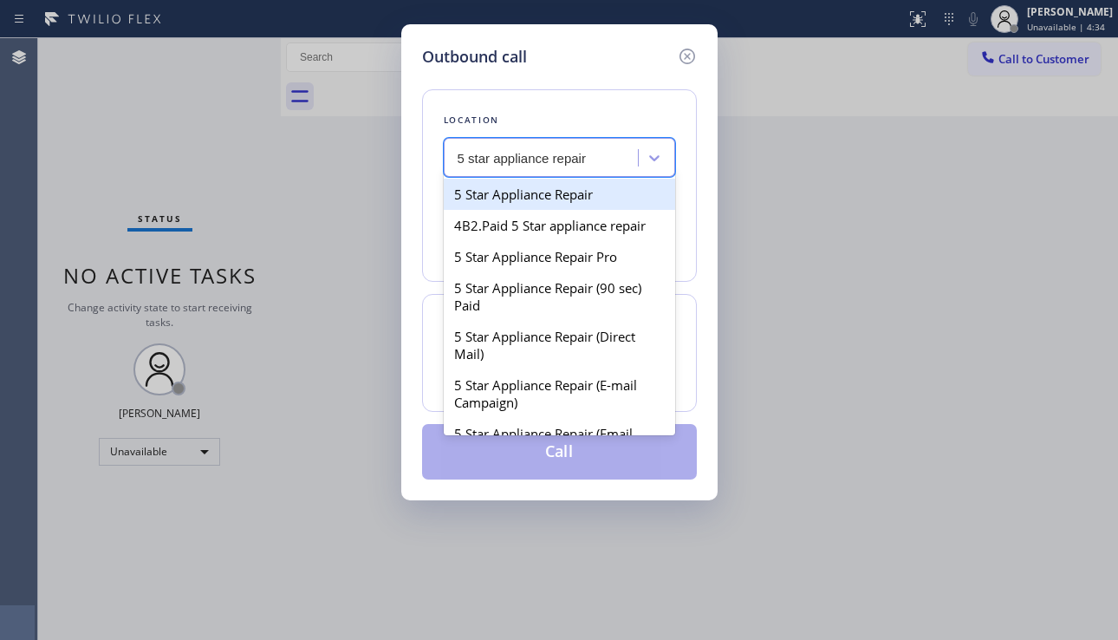
click at [596, 205] on div "5 Star Appliance Repair" at bounding box center [559, 194] width 231 height 31
type input "[PHONE_NUMBER]"
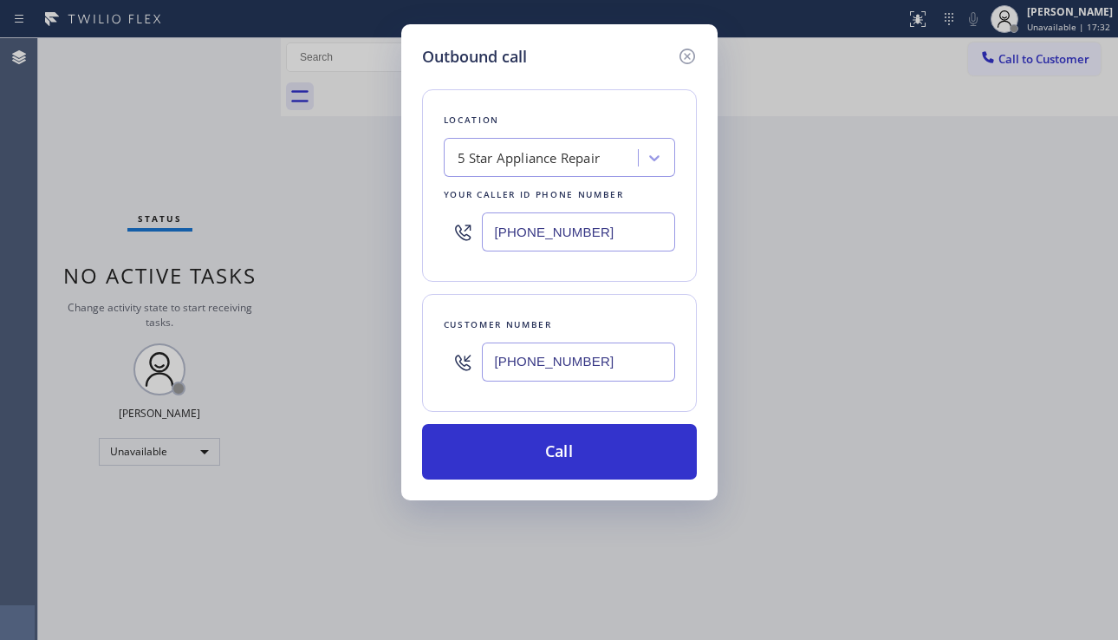
drag, startPoint x: 1043, startPoint y: 377, endPoint x: 917, endPoint y: 332, distance: 133.5
click at [1043, 377] on div "Outbound call Location 5 Star Appliance Repair Your caller id phone number [PHO…" at bounding box center [559, 320] width 1118 height 640
drag, startPoint x: 603, startPoint y: 372, endPoint x: 461, endPoint y: 369, distance: 142.2
click at [461, 369] on div "[PHONE_NUMBER]" at bounding box center [559, 362] width 231 height 56
paste input "213) 706-5332"
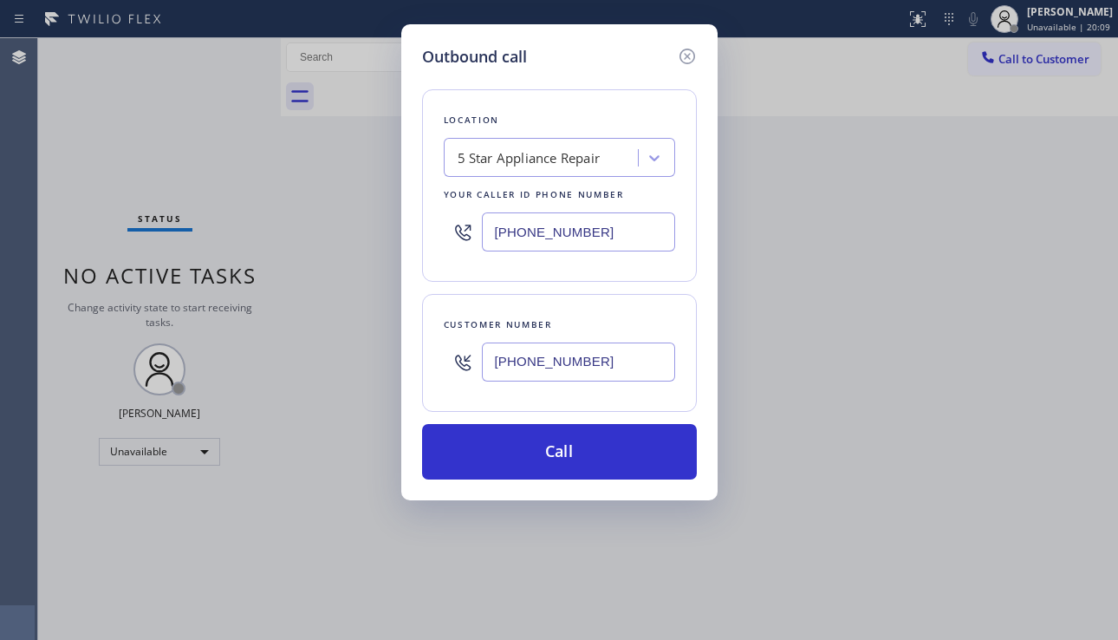
type input "[PHONE_NUMBER]"
drag, startPoint x: 596, startPoint y: 240, endPoint x: 478, endPoint y: 239, distance: 117.9
click at [478, 239] on div "[PHONE_NUMBER]" at bounding box center [559, 232] width 231 height 56
paste input "562) 489-9480"
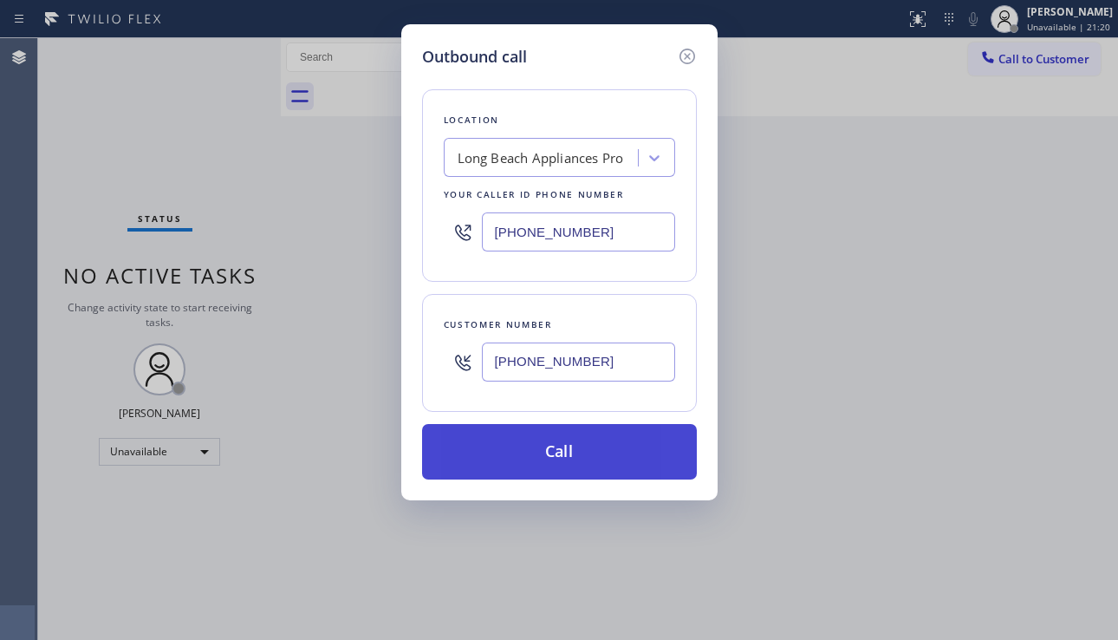
type input "[PHONE_NUMBER]"
click at [573, 458] on button "Call" at bounding box center [559, 451] width 275 height 55
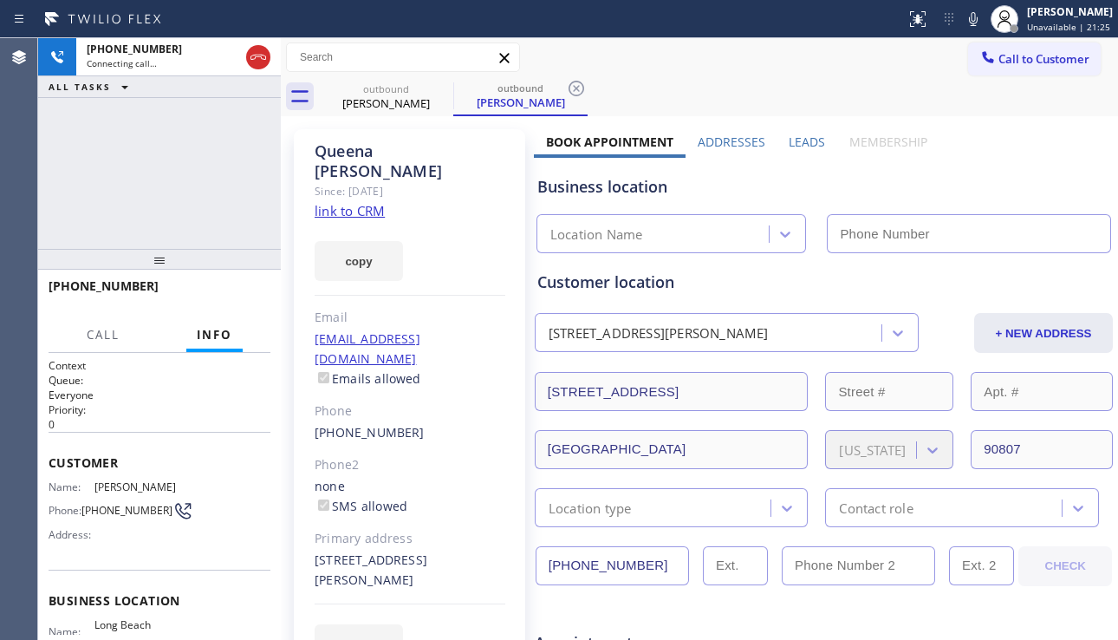
type input "[PHONE_NUMBER]"
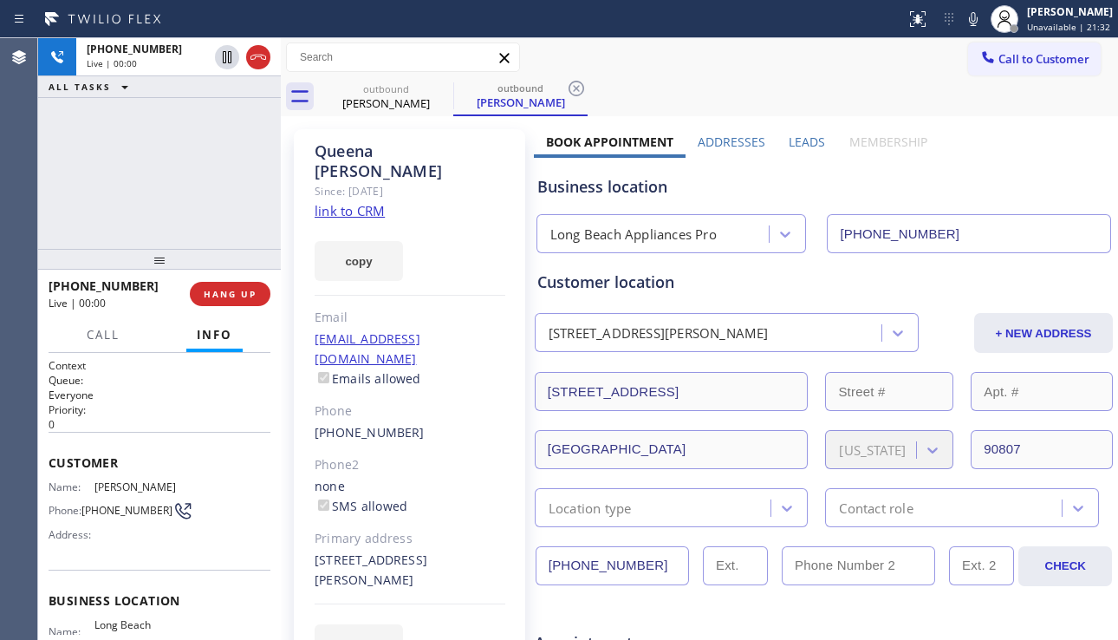
drag, startPoint x: 652, startPoint y: 566, endPoint x: 541, endPoint y: 574, distance: 111.2
click at [541, 574] on input "[PHONE_NUMBER]" at bounding box center [612, 565] width 153 height 39
click at [235, 296] on span "HANG UP" at bounding box center [230, 294] width 53 height 12
click at [236, 296] on span "HANG UP" at bounding box center [230, 294] width 53 height 12
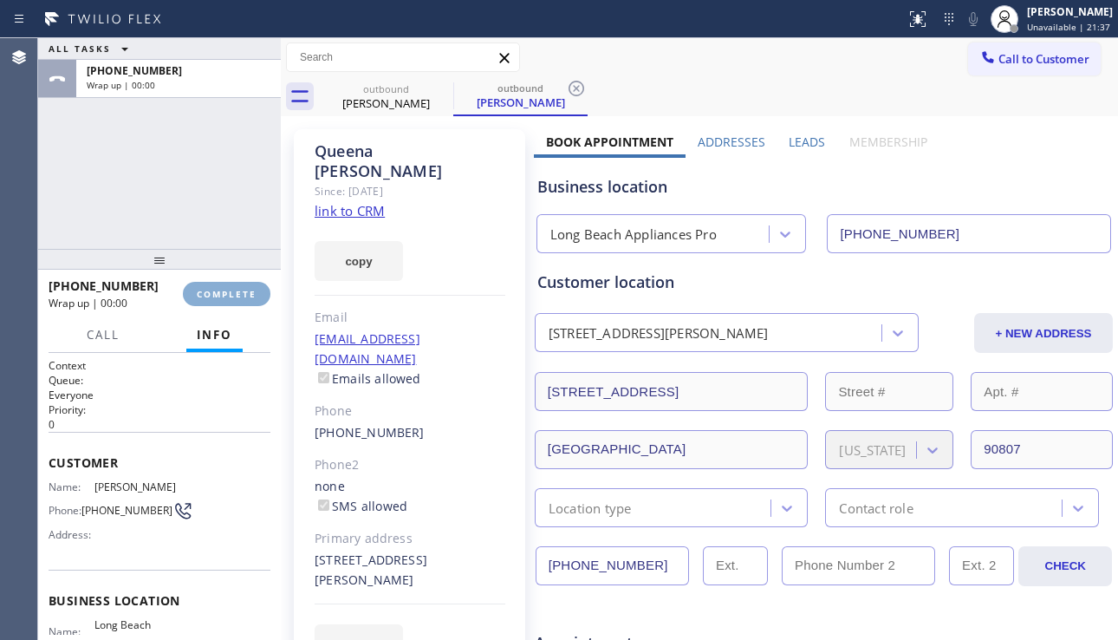
click at [236, 296] on span "COMPLETE" at bounding box center [227, 294] width 60 height 12
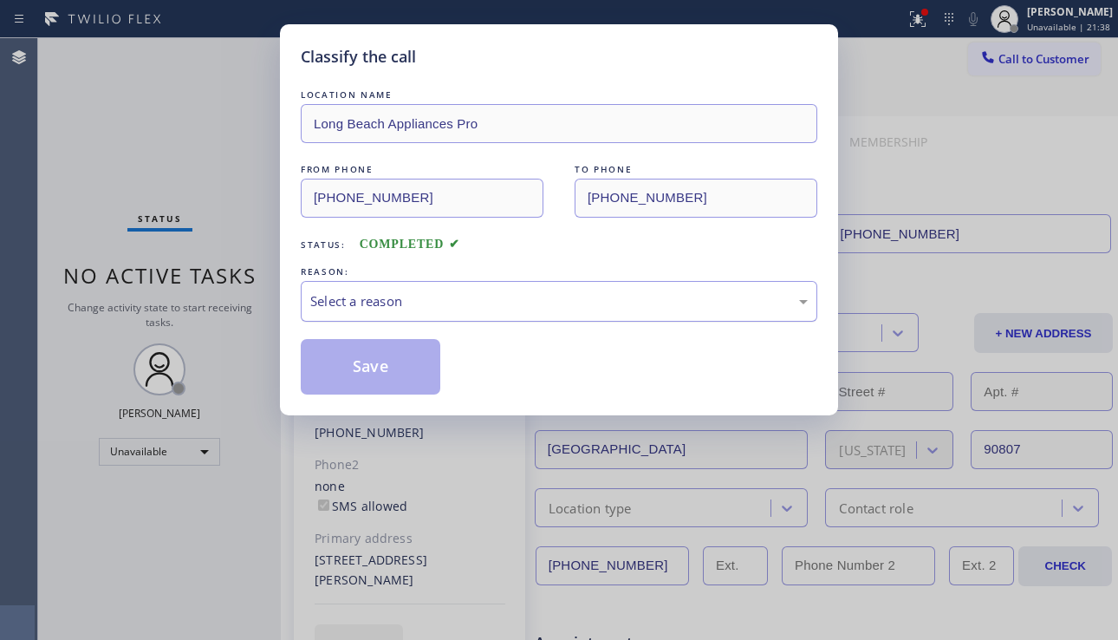
click at [451, 304] on div "Select a reason" at bounding box center [559, 301] width 498 height 20
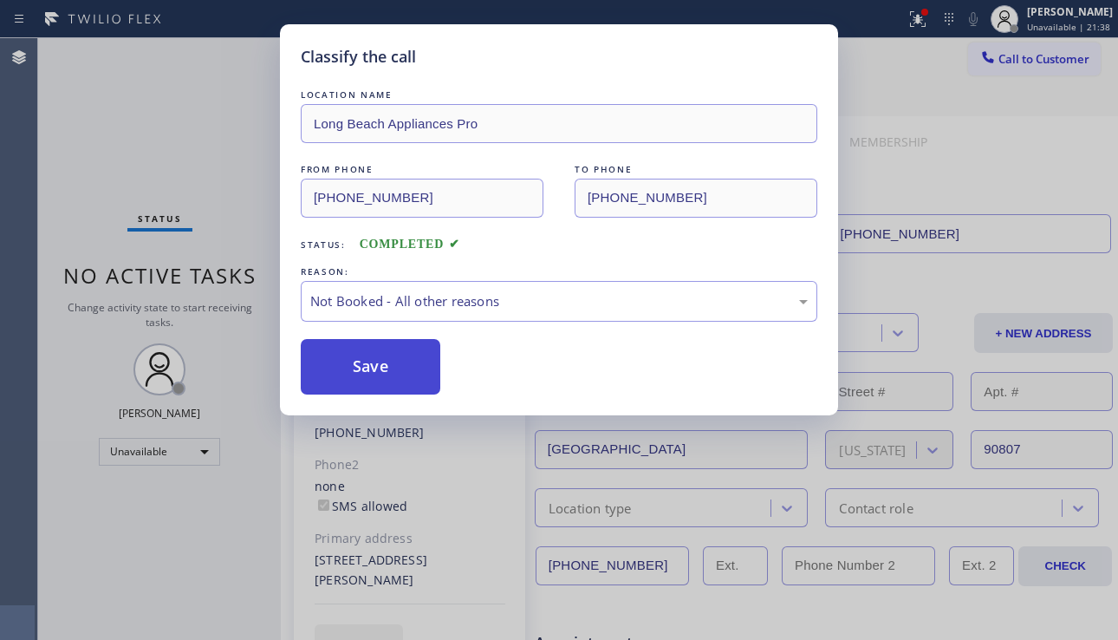
click at [392, 373] on button "Save" at bounding box center [371, 366] width 140 height 55
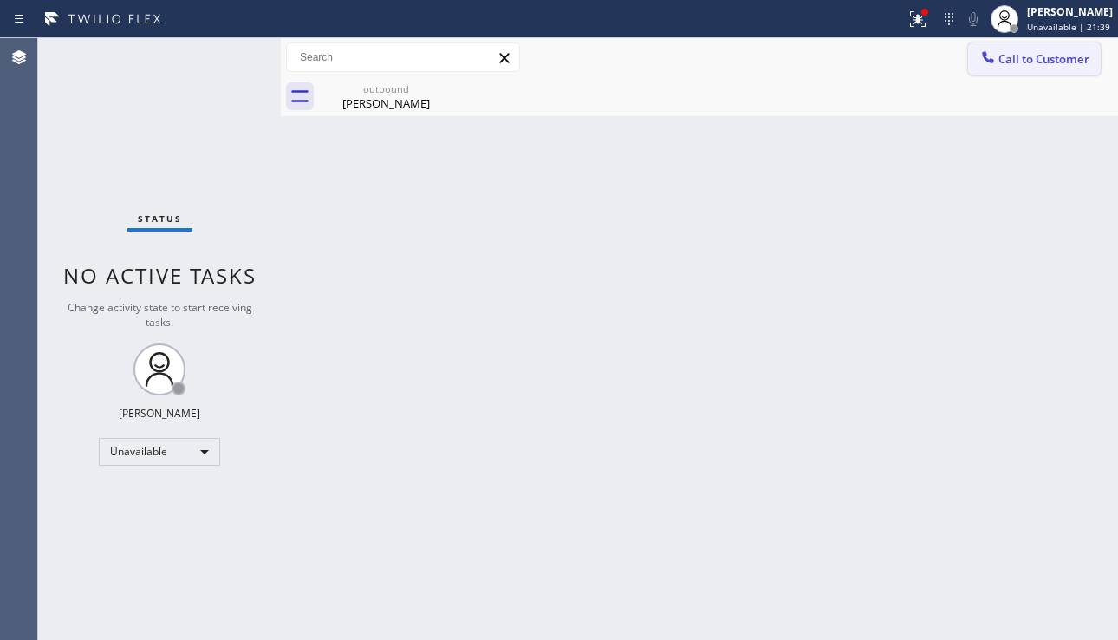
click at [1035, 65] on span "Call to Customer" at bounding box center [1044, 59] width 91 height 16
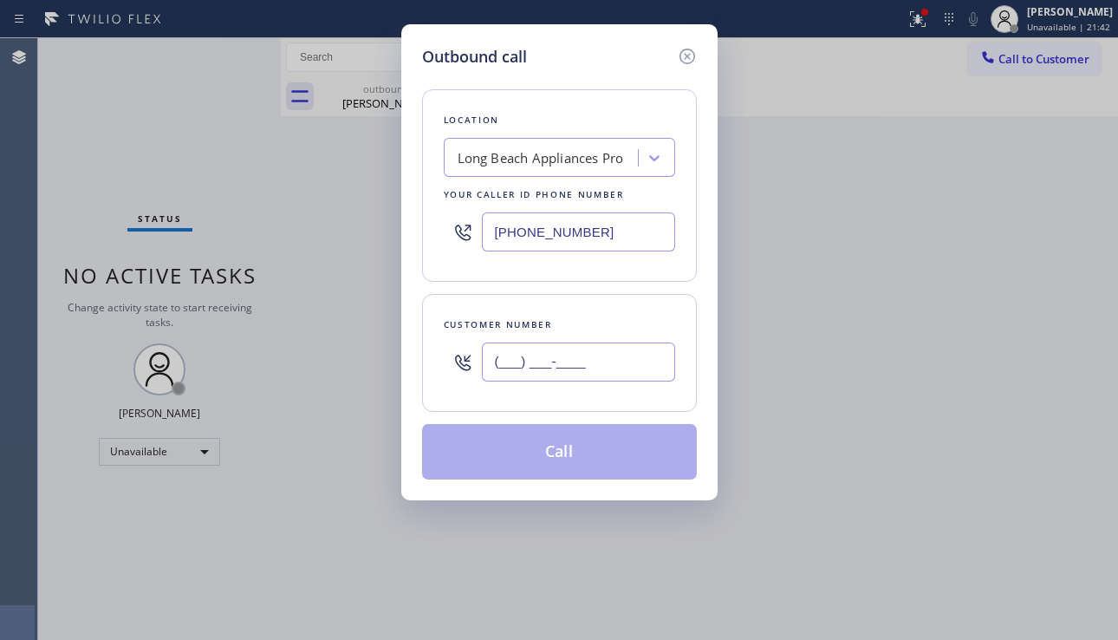
paste input "213) 706-5332"
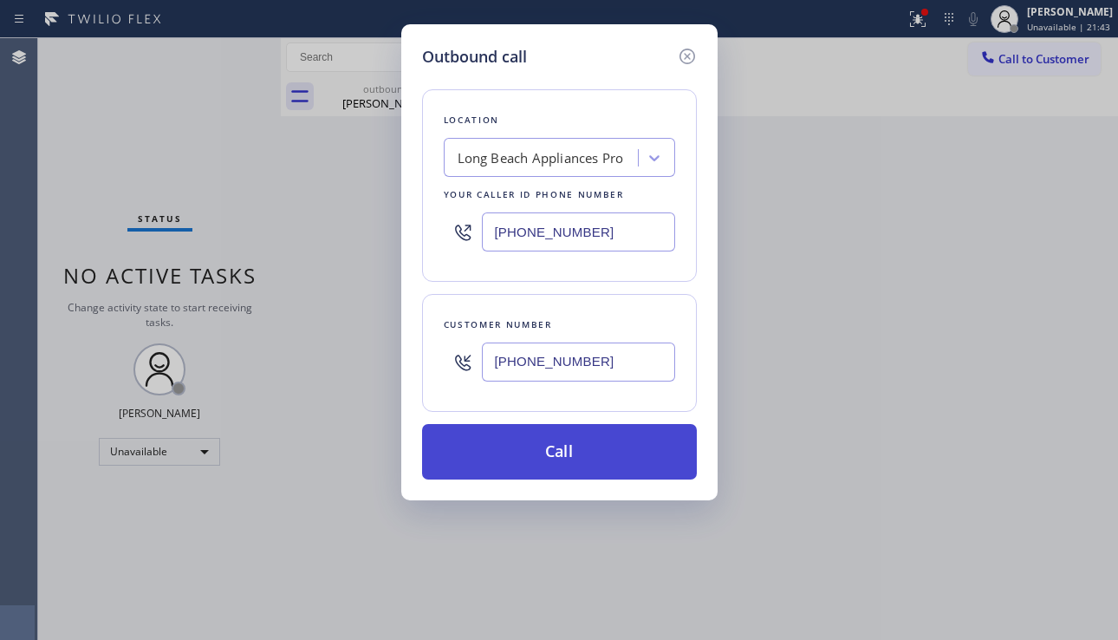
type input "[PHONE_NUMBER]"
click at [551, 458] on button "Call" at bounding box center [559, 451] width 275 height 55
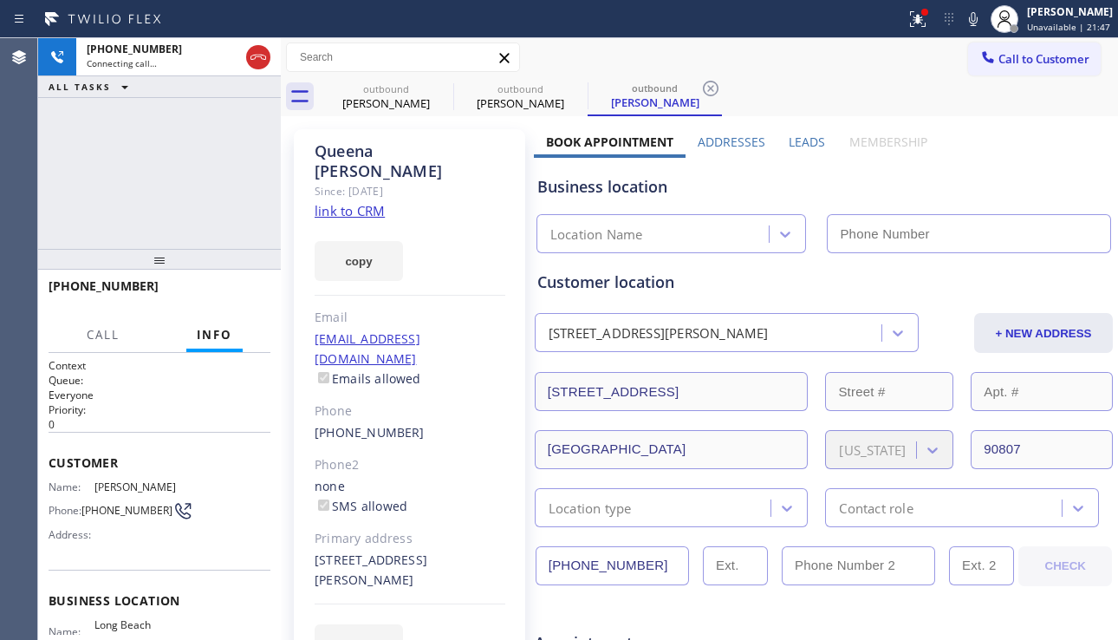
type input "[PHONE_NUMBER]"
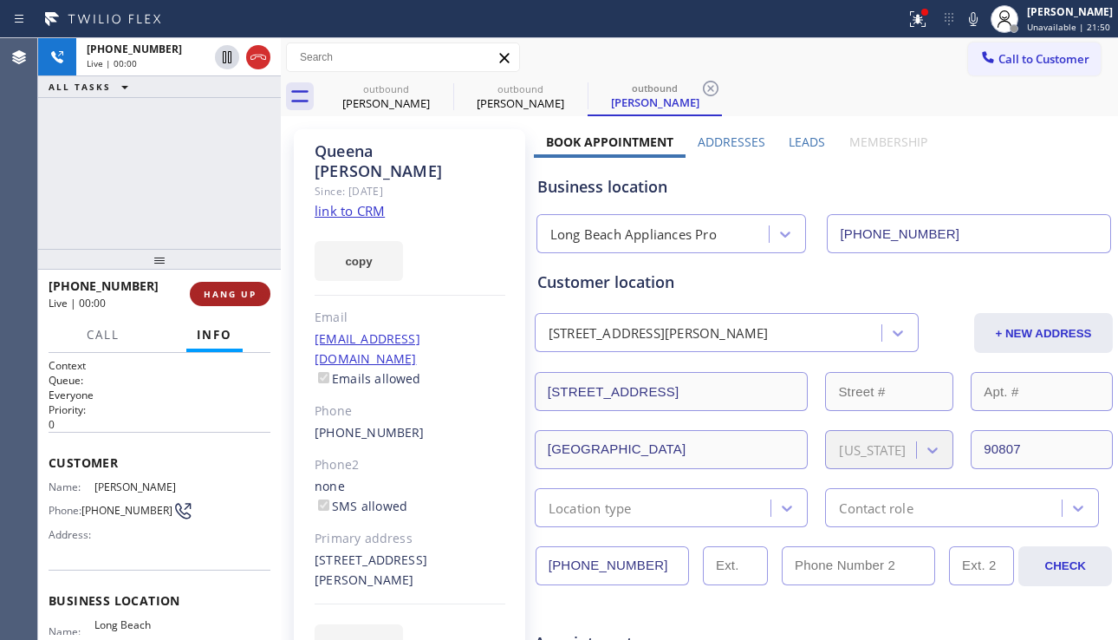
click at [222, 291] on span "HANG UP" at bounding box center [230, 294] width 53 height 12
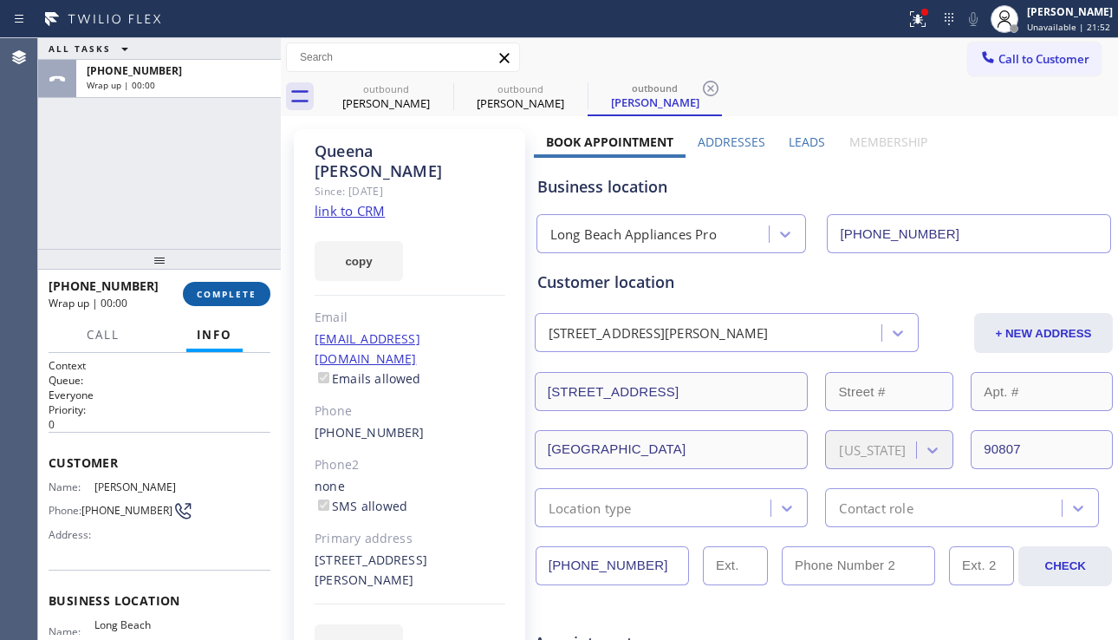
click at [222, 291] on span "COMPLETE" at bounding box center [227, 294] width 60 height 12
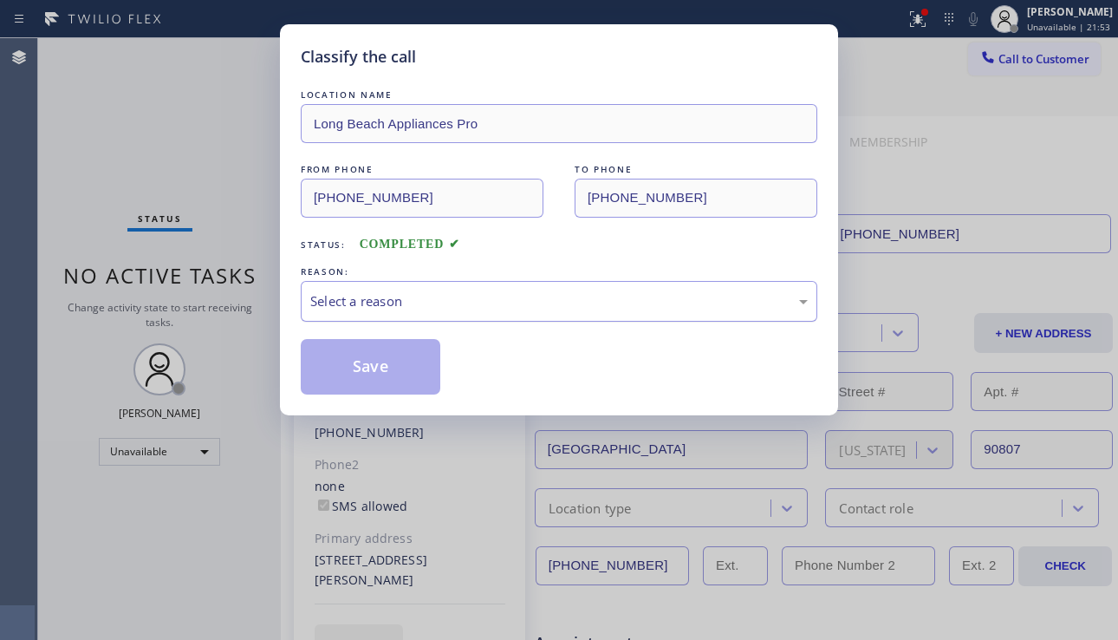
click at [454, 299] on div "Select a reason" at bounding box center [559, 301] width 498 height 20
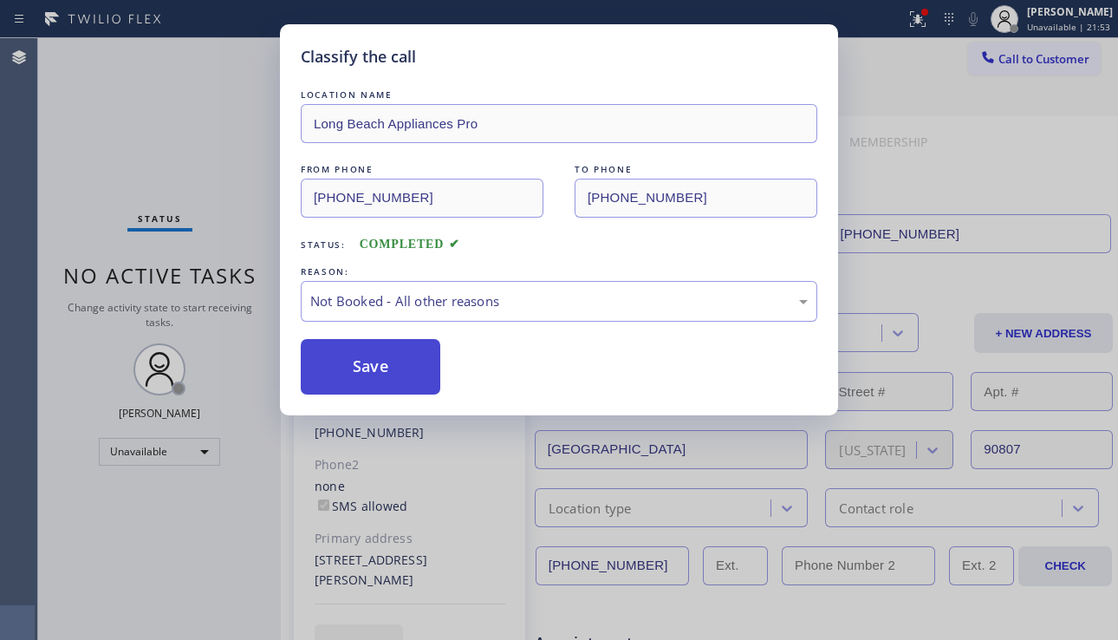
click at [381, 359] on button "Save" at bounding box center [371, 366] width 140 height 55
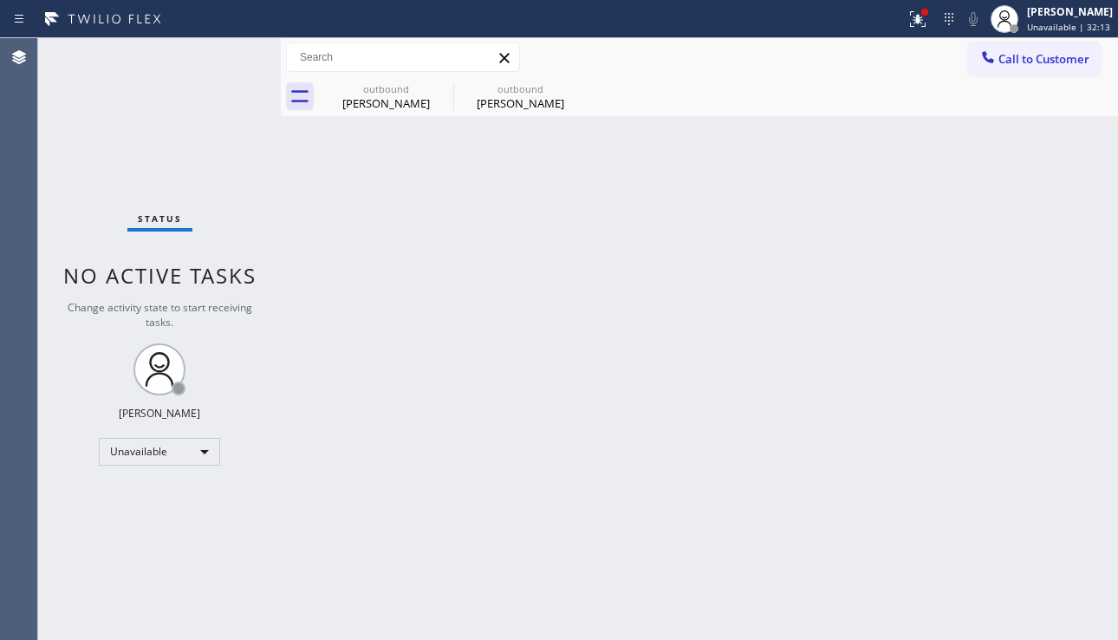
click at [498, 260] on div "Back to Dashboard Change Sender ID Customers Technicians Select a contact Outbo…" at bounding box center [699, 339] width 837 height 602
click at [1076, 349] on div "Back to Dashboard Change Sender ID Customers Technicians Select a contact Outbo…" at bounding box center [699, 339] width 837 height 602
click at [356, 94] on div "outbound" at bounding box center [386, 88] width 131 height 13
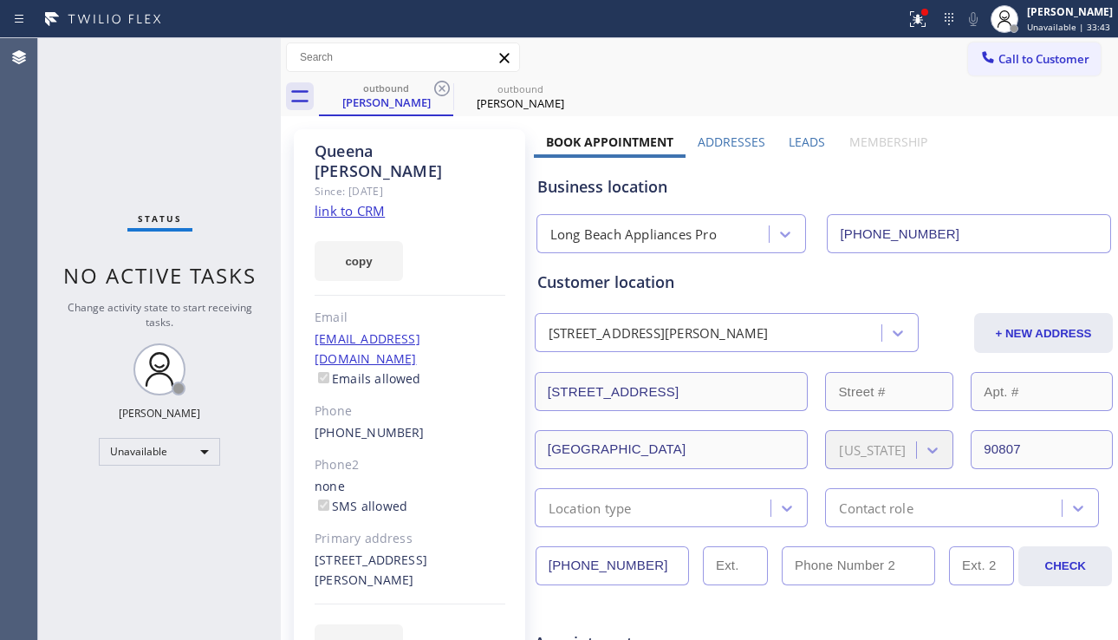
drag, startPoint x: 642, startPoint y: 559, endPoint x: 509, endPoint y: 570, distance: 133.1
click at [1033, 209] on div "Long Beach Appliances Pro [PHONE_NUMBER]" at bounding box center [824, 230] width 582 height 46
drag, startPoint x: 635, startPoint y: 563, endPoint x: 522, endPoint y: 564, distance: 113.6
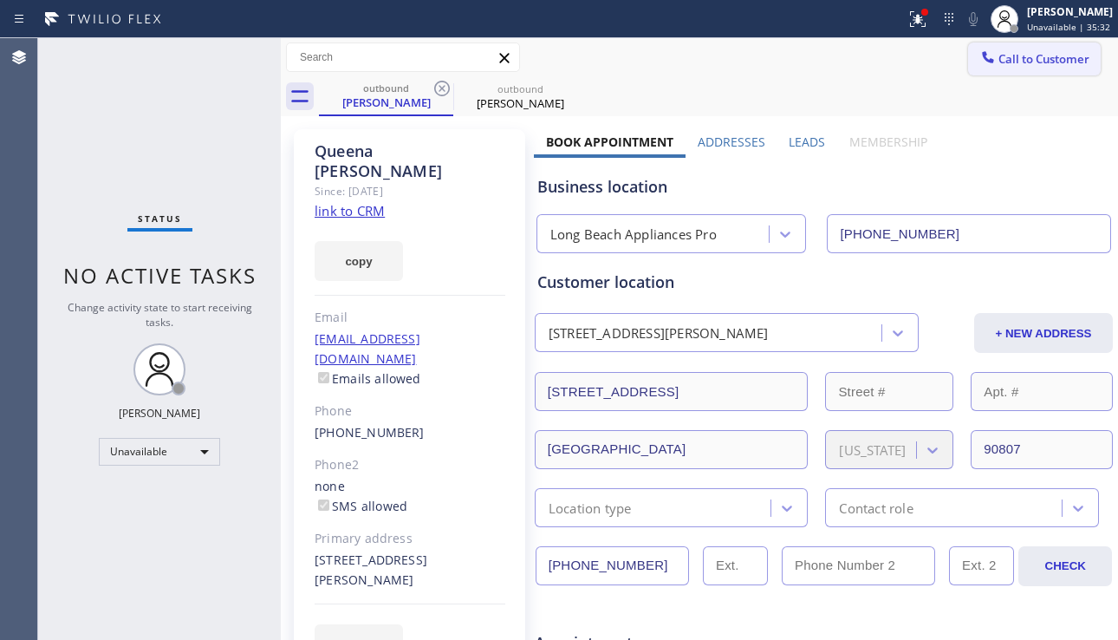
click at [982, 60] on icon at bounding box center [988, 57] width 17 height 17
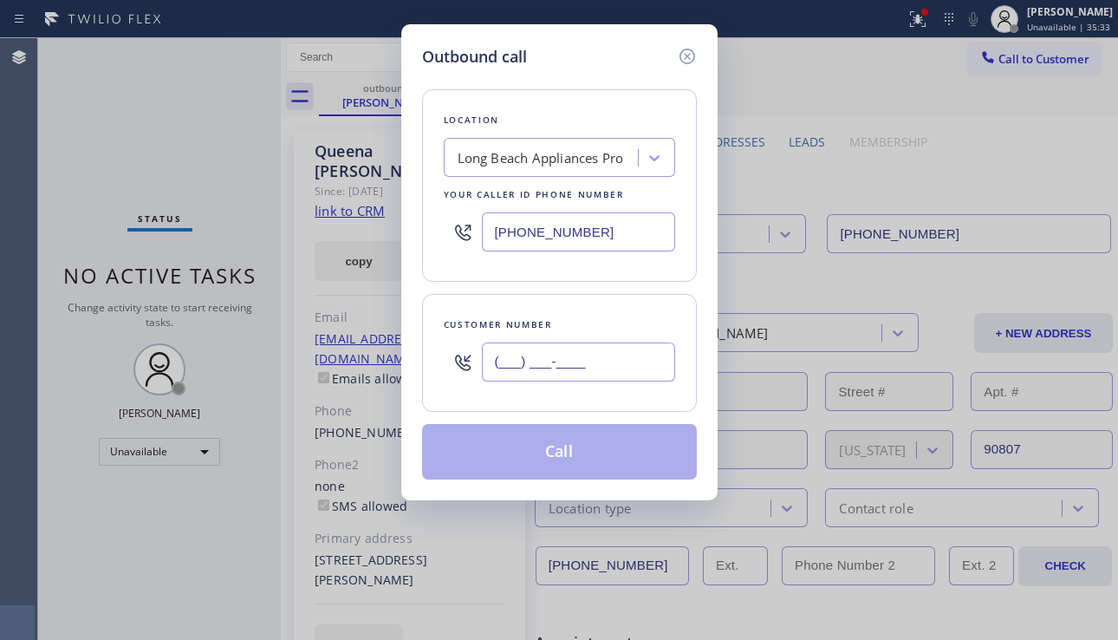
click at [559, 342] on input "(___) ___-____" at bounding box center [578, 361] width 193 height 39
paste input "213) 706-5332"
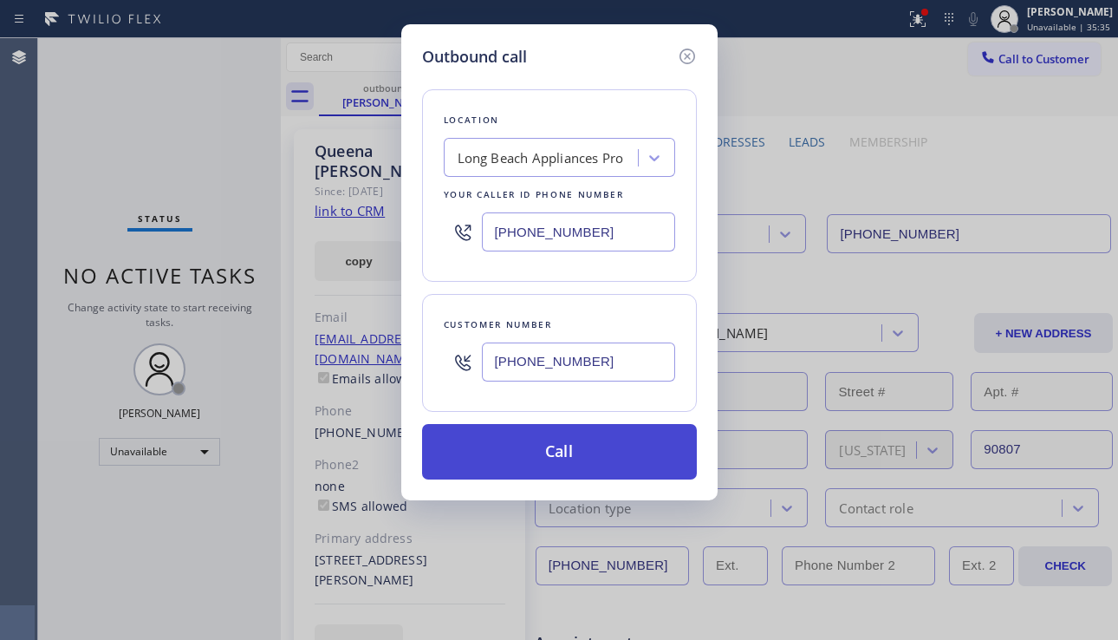
type input "[PHONE_NUMBER]"
click at [555, 454] on button "Call" at bounding box center [559, 451] width 275 height 55
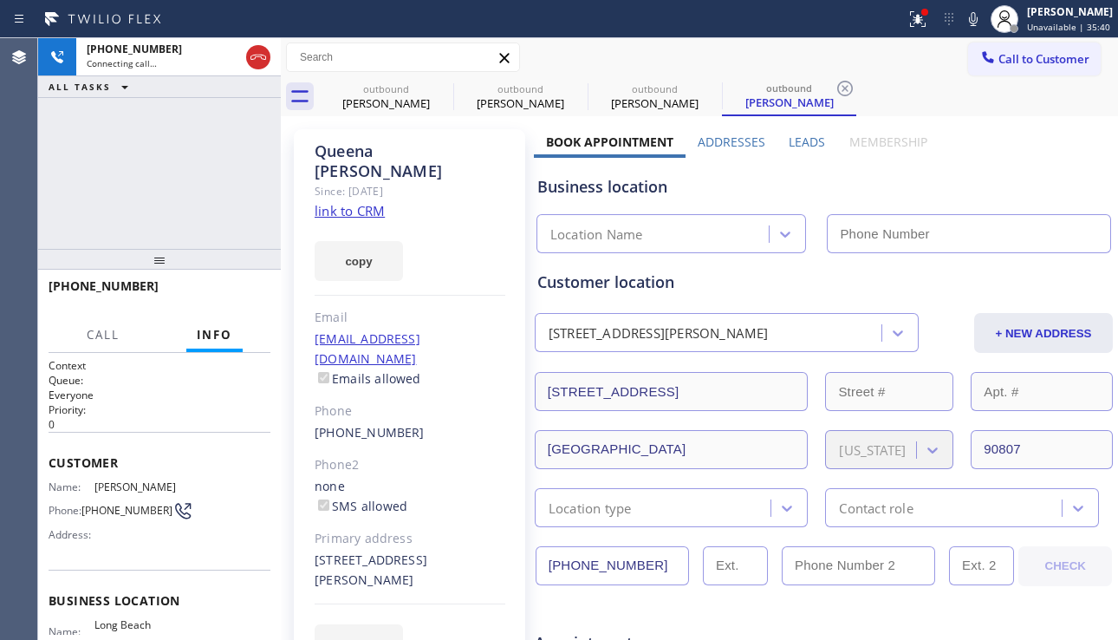
type input "[PHONE_NUMBER]"
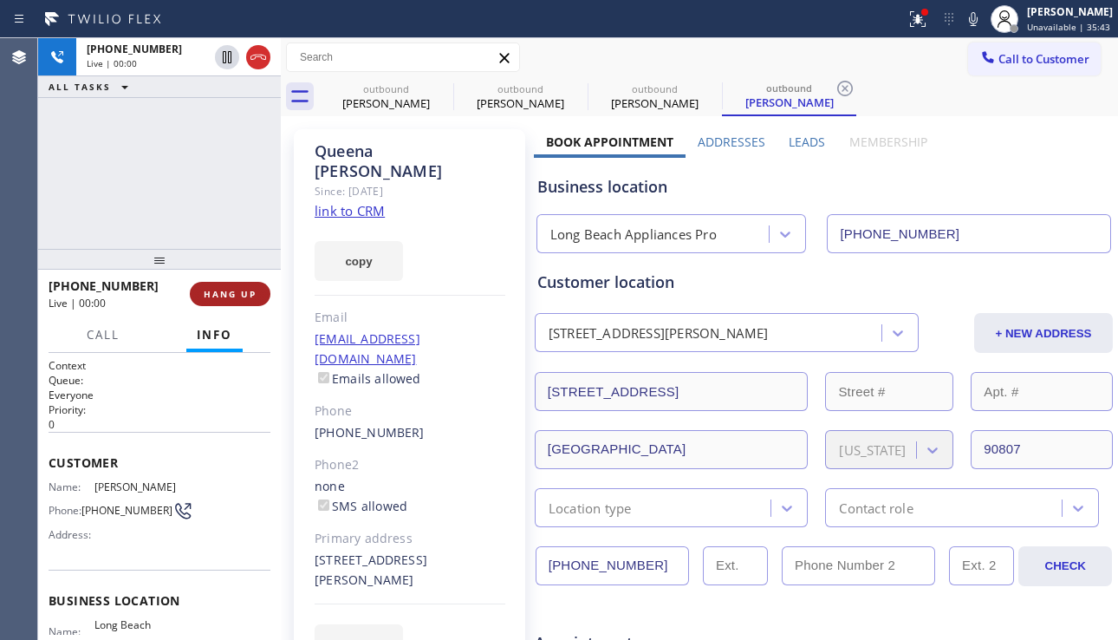
click at [224, 289] on span "HANG UP" at bounding box center [230, 294] width 53 height 12
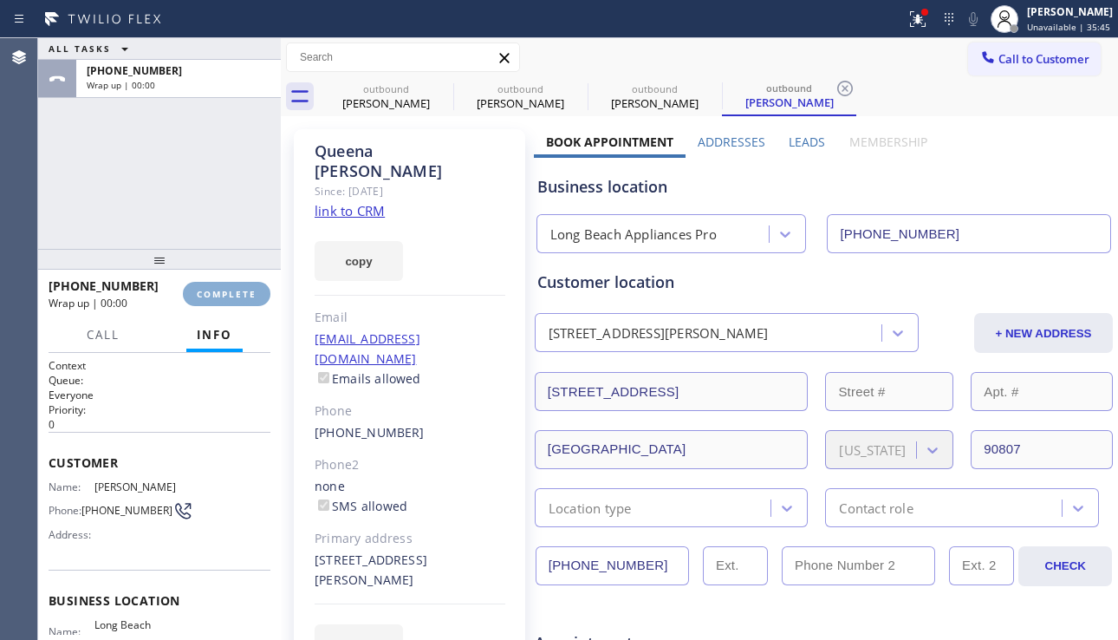
click at [224, 289] on span "COMPLETE" at bounding box center [227, 294] width 60 height 12
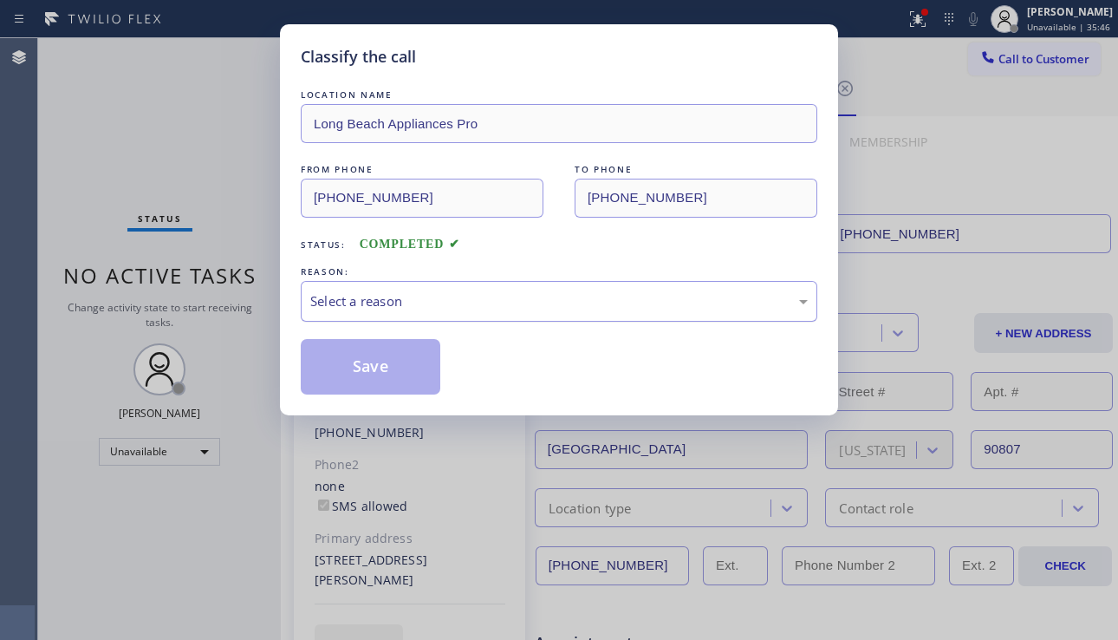
click at [504, 312] on div "Select a reason" at bounding box center [559, 301] width 517 height 41
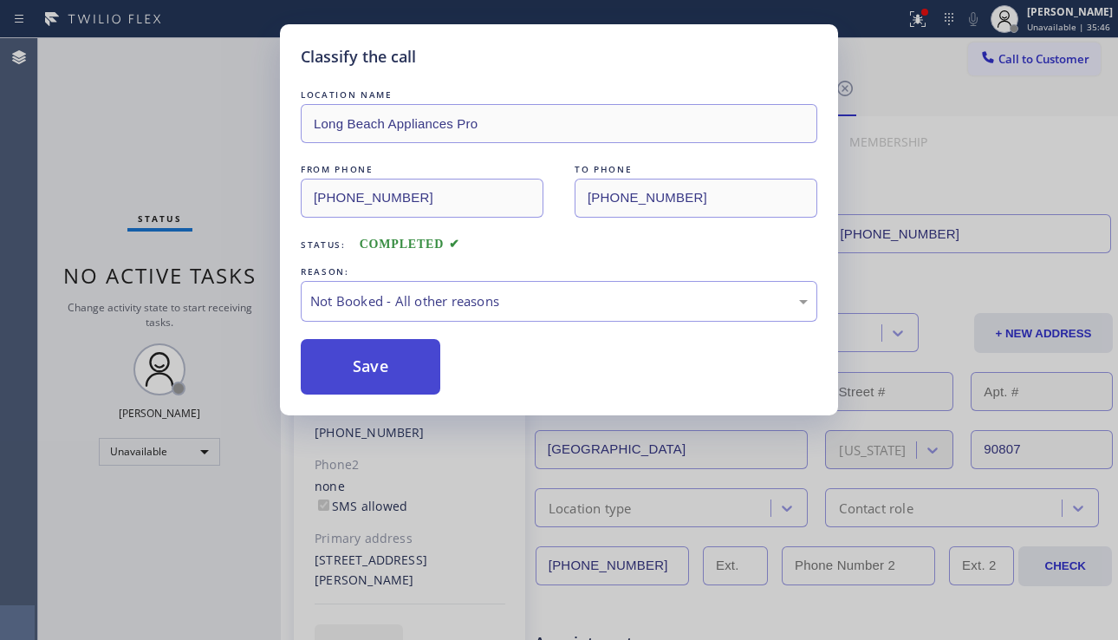
click at [346, 379] on button "Save" at bounding box center [371, 366] width 140 height 55
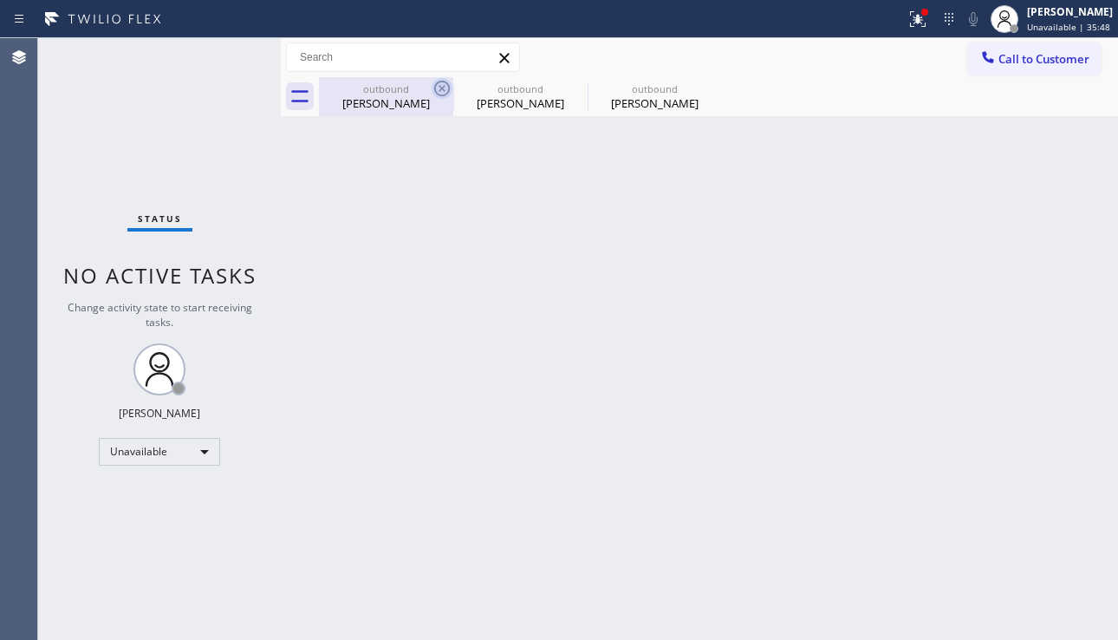
click at [435, 86] on icon at bounding box center [442, 89] width 16 height 16
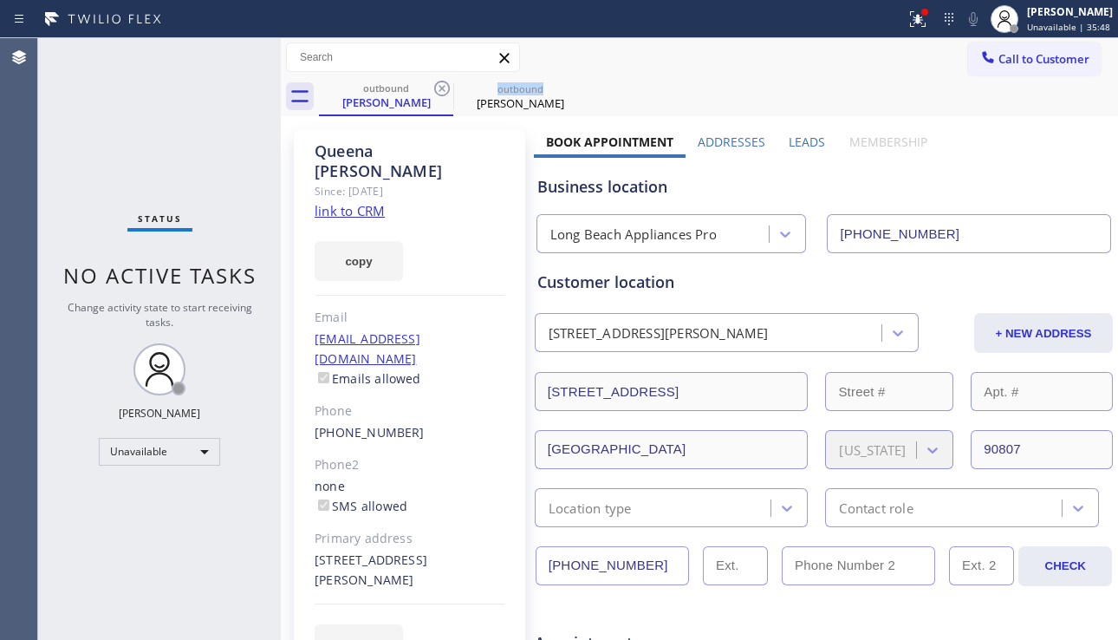
click at [435, 86] on icon at bounding box center [442, 89] width 16 height 16
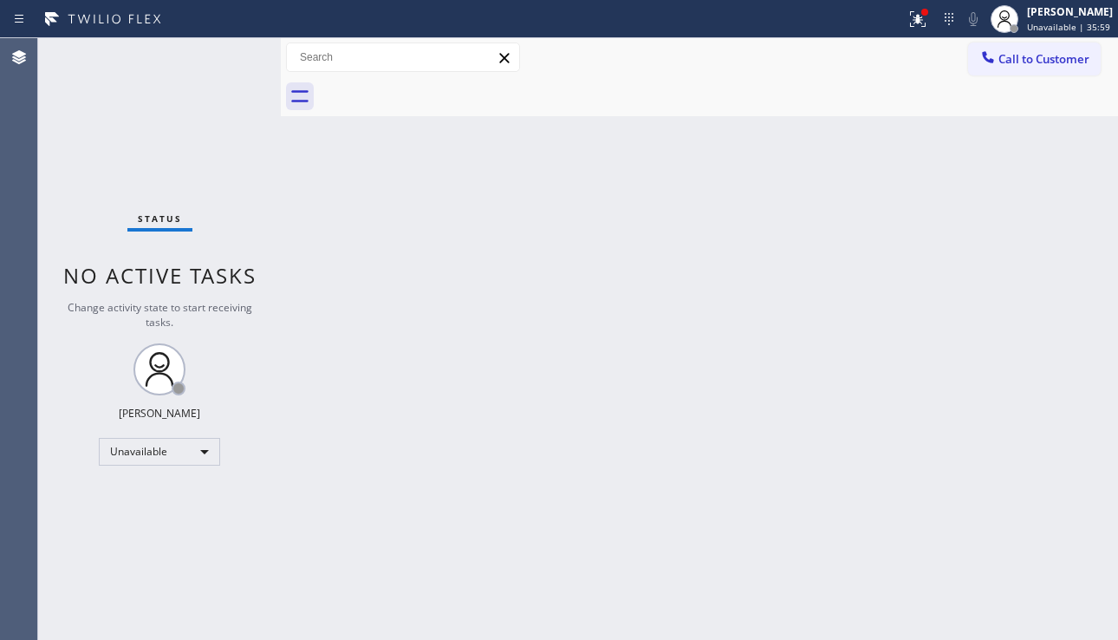
click at [994, 448] on div "Back to Dashboard Change Sender ID Customers Technicians Select a contact Outbo…" at bounding box center [699, 339] width 837 height 602
click at [726, 277] on div "Back to Dashboard Change Sender ID Customers Technicians Select a contact Outbo…" at bounding box center [699, 339] width 837 height 602
click at [1034, 73] on button "Call to Customer" at bounding box center [1034, 58] width 133 height 33
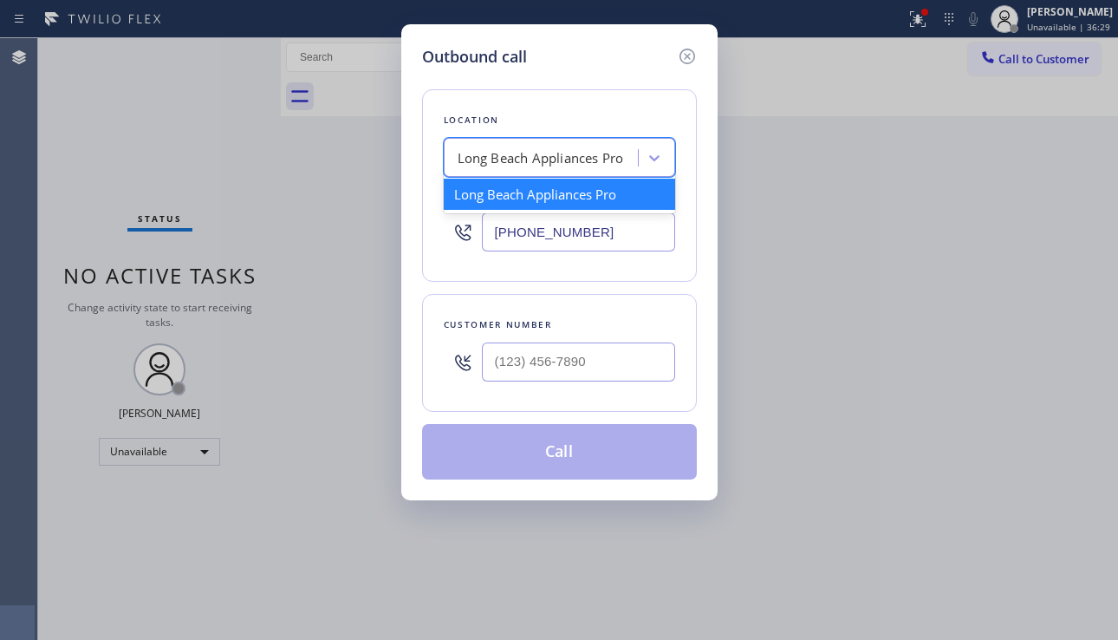
click at [539, 147] on div "Long Beach Appliances Pro" at bounding box center [543, 158] width 189 height 30
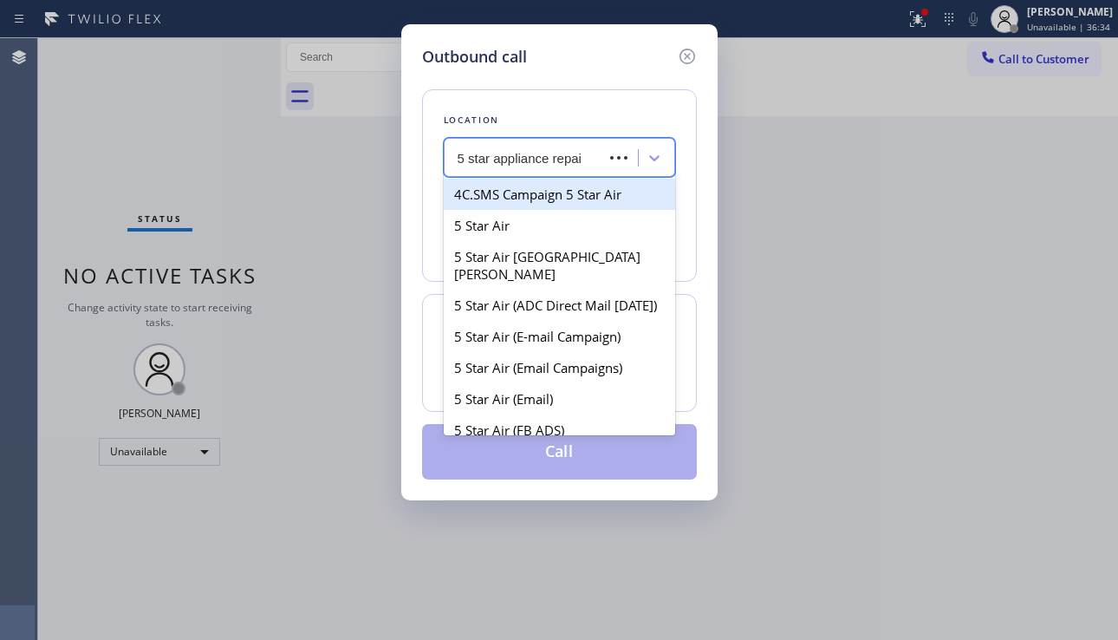
type input "5 star appliance repair"
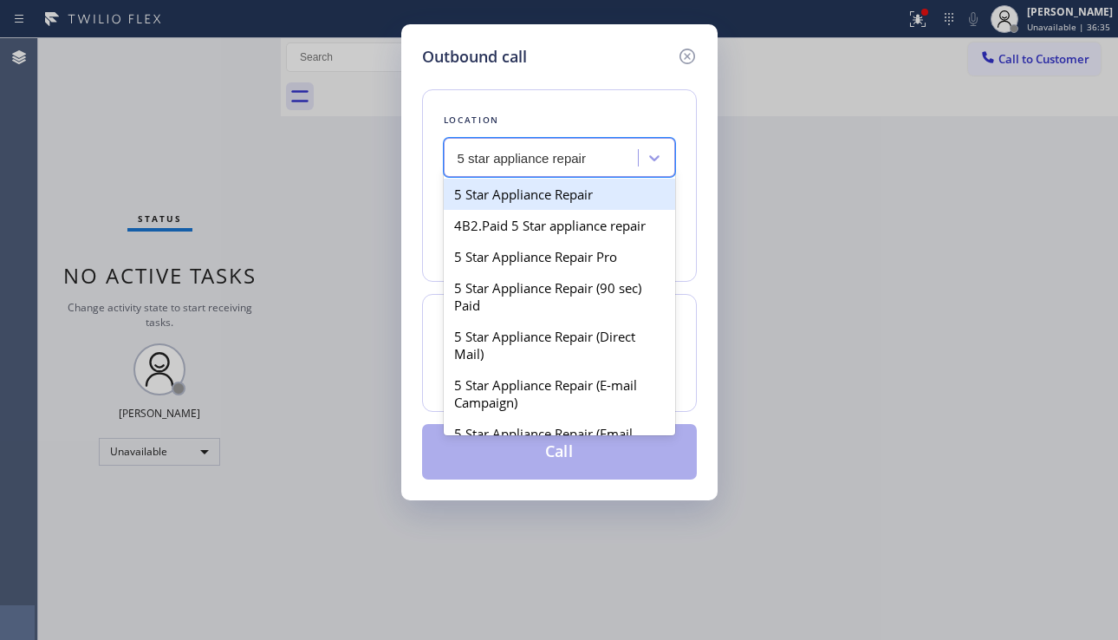
click at [552, 203] on div "5 Star Appliance Repair" at bounding box center [559, 194] width 231 height 31
type input "[PHONE_NUMBER]"
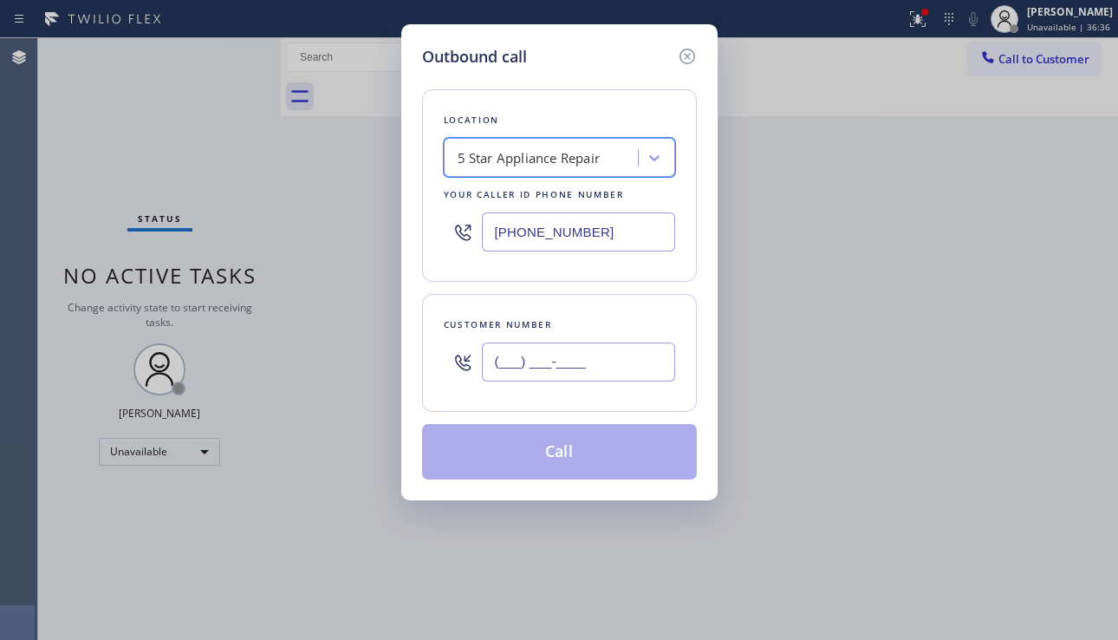
click at [564, 360] on input "(___) ___-____" at bounding box center [578, 361] width 193 height 39
paste input "619) 454-0923"
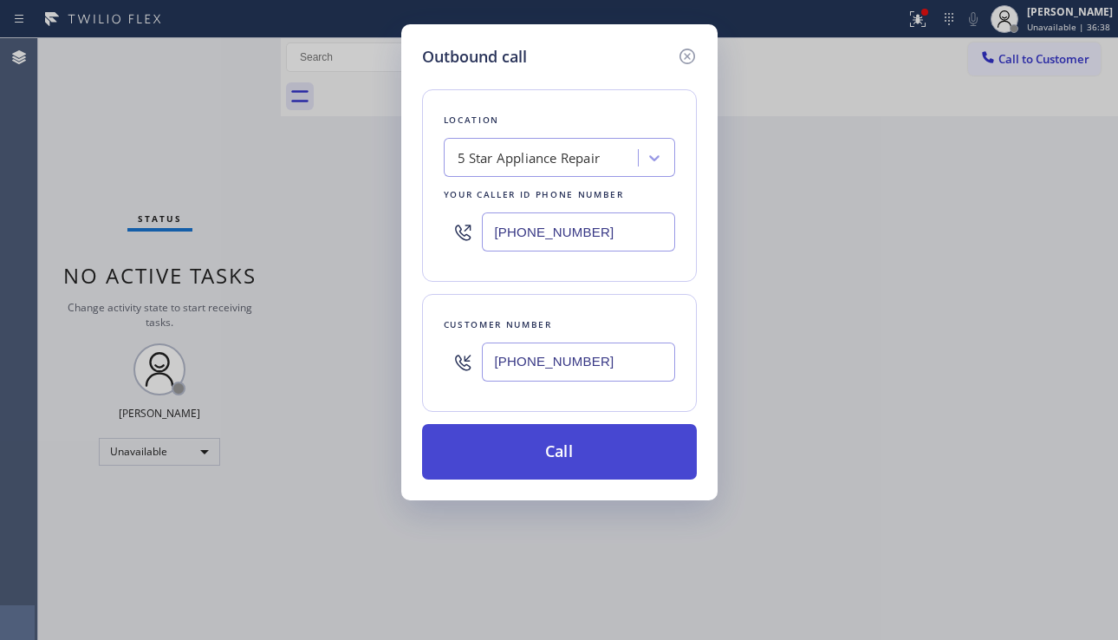
type input "[PHONE_NUMBER]"
click at [553, 441] on button "Call" at bounding box center [559, 451] width 275 height 55
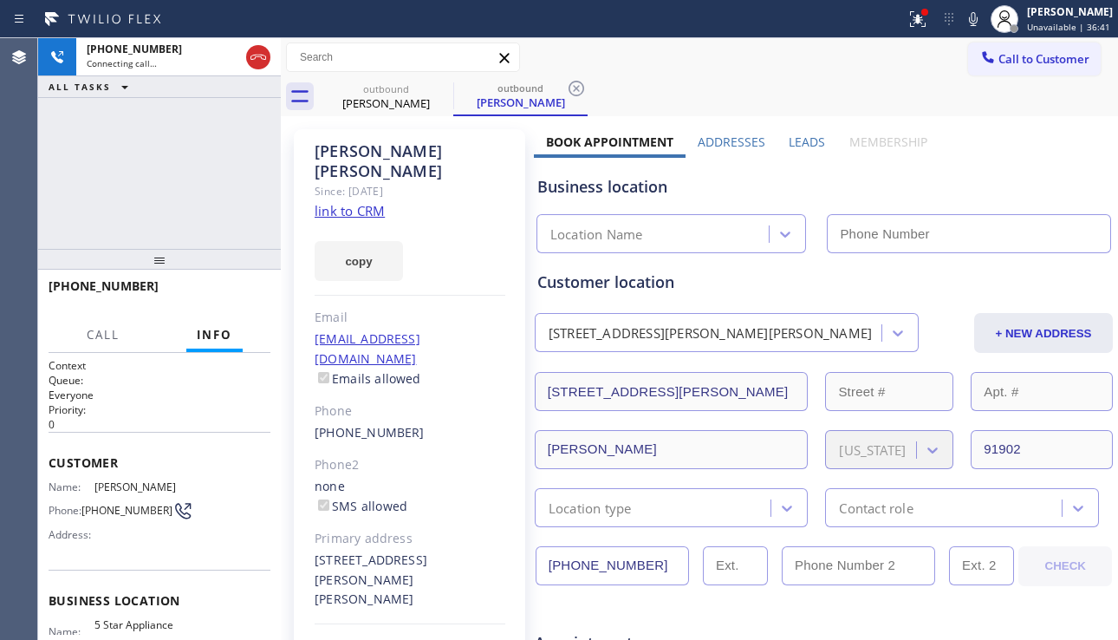
click at [1026, 184] on div "Business location" at bounding box center [823, 186] width 573 height 23
type input "[PHONE_NUMBER]"
click at [789, 145] on label "Leads" at bounding box center [807, 142] width 36 height 16
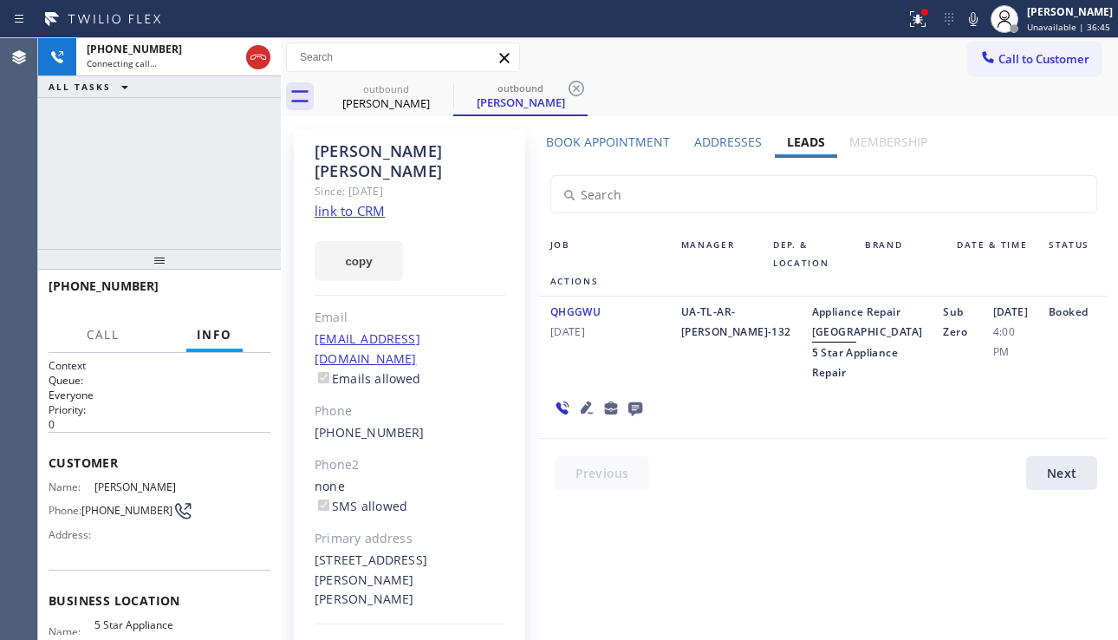
click at [636, 416] on icon at bounding box center [636, 409] width 14 height 14
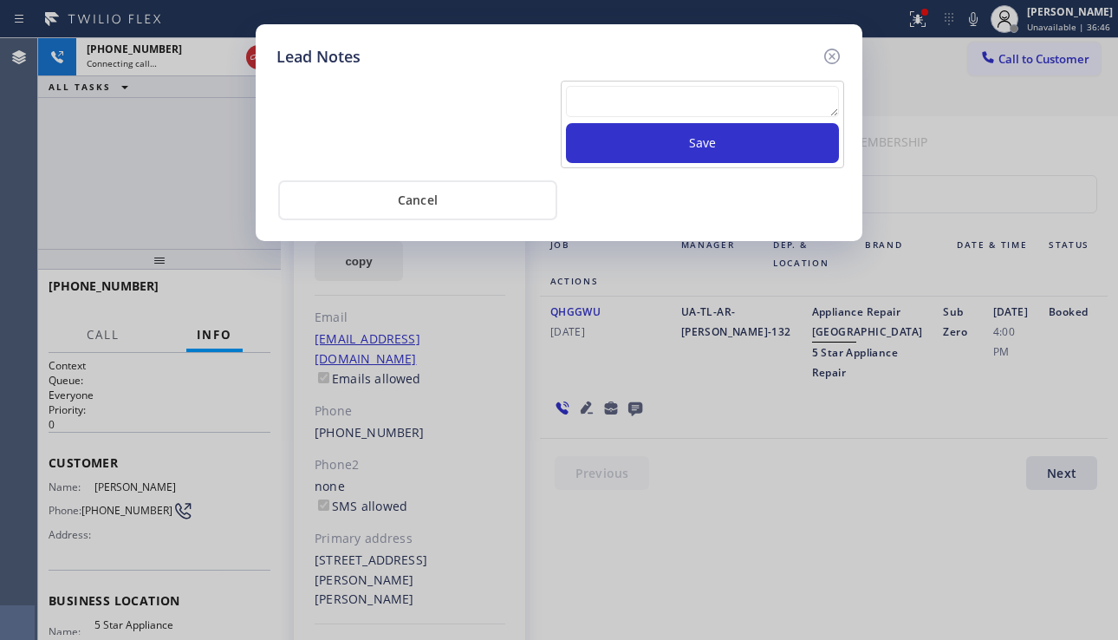
click at [623, 78] on div "Save" at bounding box center [559, 122] width 574 height 91
click at [622, 91] on textarea at bounding box center [702, 101] width 273 height 31
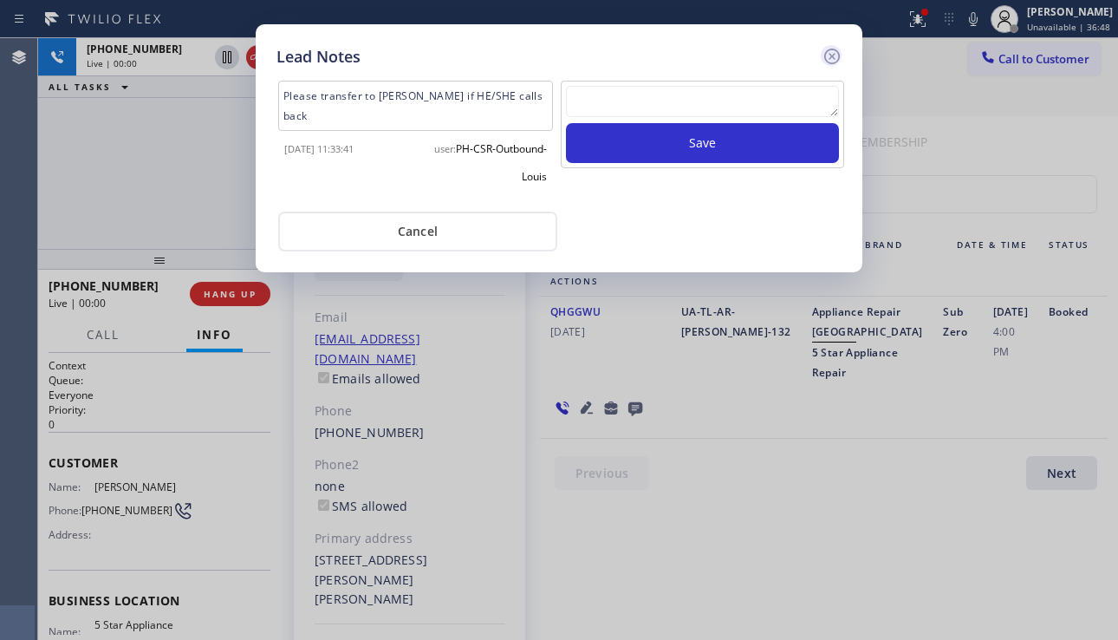
click at [833, 58] on icon at bounding box center [832, 57] width 16 height 16
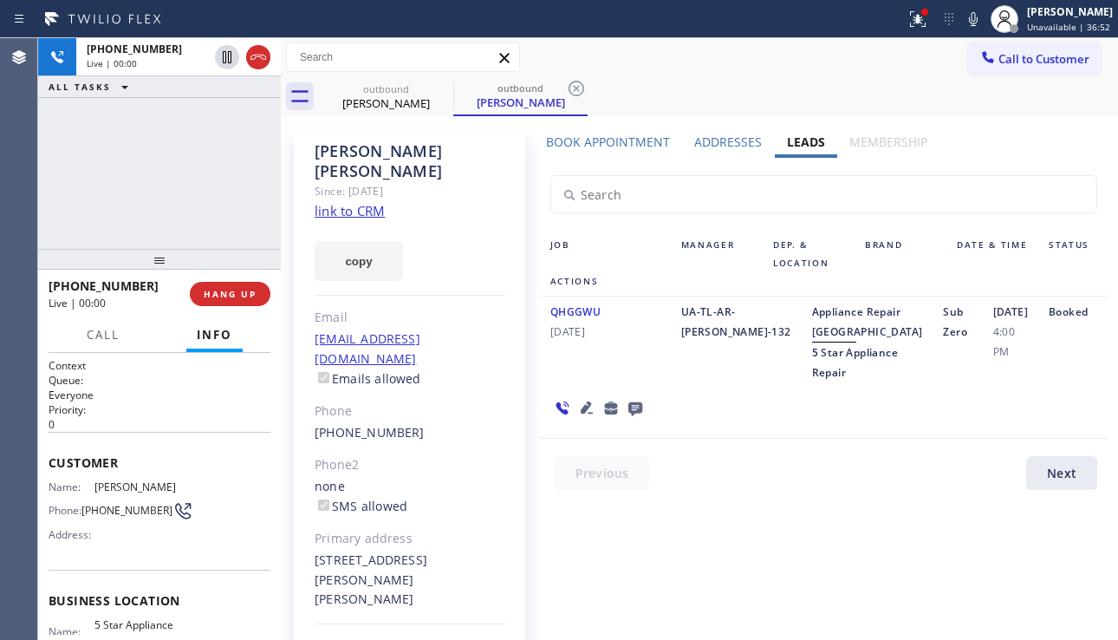
click at [632, 419] on icon at bounding box center [635, 408] width 21 height 22
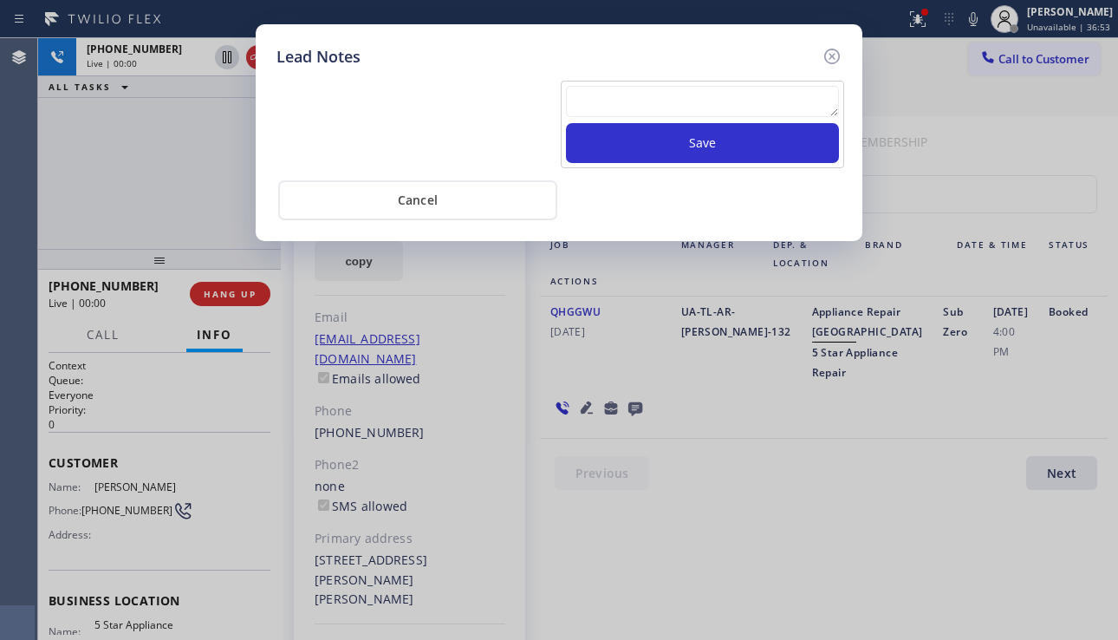
click at [617, 97] on textarea at bounding box center [702, 101] width 273 height 31
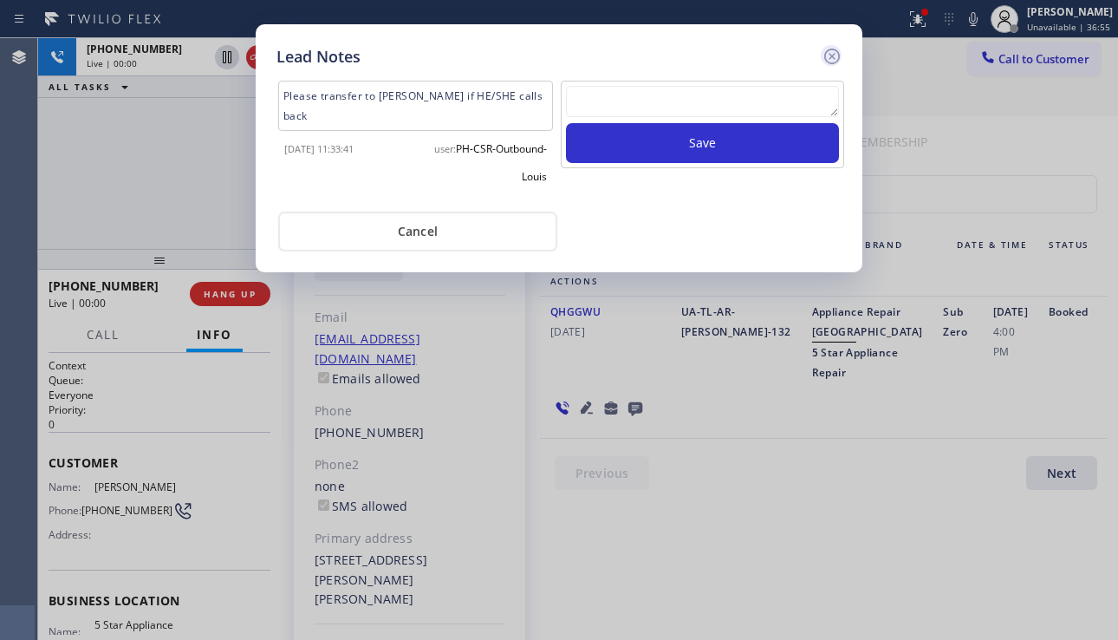
click at [837, 48] on icon at bounding box center [832, 56] width 21 height 21
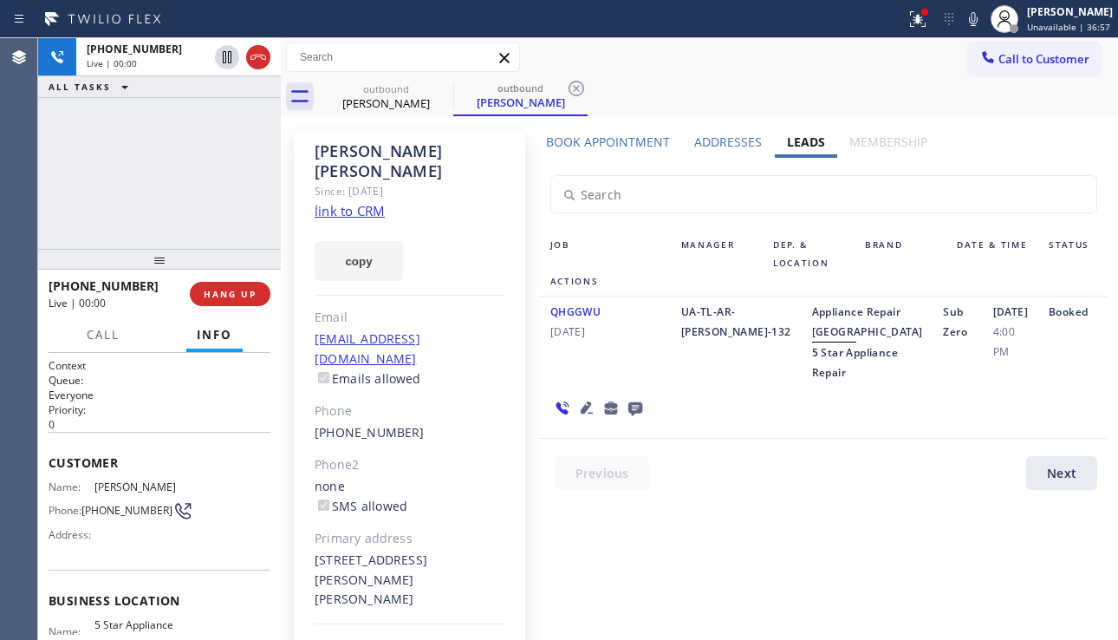
click at [581, 414] on icon at bounding box center [587, 407] width 12 height 12
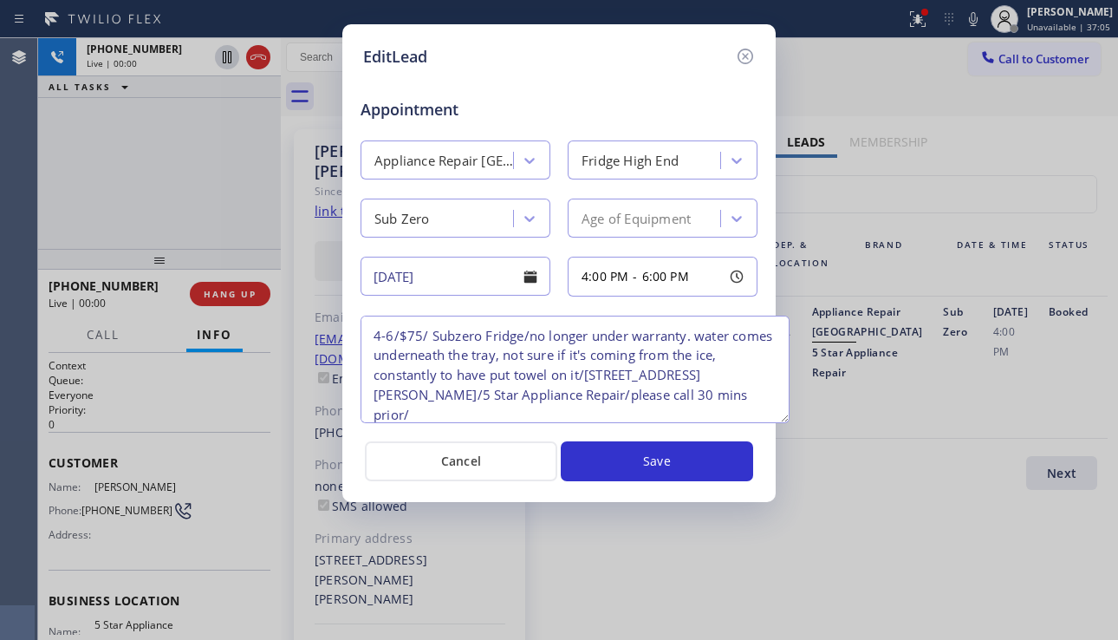
drag, startPoint x: 750, startPoint y: 394, endPoint x: 782, endPoint y: 420, distance: 40.8
click at [782, 420] on textarea "4-6/$75/ Subzero Fridge/no longer under warranty. water comes underneath the tr…" at bounding box center [575, 369] width 429 height 107
click at [745, 64] on icon at bounding box center [745, 56] width 21 height 21
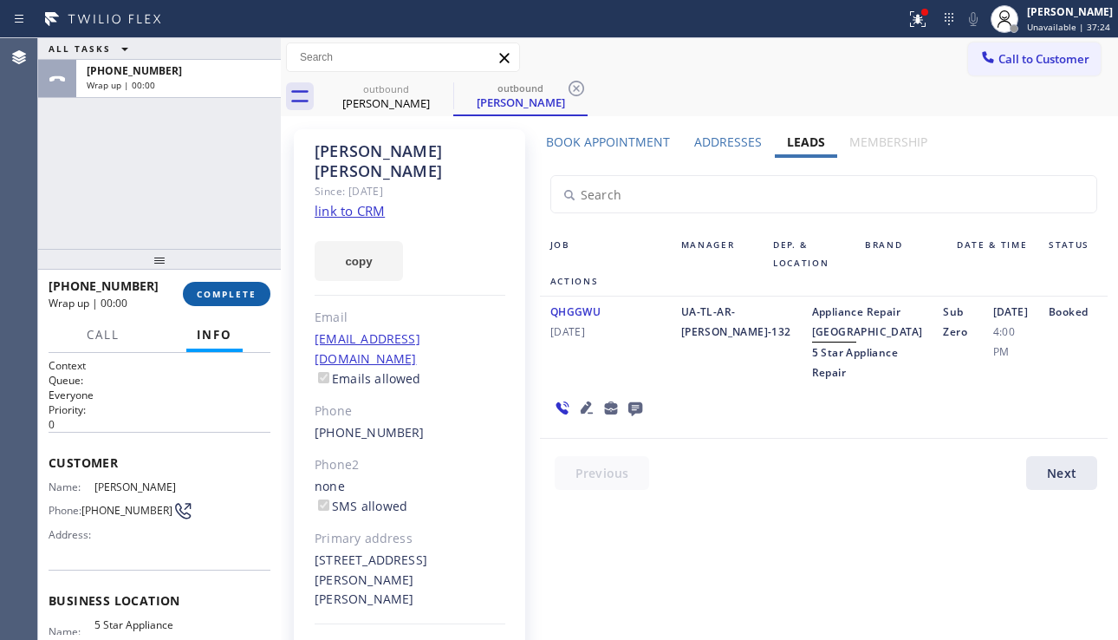
click at [244, 300] on button "COMPLETE" at bounding box center [227, 294] width 88 height 24
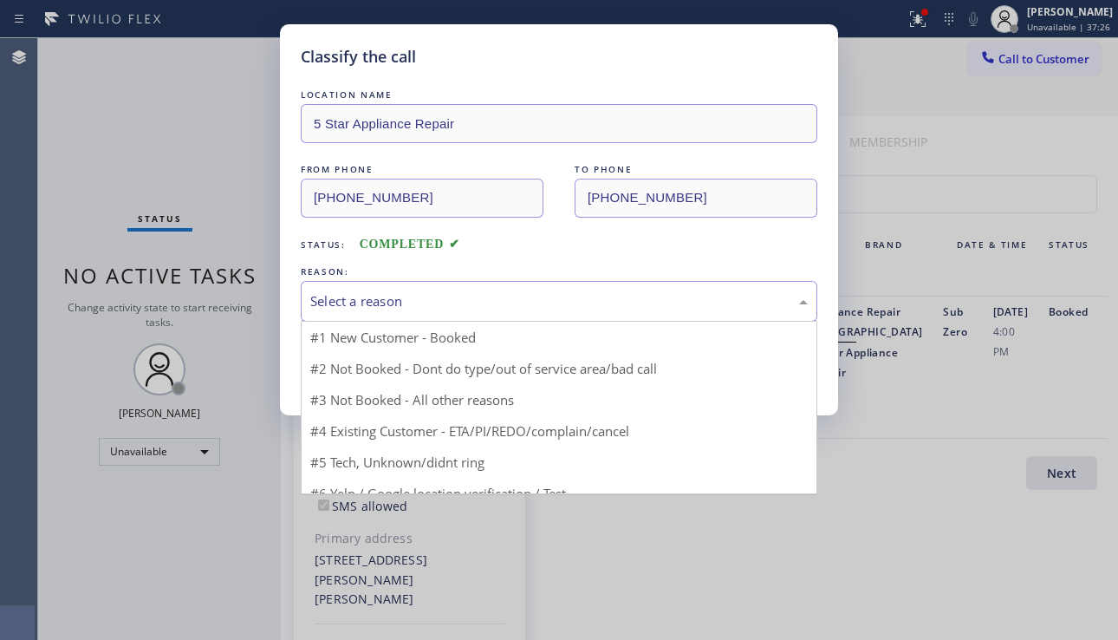
click at [459, 303] on div "Select a reason" at bounding box center [559, 301] width 498 height 20
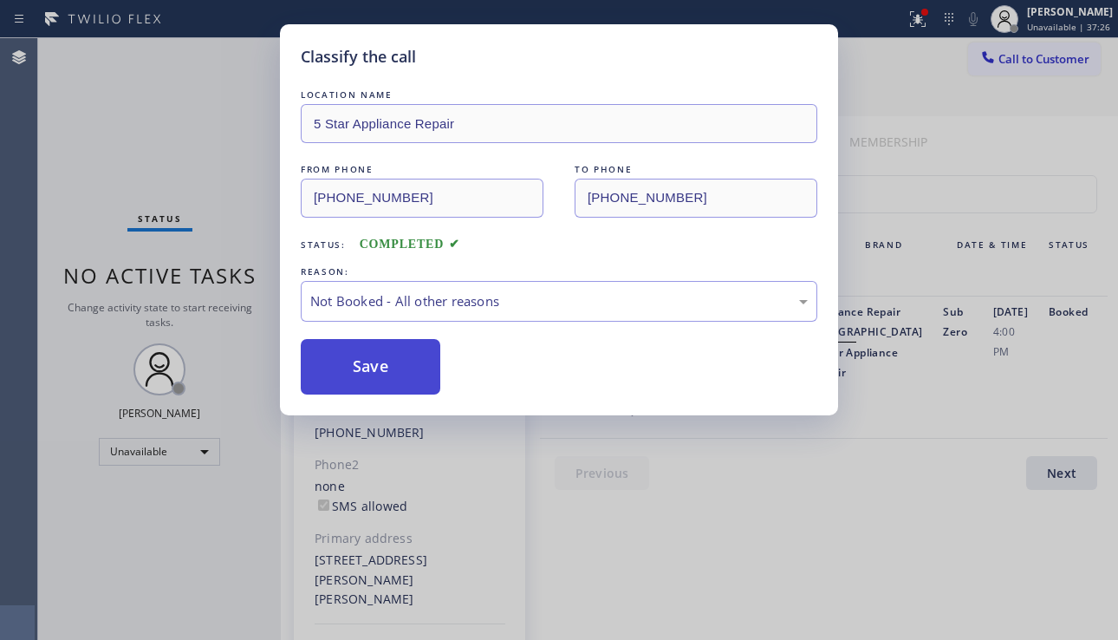
click at [373, 375] on button "Save" at bounding box center [371, 366] width 140 height 55
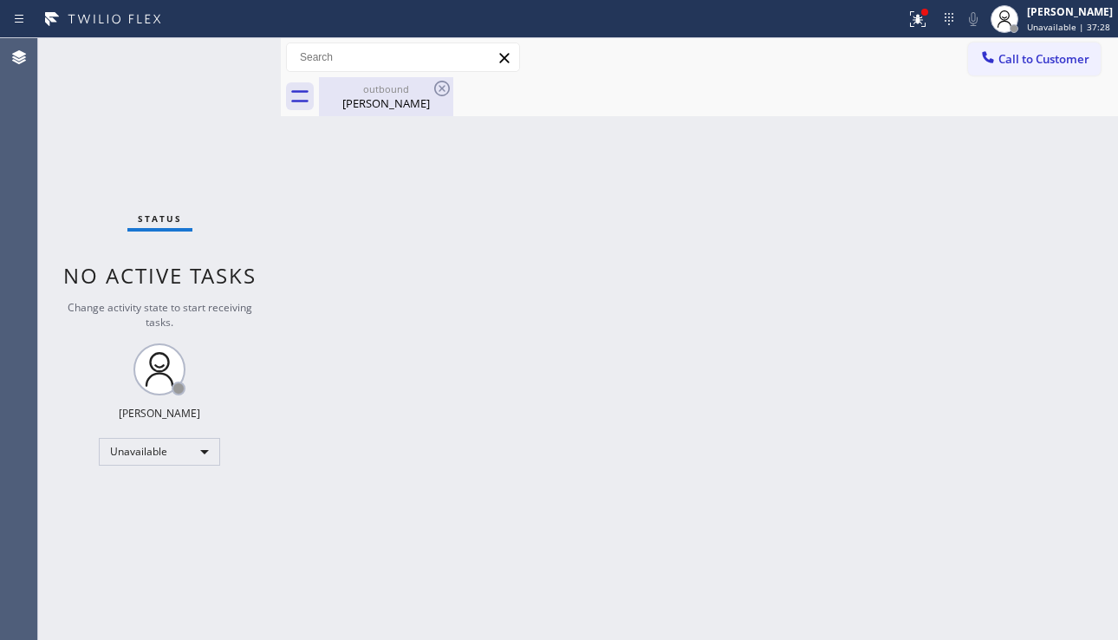
click at [379, 106] on div "[PERSON_NAME]" at bounding box center [386, 103] width 131 height 16
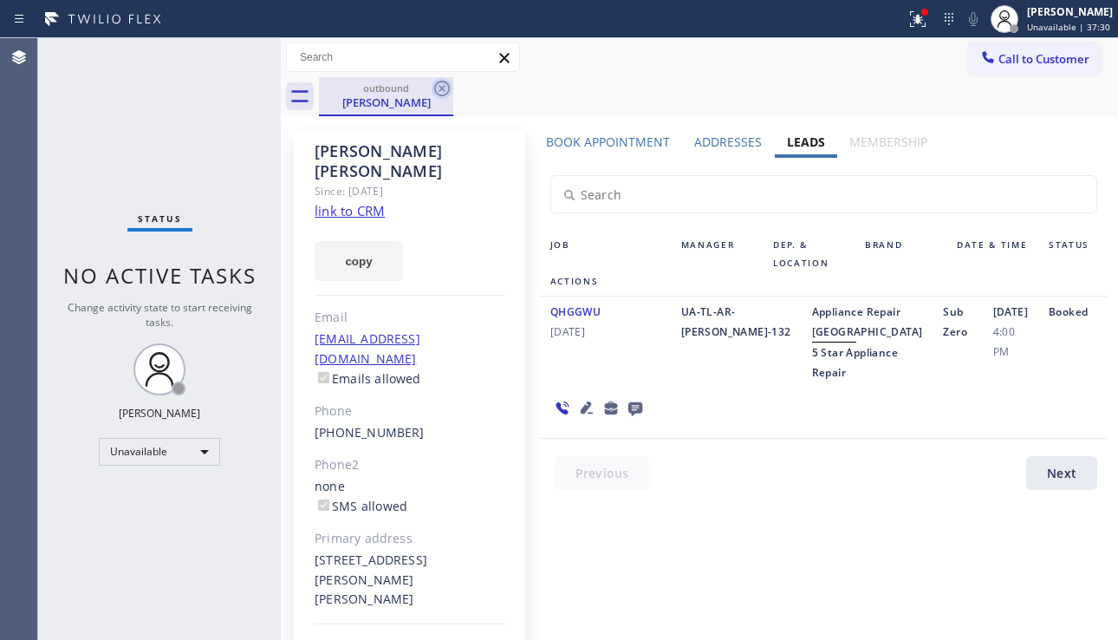
click at [446, 92] on icon at bounding box center [442, 88] width 21 height 21
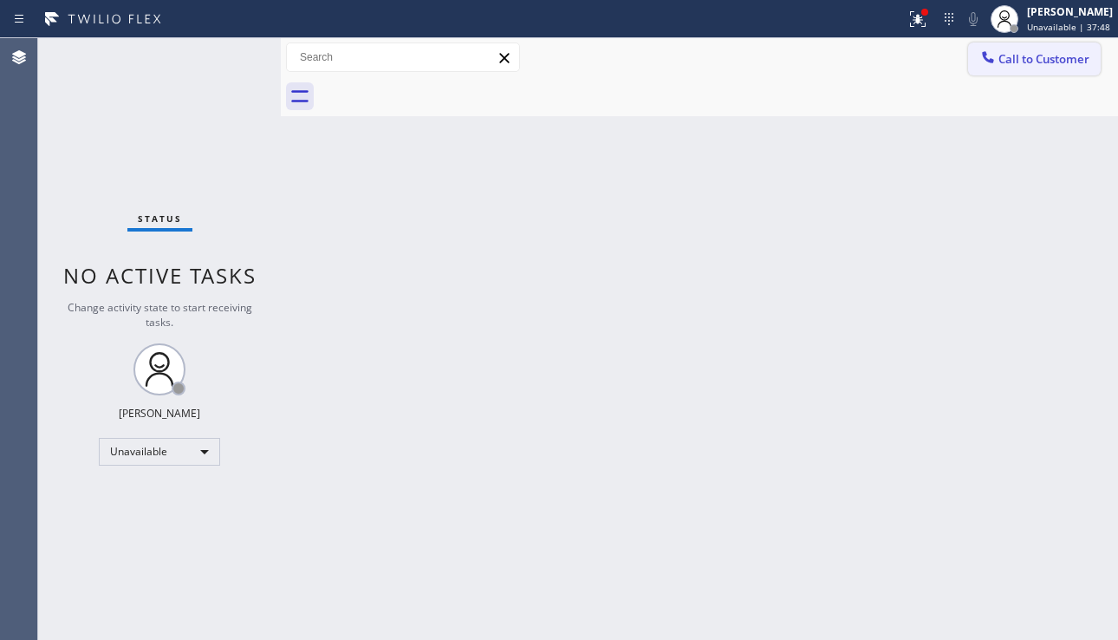
click at [1043, 62] on span "Call to Customer" at bounding box center [1044, 59] width 91 height 16
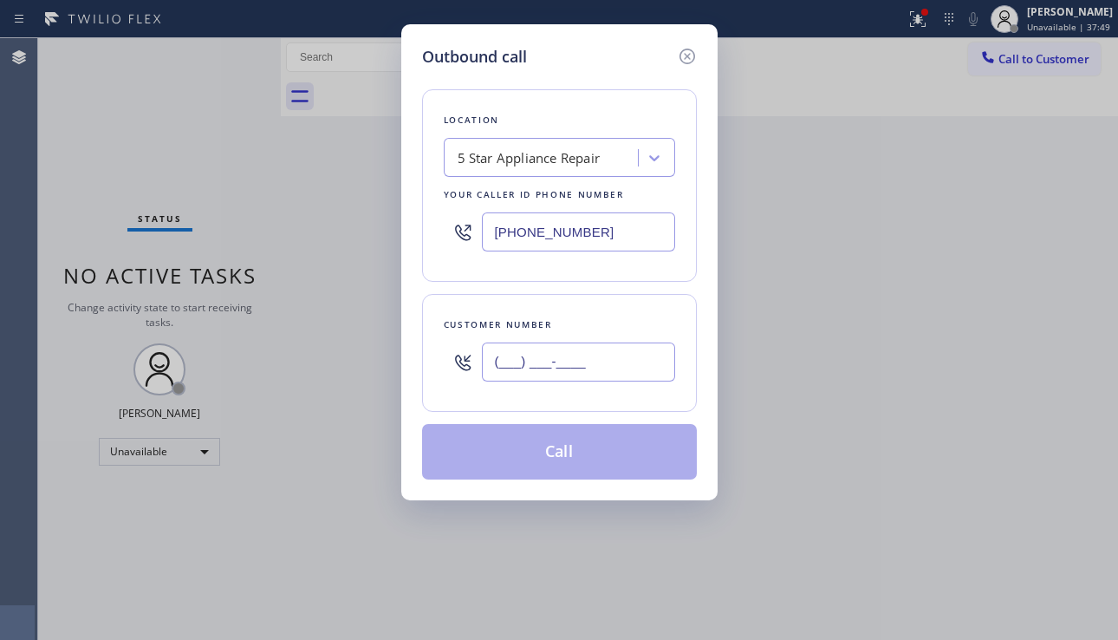
click at [536, 368] on input "(___) ___-____" at bounding box center [578, 361] width 193 height 39
paste input "626) 808-6509"
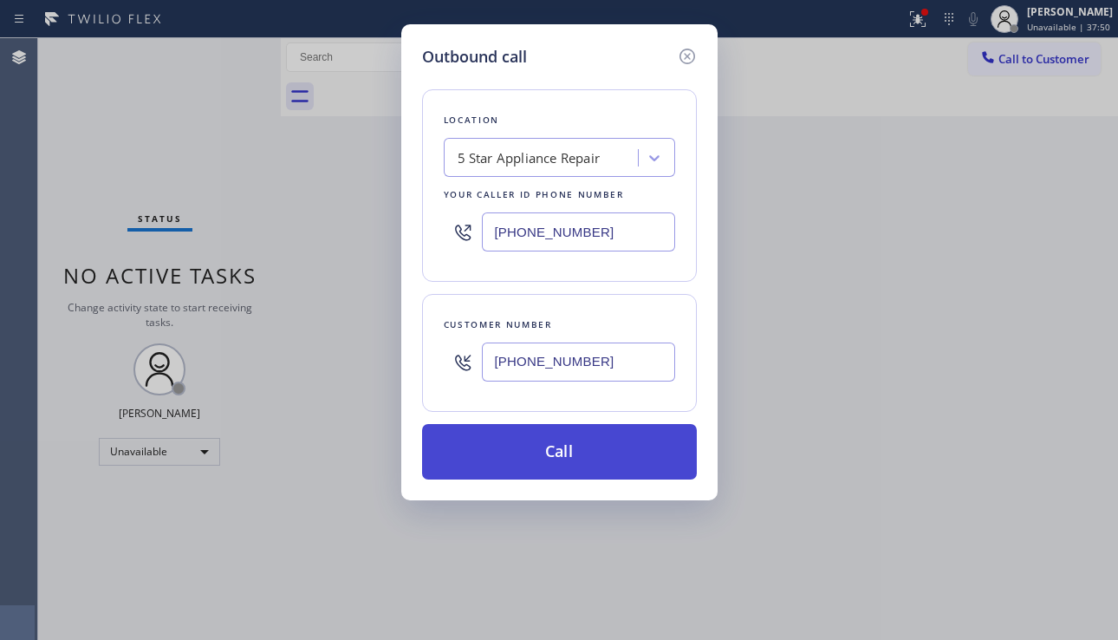
type input "[PHONE_NUMBER]"
click at [545, 453] on button "Call" at bounding box center [559, 451] width 275 height 55
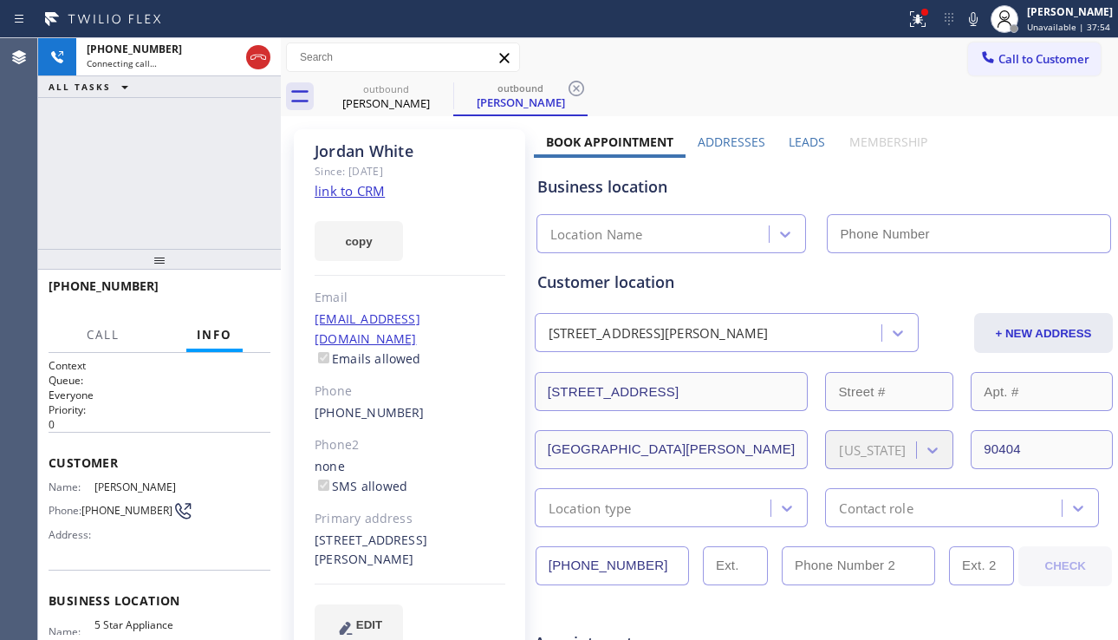
type input "[PHONE_NUMBER]"
click at [1050, 189] on div "Business location" at bounding box center [823, 186] width 573 height 23
click at [806, 140] on label "Leads" at bounding box center [807, 142] width 36 height 16
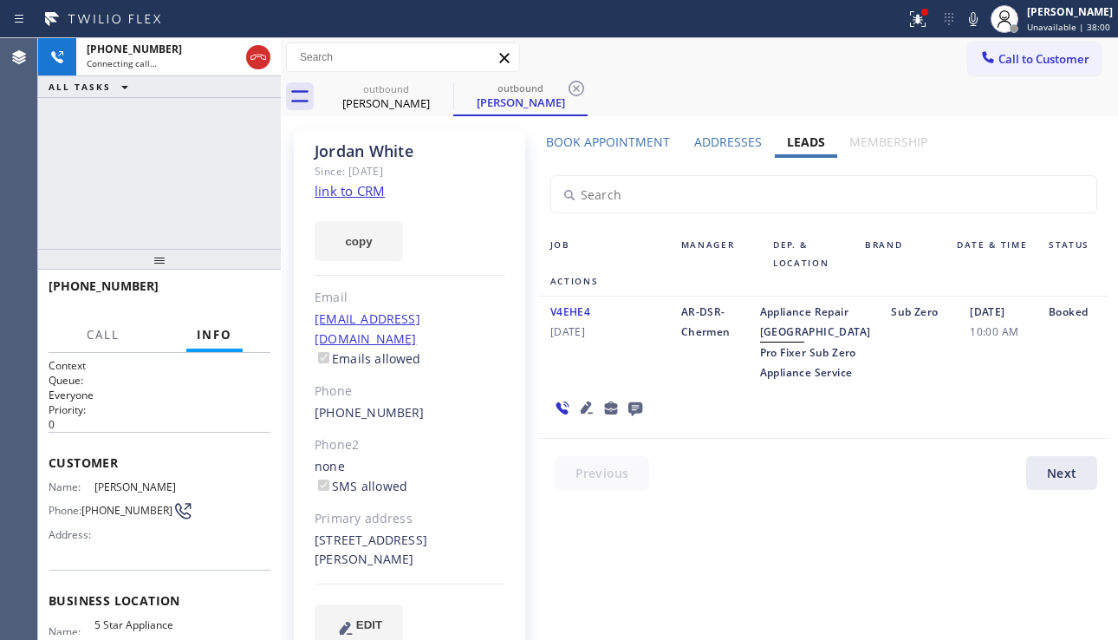
click at [585, 414] on icon at bounding box center [587, 407] width 12 height 12
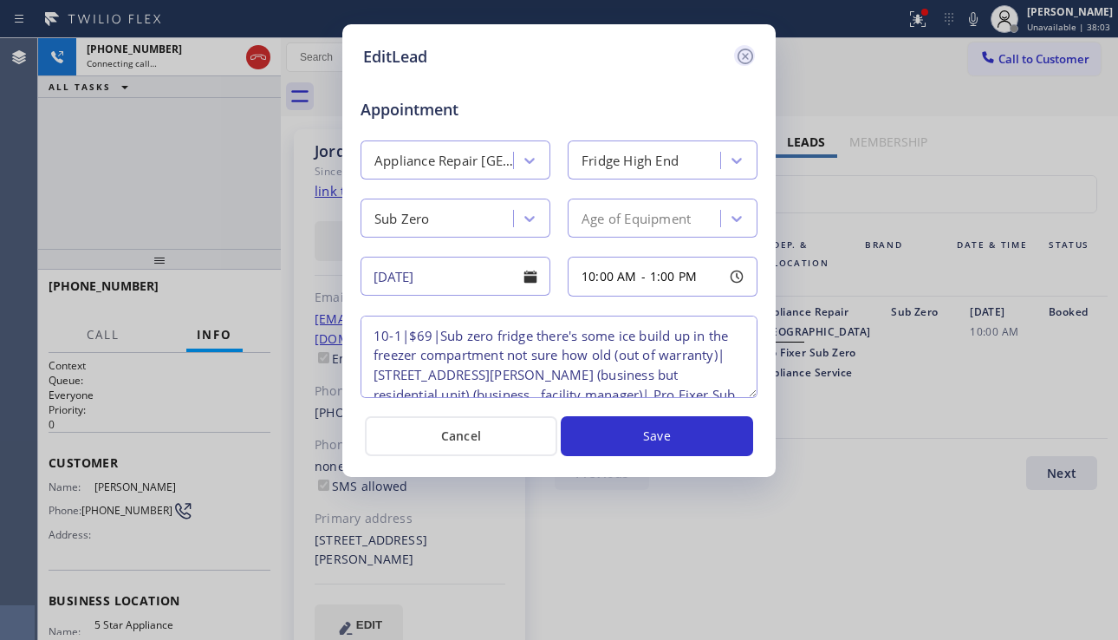
drag, startPoint x: 742, startPoint y: 48, endPoint x: 764, endPoint y: 116, distance: 71.8
click at [743, 49] on icon at bounding box center [745, 56] width 21 height 21
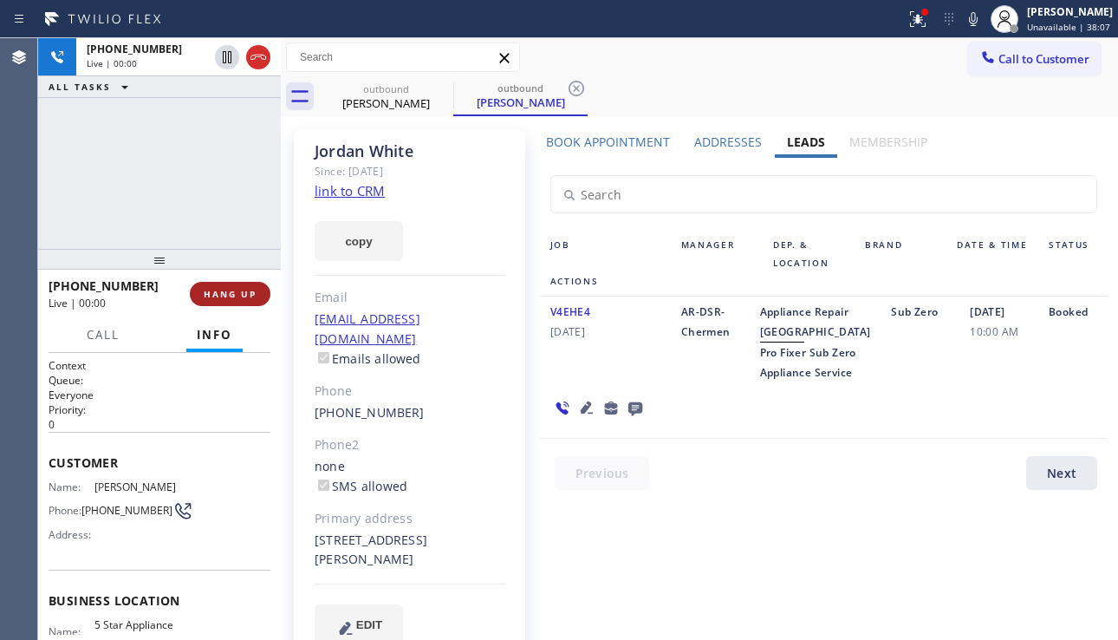
click at [231, 293] on span "HANG UP" at bounding box center [230, 294] width 53 height 12
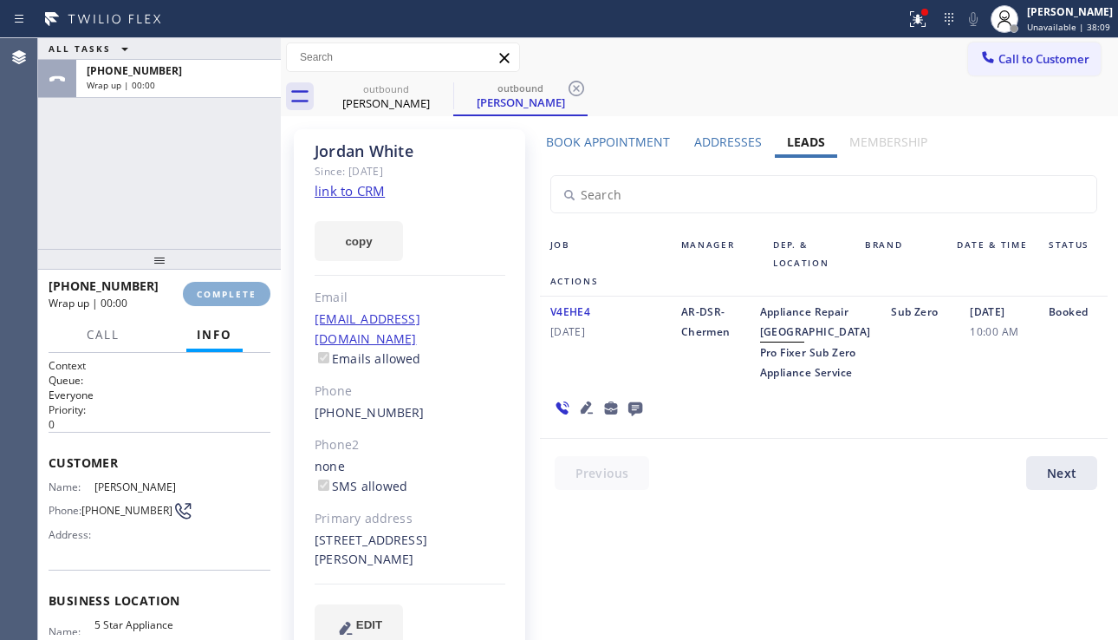
click at [231, 293] on span "COMPLETE" at bounding box center [227, 294] width 60 height 12
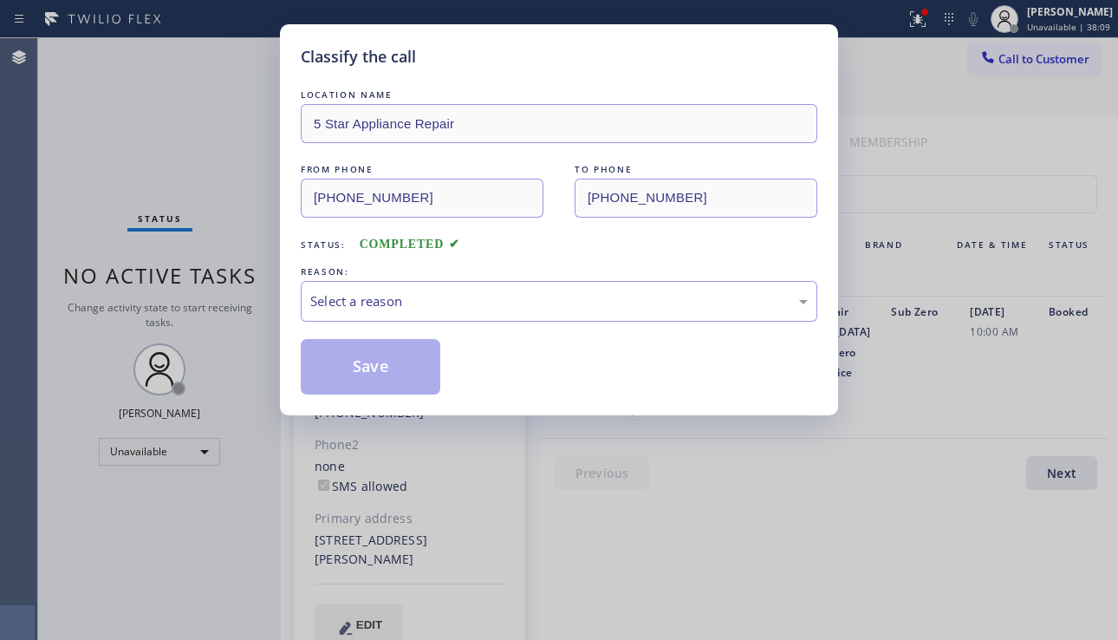
click at [524, 293] on div "Select a reason" at bounding box center [559, 301] width 498 height 20
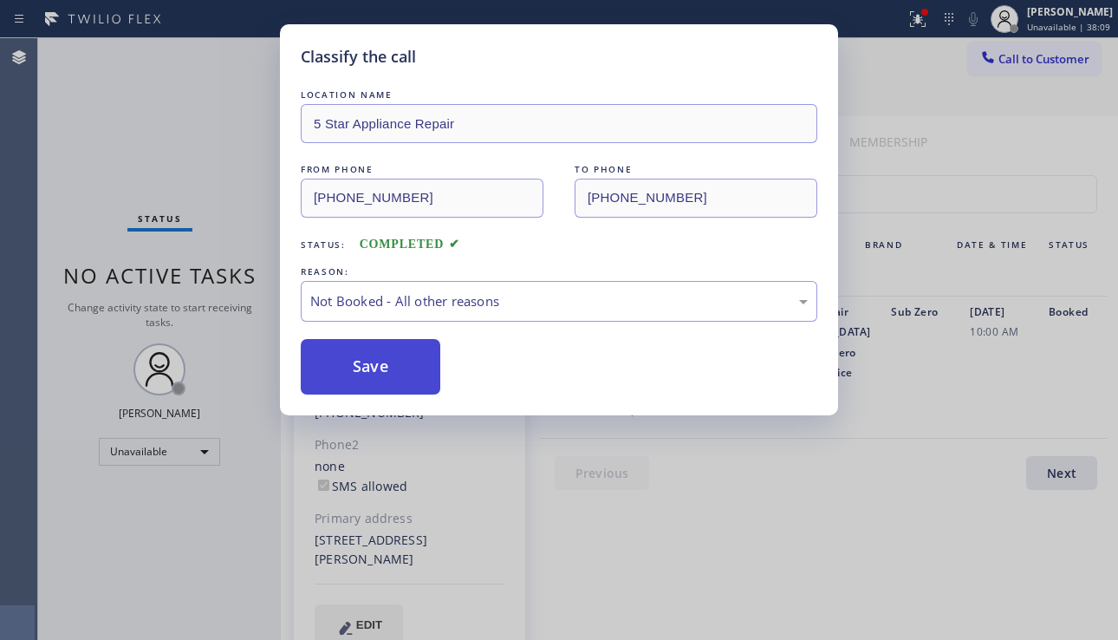
click at [398, 371] on button "Save" at bounding box center [371, 366] width 140 height 55
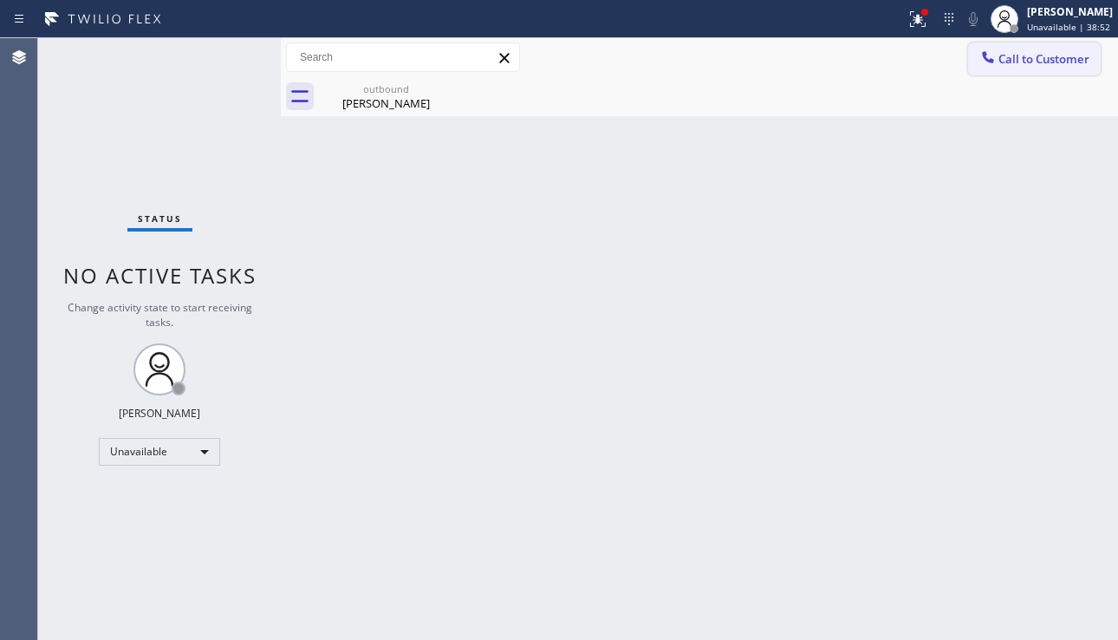
click at [1054, 58] on span "Call to Customer" at bounding box center [1044, 59] width 91 height 16
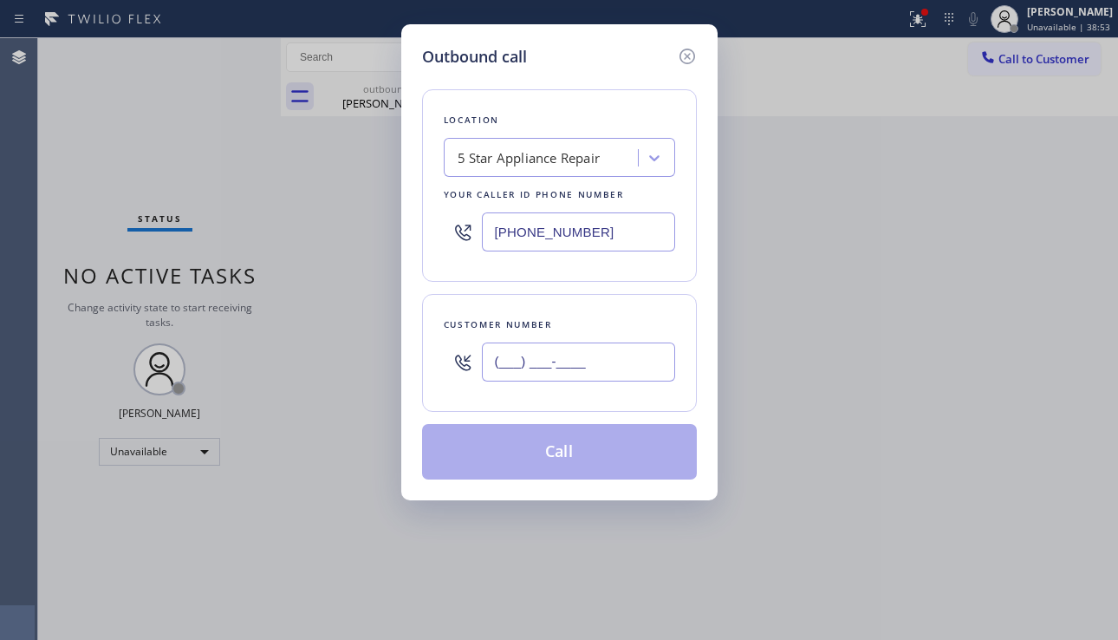
click at [521, 349] on input "(___) ___-____" at bounding box center [578, 361] width 193 height 39
paste input "626) 808-6509"
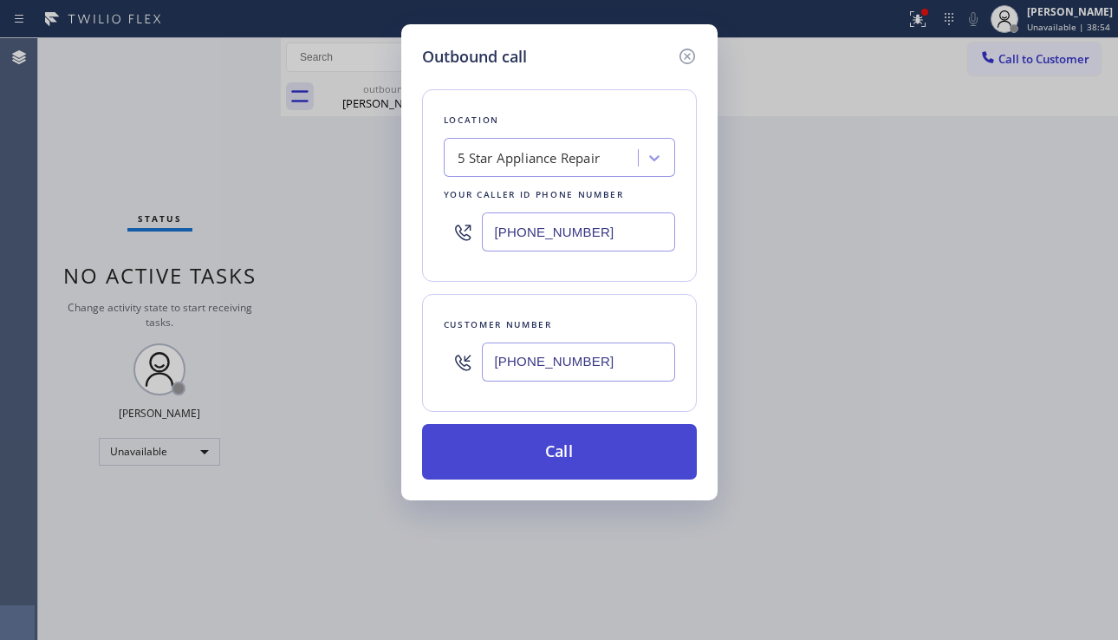
type input "[PHONE_NUMBER]"
click at [543, 453] on button "Call" at bounding box center [559, 451] width 275 height 55
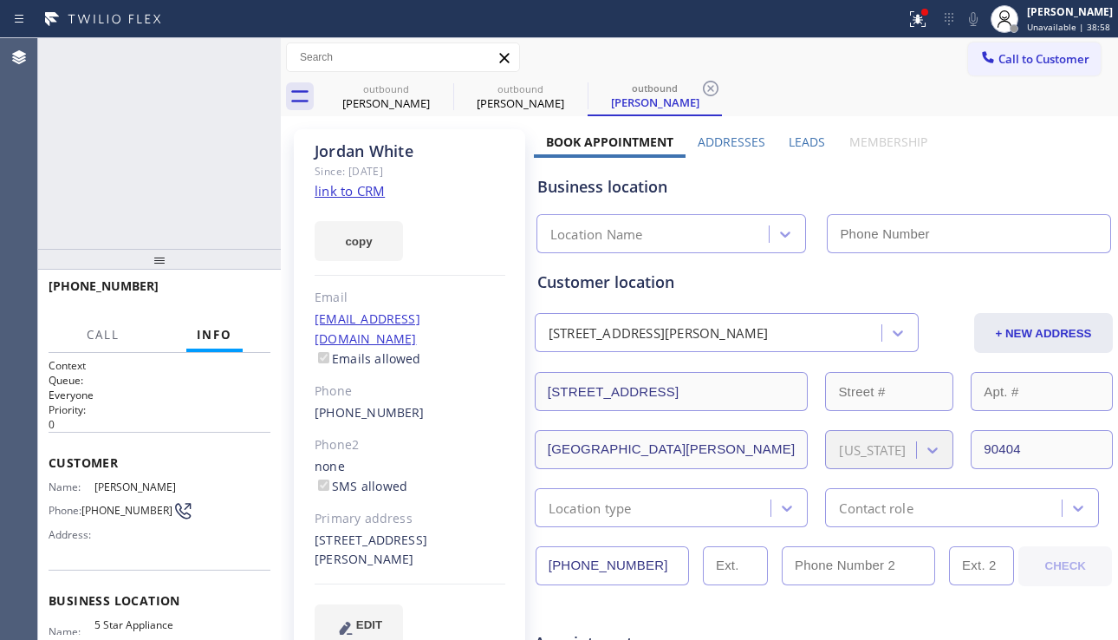
type input "[PHONE_NUMBER]"
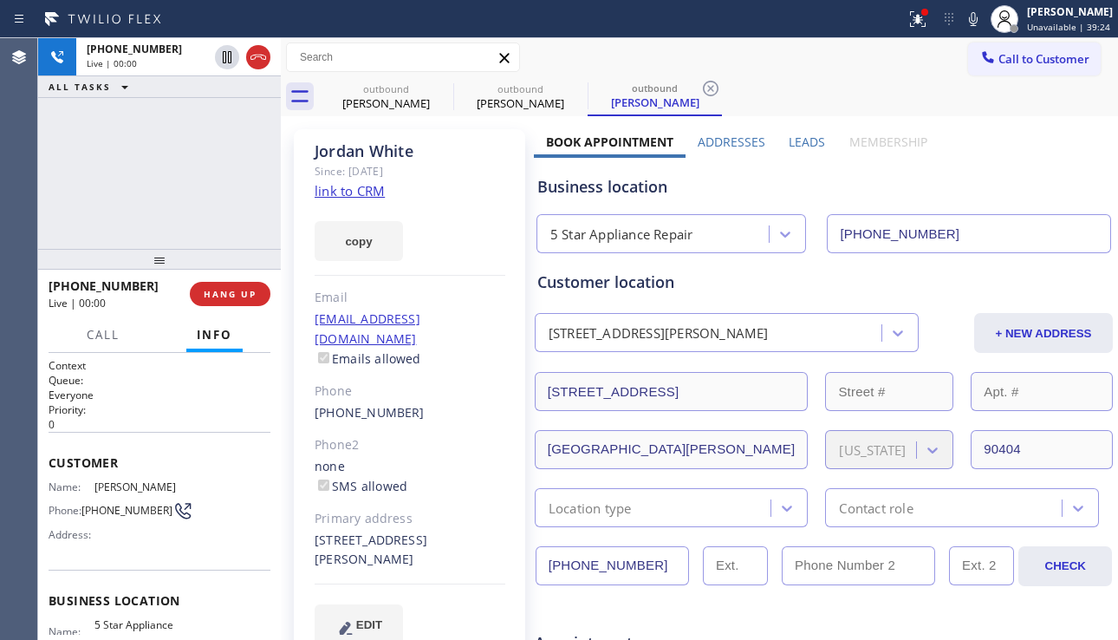
click at [796, 140] on label "Leads" at bounding box center [807, 142] width 36 height 16
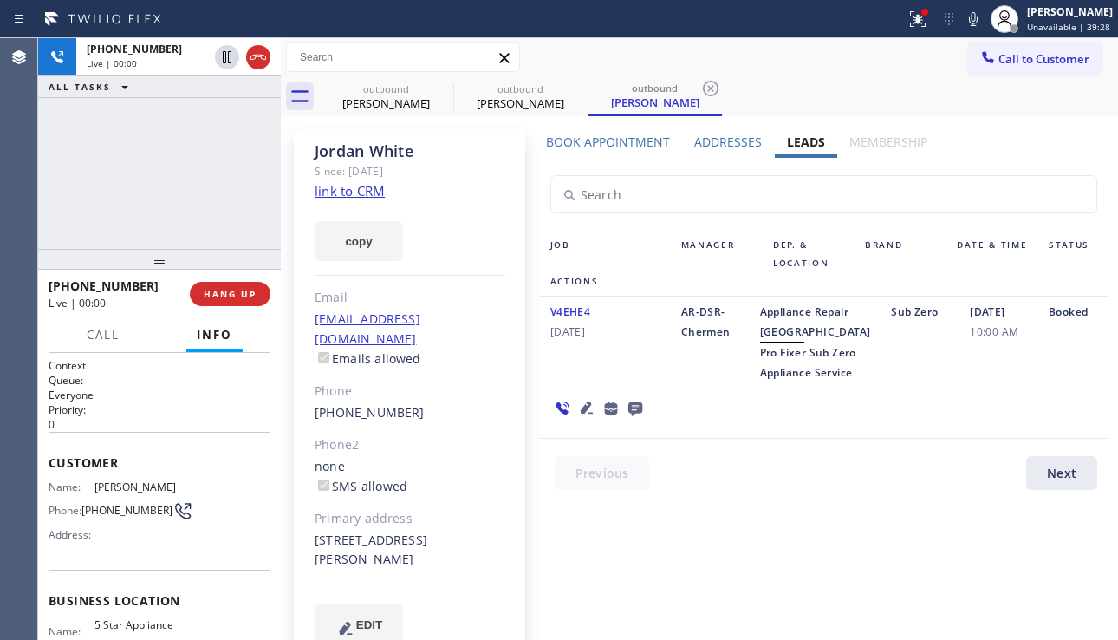
click at [581, 414] on icon at bounding box center [587, 407] width 12 height 12
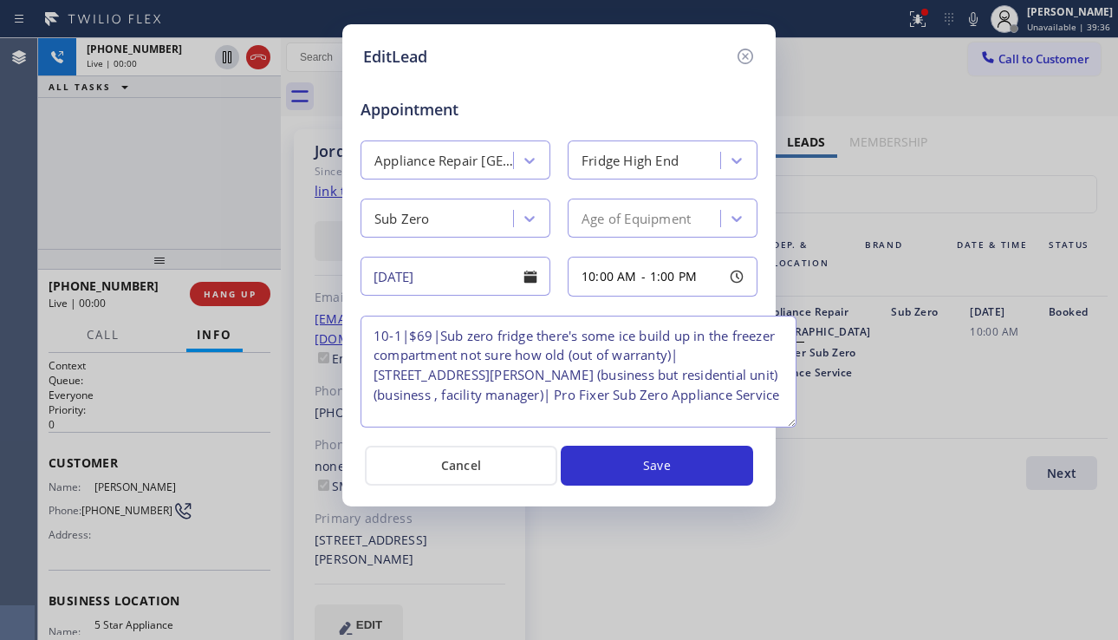
drag, startPoint x: 750, startPoint y: 390, endPoint x: 789, endPoint y: 420, distance: 48.9
click at [789, 420] on textarea "10-1|$69|Sub zero fridge there's some ice build up in the freezer compartment n…" at bounding box center [579, 372] width 436 height 112
click at [536, 417] on textarea "10-1|$69|Sub zero fridge there's some ice build up in the freezer compartment n…" at bounding box center [579, 372] width 436 height 112
click at [746, 58] on icon at bounding box center [746, 57] width 16 height 16
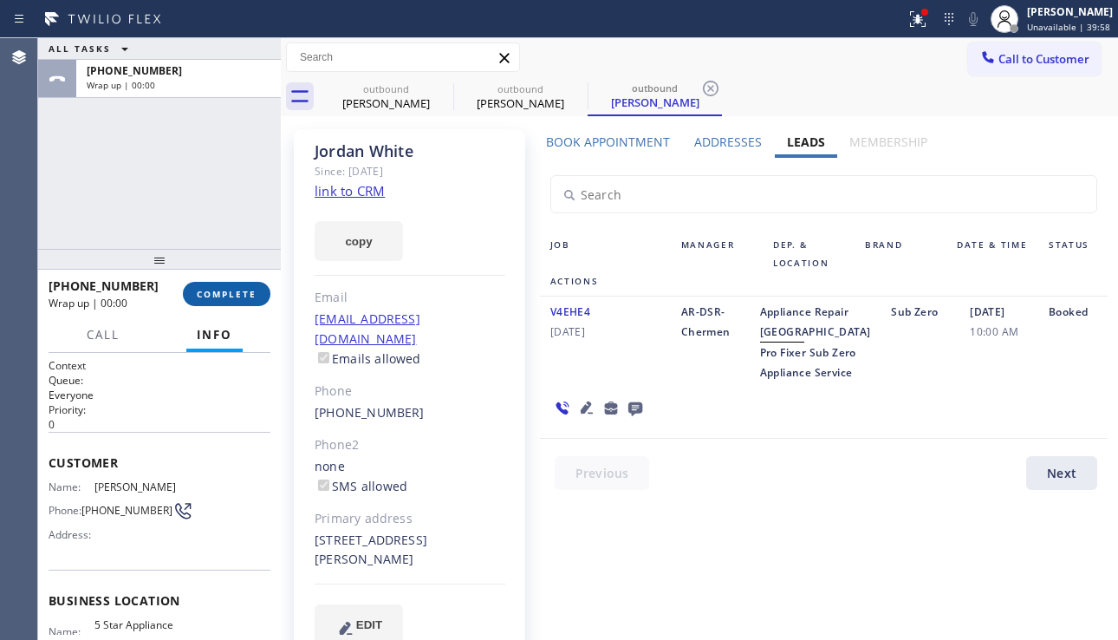
click at [230, 284] on button "COMPLETE" at bounding box center [227, 294] width 88 height 24
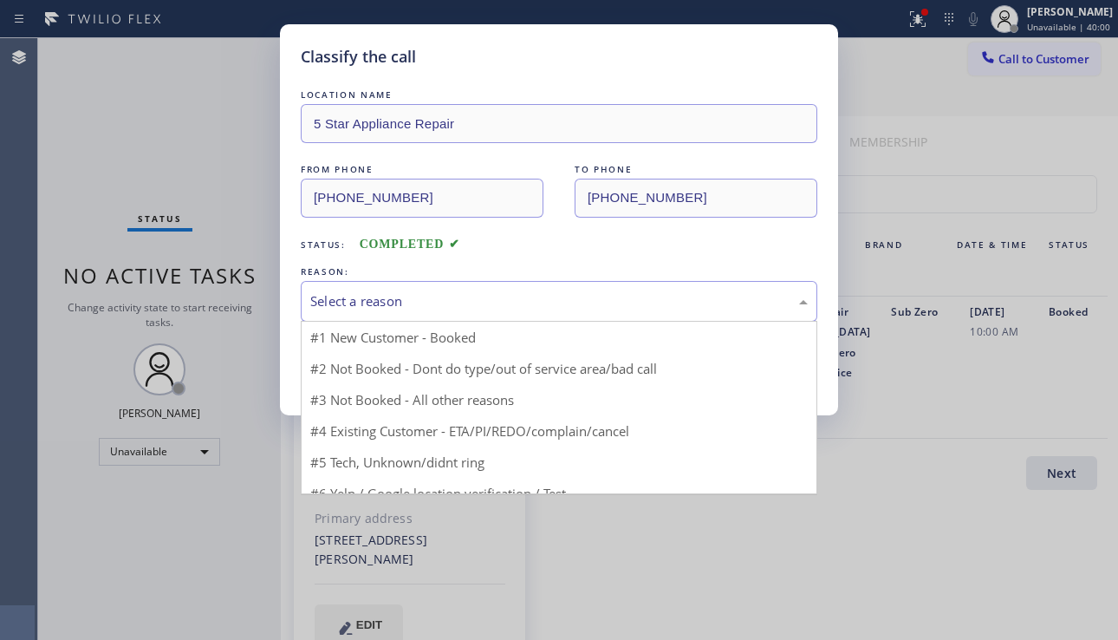
click at [448, 285] on div "Select a reason" at bounding box center [559, 301] width 517 height 41
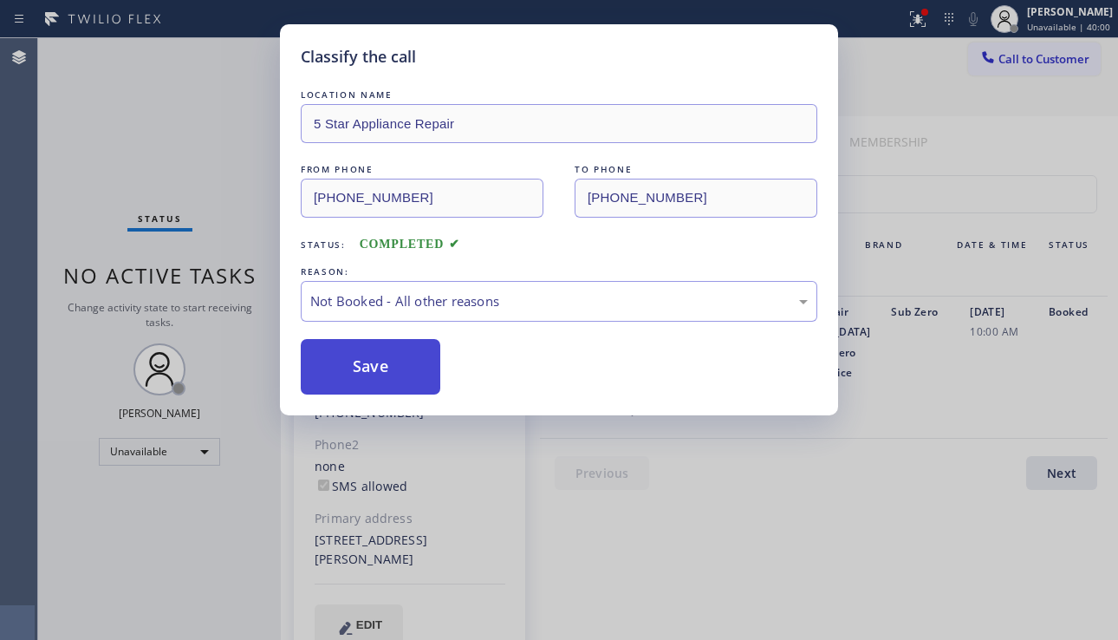
click at [358, 378] on button "Save" at bounding box center [371, 366] width 140 height 55
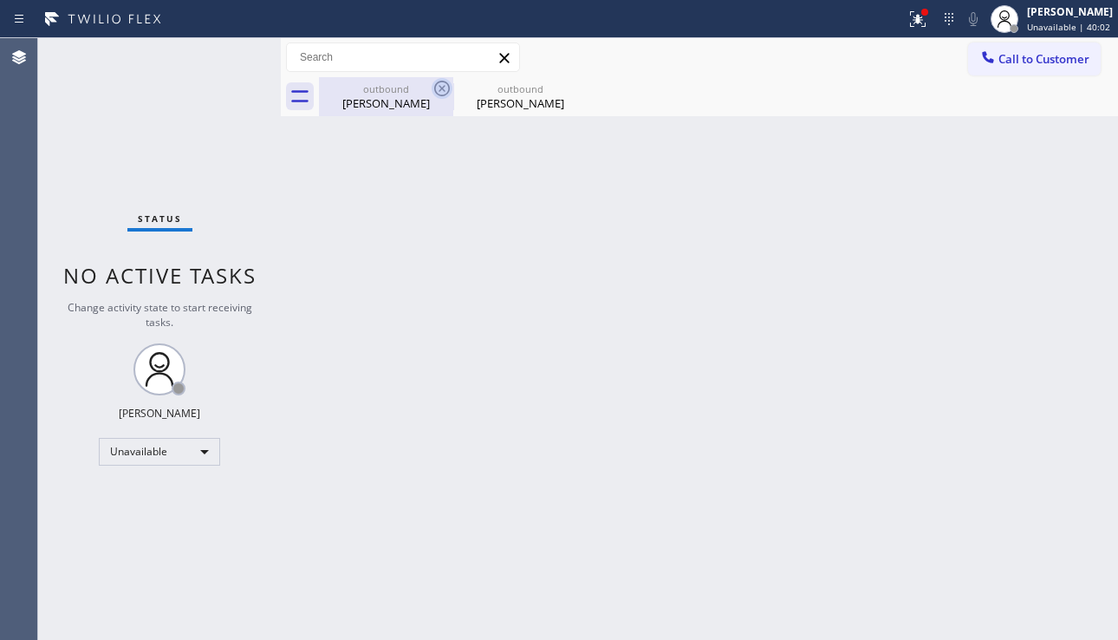
click at [433, 88] on icon at bounding box center [442, 88] width 21 height 21
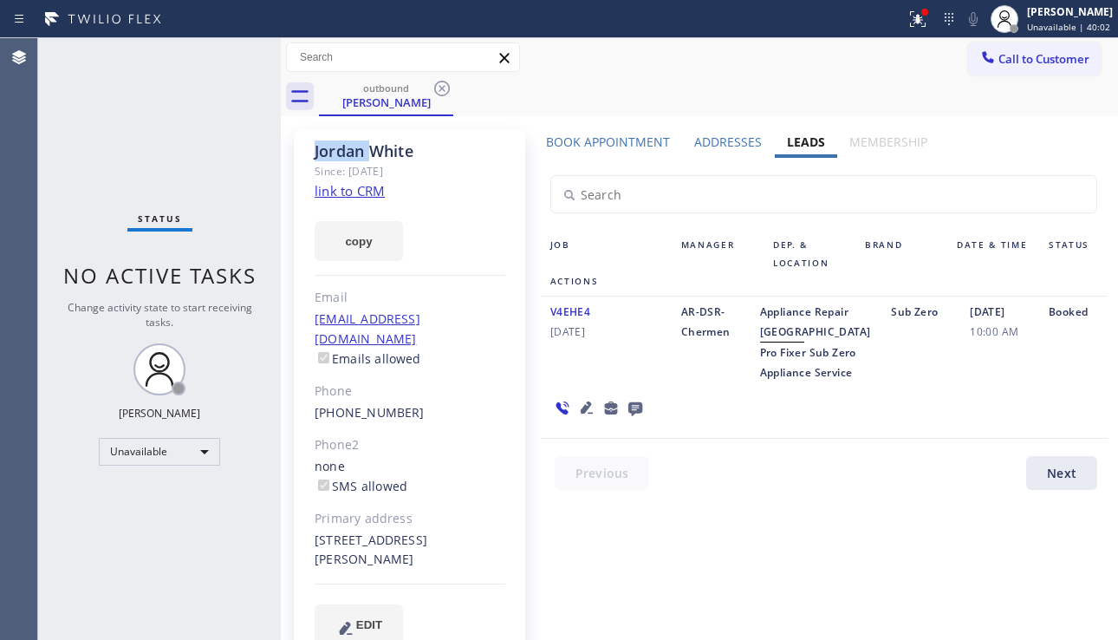
click at [433, 88] on icon at bounding box center [442, 88] width 21 height 21
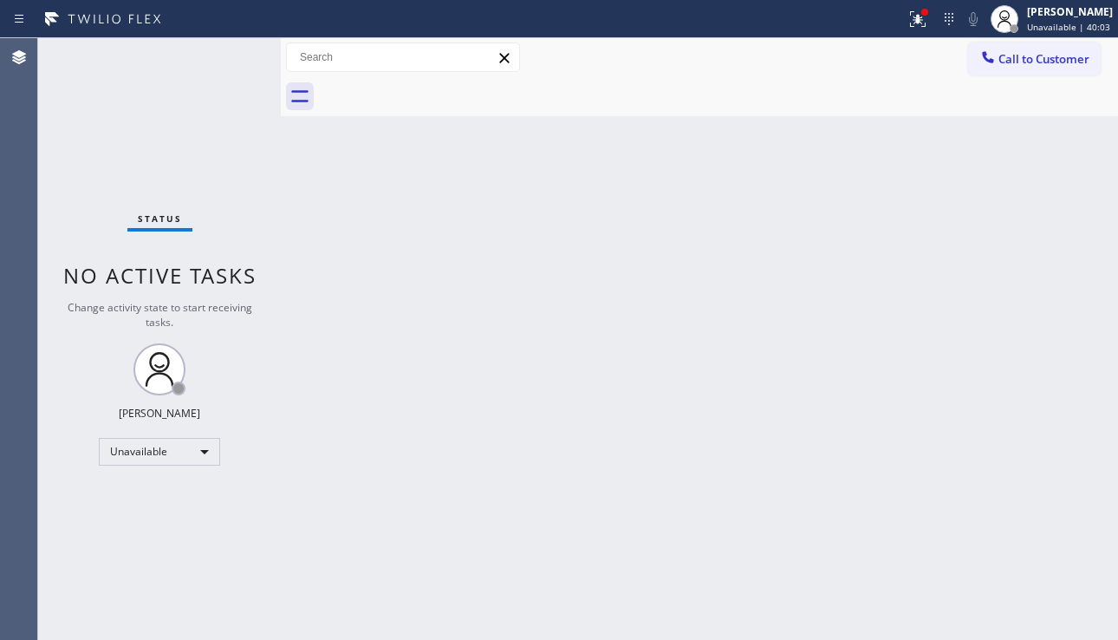
click at [433, 88] on div at bounding box center [718, 96] width 799 height 39
click at [592, 296] on div "Back to Dashboard Change Sender ID Customers Technicians Select a contact Outbo…" at bounding box center [699, 339] width 837 height 602
click at [1072, 514] on div "Back to Dashboard Change Sender ID Customers Technicians Select a contact Outbo…" at bounding box center [699, 339] width 837 height 602
click at [1109, 490] on div "Back to Dashboard Change Sender ID Customers Technicians Select a contact Outbo…" at bounding box center [699, 339] width 837 height 602
click at [899, 36] on button at bounding box center [918, 19] width 38 height 38
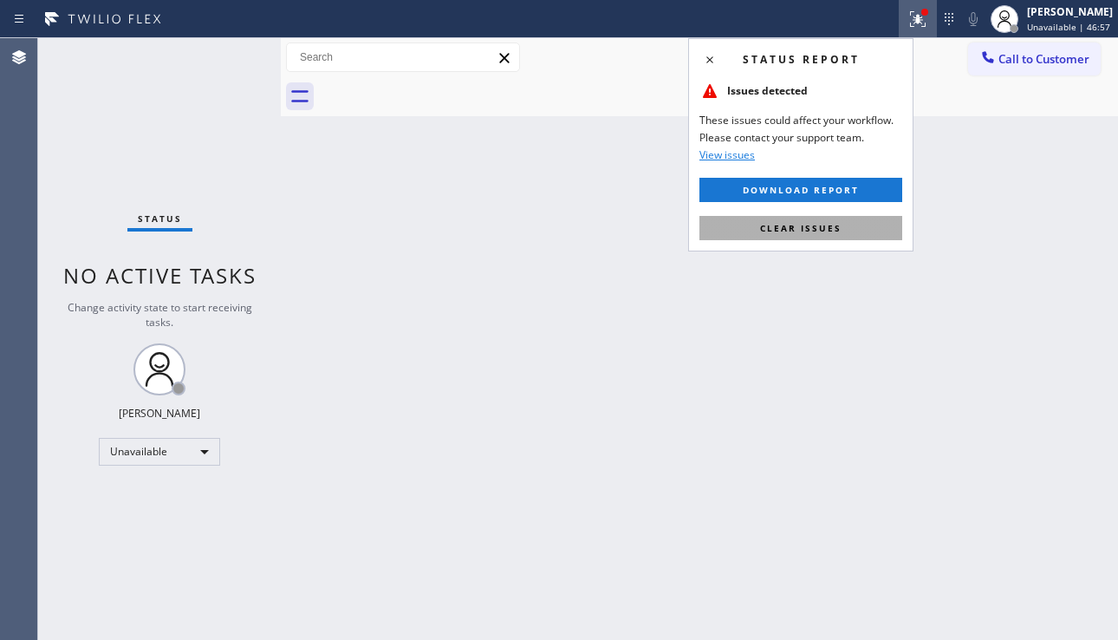
click at [840, 224] on span "Clear issues" at bounding box center [800, 228] width 81 height 12
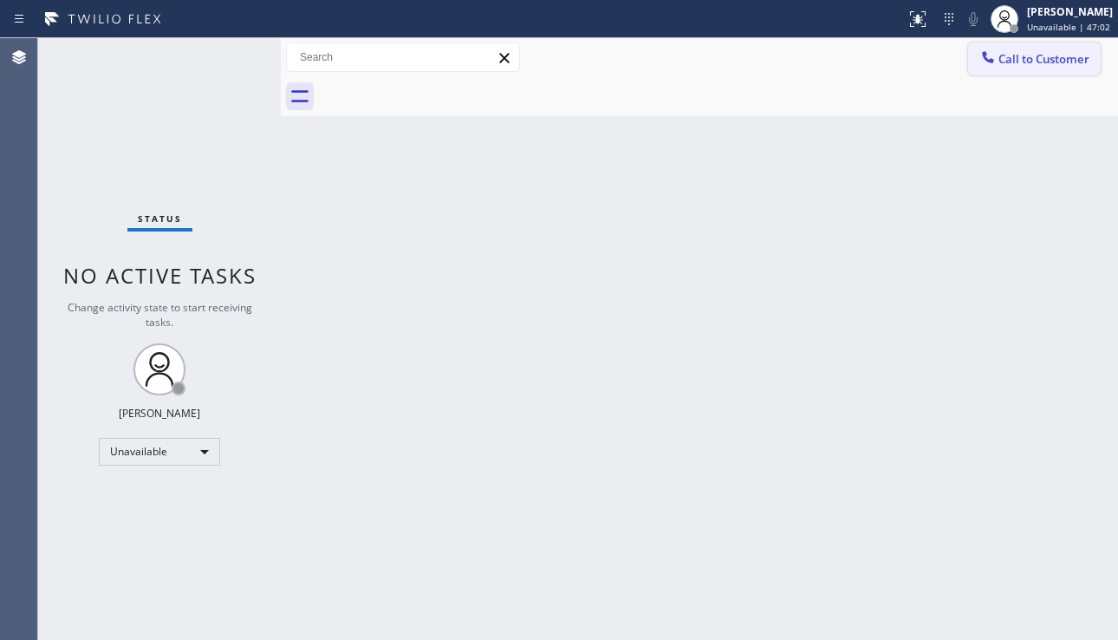
click at [1020, 57] on span "Call to Customer" at bounding box center [1044, 59] width 91 height 16
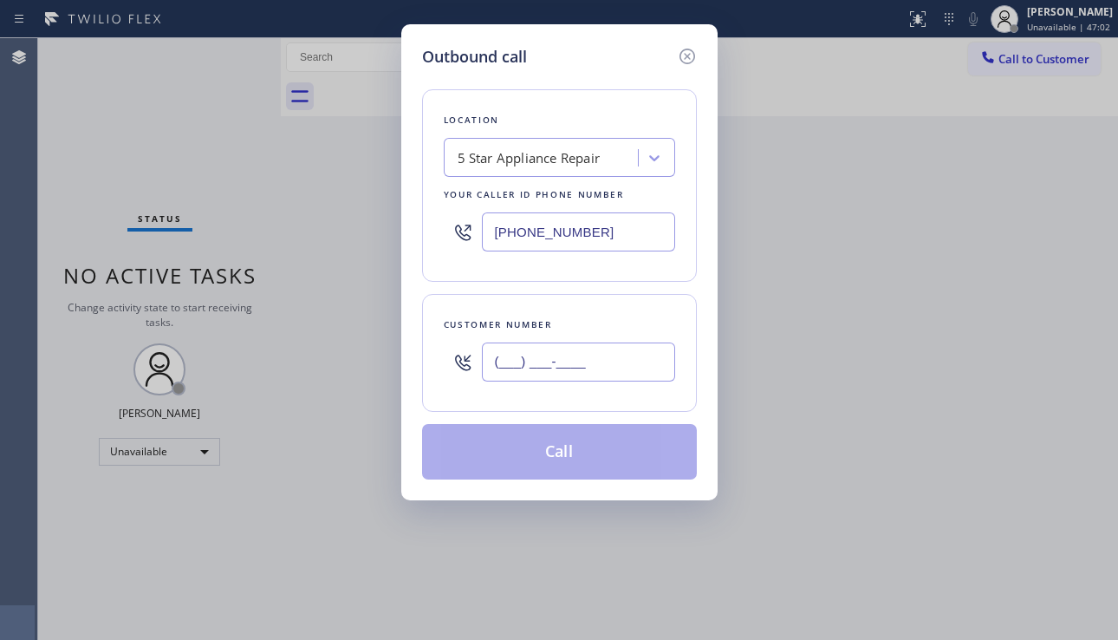
click at [582, 348] on input "(___) ___-____" at bounding box center [578, 361] width 193 height 39
paste input "661) 568-8375"
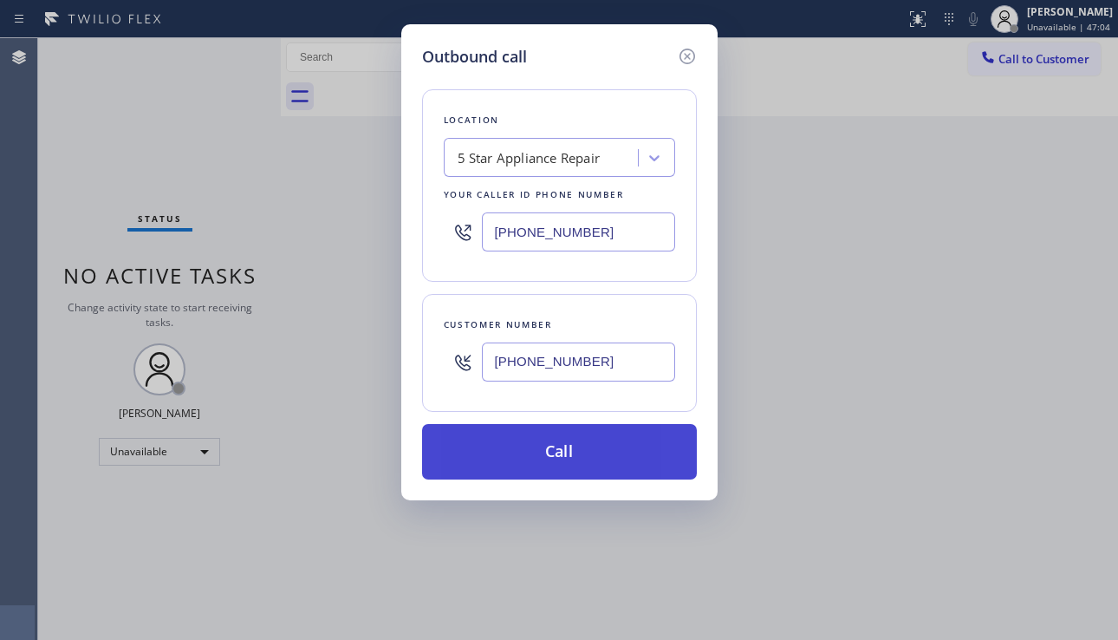
click at [578, 454] on button "Call" at bounding box center [559, 451] width 275 height 55
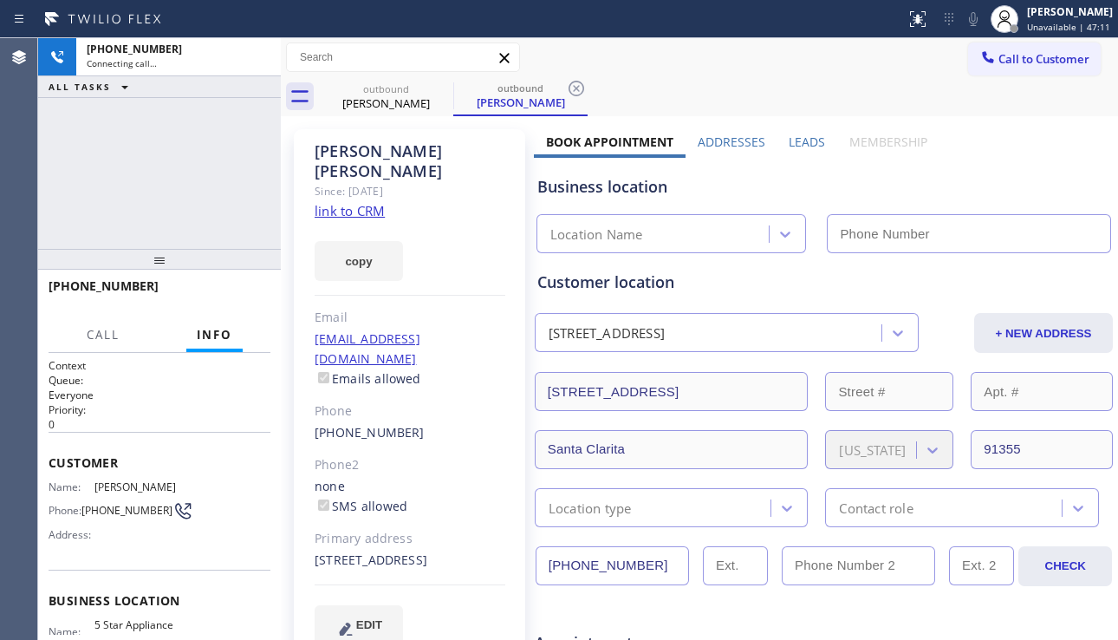
click at [805, 146] on label "Leads" at bounding box center [807, 142] width 36 height 16
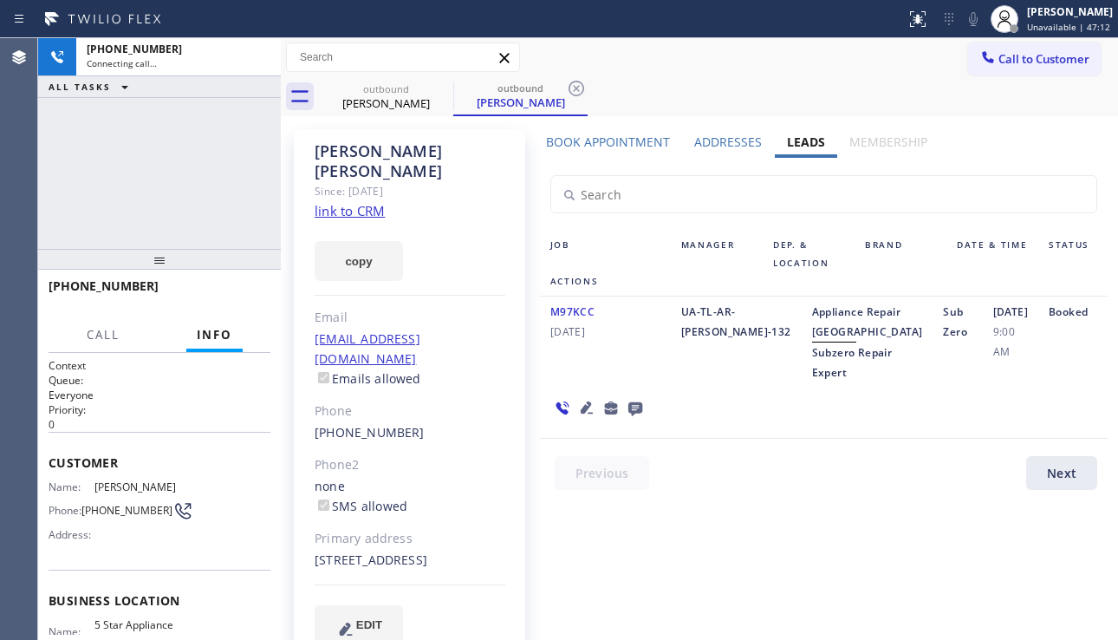
click at [587, 418] on icon at bounding box center [587, 407] width 21 height 21
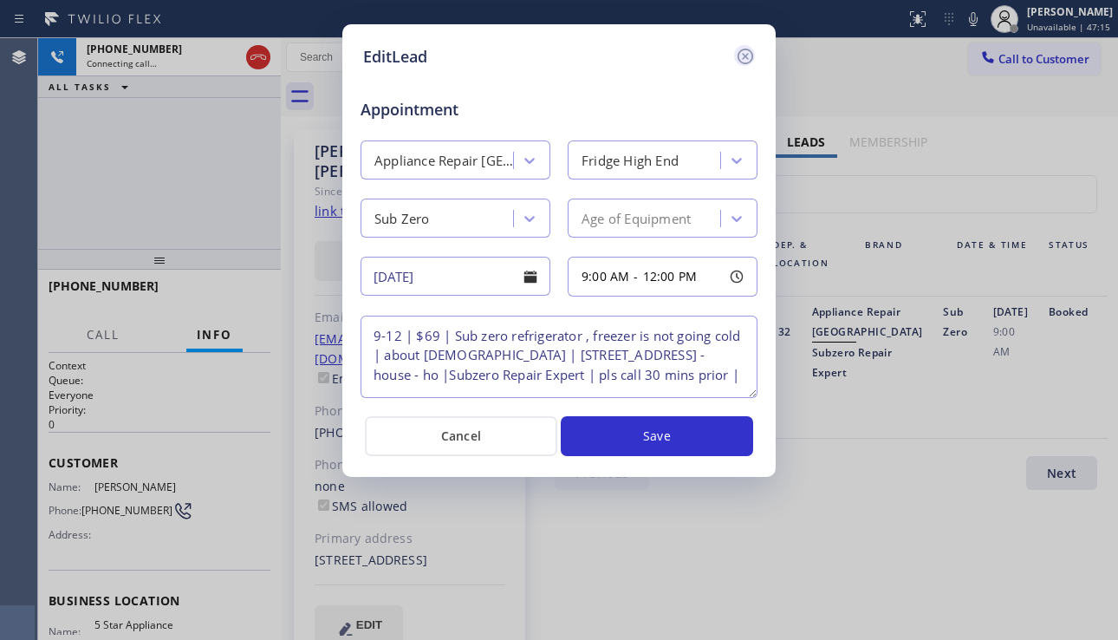
click at [740, 57] on icon at bounding box center [745, 56] width 21 height 21
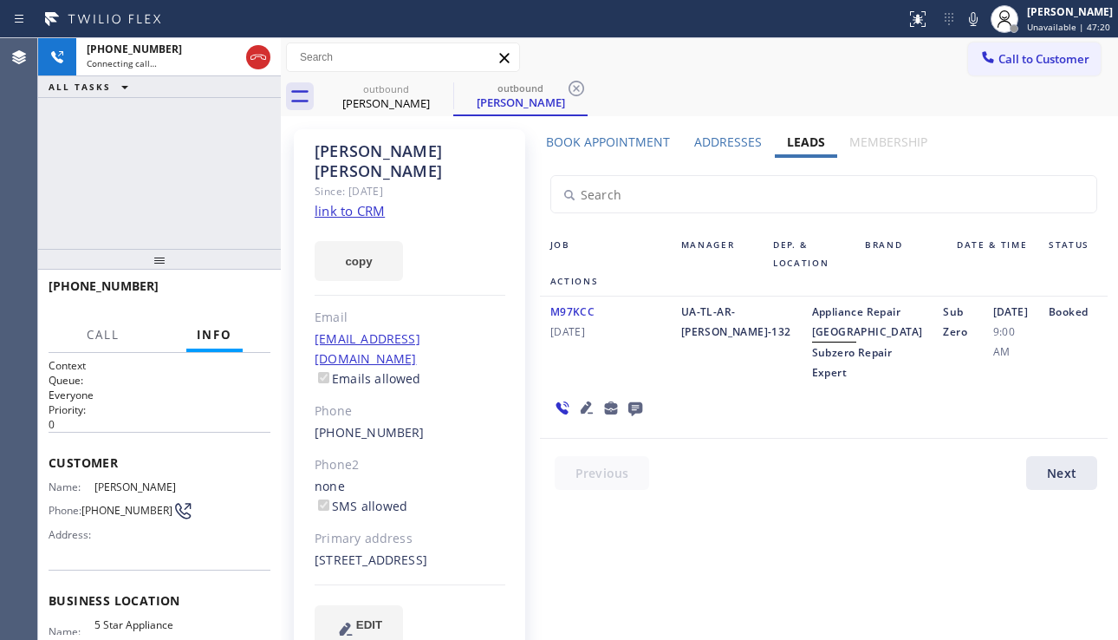
click at [983, 382] on div "[DATE] 9:00 AM" at bounding box center [1010, 342] width 55 height 81
click at [839, 498] on div at bounding box center [834, 477] width 589 height 42
click at [577, 418] on icon at bounding box center [587, 407] width 21 height 21
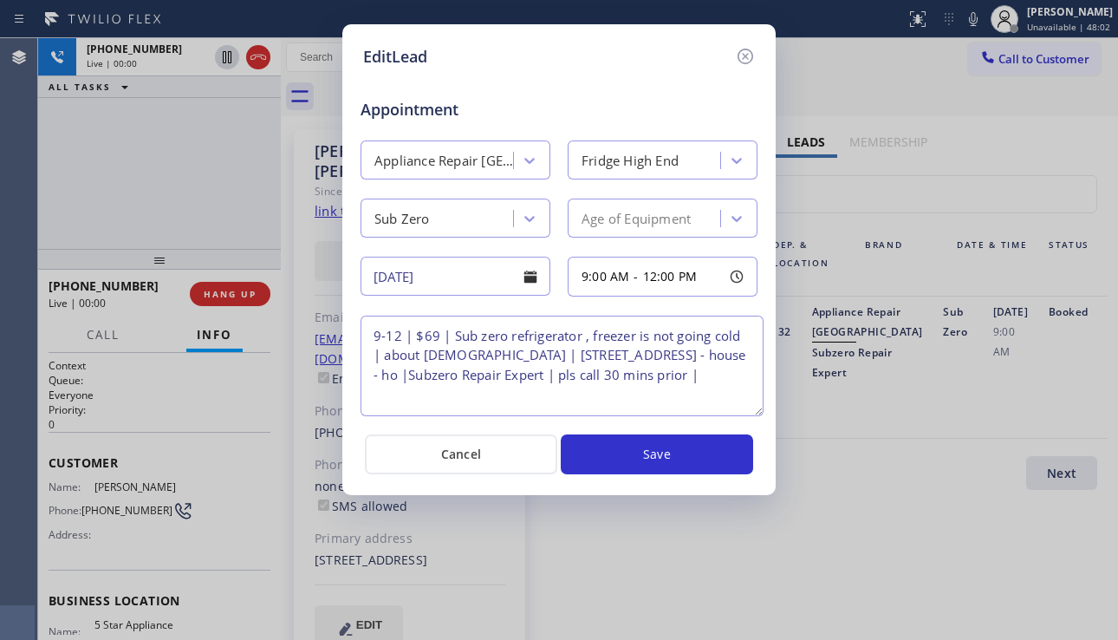
drag, startPoint x: 749, startPoint y: 390, endPoint x: 755, endPoint y: 408, distance: 19.2
click at [755, 408] on textarea "9-12 | $69 | Sub zero refrigerator , freezer is not going cold | about [DEMOGRA…" at bounding box center [562, 366] width 403 height 101
click at [752, 62] on icon at bounding box center [745, 56] width 21 height 21
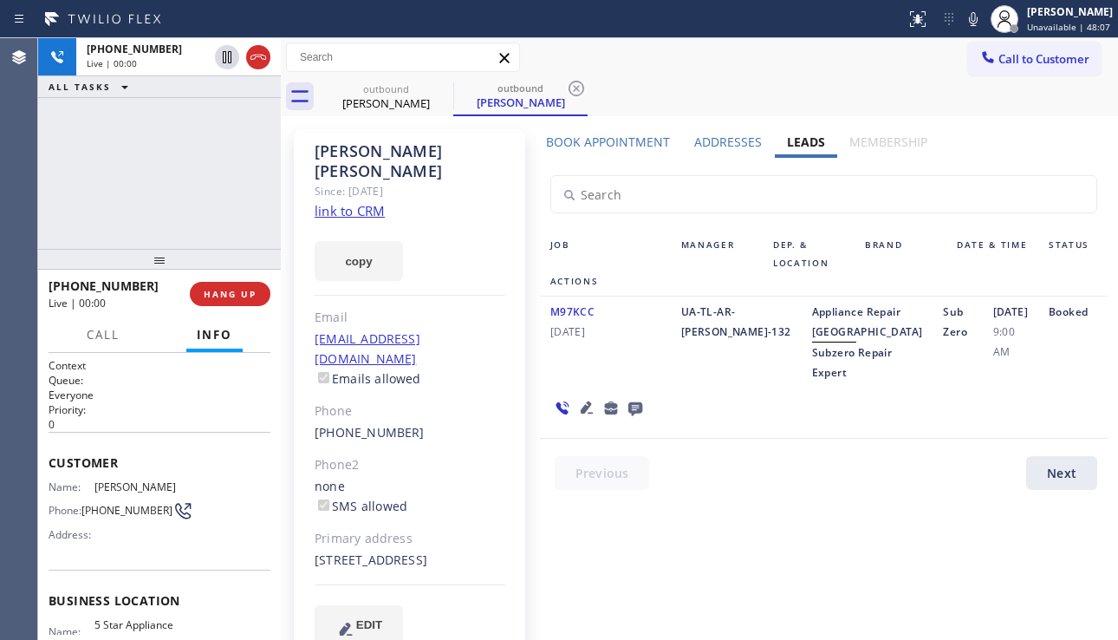
click at [664, 439] on div "M97KCC [DATE] UA-TL-AR-[PERSON_NAME]-132 Appliance Repair High End Subzero Repa…" at bounding box center [824, 367] width 568 height 142
click at [655, 439] on div "M97KCC [DATE] UA-TL-AR-[PERSON_NAME]-132 Appliance Repair High End Subzero Repa…" at bounding box center [824, 367] width 568 height 142
click at [812, 382] on div "Appliance Repair High End Subzero Repair Expert" at bounding box center [868, 342] width 132 height 81
click at [809, 382] on div "Appliance Repair High End Subzero Repair Expert" at bounding box center [868, 342] width 132 height 81
click at [816, 373] on div "Appliance Repair High End Subzero Repair Expert" at bounding box center [868, 342] width 132 height 81
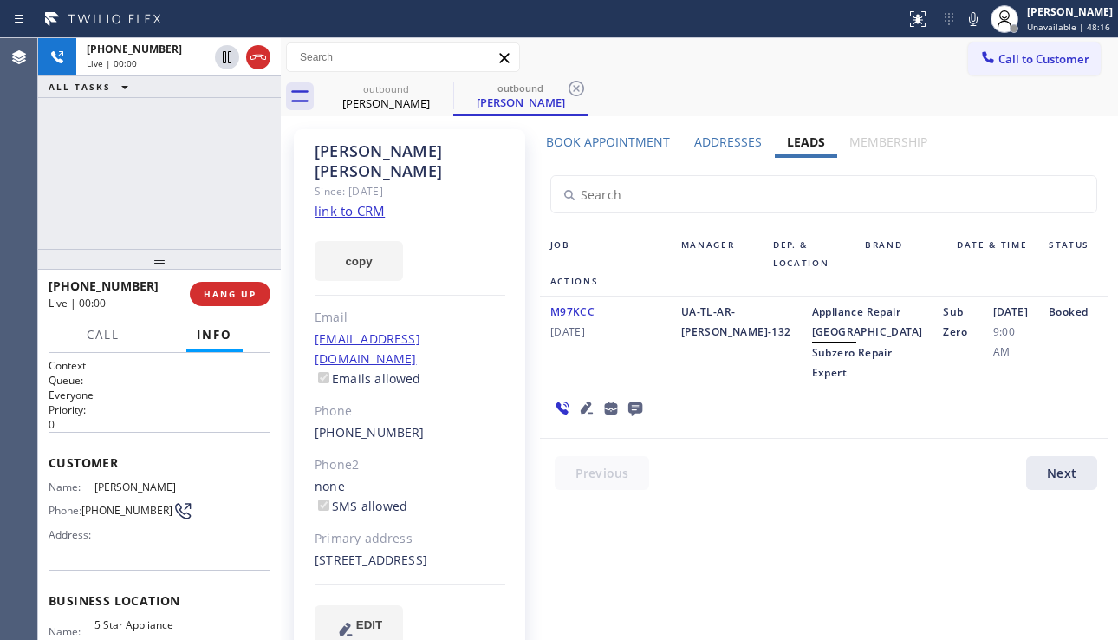
click at [808, 382] on div "Appliance Repair High End Subzero Repair Expert" at bounding box center [868, 342] width 132 height 81
click at [810, 382] on div "Appliance Repair High End Subzero Repair Expert" at bounding box center [868, 342] width 132 height 81
click at [805, 382] on div "Appliance Repair High End Subzero Repair Expert" at bounding box center [868, 342] width 132 height 81
click at [816, 375] on div "Appliance Repair High End Subzero Repair Expert" at bounding box center [868, 342] width 132 height 81
click at [802, 376] on div "Appliance Repair High End Subzero Repair Expert" at bounding box center [868, 342] width 132 height 81
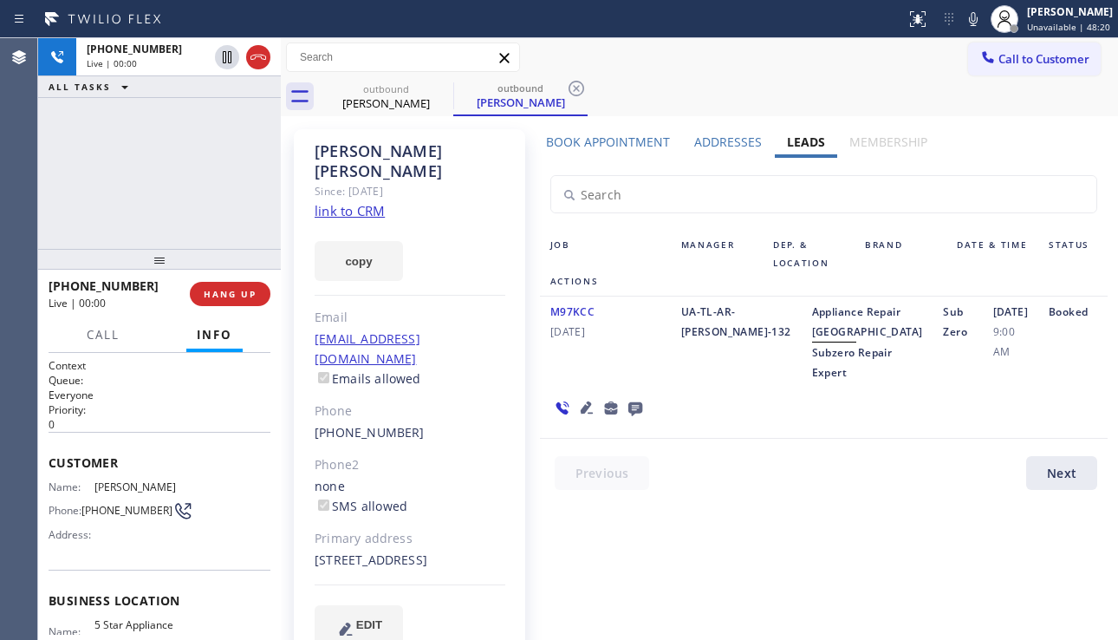
click at [802, 382] on div "Appliance Repair High End Subzero Repair Expert" at bounding box center [868, 342] width 132 height 81
click at [812, 380] on span "Subzero Repair Expert" at bounding box center [852, 362] width 81 height 35
click at [805, 382] on div "Appliance Repair High End Subzero Repair Expert" at bounding box center [868, 342] width 132 height 81
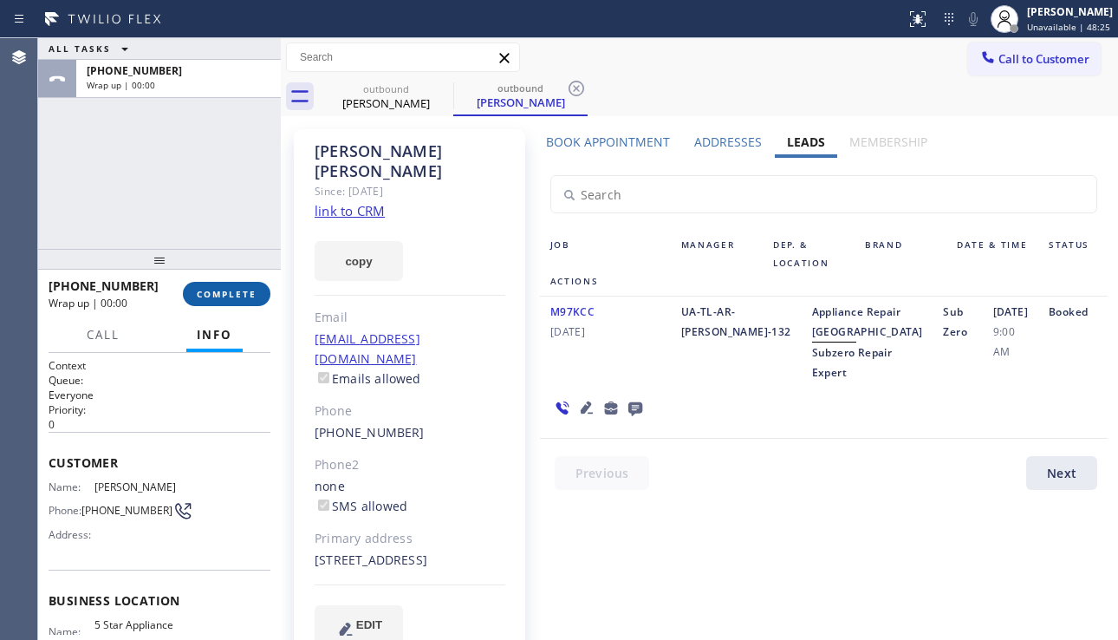
click at [251, 297] on span "COMPLETE" at bounding box center [227, 294] width 60 height 12
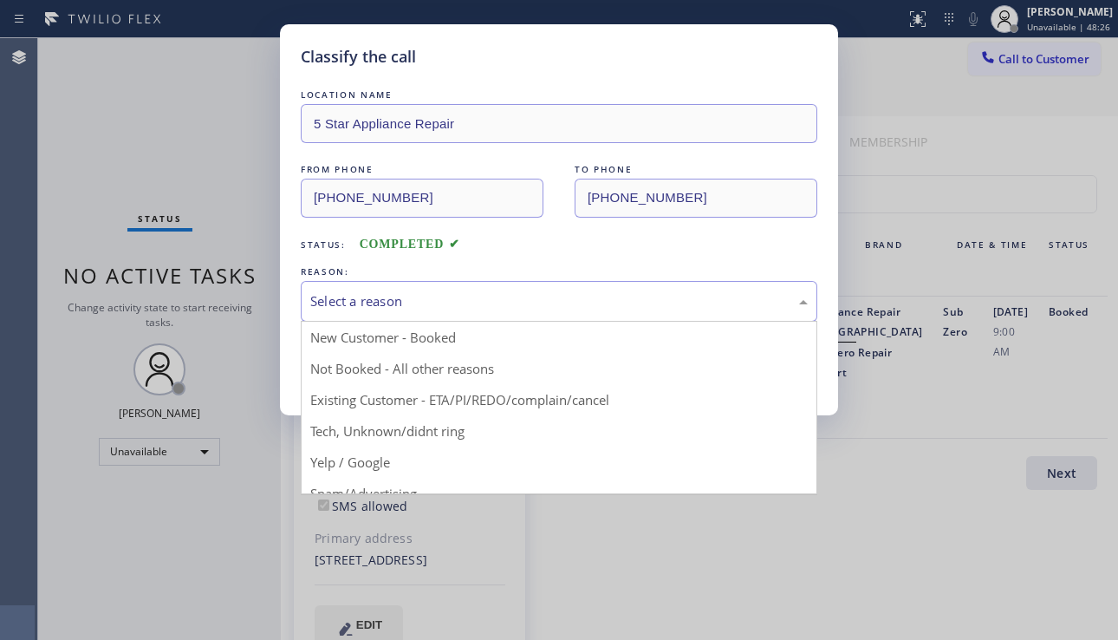
click at [500, 316] on div "Select a reason" at bounding box center [559, 301] width 517 height 41
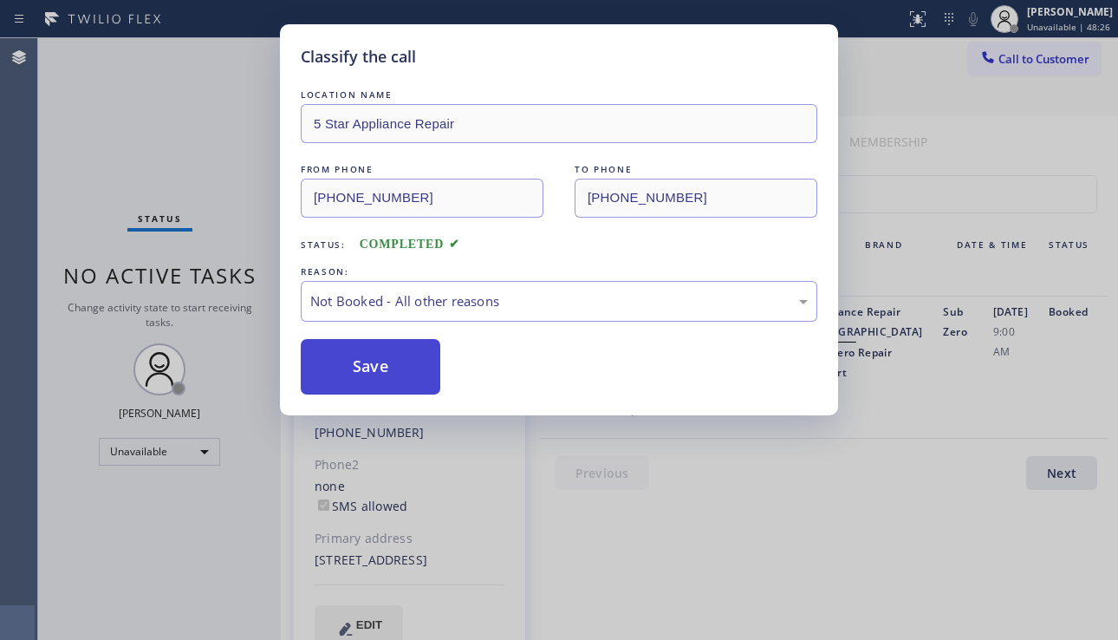
drag, startPoint x: 419, startPoint y: 361, endPoint x: 400, endPoint y: 366, distance: 19.8
click at [400, 366] on button "Save" at bounding box center [371, 366] width 140 height 55
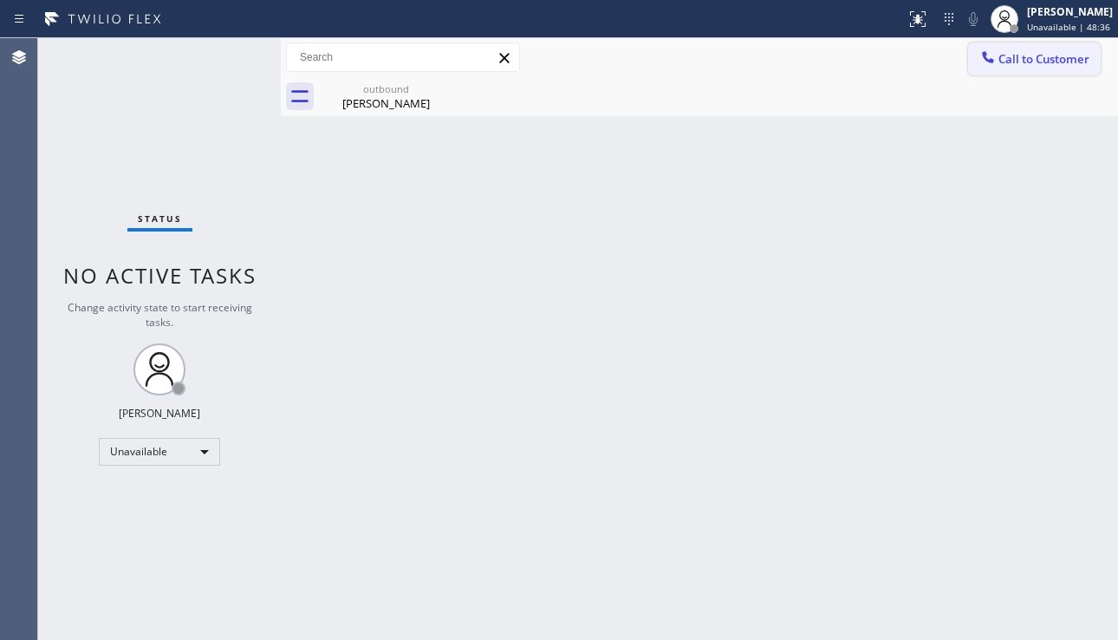
click at [1072, 68] on button "Call to Customer" at bounding box center [1034, 58] width 133 height 33
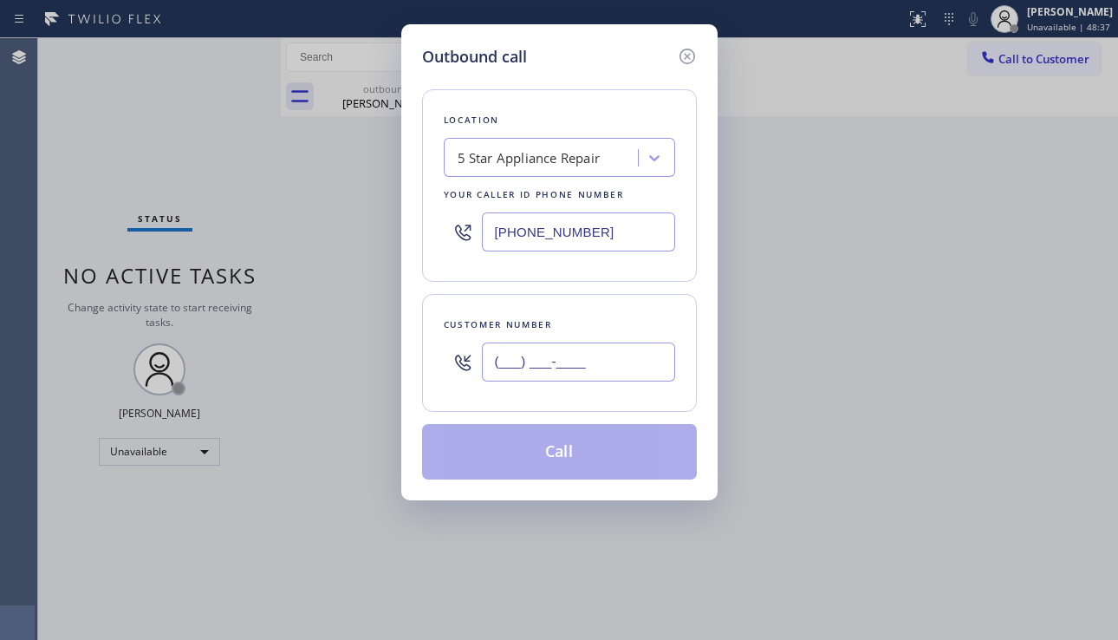
click at [519, 381] on input "(___) ___-____" at bounding box center [578, 361] width 193 height 39
paste input "310) 986-5232"
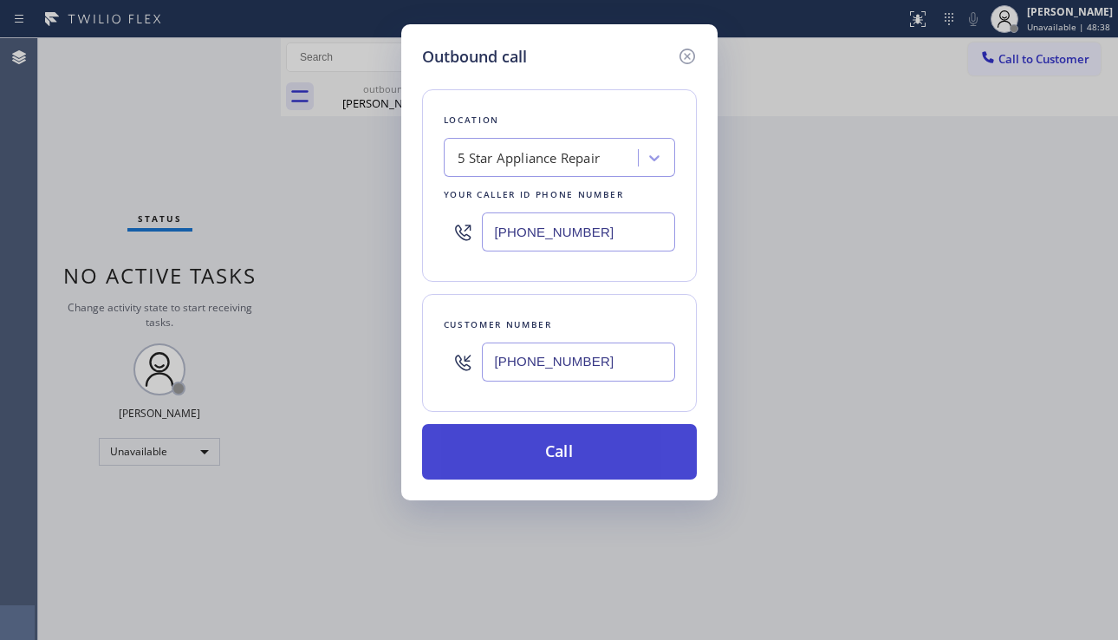
type input "[PHONE_NUMBER]"
click at [565, 453] on button "Call" at bounding box center [559, 451] width 275 height 55
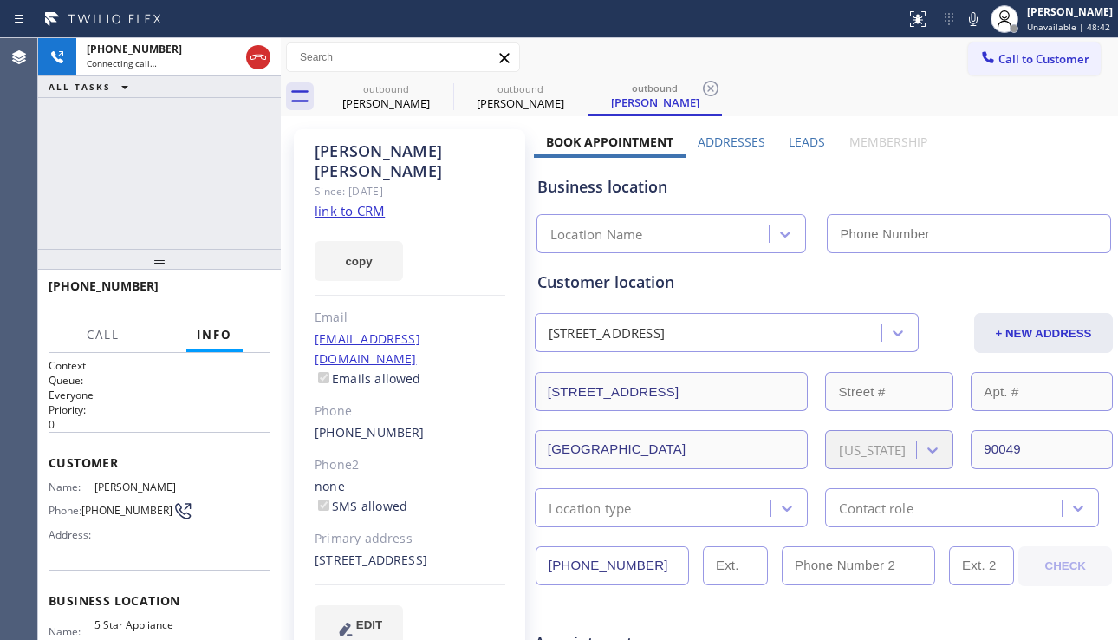
type input "[PHONE_NUMBER]"
click at [789, 141] on label "Leads" at bounding box center [807, 142] width 36 height 16
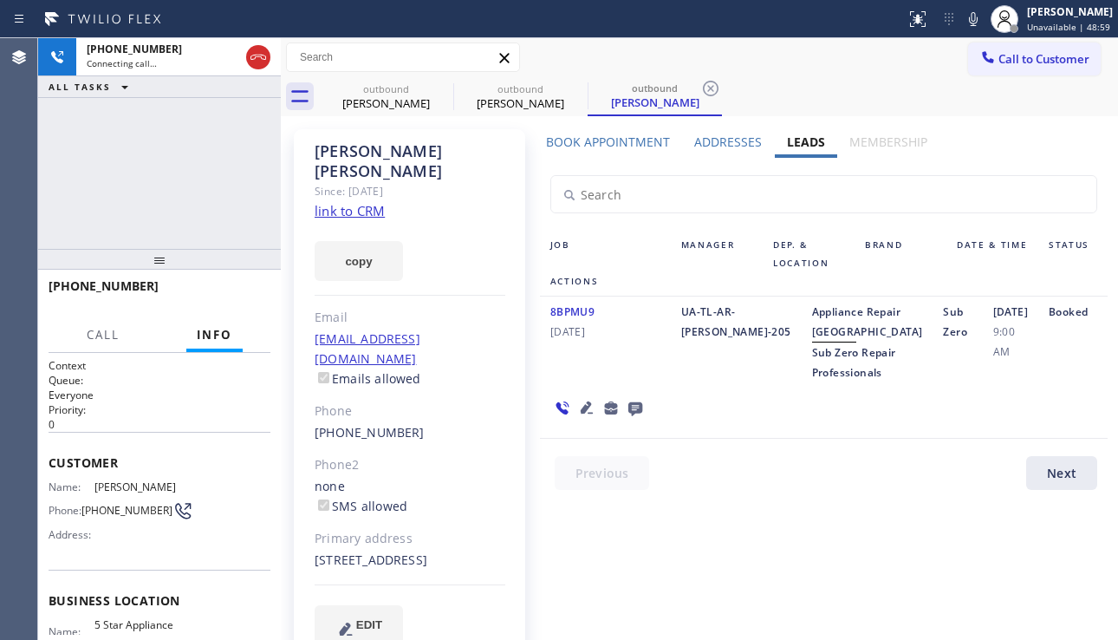
click at [998, 428] on div "8BPMU9 [DATE] UA-TL-AR-[PERSON_NAME]-205 Appliance Repair High End Sub Zero Rep…" at bounding box center [824, 367] width 568 height 142
click at [584, 414] on icon at bounding box center [587, 407] width 12 height 12
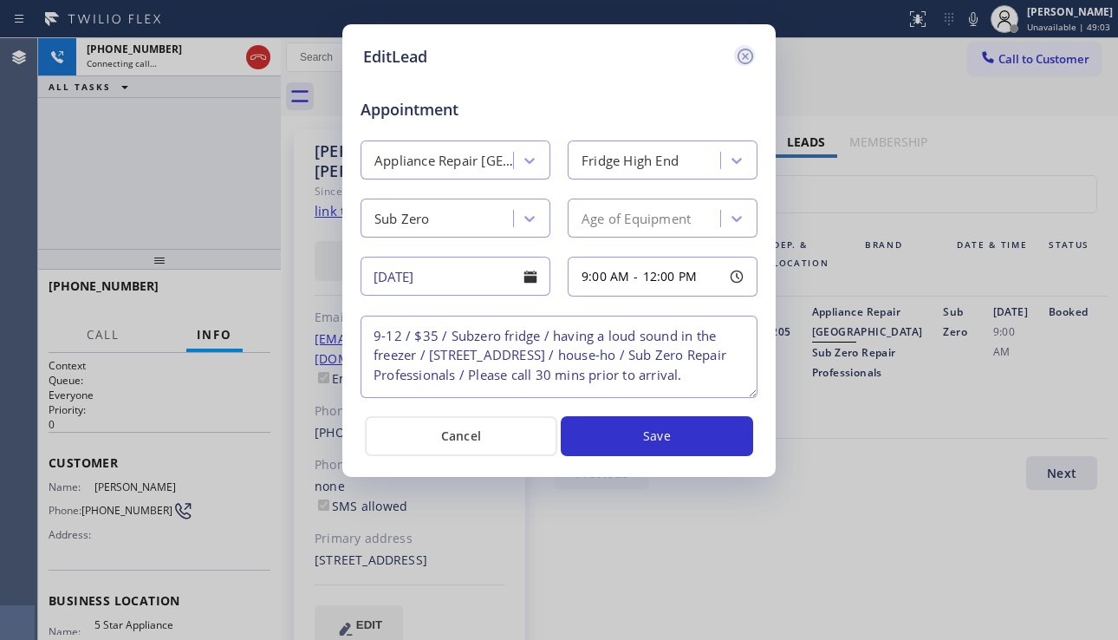
click at [747, 59] on icon at bounding box center [746, 57] width 16 height 16
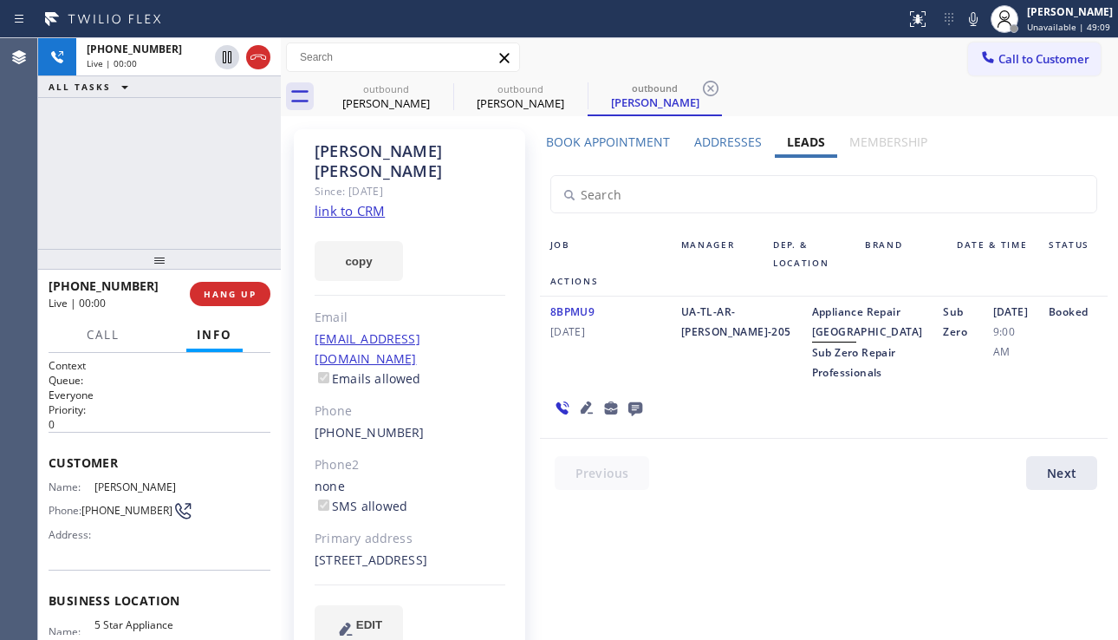
click at [1065, 439] on div "8BPMU9 [DATE] UA-TL-AR-[PERSON_NAME]-205 Appliance Repair High End Sub Zero Rep…" at bounding box center [824, 367] width 568 height 142
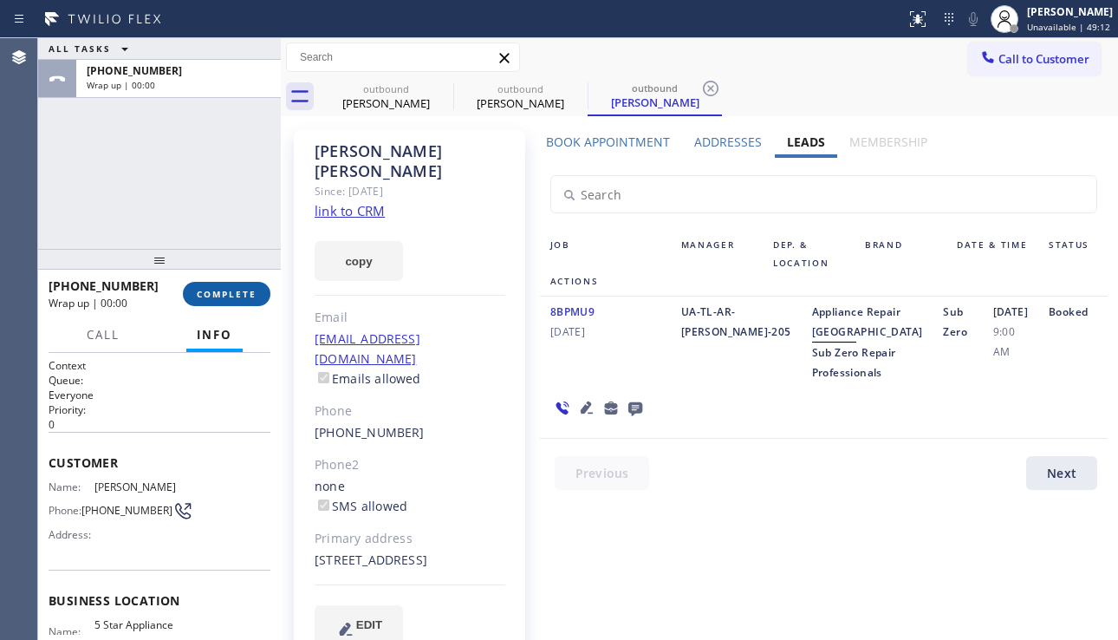
click at [244, 298] on span "COMPLETE" at bounding box center [227, 294] width 60 height 12
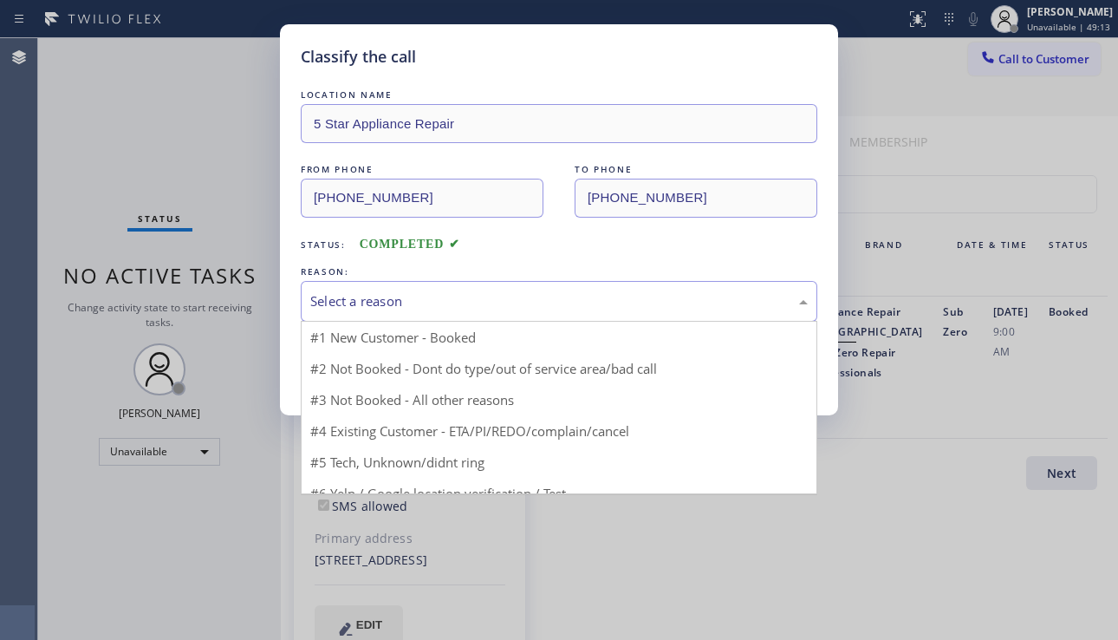
click at [423, 296] on div "Select a reason" at bounding box center [559, 301] width 498 height 20
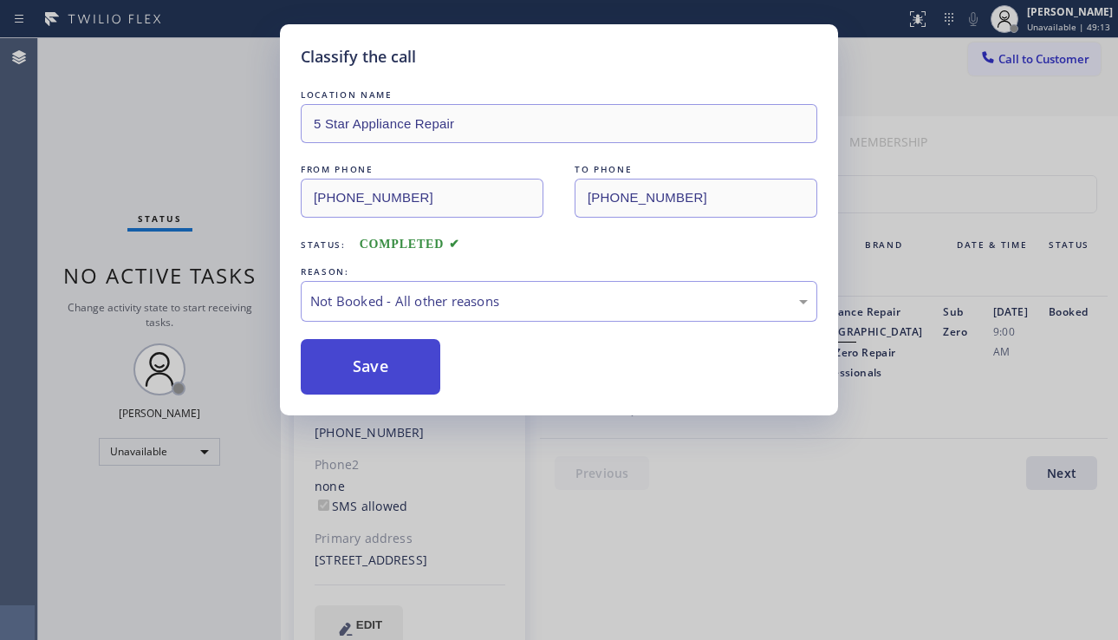
click at [394, 372] on button "Save" at bounding box center [371, 366] width 140 height 55
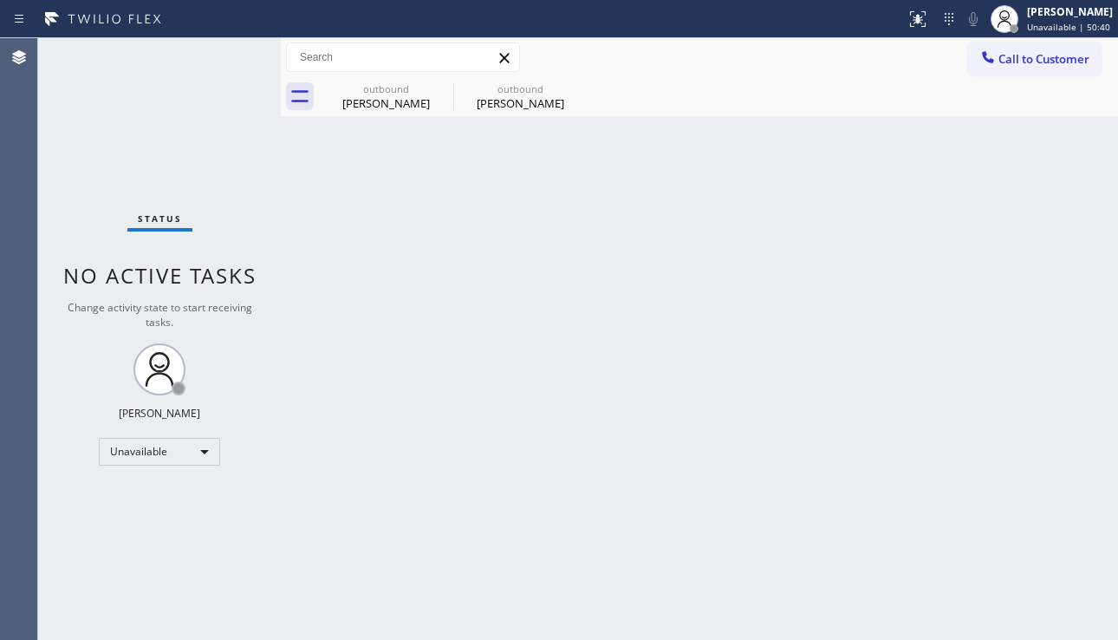
click at [978, 434] on div "Back to Dashboard Change Sender ID Customers Technicians Select a contact Outbo…" at bounding box center [699, 339] width 837 height 602
click at [435, 91] on icon at bounding box center [442, 89] width 16 height 16
click at [0, 0] on icon at bounding box center [0, 0] width 0 height 0
click at [999, 66] on span "Call to Customer" at bounding box center [1044, 59] width 91 height 16
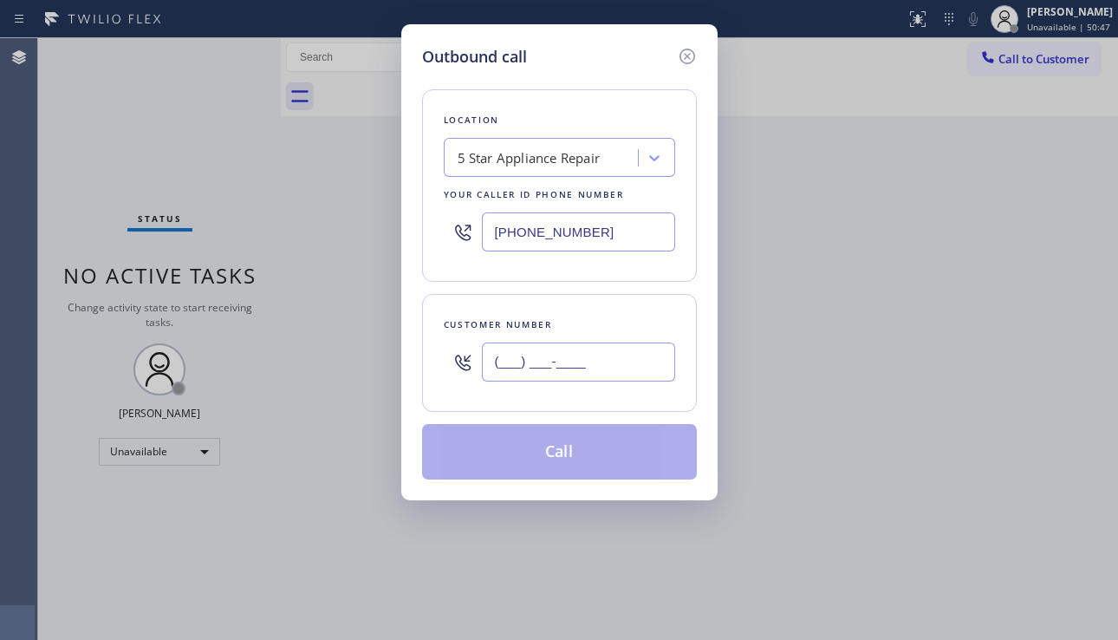
click at [519, 362] on input "(___) ___-____" at bounding box center [578, 361] width 193 height 39
paste input "650) 815-8238"
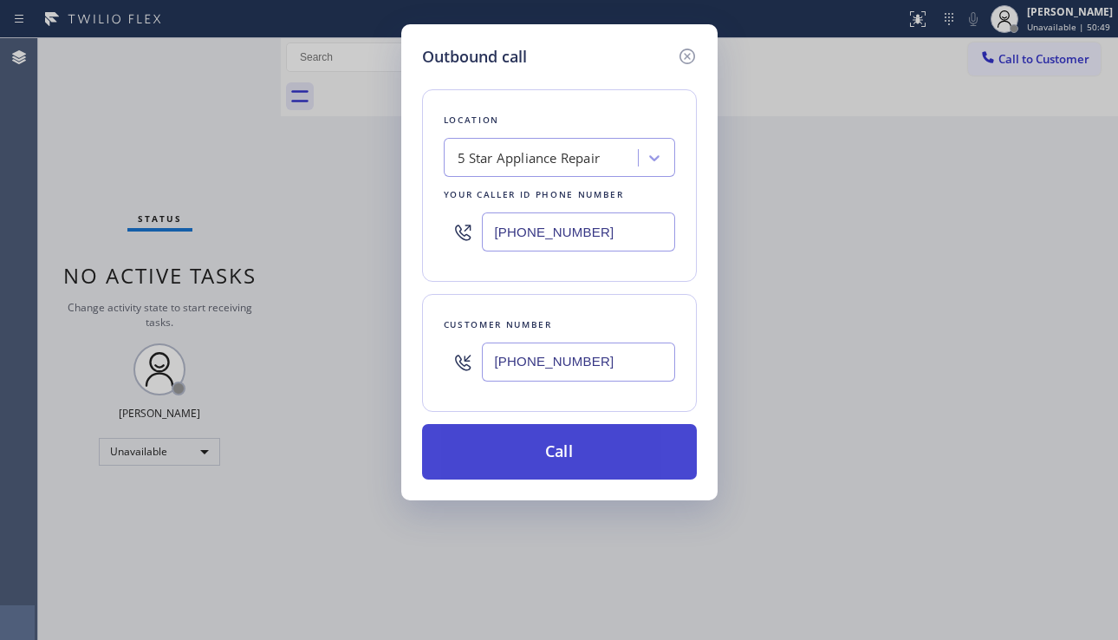
click at [544, 448] on button "Call" at bounding box center [559, 451] width 275 height 55
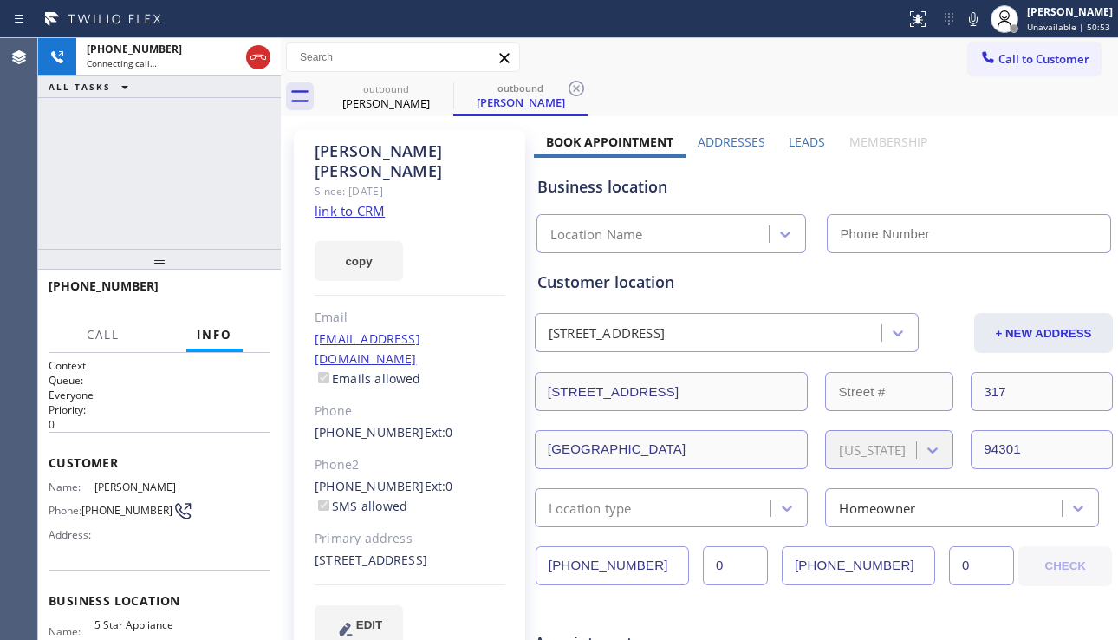
click at [780, 137] on div "Leads" at bounding box center [808, 146] width 61 height 24
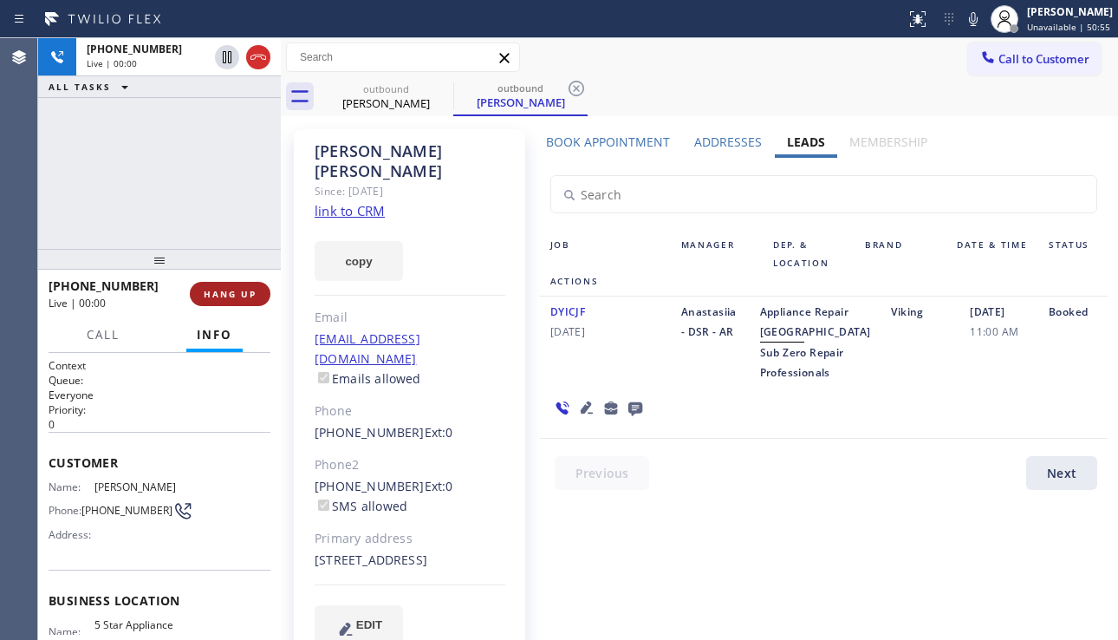
click at [225, 297] on span "HANG UP" at bounding box center [230, 294] width 53 height 12
click at [225, 298] on span "HANG UP" at bounding box center [230, 294] width 53 height 12
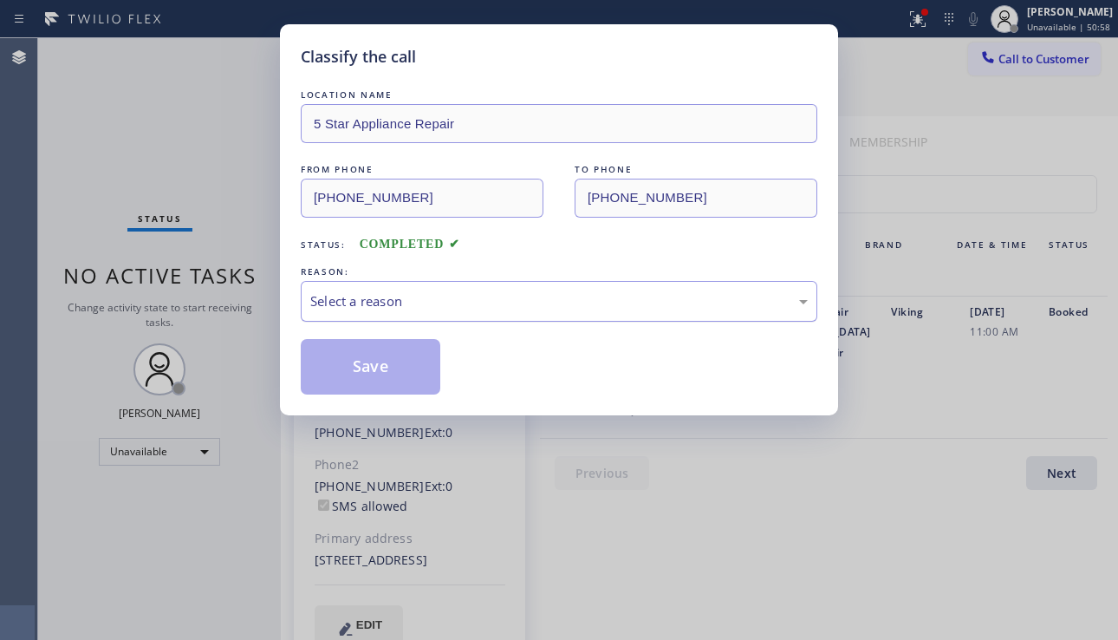
click at [460, 293] on div "Select a reason" at bounding box center [559, 301] width 498 height 20
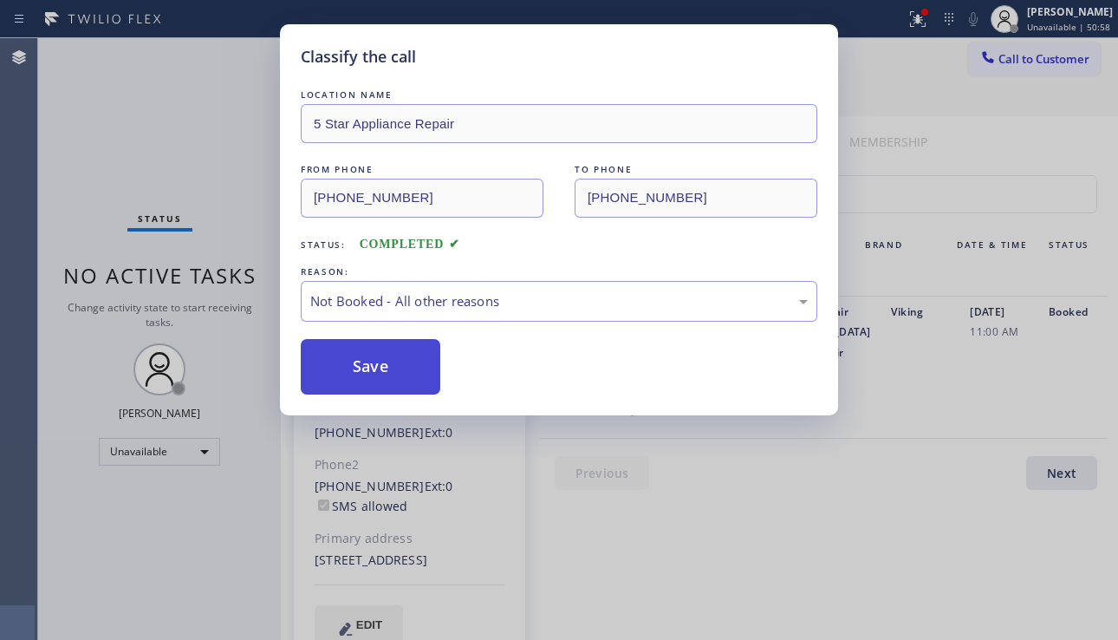
click at [384, 362] on button "Save" at bounding box center [371, 366] width 140 height 55
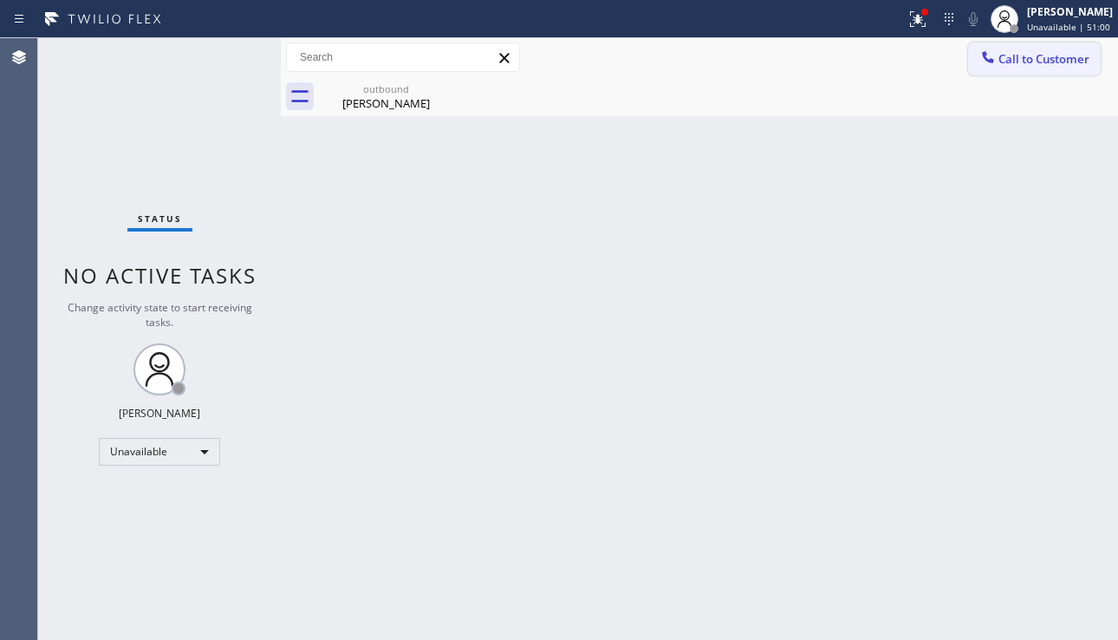
click at [1029, 60] on span "Call to Customer" at bounding box center [1044, 59] width 91 height 16
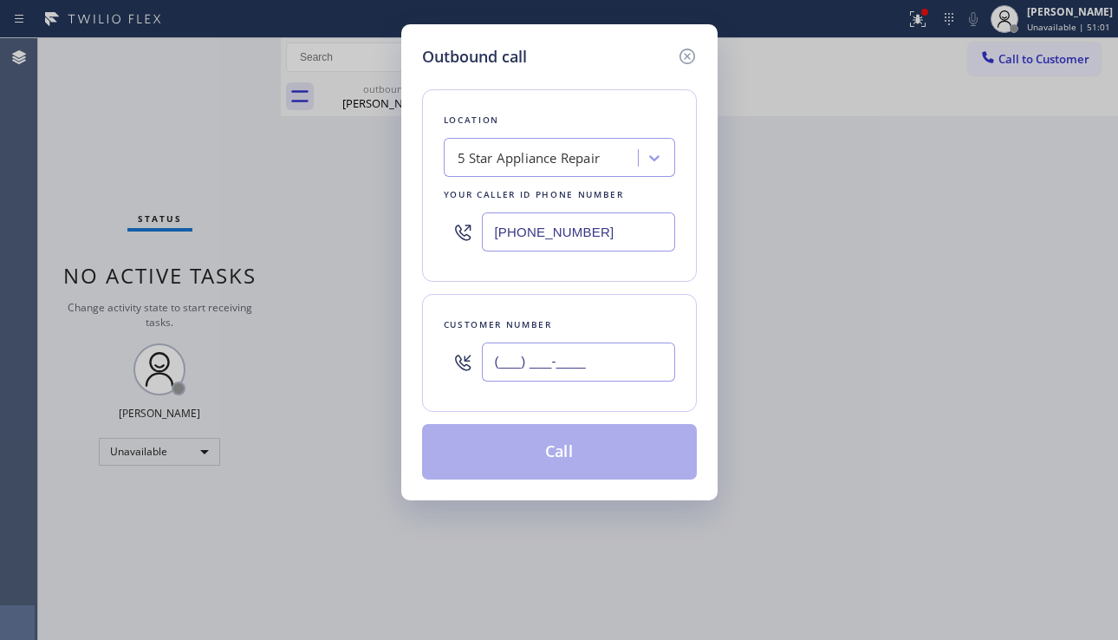
click at [616, 375] on input "(___) ___-____" at bounding box center [578, 361] width 193 height 39
paste input "323) 578-4209"
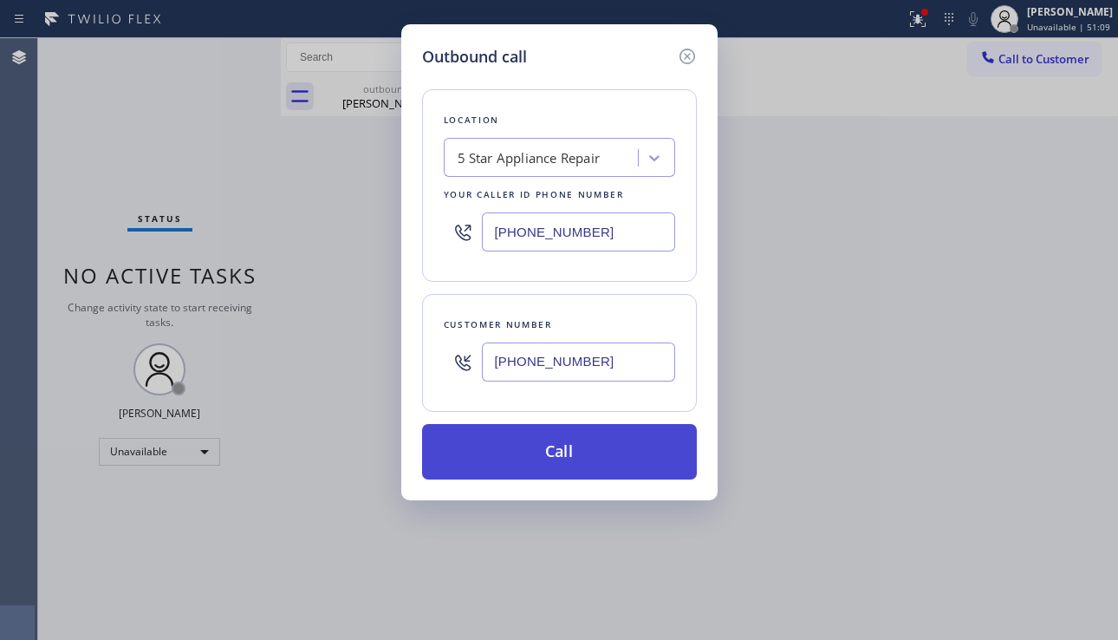
click at [544, 439] on button "Call" at bounding box center [559, 451] width 275 height 55
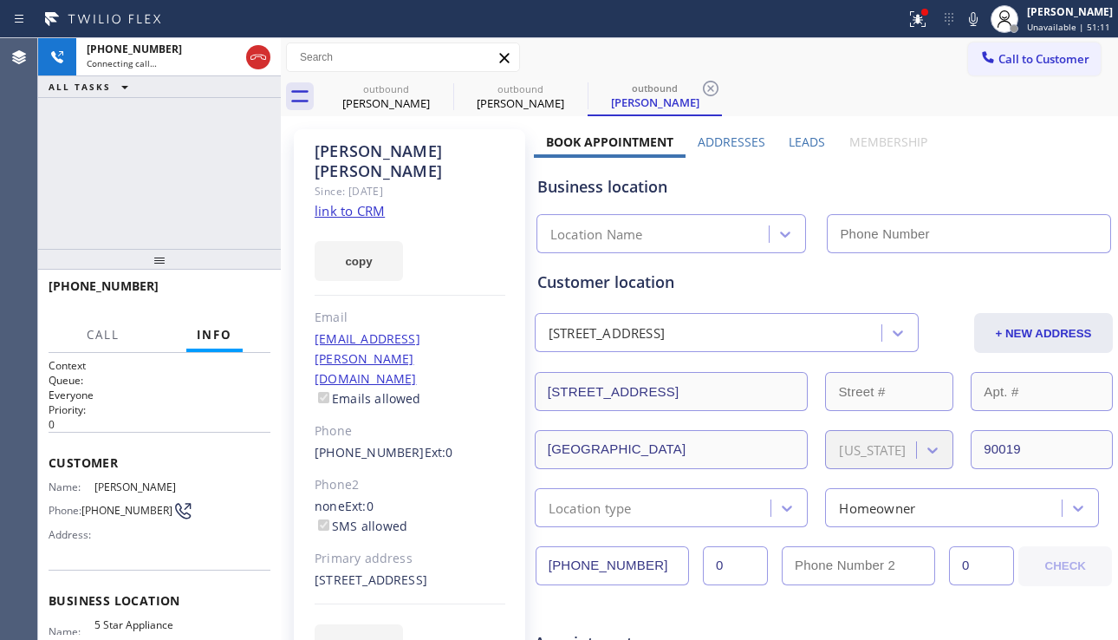
click at [800, 142] on label "Leads" at bounding box center [807, 142] width 36 height 16
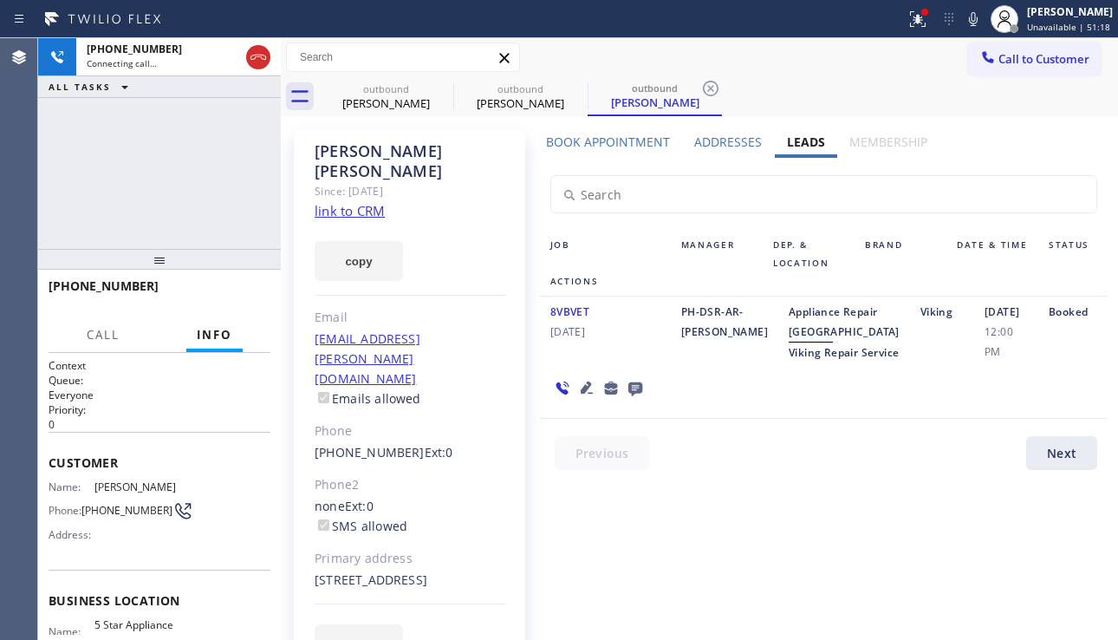
click at [982, 362] on div "[DATE] 12:00 PM" at bounding box center [1006, 332] width 64 height 61
click at [230, 298] on span "HANG UP" at bounding box center [230, 294] width 53 height 12
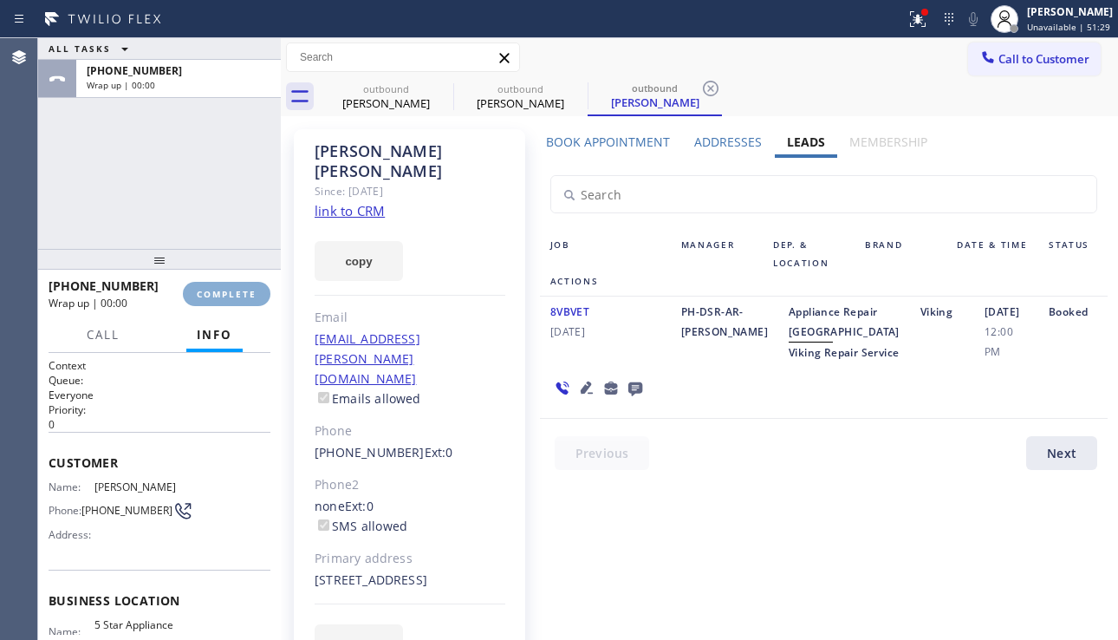
click at [230, 298] on span "COMPLETE" at bounding box center [227, 294] width 60 height 12
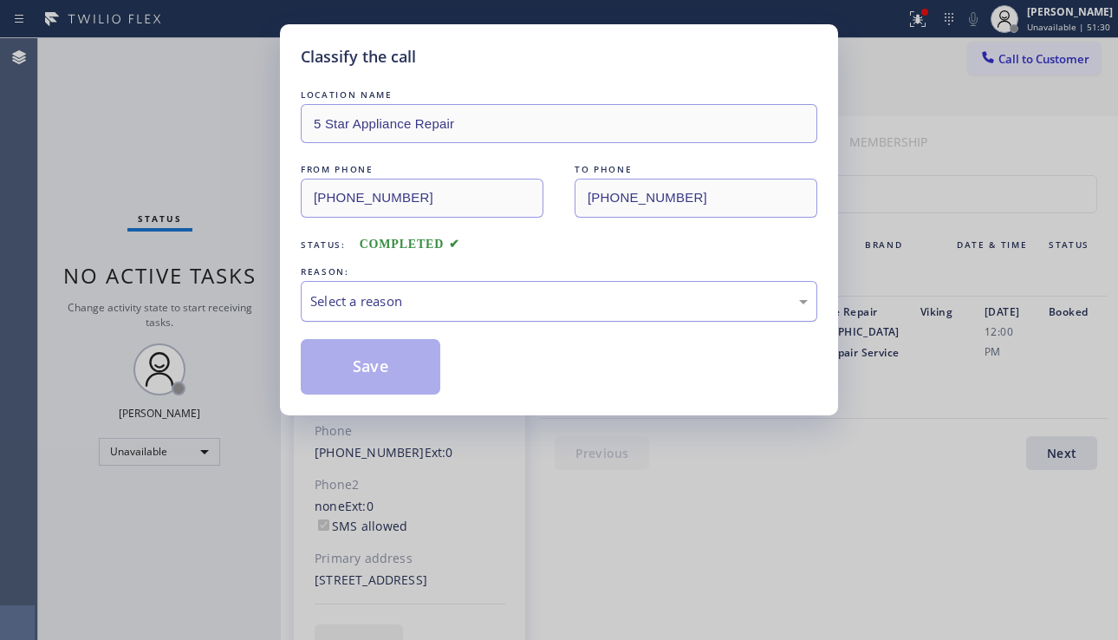
click at [541, 308] on div "Select a reason" at bounding box center [559, 301] width 498 height 20
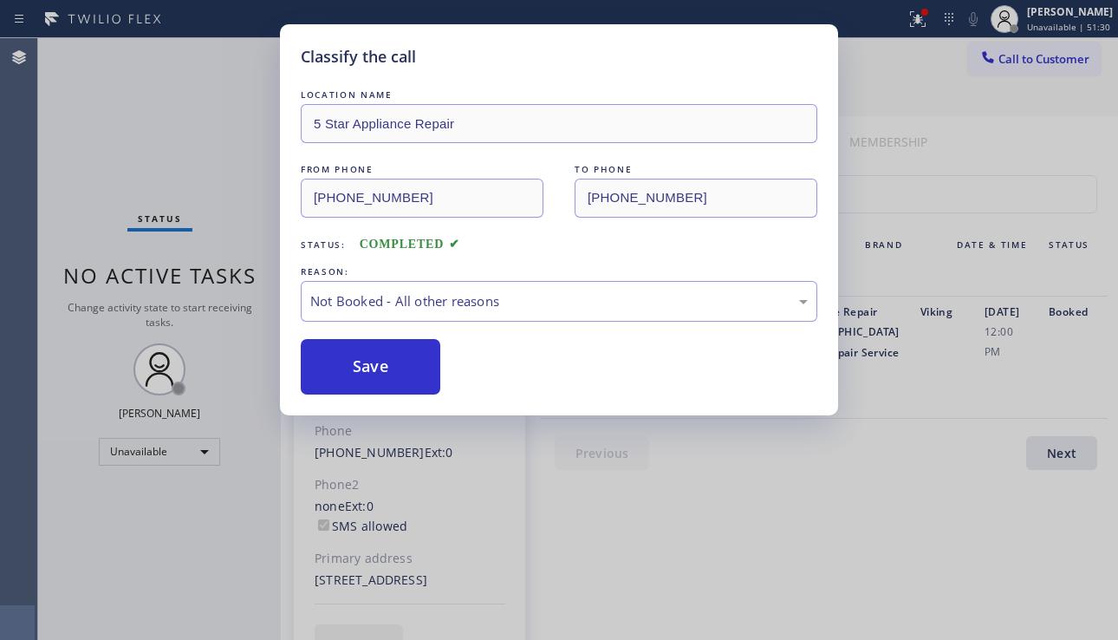
drag, startPoint x: 356, startPoint y: 369, endPoint x: 1020, endPoint y: 273, distance: 670.1
click at [356, 368] on button "Save" at bounding box center [371, 366] width 140 height 55
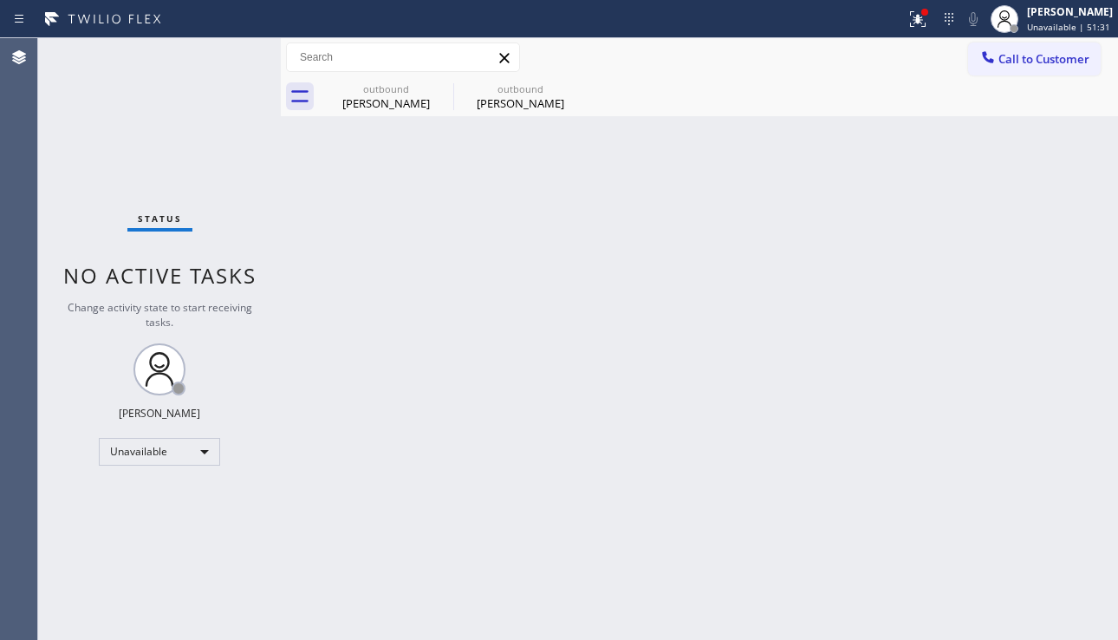
click at [1007, 67] on button "Call to Customer" at bounding box center [1034, 58] width 133 height 33
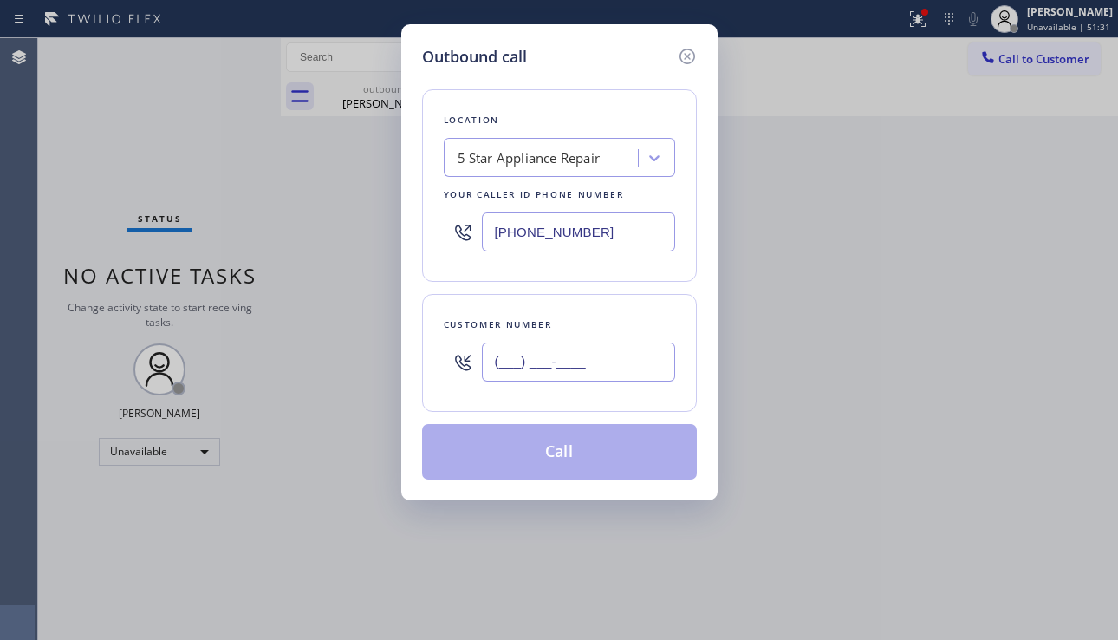
click at [524, 377] on input "(___) ___-____" at bounding box center [578, 361] width 193 height 39
paste input "617) 921-3182"
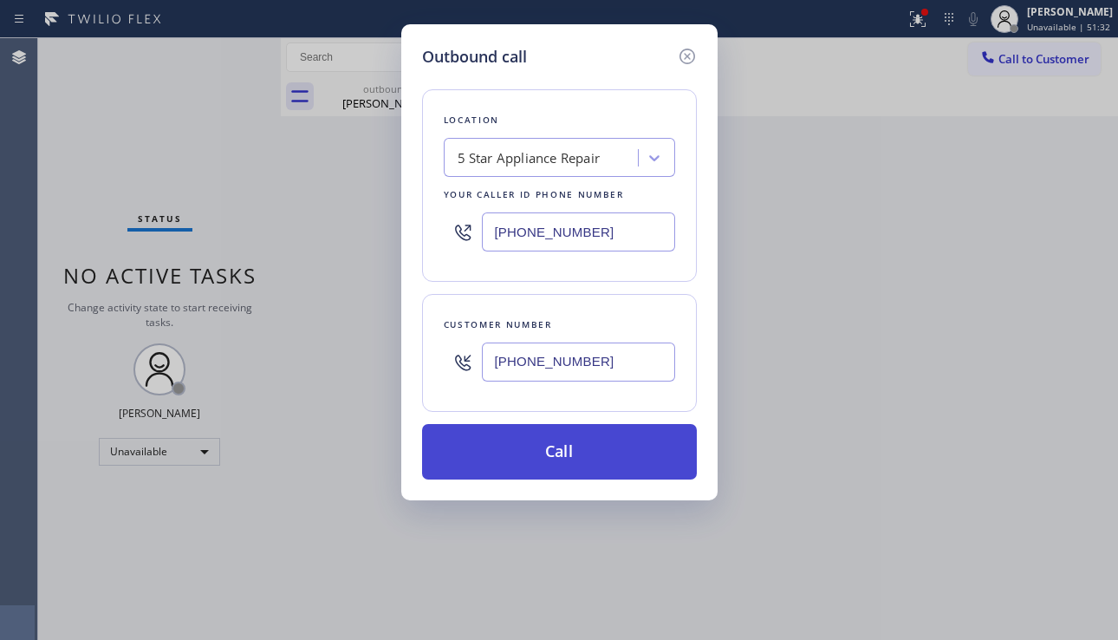
type input "[PHONE_NUMBER]"
click at [566, 445] on button "Call" at bounding box center [559, 451] width 275 height 55
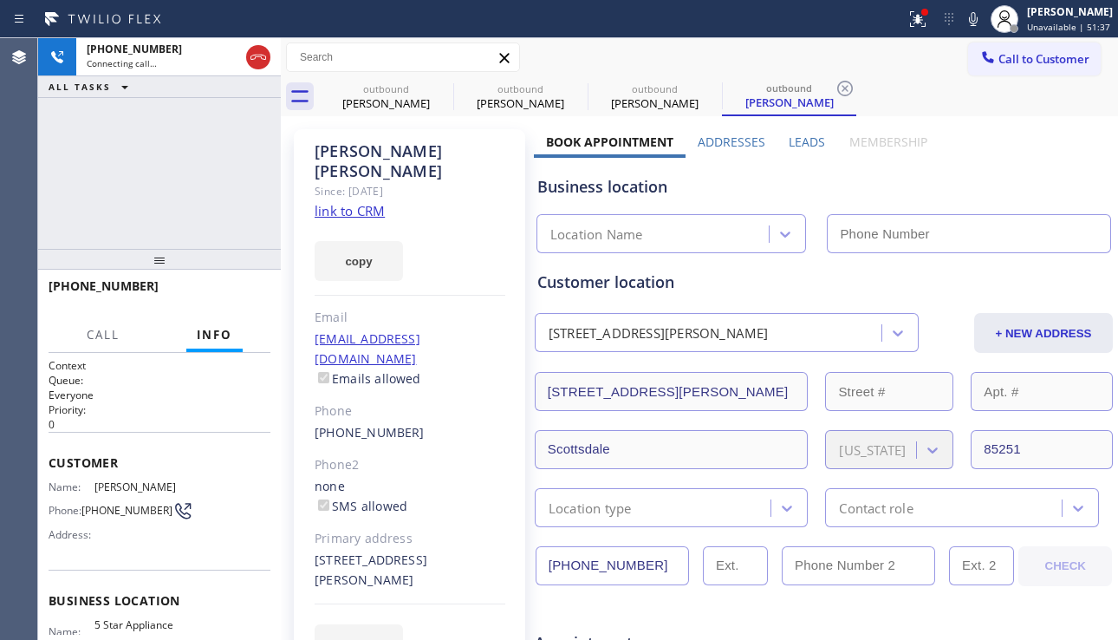
type input "[PHONE_NUMBER]"
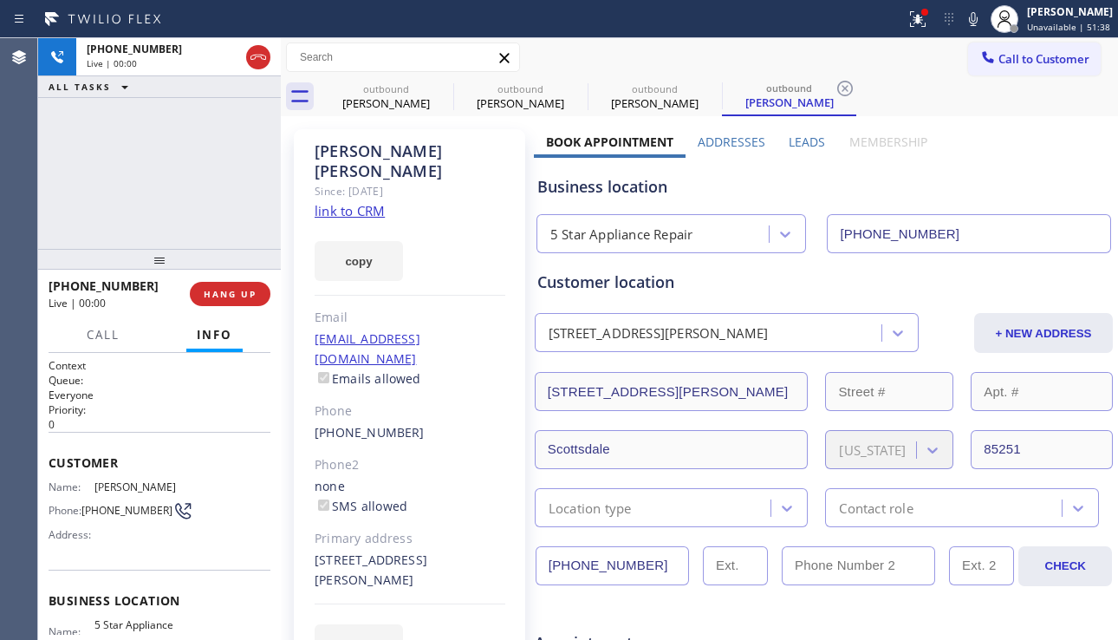
click at [789, 140] on label "Leads" at bounding box center [807, 142] width 36 height 16
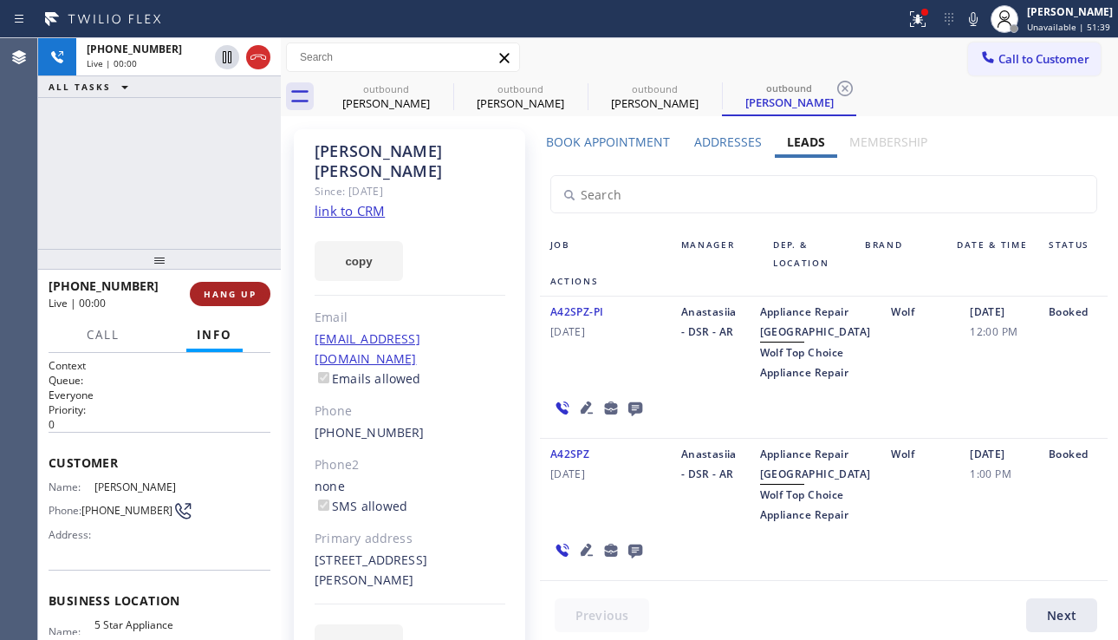
click at [237, 288] on span "HANG UP" at bounding box center [230, 294] width 53 height 12
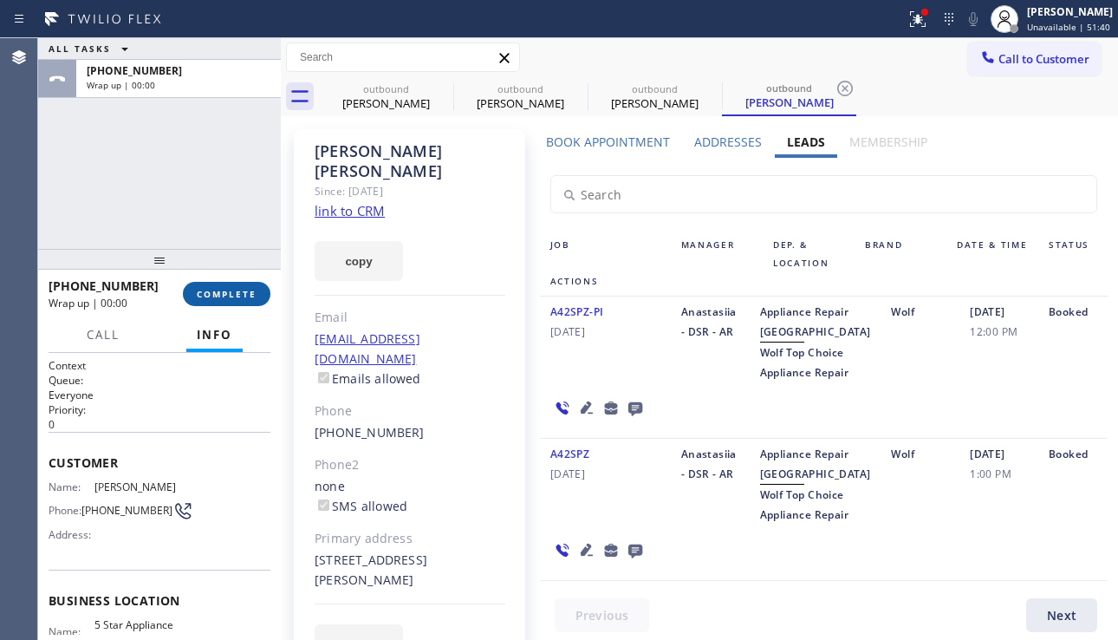
click at [237, 288] on span "COMPLETE" at bounding box center [227, 294] width 60 height 12
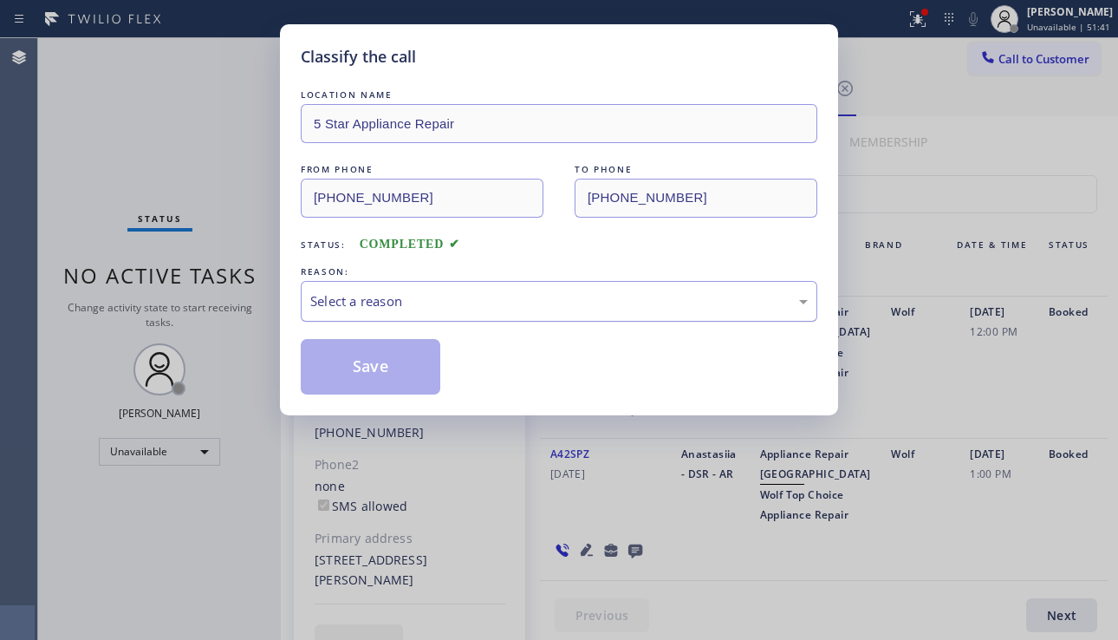
click at [476, 306] on div "Select a reason" at bounding box center [559, 301] width 498 height 20
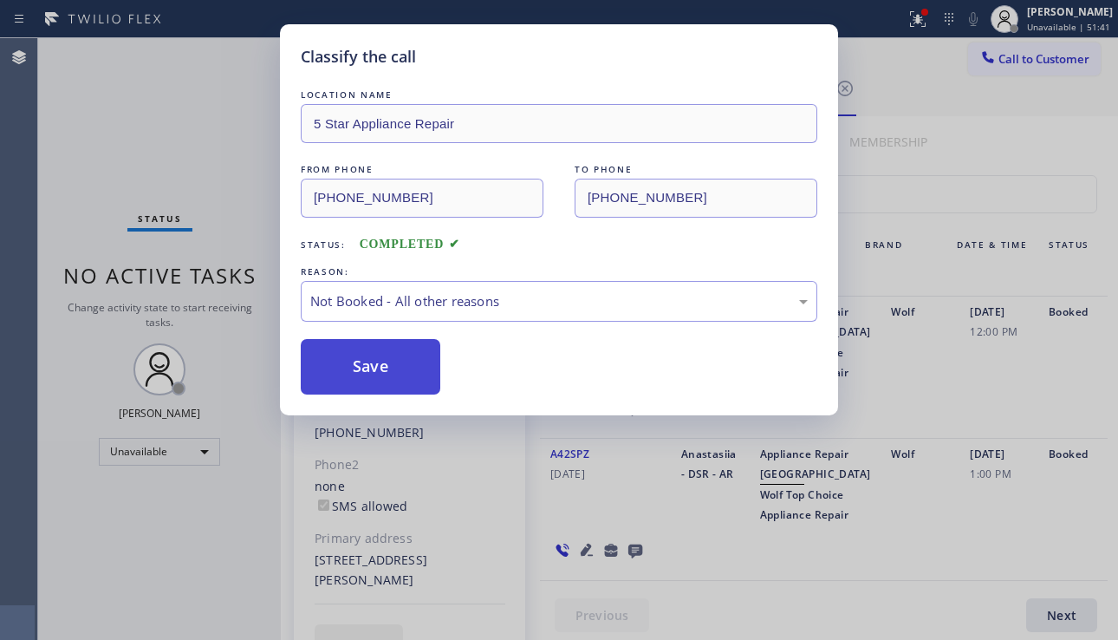
click at [381, 368] on button "Save" at bounding box center [371, 366] width 140 height 55
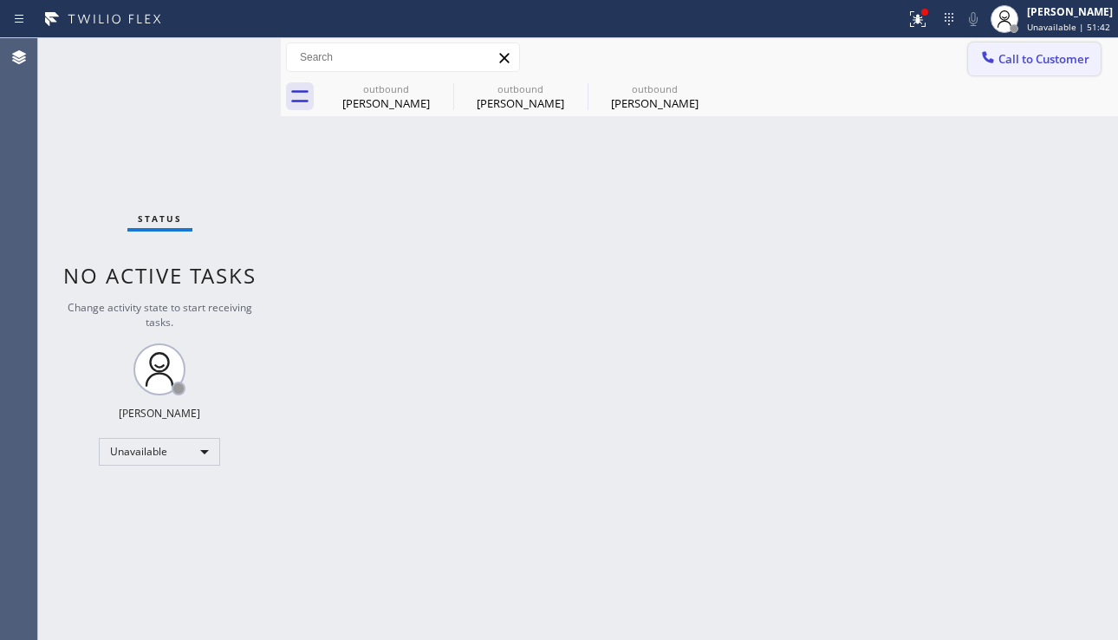
click at [997, 68] on div at bounding box center [988, 59] width 21 height 21
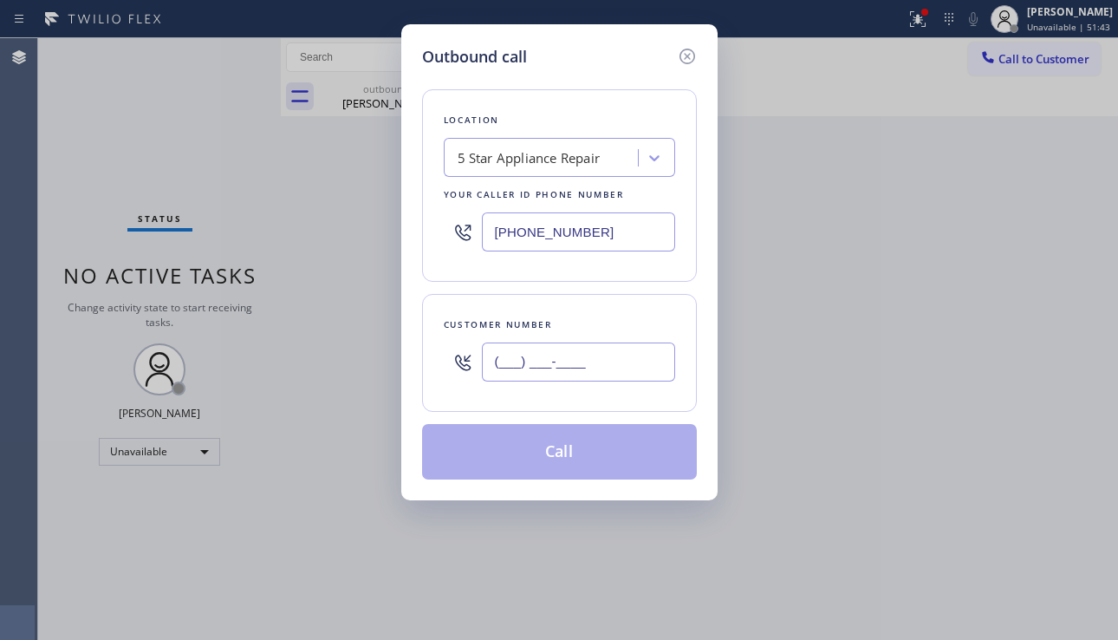
click at [518, 349] on input "(___) ___-____" at bounding box center [578, 361] width 193 height 39
paste input "805) 907-9085"
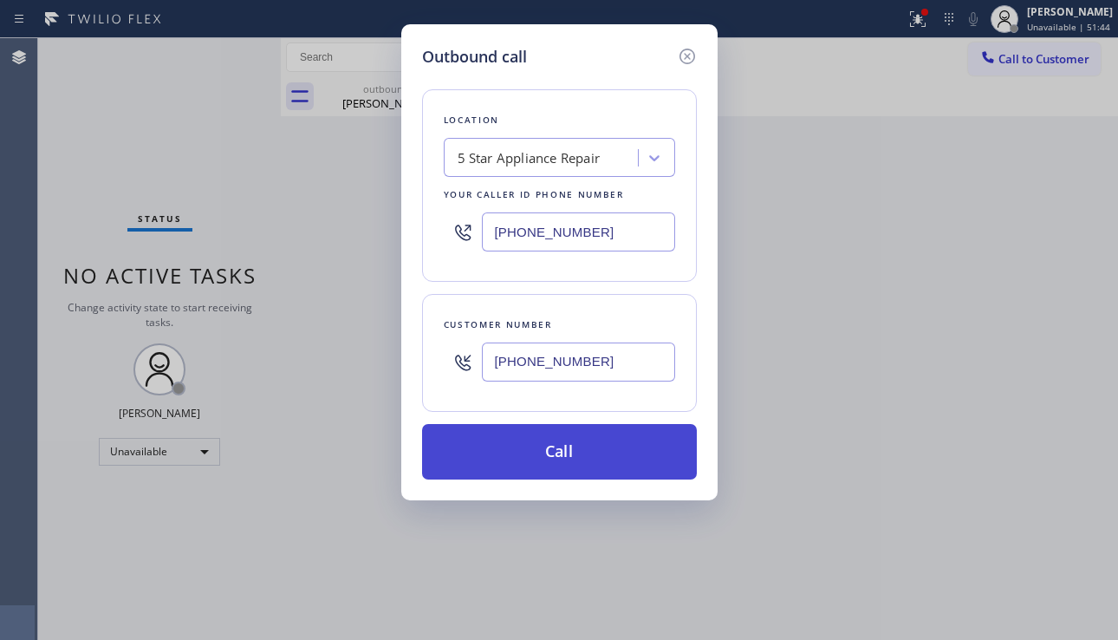
type input "[PHONE_NUMBER]"
click at [583, 462] on button "Call" at bounding box center [559, 451] width 275 height 55
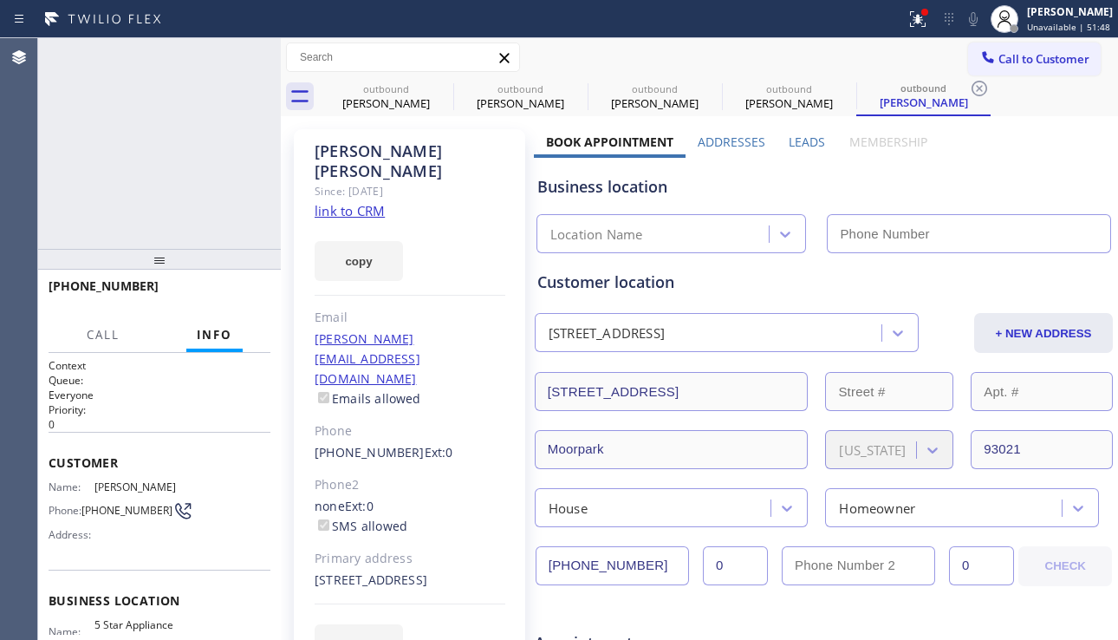
type input "[PHONE_NUMBER]"
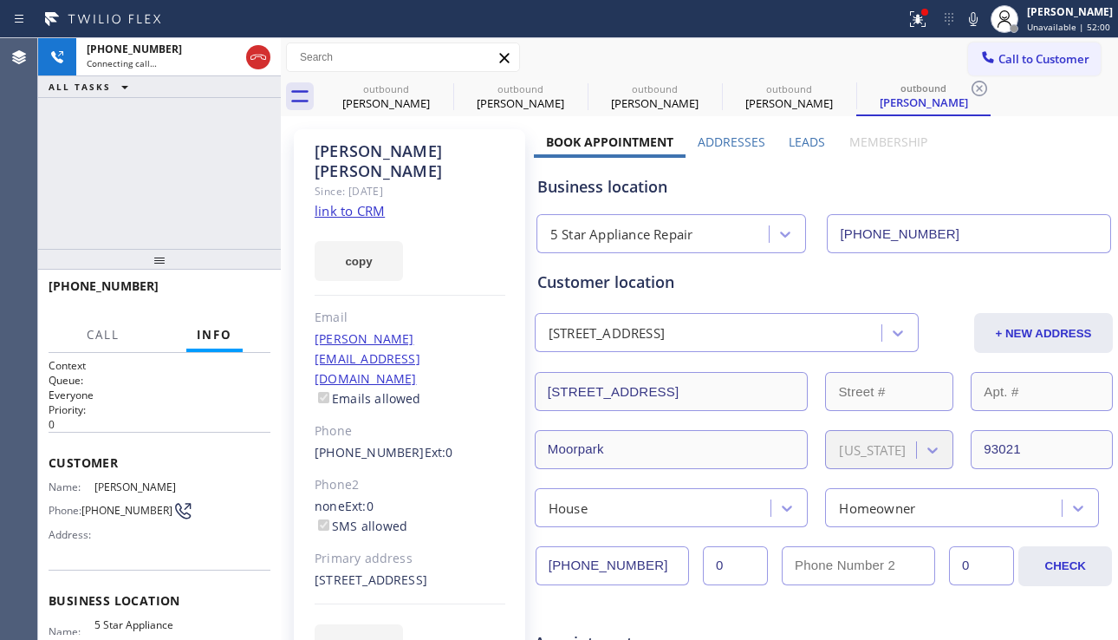
click at [1024, 203] on div "Business location 5 Star Appliance Repair [PHONE_NUMBER]" at bounding box center [824, 205] width 580 height 95
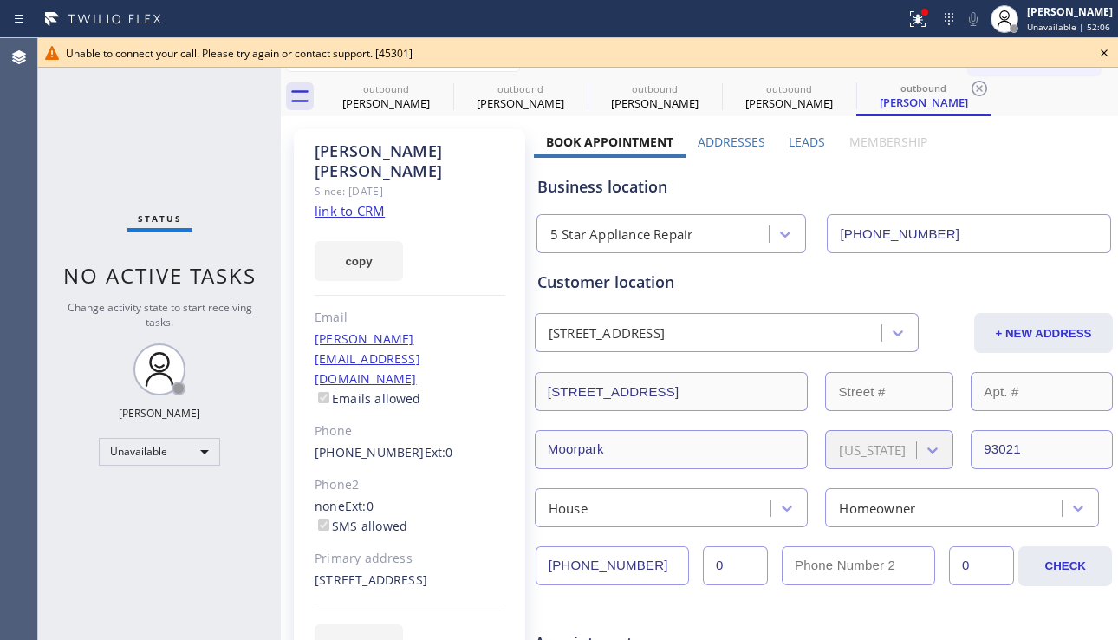
click at [1106, 52] on icon at bounding box center [1104, 52] width 21 height 21
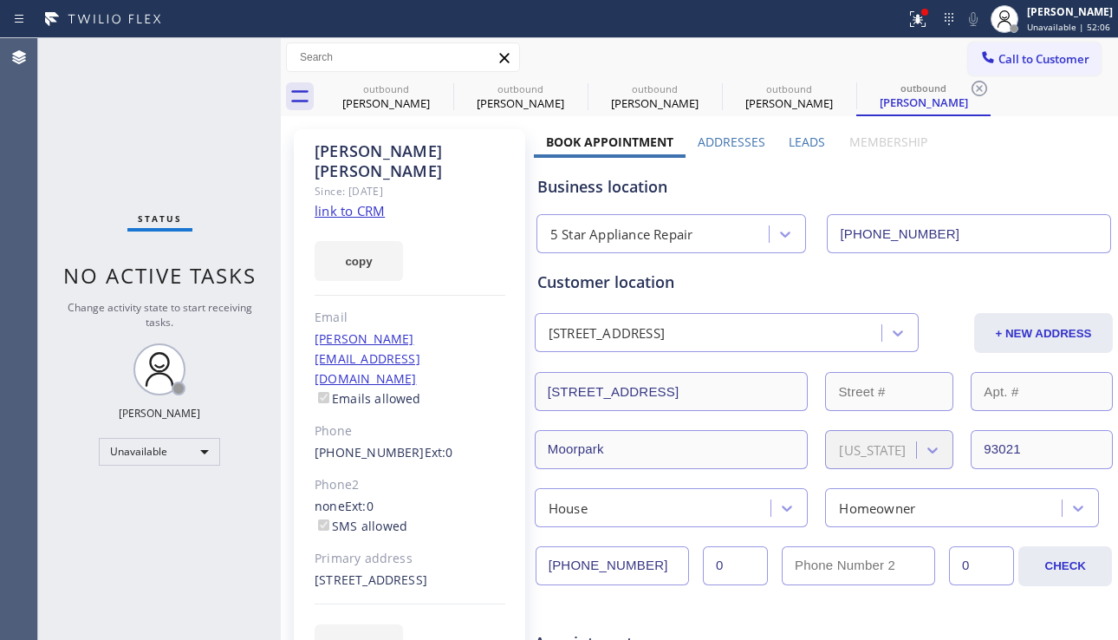
click at [442, 76] on div "Call to Customer Outbound call Location 5 Star Appliance Repair Your caller id …" at bounding box center [699, 57] width 837 height 39
click at [438, 89] on icon at bounding box center [442, 88] width 21 height 21
click at [0, 0] on icon at bounding box center [0, 0] width 0 height 0
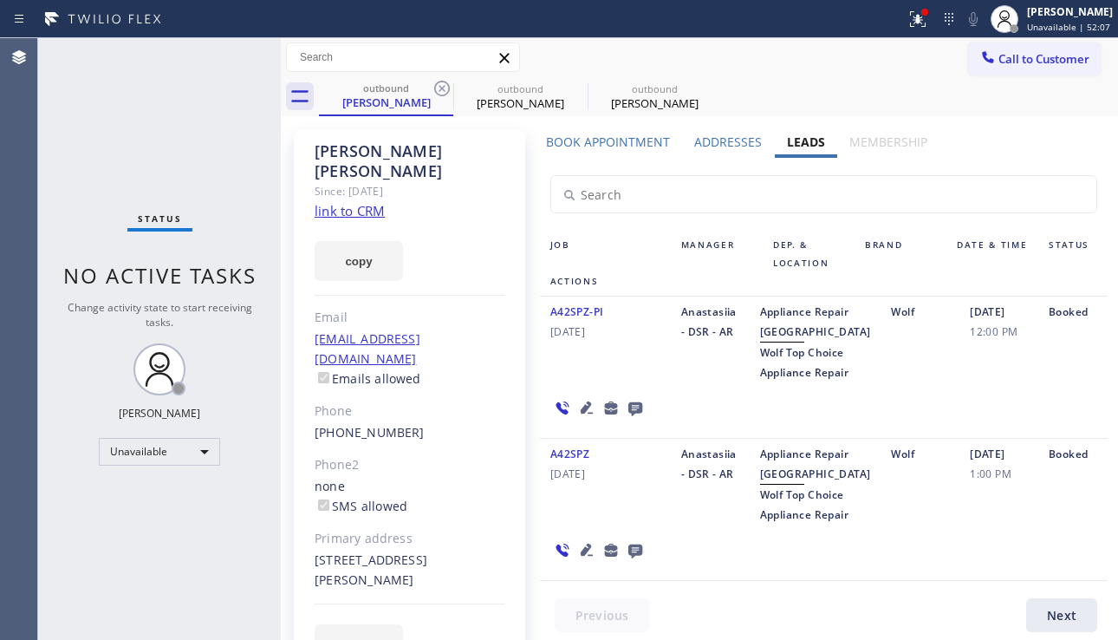
click at [438, 89] on icon at bounding box center [442, 88] width 21 height 21
click at [0, 0] on icon at bounding box center [0, 0] width 0 height 0
click at [438, 89] on div "outbound [PERSON_NAME] outbound [PERSON_NAME] outbound [PERSON_NAME]" at bounding box center [718, 96] width 799 height 39
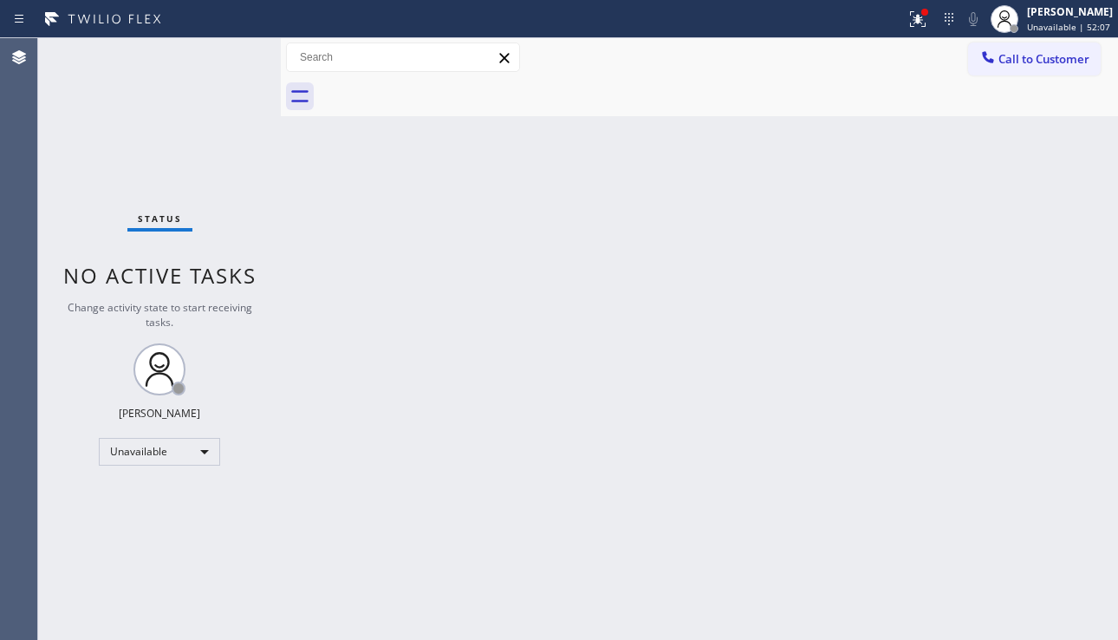
click at [438, 89] on div at bounding box center [718, 96] width 799 height 39
click at [437, 89] on div at bounding box center [718, 96] width 799 height 39
click at [908, 27] on icon at bounding box center [918, 19] width 21 height 21
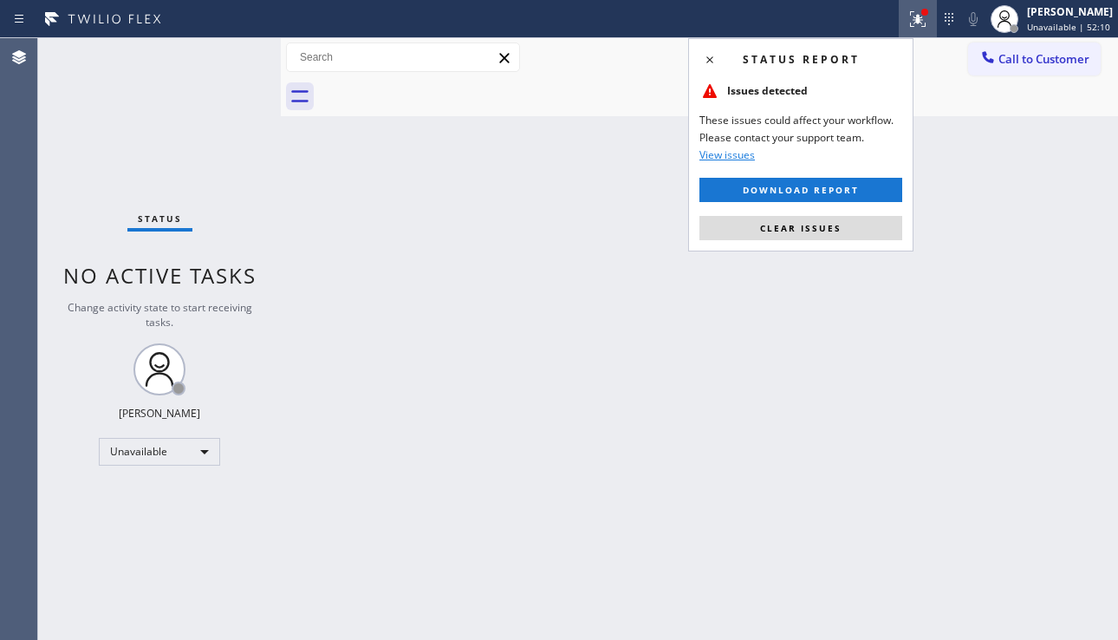
drag, startPoint x: 776, startPoint y: 222, endPoint x: 891, endPoint y: 173, distance: 125.4
click at [777, 222] on span "Clear issues" at bounding box center [800, 228] width 81 height 12
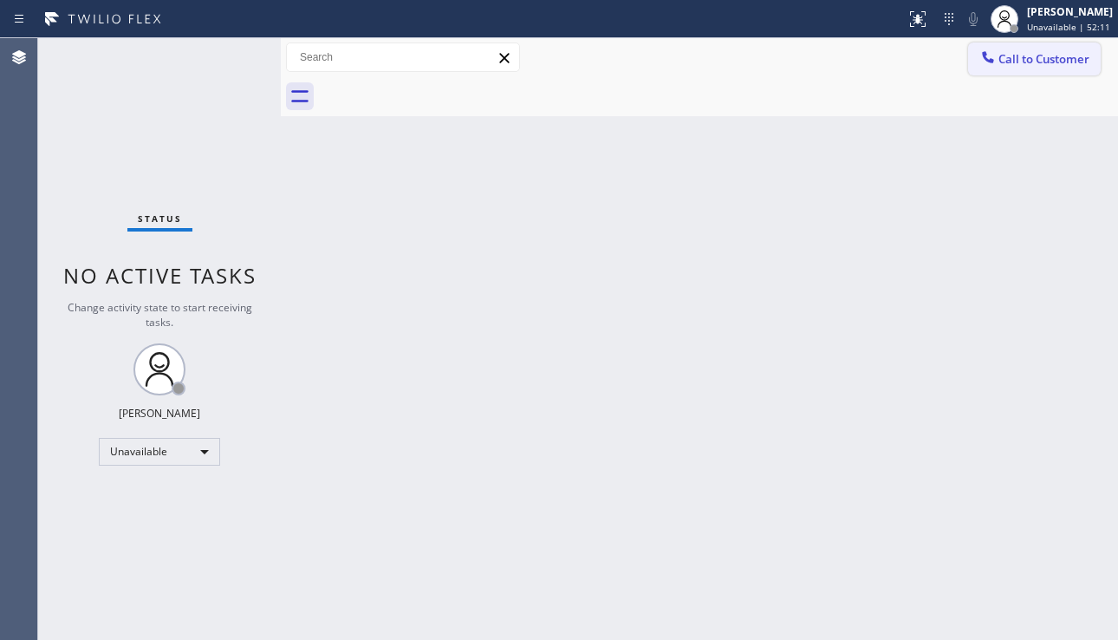
click at [1005, 59] on span "Call to Customer" at bounding box center [1044, 59] width 91 height 16
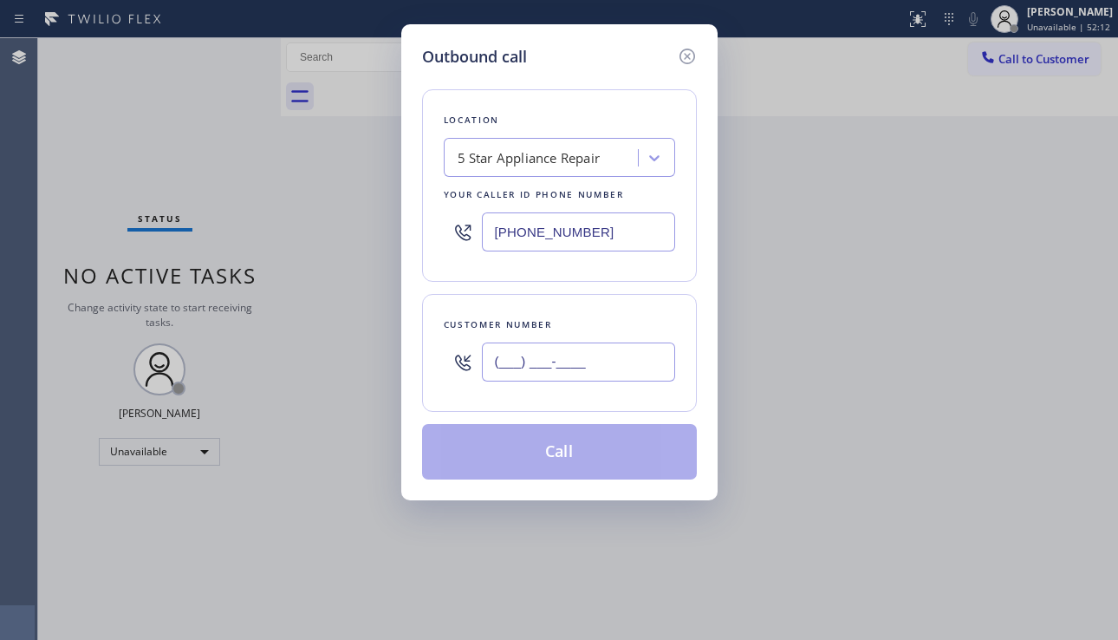
click at [551, 373] on input "(___) ___-____" at bounding box center [578, 361] width 193 height 39
paste input "929) 326-5357"
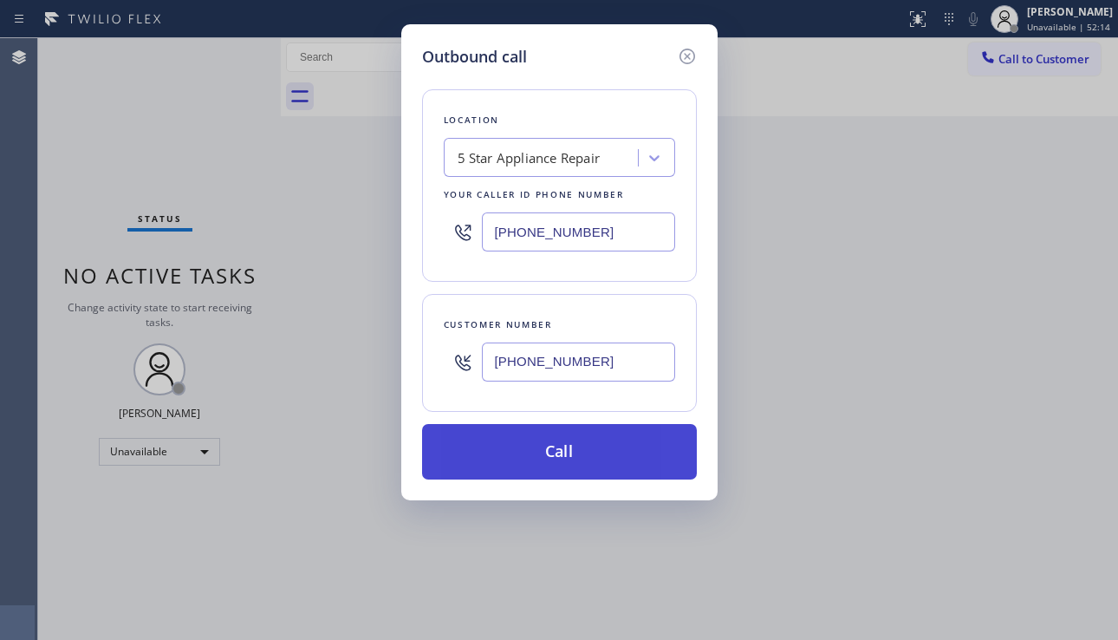
type input "[PHONE_NUMBER]"
click at [564, 453] on button "Call" at bounding box center [559, 451] width 275 height 55
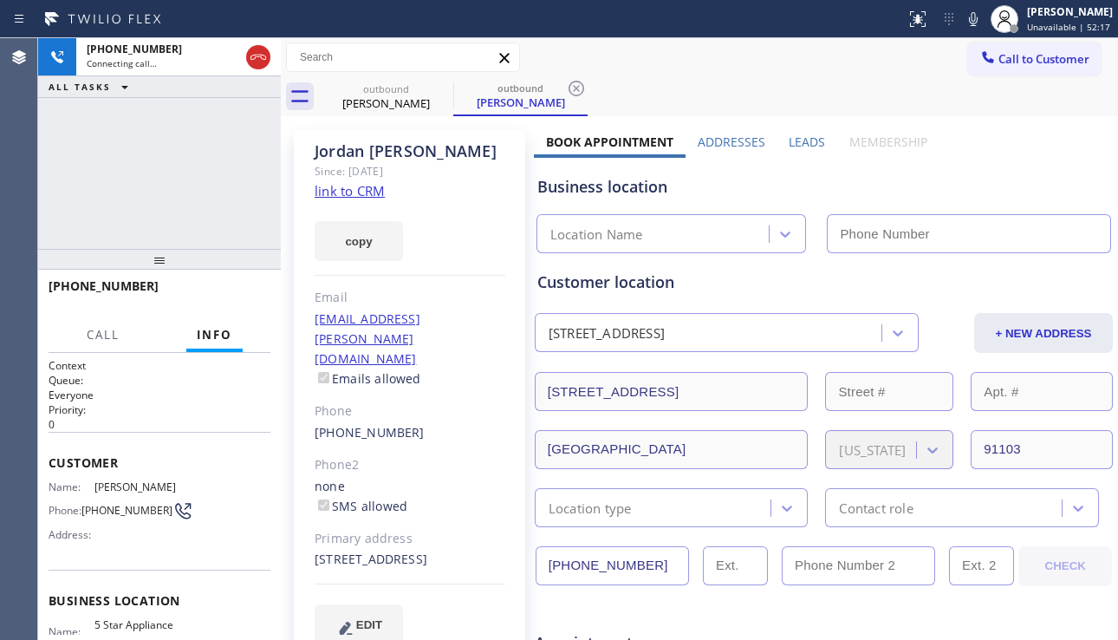
type input "[PHONE_NUMBER]"
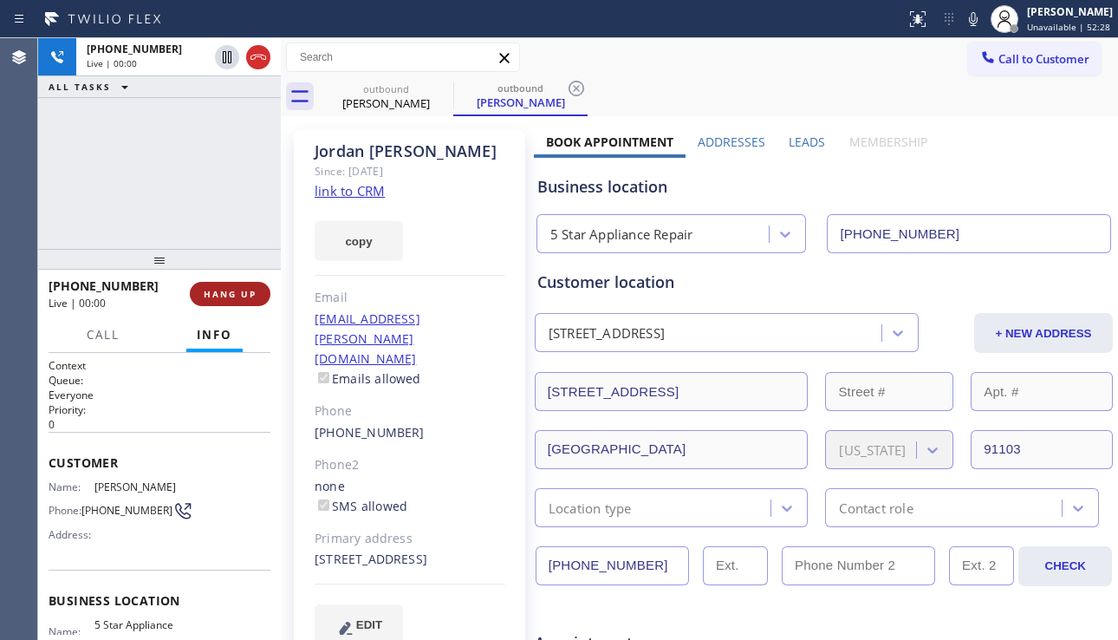
click at [229, 294] on span "HANG UP" at bounding box center [230, 294] width 53 height 12
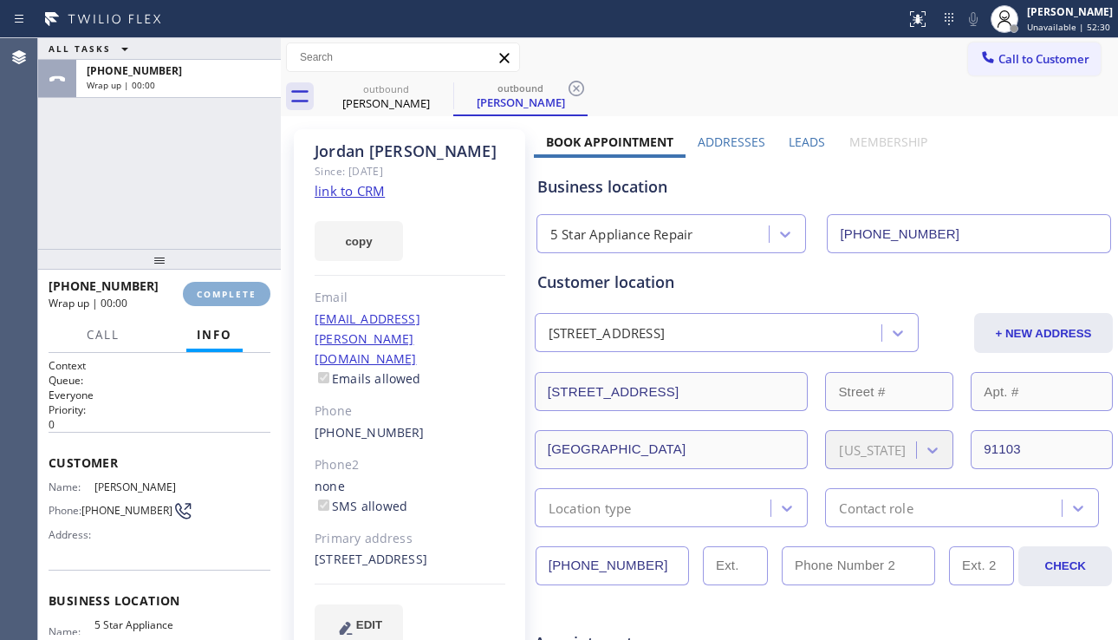
click at [229, 294] on span "COMPLETE" at bounding box center [227, 294] width 60 height 12
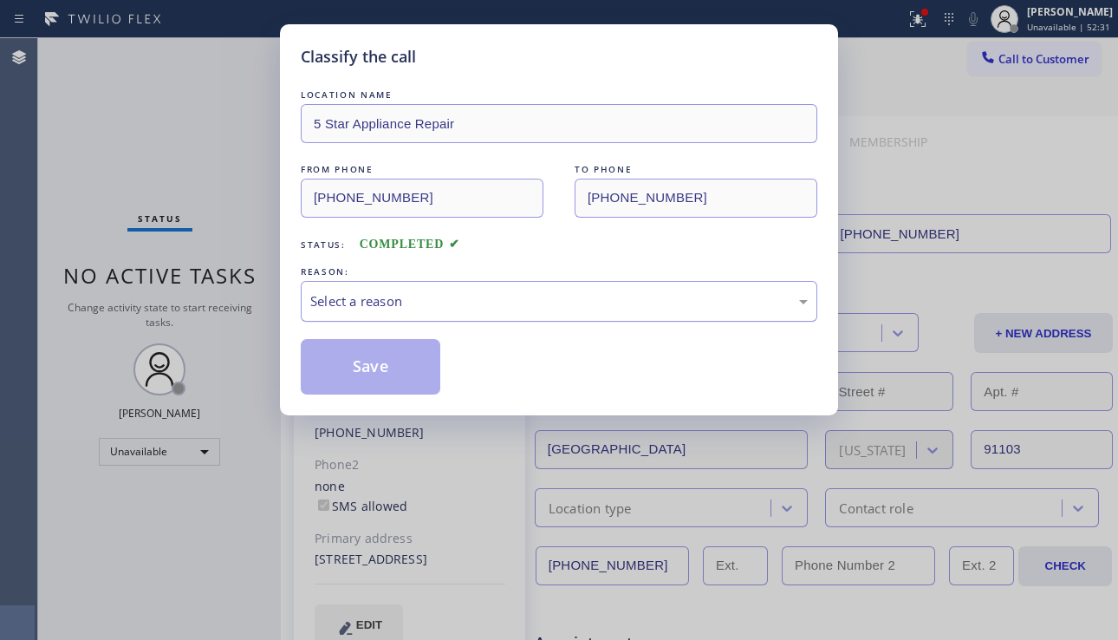
click at [433, 301] on div "Select a reason" at bounding box center [559, 301] width 498 height 20
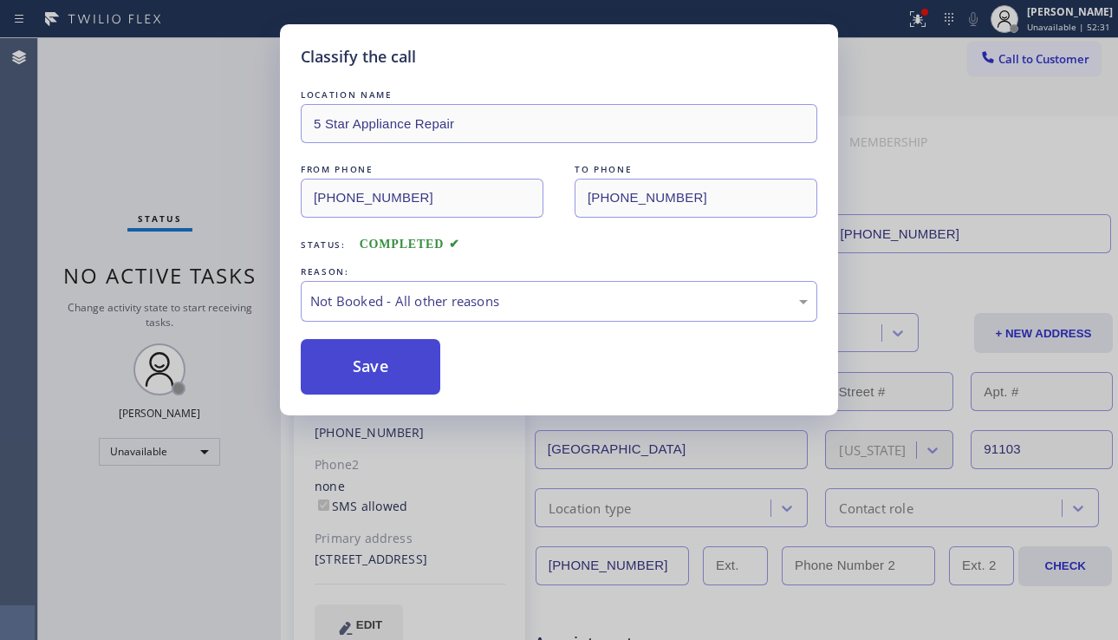
drag, startPoint x: 367, startPoint y: 371, endPoint x: 830, endPoint y: 285, distance: 470.8
click at [368, 371] on button "Save" at bounding box center [371, 366] width 140 height 55
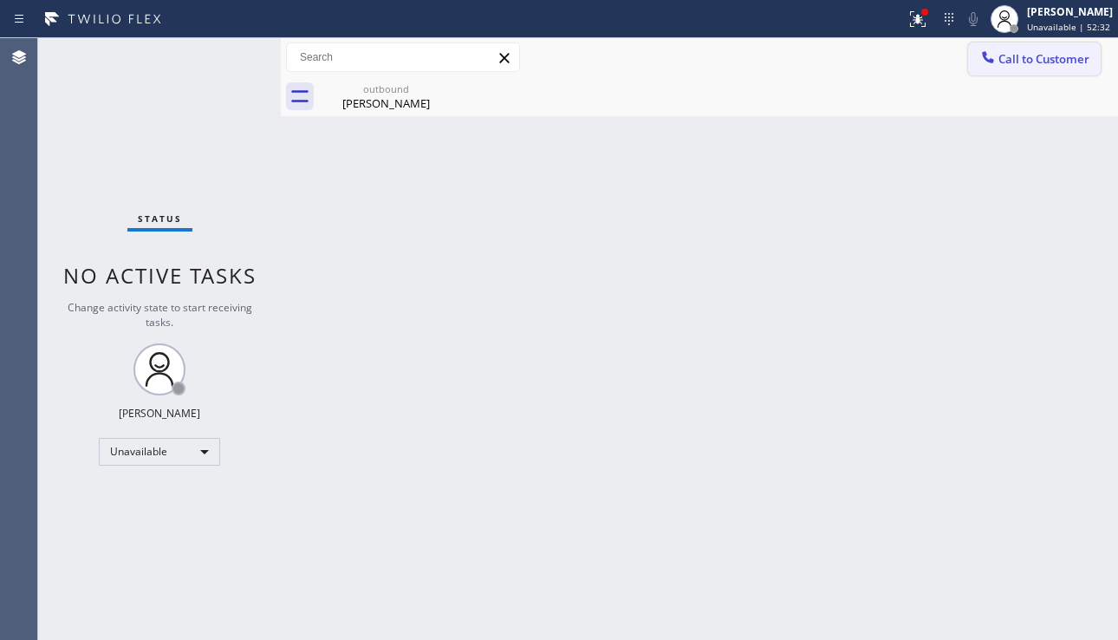
click at [1009, 65] on span "Call to Customer" at bounding box center [1044, 59] width 91 height 16
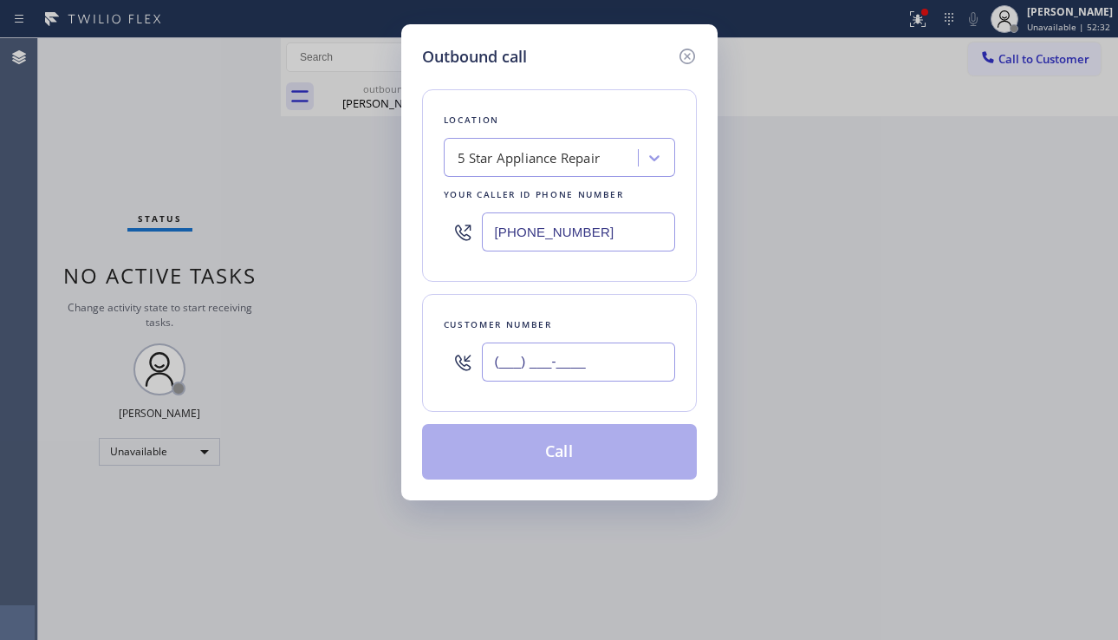
click at [542, 362] on input "(___) ___-____" at bounding box center [578, 361] width 193 height 39
paste input "310) 502-5375"
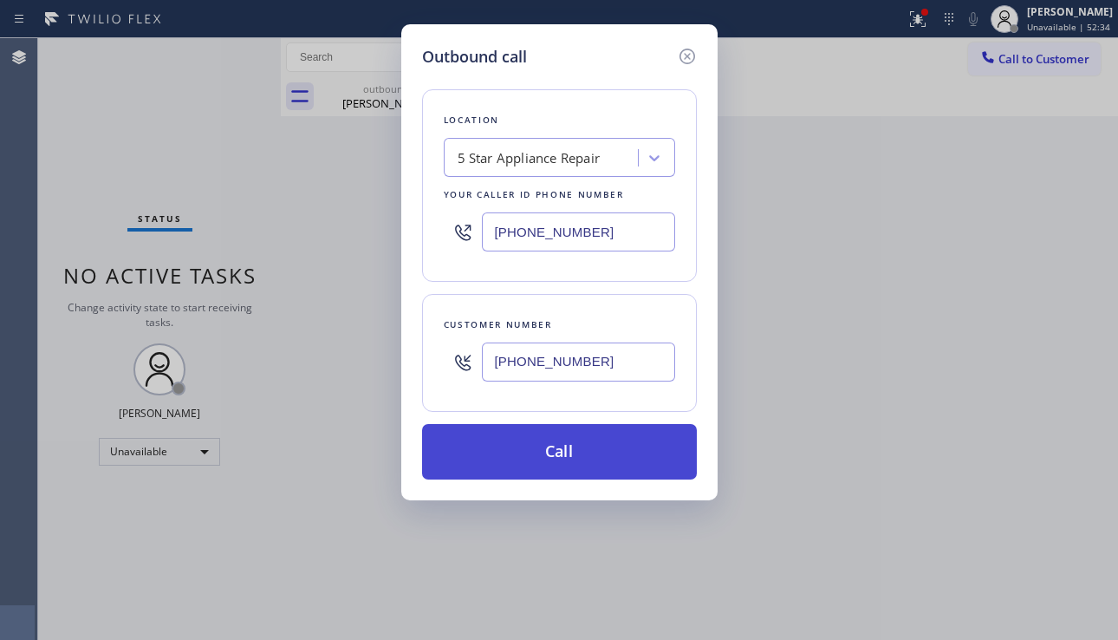
type input "[PHONE_NUMBER]"
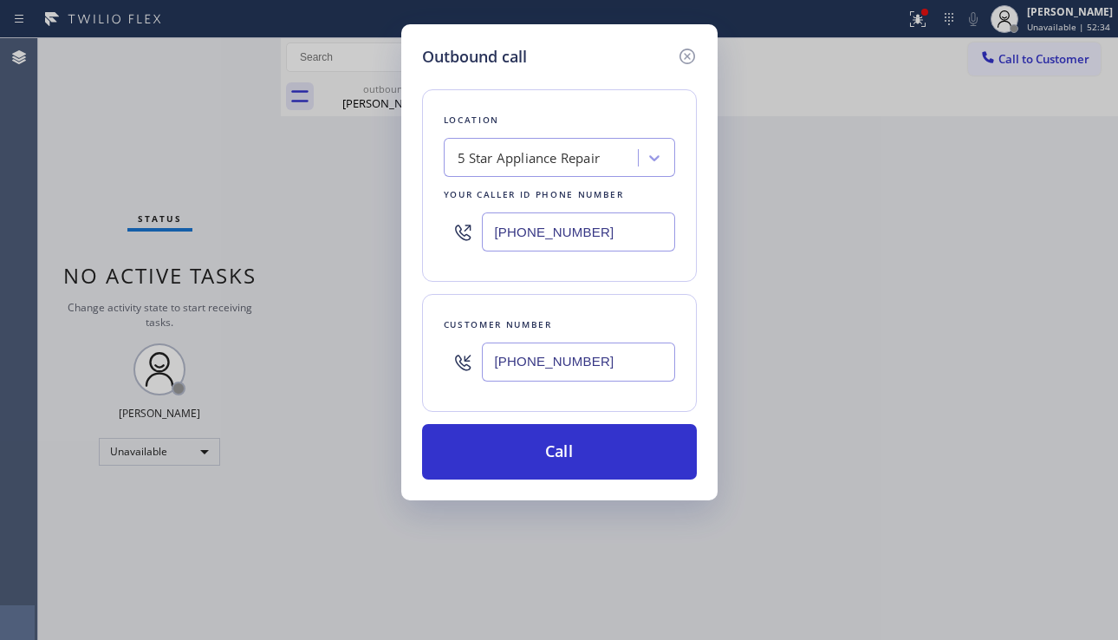
drag, startPoint x: 535, startPoint y: 445, endPoint x: 469, endPoint y: 367, distance: 102.1
click at [534, 445] on button "Call" at bounding box center [559, 451] width 275 height 55
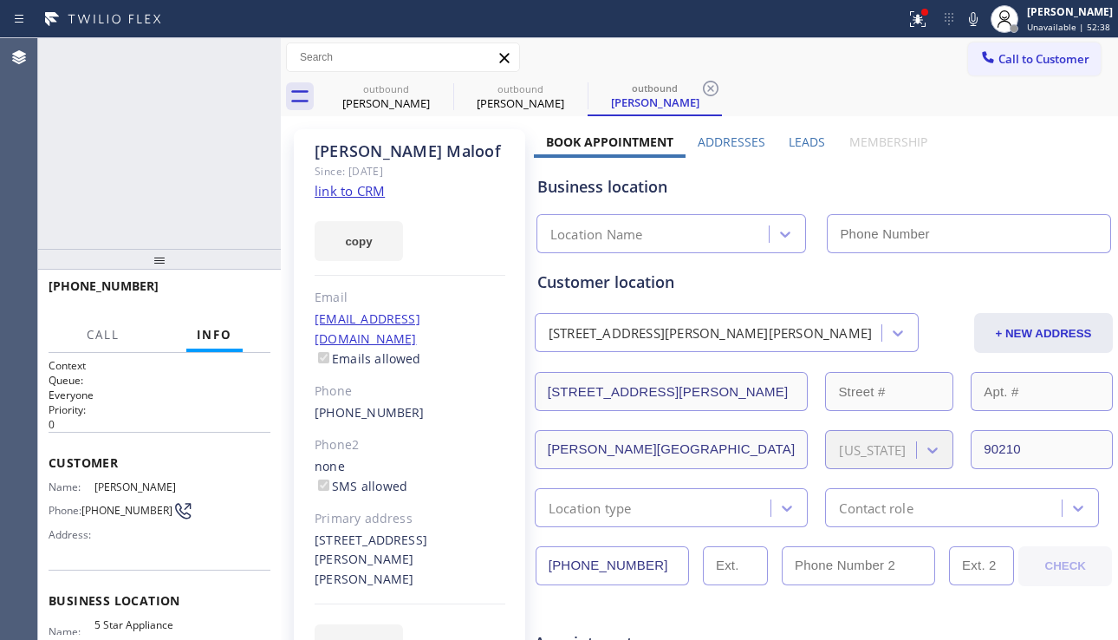
type input "[PHONE_NUMBER]"
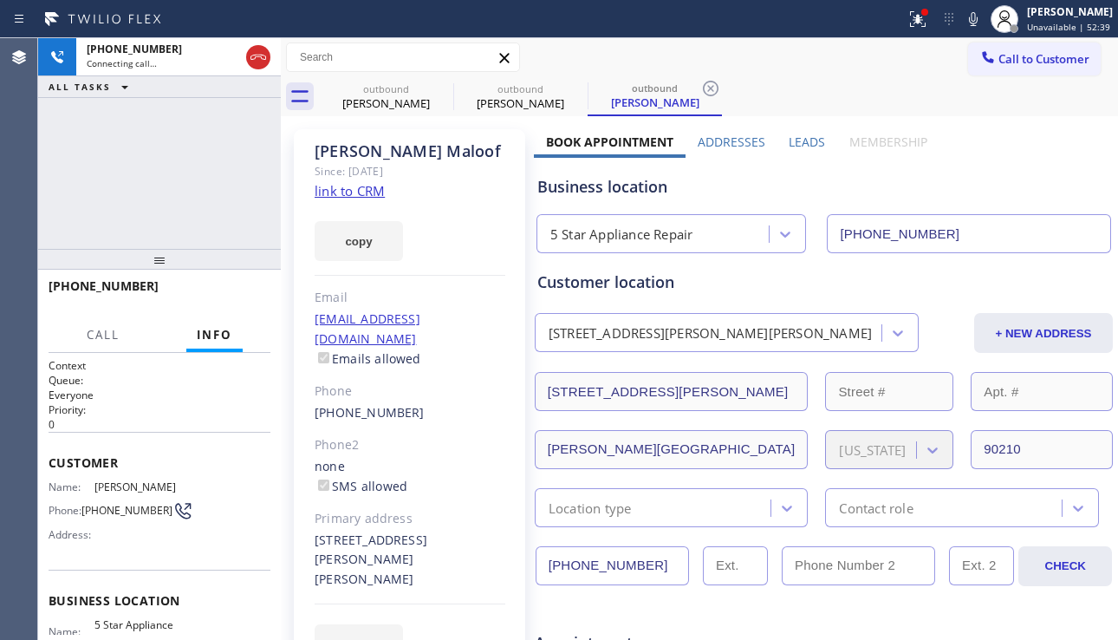
click at [799, 138] on label "Leads" at bounding box center [807, 142] width 36 height 16
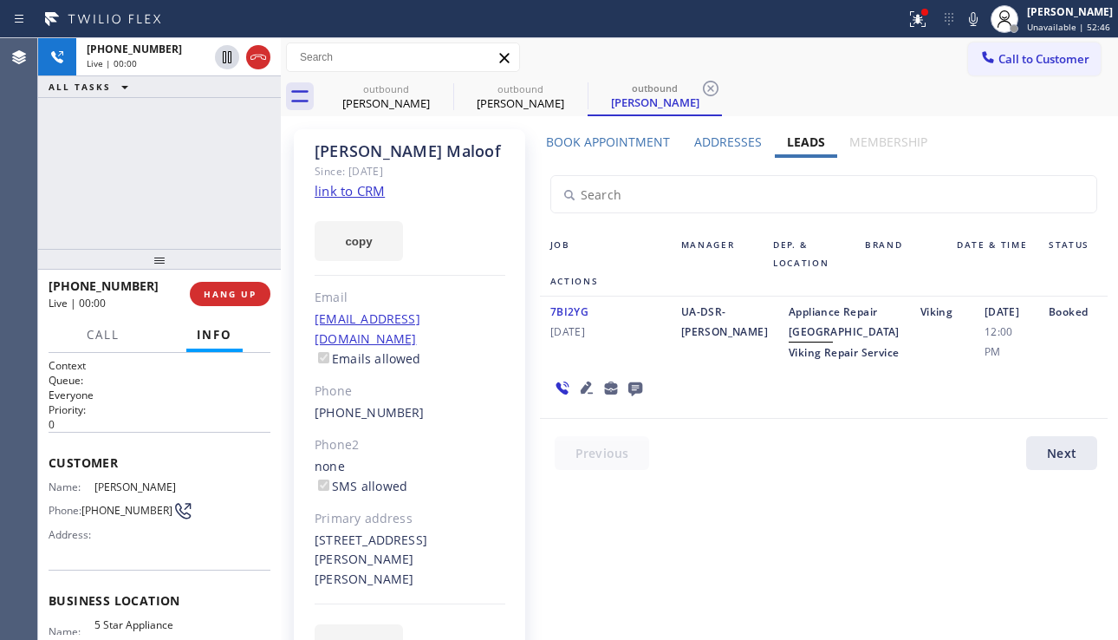
click at [1039, 419] on div "7BI2YG [DATE] UA-DSR-[PERSON_NAME] Appliance Repair High End Viking Repair Serv…" at bounding box center [824, 357] width 568 height 122
click at [259, 293] on button "HANG UP" at bounding box center [230, 294] width 81 height 24
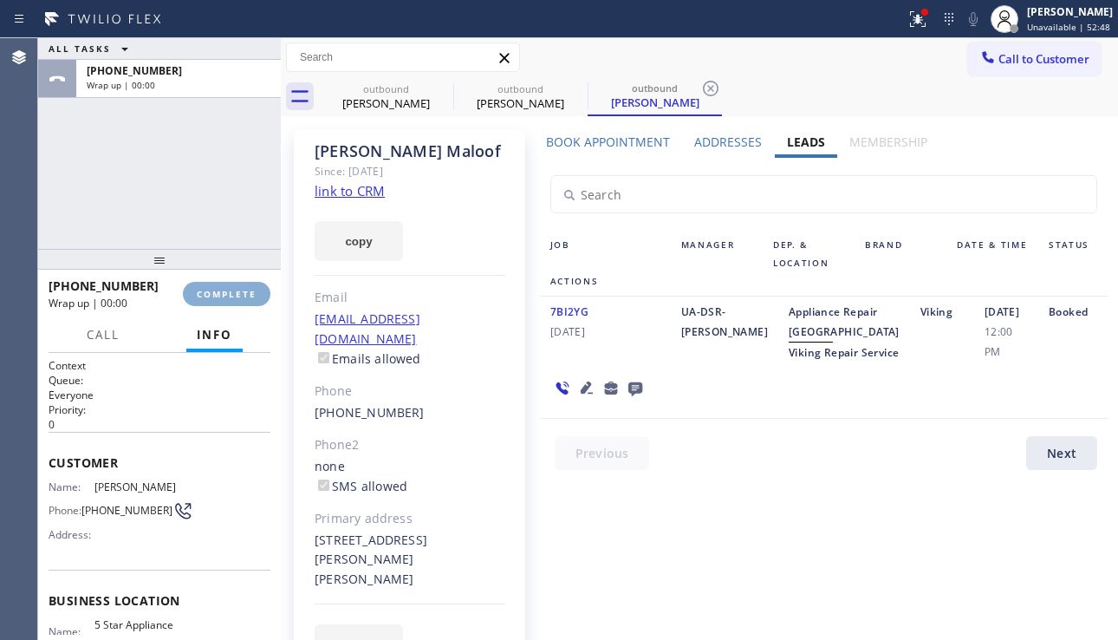
click at [259, 293] on button "COMPLETE" at bounding box center [227, 294] width 88 height 24
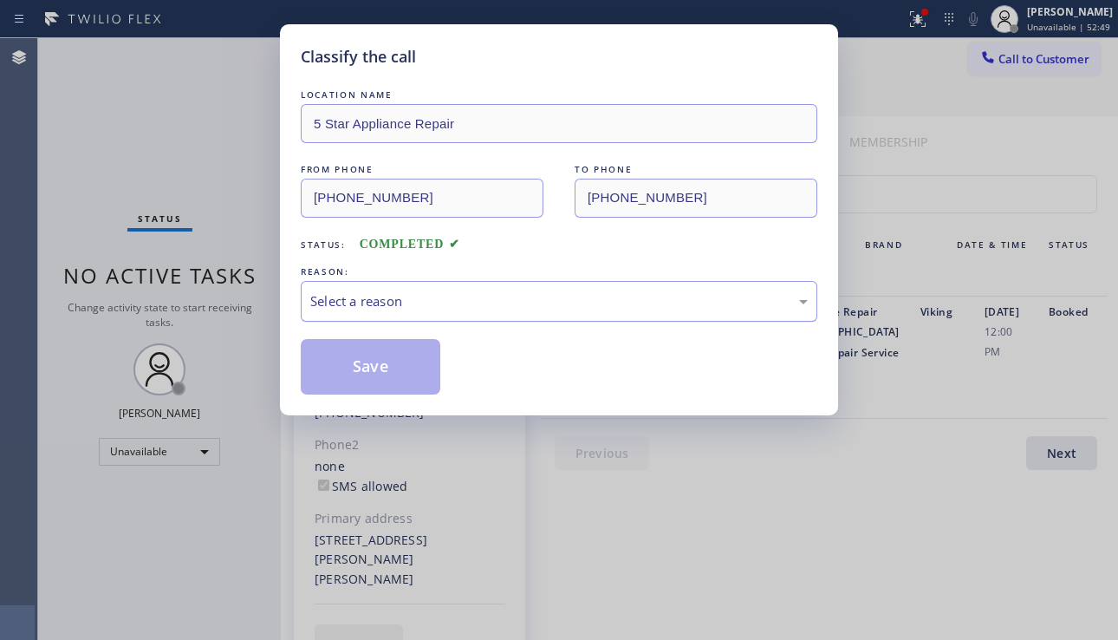
click at [511, 303] on div "Select a reason" at bounding box center [559, 301] width 498 height 20
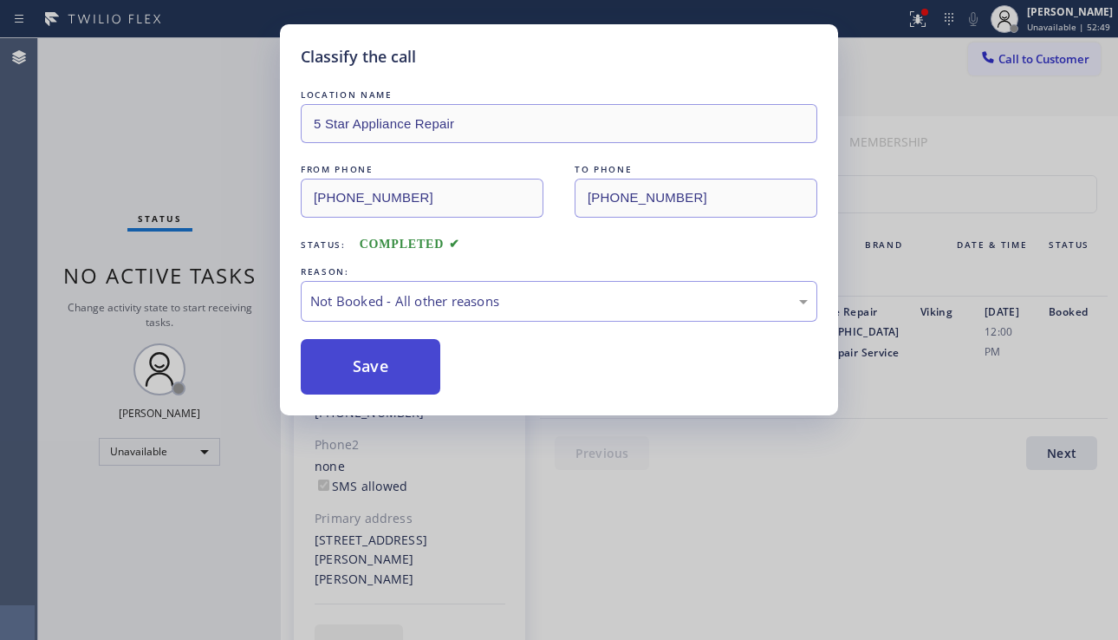
click at [363, 370] on button "Save" at bounding box center [371, 366] width 140 height 55
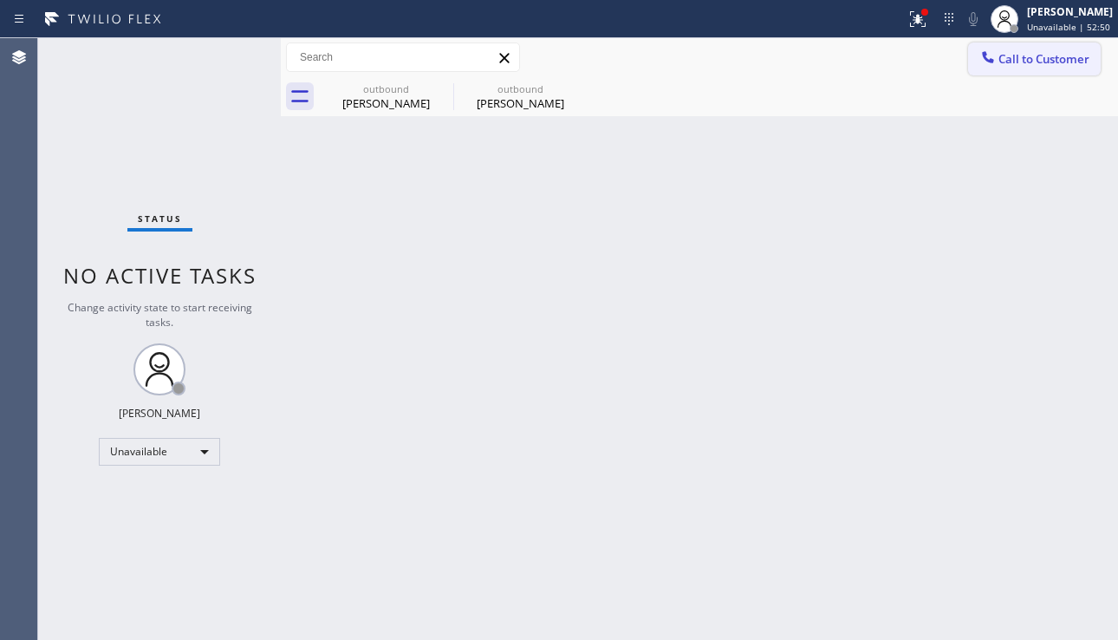
click at [1020, 62] on span "Call to Customer" at bounding box center [1044, 59] width 91 height 16
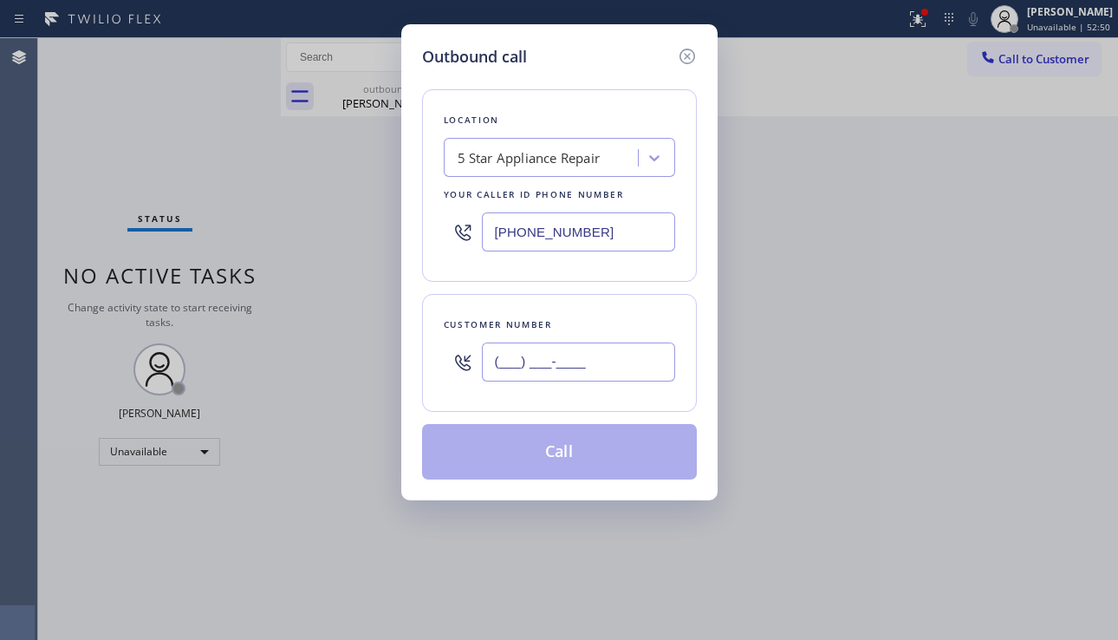
click at [538, 379] on input "(___) ___-____" at bounding box center [578, 361] width 193 height 39
paste input "714) 337-2877"
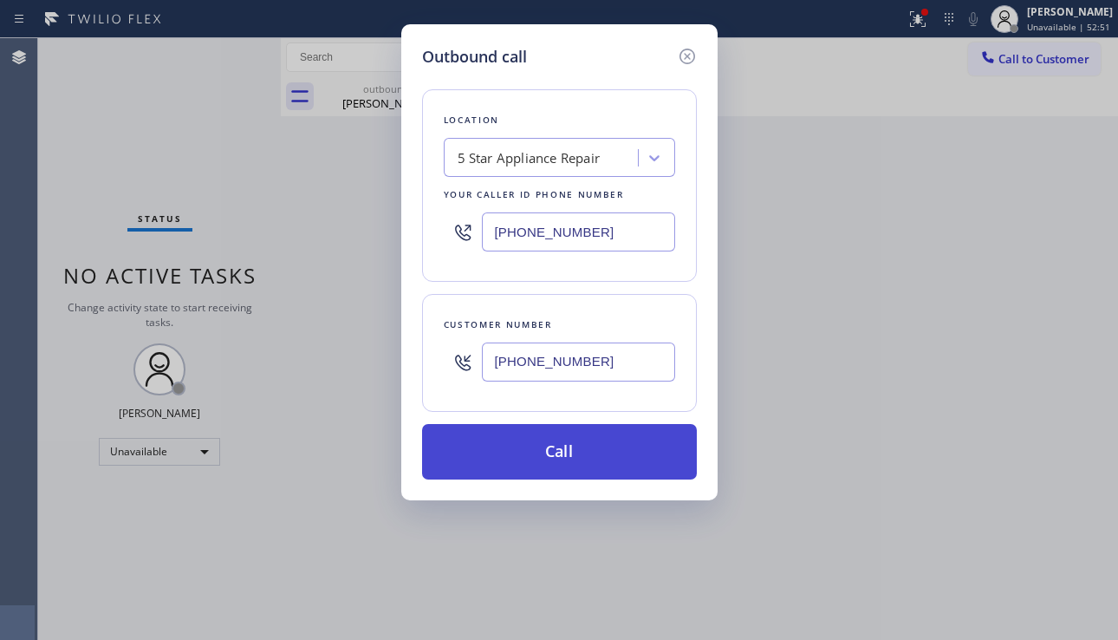
type input "[PHONE_NUMBER]"
click at [591, 459] on button "Call" at bounding box center [559, 451] width 275 height 55
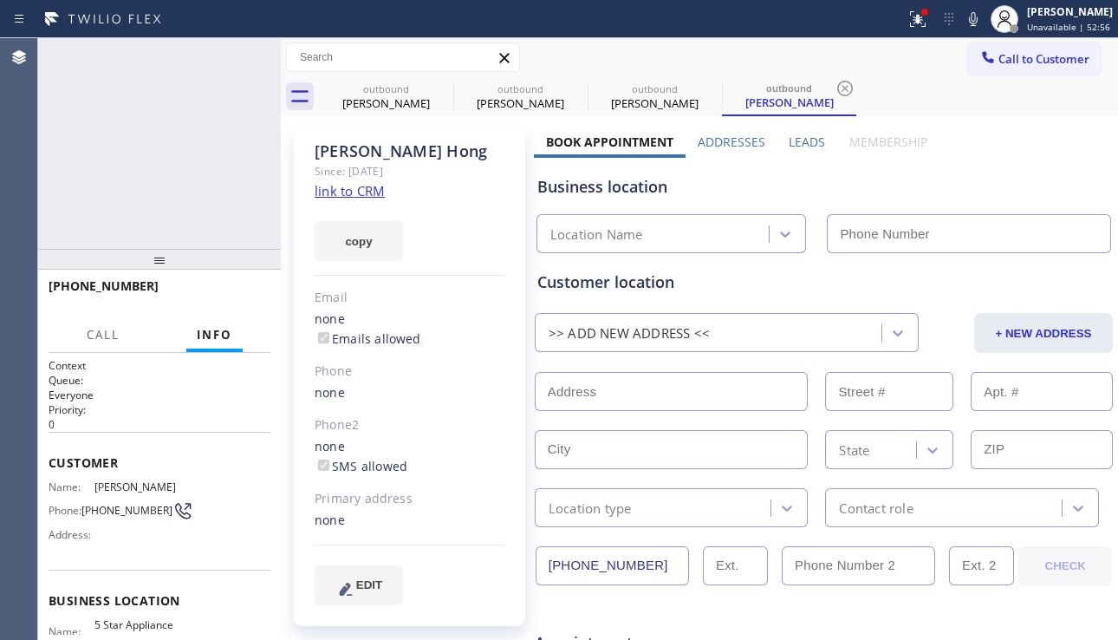
type input "[PHONE_NUMBER]"
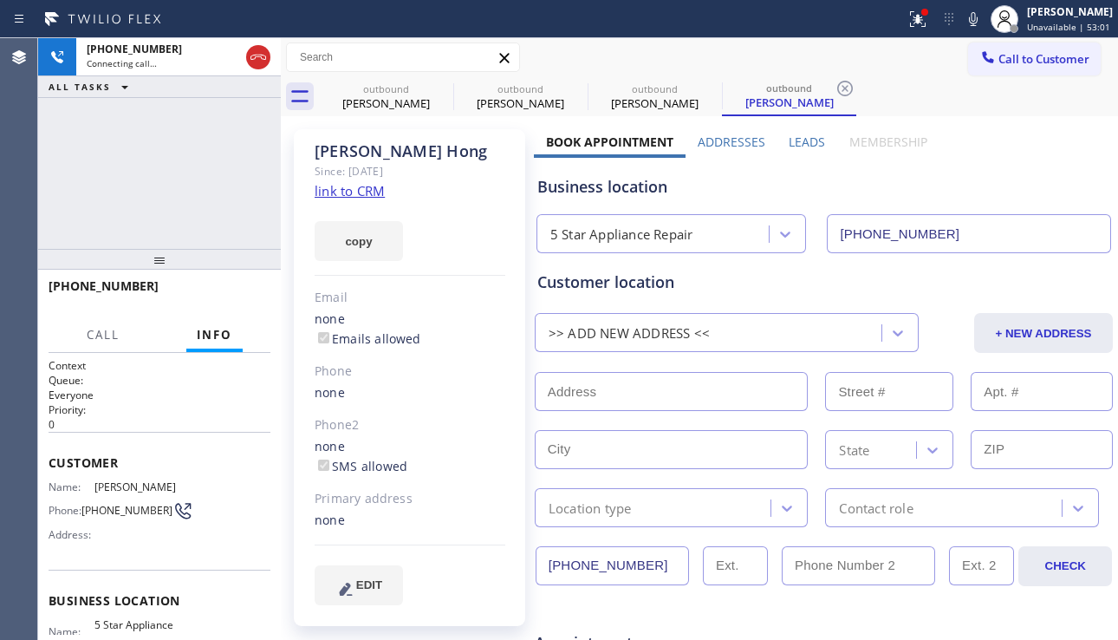
click at [1006, 173] on div "Business location 5 Star Appliance Repair [PHONE_NUMBER]" at bounding box center [824, 205] width 580 height 95
click at [239, 295] on span "HANG UP" at bounding box center [230, 294] width 53 height 12
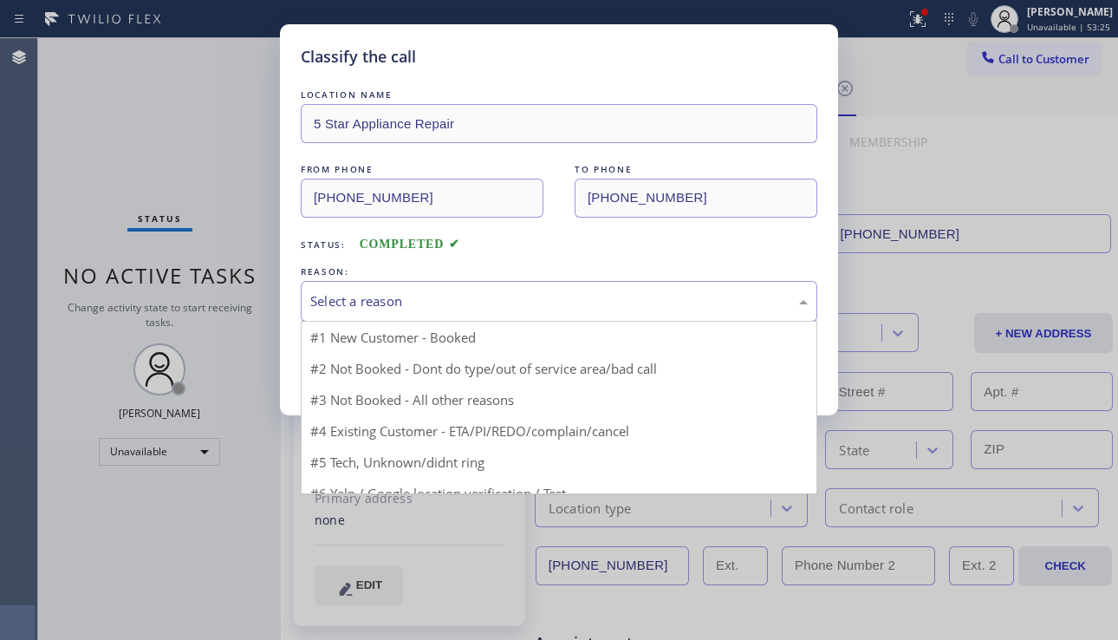
click at [496, 295] on div "Select a reason" at bounding box center [559, 301] width 498 height 20
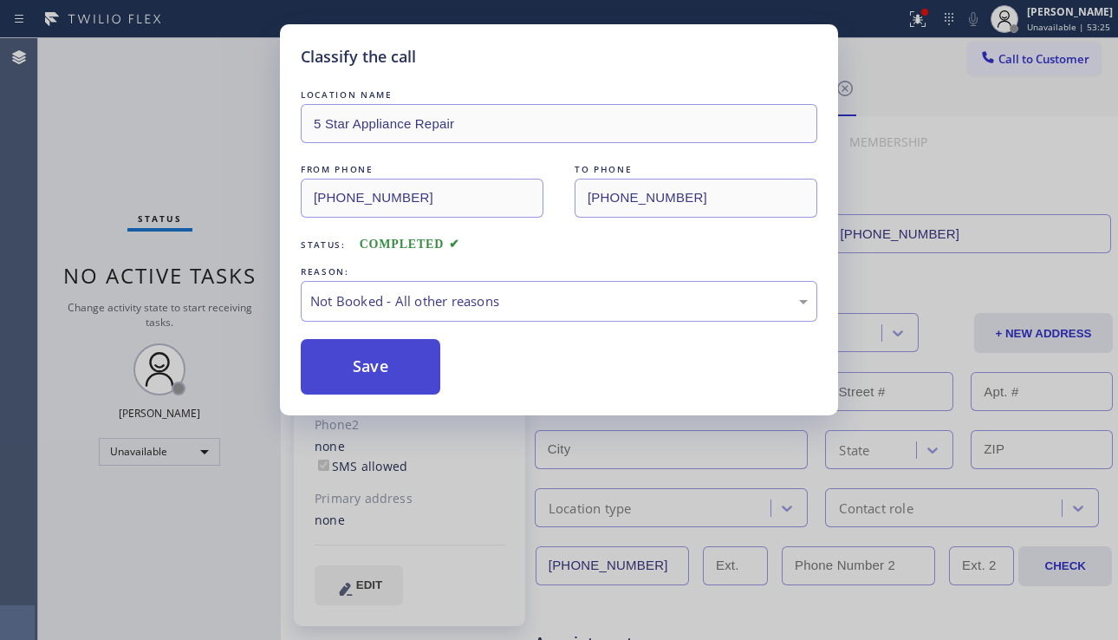
click at [362, 363] on button "Save" at bounding box center [371, 366] width 140 height 55
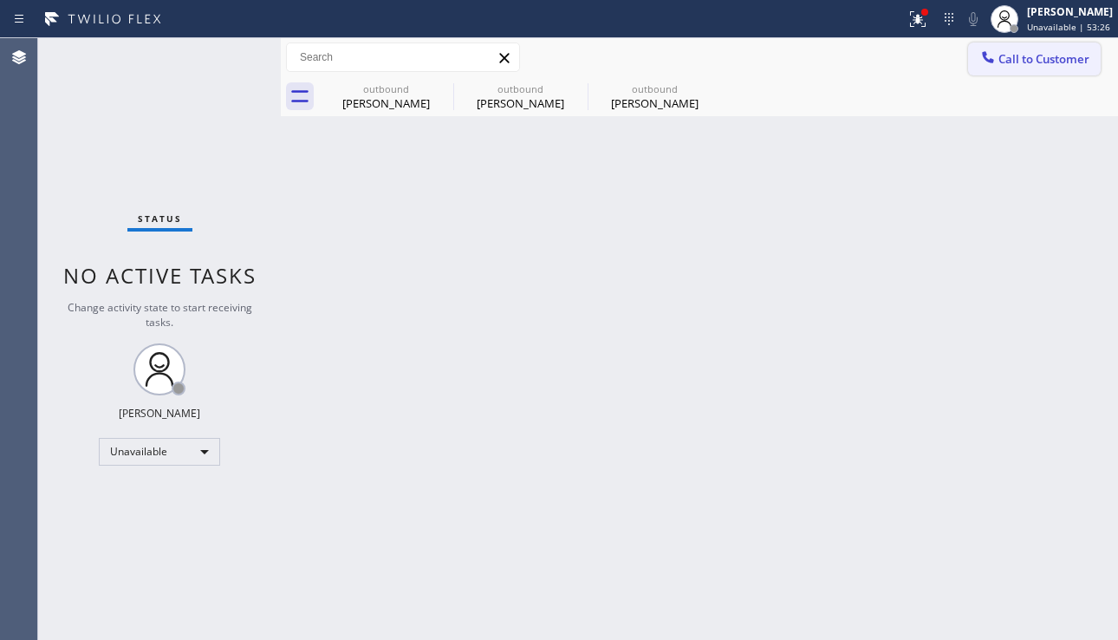
click at [1026, 66] on span "Call to Customer" at bounding box center [1044, 59] width 91 height 16
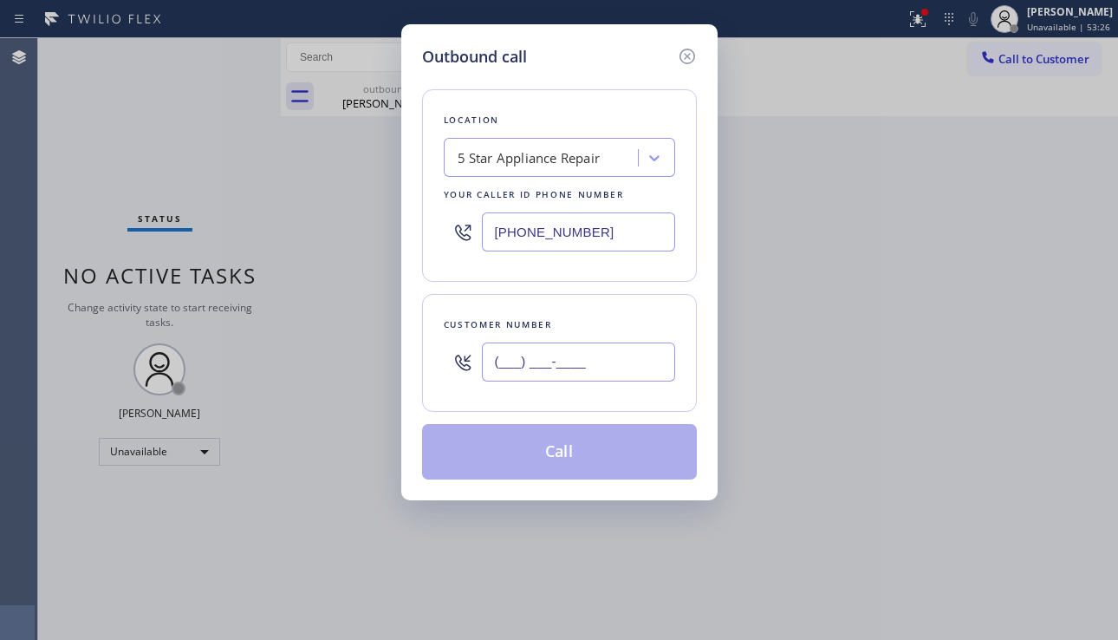
click at [520, 369] on input "(___) ___-____" at bounding box center [578, 361] width 193 height 39
paste input "347) 221-5419"
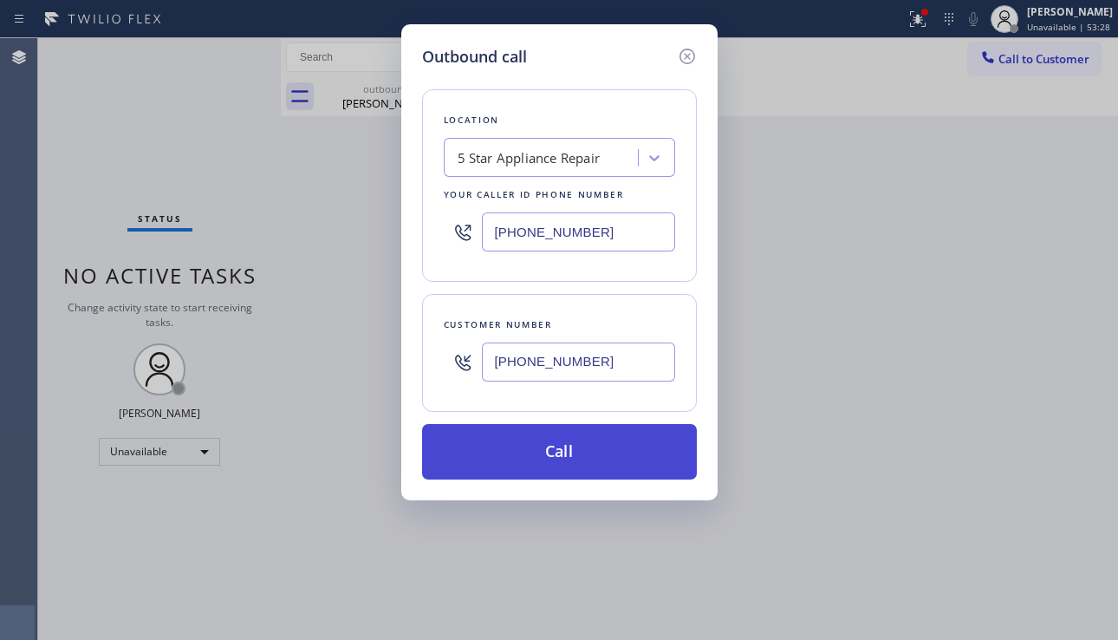
type input "[PHONE_NUMBER]"
click at [596, 454] on button "Call" at bounding box center [559, 451] width 275 height 55
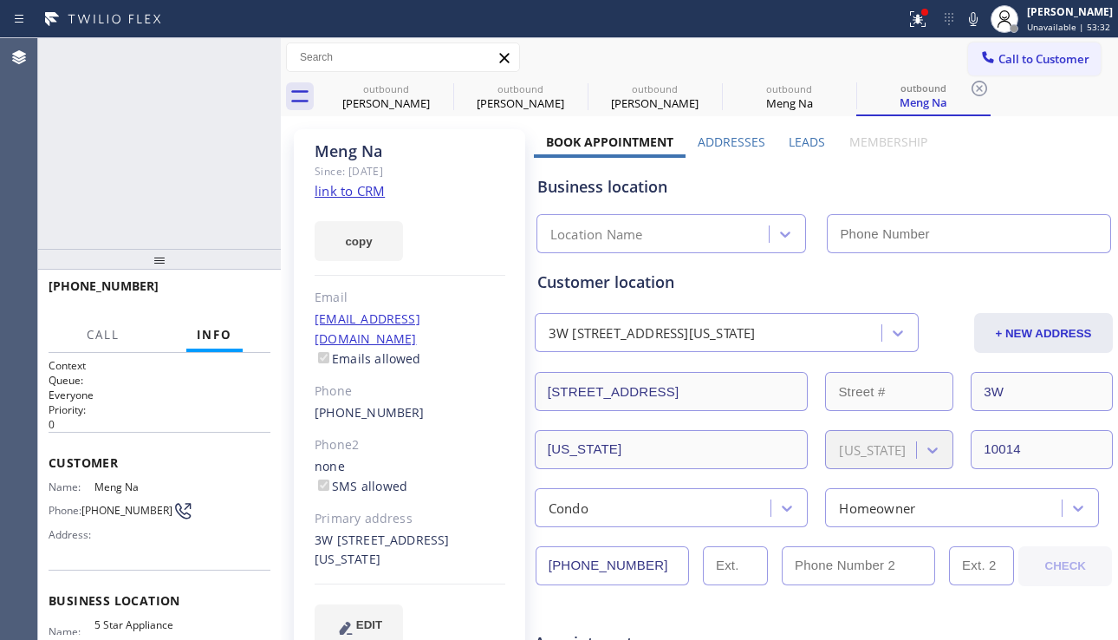
type input "[PHONE_NUMBER]"
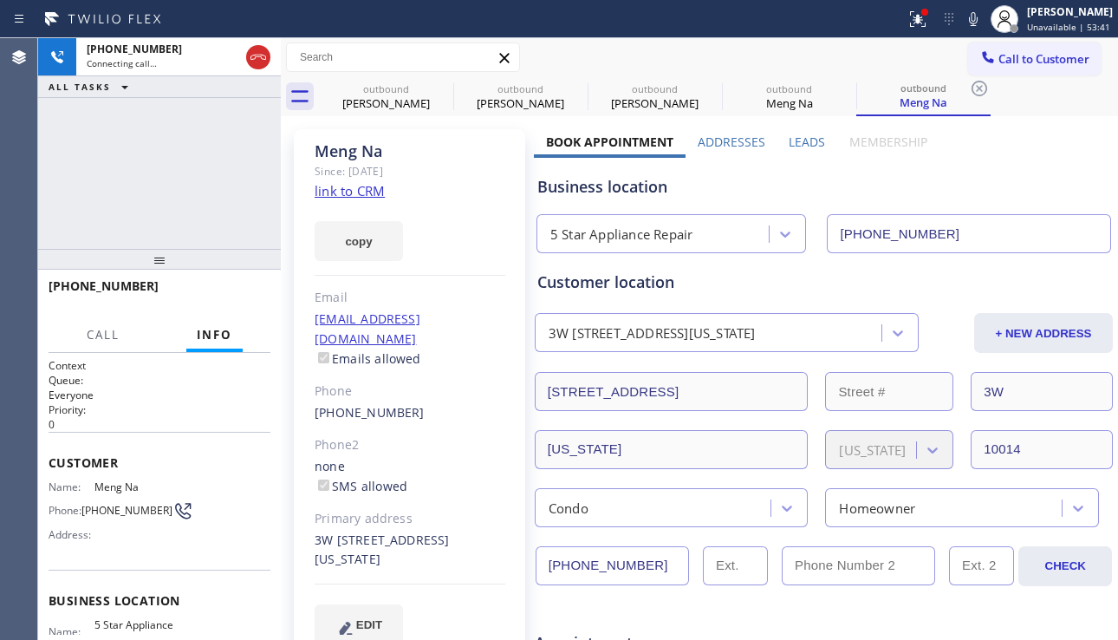
click at [482, 264] on div "Meng Na Since: [DATE] link to CRM copy Email [EMAIL_ADDRESS][DOMAIN_NAME] Email…" at bounding box center [409, 397] width 231 height 536
click at [453, 283] on div "Meng Na Since: [DATE] link to CRM copy Email [EMAIL_ADDRESS][DOMAIN_NAME] Email…" at bounding box center [409, 397] width 231 height 536
click at [449, 261] on div "Meng Na Since: [DATE] link to CRM copy Email [EMAIL_ADDRESS][DOMAIN_NAME] Email…" at bounding box center [409, 397] width 231 height 536
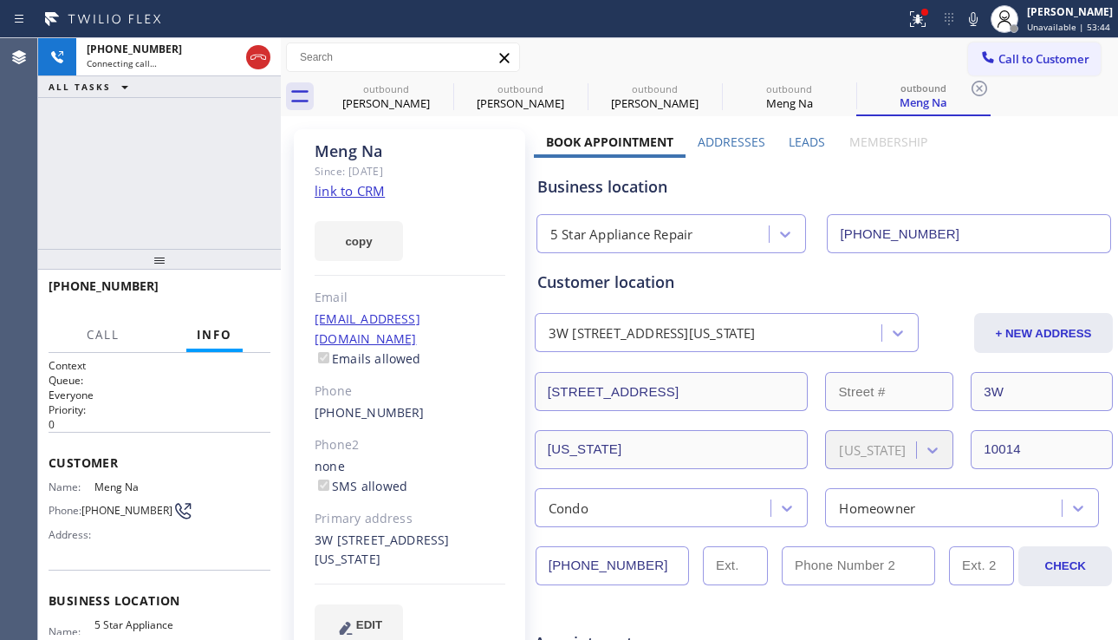
click at [444, 274] on div "Meng Na Since: [DATE] link to CRM copy Email [EMAIL_ADDRESS][DOMAIN_NAME] Email…" at bounding box center [409, 397] width 231 height 536
click at [441, 279] on div "Meng Na Since: [DATE] link to CRM copy Email [EMAIL_ADDRESS][DOMAIN_NAME] Email…" at bounding box center [409, 397] width 231 height 536
click at [456, 264] on div "Meng Na Since: [DATE] link to CRM copy Email [EMAIL_ADDRESS][DOMAIN_NAME] Email…" at bounding box center [409, 397] width 231 height 536
click at [442, 286] on div "Meng Na Since: [DATE] link to CRM copy Email [EMAIL_ADDRESS][DOMAIN_NAME] Email…" at bounding box center [409, 397] width 231 height 536
click at [451, 275] on div at bounding box center [410, 275] width 191 height 1
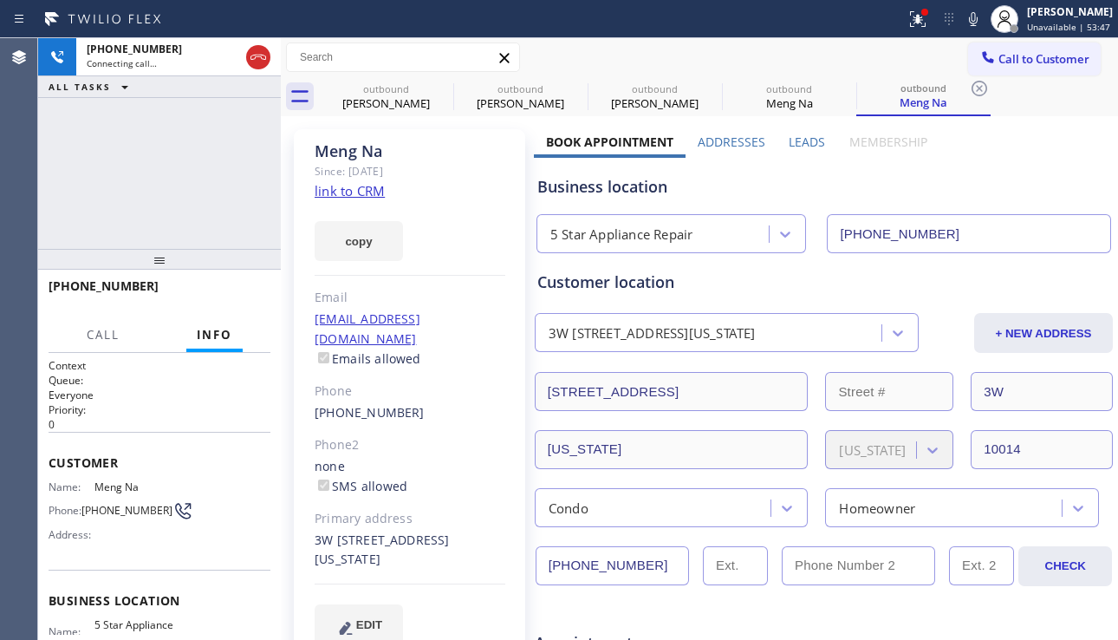
click at [449, 285] on div "Meng Na Since: [DATE] link to CRM copy Email [EMAIL_ADDRESS][DOMAIN_NAME] Email…" at bounding box center [409, 397] width 231 height 536
click at [457, 262] on div "Meng Na Since: [DATE] link to CRM copy Email [EMAIL_ADDRESS][DOMAIN_NAME] Email…" at bounding box center [409, 397] width 231 height 536
click at [450, 280] on div "Meng Na Since: [DATE] link to CRM copy Email [EMAIL_ADDRESS][DOMAIN_NAME] Email…" at bounding box center [409, 397] width 231 height 536
click at [452, 272] on div "Meng Na Since: [DATE] link to CRM copy Email [EMAIL_ADDRESS][DOMAIN_NAME] Email…" at bounding box center [409, 397] width 231 height 536
click at [452, 282] on div "Meng Na Since: [DATE] link to CRM copy Email [EMAIL_ADDRESS][DOMAIN_NAME] Email…" at bounding box center [409, 397] width 231 height 536
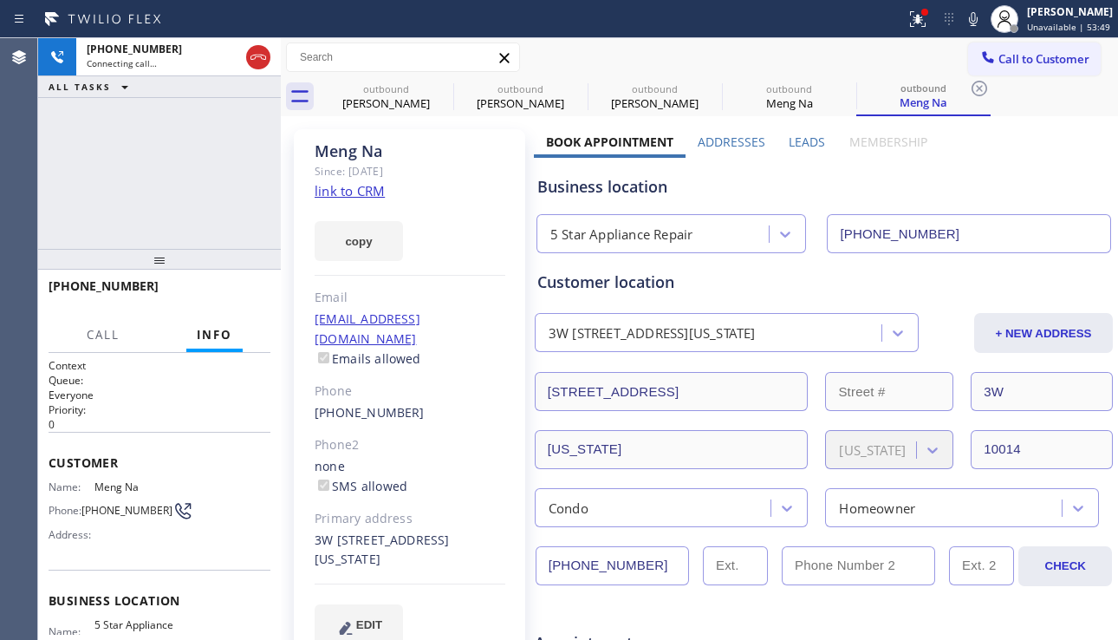
click at [457, 275] on div at bounding box center [410, 275] width 191 height 1
click at [456, 283] on div "Meng Na Since: [DATE] link to CRM copy Email [EMAIL_ADDRESS][DOMAIN_NAME] Email…" at bounding box center [409, 397] width 231 height 536
click at [459, 277] on div "Meng Na Since: [DATE] link to CRM copy Email [EMAIL_ADDRESS][DOMAIN_NAME] Email…" at bounding box center [409, 397] width 231 height 536
click at [455, 277] on div "Meng Na Since: [DATE] link to CRM copy Email [EMAIL_ADDRESS][DOMAIN_NAME] Email…" at bounding box center [409, 397] width 231 height 536
click at [448, 277] on div "Meng Na Since: [DATE] link to CRM copy Email [EMAIL_ADDRESS][DOMAIN_NAME] Email…" at bounding box center [409, 397] width 231 height 536
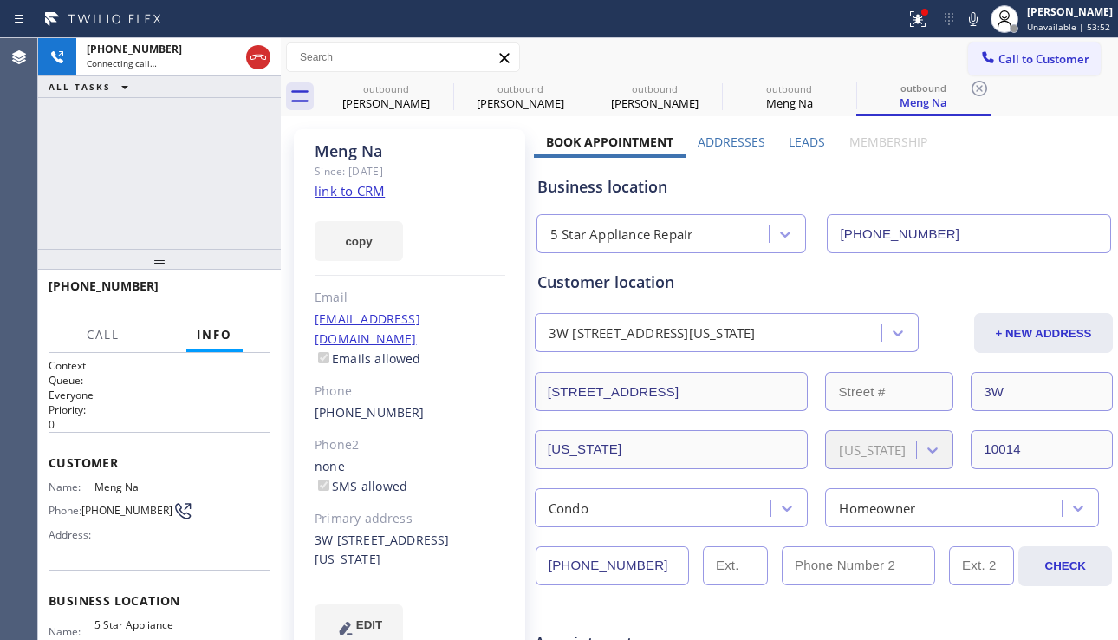
click at [439, 279] on div "Meng Na Since: [DATE] link to CRM copy Email [EMAIL_ADDRESS][DOMAIN_NAME] Email…" at bounding box center [409, 397] width 231 height 536
click at [375, 282] on div "Meng Na Since: [DATE] link to CRM copy Email [EMAIL_ADDRESS][DOMAIN_NAME] Email…" at bounding box center [409, 397] width 231 height 536
click at [349, 283] on div "Meng Na Since: [DATE] link to CRM copy Email [EMAIL_ADDRESS][DOMAIN_NAME] Email…" at bounding box center [409, 397] width 231 height 536
click at [331, 285] on div "Meng Na Since: [DATE] link to CRM copy Email [EMAIL_ADDRESS][DOMAIN_NAME] Email…" at bounding box center [409, 397] width 231 height 536
click at [329, 285] on div "Meng Na Since: [DATE] link to CRM copy Email [EMAIL_ADDRESS][DOMAIN_NAME] Email…" at bounding box center [409, 397] width 231 height 536
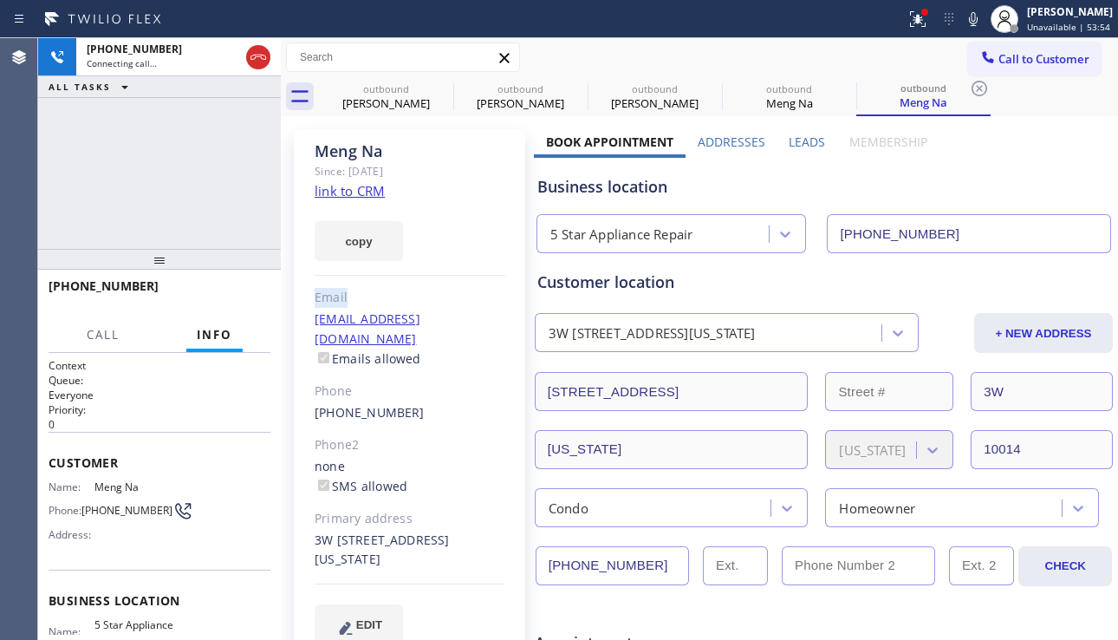
click at [327, 283] on div "Meng Na Since: [DATE] link to CRM copy Email [EMAIL_ADDRESS][DOMAIN_NAME] Email…" at bounding box center [409, 397] width 231 height 536
click at [344, 286] on div "Meng Na Since: [DATE] link to CRM copy Email [EMAIL_ADDRESS][DOMAIN_NAME] Email…" at bounding box center [409, 397] width 231 height 536
click at [810, 144] on label "Leads" at bounding box center [807, 142] width 36 height 16
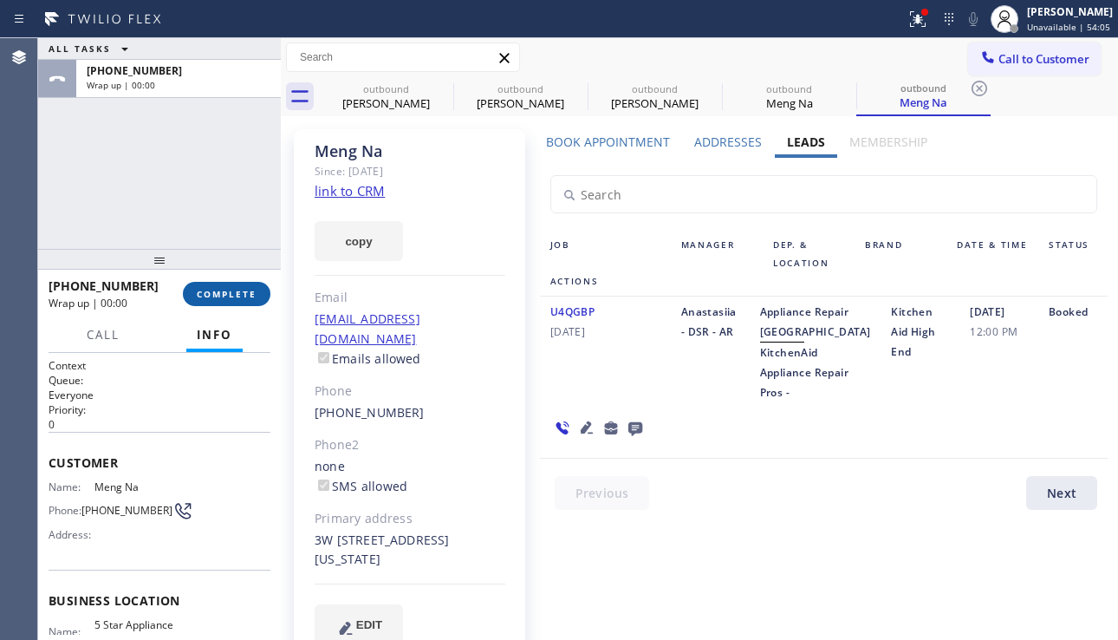
click at [259, 289] on button "COMPLETE" at bounding box center [227, 294] width 88 height 24
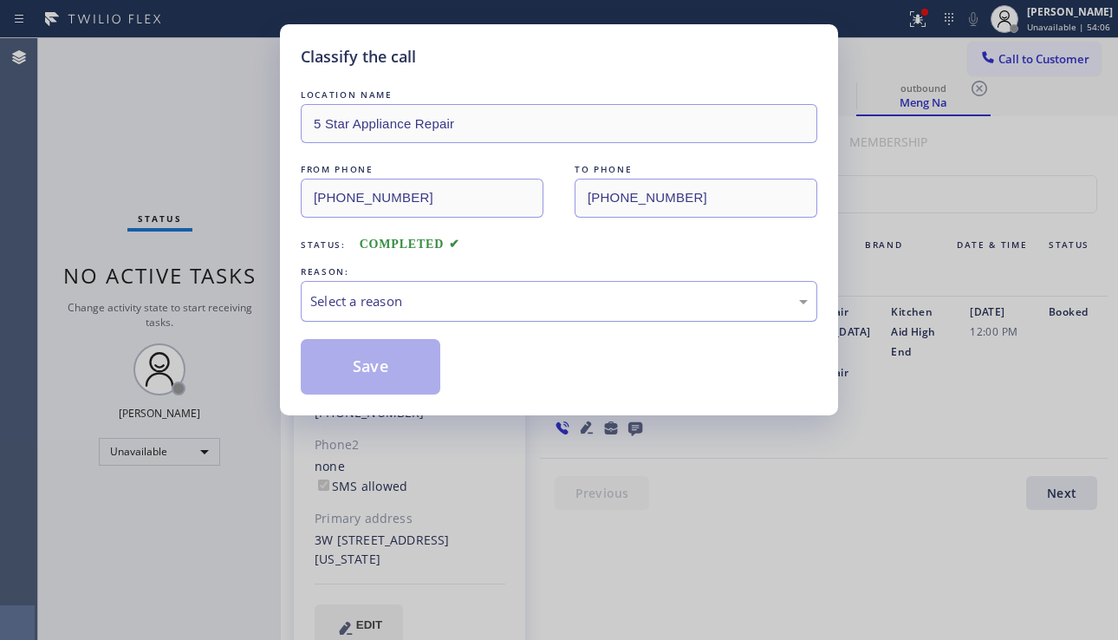
click at [426, 309] on div "Select a reason" at bounding box center [559, 301] width 498 height 20
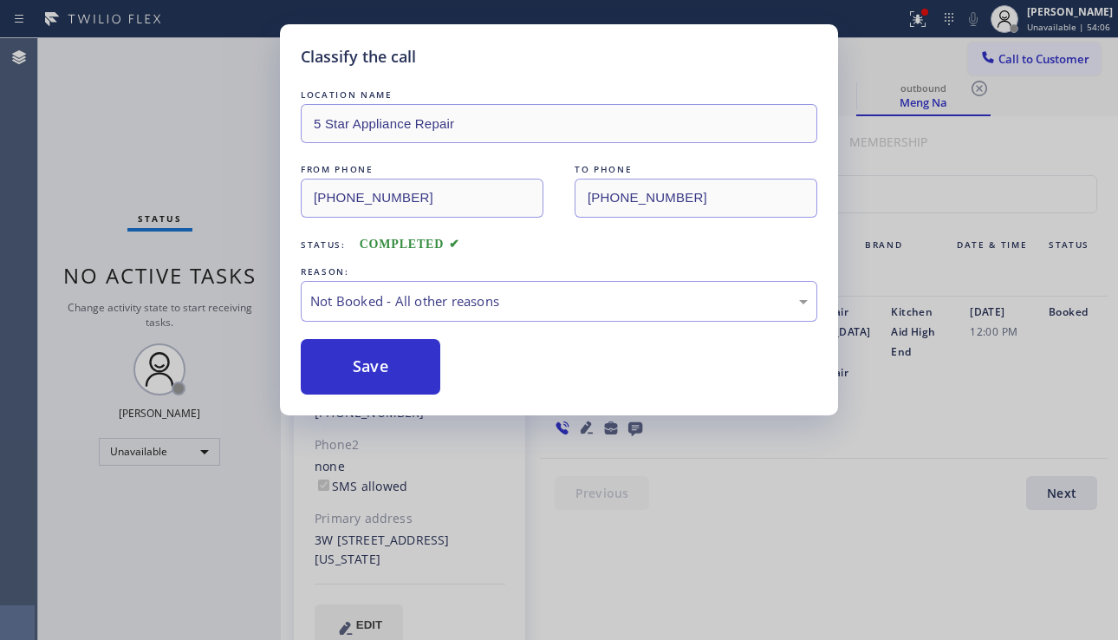
drag, startPoint x: 398, startPoint y: 362, endPoint x: 482, endPoint y: 377, distance: 85.4
click at [396, 362] on button "Save" at bounding box center [371, 366] width 140 height 55
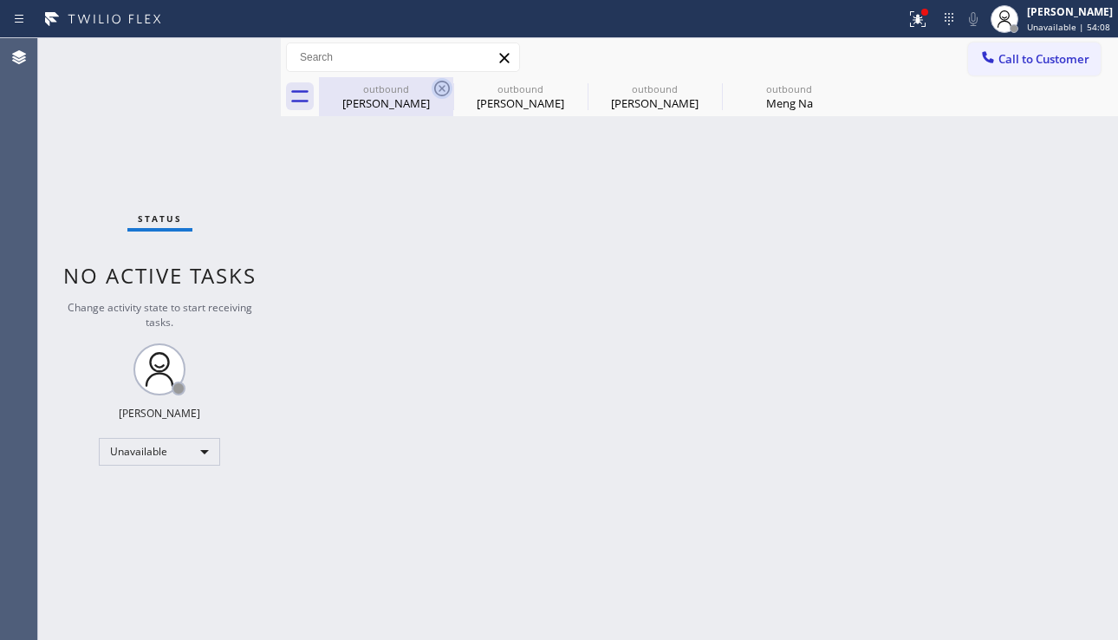
click at [438, 83] on icon at bounding box center [442, 89] width 16 height 16
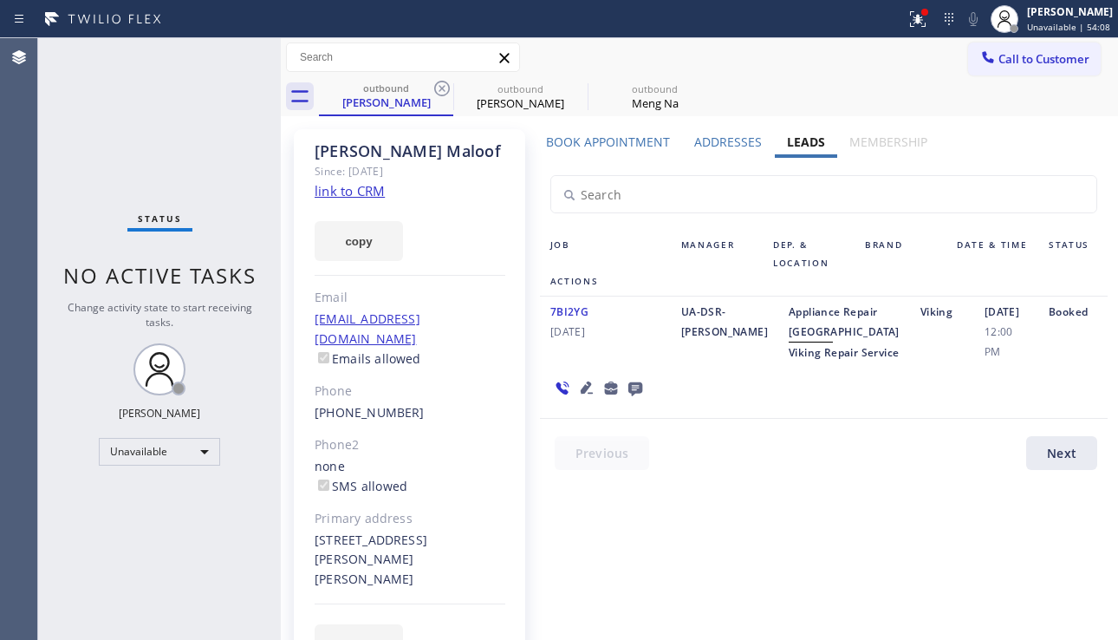
click at [438, 83] on icon at bounding box center [442, 89] width 16 height 16
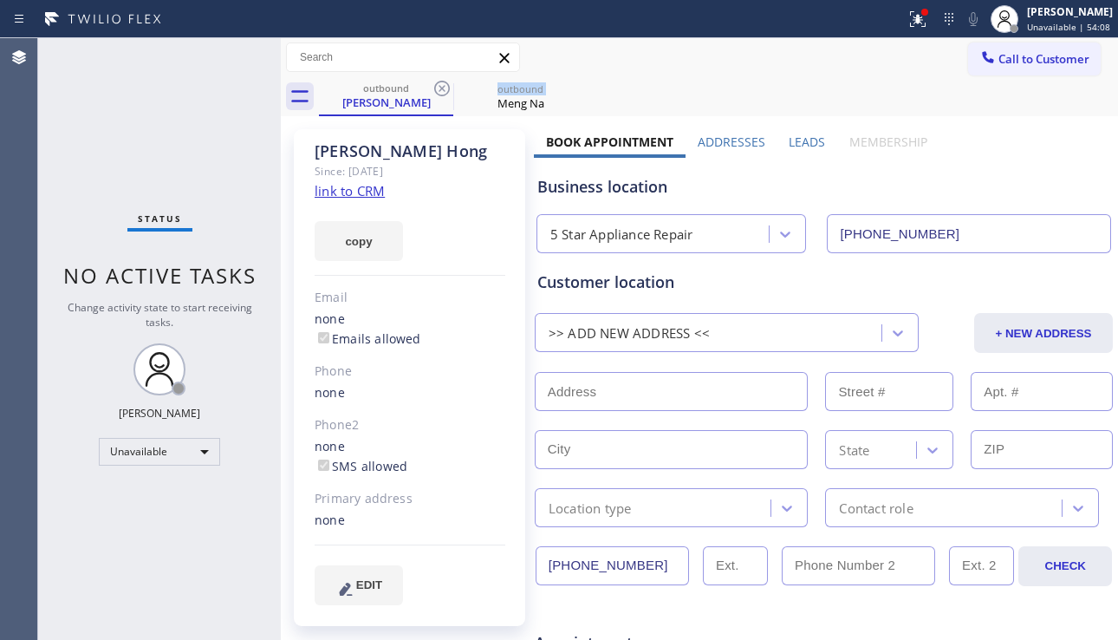
click at [438, 83] on icon at bounding box center [442, 89] width 16 height 16
click at [0, 0] on icon at bounding box center [0, 0] width 0 height 0
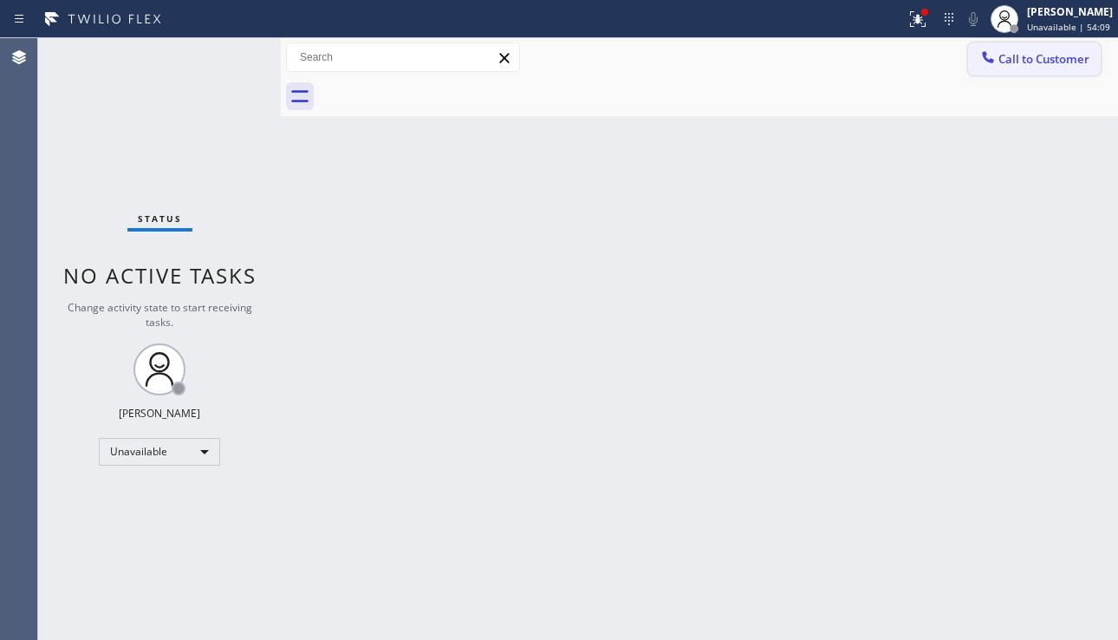
click at [1025, 68] on button "Call to Customer" at bounding box center [1034, 58] width 133 height 33
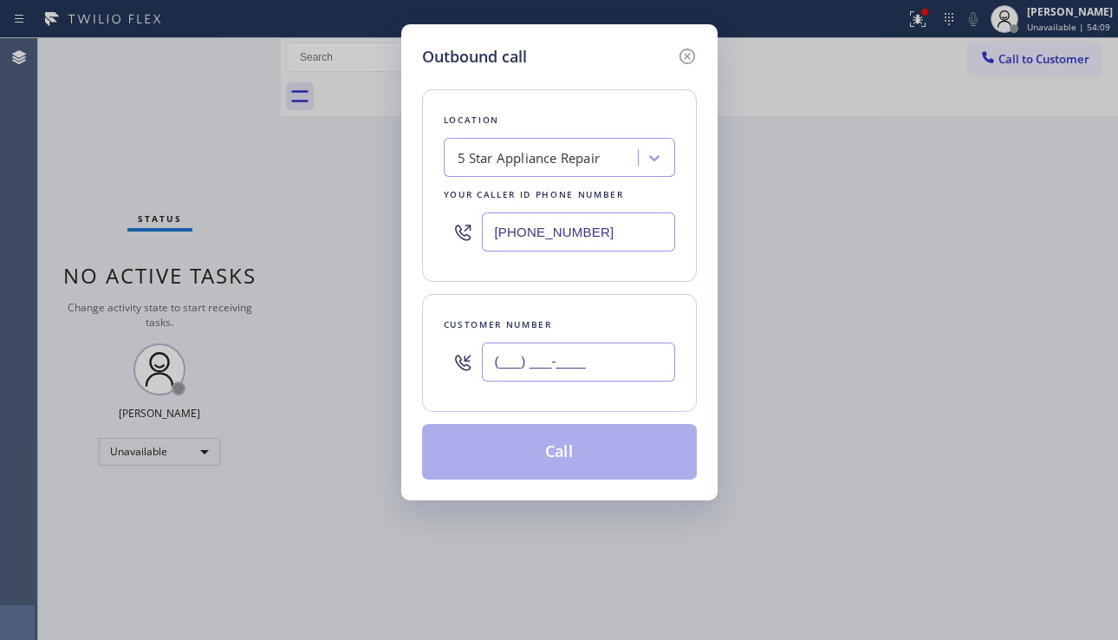
click at [570, 347] on input "(___) ___-____" at bounding box center [578, 361] width 193 height 39
paste input "714) 822-8242"
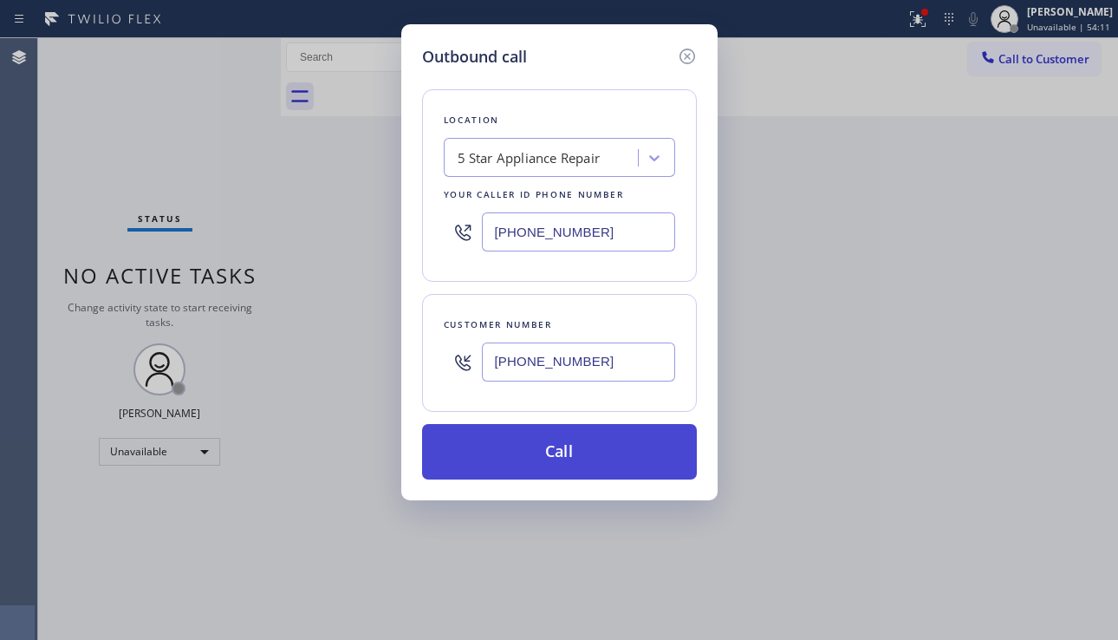
type input "[PHONE_NUMBER]"
click at [570, 456] on button "Call" at bounding box center [559, 451] width 275 height 55
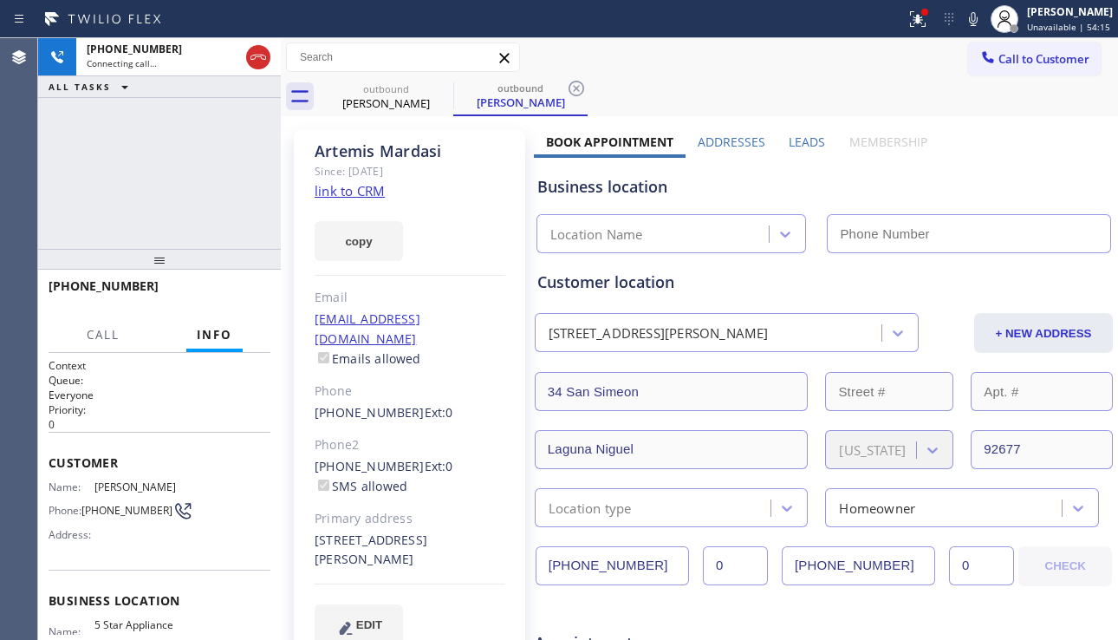
type input "[PHONE_NUMBER]"
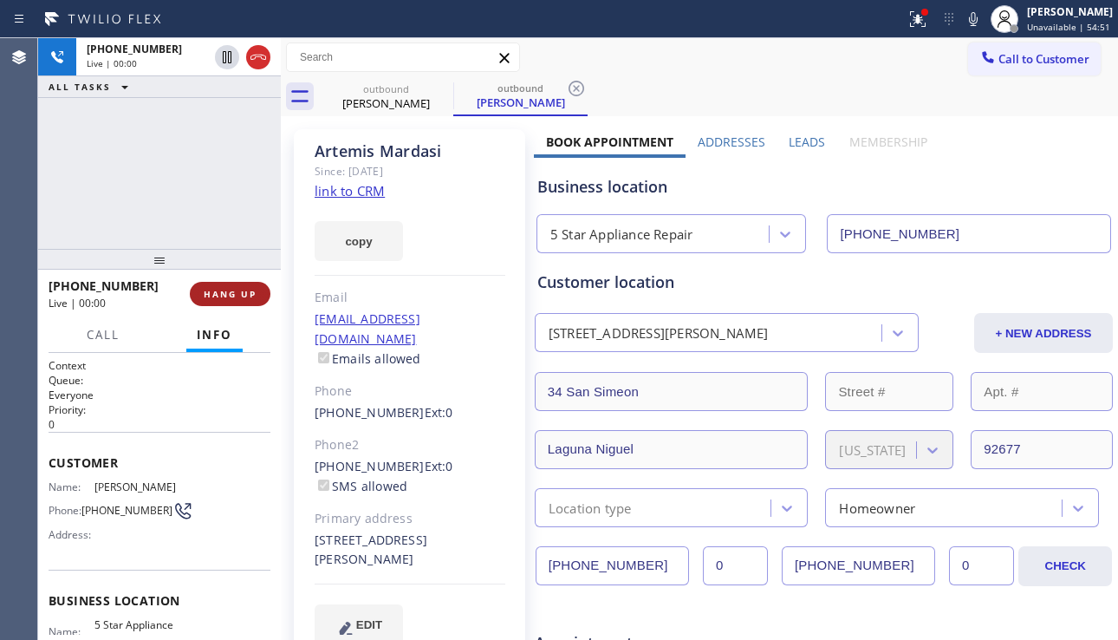
click at [230, 292] on span "HANG UP" at bounding box center [230, 294] width 53 height 12
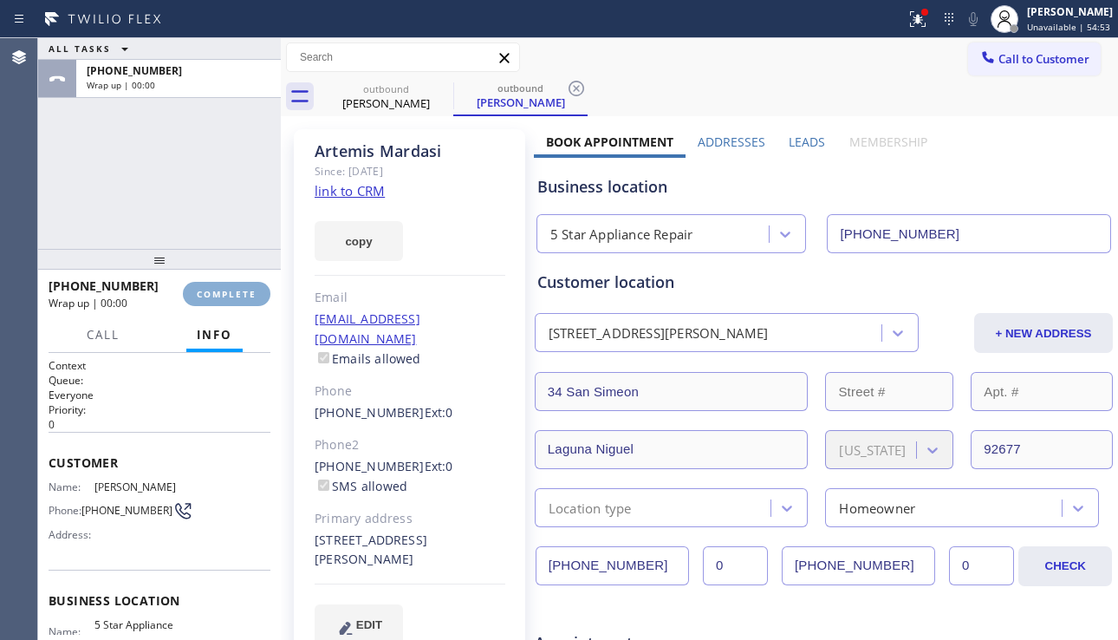
click at [230, 292] on span "COMPLETE" at bounding box center [227, 294] width 60 height 12
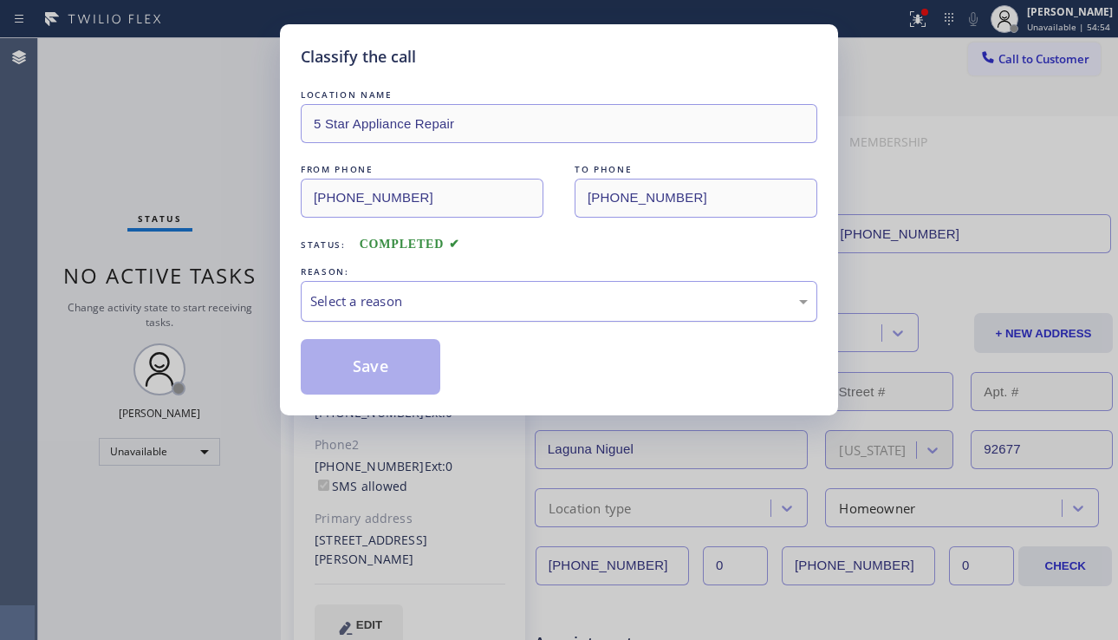
click at [417, 297] on div "Select a reason" at bounding box center [559, 301] width 498 height 20
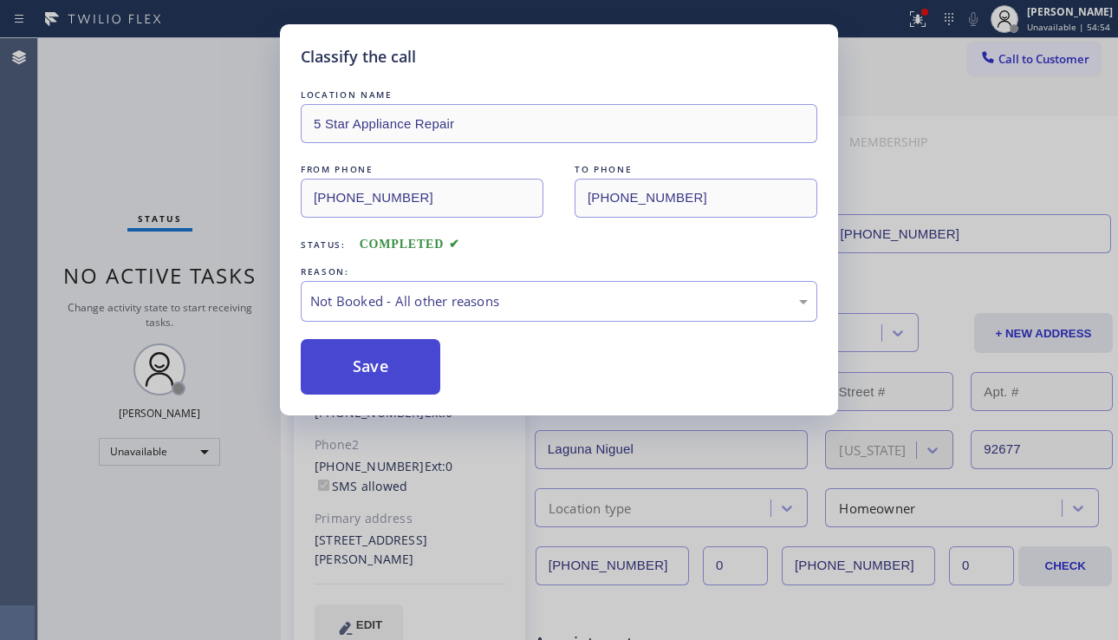
click at [411, 368] on button "Save" at bounding box center [371, 366] width 140 height 55
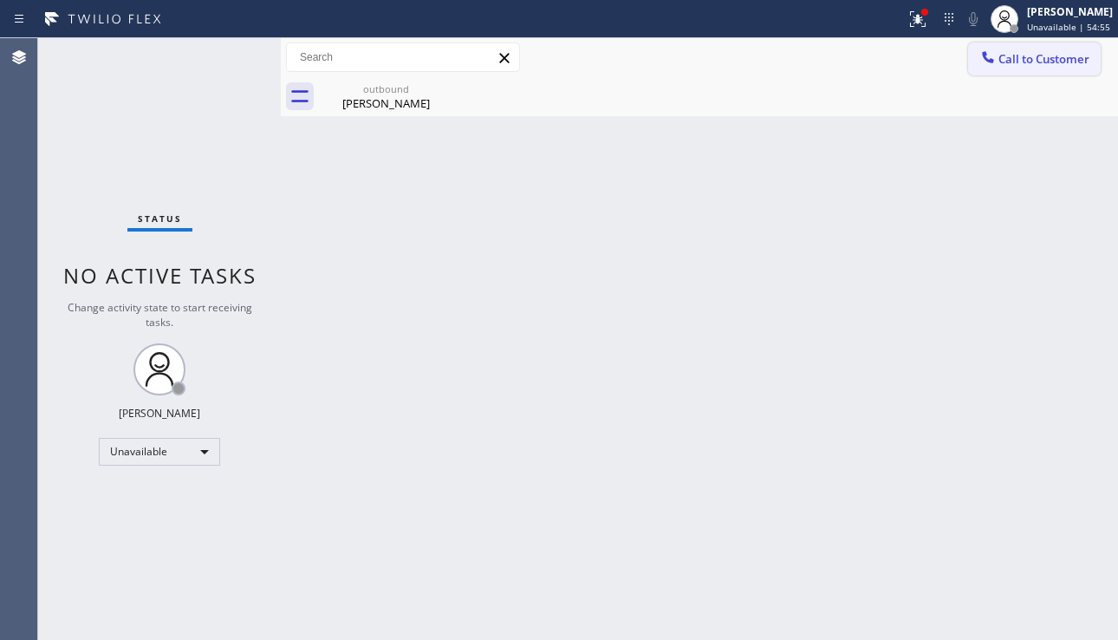
click at [1033, 56] on span "Call to Customer" at bounding box center [1044, 59] width 91 height 16
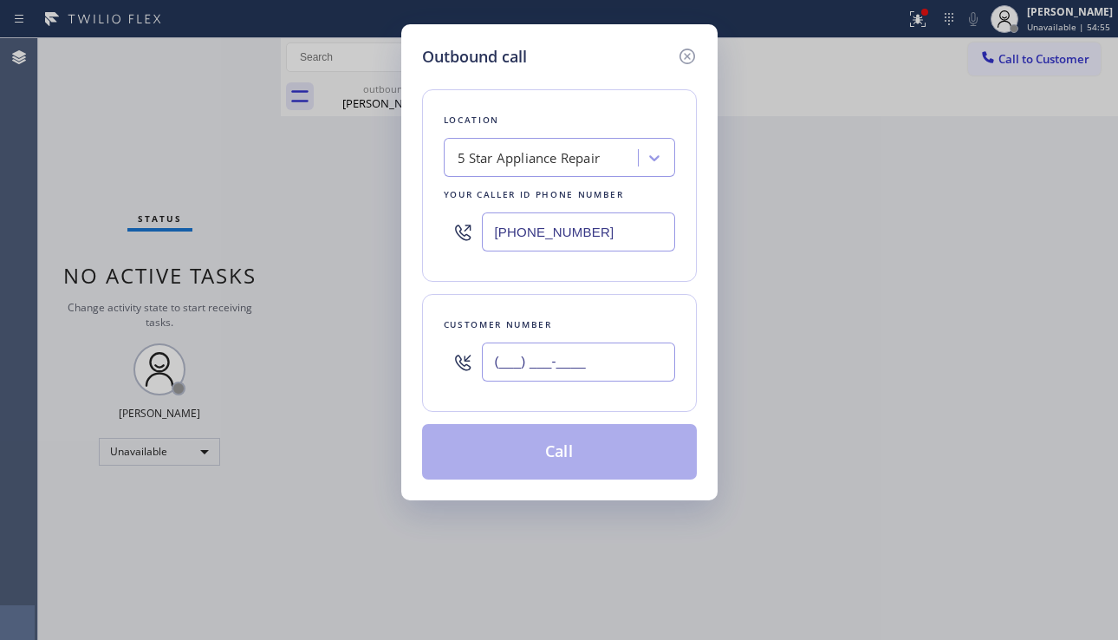
click at [535, 367] on input "(___) ___-____" at bounding box center [578, 361] width 193 height 39
paste input "315) 898-9945"
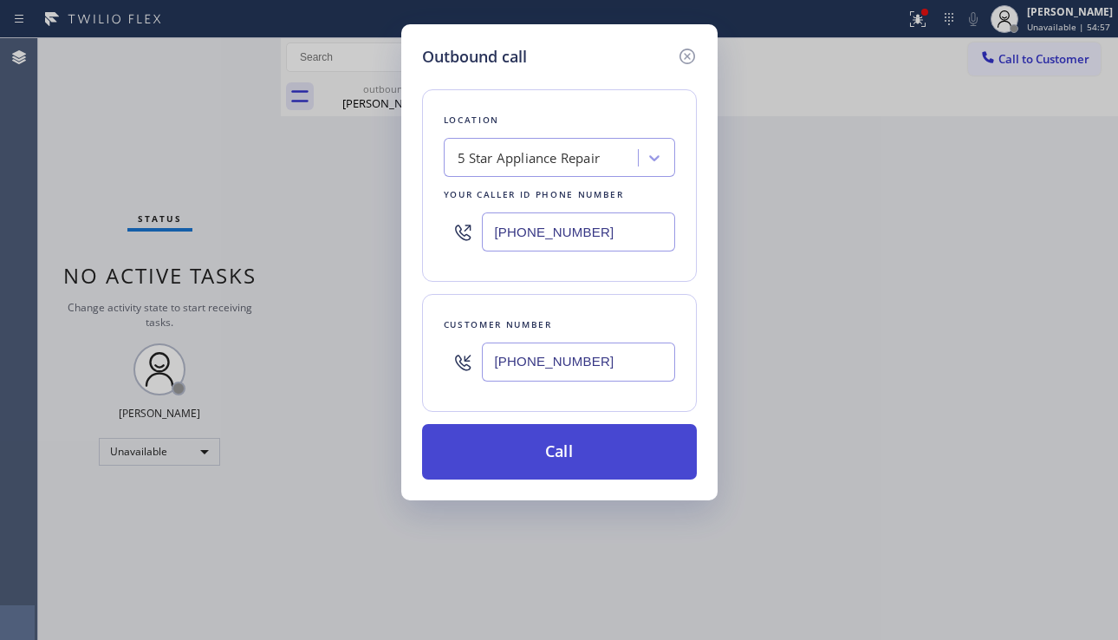
type input "(315) 898-9945"
click at [564, 446] on button "Call" at bounding box center [559, 451] width 275 height 55
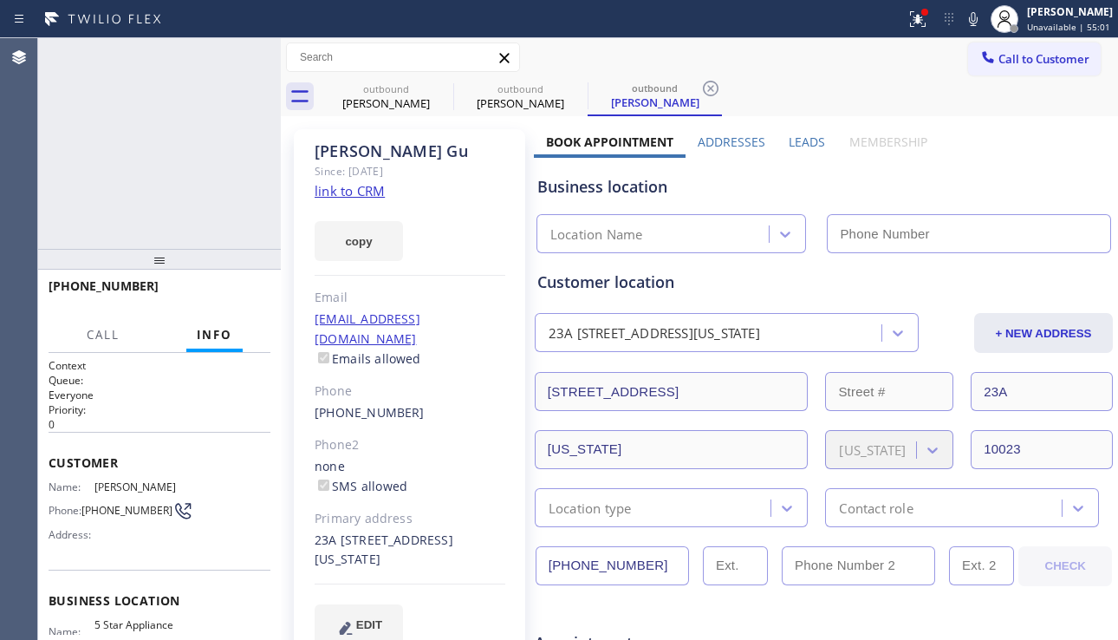
type input "[PHONE_NUMBER]"
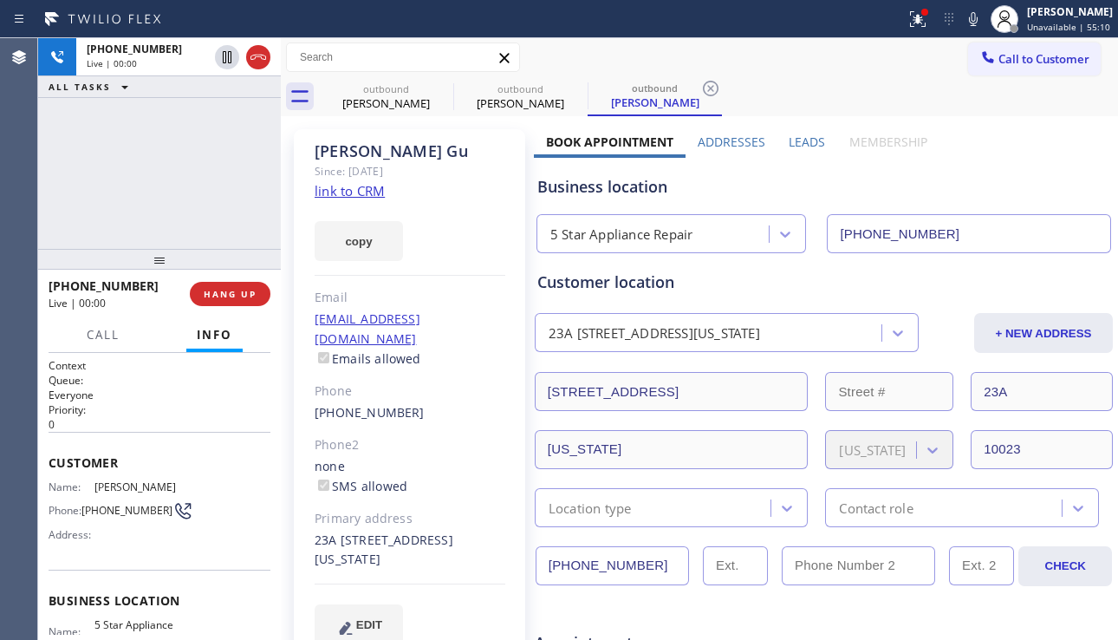
click at [974, 184] on div "Business location" at bounding box center [823, 186] width 573 height 23
click at [811, 147] on label "Leads" at bounding box center [807, 142] width 36 height 16
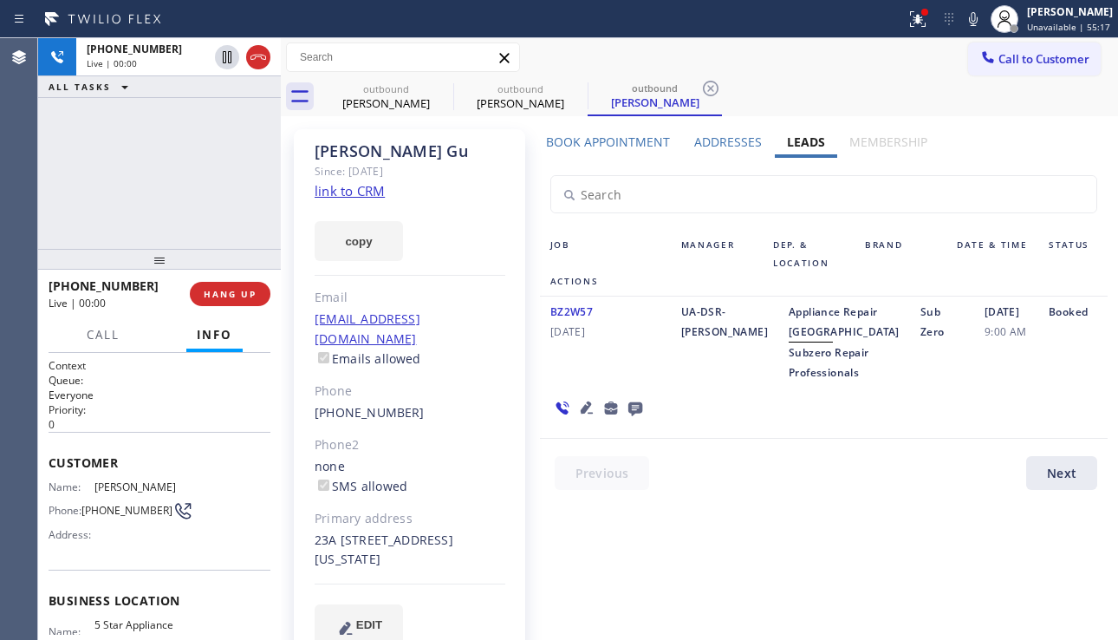
click at [583, 418] on icon at bounding box center [587, 407] width 21 height 21
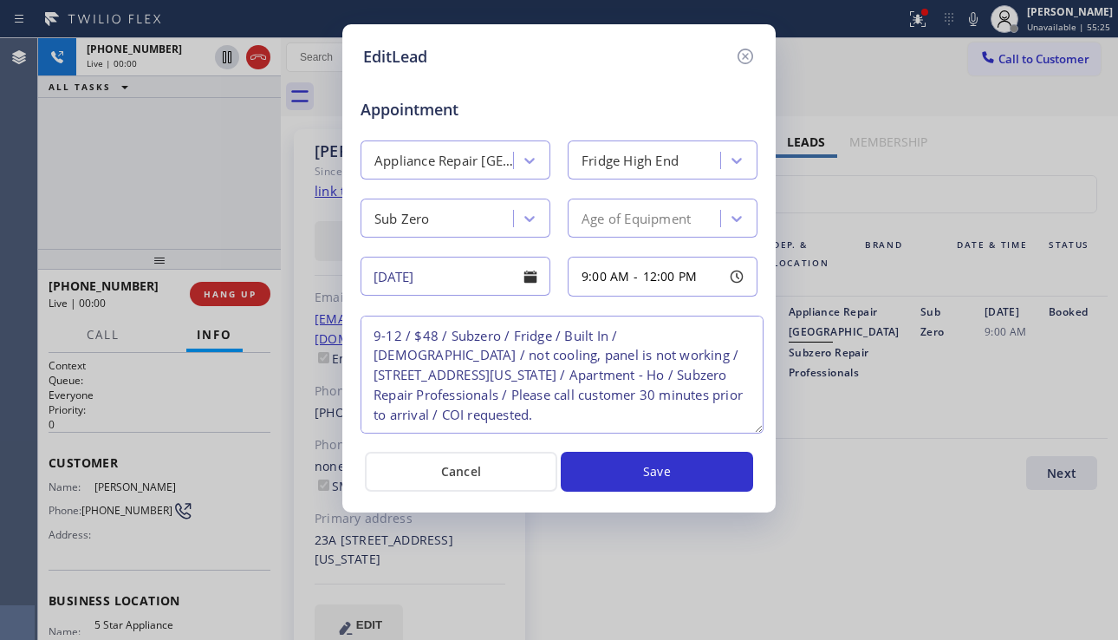
drag, startPoint x: 752, startPoint y: 394, endPoint x: 758, endPoint y: 430, distance: 36.1
click at [758, 430] on textarea "9-12 / $48 / Subzero / Fridge / Built In / 5 -10 years old / not cooling, panel…" at bounding box center [562, 375] width 403 height 118
click at [536, 418] on textarea "9-12 / $48 / Subzero / Fridge / Built In / 5 -10 years old / not cooling, panel…" at bounding box center [562, 375] width 403 height 118
click at [746, 52] on icon at bounding box center [745, 56] width 21 height 21
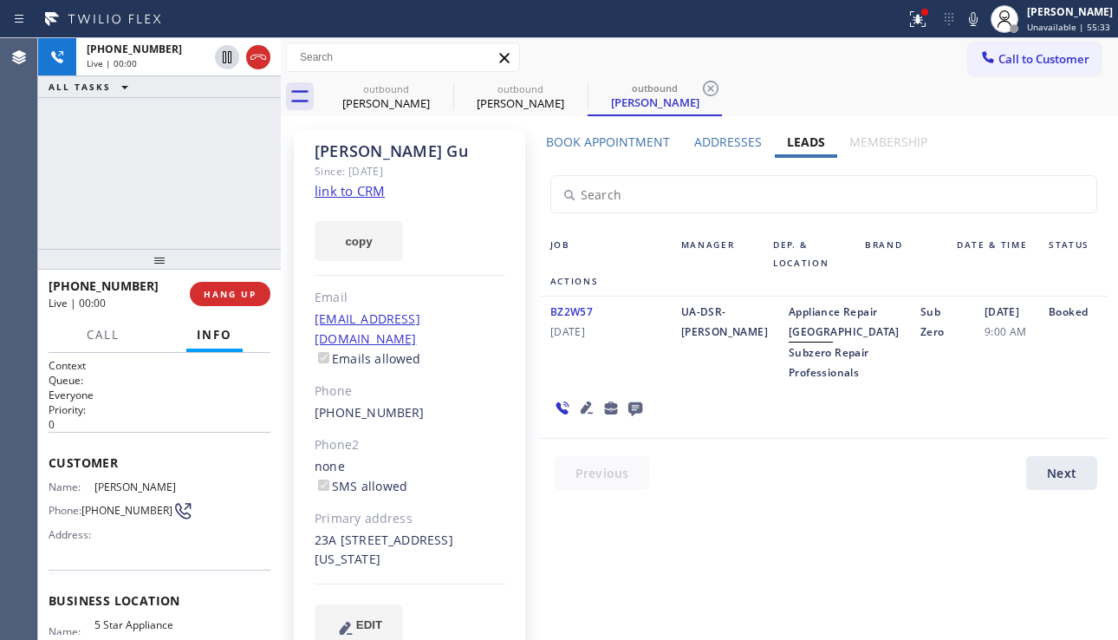
click at [585, 414] on icon at bounding box center [587, 407] width 12 height 12
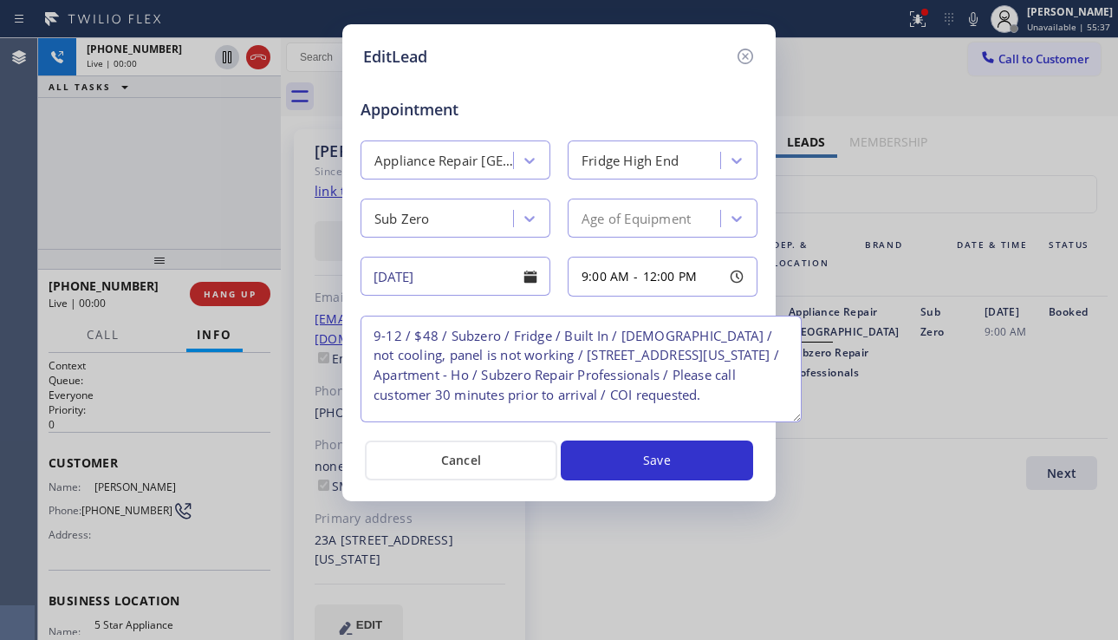
drag, startPoint x: 747, startPoint y: 392, endPoint x: 792, endPoint y: 416, distance: 50.4
click at [792, 416] on textarea "9-12 / $48 / Subzero / Fridge / Built In / 5 -10 years old / not cooling, panel…" at bounding box center [581, 369] width 441 height 107
click at [751, 56] on icon at bounding box center [745, 56] width 21 height 21
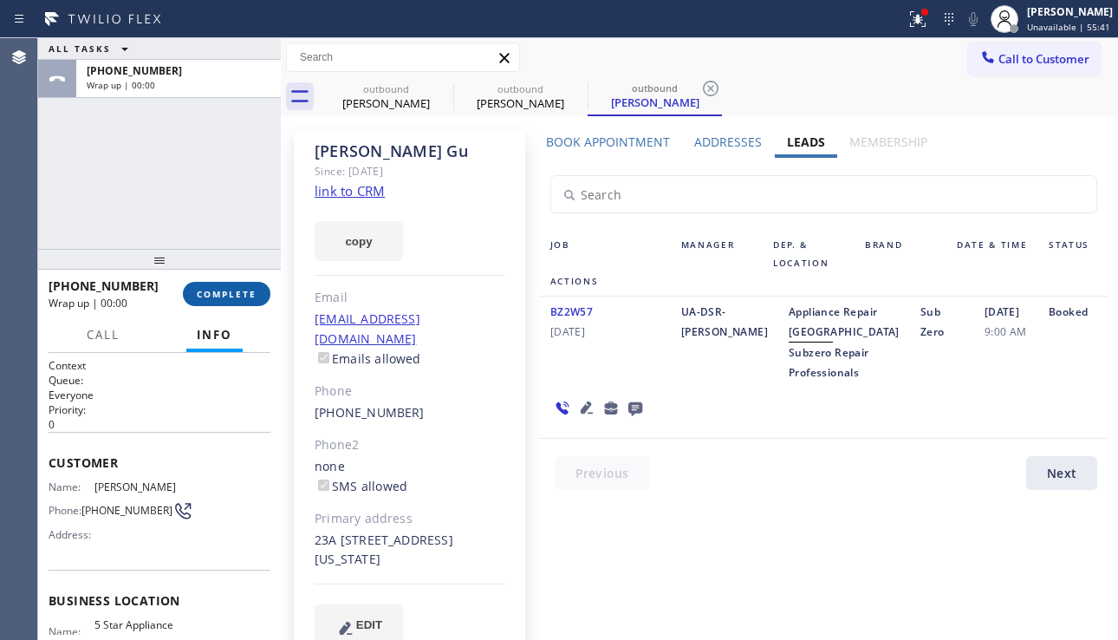
click at [199, 290] on span "COMPLETE" at bounding box center [227, 294] width 60 height 12
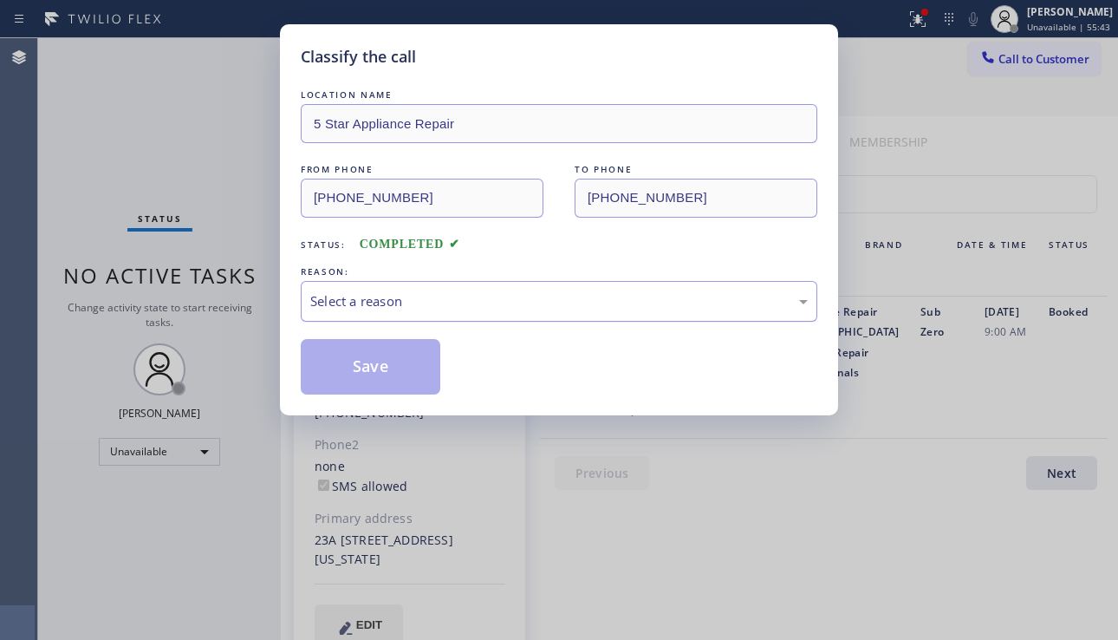
click at [420, 294] on div "Select a reason" at bounding box center [559, 301] width 498 height 20
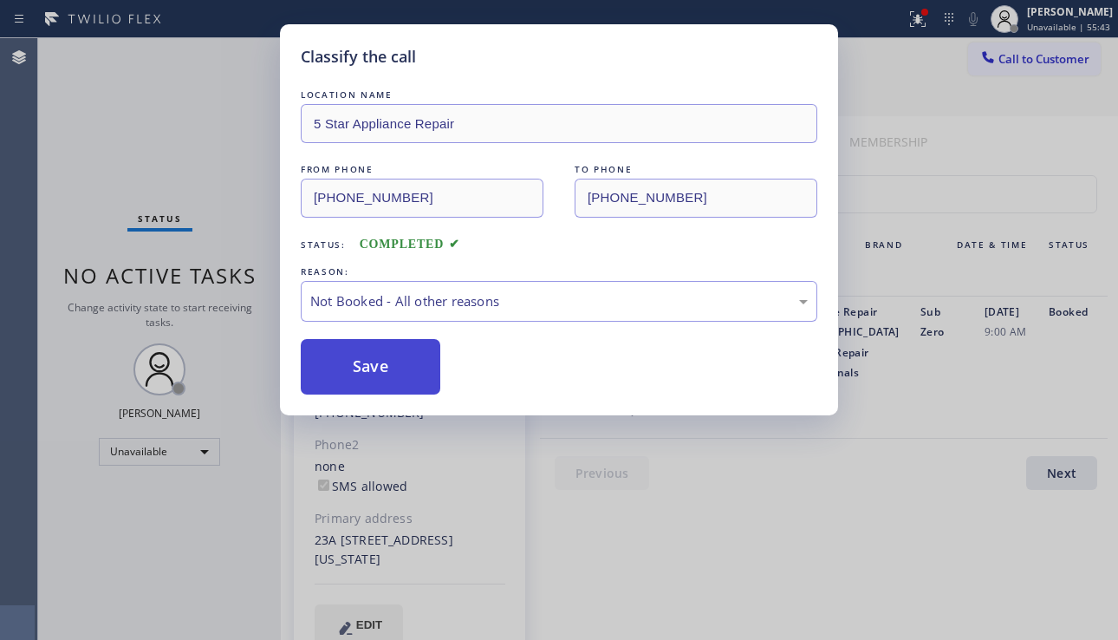
click at [376, 382] on button "Save" at bounding box center [371, 366] width 140 height 55
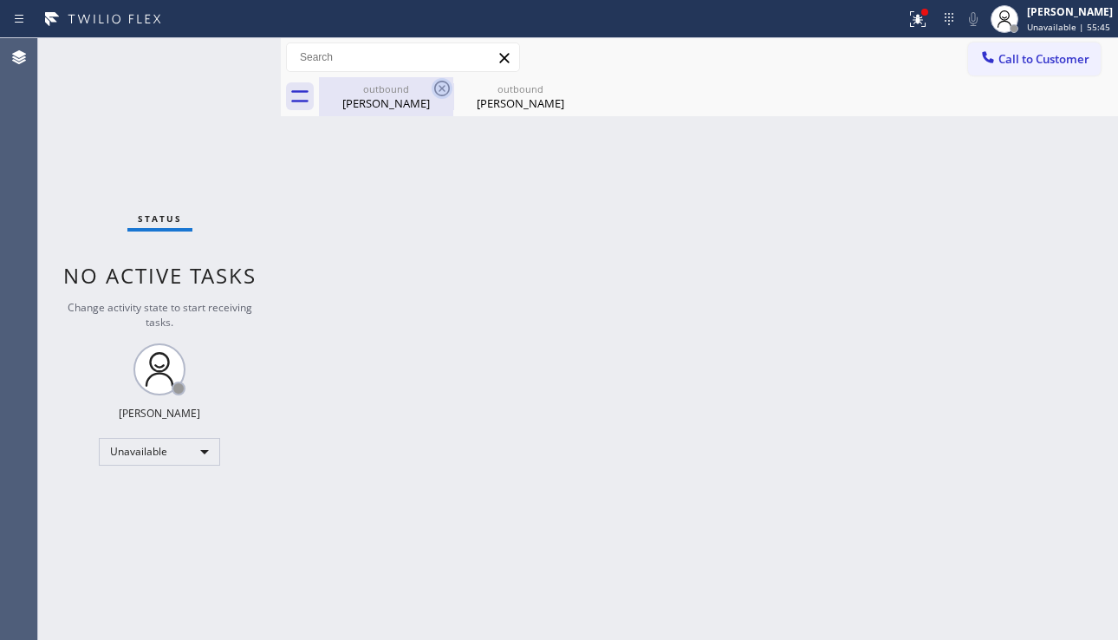
click at [436, 91] on icon at bounding box center [442, 89] width 16 height 16
click at [0, 0] on icon at bounding box center [0, 0] width 0 height 0
click at [436, 90] on div at bounding box center [718, 96] width 799 height 39
click at [1033, 68] on button "Call to Customer" at bounding box center [1034, 58] width 133 height 33
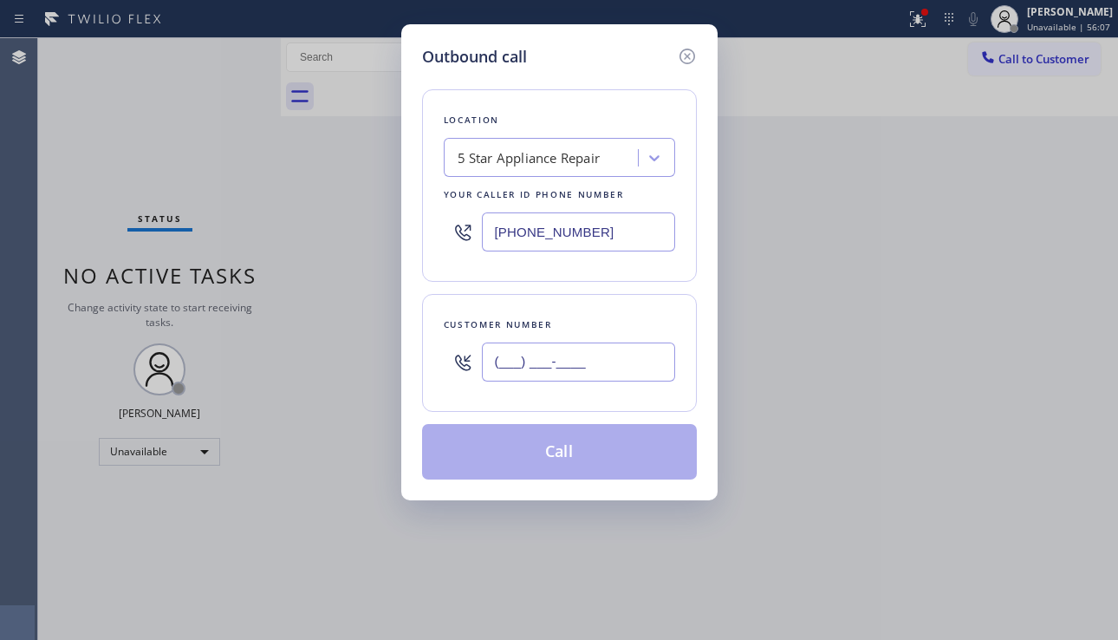
click at [563, 365] on input "(___) ___-____" at bounding box center [578, 361] width 193 height 39
paste input "650) 714-9084"
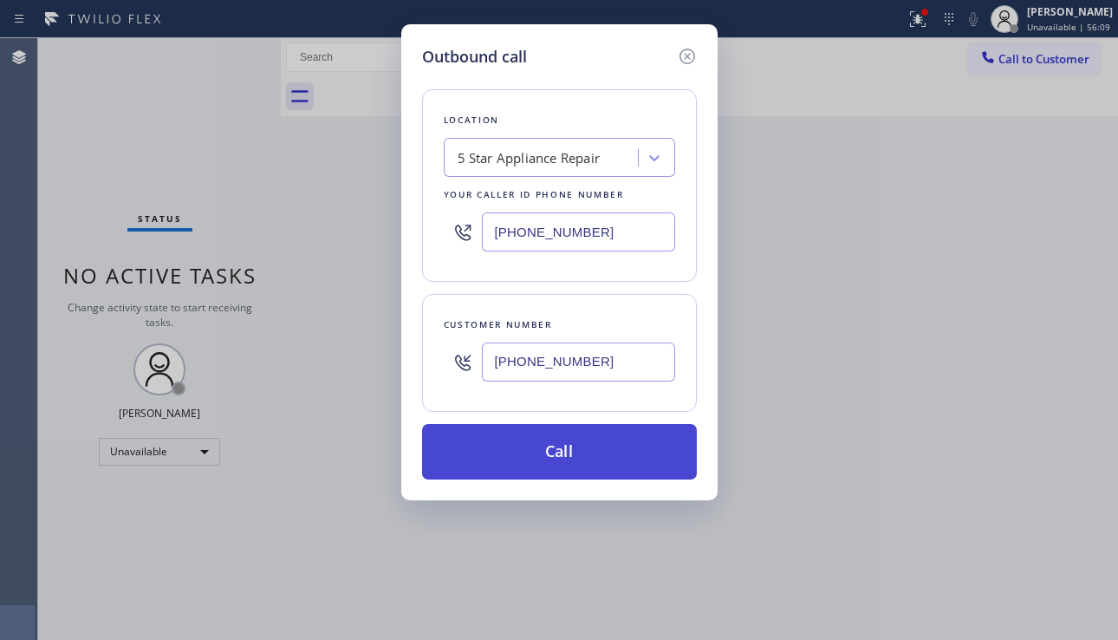
type input "(650) 714-9084"
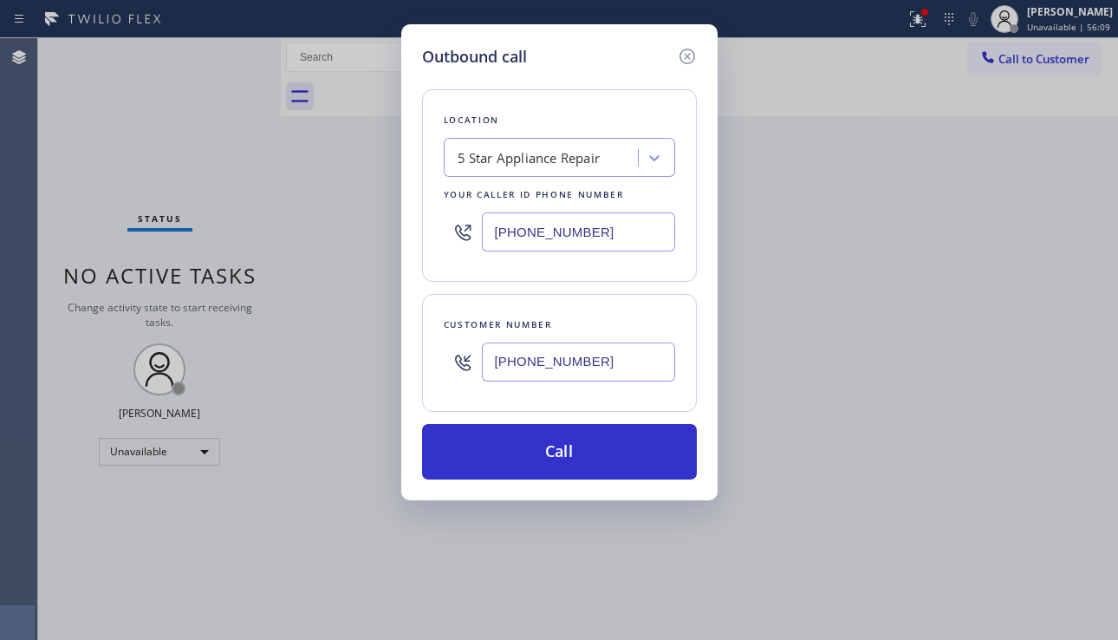
drag, startPoint x: 557, startPoint y: 440, endPoint x: 596, endPoint y: 411, distance: 48.4
click at [557, 440] on button "Call" at bounding box center [559, 451] width 275 height 55
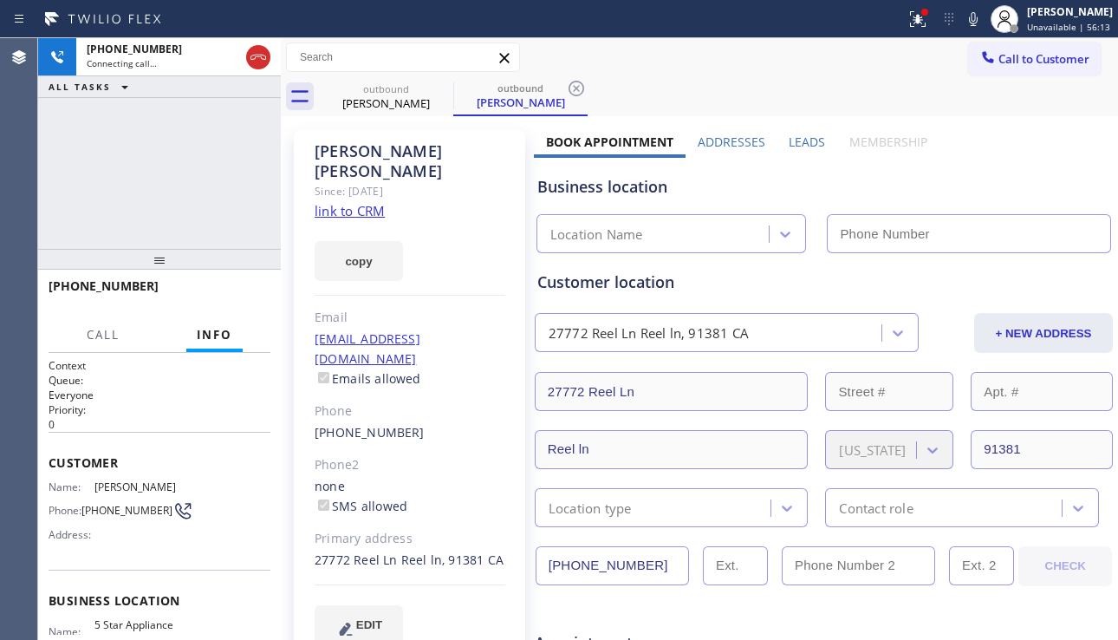
type input "[PHONE_NUMBER]"
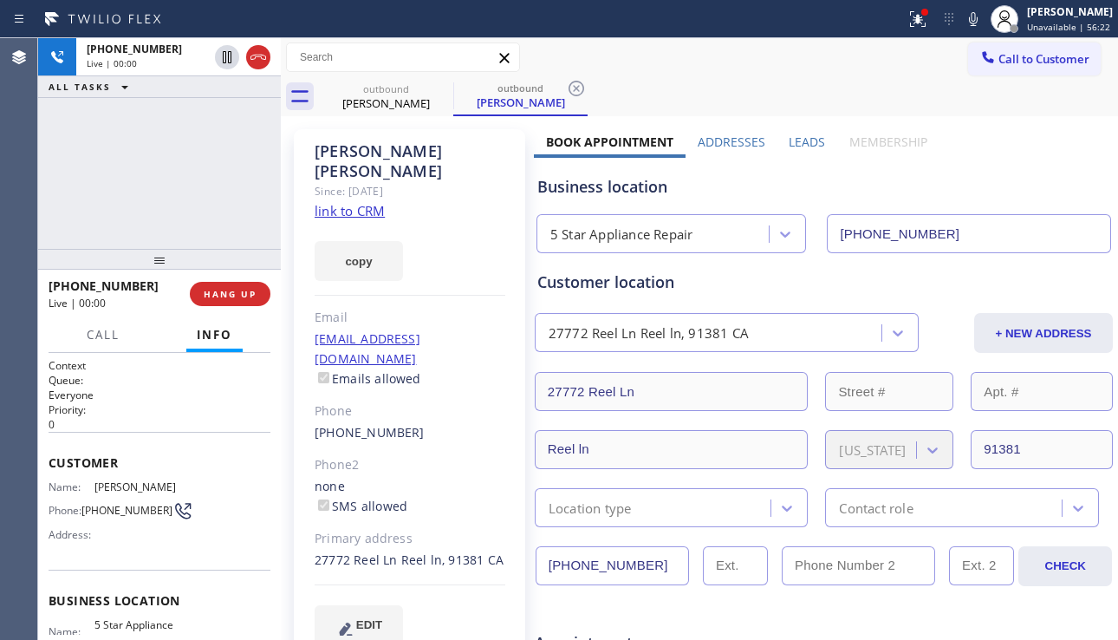
click at [1001, 186] on div "Business location" at bounding box center [823, 186] width 573 height 23
click at [237, 295] on span "HANG UP" at bounding box center [230, 294] width 53 height 12
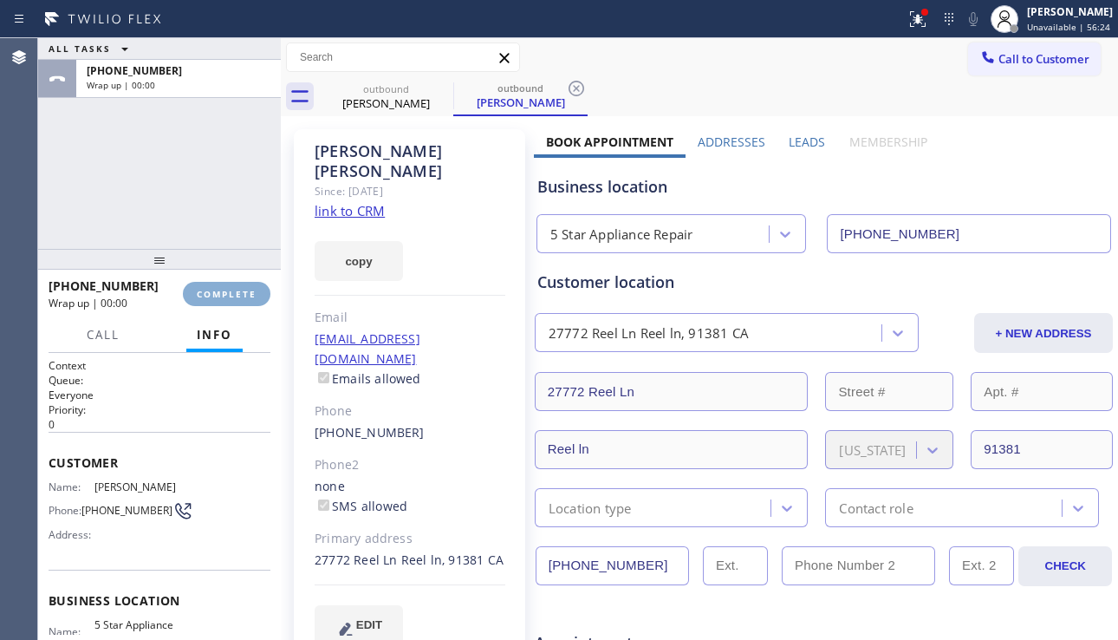
click at [237, 295] on span "COMPLETE" at bounding box center [227, 294] width 60 height 12
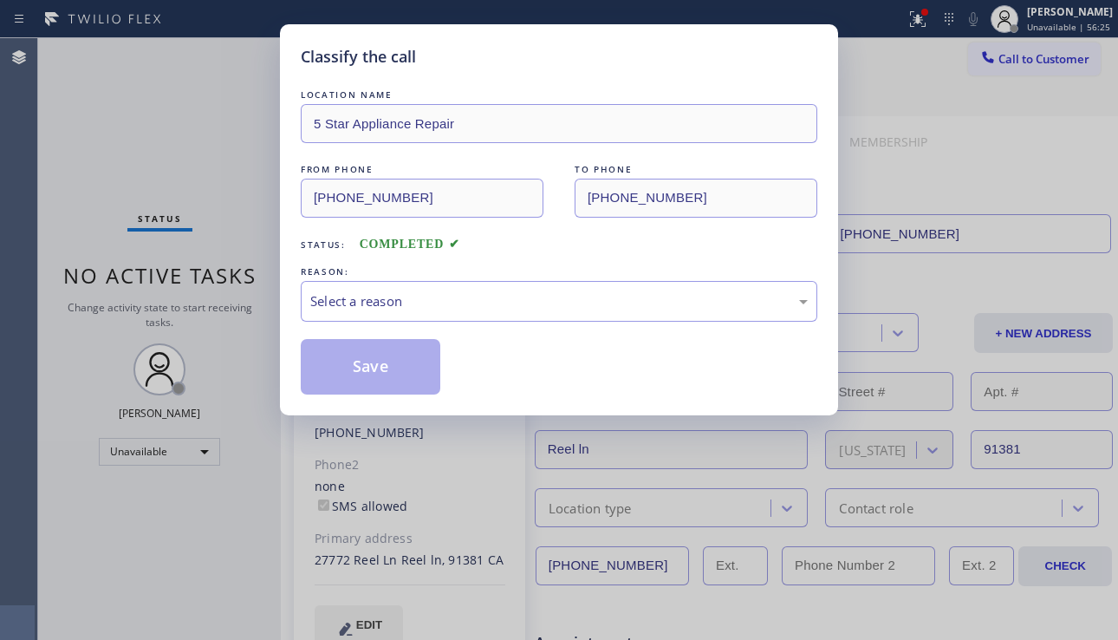
click at [483, 324] on div "LOCATION NAME 5 Star Appliance Repair FROM PHONE (855) 731-4952 TO PHONE (650) …" at bounding box center [559, 240] width 517 height 309
click at [492, 308] on div "Select a reason" at bounding box center [559, 301] width 498 height 20
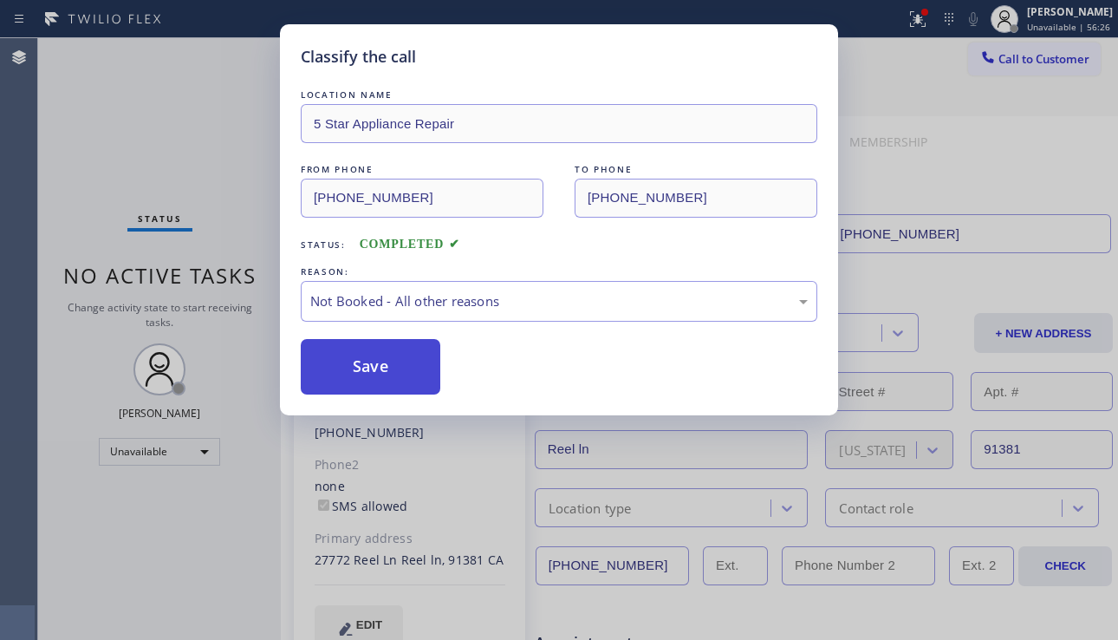
drag, startPoint x: 390, startPoint y: 366, endPoint x: 1043, endPoint y: 178, distance: 679.4
click at [390, 365] on button "Save" at bounding box center [371, 366] width 140 height 55
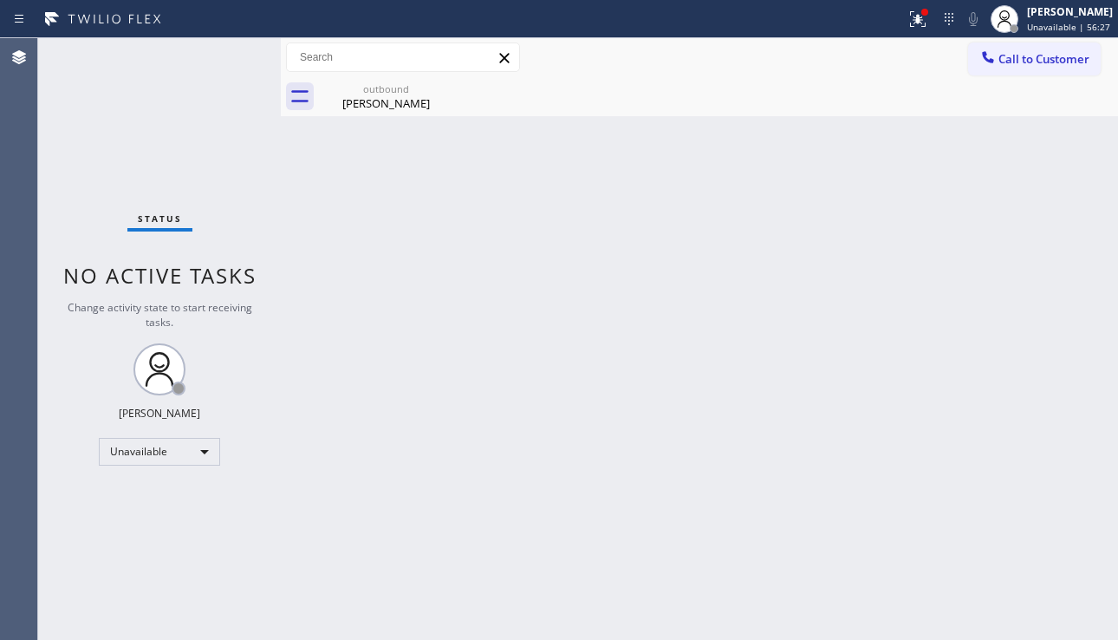
click at [1011, 64] on span "Call to Customer" at bounding box center [1044, 59] width 91 height 16
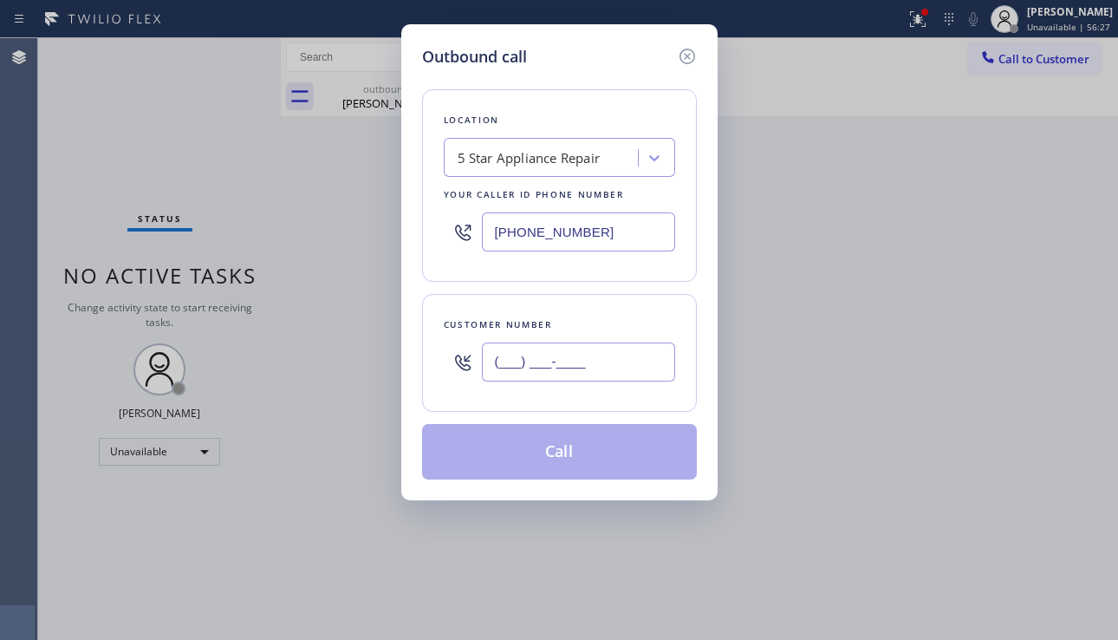
click at [577, 350] on input "(___) ___-____" at bounding box center [578, 361] width 193 height 39
paste input "213) 948-0292"
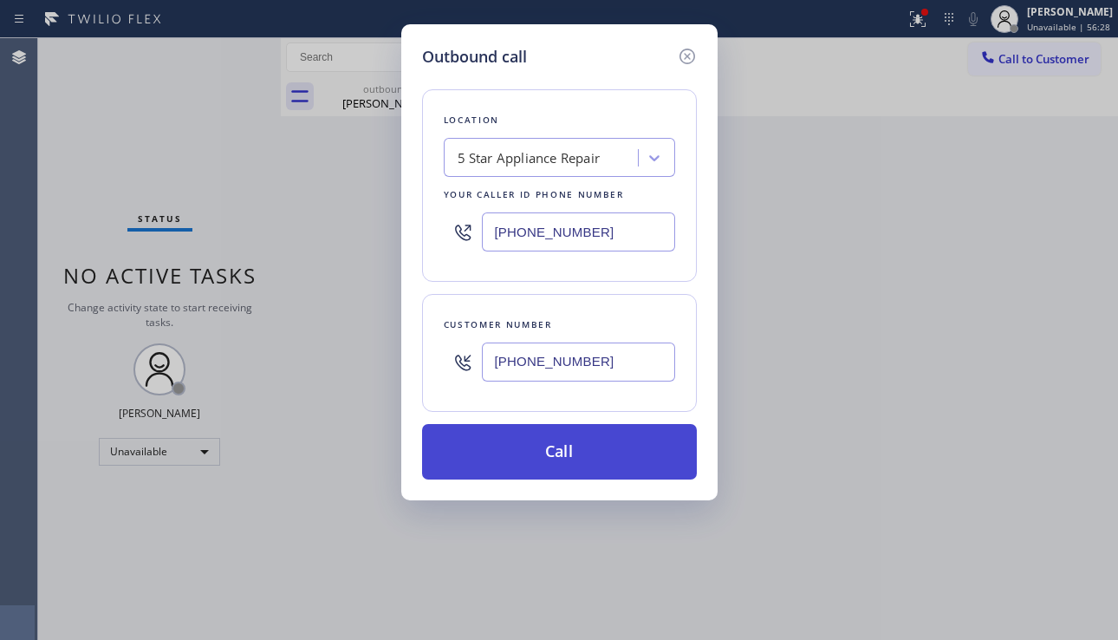
type input "(213) 948-0292"
click at [560, 438] on button "Call" at bounding box center [559, 451] width 275 height 55
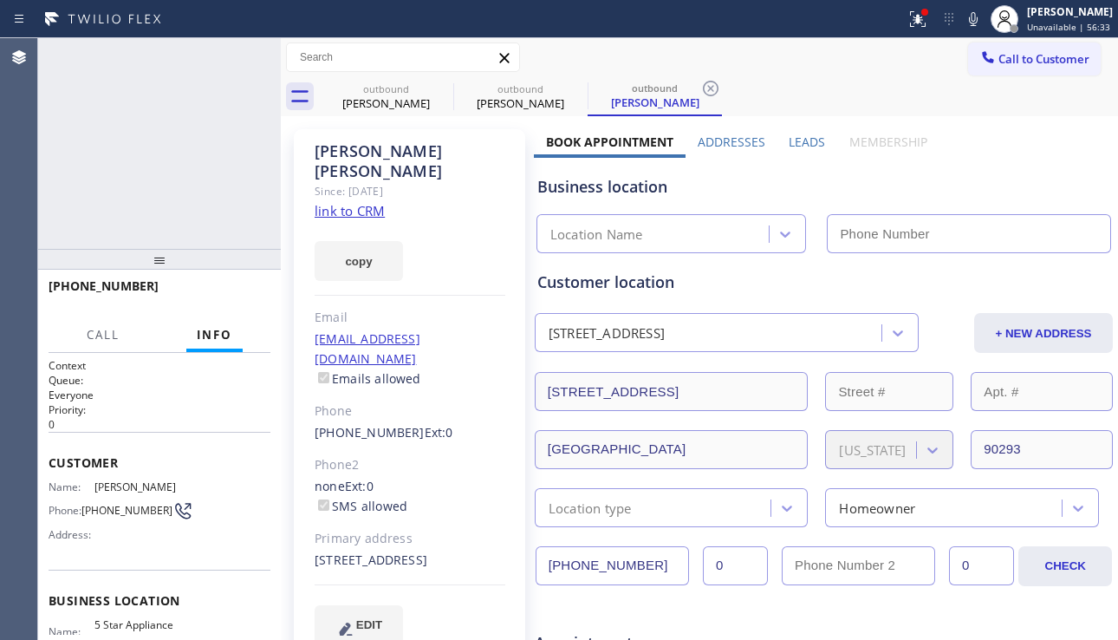
type input "[PHONE_NUMBER]"
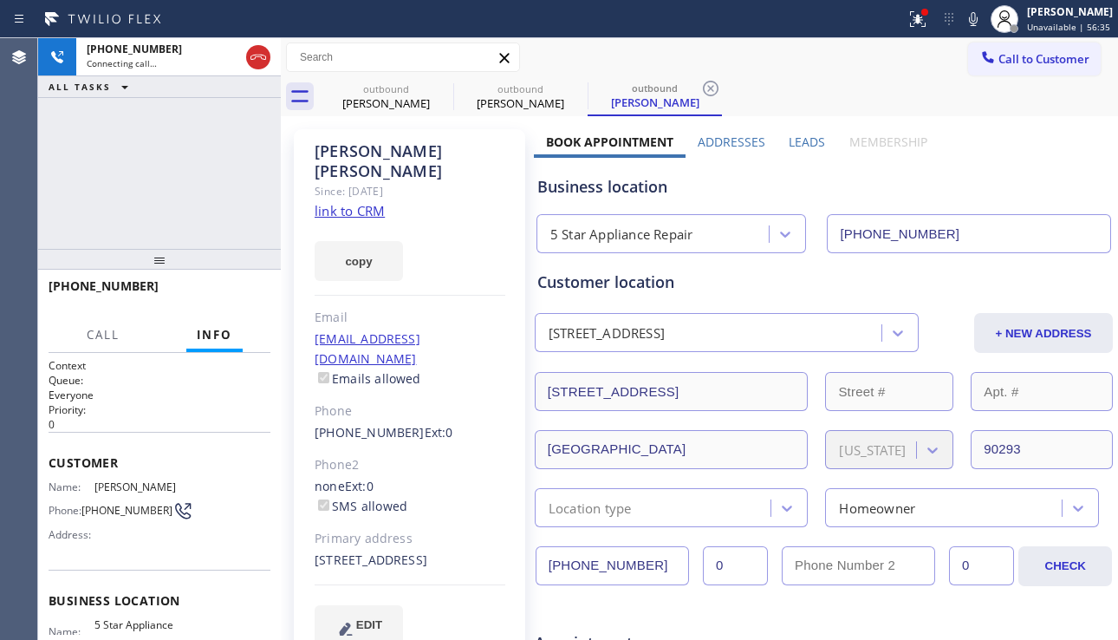
click at [790, 139] on label "Leads" at bounding box center [807, 142] width 36 height 16
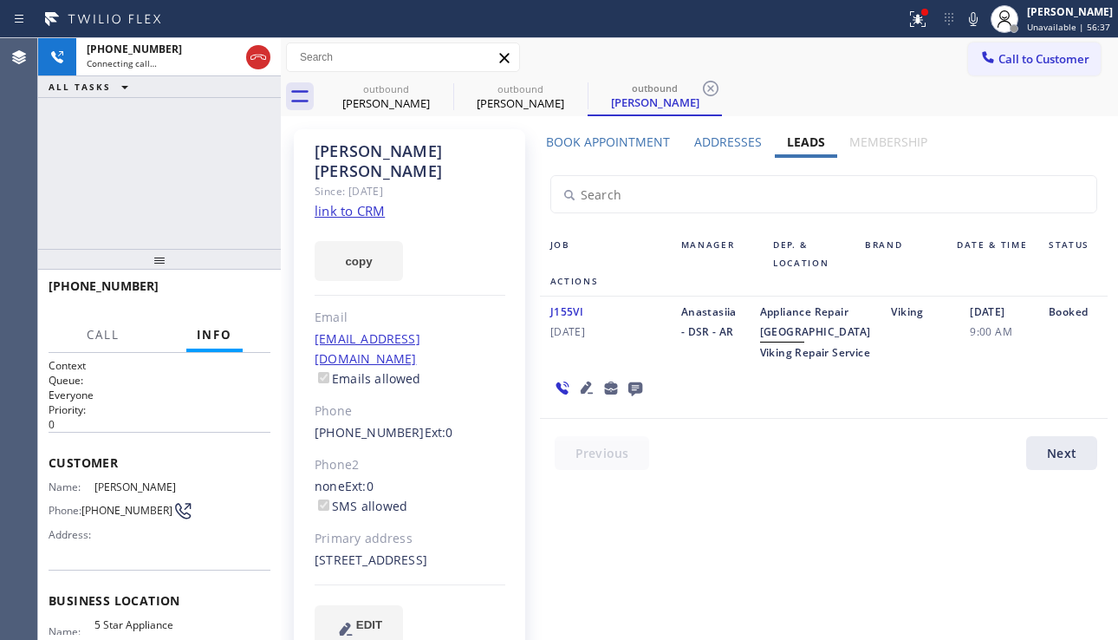
click at [581, 394] on icon at bounding box center [587, 387] width 12 height 12
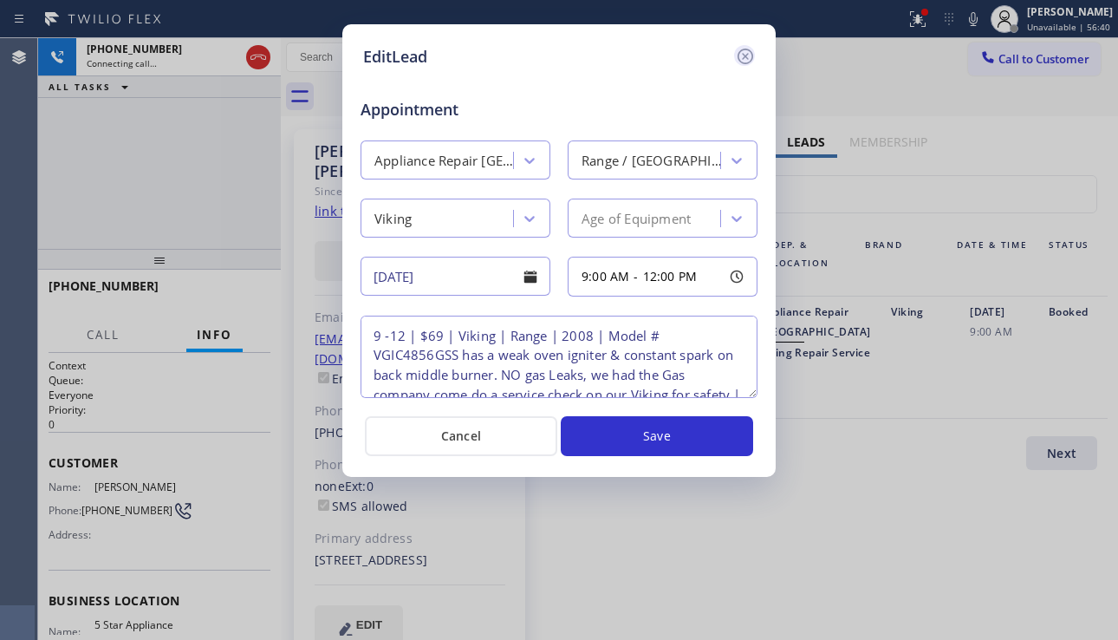
click at [739, 54] on icon at bounding box center [746, 57] width 16 height 16
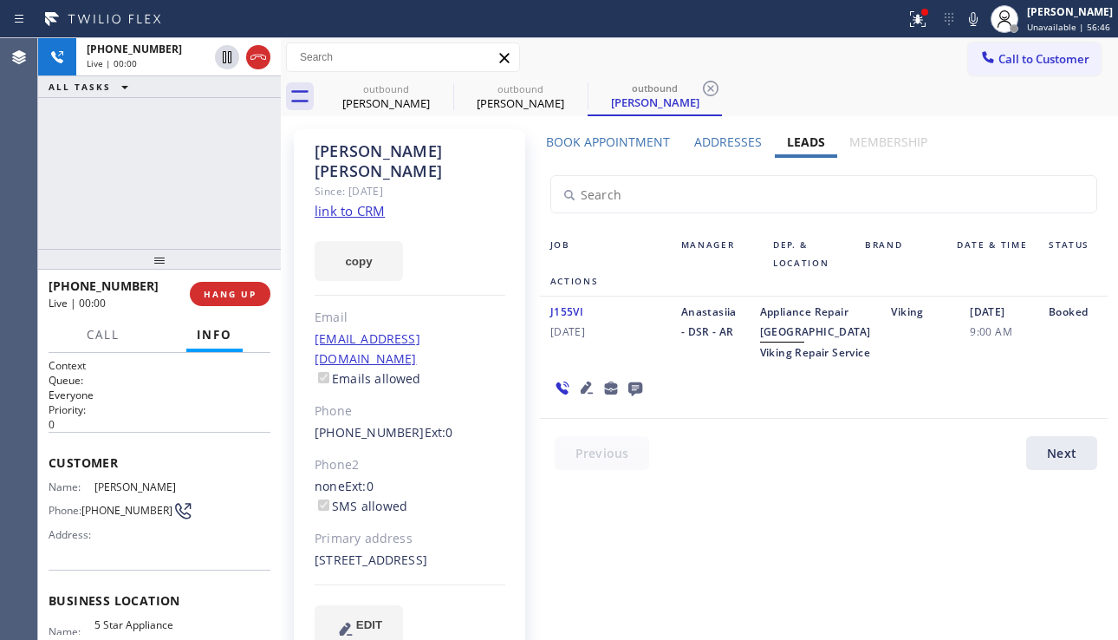
click at [583, 394] on icon at bounding box center [587, 387] width 12 height 12
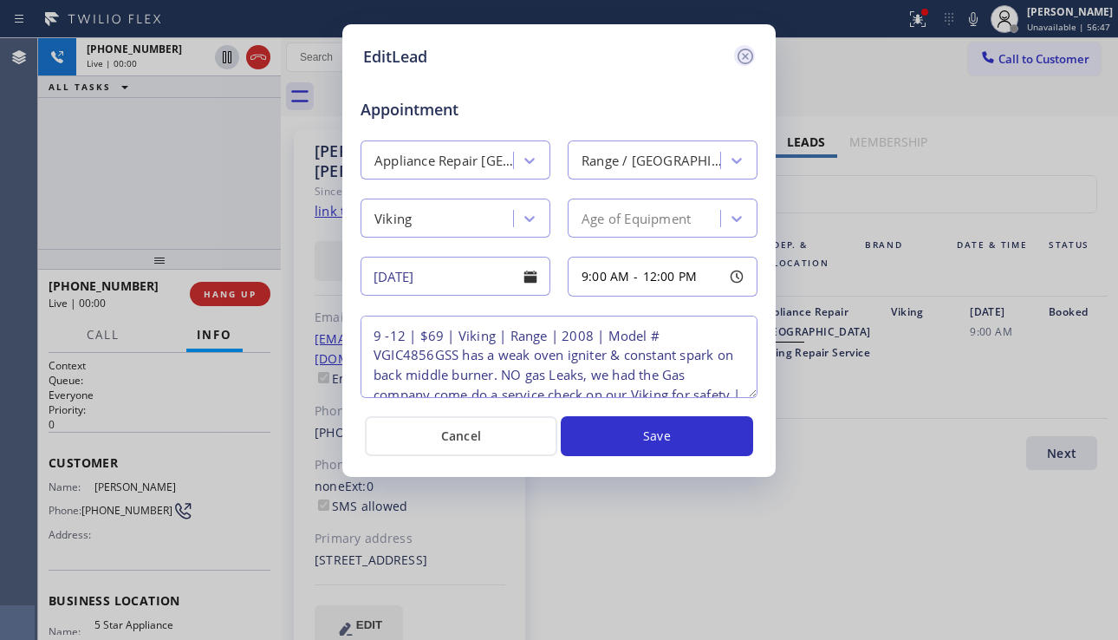
click at [736, 51] on icon at bounding box center [745, 56] width 21 height 21
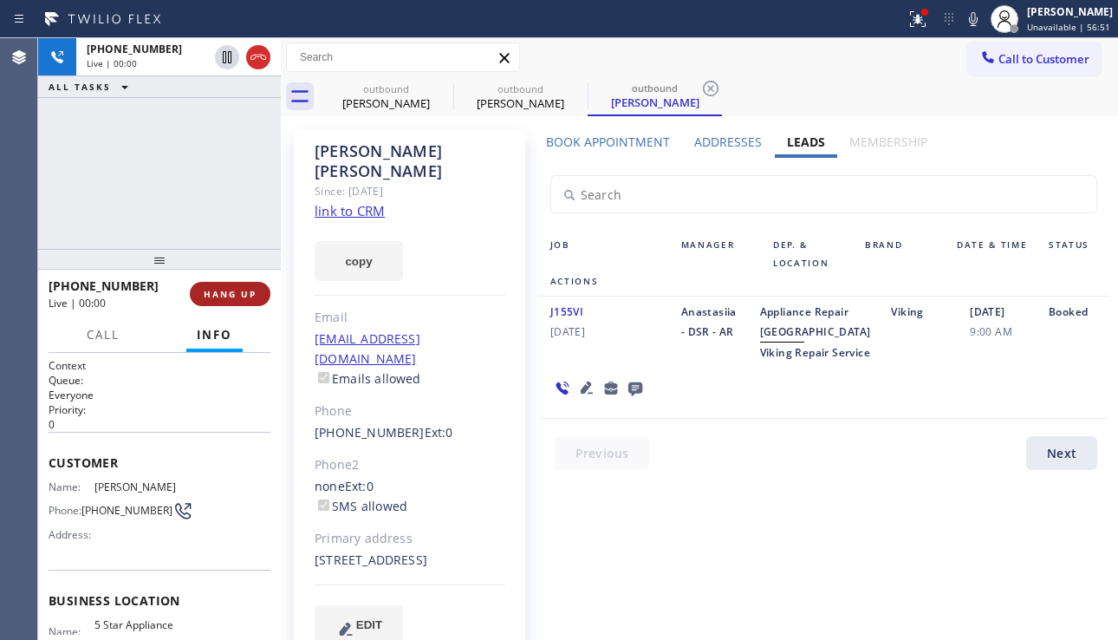
click at [223, 294] on span "HANG UP" at bounding box center [230, 294] width 53 height 12
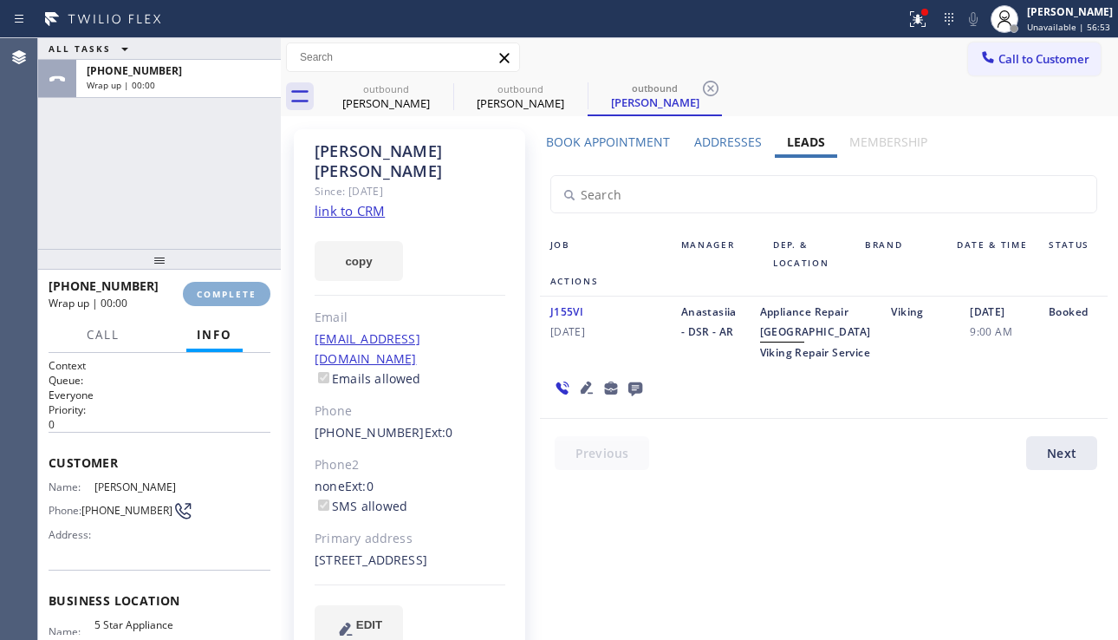
click at [223, 294] on span "COMPLETE" at bounding box center [227, 294] width 60 height 12
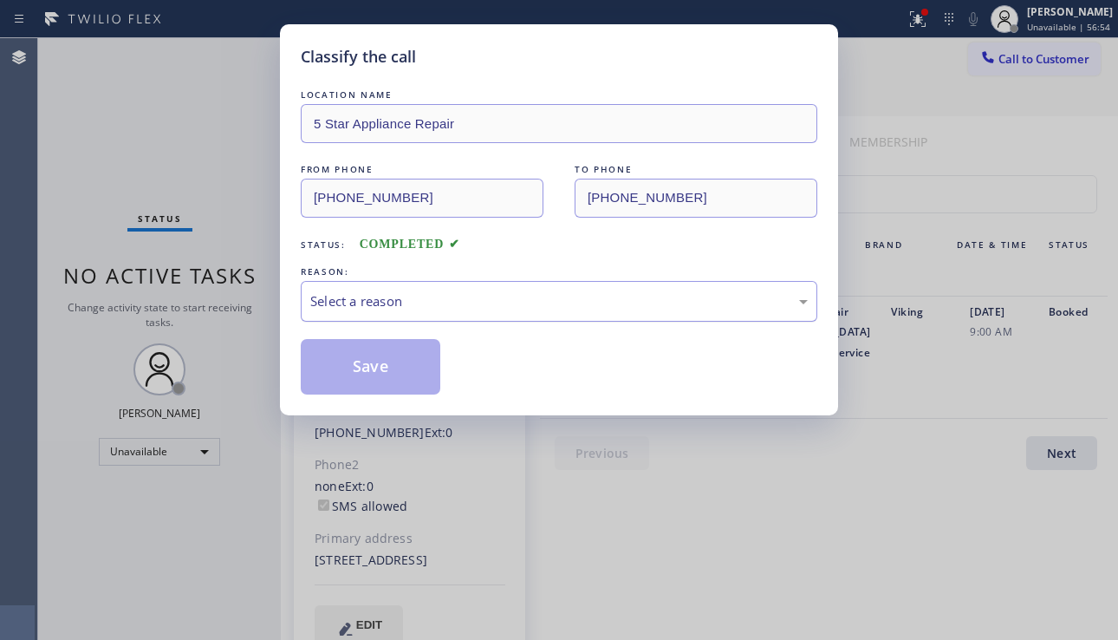
click at [504, 295] on div "Select a reason" at bounding box center [559, 301] width 498 height 20
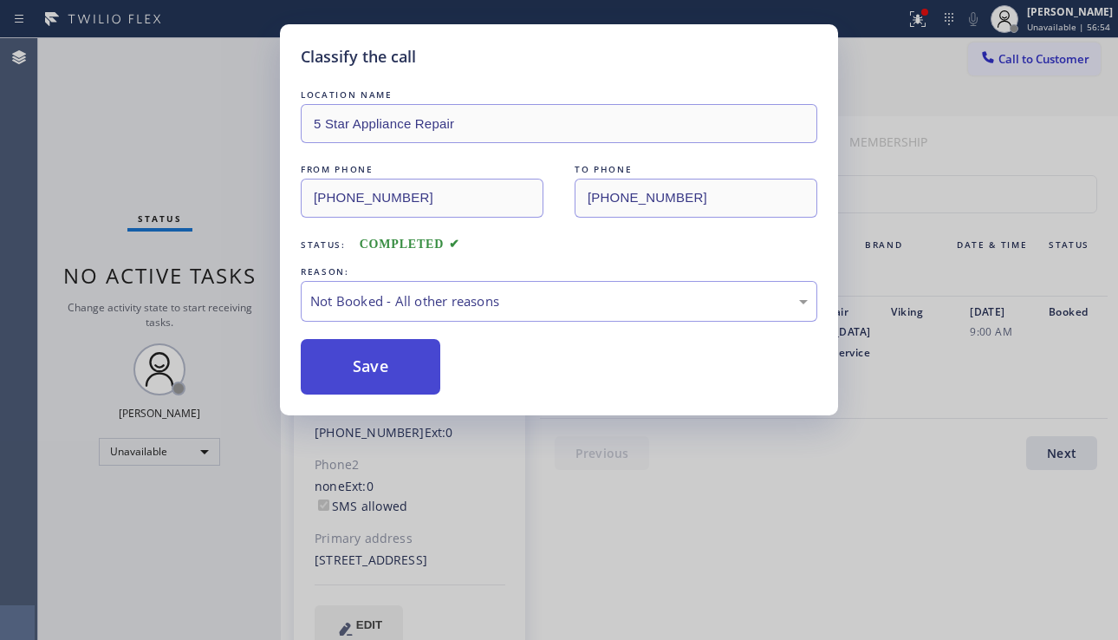
click at [381, 372] on button "Save" at bounding box center [371, 366] width 140 height 55
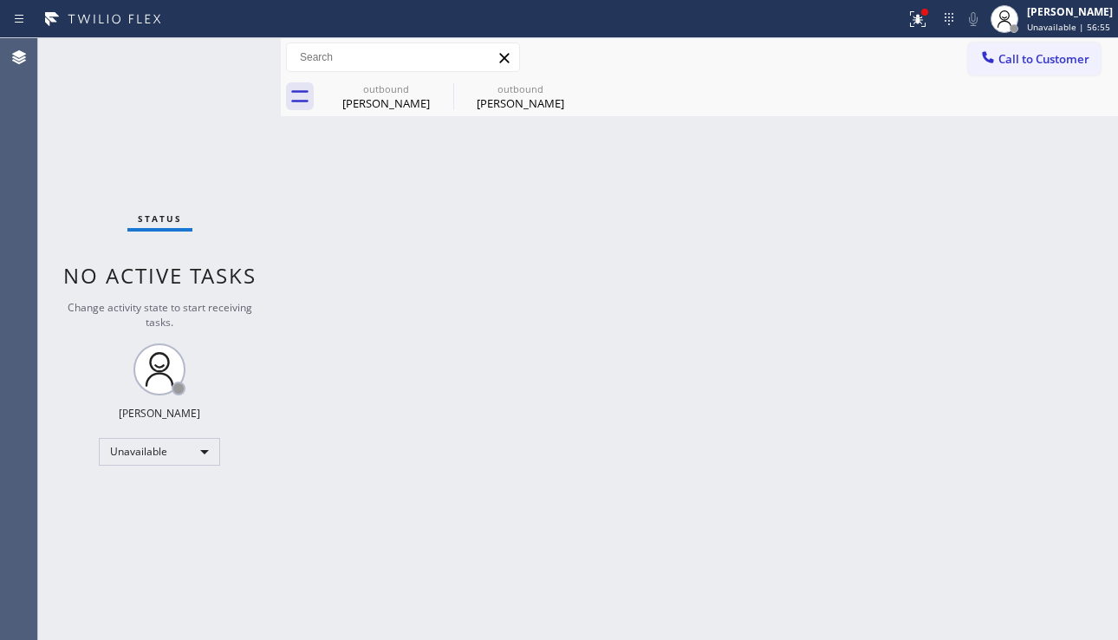
click at [989, 67] on div at bounding box center [988, 59] width 21 height 21
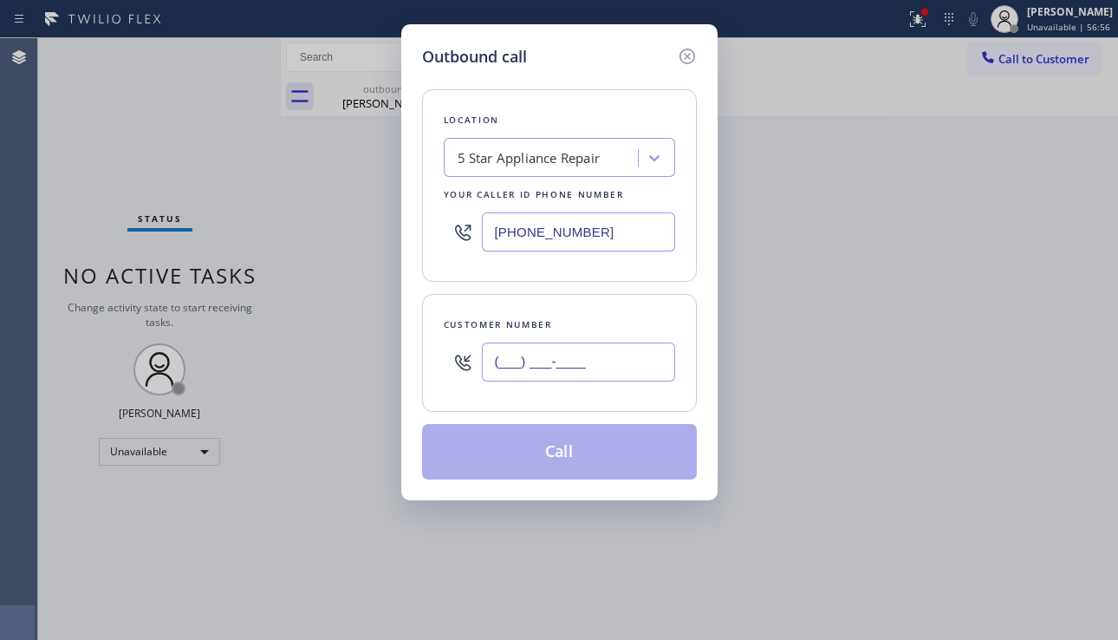
click at [571, 349] on input "(___) ___-____" at bounding box center [578, 361] width 193 height 39
paste input "832) 585-2950"
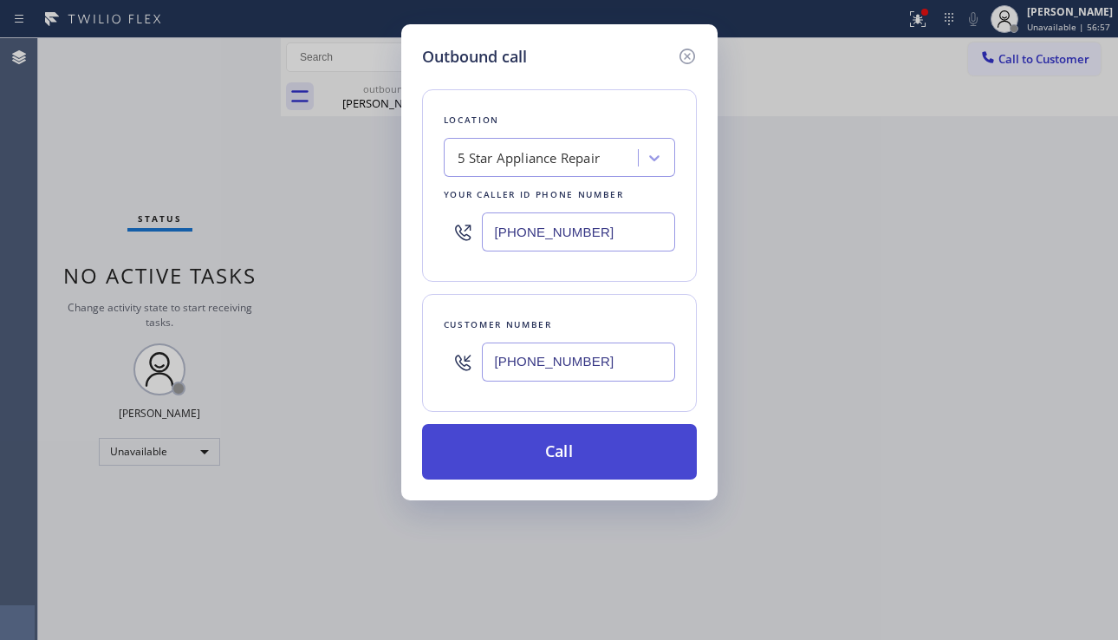
type input "(832) 585-2950"
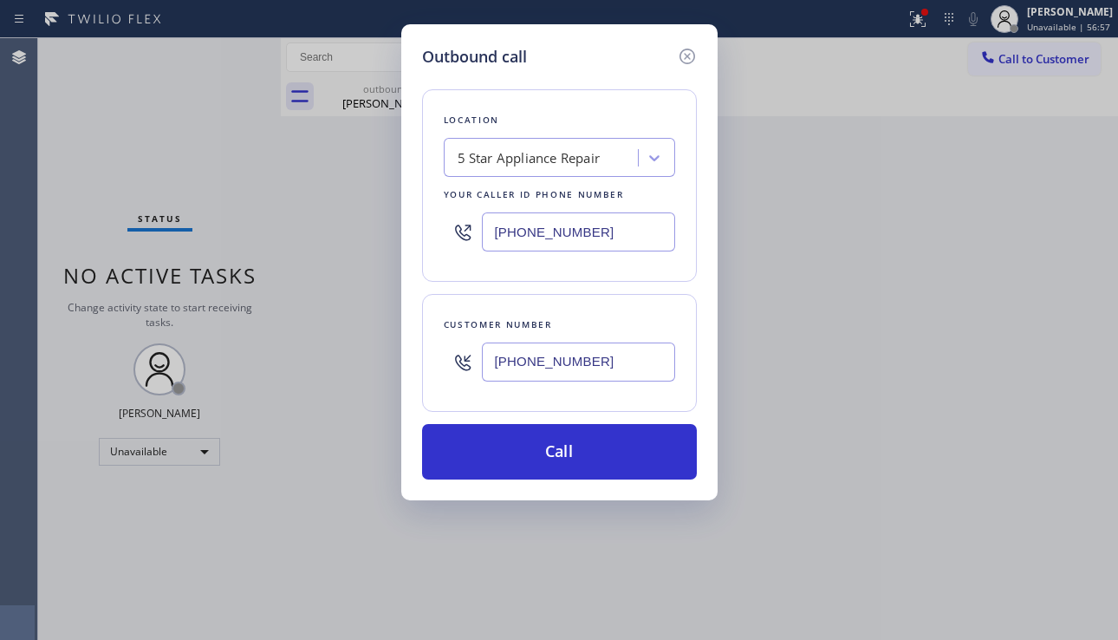
drag, startPoint x: 567, startPoint y: 451, endPoint x: 319, endPoint y: 258, distance: 313.9
click at [566, 451] on button "Call" at bounding box center [559, 451] width 275 height 55
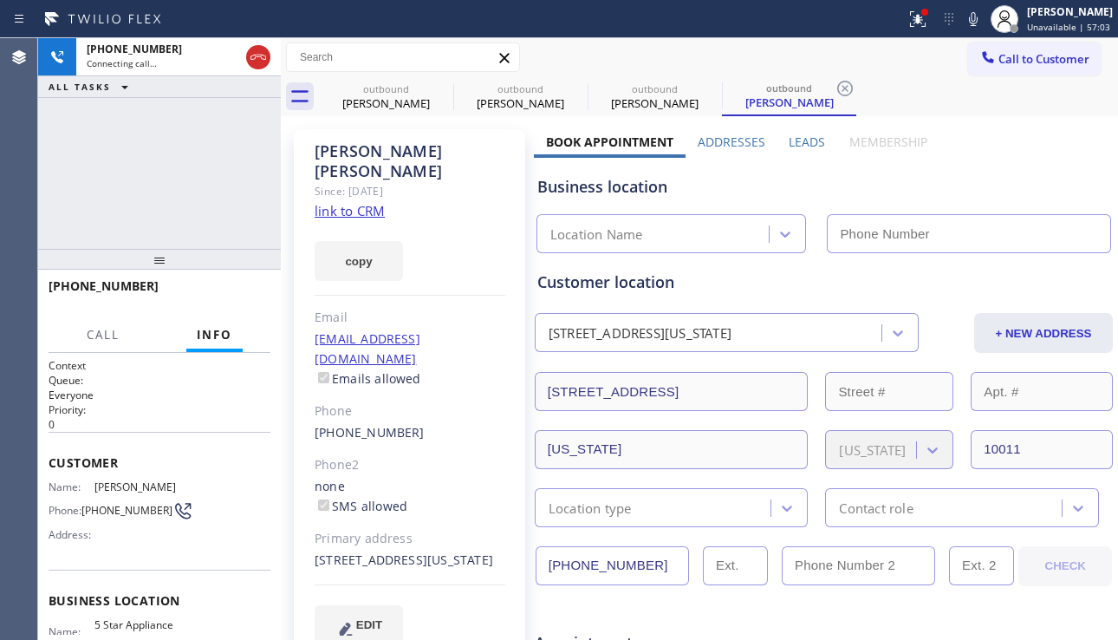
type input "[PHONE_NUMBER]"
click at [1038, 193] on div "Business location" at bounding box center [823, 186] width 573 height 23
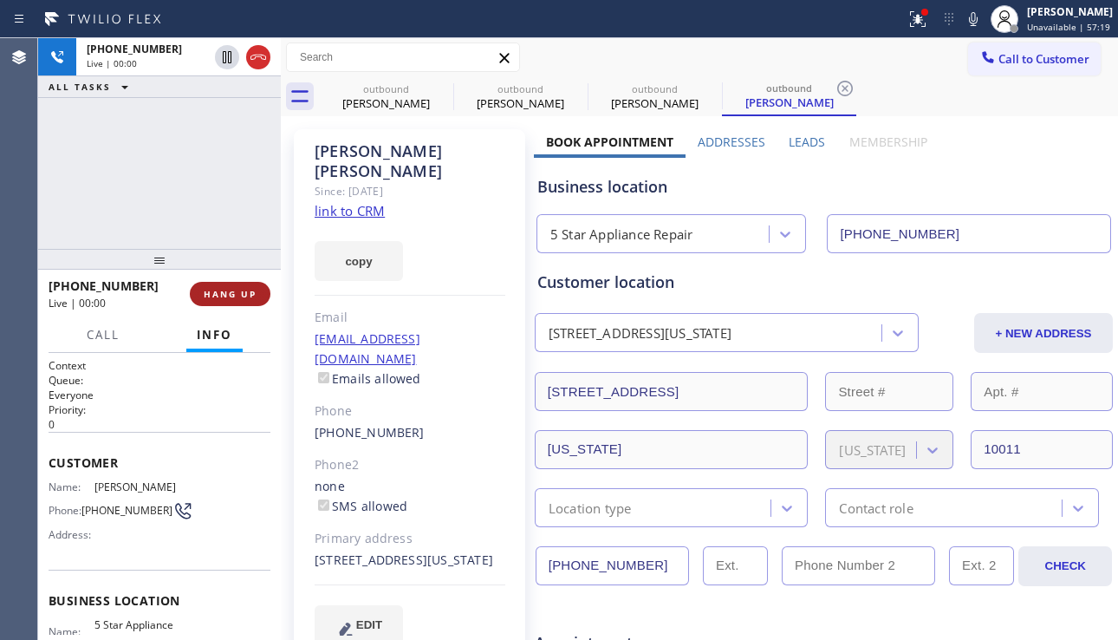
click at [242, 298] on span "HANG UP" at bounding box center [230, 294] width 53 height 12
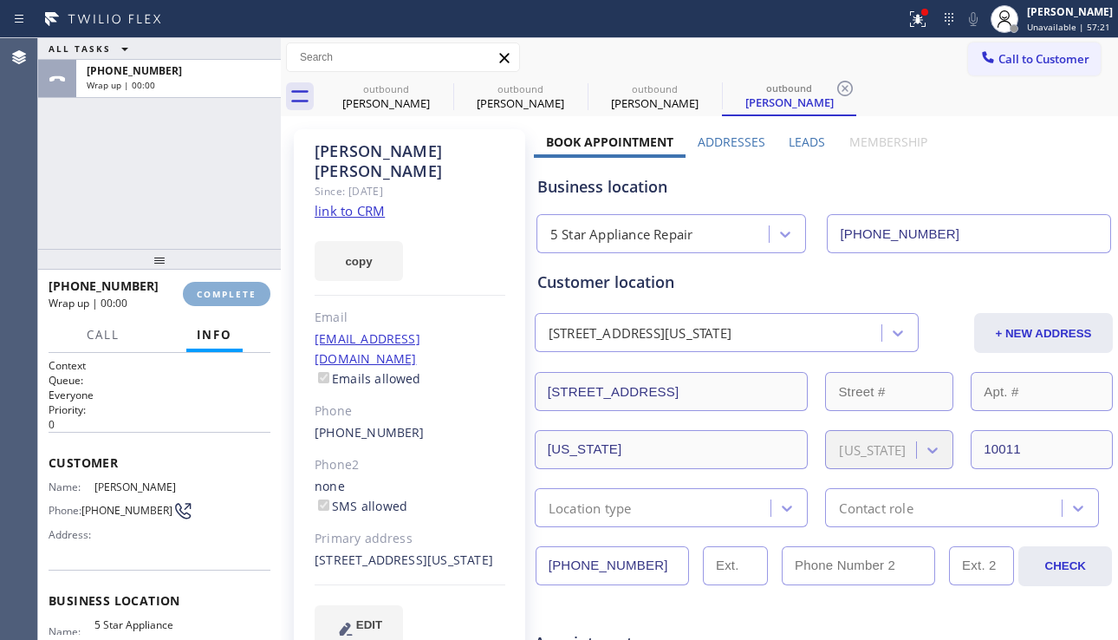
click at [243, 298] on span "COMPLETE" at bounding box center [227, 294] width 60 height 12
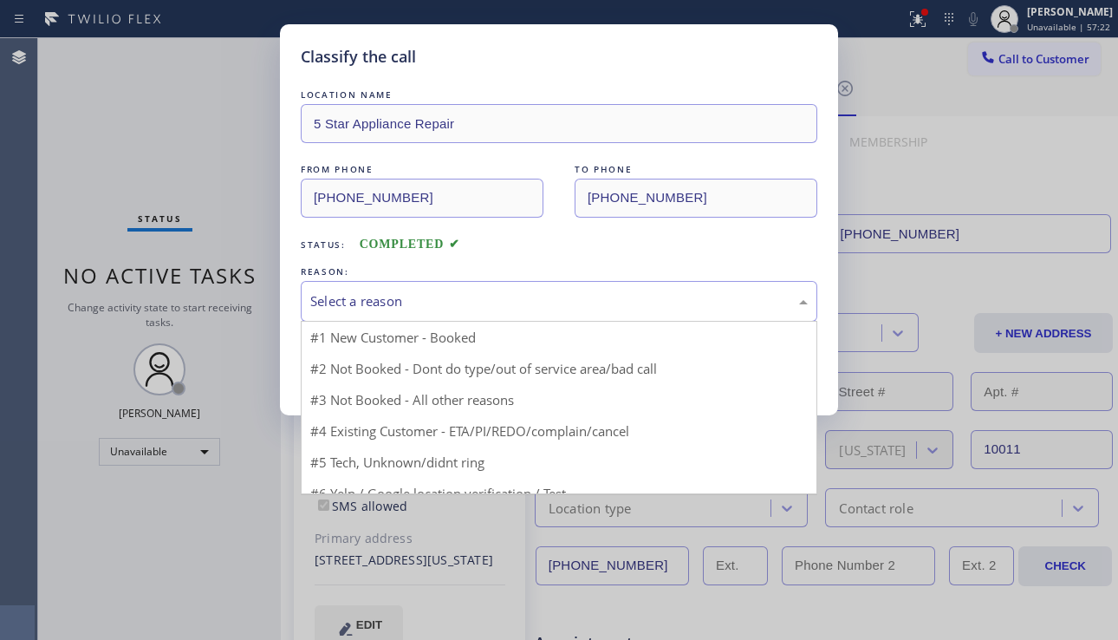
click at [504, 309] on div "Select a reason" at bounding box center [559, 301] width 498 height 20
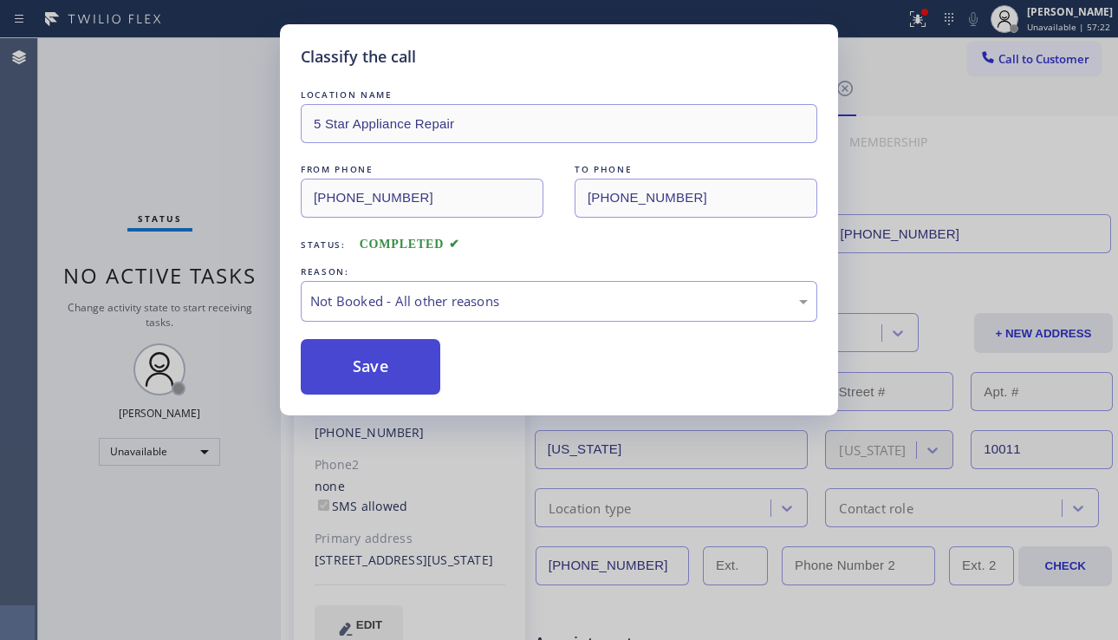
drag, startPoint x: 357, startPoint y: 379, endPoint x: 431, endPoint y: 367, distance: 74.7
click at [358, 378] on button "Save" at bounding box center [371, 366] width 140 height 55
click at [1021, 65] on div "Classify the call LOCATION NAME 5 Star Appliance Repair FROM PHONE (855) 731-49…" at bounding box center [559, 320] width 1118 height 640
click at [362, 373] on button "Save" at bounding box center [371, 366] width 140 height 55
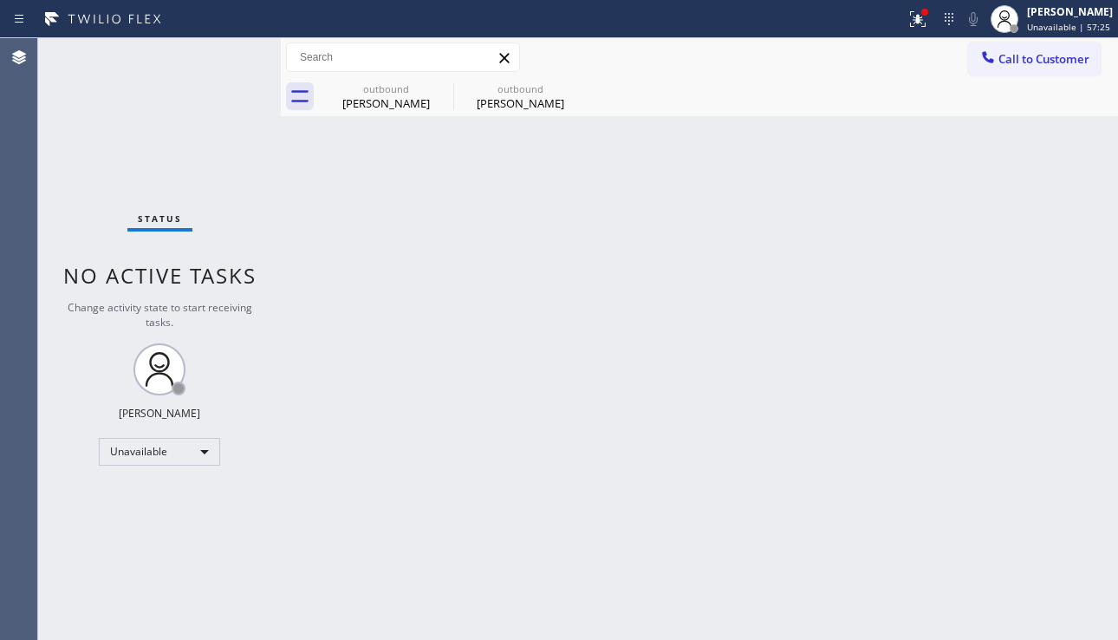
click at [384, 373] on div "Back to Dashboard Change Sender ID Customers Technicians Select a contact Outbo…" at bounding box center [699, 339] width 837 height 602
click at [0, 0] on icon at bounding box center [0, 0] width 0 height 0
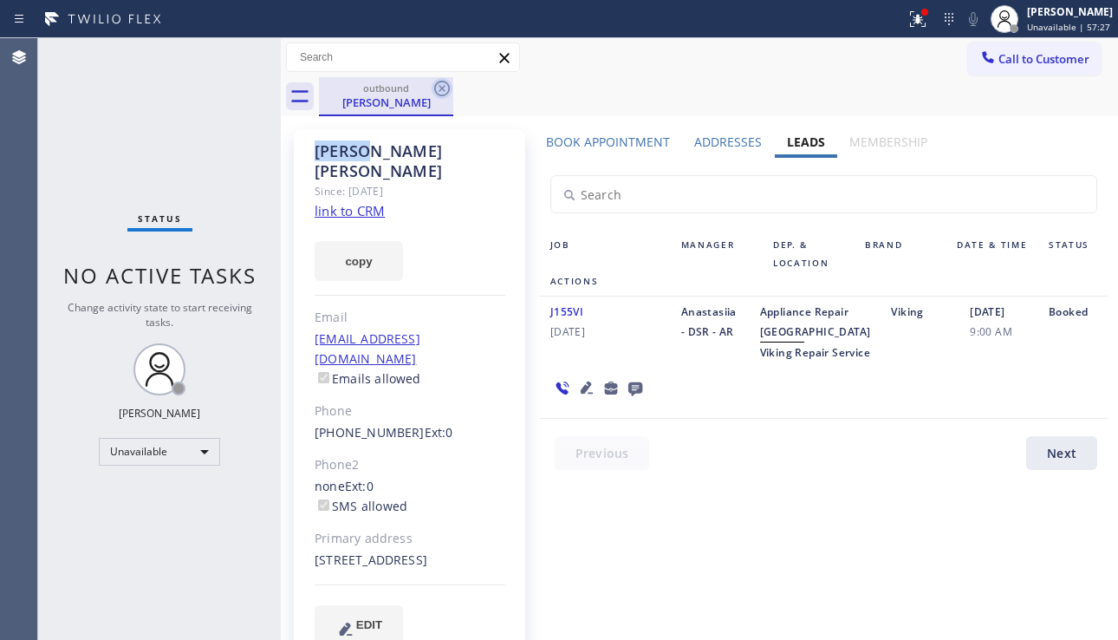
click at [437, 83] on icon at bounding box center [442, 89] width 16 height 16
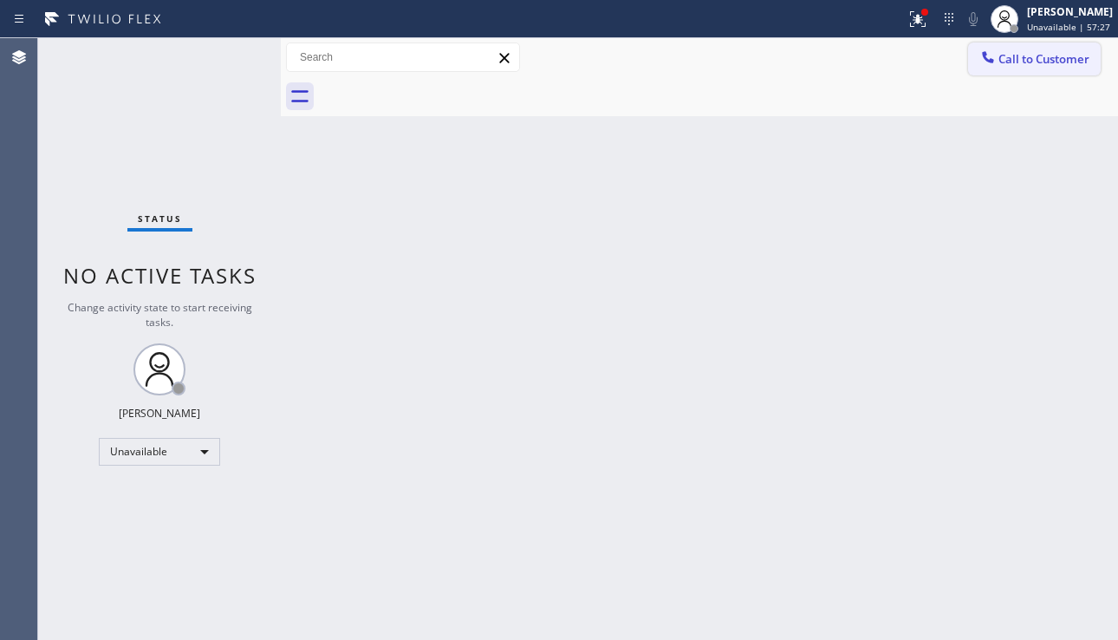
click at [988, 67] on div at bounding box center [988, 59] width 21 height 21
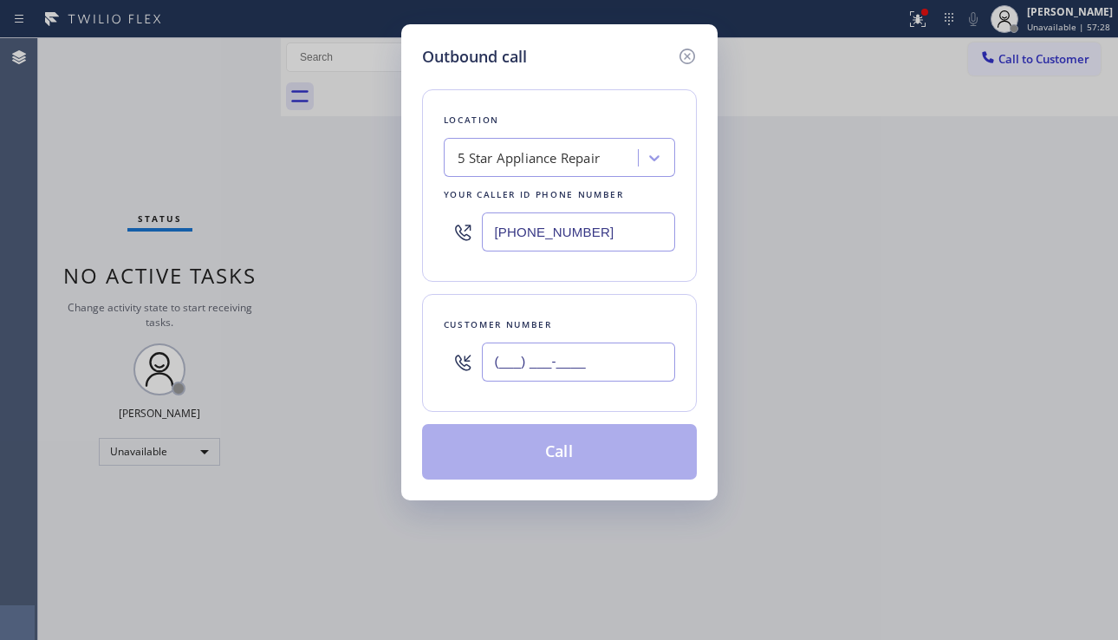
click at [529, 378] on input "(___) ___-____" at bounding box center [578, 361] width 193 height 39
paste input "818) 207-4168"
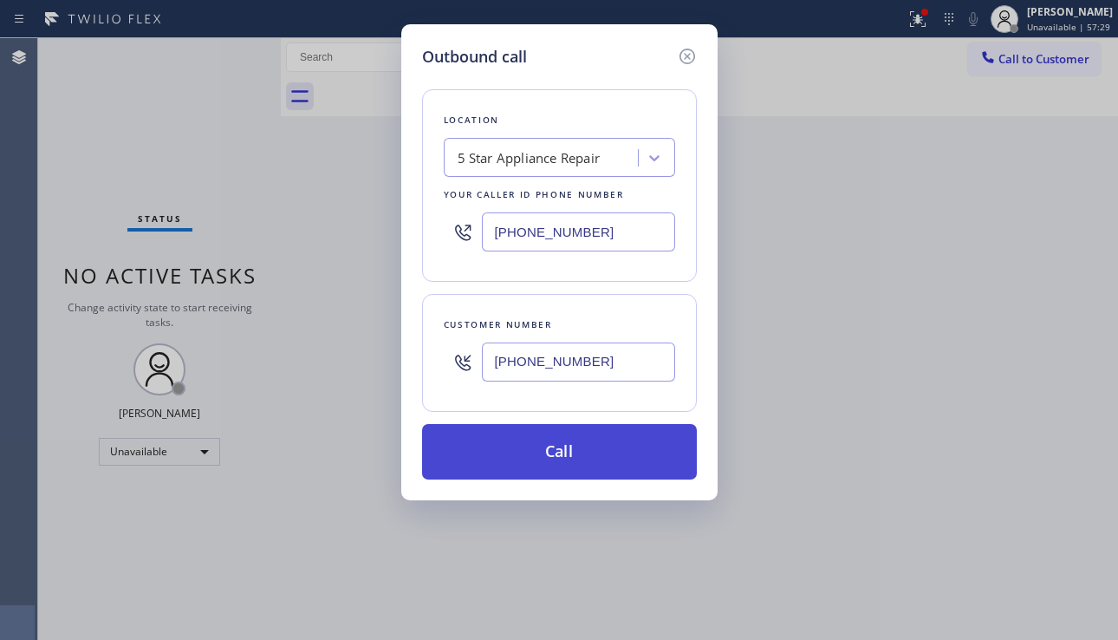
type input "(818) 207-4168"
click at [590, 459] on button "Call" at bounding box center [559, 451] width 275 height 55
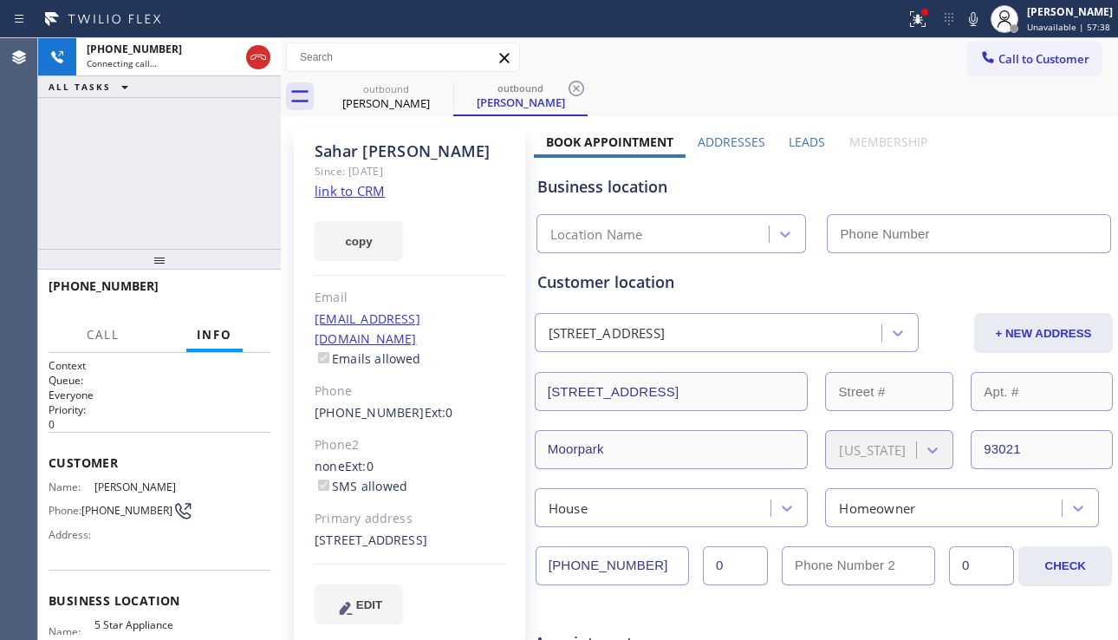
type input "[PHONE_NUMBER]"
click at [1035, 181] on div "Business location" at bounding box center [823, 186] width 573 height 23
click at [243, 291] on span "HANG UP" at bounding box center [230, 294] width 53 height 12
click at [243, 290] on span "HANG UP" at bounding box center [230, 294] width 53 height 12
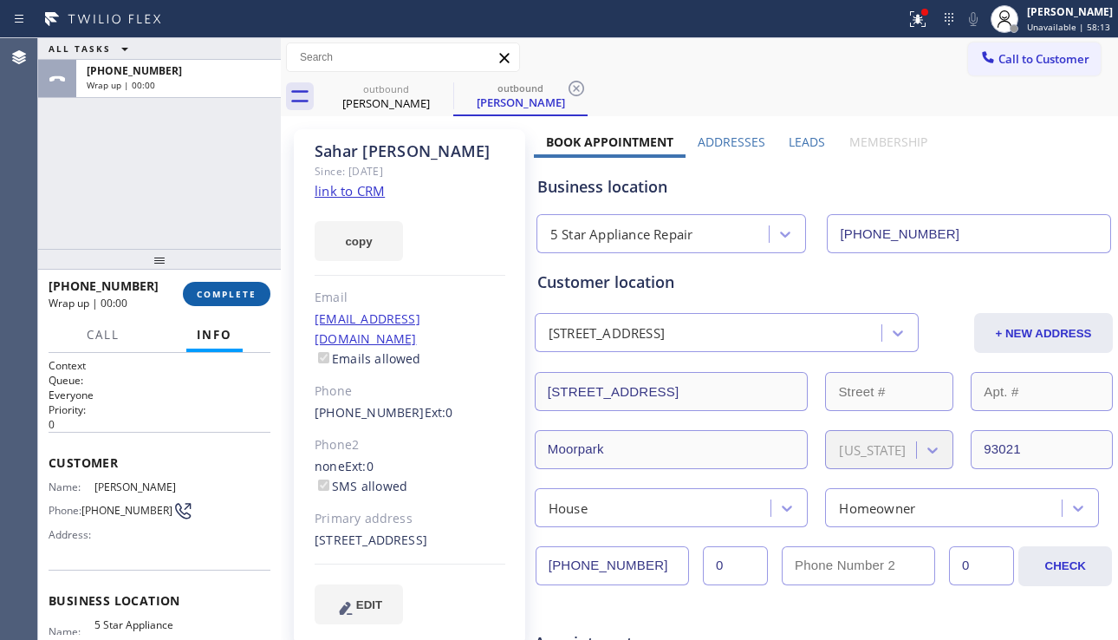
click at [243, 290] on span "COMPLETE" at bounding box center [227, 294] width 60 height 12
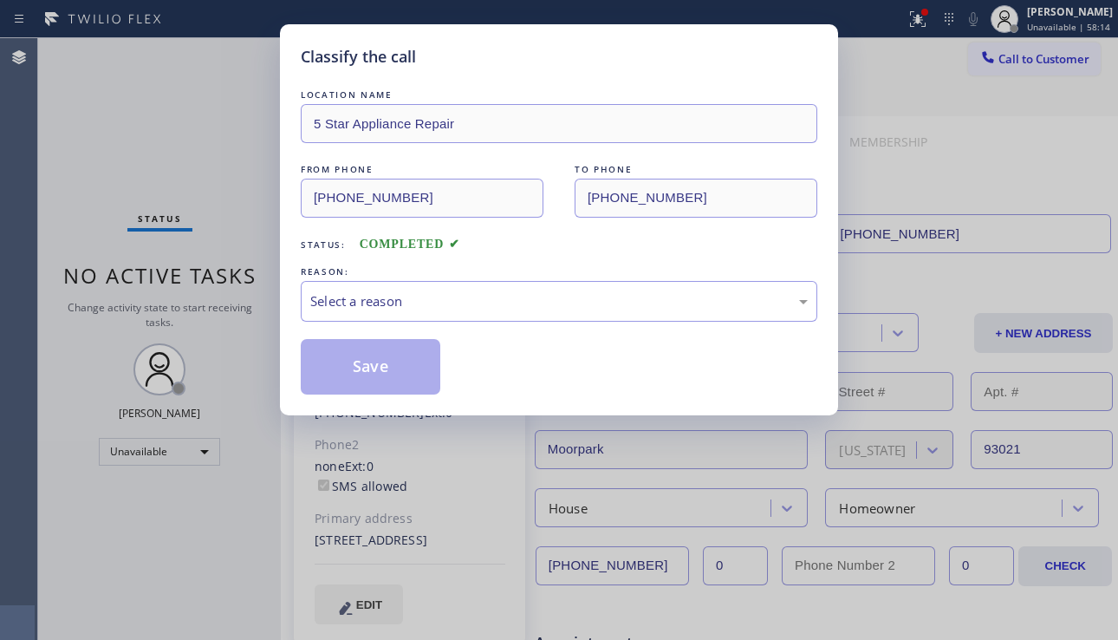
click at [505, 296] on div "Select a reason" at bounding box center [559, 301] width 498 height 20
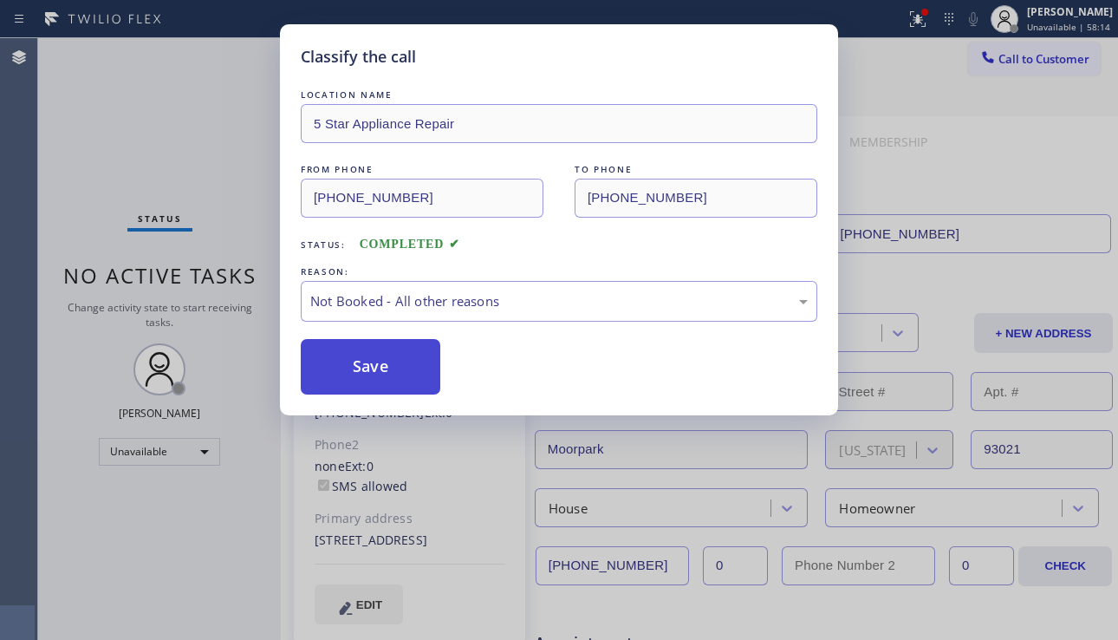
click at [375, 364] on button "Save" at bounding box center [371, 366] width 140 height 55
click at [992, 66] on div at bounding box center [988, 59] width 21 height 21
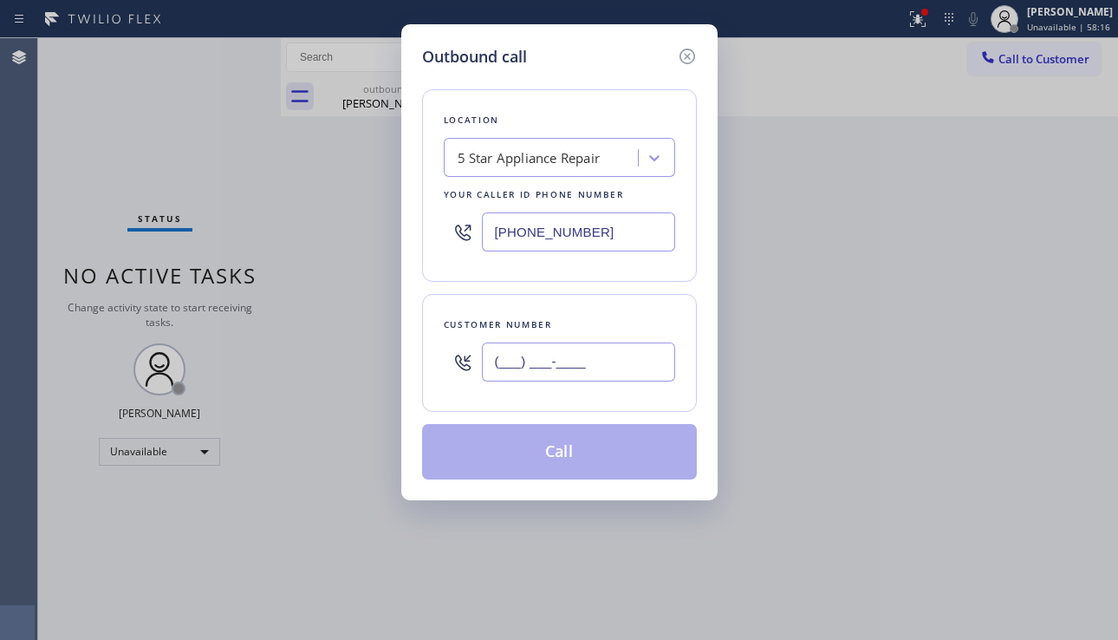
click at [560, 360] on input "(___) ___-____" at bounding box center [578, 361] width 193 height 39
paste input "206) 305-2025"
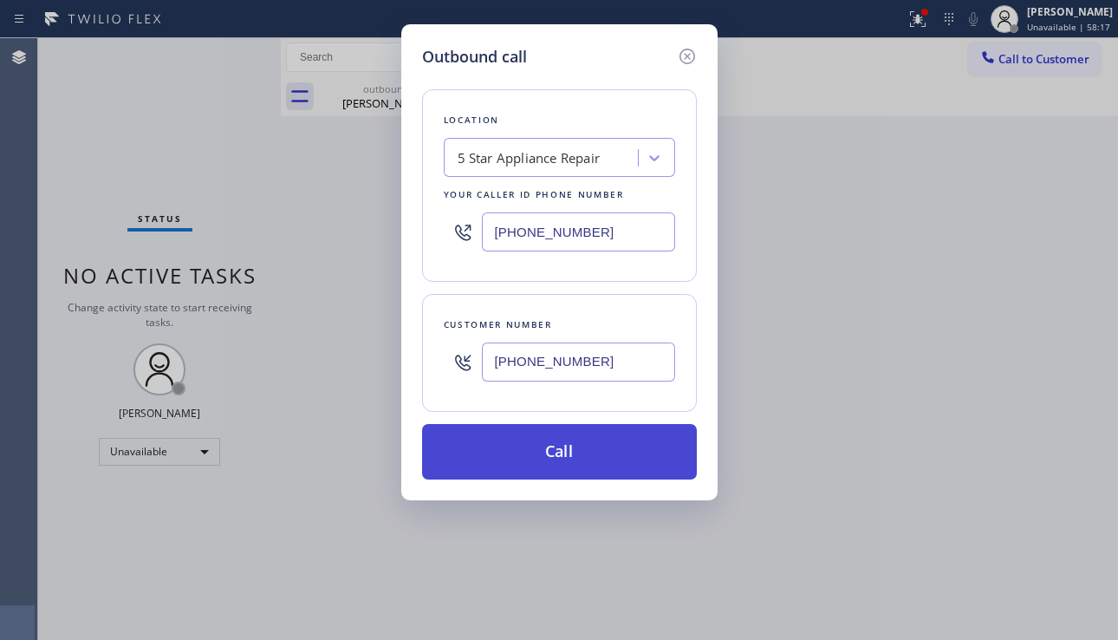
type input "(206) 305-2025"
click at [549, 454] on button "Call" at bounding box center [559, 451] width 275 height 55
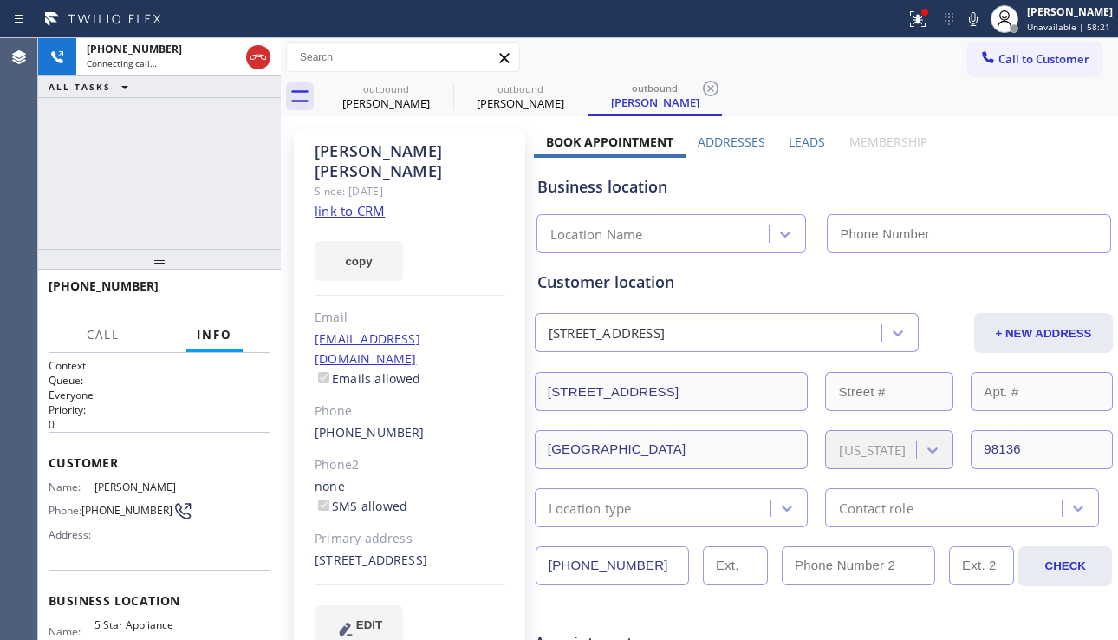
type input "[PHONE_NUMBER]"
click at [789, 138] on label "Leads" at bounding box center [807, 142] width 36 height 16
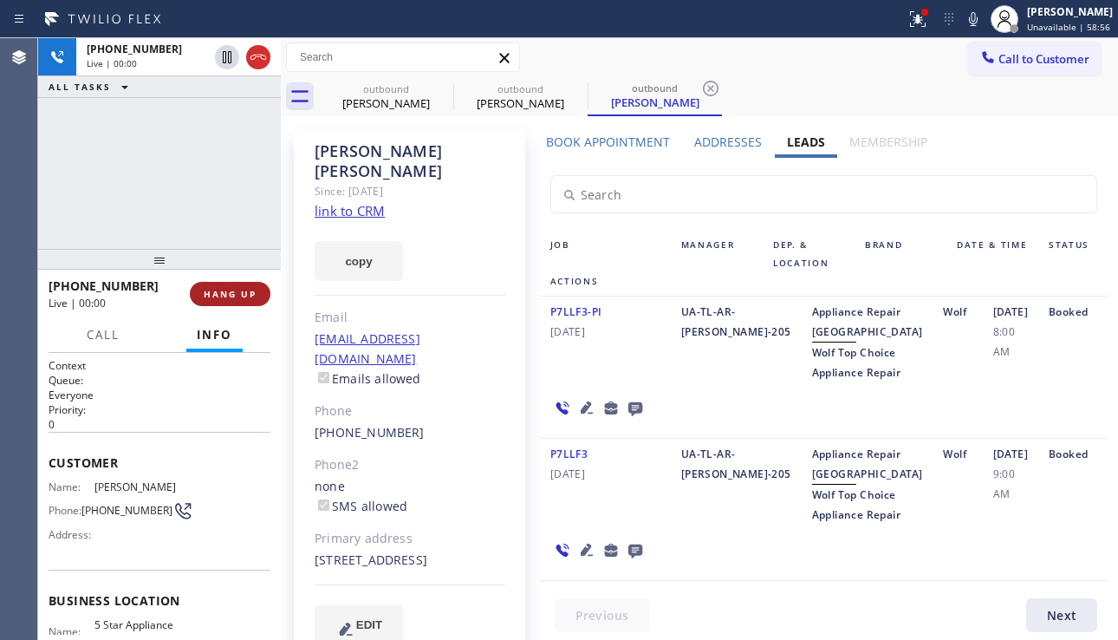
click at [228, 291] on span "HANG UP" at bounding box center [230, 294] width 53 height 12
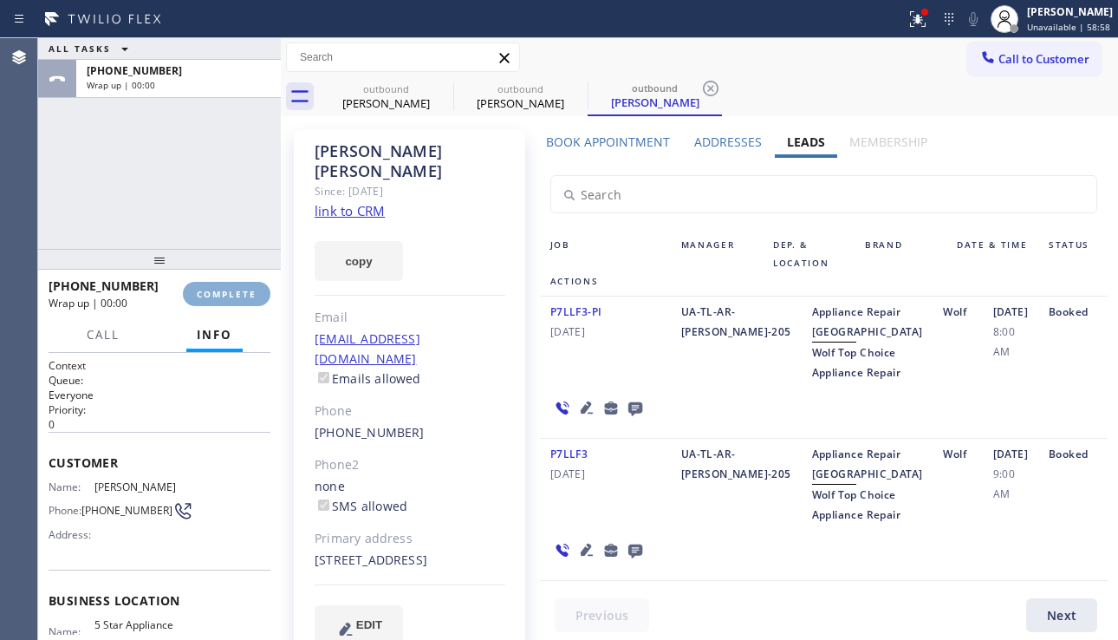
click at [228, 291] on span "COMPLETE" at bounding box center [227, 294] width 60 height 12
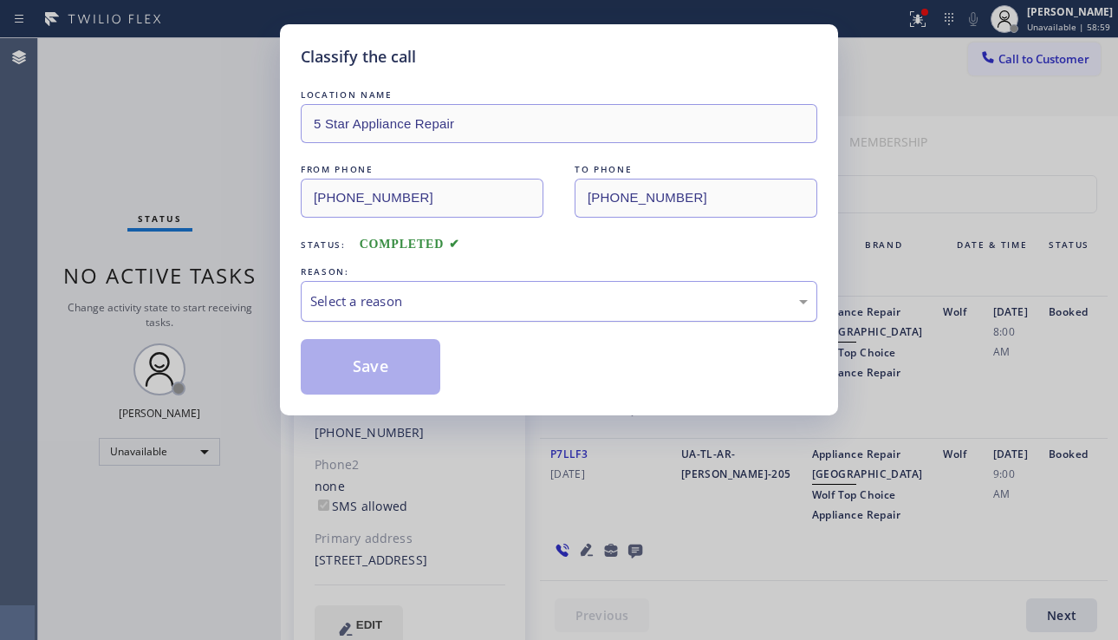
click at [499, 308] on div "Select a reason" at bounding box center [559, 301] width 498 height 20
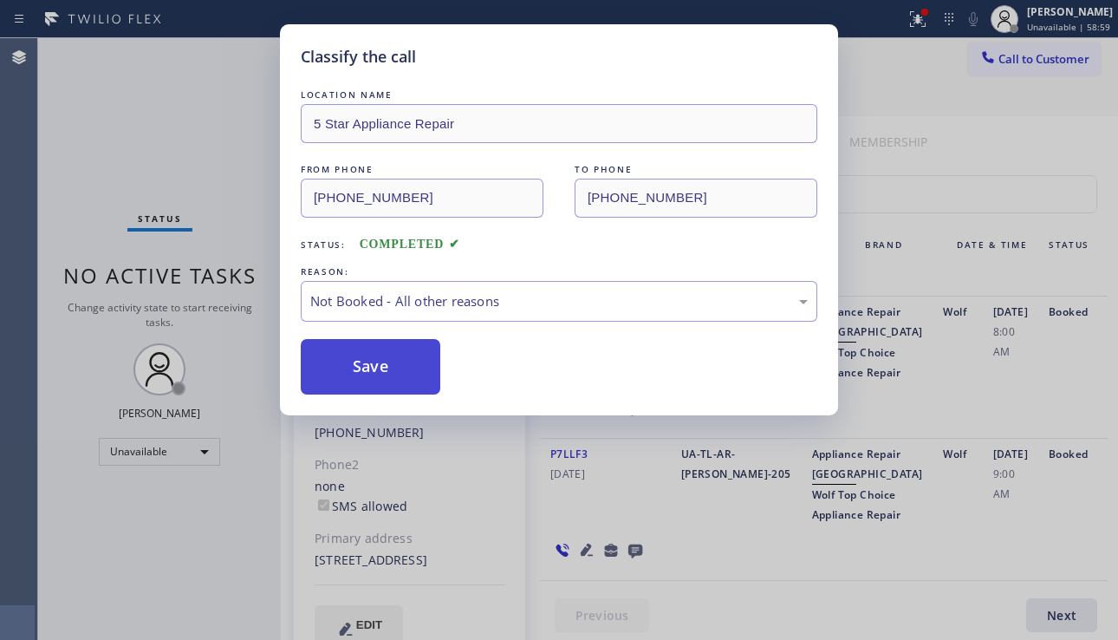
drag, startPoint x: 406, startPoint y: 368, endPoint x: 407, endPoint y: 392, distance: 23.5
click at [404, 369] on button "Save" at bounding box center [371, 366] width 140 height 55
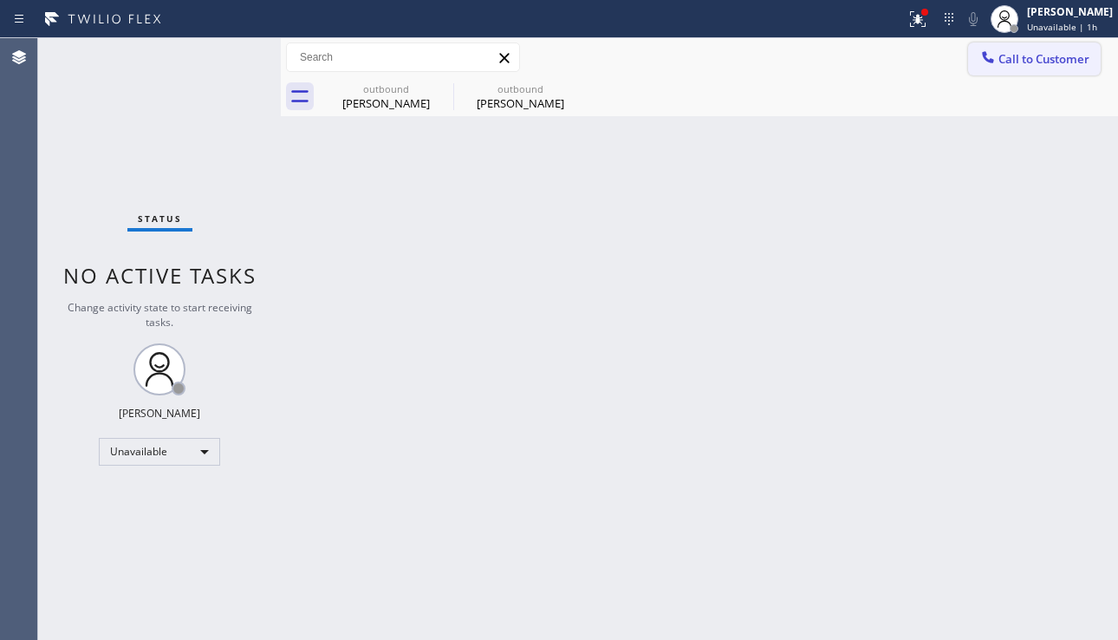
click at [1012, 66] on span "Call to Customer" at bounding box center [1044, 59] width 91 height 16
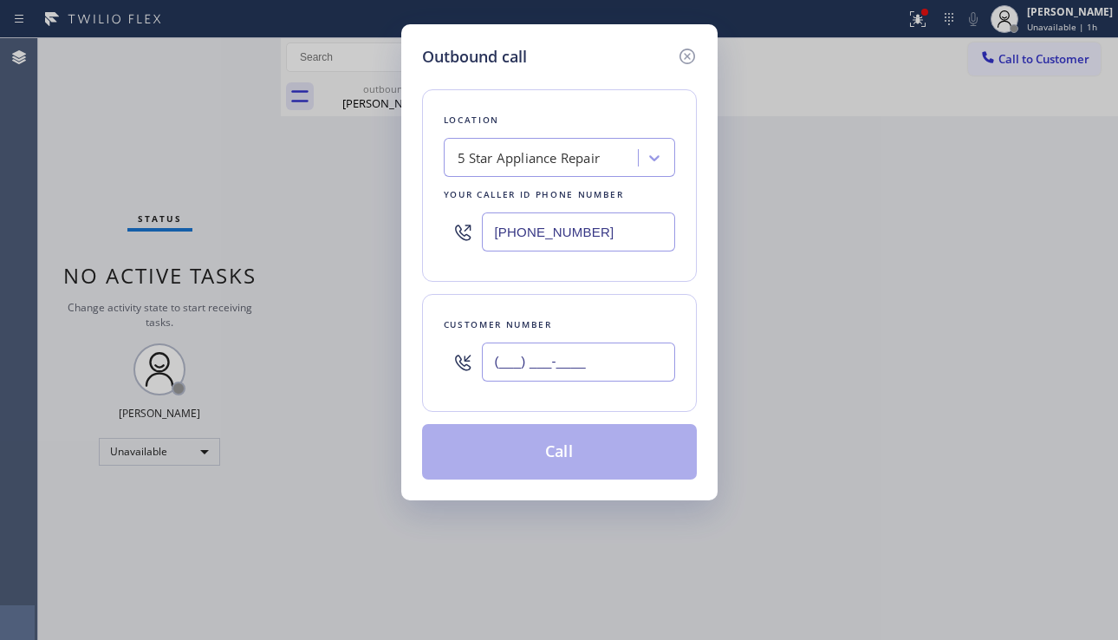
click at [551, 355] on input "(___) ___-____" at bounding box center [578, 361] width 193 height 39
paste input "310) 612-6713"
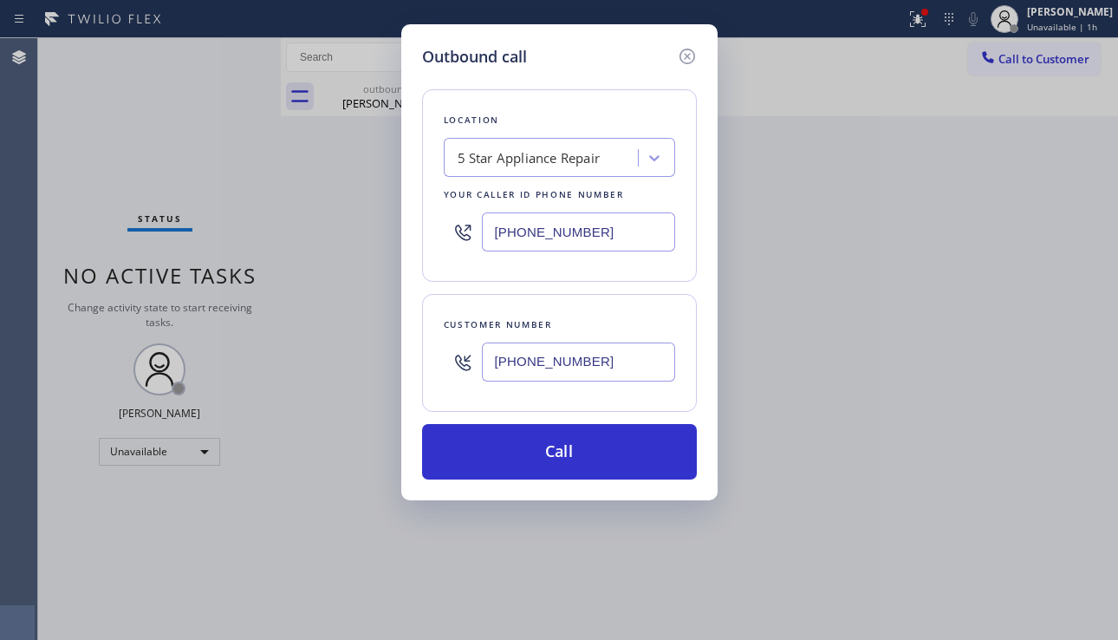
type input "(310) 612-6713"
drag, startPoint x: 607, startPoint y: 240, endPoint x: 466, endPoint y: 238, distance: 140.5
click at [466, 238] on div "[PHONE_NUMBER]" at bounding box center [559, 232] width 231 height 56
paste input "44) 293-0467"
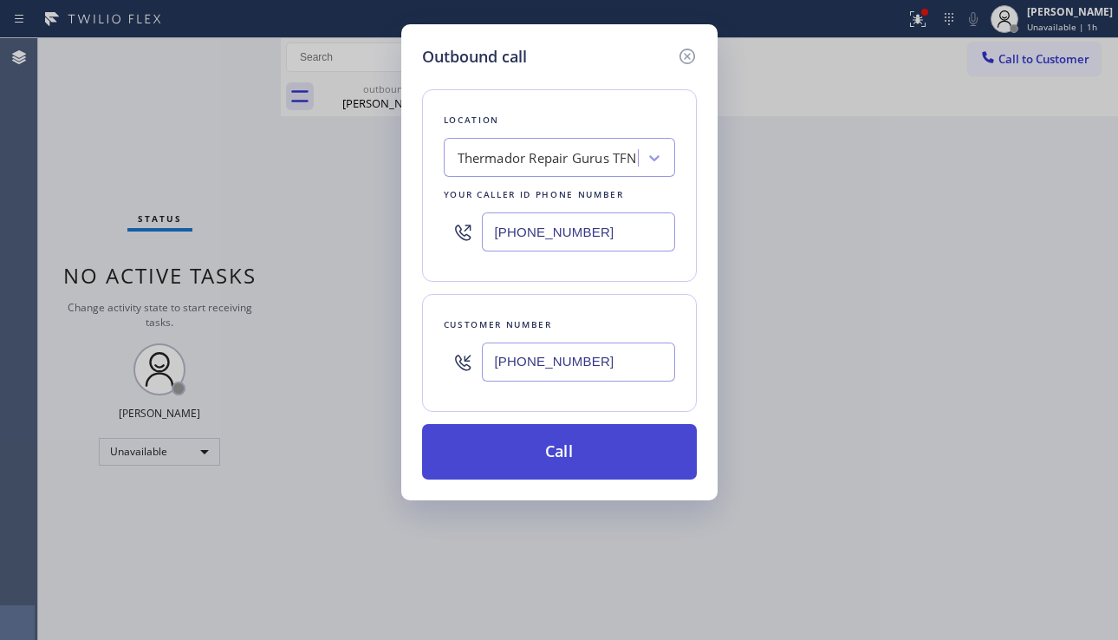
type input "(844) 293-0467"
click at [518, 452] on button "Call" at bounding box center [559, 451] width 275 height 55
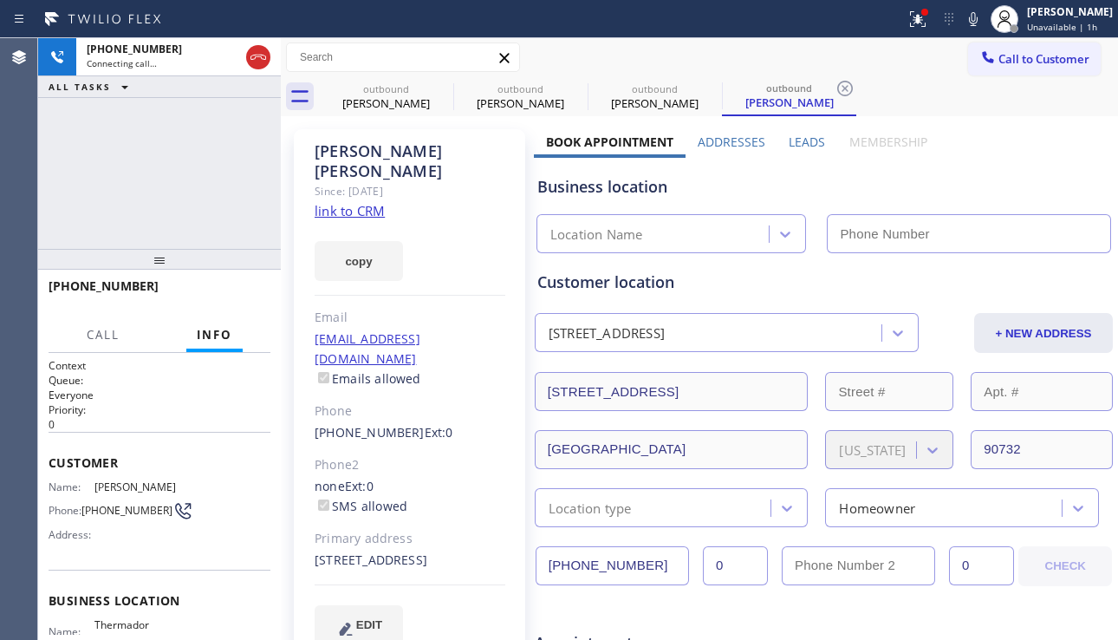
click at [780, 140] on div "Leads" at bounding box center [808, 146] width 61 height 24
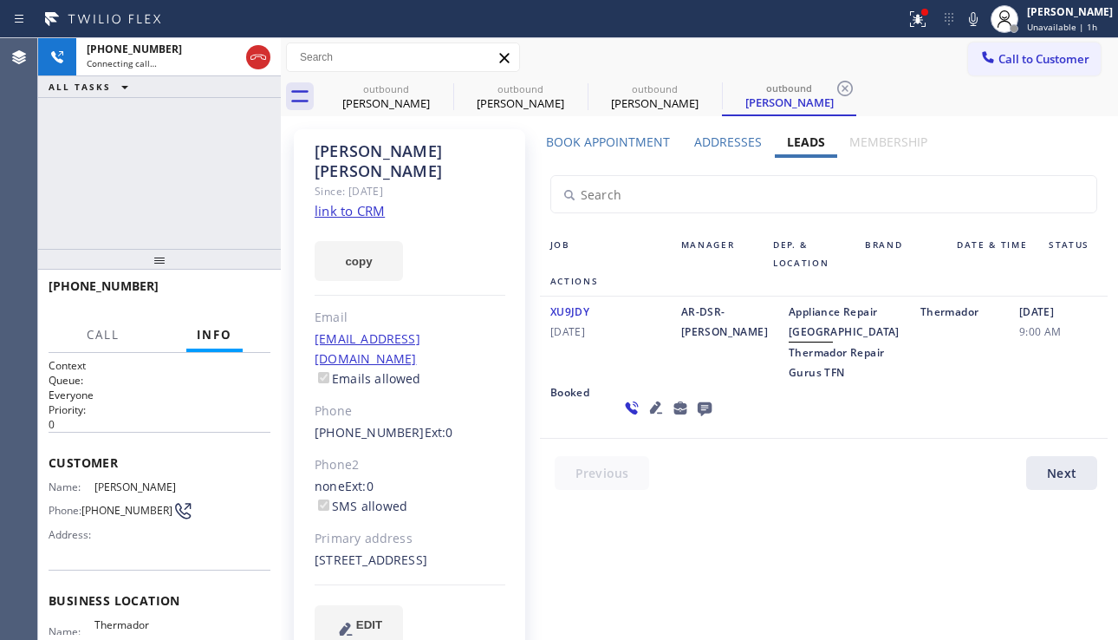
click at [646, 418] on icon at bounding box center [656, 407] width 21 height 21
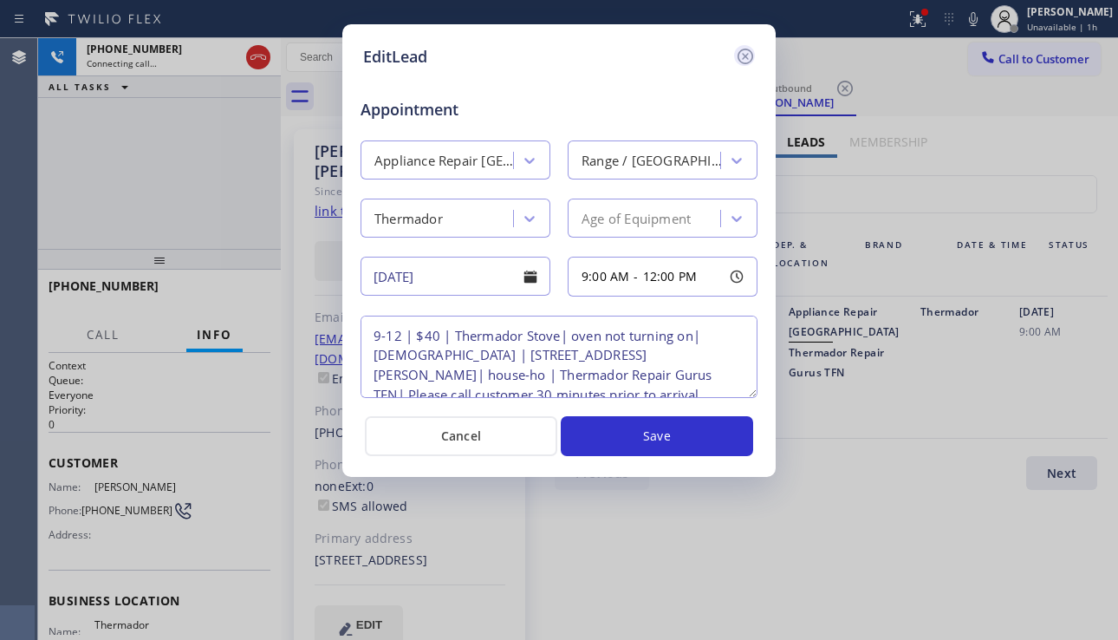
click at [753, 59] on icon at bounding box center [745, 56] width 21 height 21
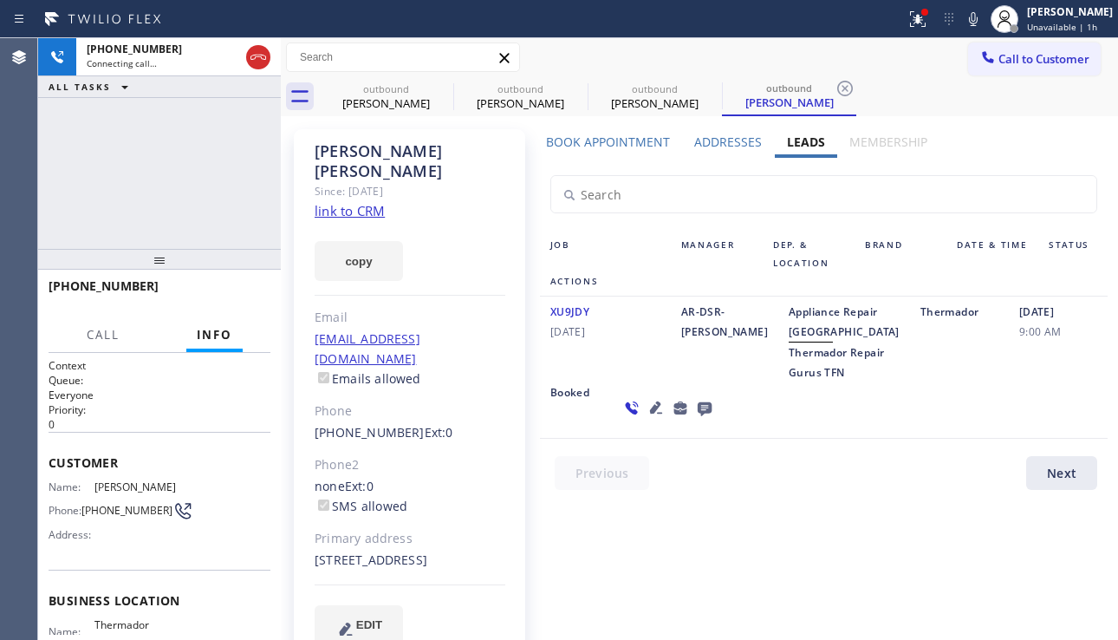
click at [694, 419] on icon at bounding box center [704, 408] width 21 height 22
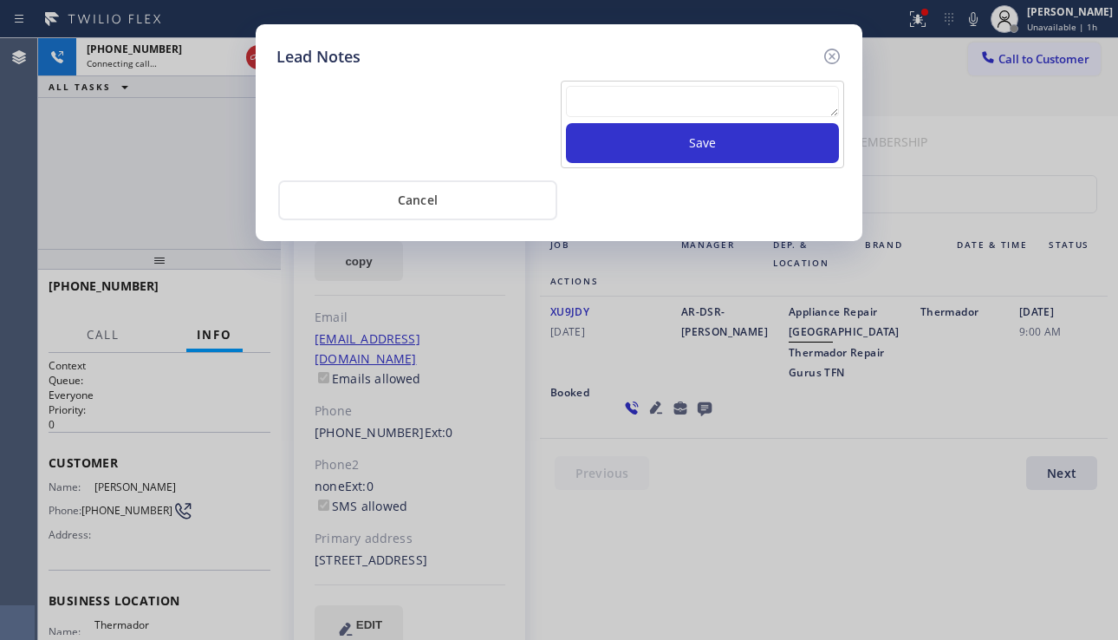
click at [619, 97] on textarea at bounding box center [702, 101] width 273 height 31
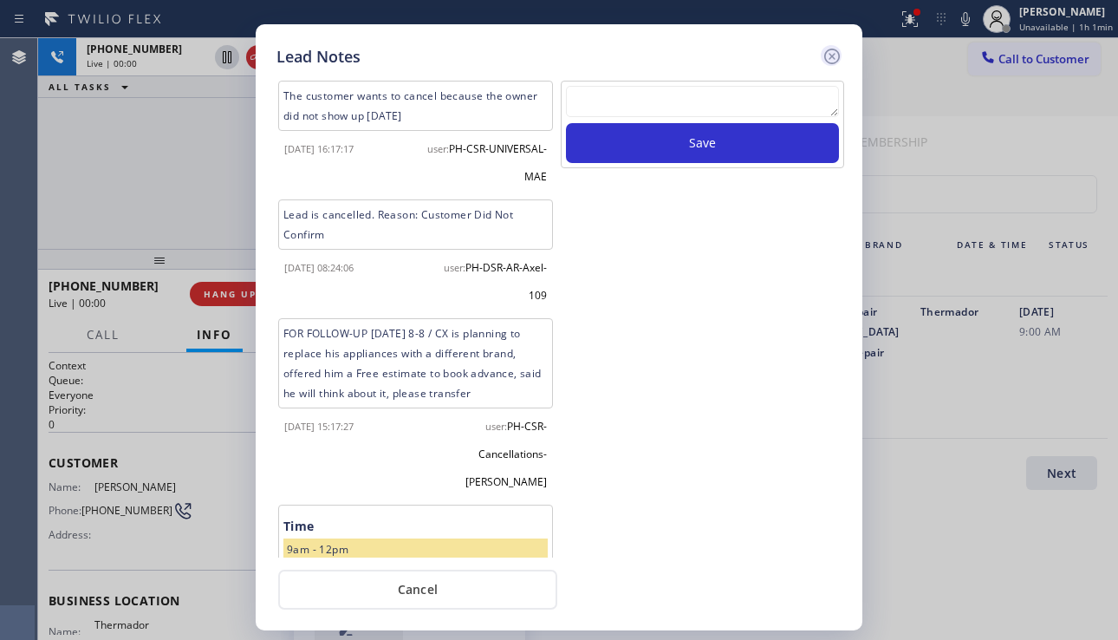
click at [837, 55] on icon at bounding box center [832, 56] width 21 height 21
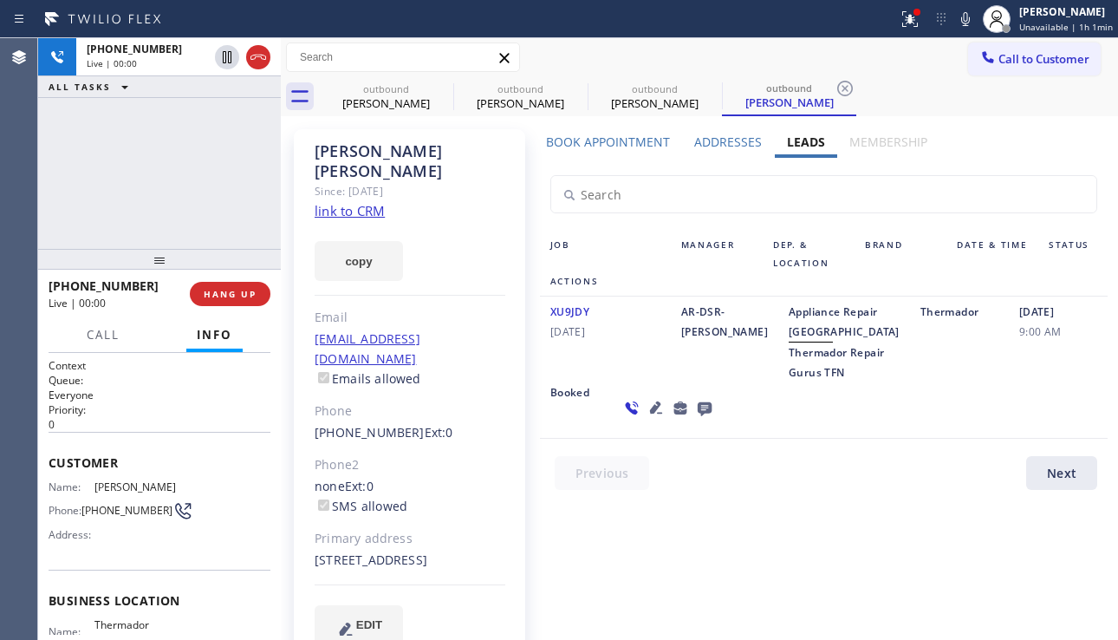
click at [481, 401] on div "Phone" at bounding box center [410, 411] width 191 height 20
click at [694, 419] on icon at bounding box center [704, 408] width 21 height 22
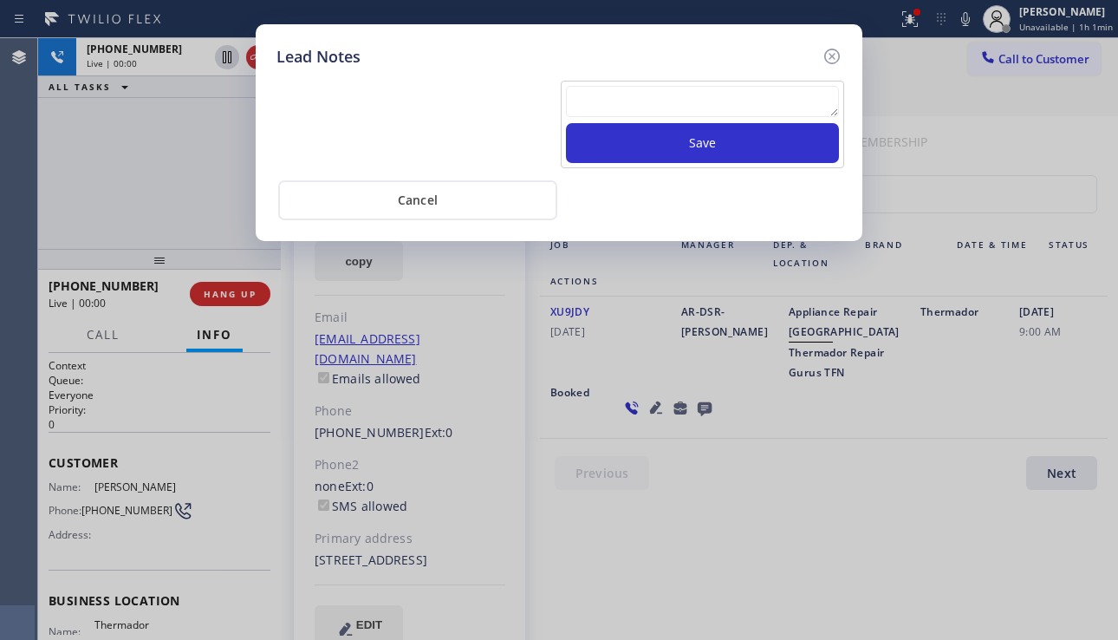
click at [613, 97] on textarea at bounding box center [702, 101] width 273 height 31
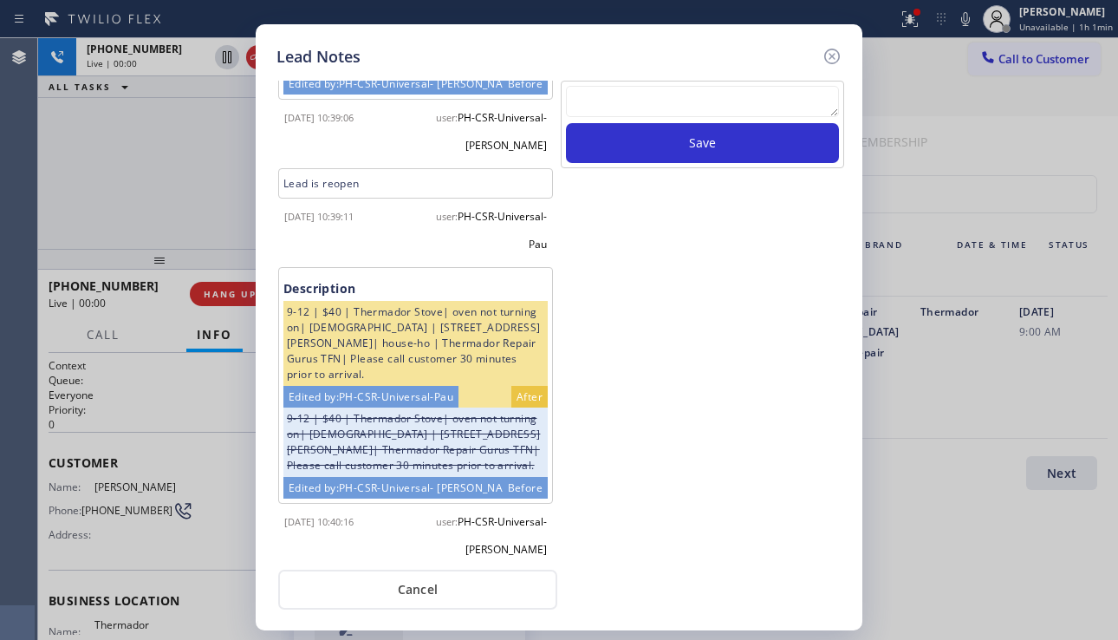
scroll to position [925, 0]
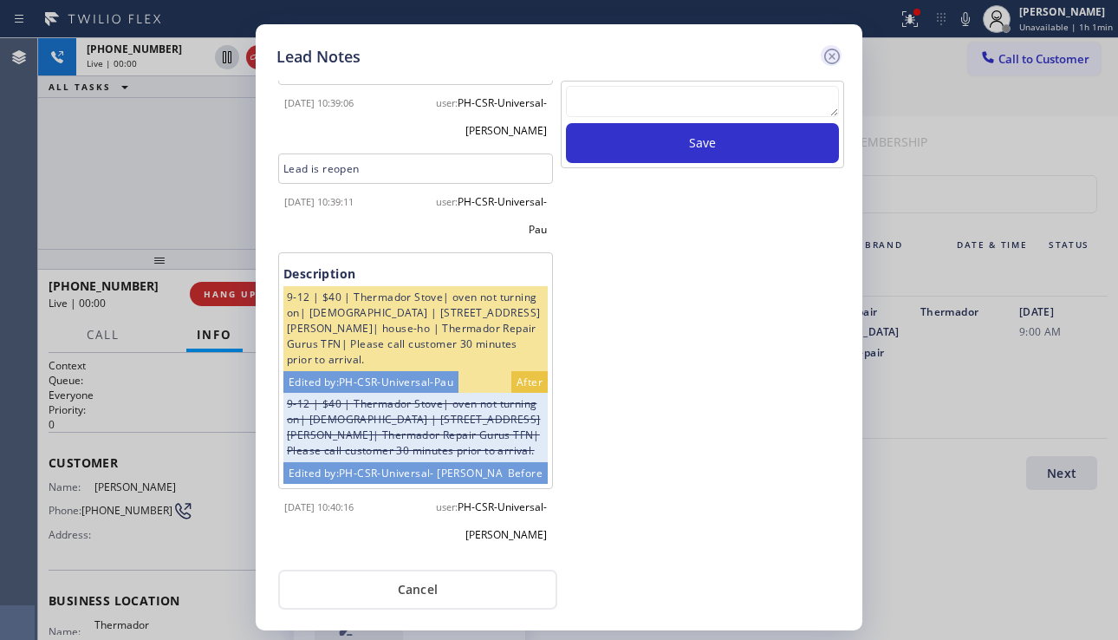
click at [833, 56] on icon at bounding box center [832, 57] width 16 height 16
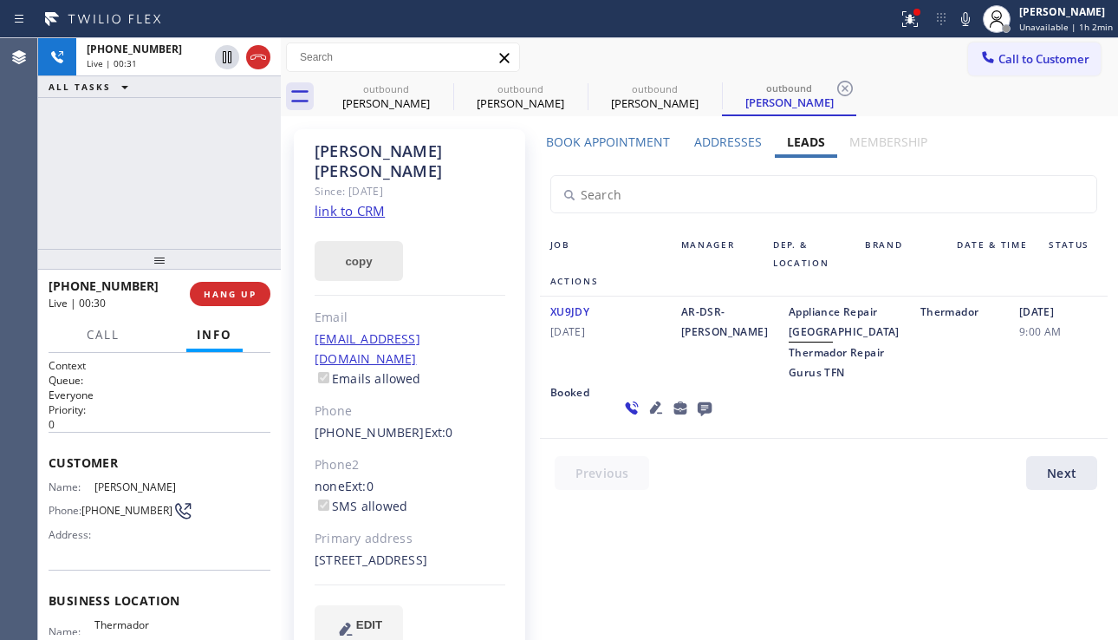
click at [355, 241] on button "copy" at bounding box center [359, 261] width 88 height 40
click at [72, 166] on div "+13106126713 Live | 05:22 ALL TASKS ALL TASKS ACTIVE TASKS TASKS IN WRAP UP" at bounding box center [159, 143] width 243 height 211
click at [373, 551] on div "311 North Western Avenue Los Angeles, 90732 CA" at bounding box center [410, 561] width 191 height 20
click at [374, 551] on div "311 North Western Avenue Los Angeles, 90732 CA" at bounding box center [410, 561] width 191 height 20
copy div "90732"
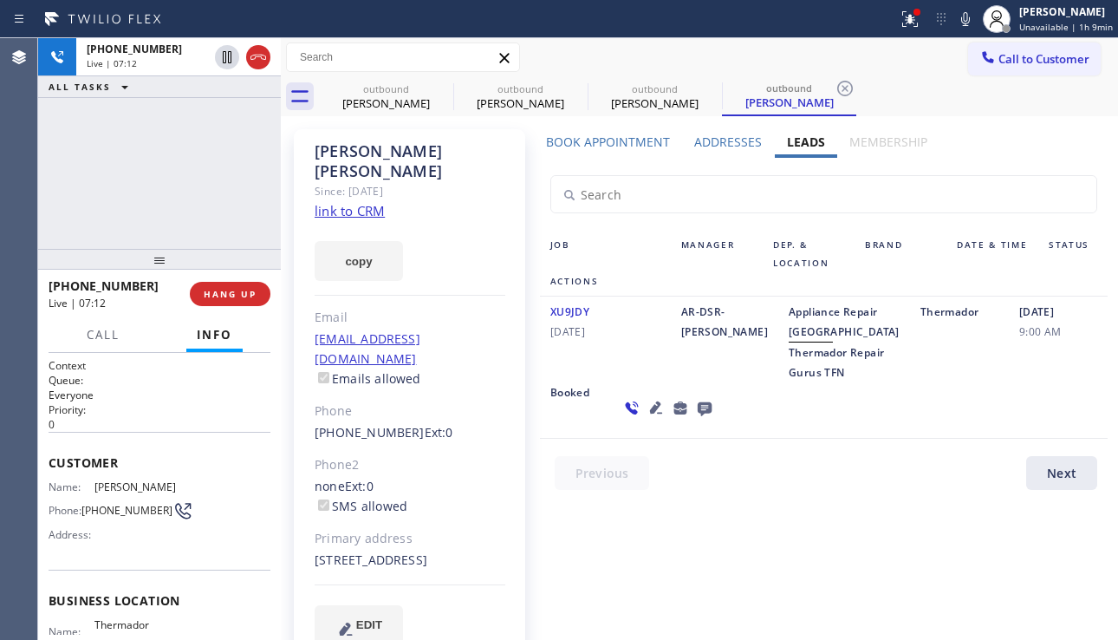
click at [630, 142] on label "Book Appointment" at bounding box center [608, 142] width 124 height 16
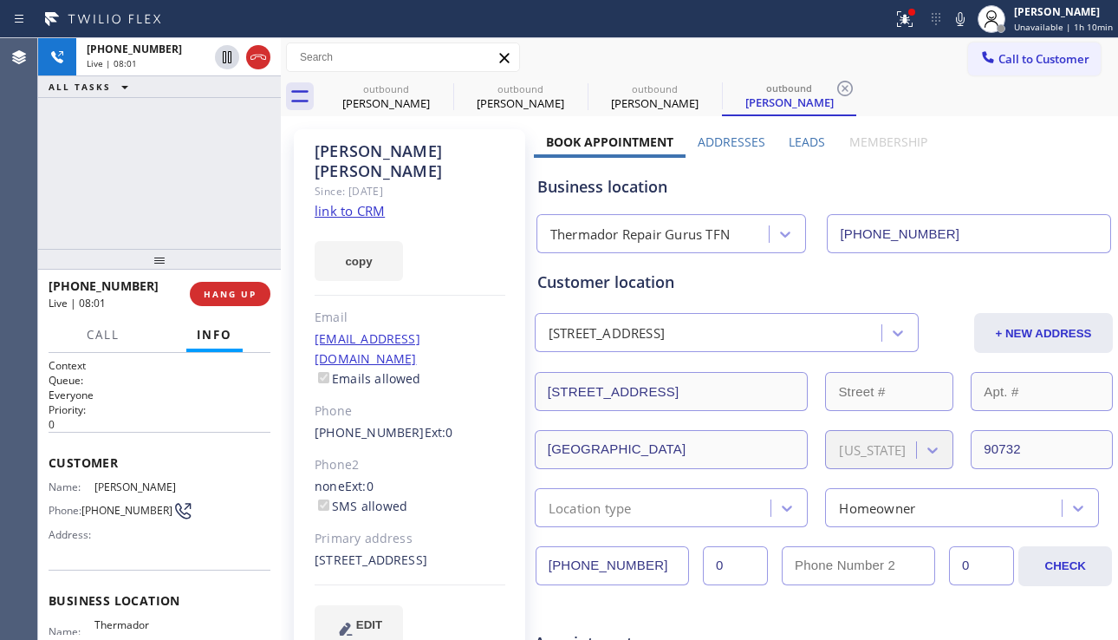
click at [1011, 179] on div "Business location" at bounding box center [823, 186] width 573 height 23
click at [789, 143] on label "Leads" at bounding box center [807, 142] width 36 height 16
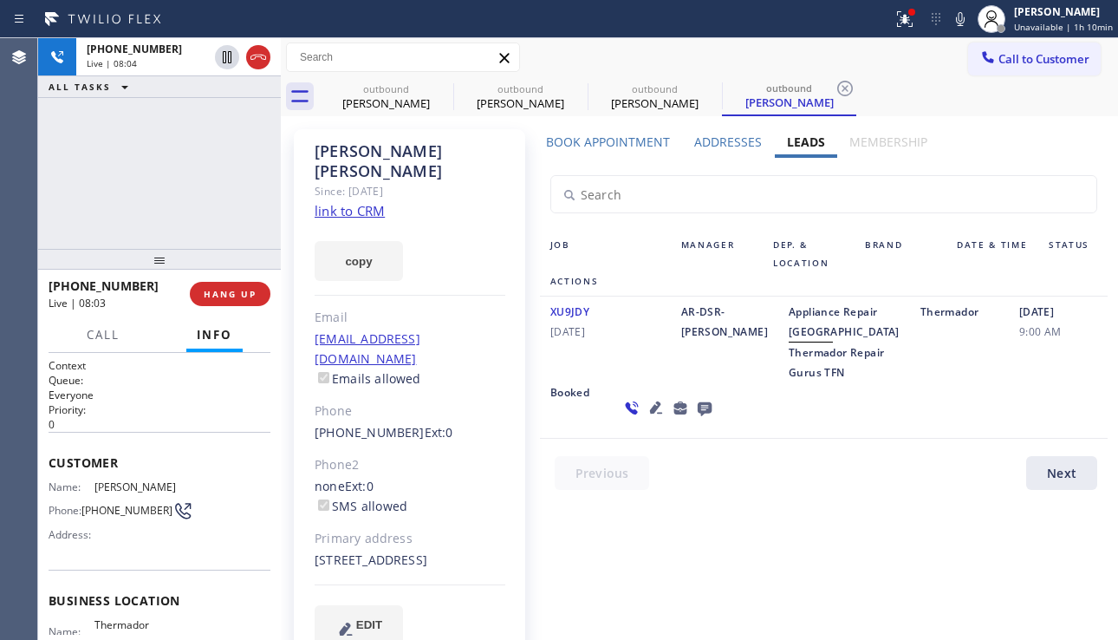
click at [705, 141] on label "Addresses" at bounding box center [728, 142] width 68 height 16
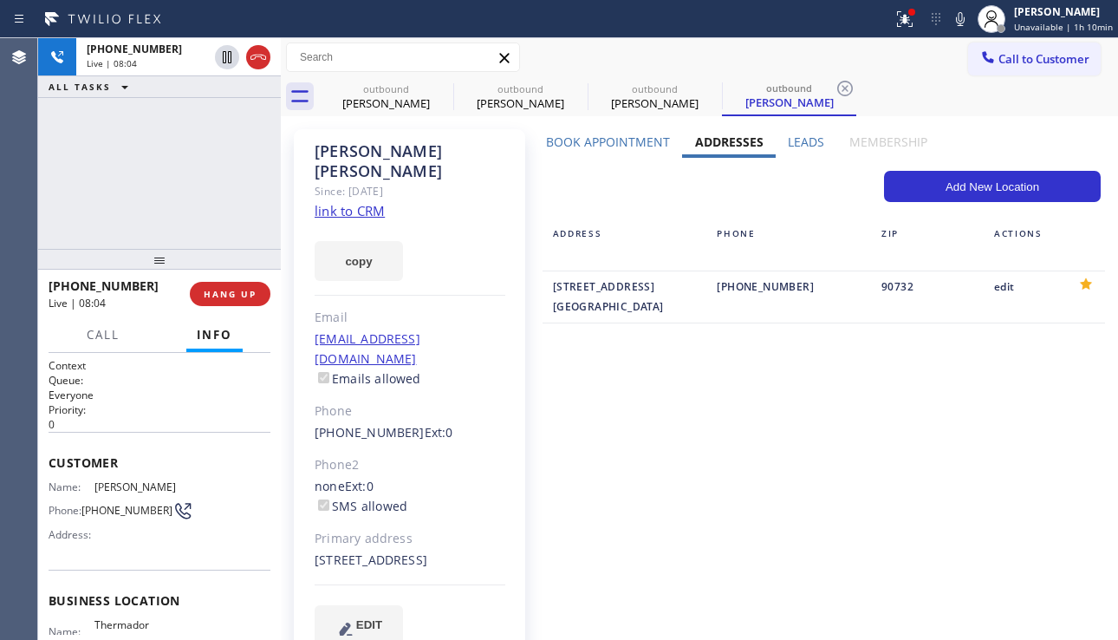
click at [617, 148] on label "Book Appointment" at bounding box center [608, 142] width 124 height 16
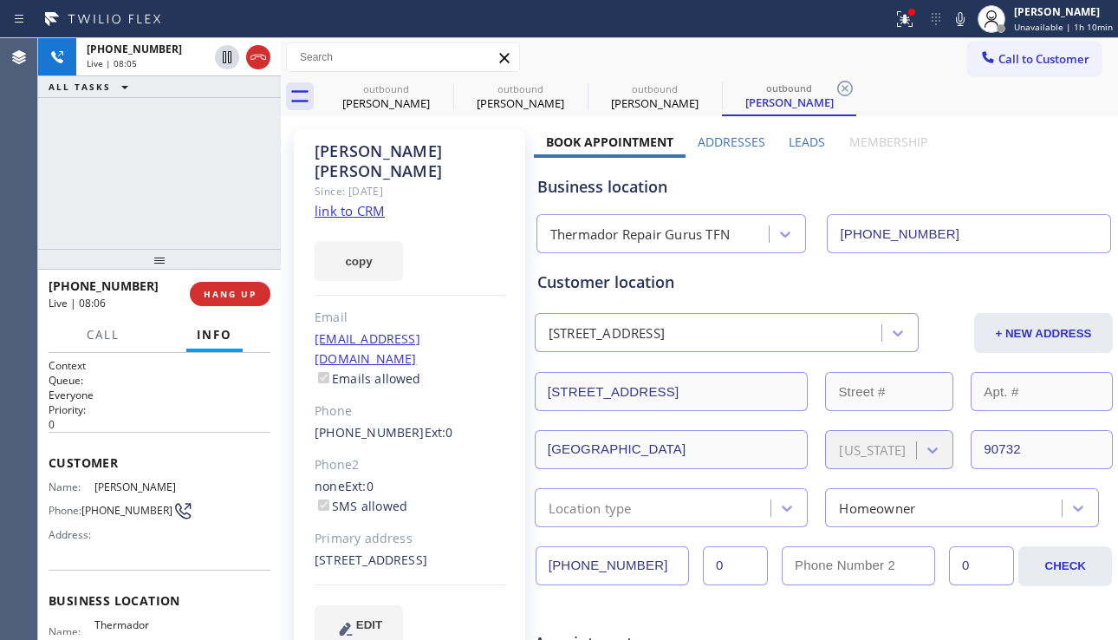
click at [803, 146] on label "Leads" at bounding box center [807, 142] width 36 height 16
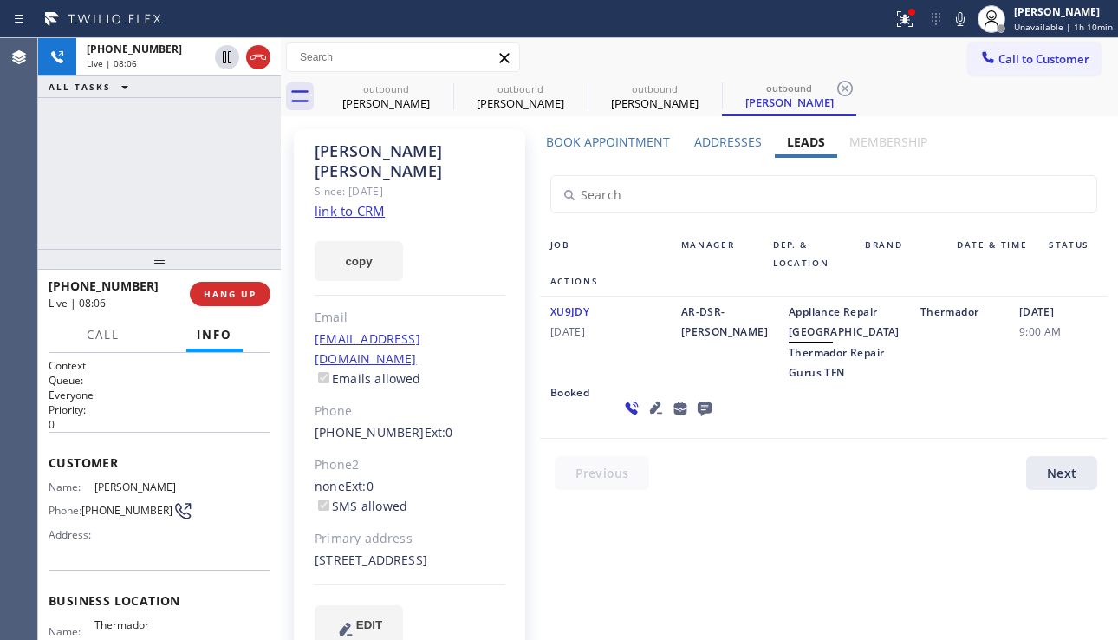
click at [640, 148] on label "Book Appointment" at bounding box center [608, 142] width 124 height 16
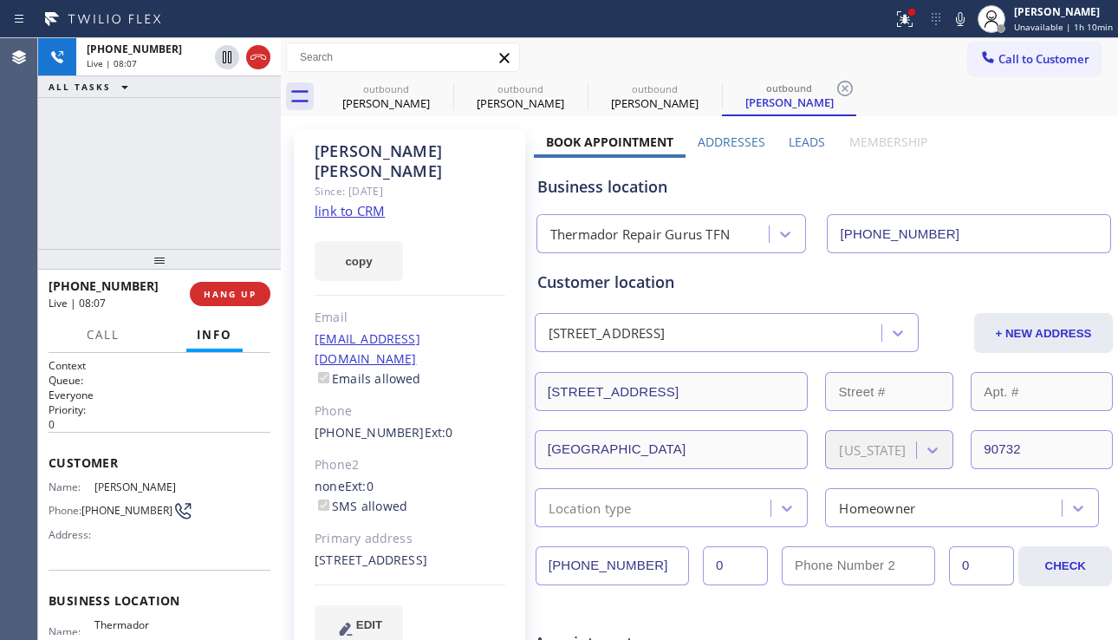
click at [793, 145] on label "Leads" at bounding box center [807, 142] width 36 height 16
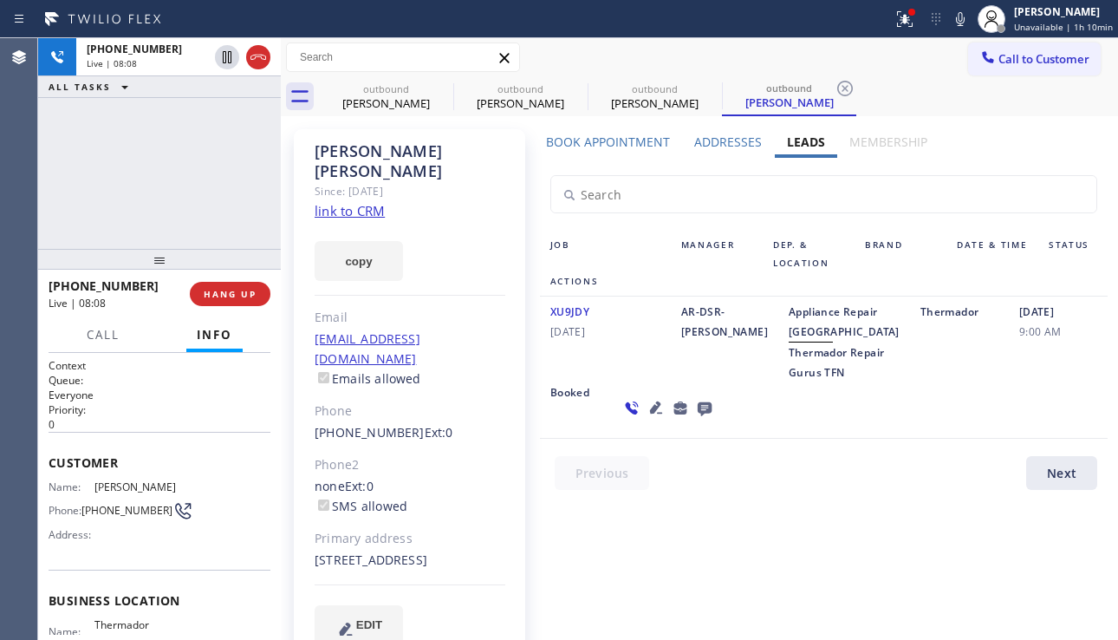
click at [626, 141] on label "Book Appointment" at bounding box center [608, 142] width 124 height 16
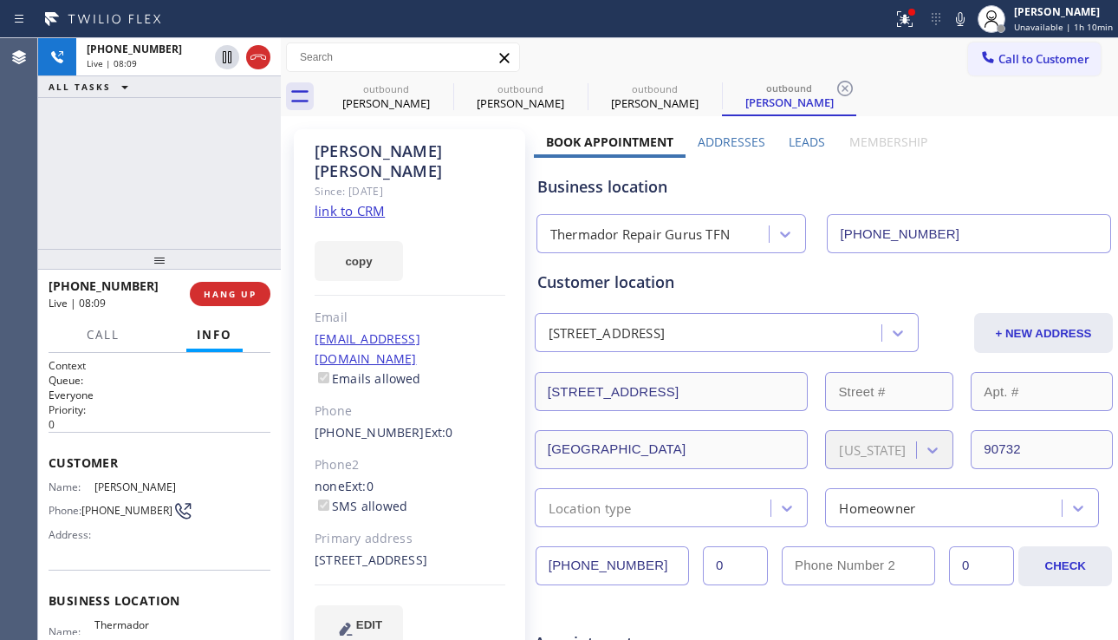
click at [789, 137] on label "Leads" at bounding box center [807, 142] width 36 height 16
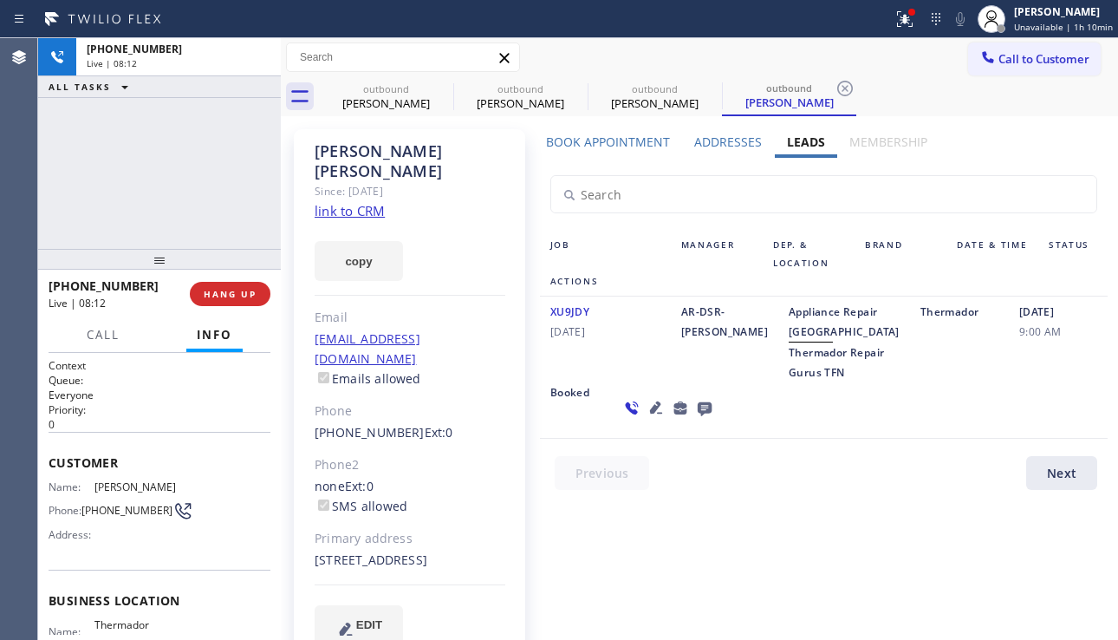
click at [623, 145] on label "Book Appointment" at bounding box center [608, 142] width 124 height 16
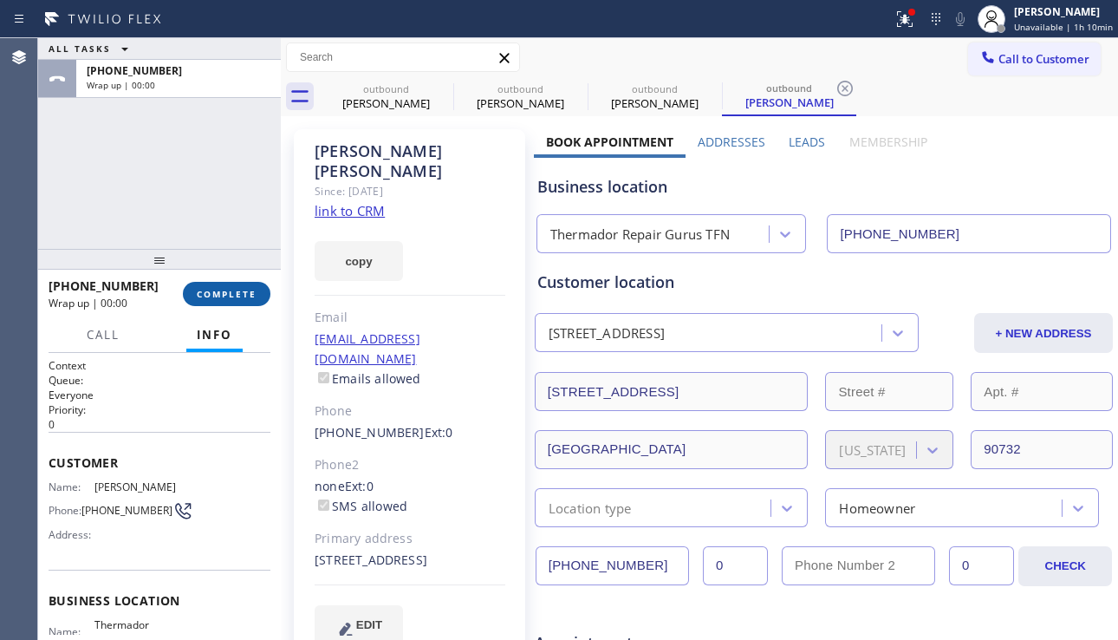
click at [221, 301] on button "COMPLETE" at bounding box center [227, 294] width 88 height 24
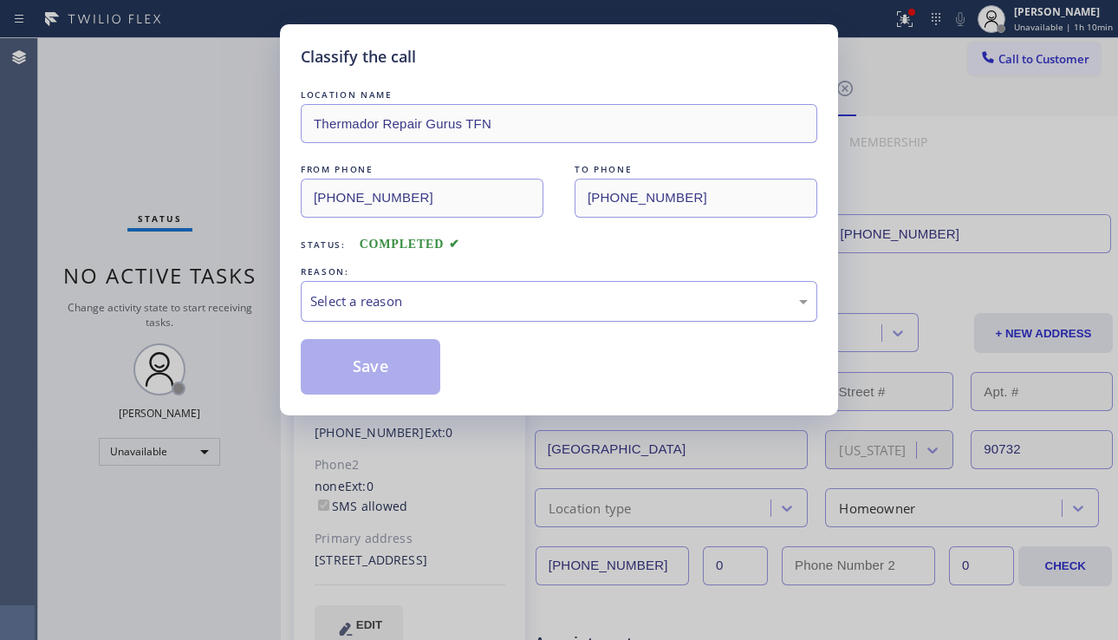
drag, startPoint x: 427, startPoint y: 296, endPoint x: 453, endPoint y: 310, distance: 28.7
click at [428, 296] on div "Select a reason" at bounding box center [559, 301] width 498 height 20
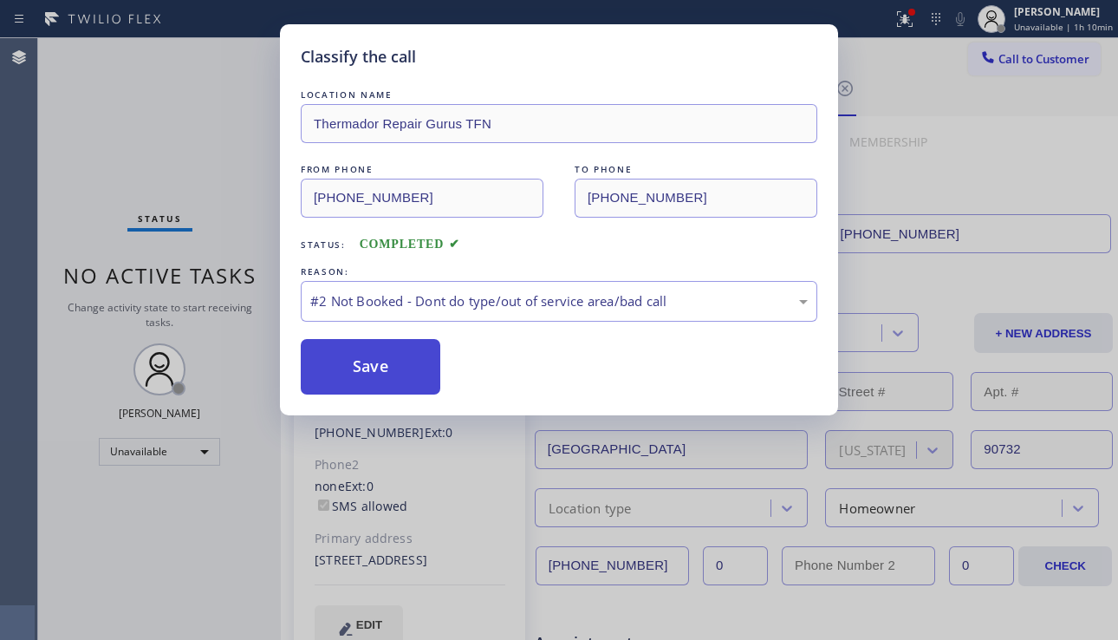
click at [373, 371] on button "Save" at bounding box center [371, 366] width 140 height 55
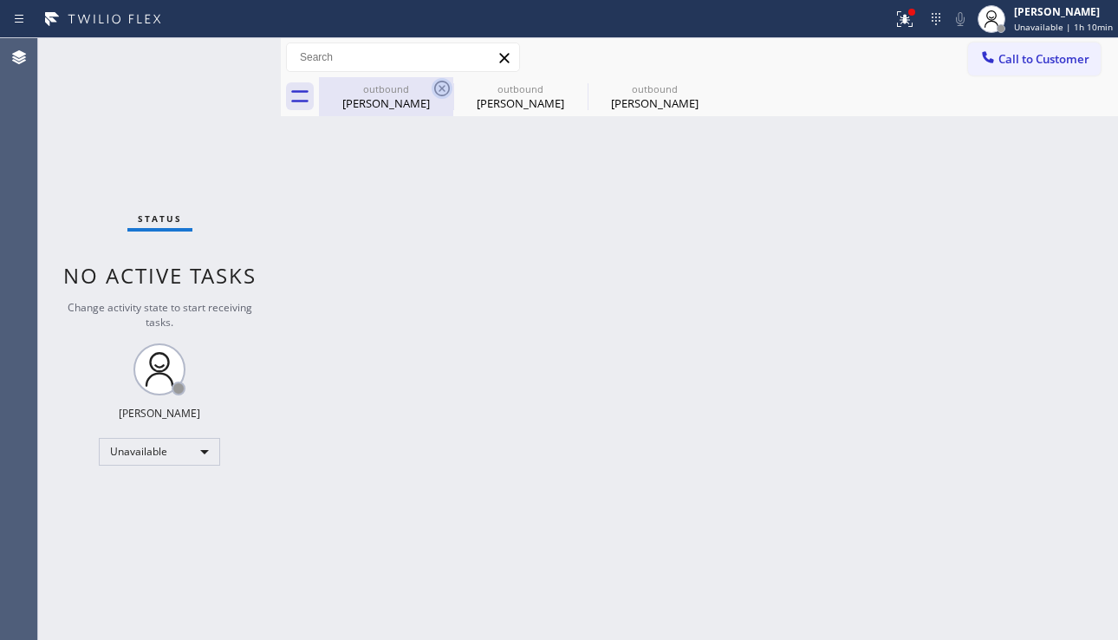
click at [446, 92] on icon at bounding box center [442, 88] width 21 height 21
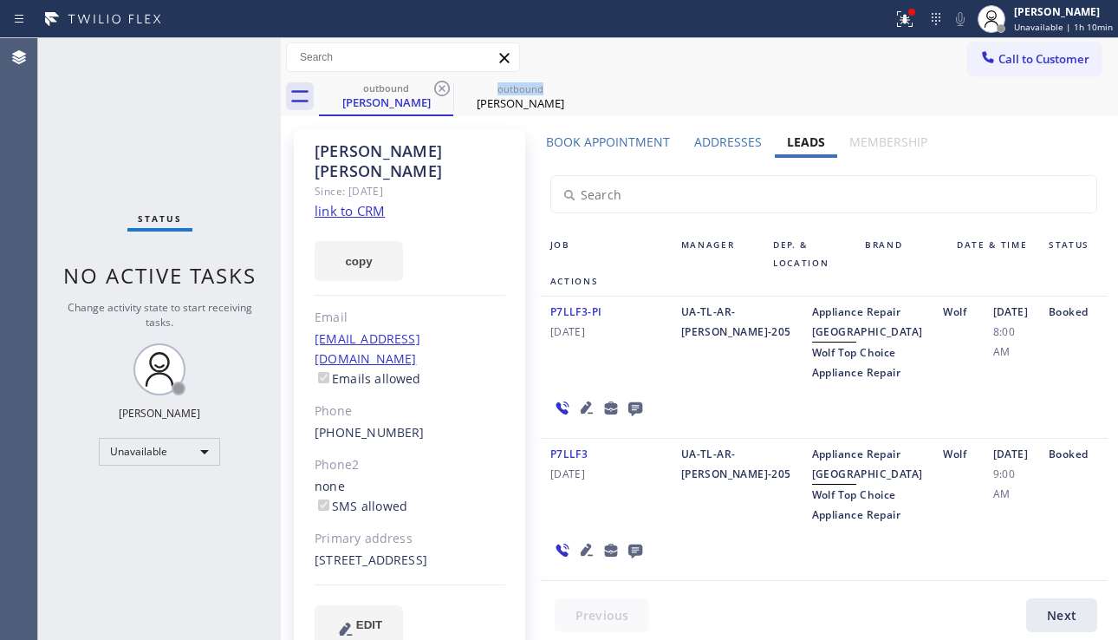
click at [446, 92] on icon at bounding box center [442, 88] width 21 height 21
type input "(844) 293-0467"
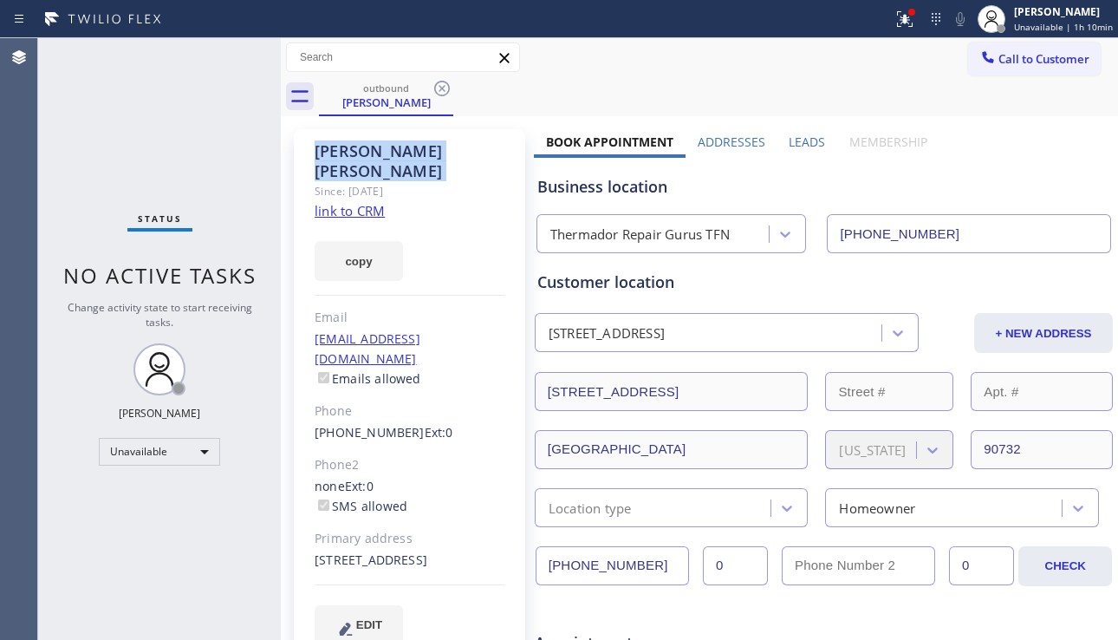
click at [446, 92] on icon at bounding box center [442, 88] width 21 height 21
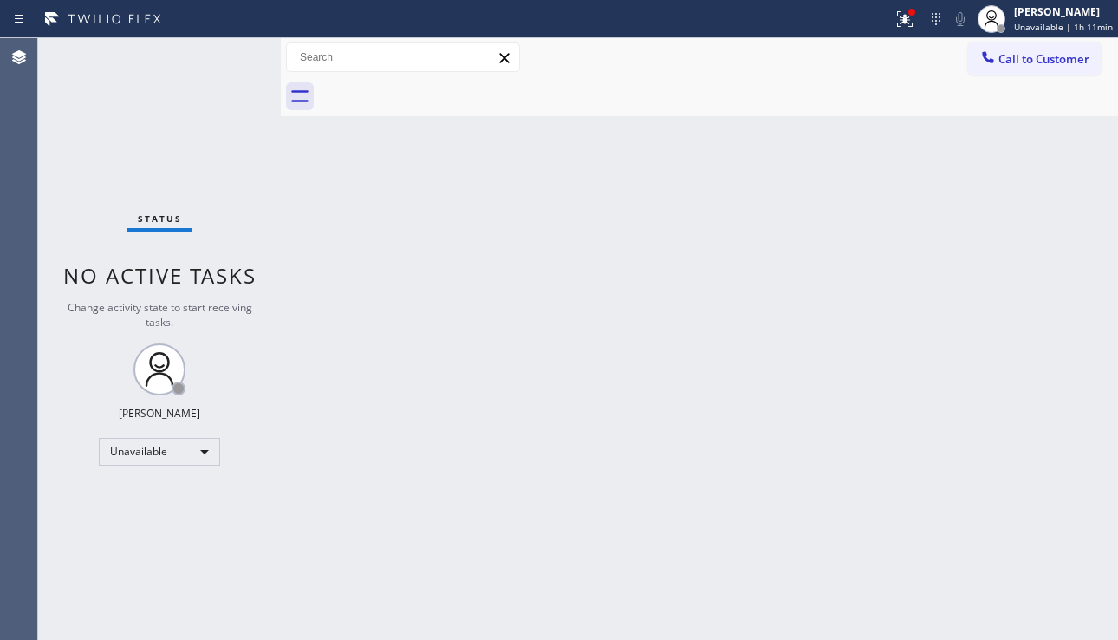
click at [1000, 325] on div "Back to Dashboard Change Sender ID Customers Technicians Select a contact Outbo…" at bounding box center [699, 339] width 837 height 602
click at [895, 29] on icon at bounding box center [905, 19] width 21 height 21
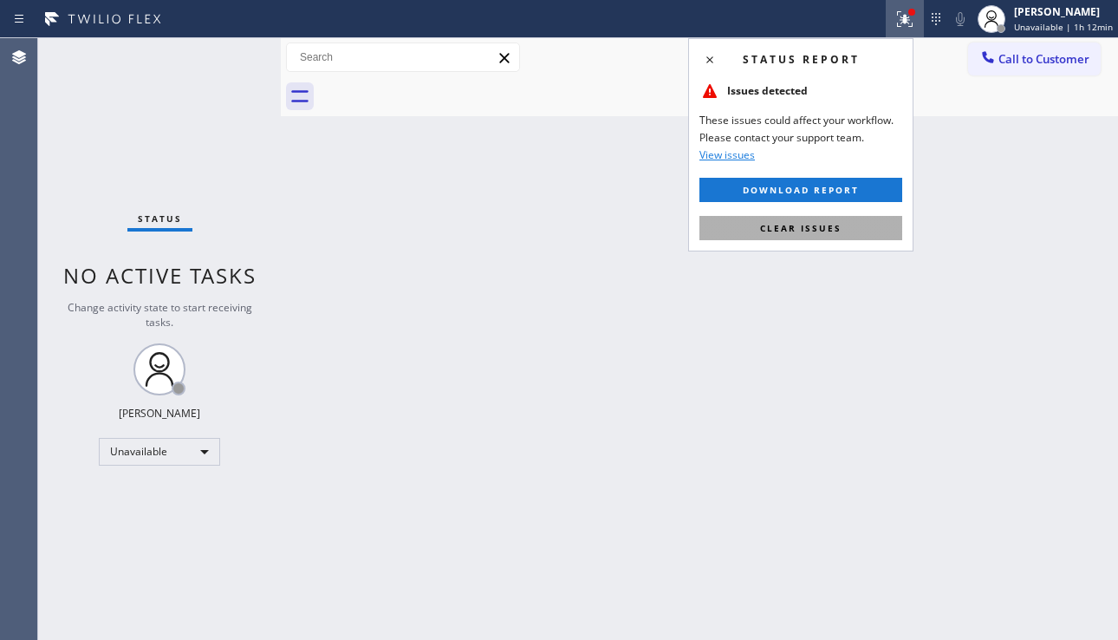
click at [800, 222] on span "Clear issues" at bounding box center [800, 228] width 81 height 12
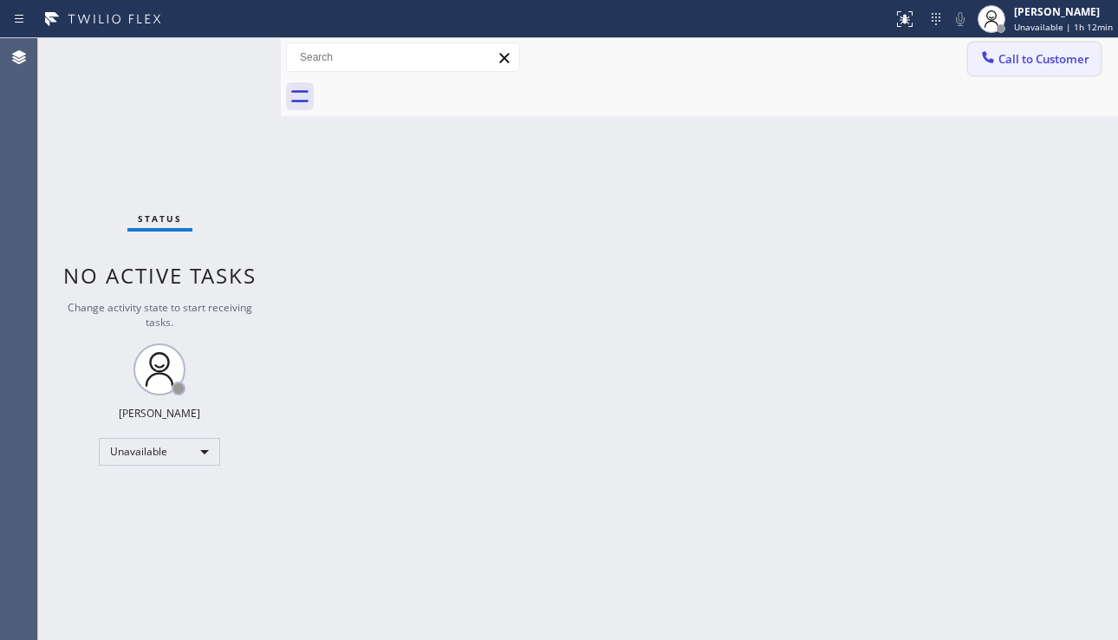
click at [1007, 54] on span "Call to Customer" at bounding box center [1044, 59] width 91 height 16
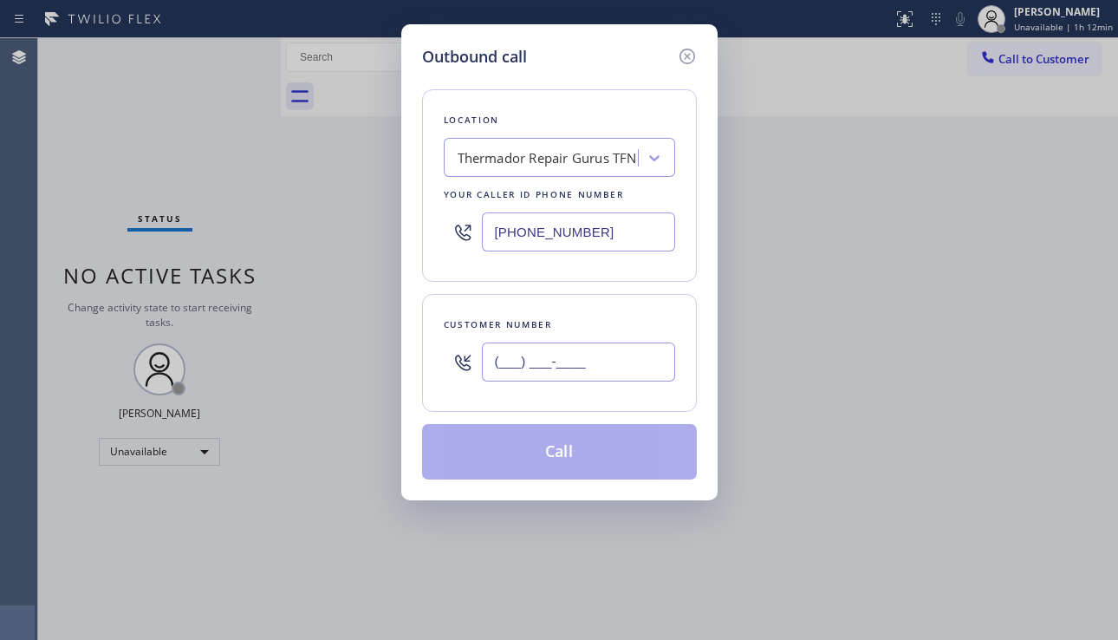
click at [556, 358] on input "(___) ___-____" at bounding box center [578, 361] width 193 height 39
paste input "310) 629-0016"
type input "(310) 629-0016"
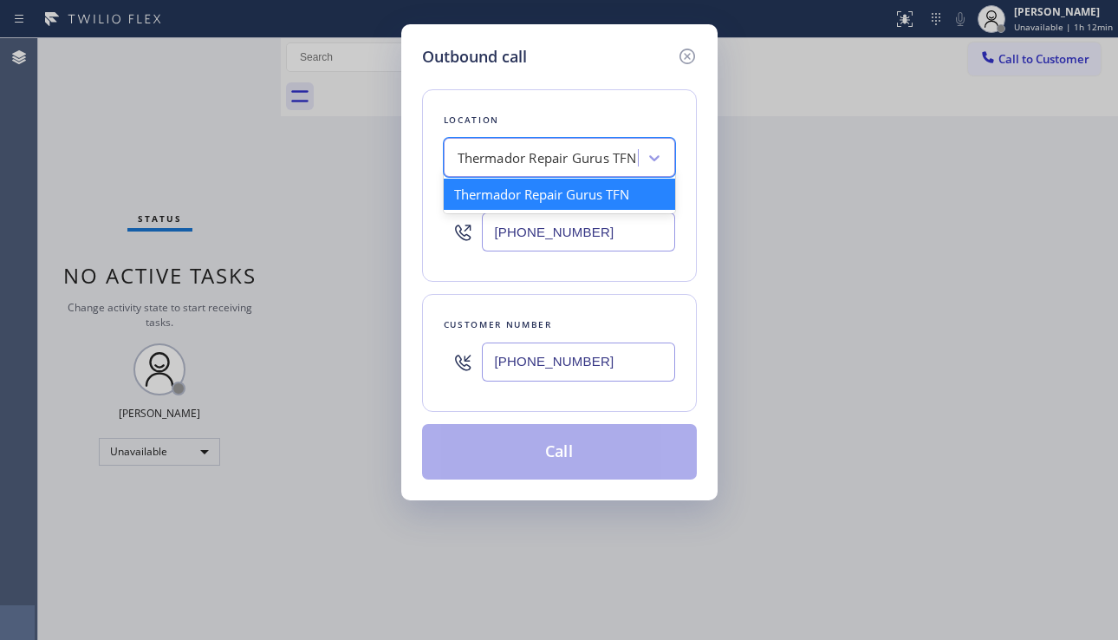
click at [498, 148] on div "Thermador Repair Gurus TFN" at bounding box center [547, 158] width 179 height 20
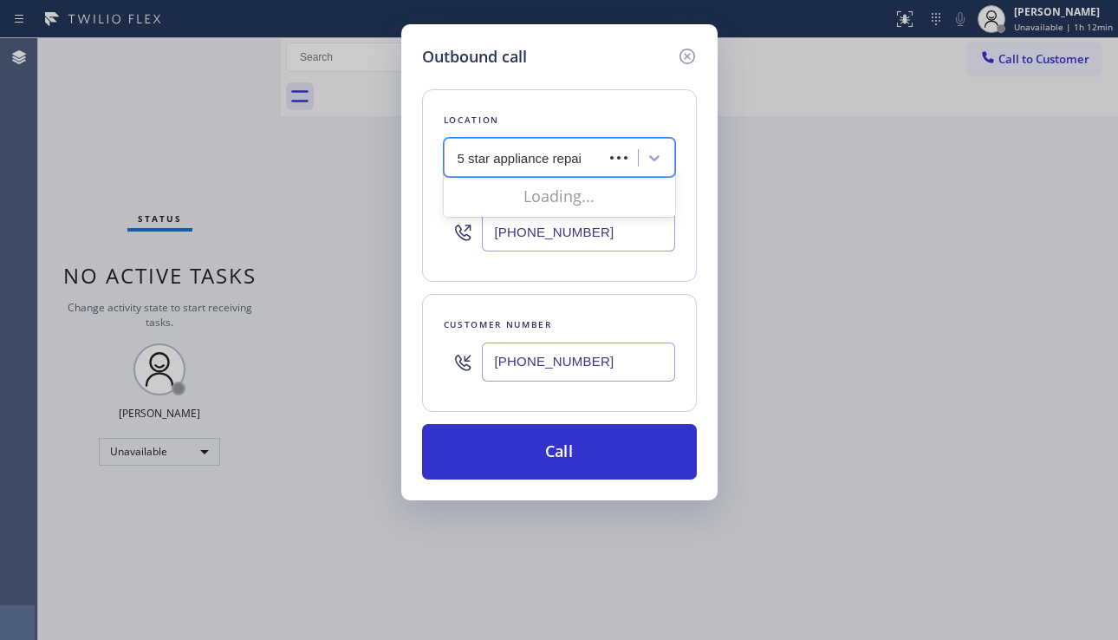
type input "5 star appliance repair"
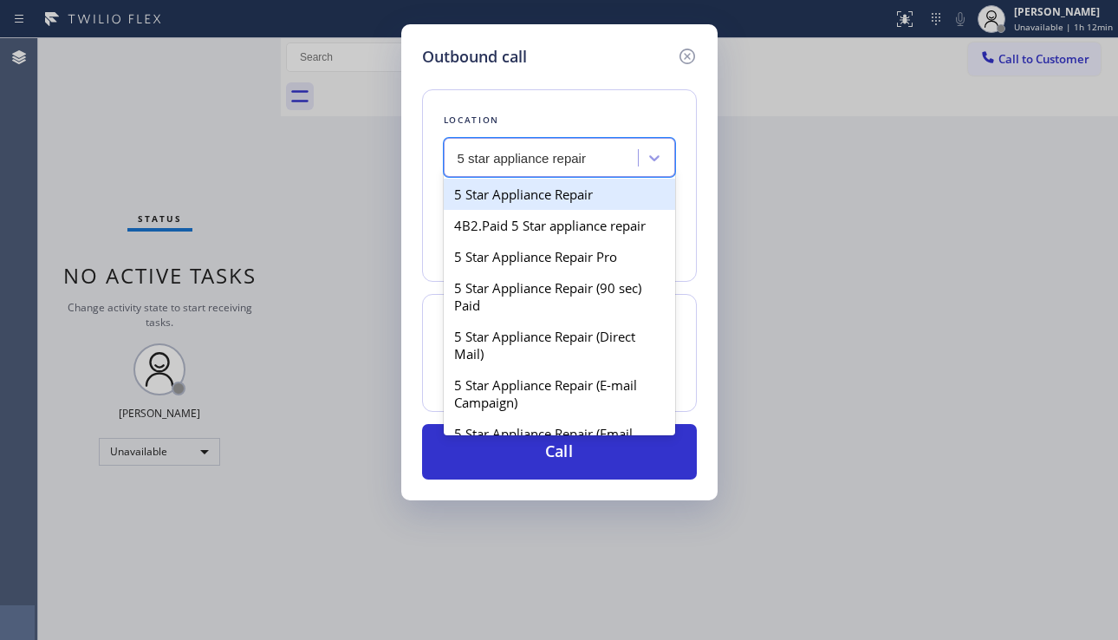
click at [513, 184] on div "5 Star Appliance Repair" at bounding box center [559, 194] width 231 height 31
type input "[PHONE_NUMBER]"
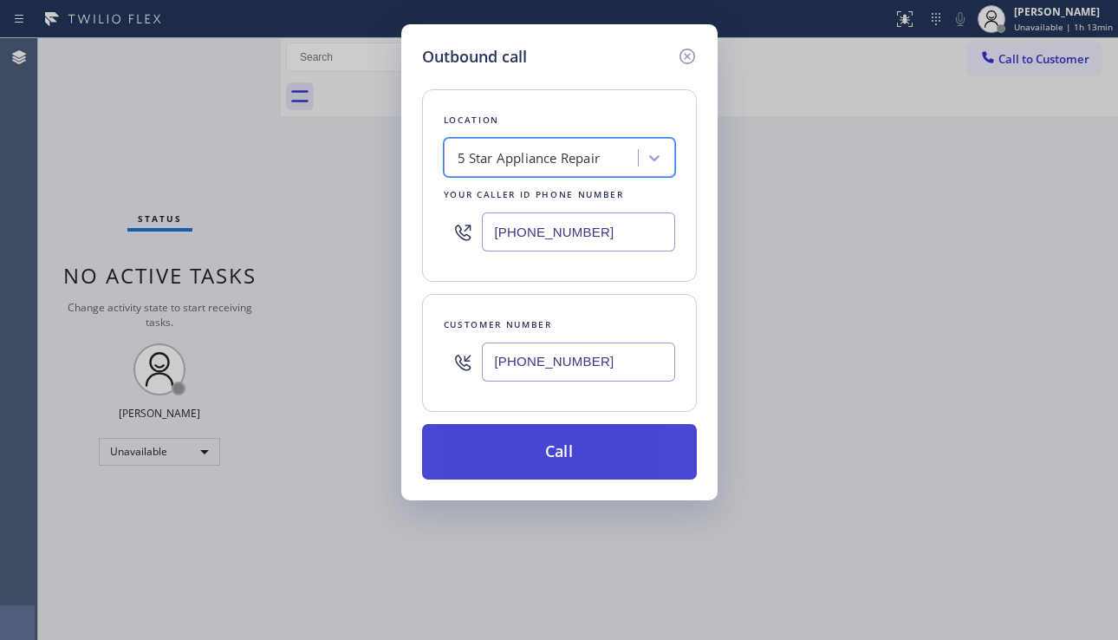
click at [548, 463] on button "Call" at bounding box center [559, 451] width 275 height 55
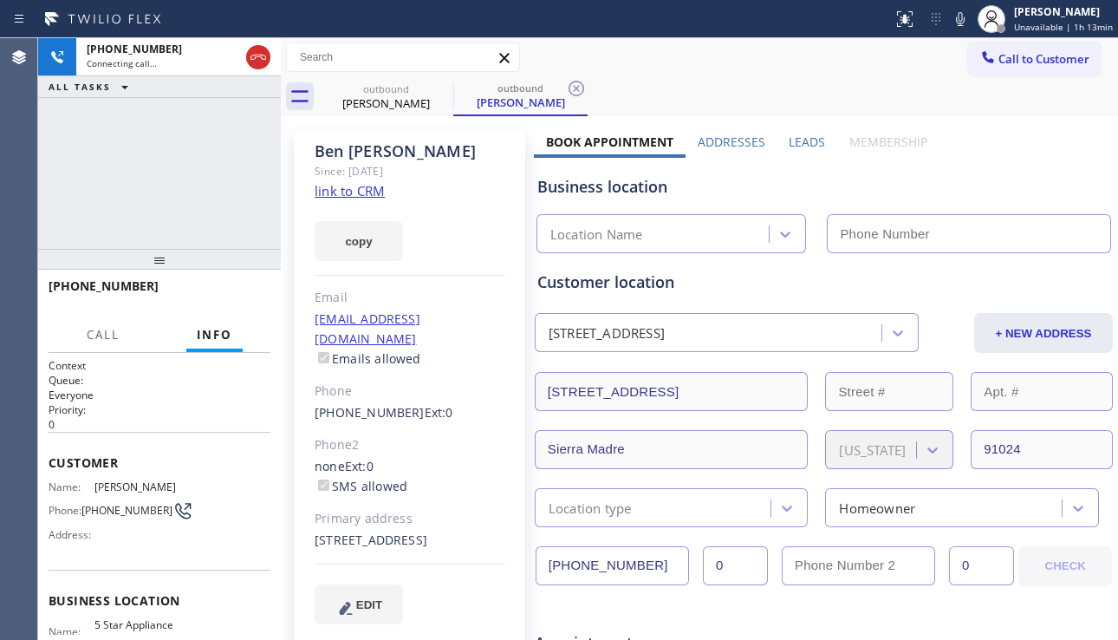
type input "[PHONE_NUMBER]"
click at [1008, 171] on div "Business location 5 Star Appliance Repair [PHONE_NUMBER]" at bounding box center [824, 205] width 580 height 95
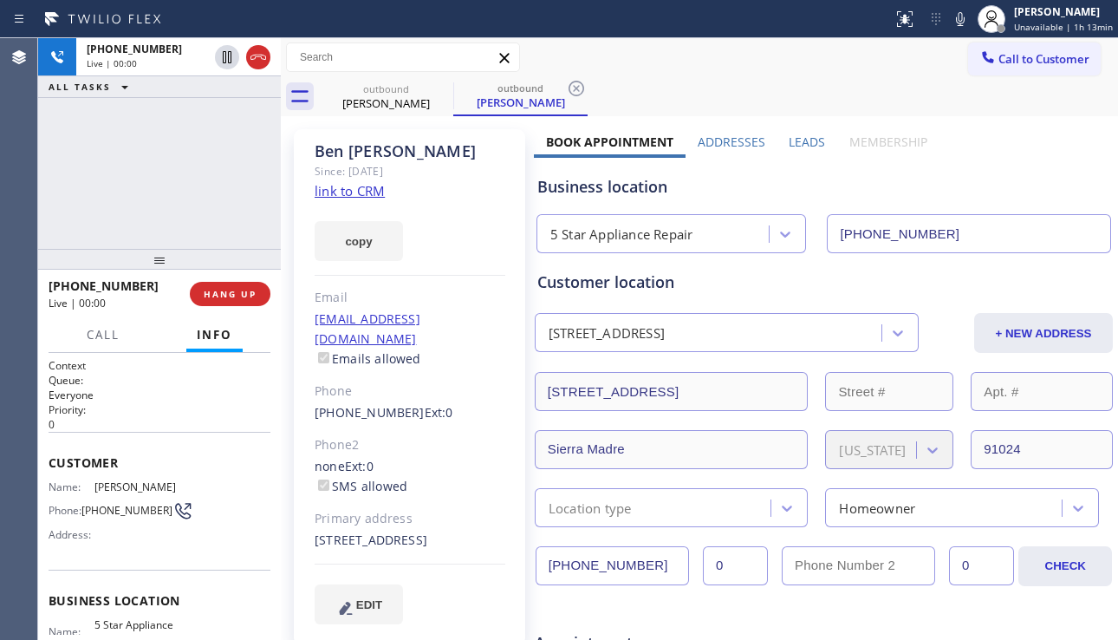
click at [484, 286] on div "Ben Lunsky Since: 20 may 2020 link to CRM copy Email ben@lunsky.com Emails allo…" at bounding box center [409, 387] width 231 height 516
click at [230, 297] on span "HANG UP" at bounding box center [230, 294] width 53 height 12
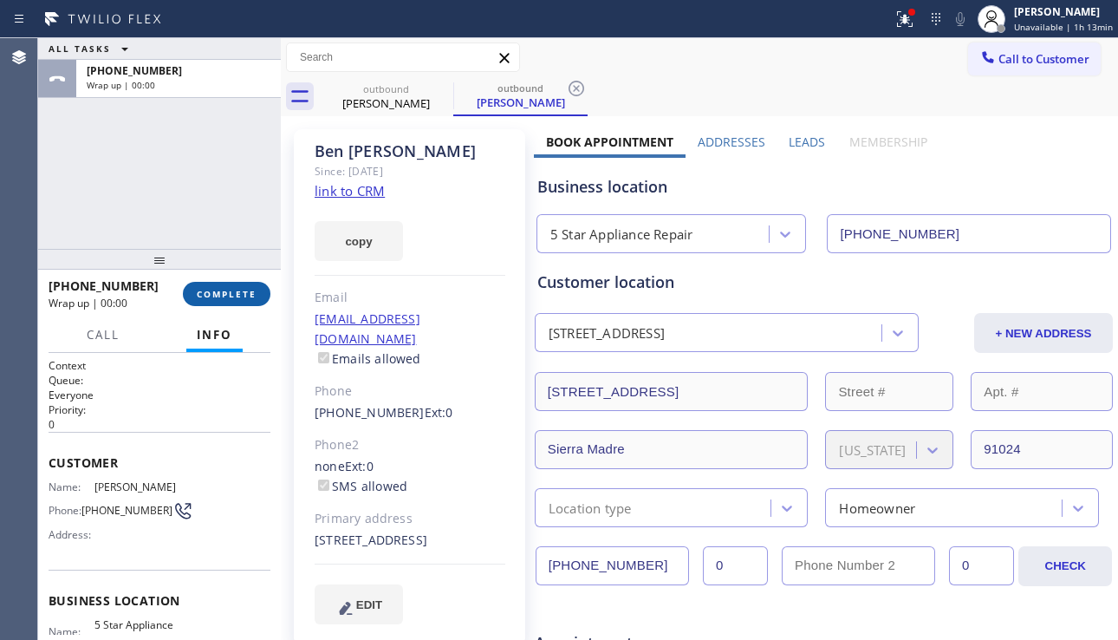
click at [251, 294] on span "COMPLETE" at bounding box center [227, 294] width 60 height 12
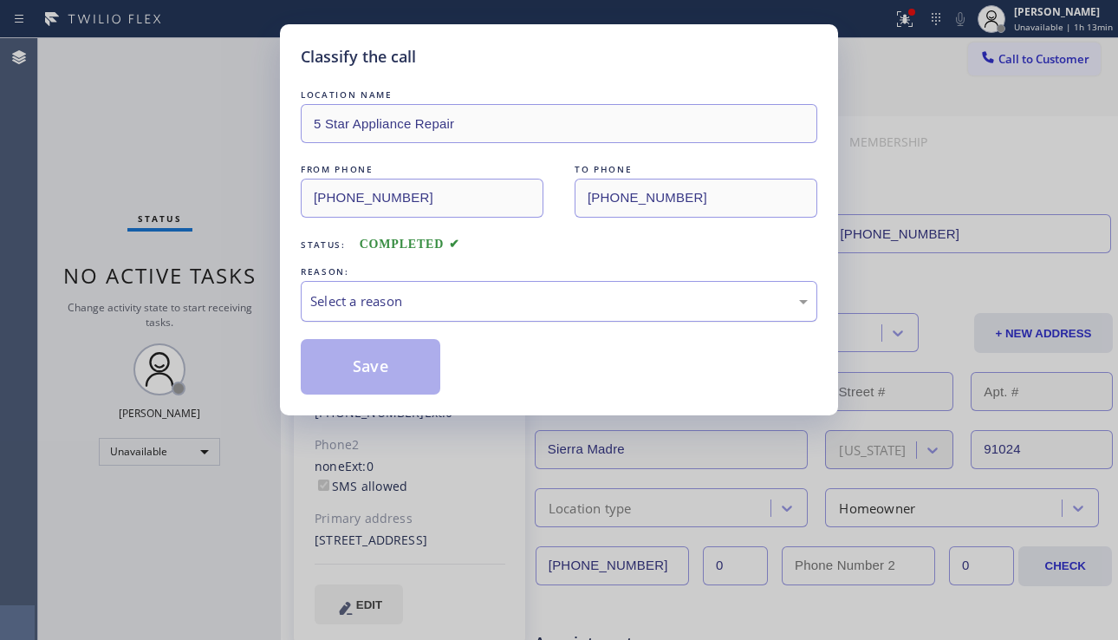
click at [482, 299] on div "Select a reason" at bounding box center [559, 301] width 498 height 20
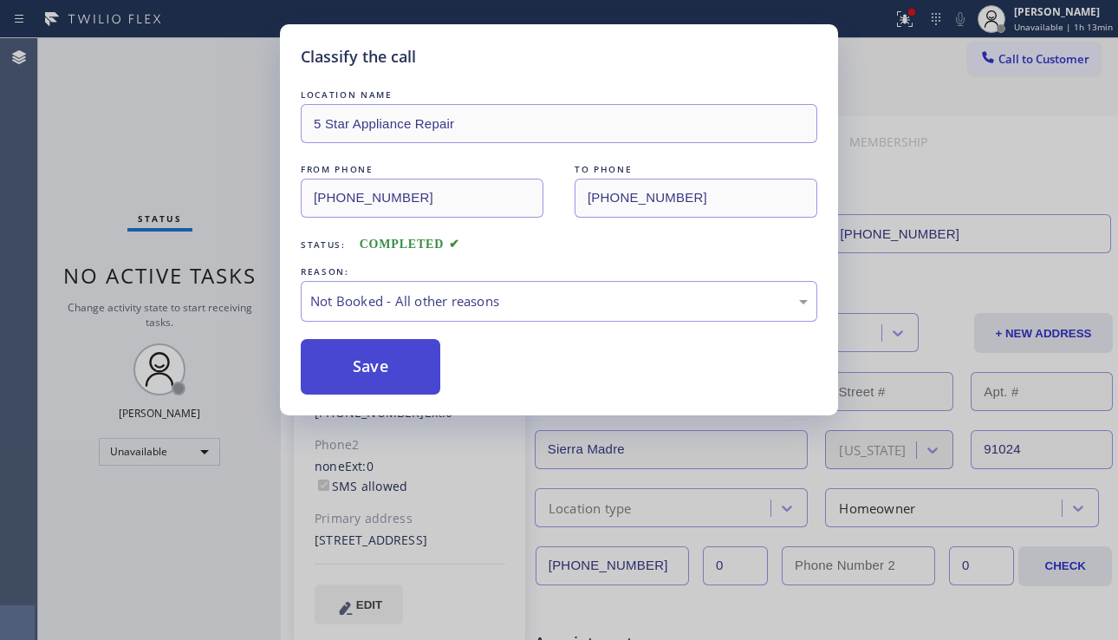
click at [391, 364] on button "Save" at bounding box center [371, 366] width 140 height 55
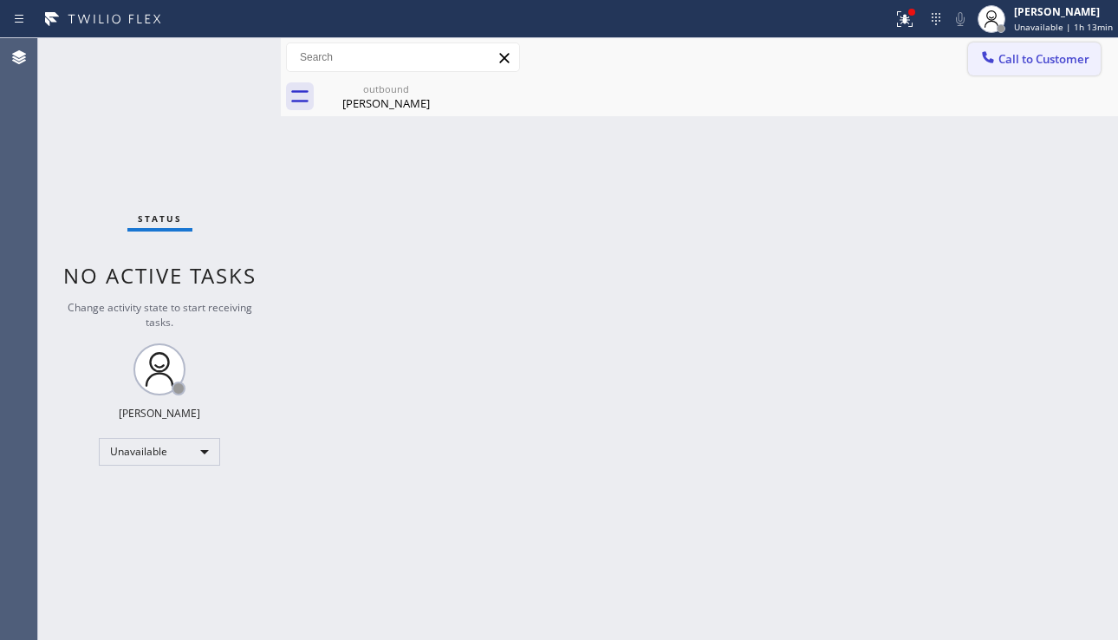
click at [1013, 56] on span "Call to Customer" at bounding box center [1044, 59] width 91 height 16
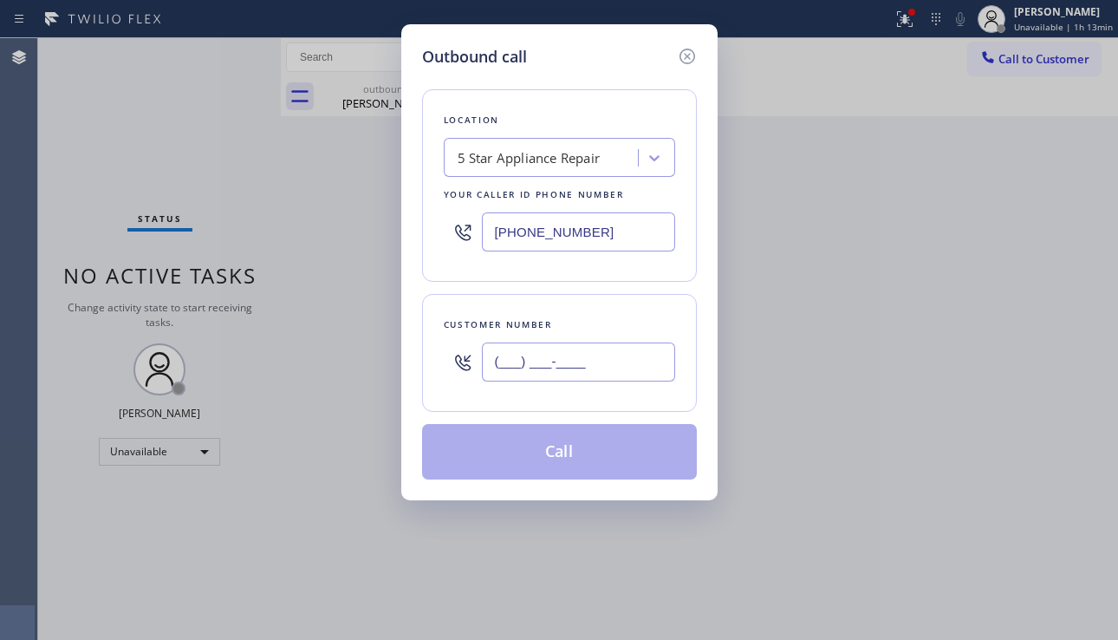
click at [516, 375] on input "(___) ___-____" at bounding box center [578, 361] width 193 height 39
paste input "516) 424-6223"
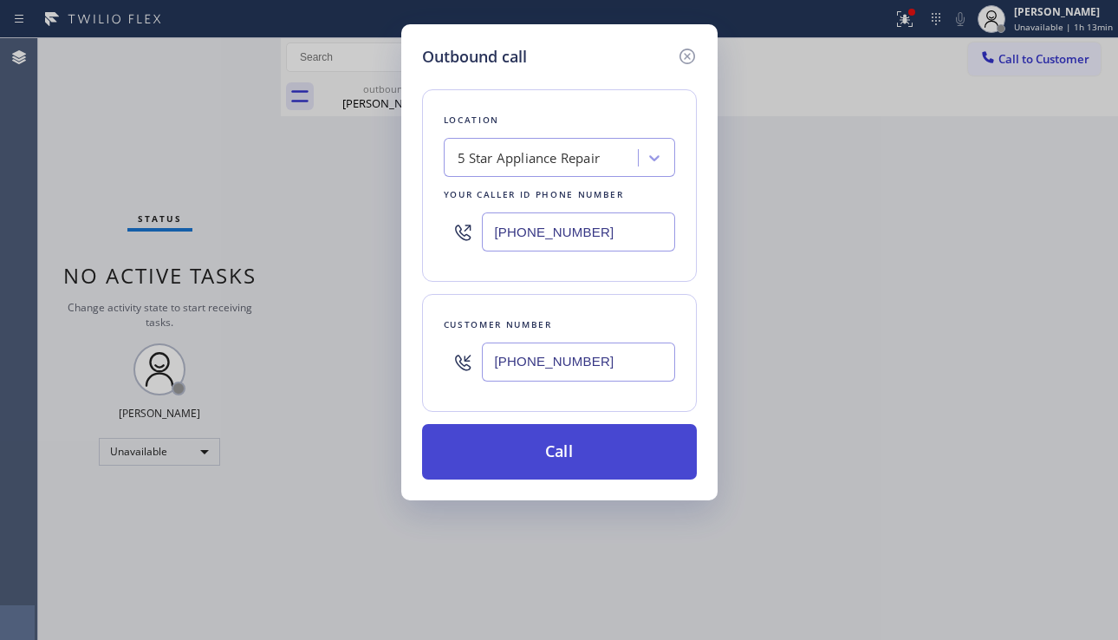
type input "(516) 424-6223"
click at [584, 450] on button "Call" at bounding box center [559, 451] width 275 height 55
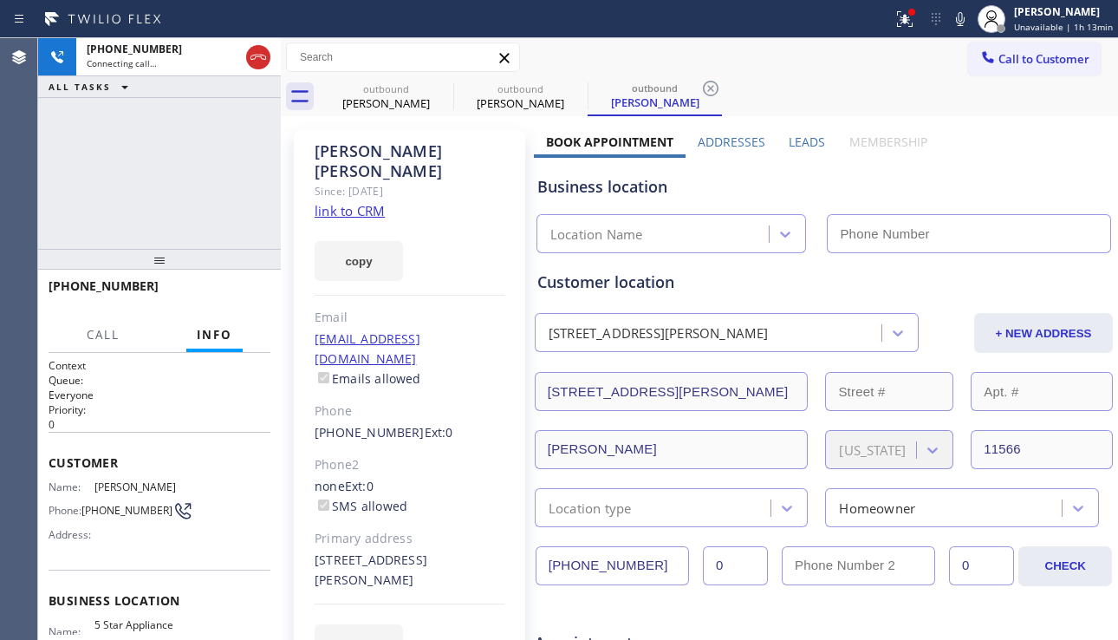
type input "[PHONE_NUMBER]"
click at [239, 296] on span "HANG UP" at bounding box center [230, 294] width 53 height 12
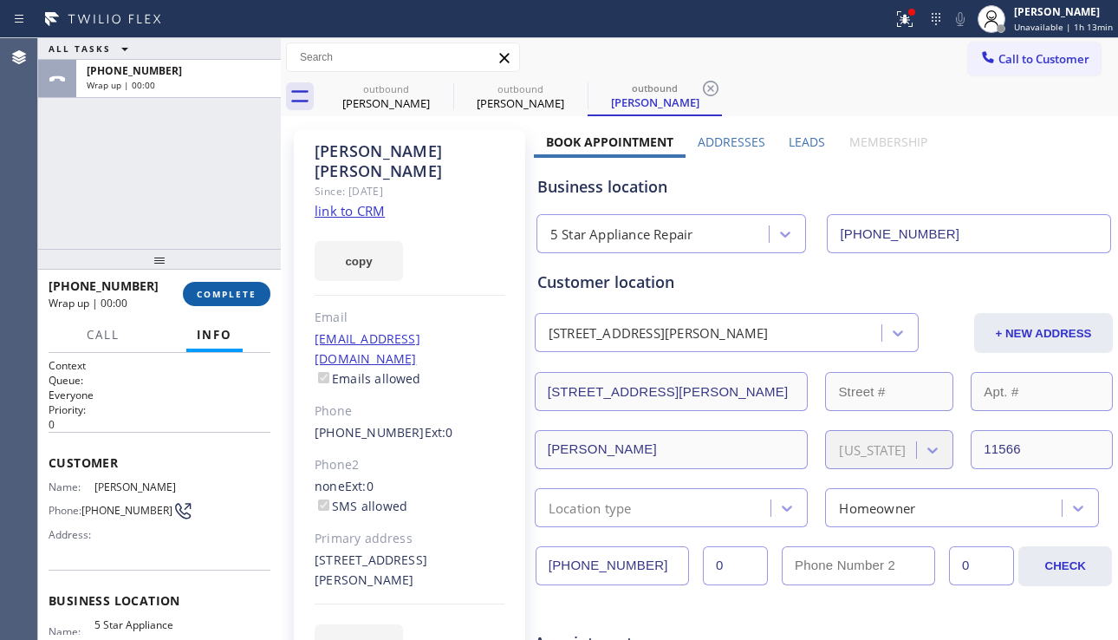
click at [239, 296] on span "COMPLETE" at bounding box center [227, 294] width 60 height 12
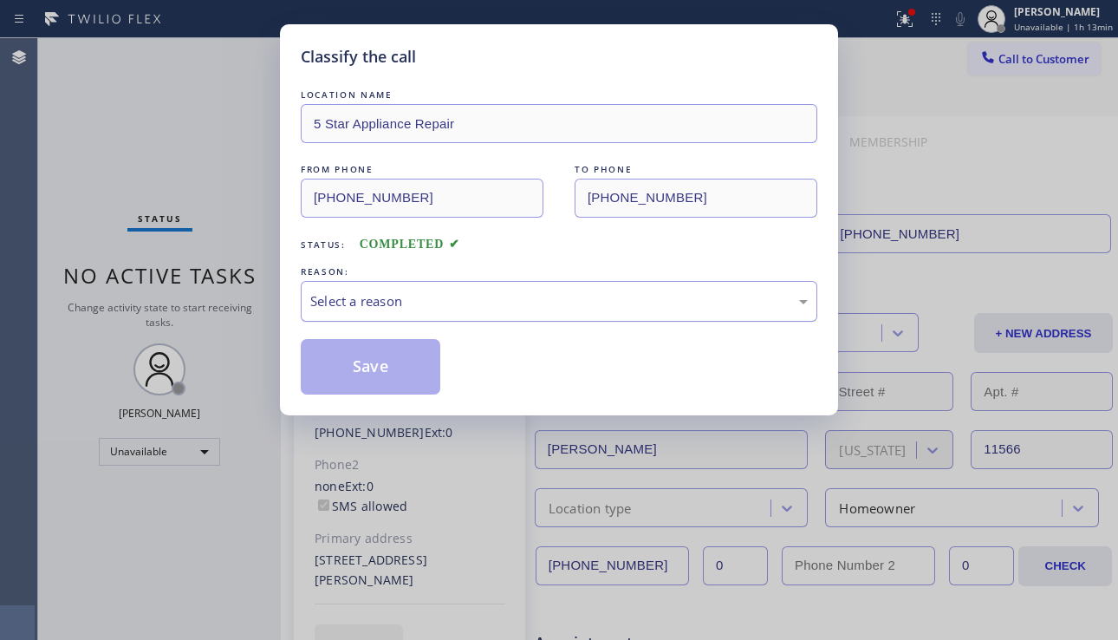
click at [492, 298] on div "Select a reason" at bounding box center [559, 301] width 498 height 20
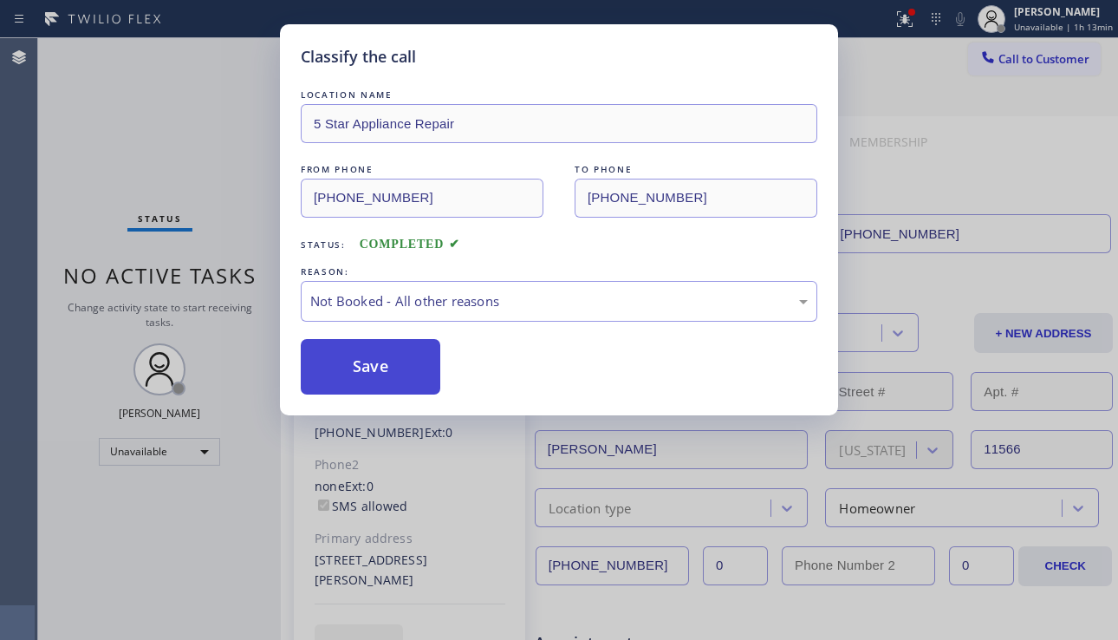
click at [390, 367] on button "Save" at bounding box center [371, 366] width 140 height 55
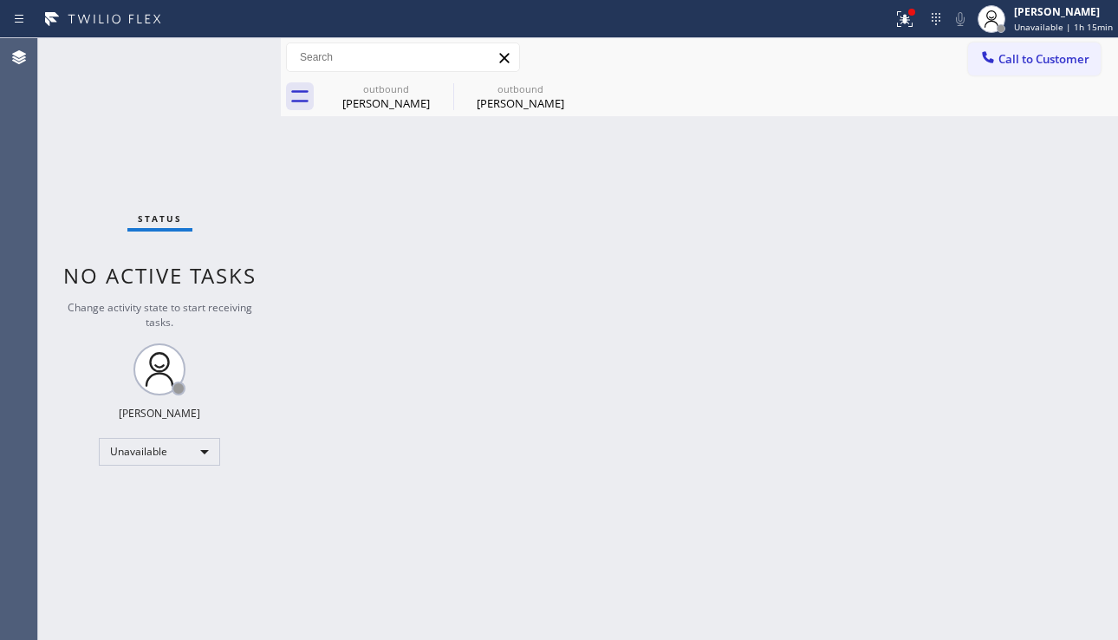
click at [1011, 489] on div "Back to Dashboard Change Sender ID Customers Technicians Select a contact Outbo…" at bounding box center [699, 339] width 837 height 602
click at [438, 84] on icon at bounding box center [442, 88] width 21 height 21
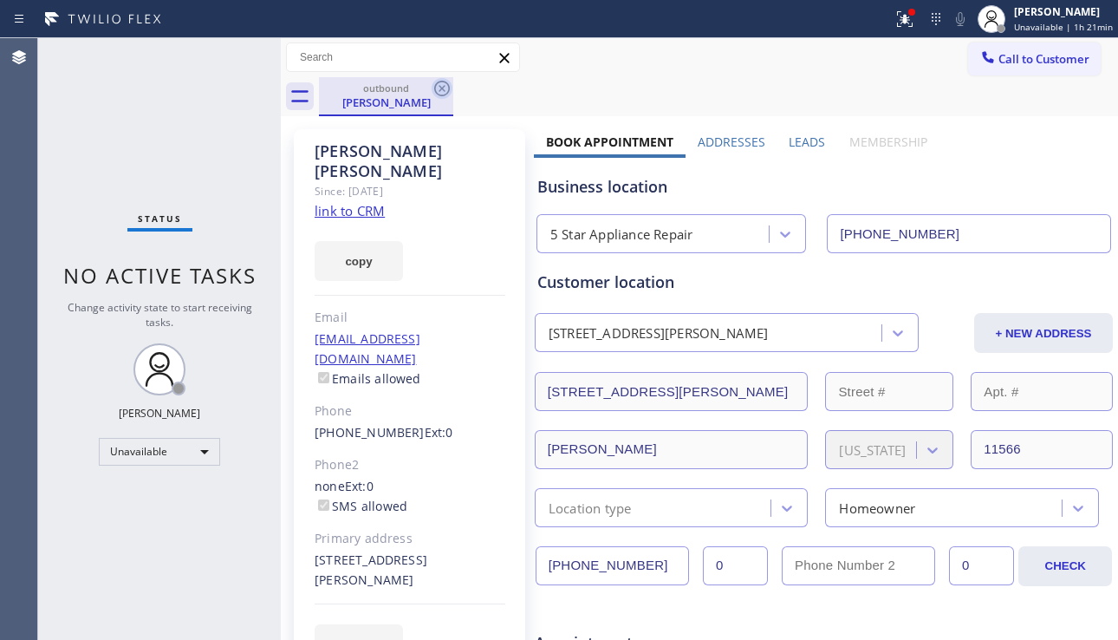
click at [434, 88] on icon at bounding box center [442, 88] width 21 height 21
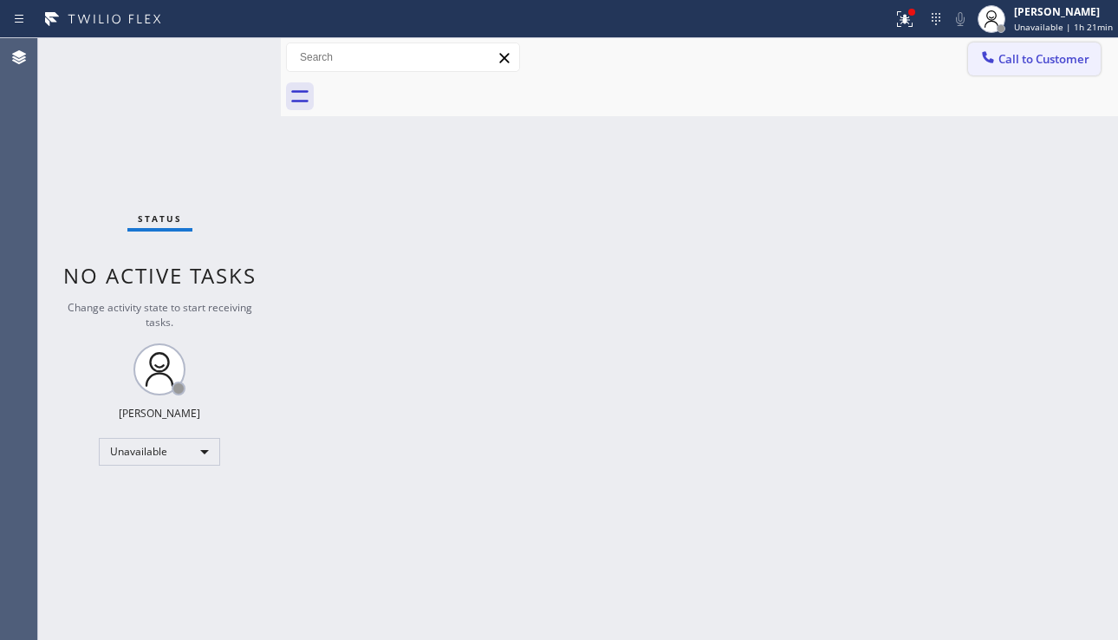
click at [1042, 56] on span "Call to Customer" at bounding box center [1044, 59] width 91 height 16
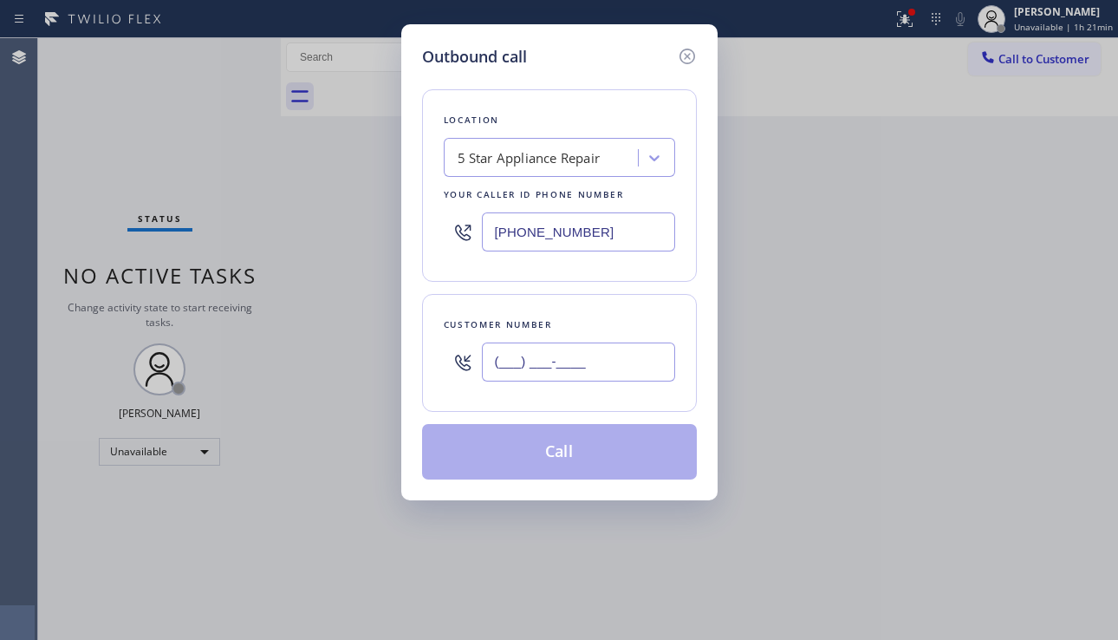
click at [559, 364] on input "(___) ___-____" at bounding box center [578, 361] width 193 height 39
paste input "858) 879-9001"
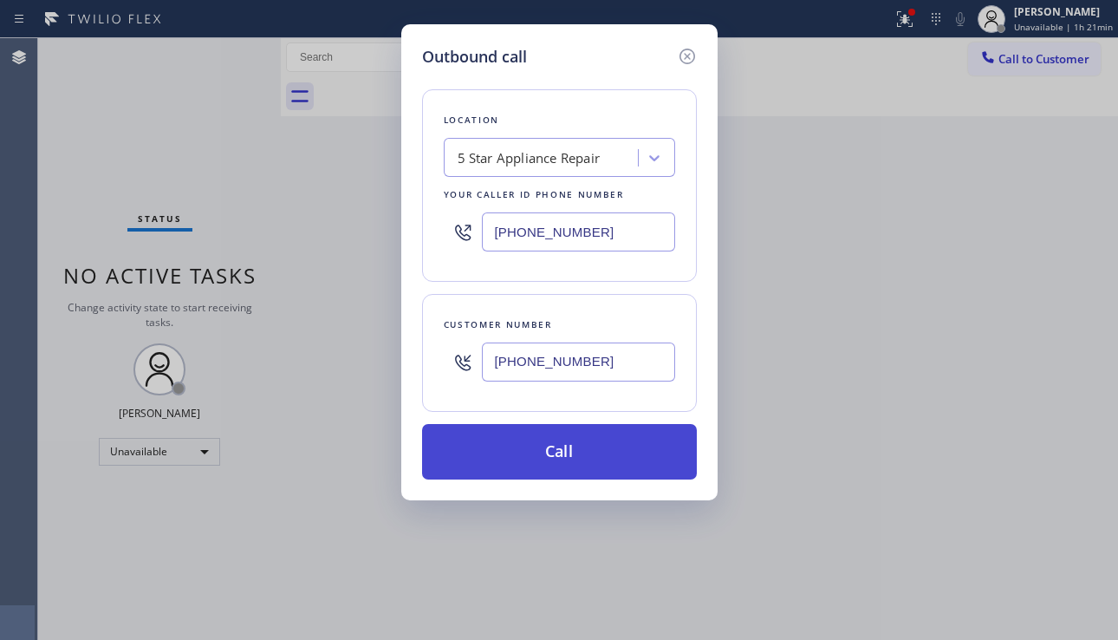
type input "(858) 879-9001"
click at [570, 453] on button "Call" at bounding box center [559, 451] width 275 height 55
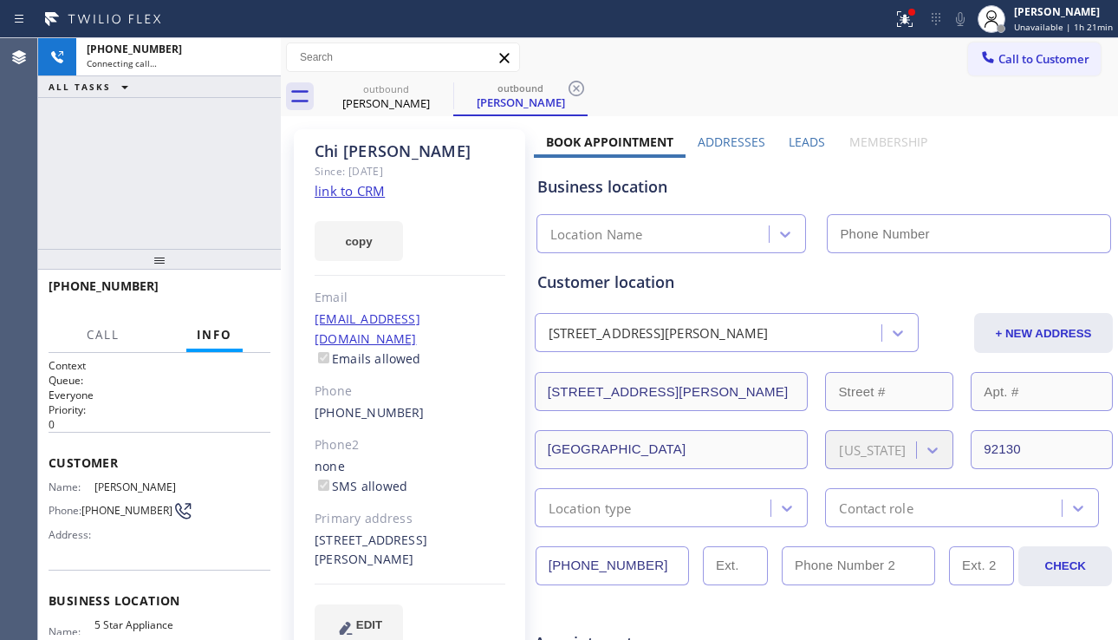
type input "[PHONE_NUMBER]"
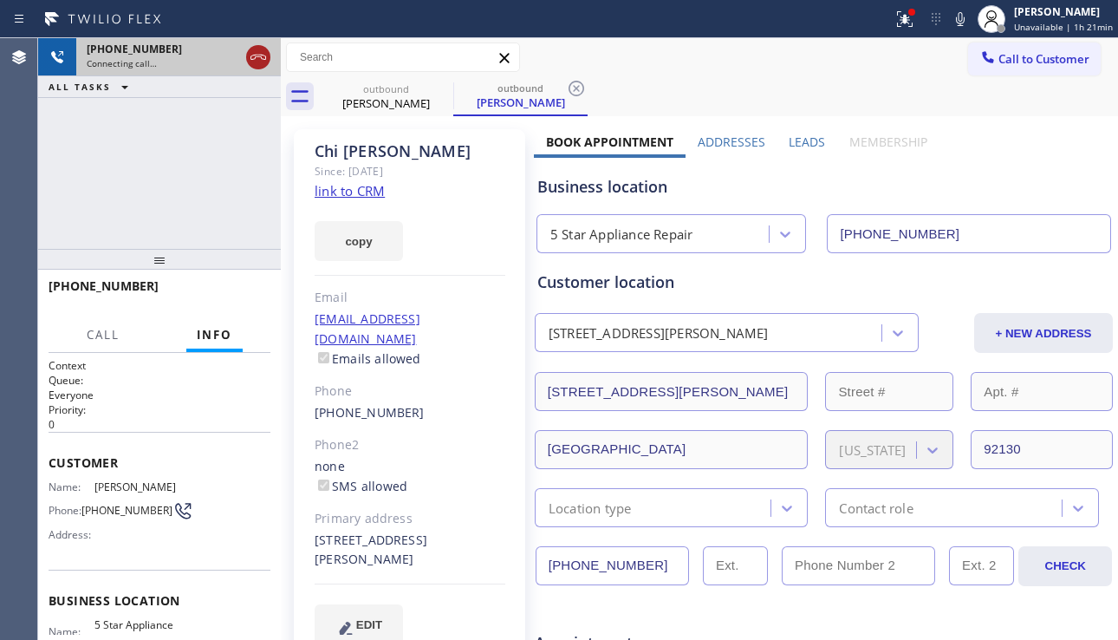
click at [254, 61] on icon at bounding box center [258, 57] width 21 height 21
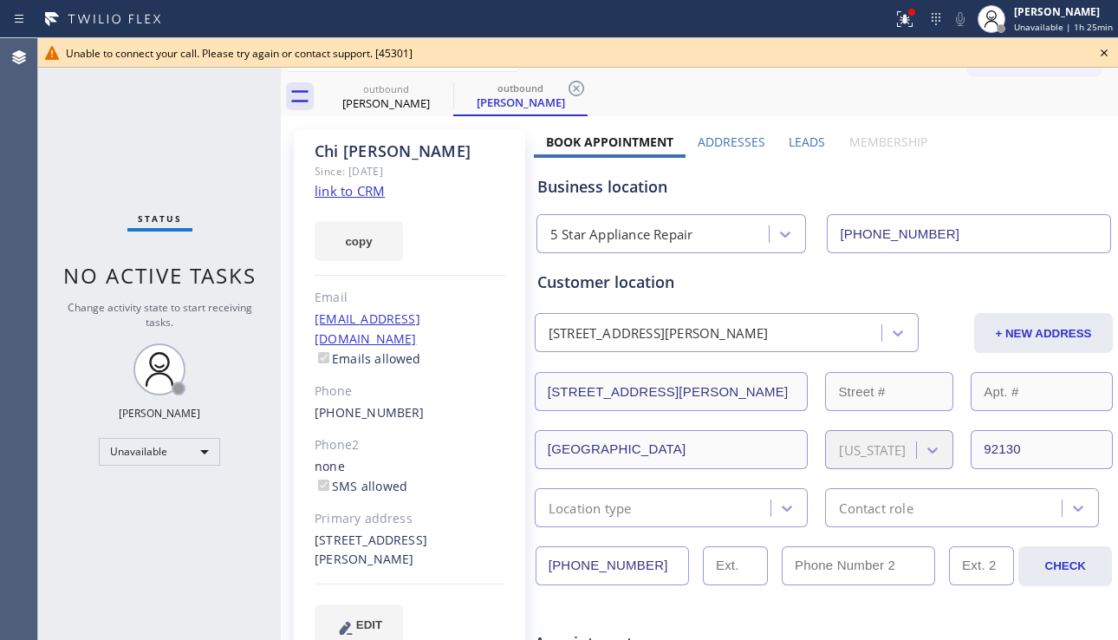
click at [1011, 179] on div "Business location" at bounding box center [823, 186] width 573 height 23
drag, startPoint x: 1045, startPoint y: 155, endPoint x: 1073, endPoint y: 121, distance: 44.3
click at [1045, 154] on div "Business location 5 Star Appliance Repair [PHONE_NUMBER]" at bounding box center [824, 202] width 580 height 102
click at [1100, 52] on icon at bounding box center [1104, 52] width 21 height 21
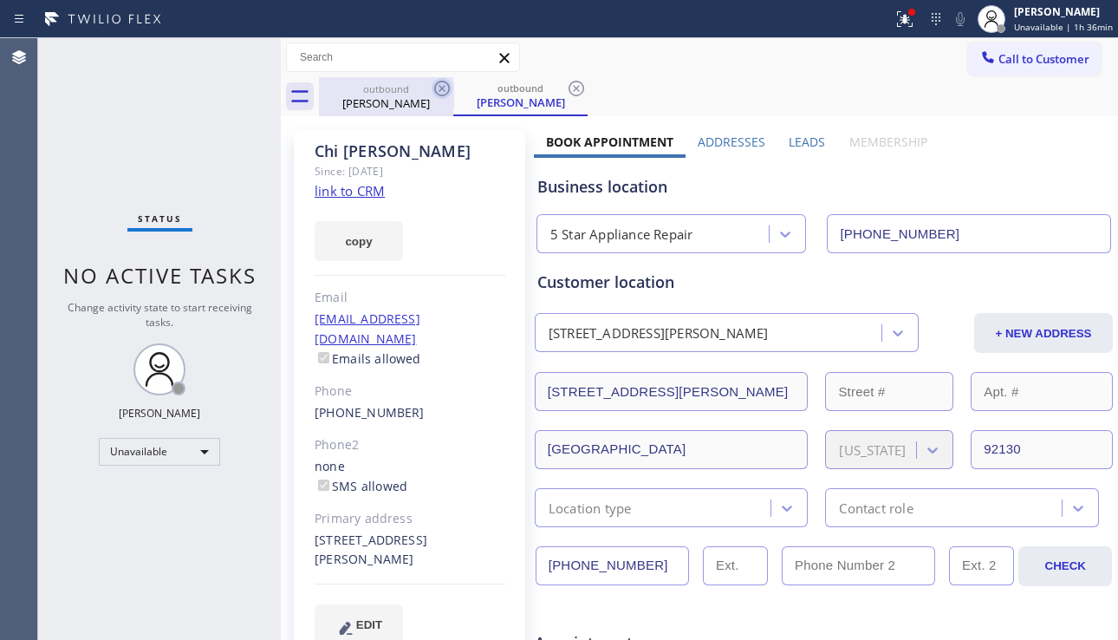
click at [443, 86] on icon at bounding box center [442, 88] width 21 height 21
click at [453, 86] on div "outbound Chi Nguyen" at bounding box center [520, 96] width 134 height 39
click at [437, 87] on icon at bounding box center [442, 88] width 21 height 21
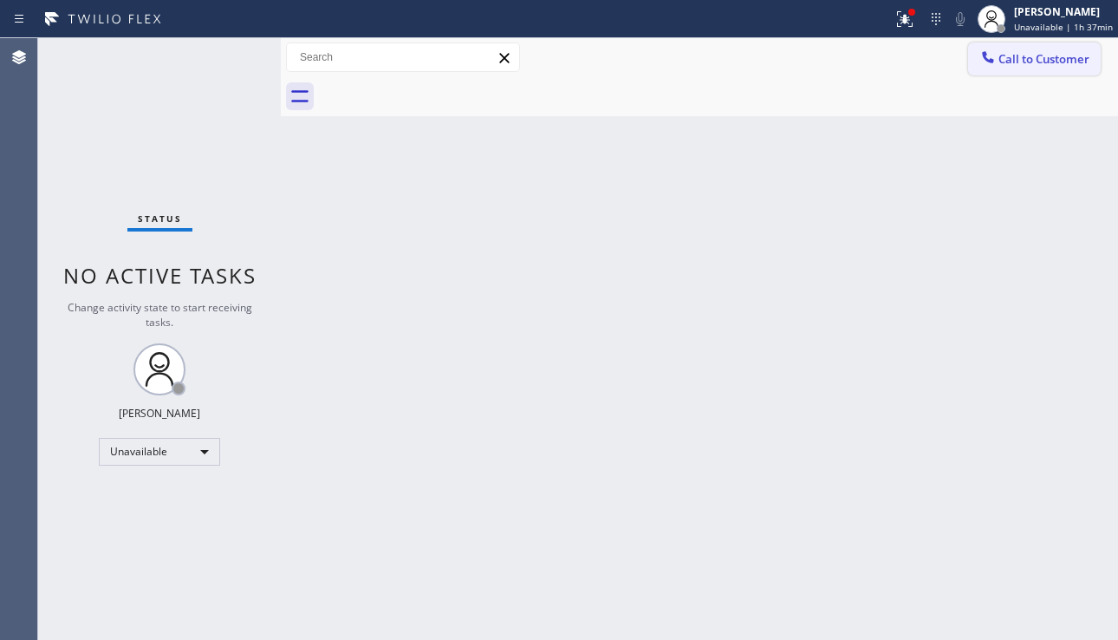
click at [998, 64] on div at bounding box center [988, 59] width 21 height 21
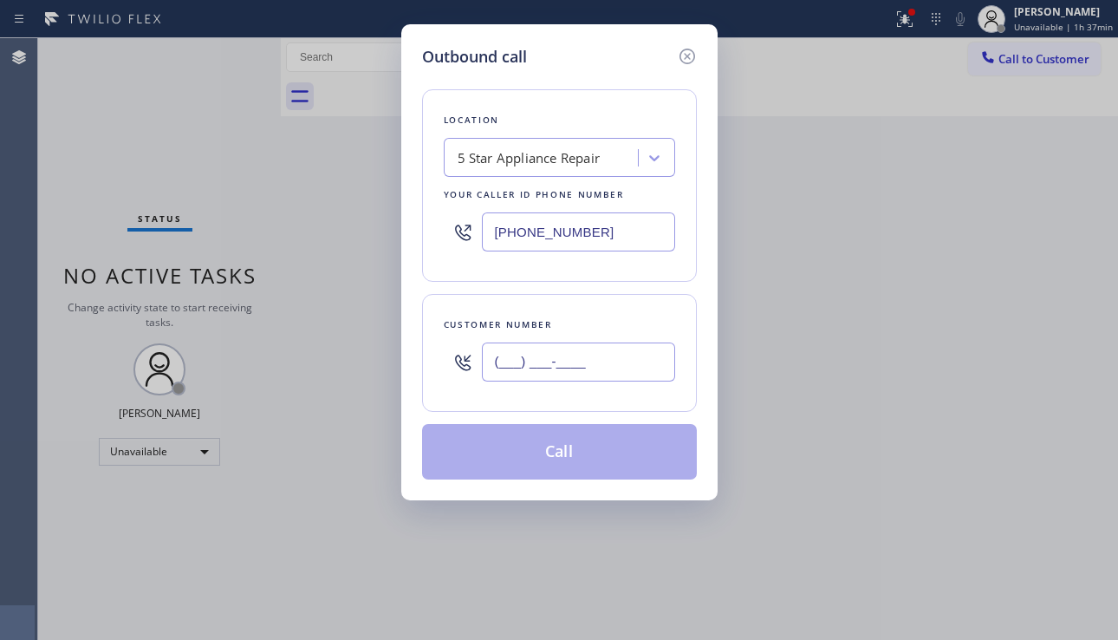
click at [517, 345] on input "(___) ___-____" at bounding box center [578, 361] width 193 height 39
paste input "719) 963-0273"
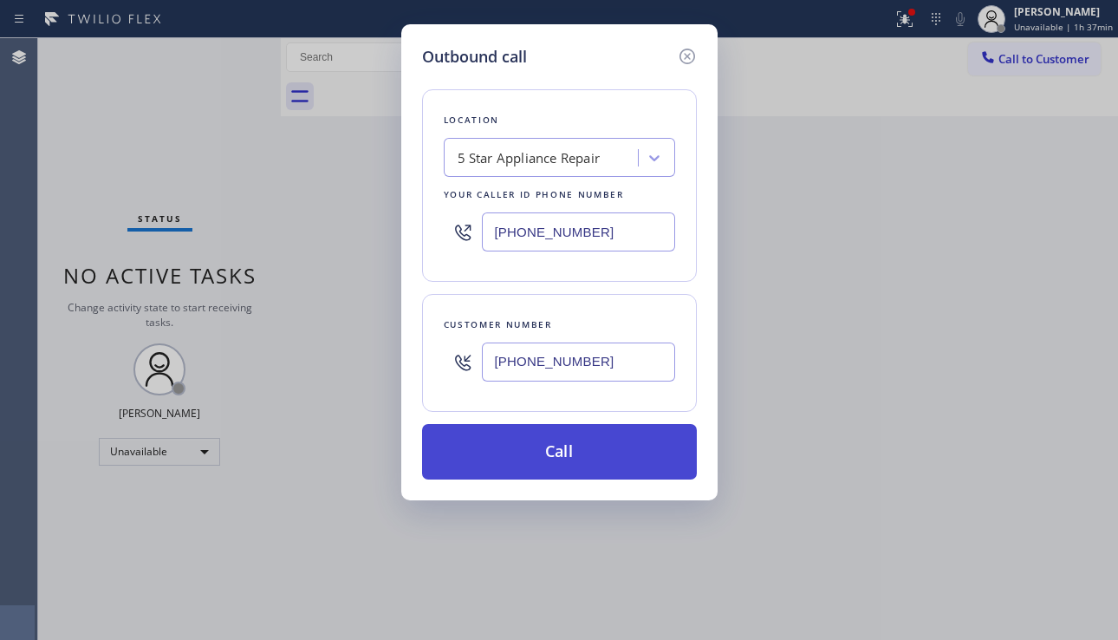
type input "(719) 963-0273"
click at [559, 455] on button "Call" at bounding box center [559, 451] width 275 height 55
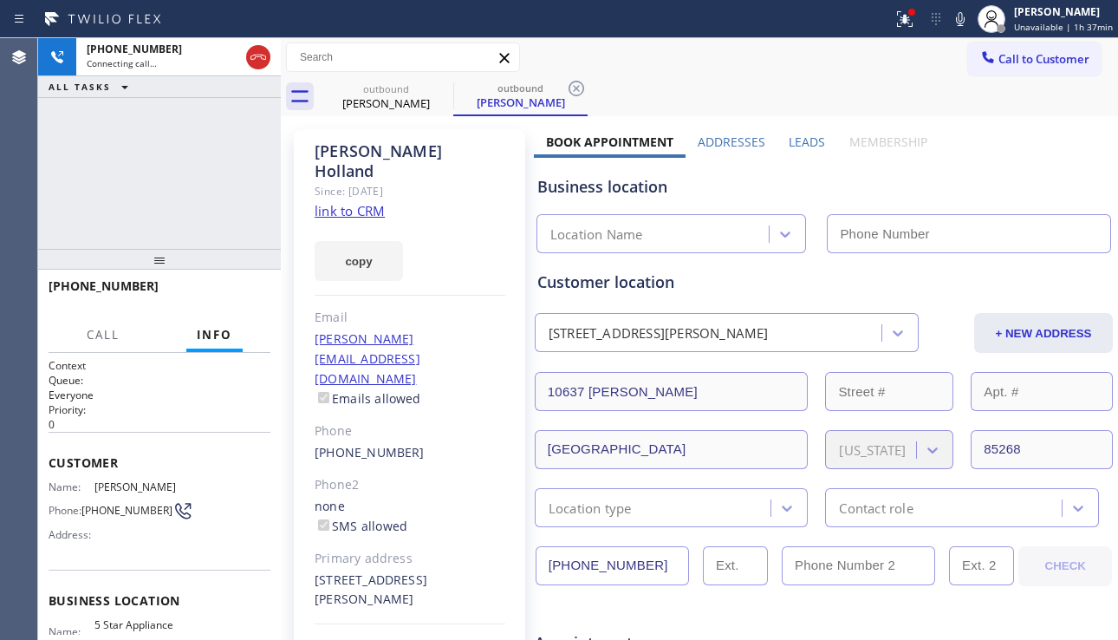
type input "[PHONE_NUMBER]"
click at [1005, 201] on div "Business location 5 Star Appliance Repair [PHONE_NUMBER]" at bounding box center [824, 205] width 580 height 95
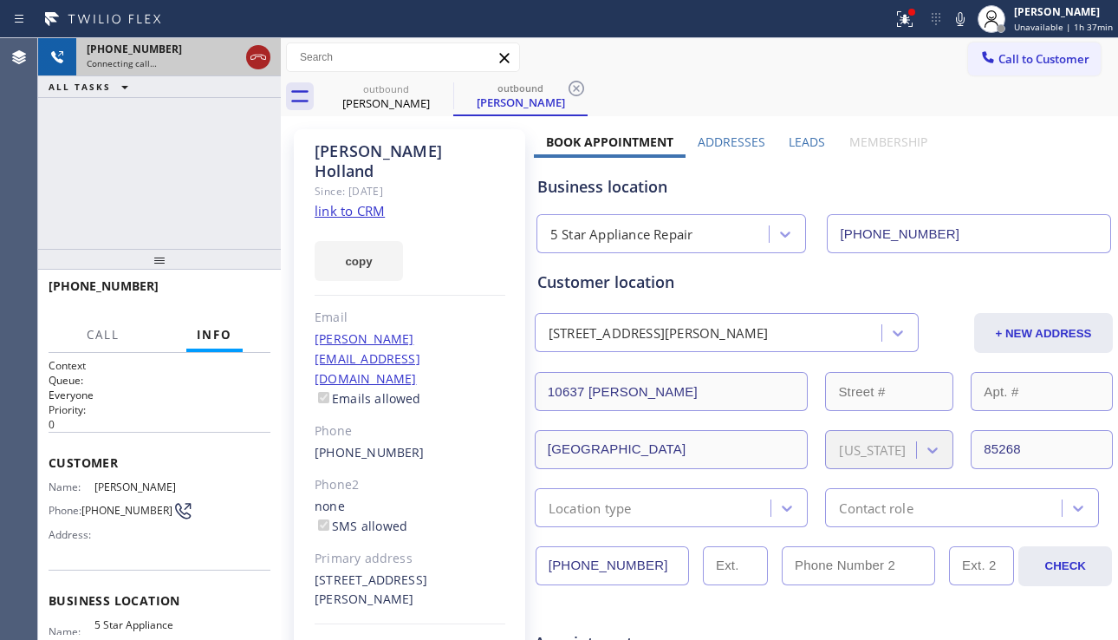
click at [258, 65] on icon at bounding box center [258, 57] width 21 height 21
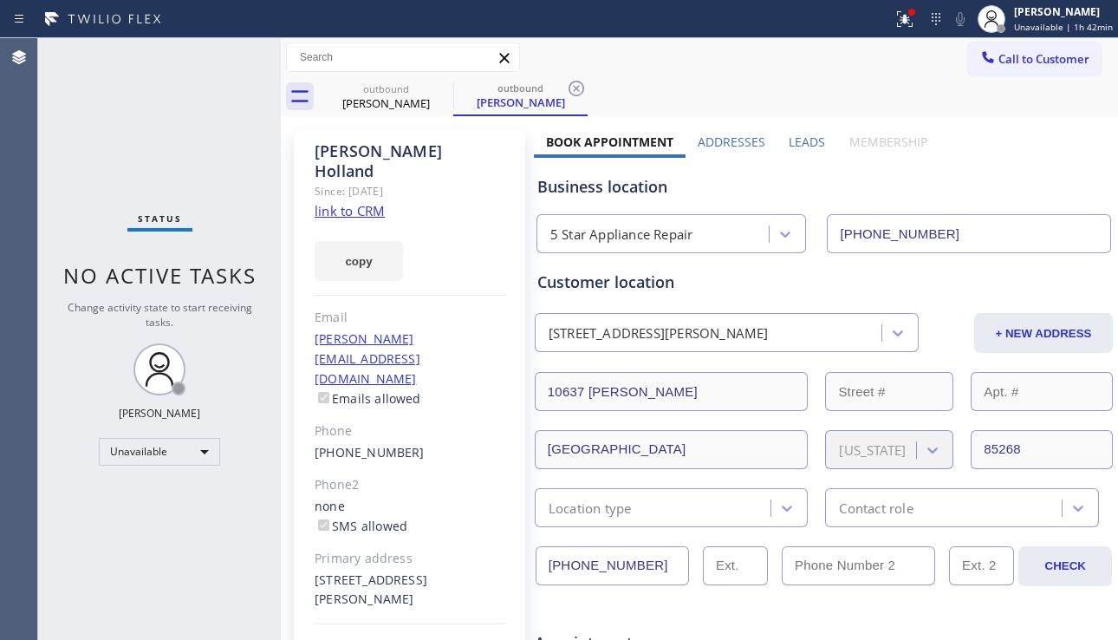
click at [1020, 76] on div "Call to Customer Outbound call Location 5 Star Appliance Repair Your caller id …" at bounding box center [699, 57] width 837 height 39
click at [987, 68] on button "Call to Customer" at bounding box center [1034, 58] width 133 height 33
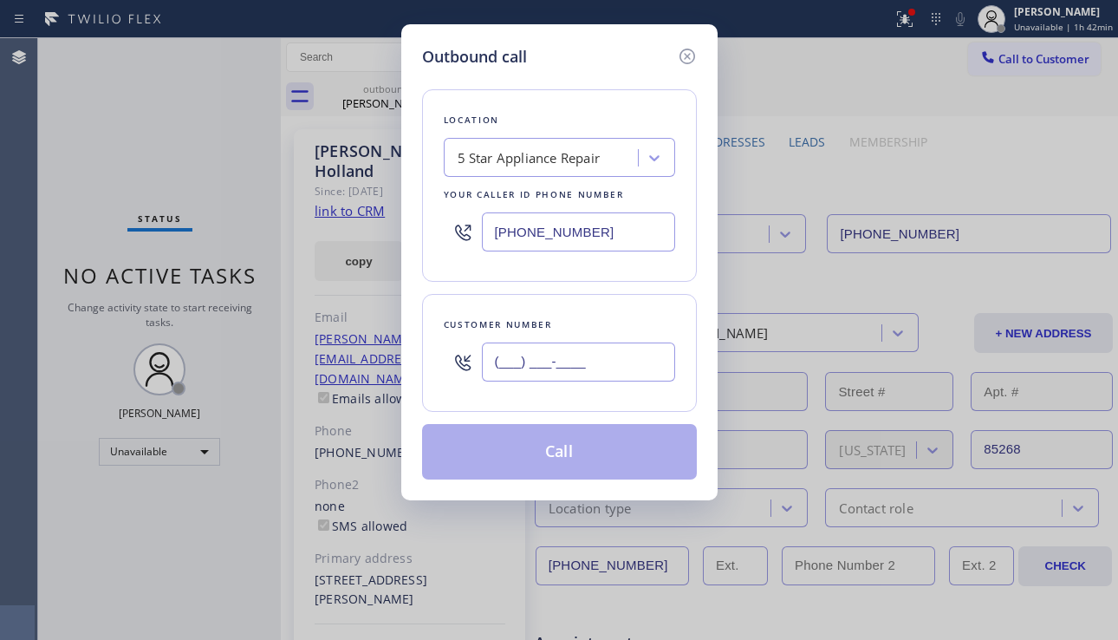
click at [541, 346] on input "(___) ___-____" at bounding box center [578, 361] width 193 height 39
paste input "303) 906-7301"
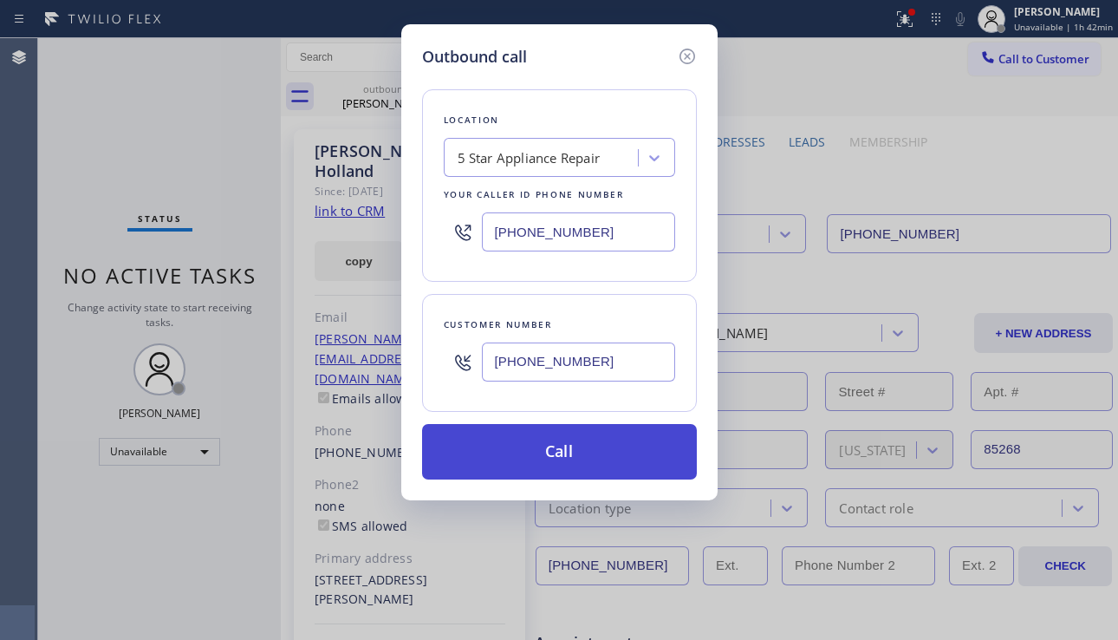
type input "(303) 906-7301"
click at [551, 463] on button "Call" at bounding box center [559, 451] width 275 height 55
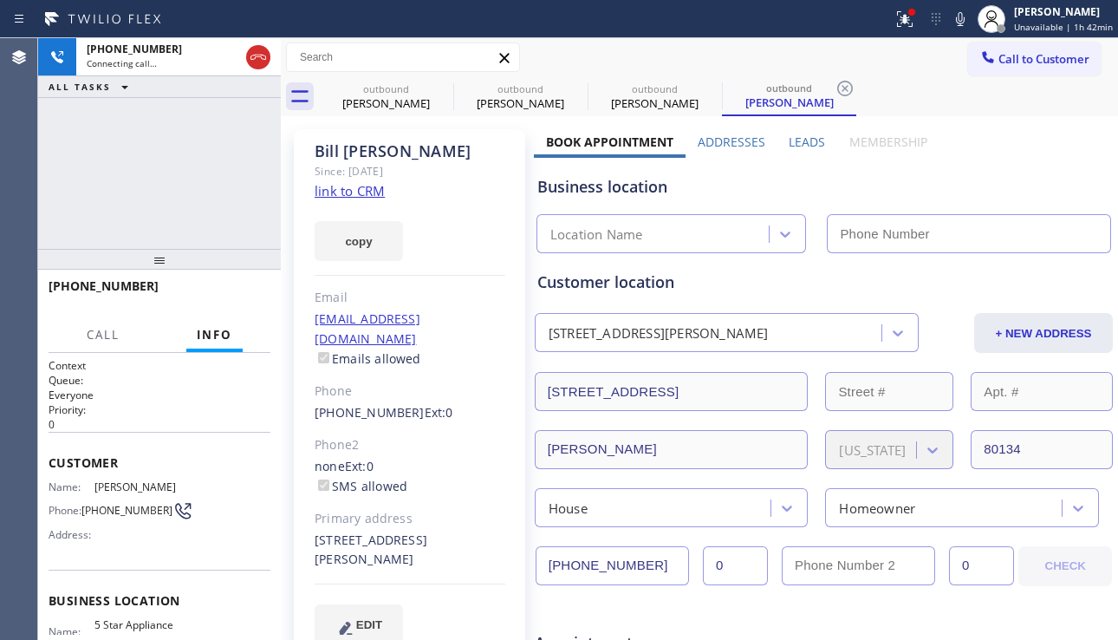
type input "[PHONE_NUMBER]"
click at [1026, 182] on div "Business location" at bounding box center [823, 186] width 573 height 23
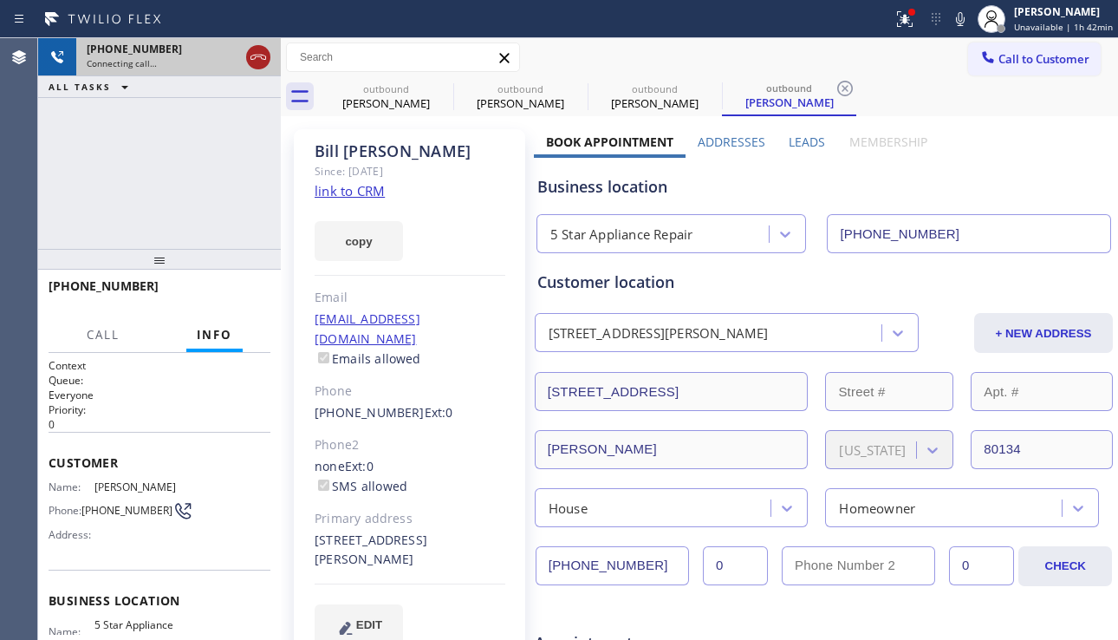
click at [264, 59] on icon at bounding box center [259, 57] width 16 height 5
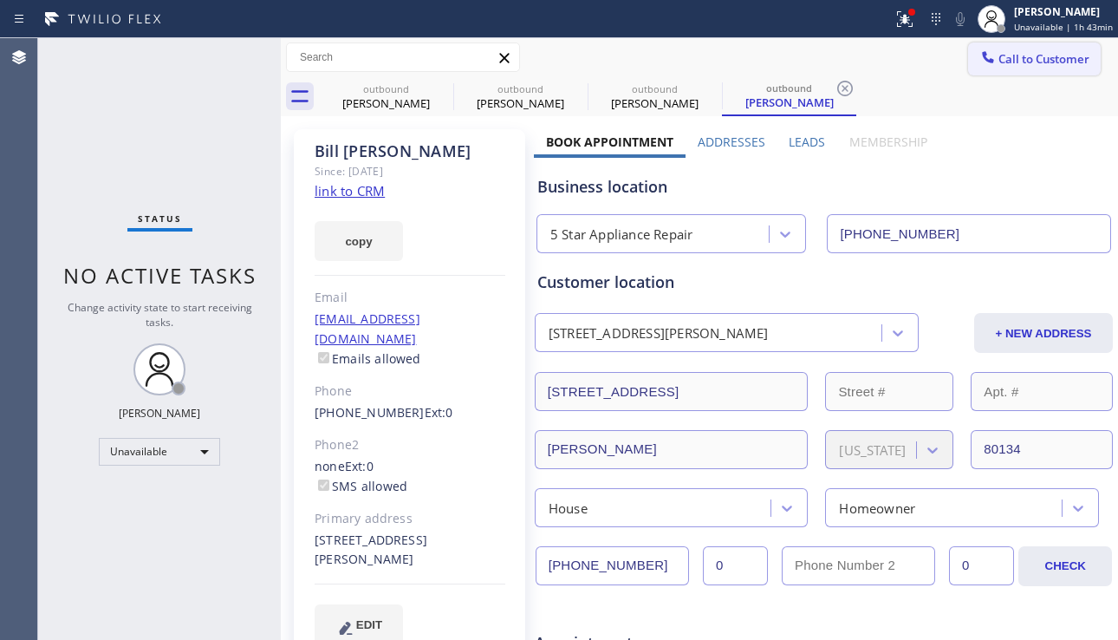
click at [980, 54] on icon at bounding box center [988, 57] width 17 height 17
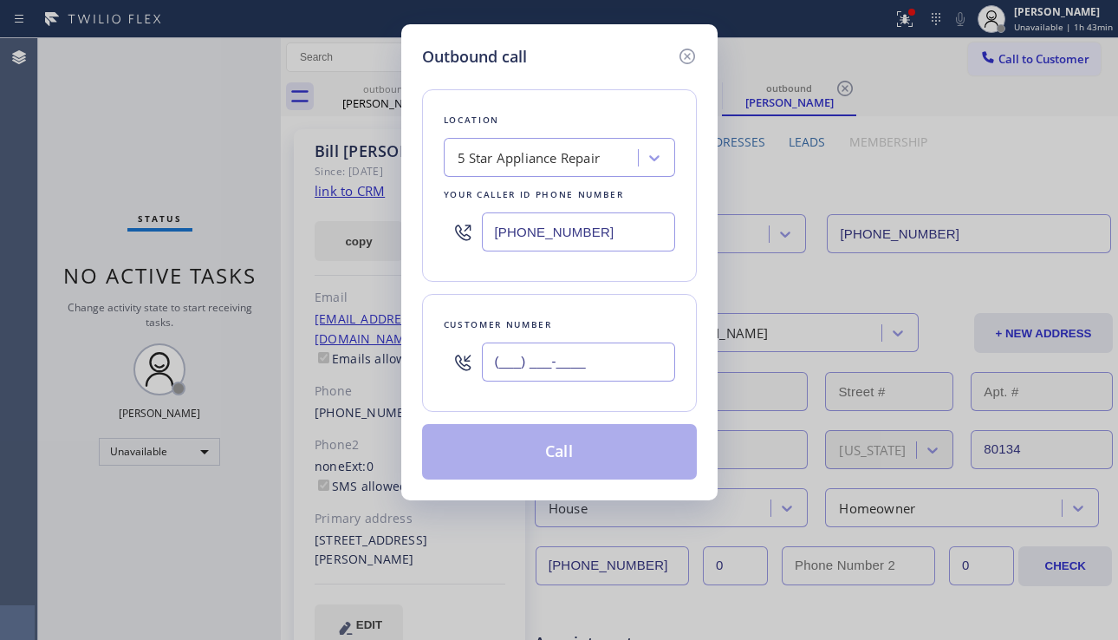
click at [537, 366] on input "(___) ___-____" at bounding box center [578, 361] width 193 height 39
paste input "818) 458-7010"
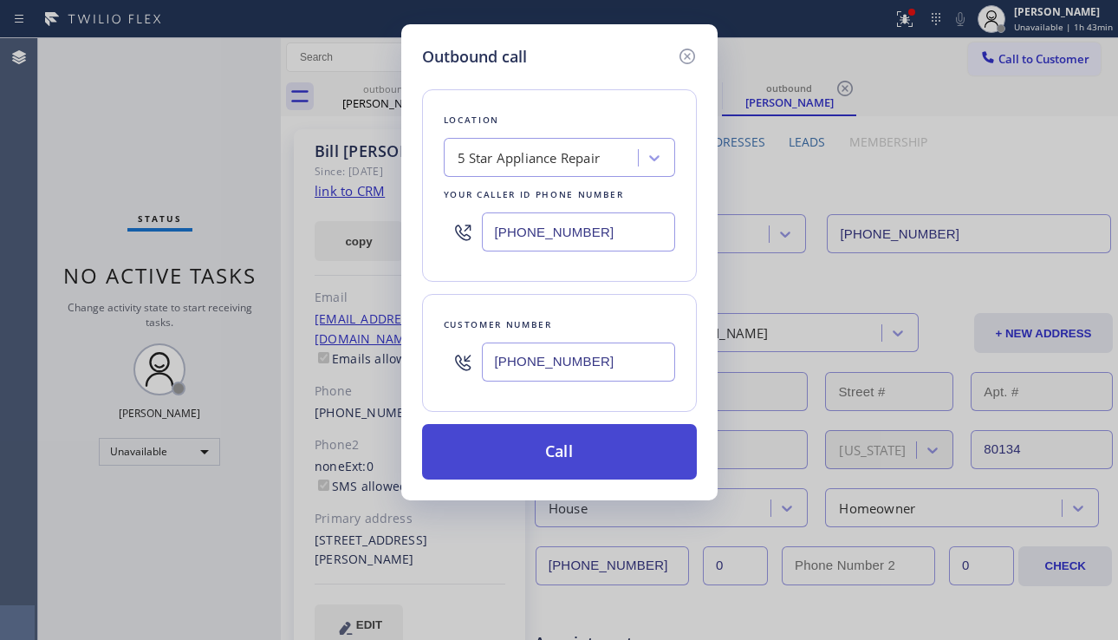
type input "(818) 458-7010"
click at [571, 456] on button "Call" at bounding box center [559, 451] width 275 height 55
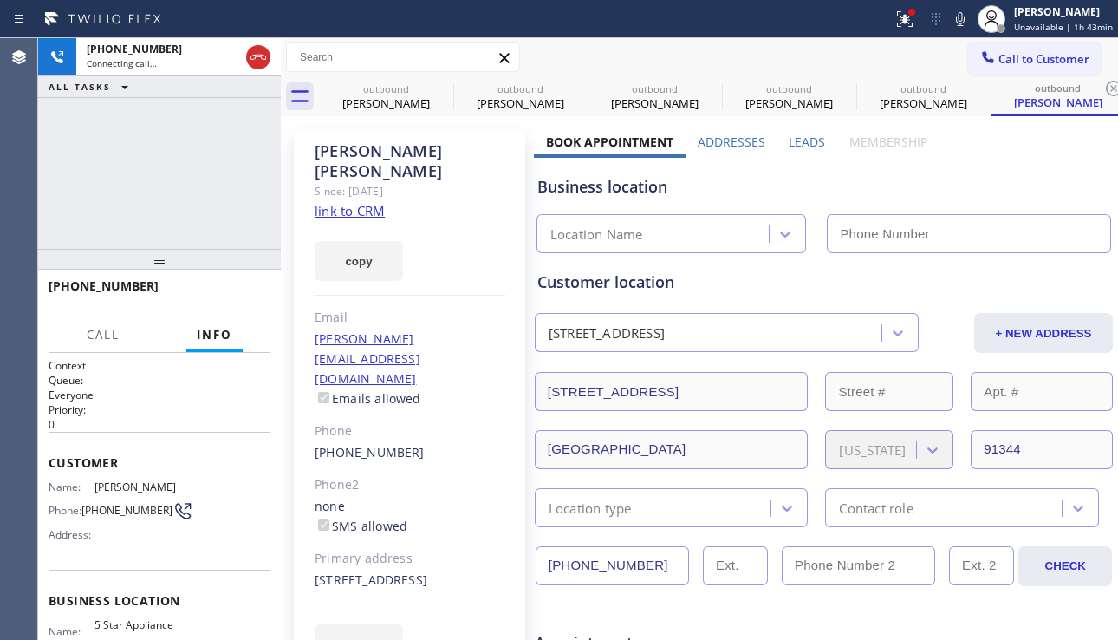
type input "[PHONE_NUMBER]"
drag, startPoint x: 1072, startPoint y: 172, endPoint x: 1033, endPoint y: 187, distance: 41.2
click at [1072, 172] on div "Business location 5 Star Appliance Repair [PHONE_NUMBER]" at bounding box center [824, 205] width 580 height 95
click at [213, 299] on span "HANG UP" at bounding box center [230, 294] width 53 height 12
click at [214, 297] on span "HANG UP" at bounding box center [230, 294] width 53 height 12
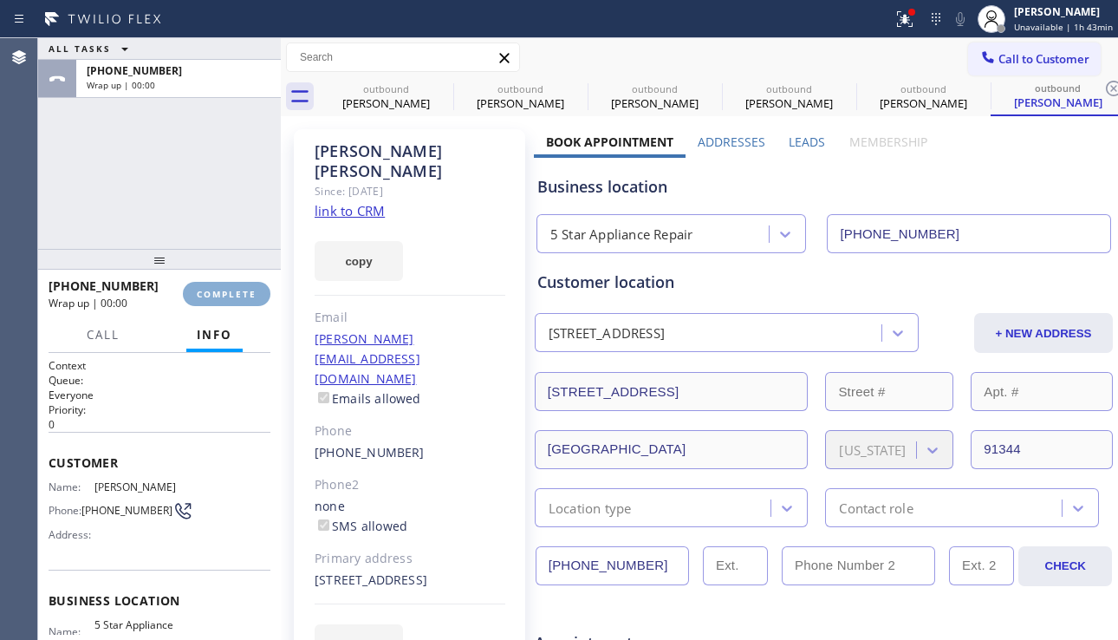
click at [214, 297] on span "COMPLETE" at bounding box center [227, 294] width 60 height 12
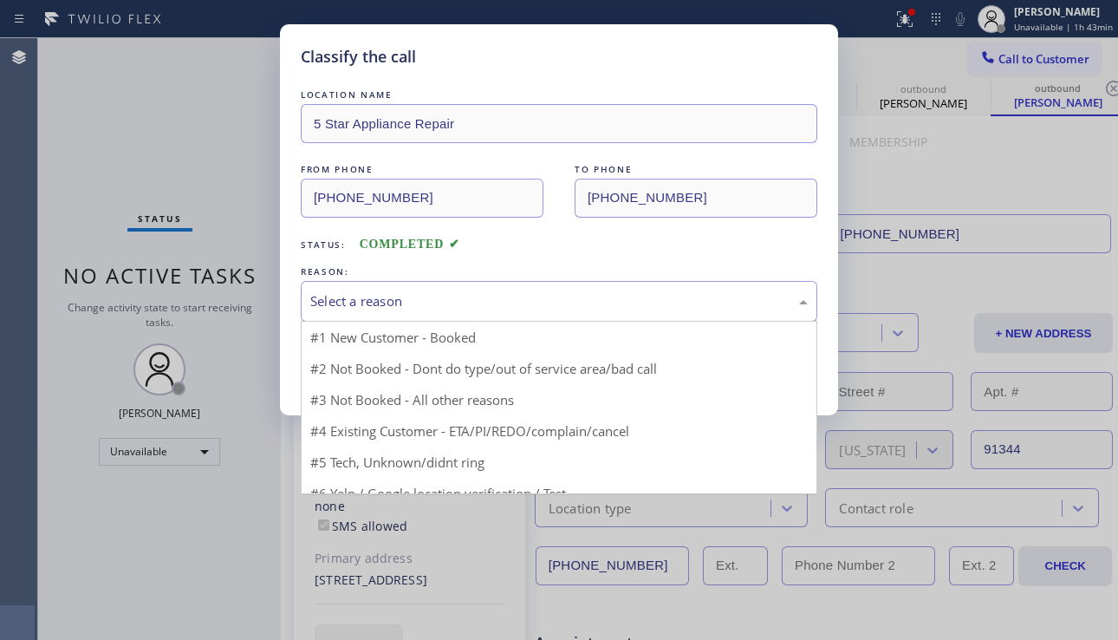
click at [444, 302] on div "Select a reason" at bounding box center [559, 301] width 498 height 20
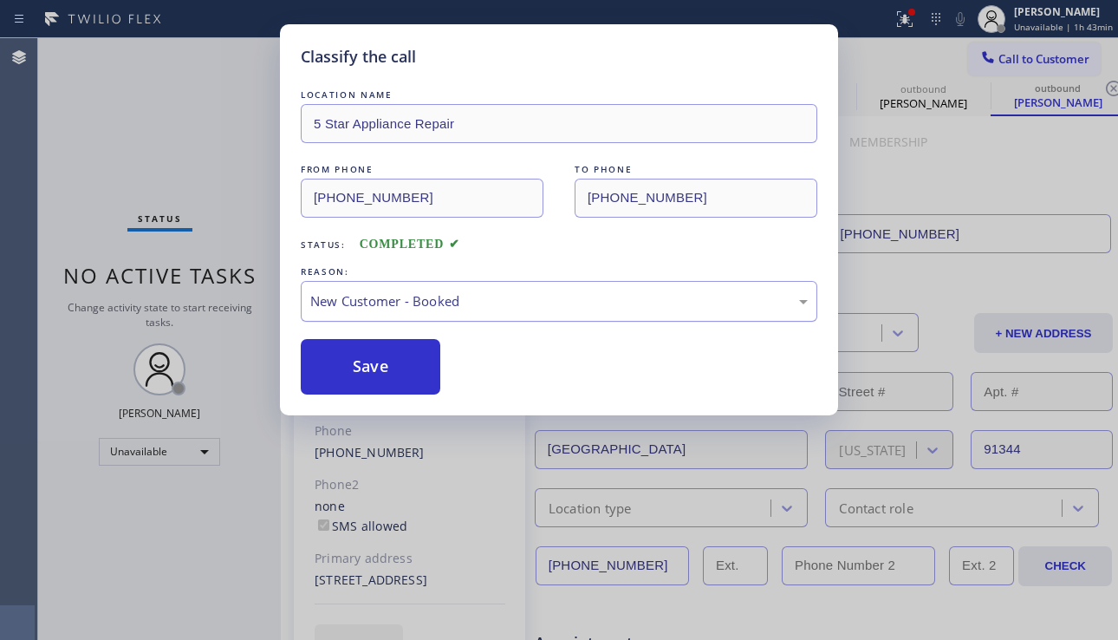
click at [468, 299] on div "New Customer - Booked" at bounding box center [559, 301] width 498 height 20
click at [382, 362] on button "Save" at bounding box center [371, 366] width 140 height 55
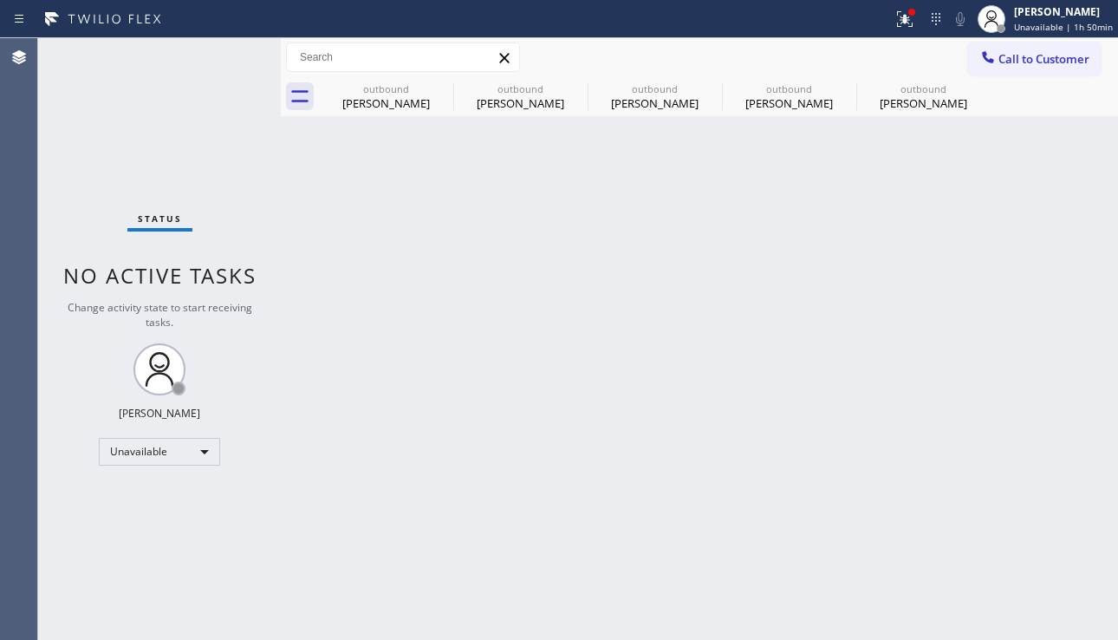
click at [491, 293] on div "Back to Dashboard Change Sender ID Customers Technicians Select a contact Outbo…" at bounding box center [699, 339] width 837 height 602
click at [1003, 416] on div "Back to Dashboard Change Sender ID Customers Technicians Select a contact Outbo…" at bounding box center [699, 339] width 837 height 602
click at [1019, 47] on button "Call to Customer" at bounding box center [1034, 58] width 133 height 33
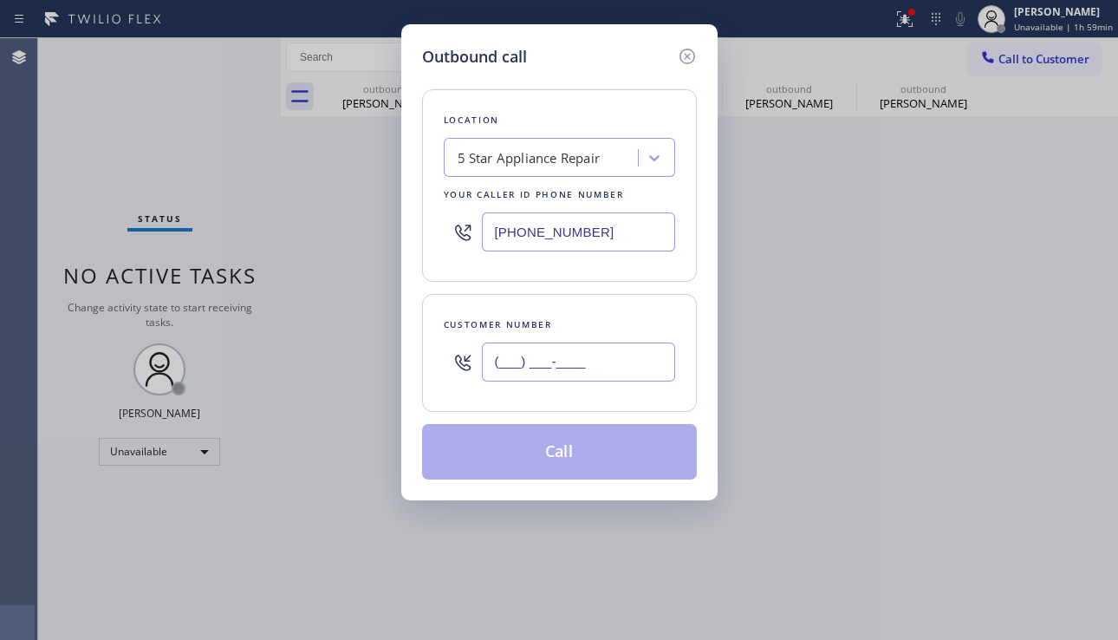
click at [561, 362] on input "(___) ___-____" at bounding box center [578, 361] width 193 height 39
paste input "415) 622-6021"
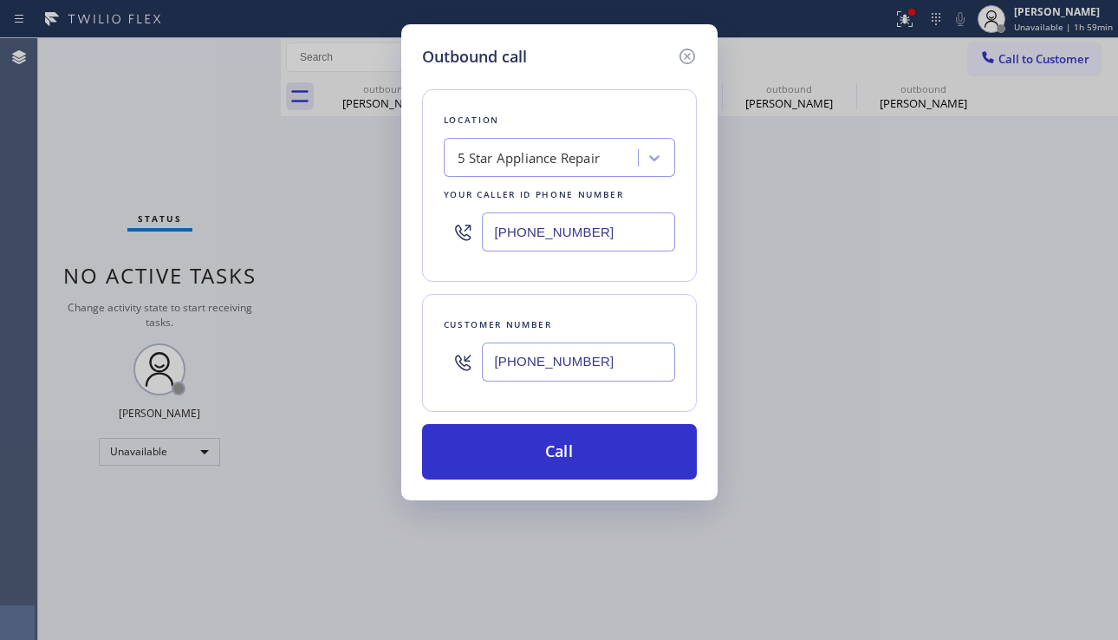
type input "[PHONE_NUMBER]"
drag, startPoint x: 1041, startPoint y: 465, endPoint x: 905, endPoint y: 402, distance: 149.7
click at [1039, 461] on div "Outbound call Location 5 Star Appliance Repair Your caller id phone number (855…" at bounding box center [559, 320] width 1118 height 640
drag, startPoint x: 622, startPoint y: 236, endPoint x: 405, endPoint y: 239, distance: 217.6
click at [405, 239] on div "Outbound call Location 5 Star Appliance Repair Your caller id phone number (855…" at bounding box center [559, 262] width 316 height 476
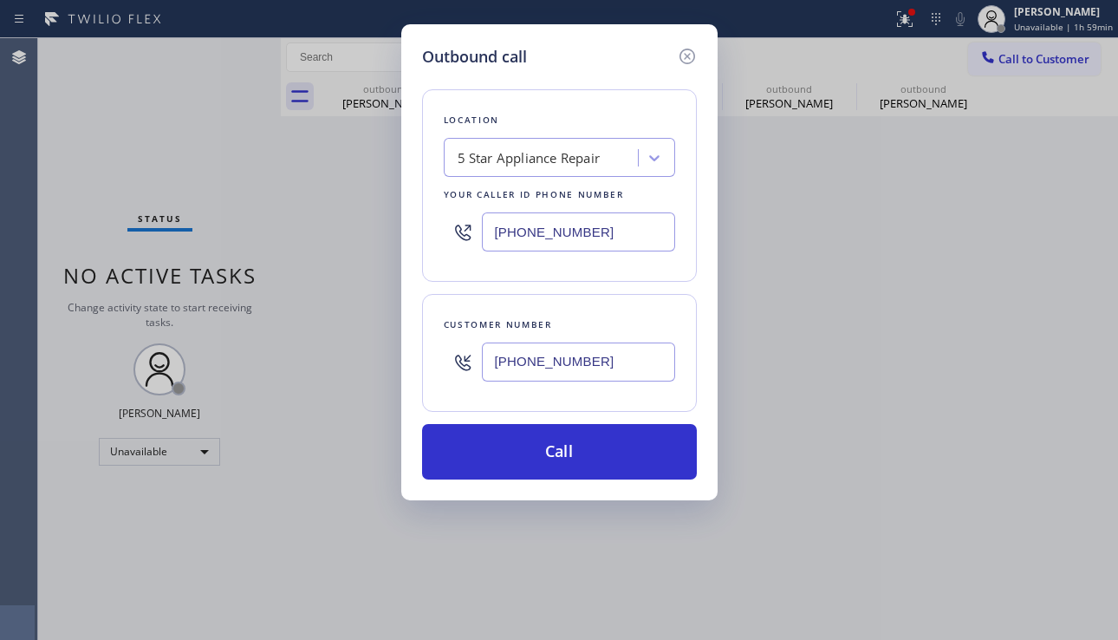
paste input "415) 329-7687"
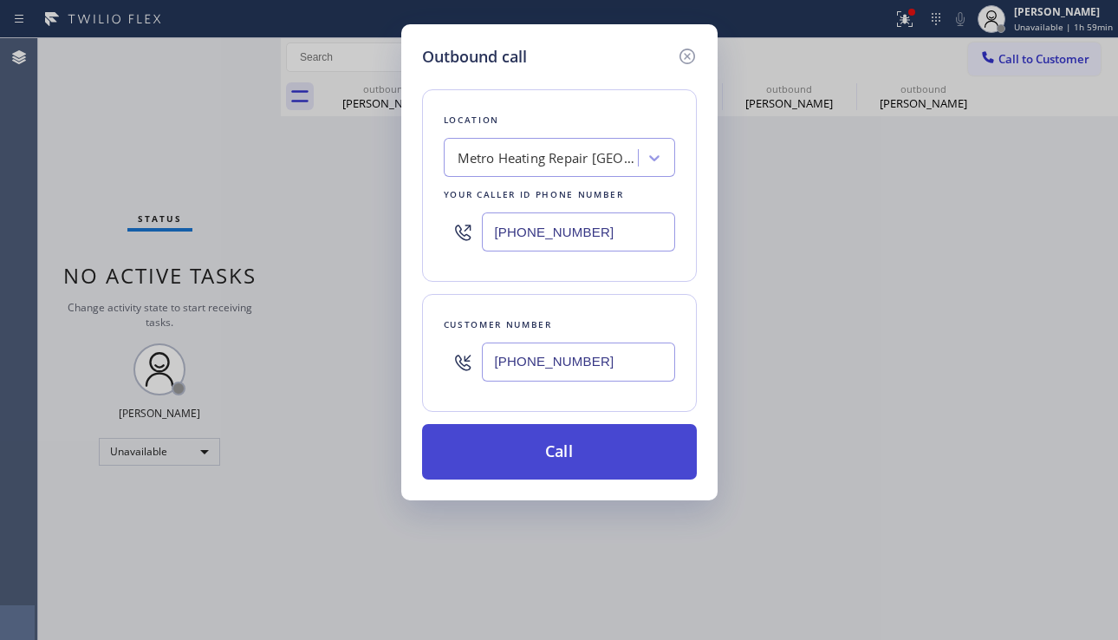
type input "[PHONE_NUMBER]"
click at [566, 452] on button "Call" at bounding box center [559, 451] width 275 height 55
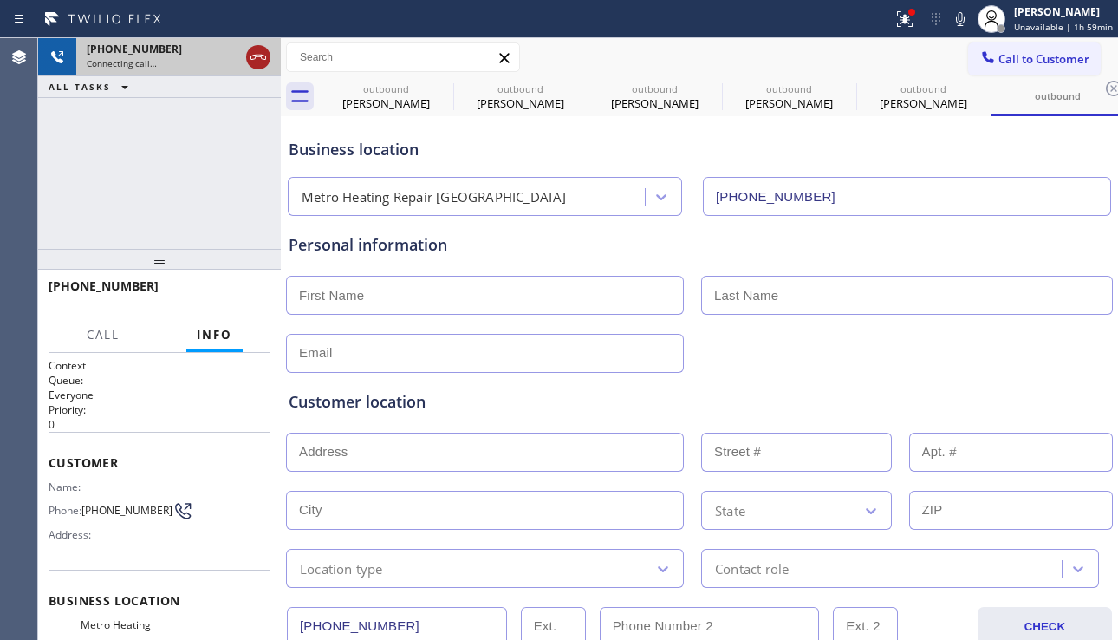
type input "[PHONE_NUMBER]"
click at [259, 62] on icon at bounding box center [258, 57] width 21 height 21
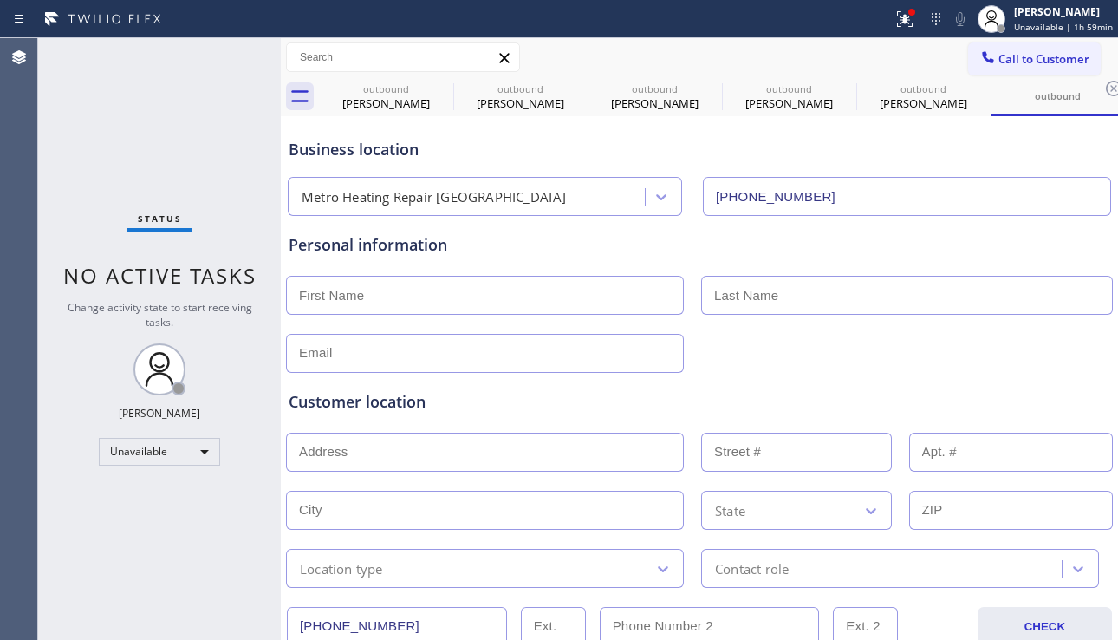
click at [362, 301] on input "text" at bounding box center [485, 295] width 398 height 39
type input "Andrea"
click at [762, 289] on input "text" at bounding box center [907, 295] width 412 height 39
click at [739, 297] on input "text" at bounding box center [907, 295] width 412 height 39
type input "Lopez"
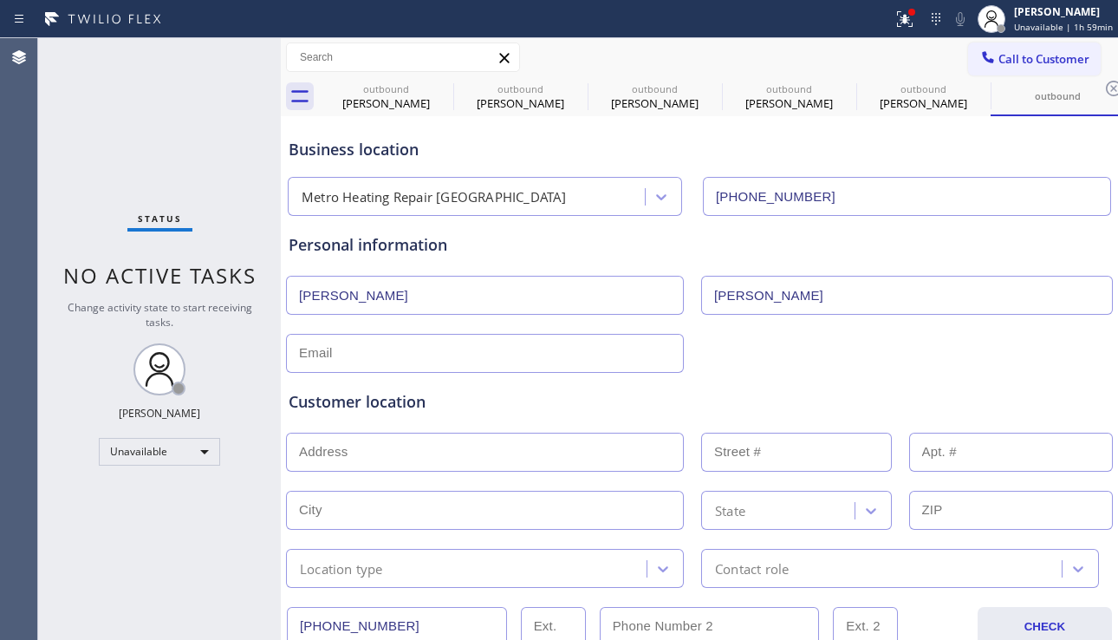
click at [601, 340] on input "text" at bounding box center [485, 353] width 398 height 39
click at [443, 361] on input "text" at bounding box center [485, 353] width 398 height 39
paste input "Andreasash001@gmail.com"
type input "Andreasash001@gmail.com"
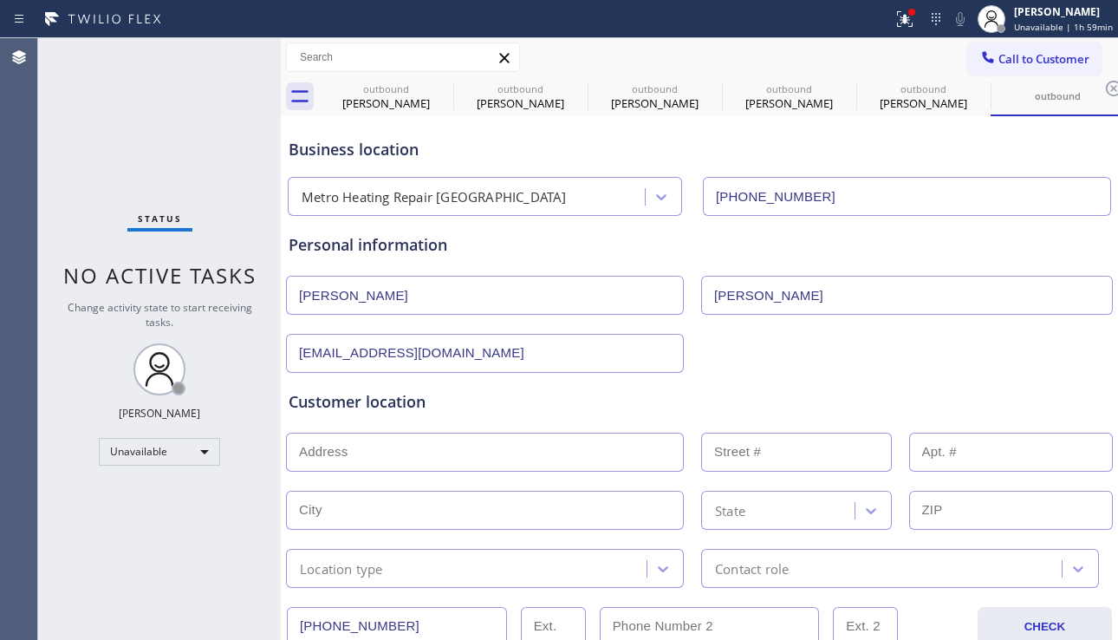
click at [1044, 381] on div "Customer location >> ADD NEW ADDRESS << + NEW ADDRESS State Location type Conta…" at bounding box center [699, 480] width 829 height 215
click at [579, 457] on input "text" at bounding box center [485, 452] width 398 height 39
paste input "17 Sala TerraceSan Francisco, CA 94112, USA"
type input "17 Sala Terrace"
type input "17"
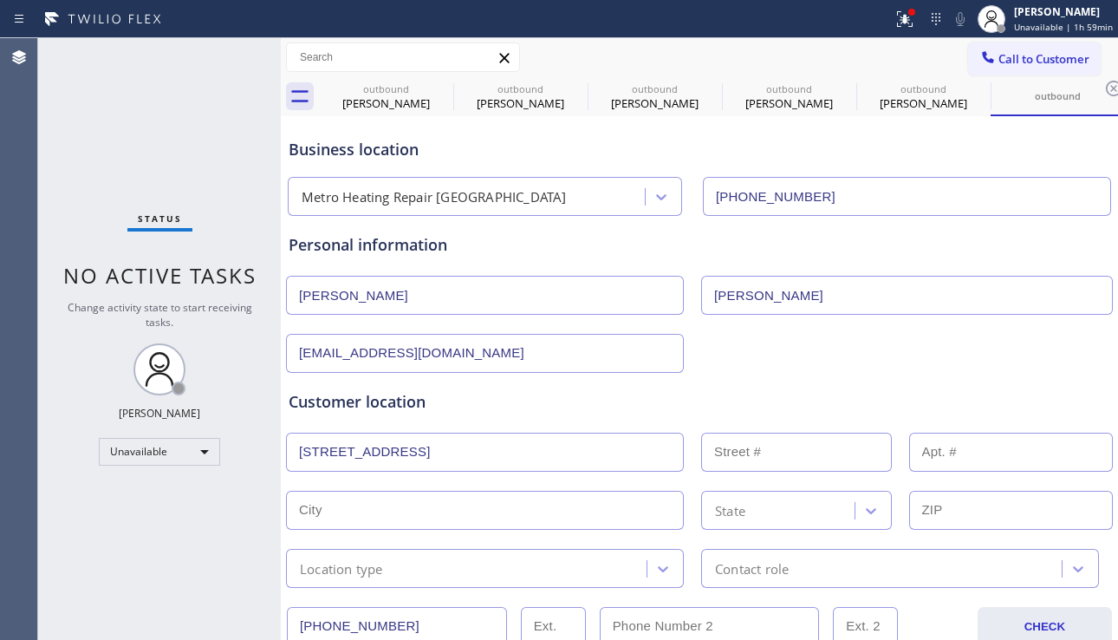
type input "San Francisco"
type input "94112"
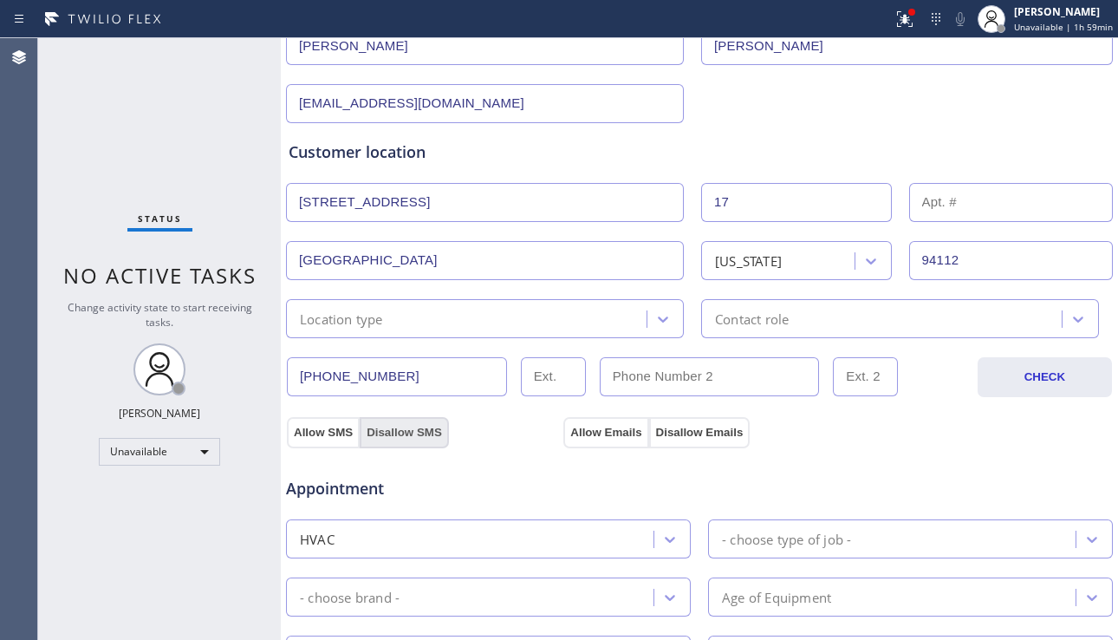
scroll to position [260, 0]
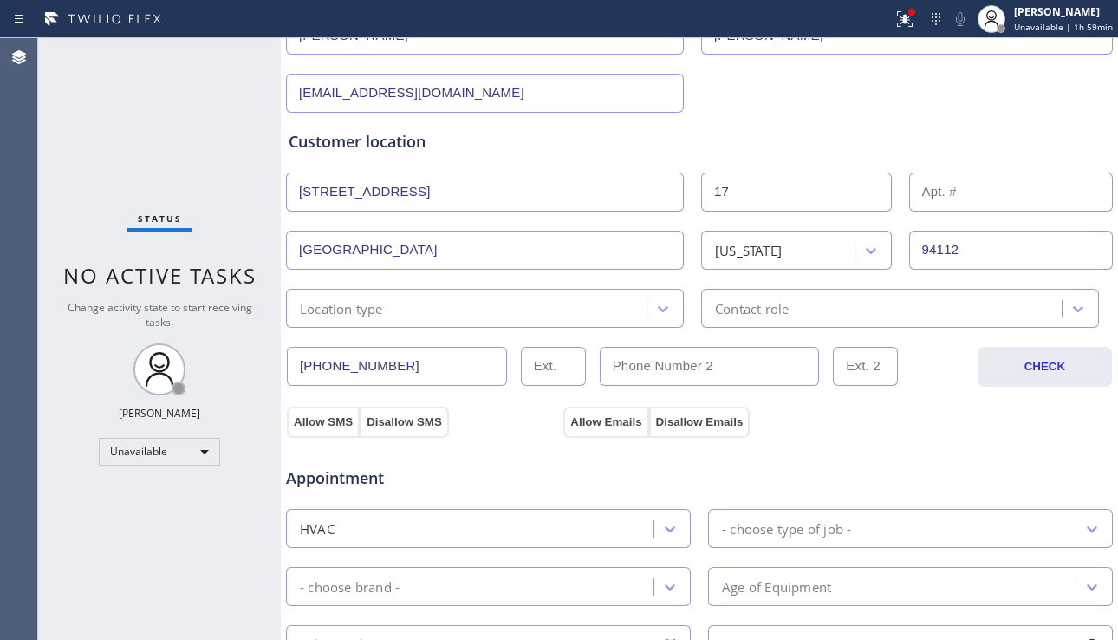
click at [544, 326] on div "Location type" at bounding box center [485, 308] width 398 height 39
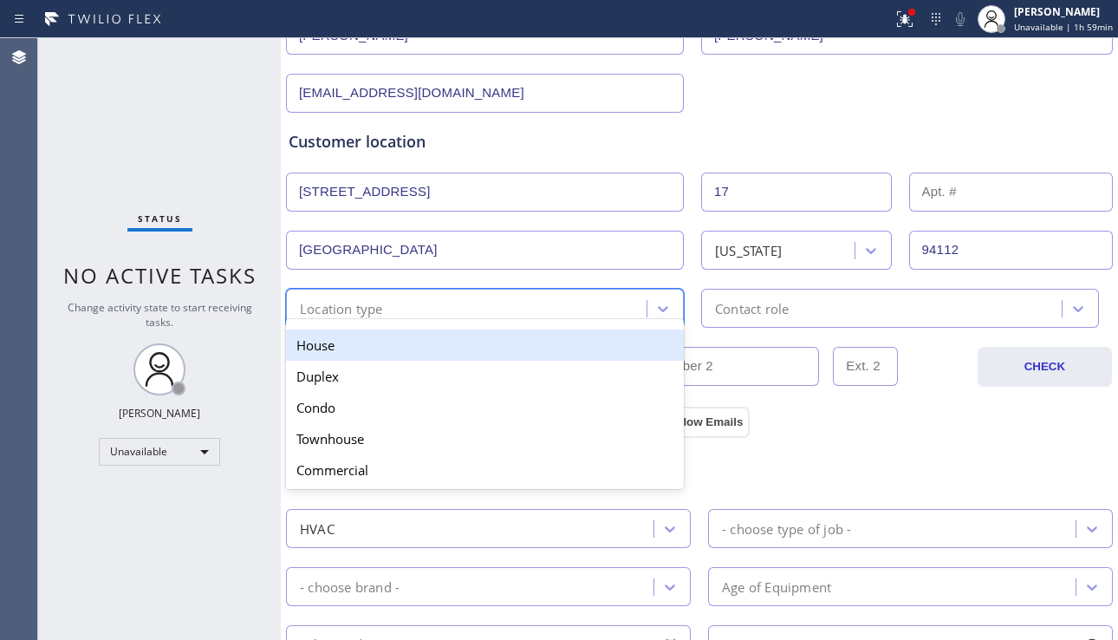
click at [460, 344] on div "House" at bounding box center [485, 344] width 398 height 31
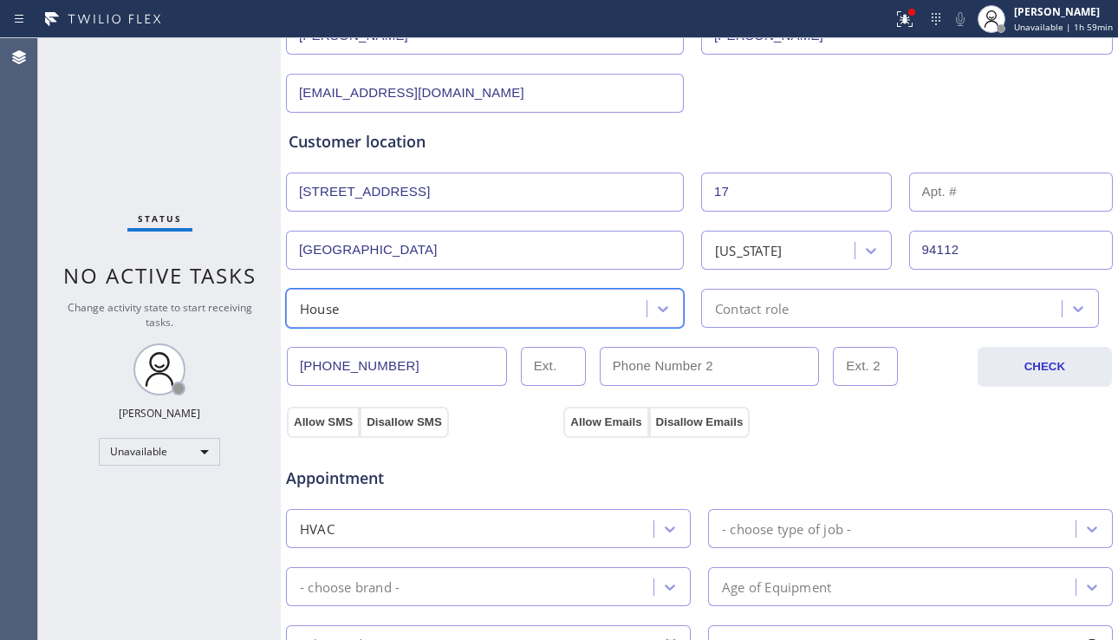
click at [815, 316] on div "Contact role" at bounding box center [884, 308] width 355 height 30
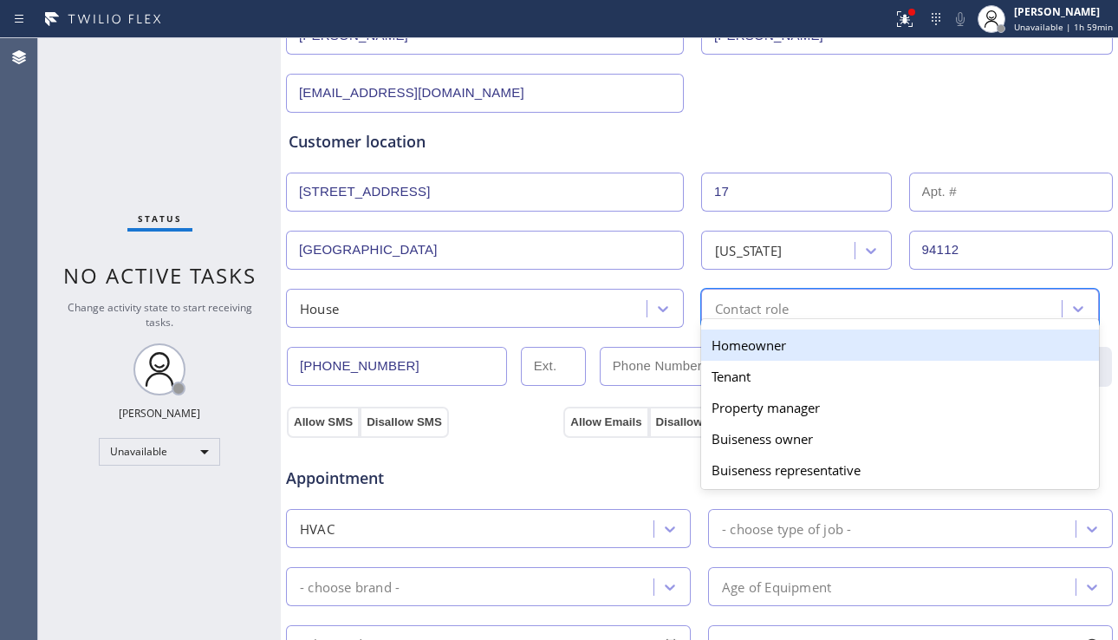
click at [751, 354] on div "Homeowner" at bounding box center [900, 344] width 398 height 31
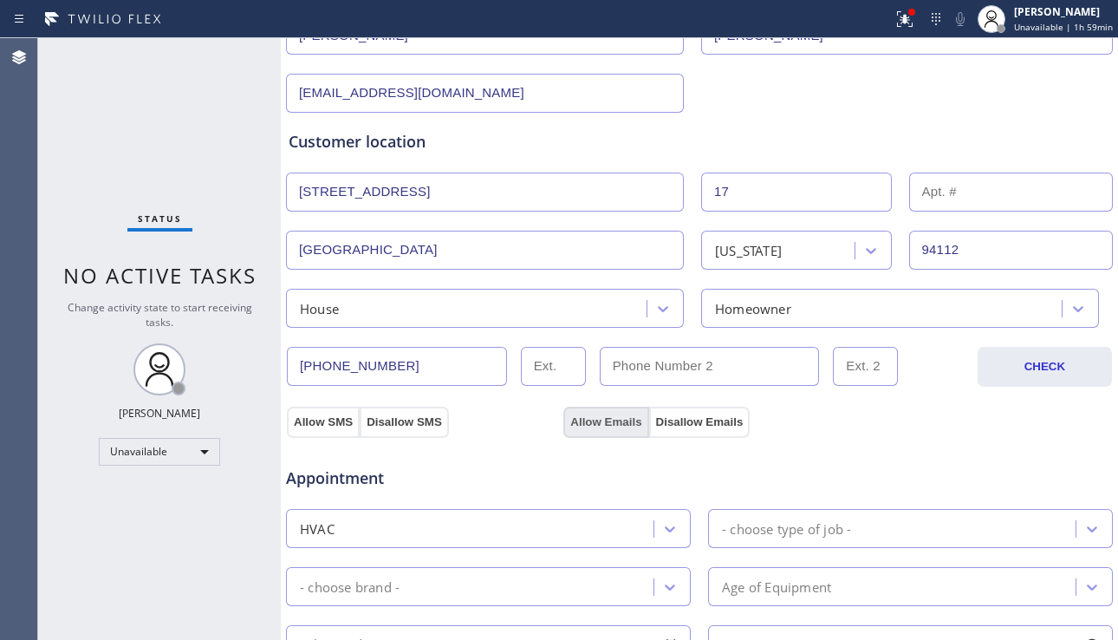
drag, startPoint x: 334, startPoint y: 422, endPoint x: 581, endPoint y: 427, distance: 247.1
click at [334, 421] on button "Allow SMS" at bounding box center [323, 422] width 73 height 31
click at [600, 427] on button "Allow Emails" at bounding box center [606, 422] width 85 height 31
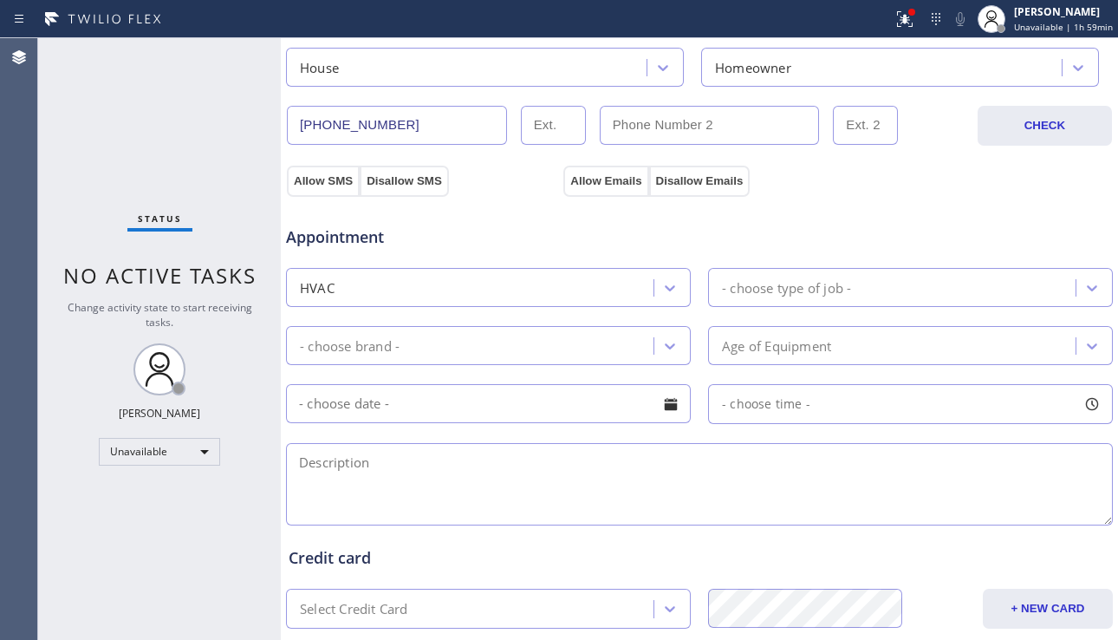
scroll to position [520, 0]
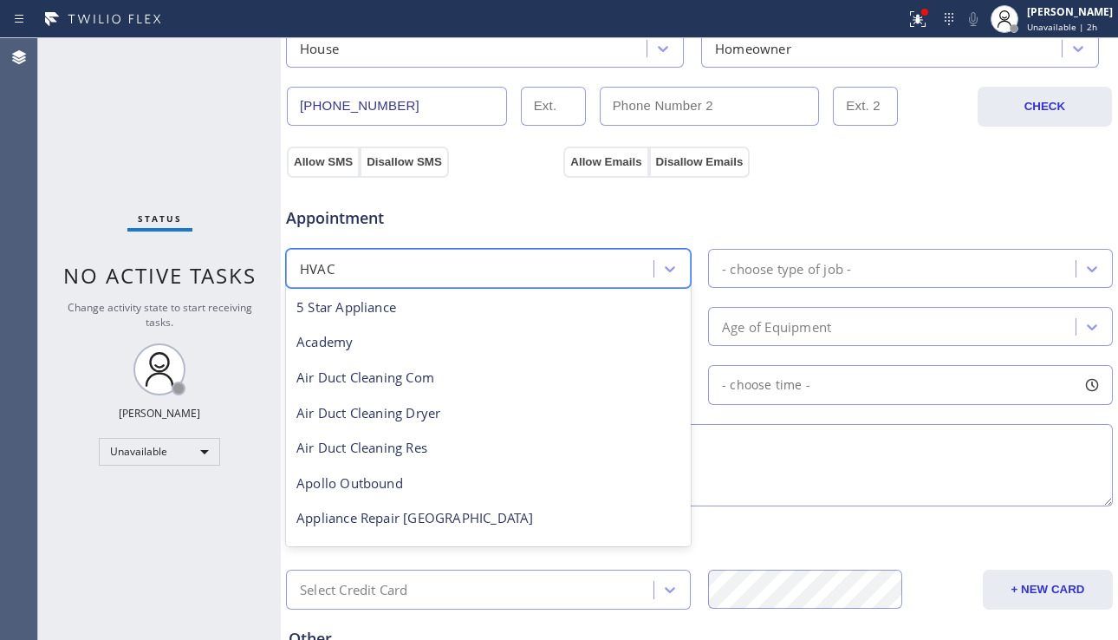
click at [577, 273] on div "HVAC" at bounding box center [472, 268] width 362 height 30
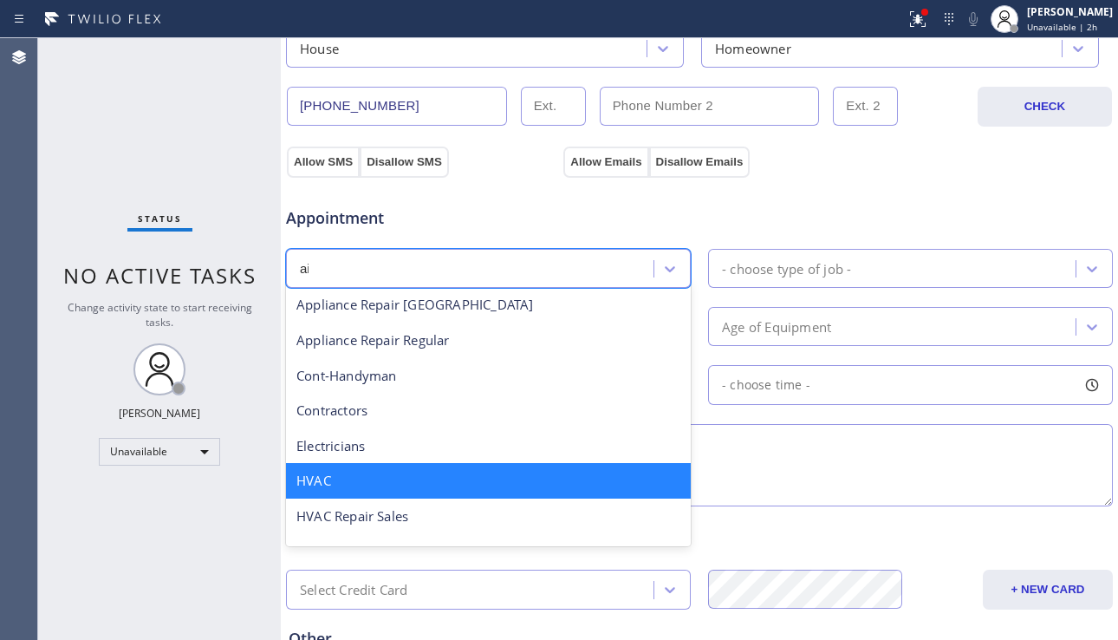
scroll to position [0, 0]
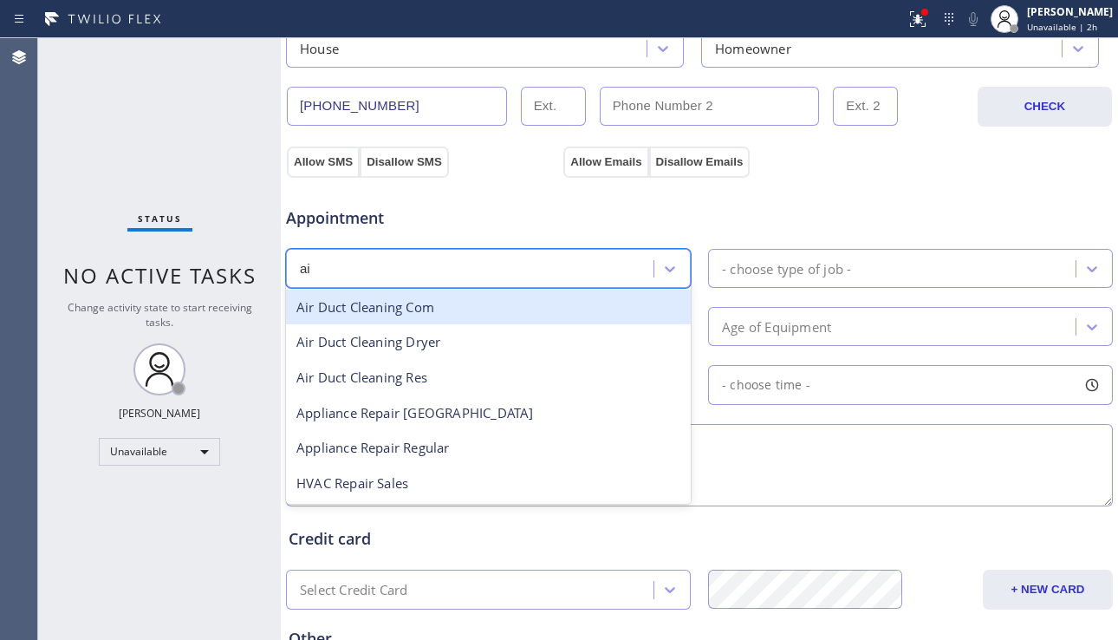
type input "air"
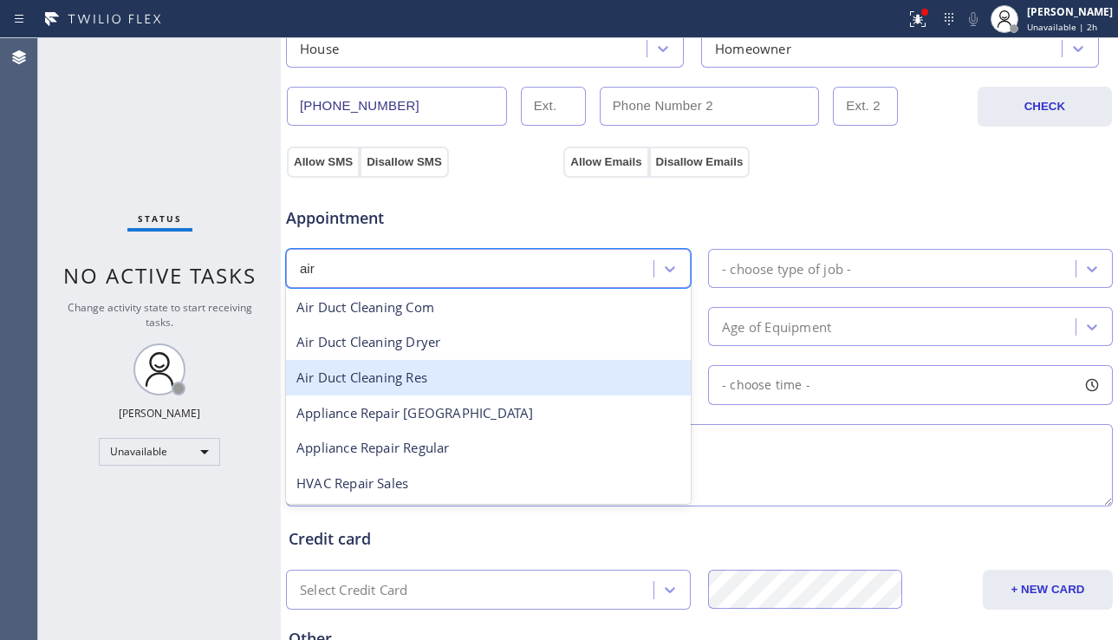
click at [440, 383] on div "Air Duct Cleaning Res" at bounding box center [488, 378] width 405 height 36
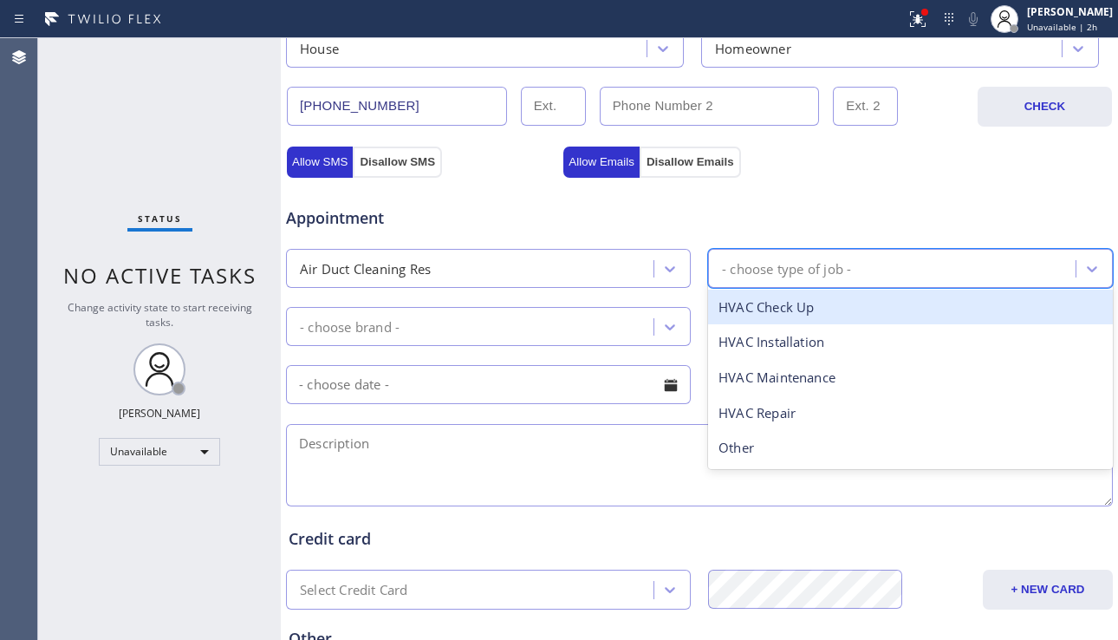
click at [814, 271] on div "- choose type of job -" at bounding box center [786, 268] width 129 height 20
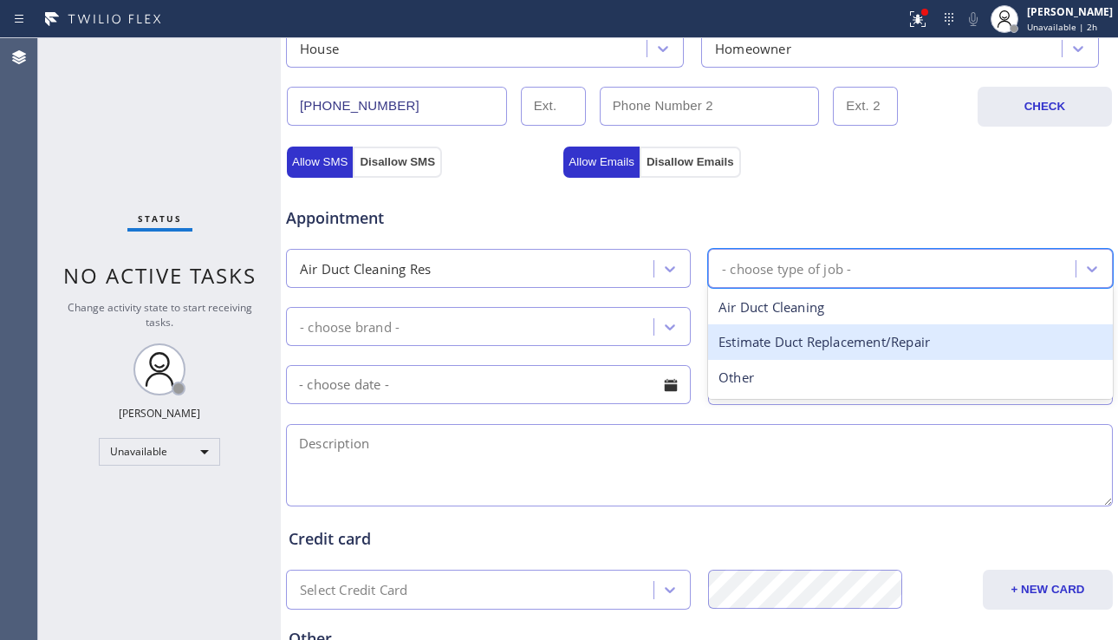
click at [770, 347] on div "Estimate Duct Replacement/Repair" at bounding box center [910, 342] width 405 height 36
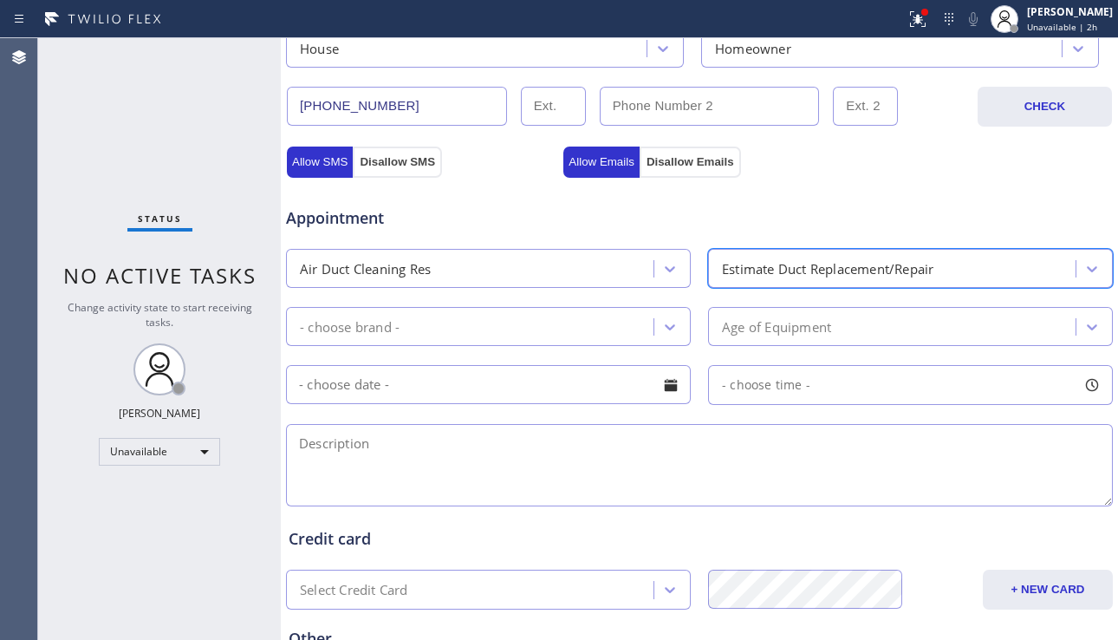
click at [590, 332] on div "- choose brand -" at bounding box center [472, 326] width 362 height 30
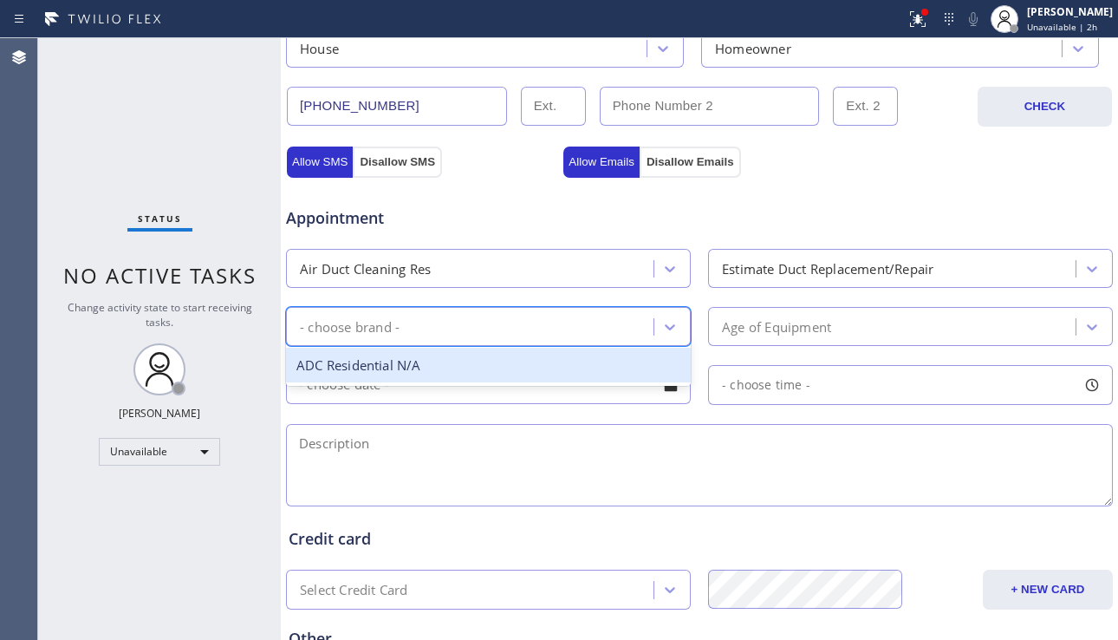
click at [555, 362] on div "ADC Residential N/A" at bounding box center [488, 366] width 405 height 36
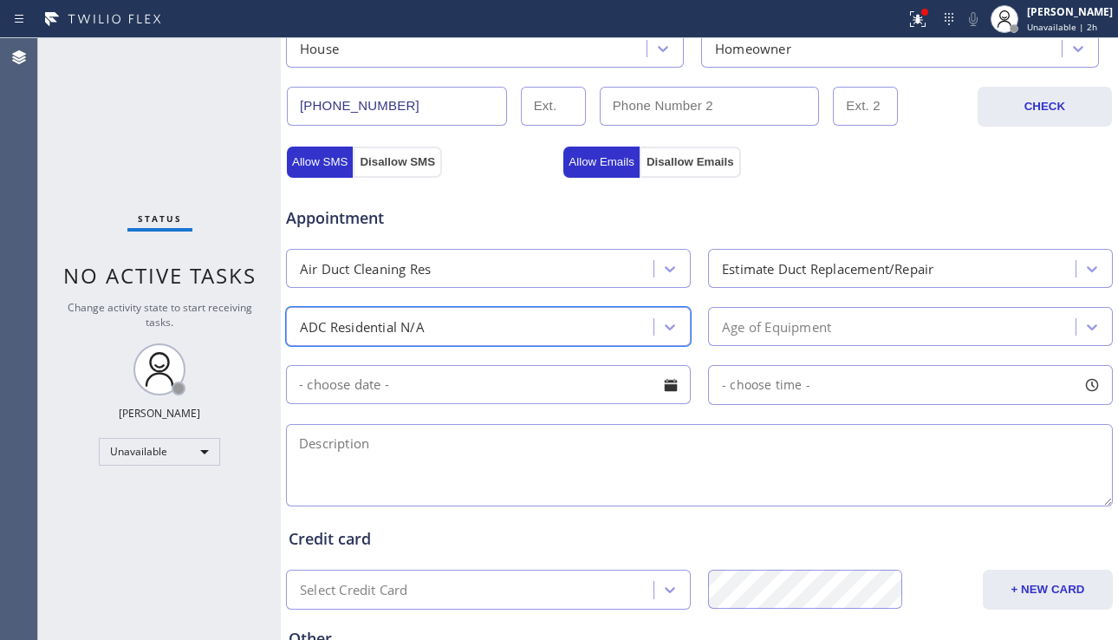
click at [789, 336] on div "Age of Equipment" at bounding box center [776, 326] width 109 height 20
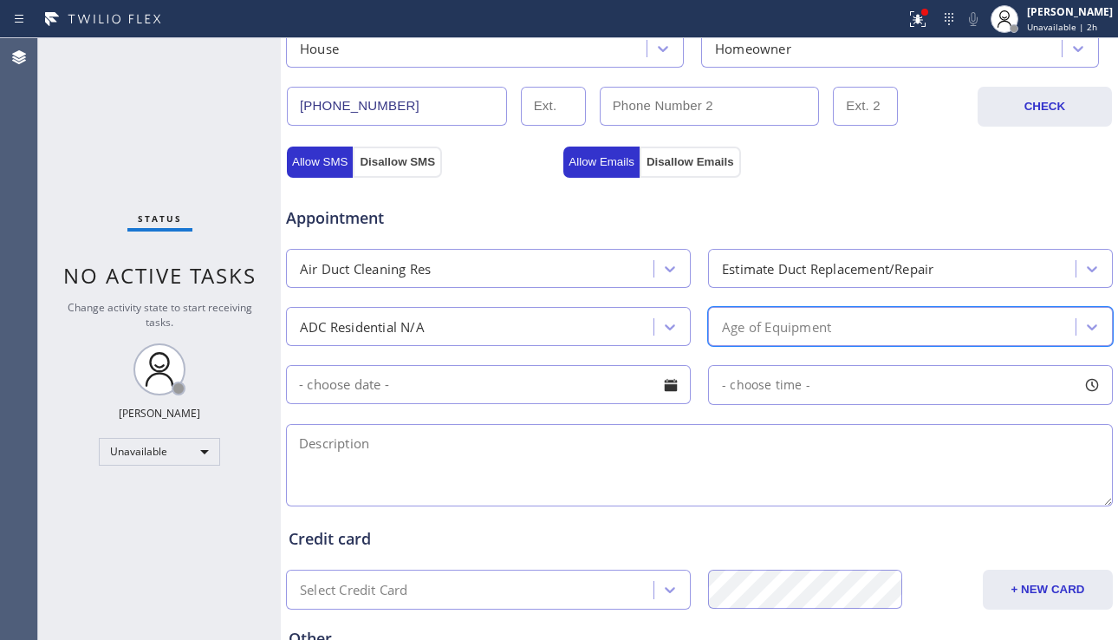
click at [736, 334] on div "Age of Equipment" at bounding box center [776, 326] width 109 height 20
click at [607, 484] on textarea at bounding box center [699, 465] width 827 height 82
click at [584, 447] on textarea at bounding box center [699, 465] width 827 height 82
paste textarea "9-12| $399 for the Airduct inspection and diagnostic to see if there is any dam…"
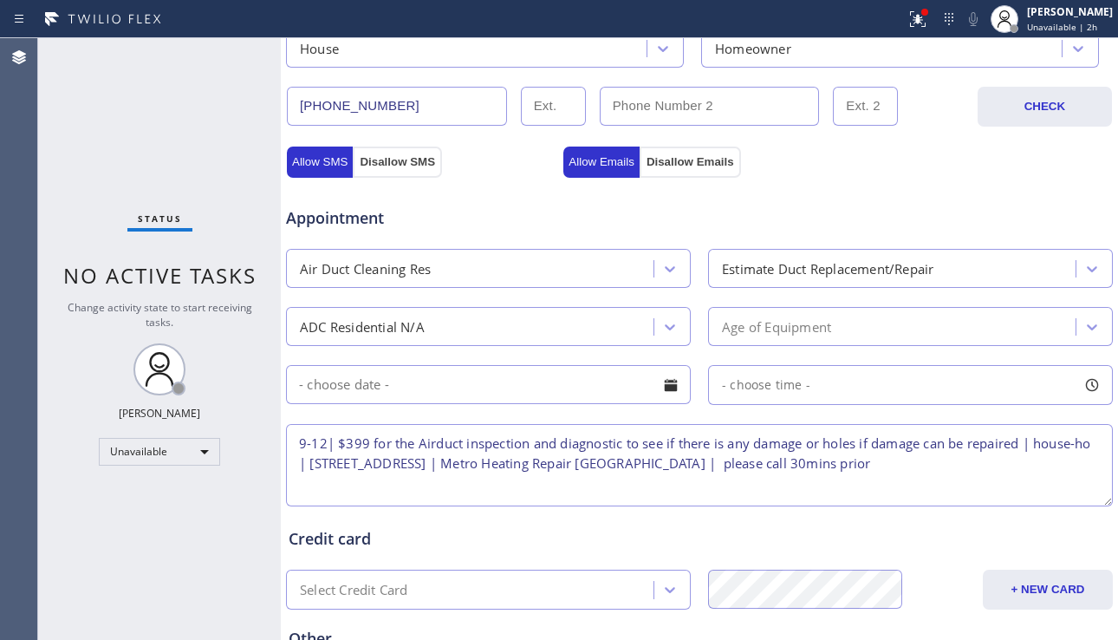
type textarea "9-12| $399 for the Airduct inspection and diagnostic to see if there is any dam…"
click at [648, 390] on input "text" at bounding box center [488, 384] width 405 height 39
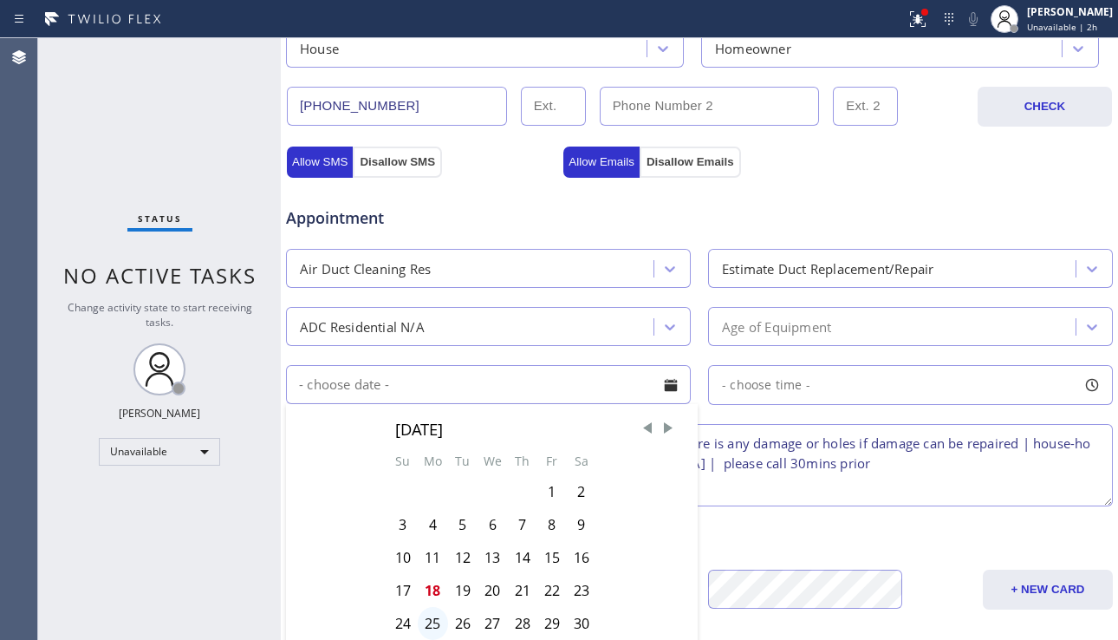
click at [423, 618] on div "25" at bounding box center [433, 623] width 30 height 33
type input "08/25/2025"
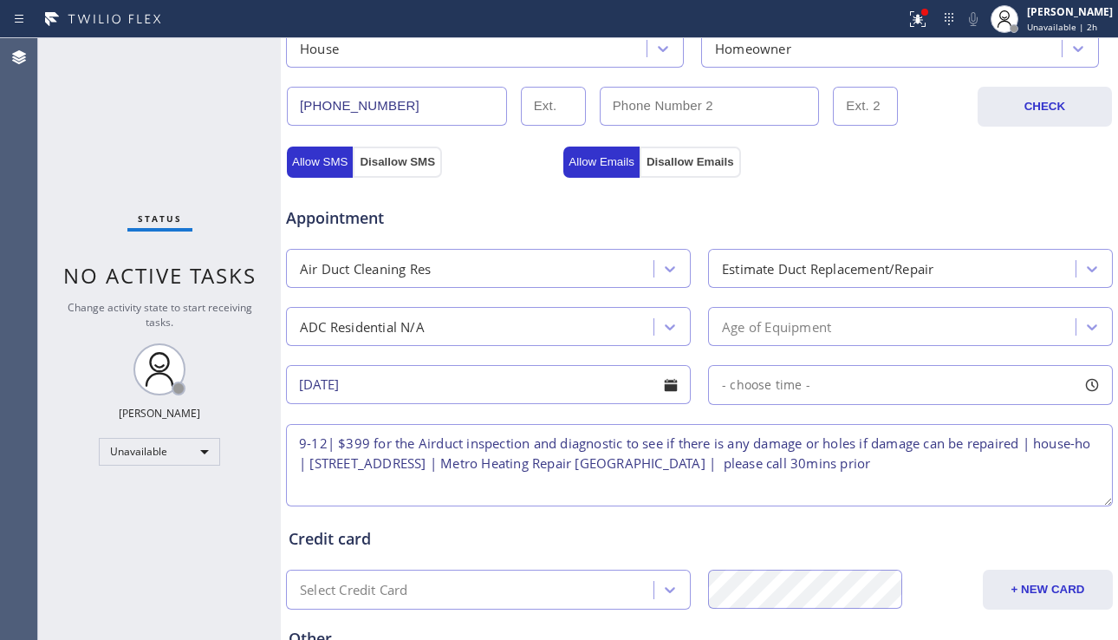
click at [762, 388] on span "- choose time -" at bounding box center [766, 384] width 88 height 16
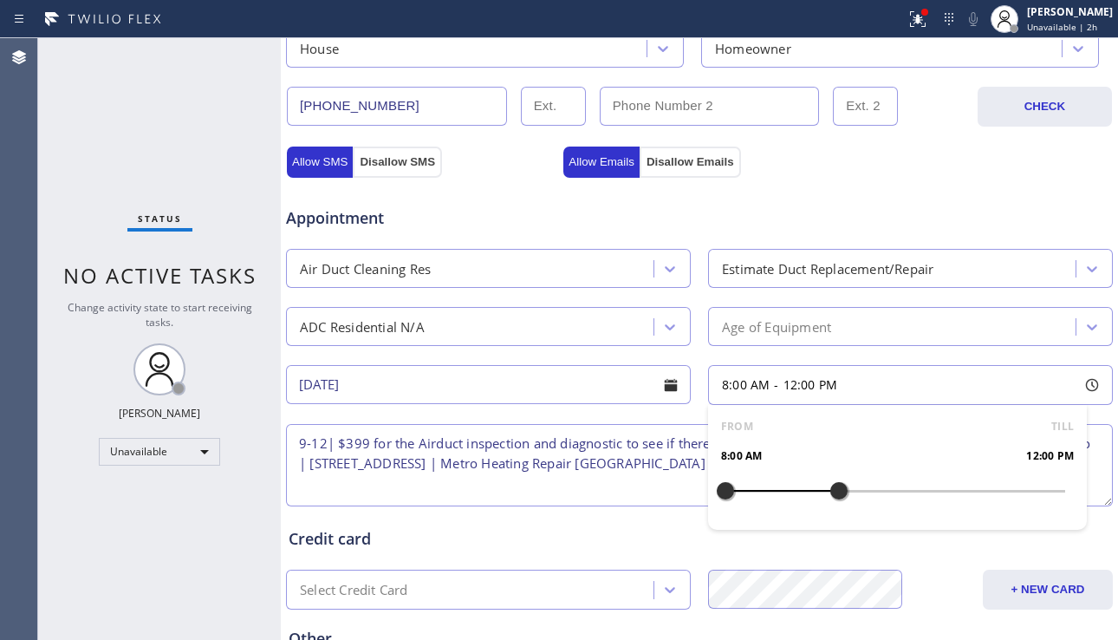
drag, startPoint x: 792, startPoint y: 485, endPoint x: 831, endPoint y: 490, distance: 39.3
click at [831, 490] on div at bounding box center [839, 490] width 21 height 36
drag, startPoint x: 718, startPoint y: 488, endPoint x: 746, endPoint y: 491, distance: 27.9
click at [746, 491] on div at bounding box center [754, 490] width 21 height 36
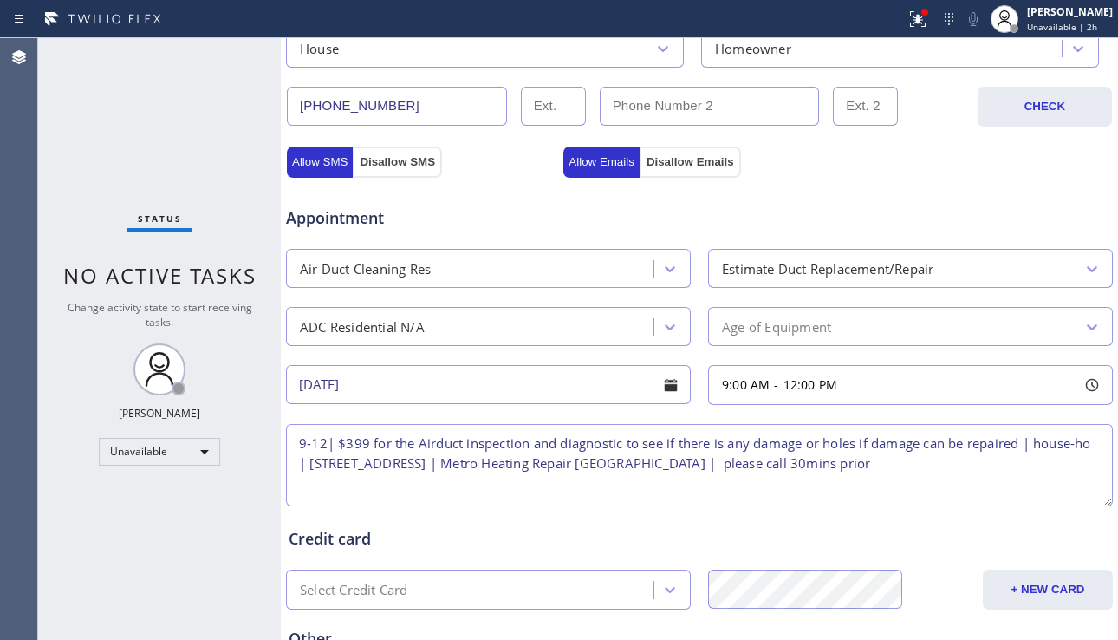
click at [602, 475] on textarea "9-12| $399 for the Airduct inspection and diagnostic to see if there is any dam…" at bounding box center [699, 465] width 827 height 82
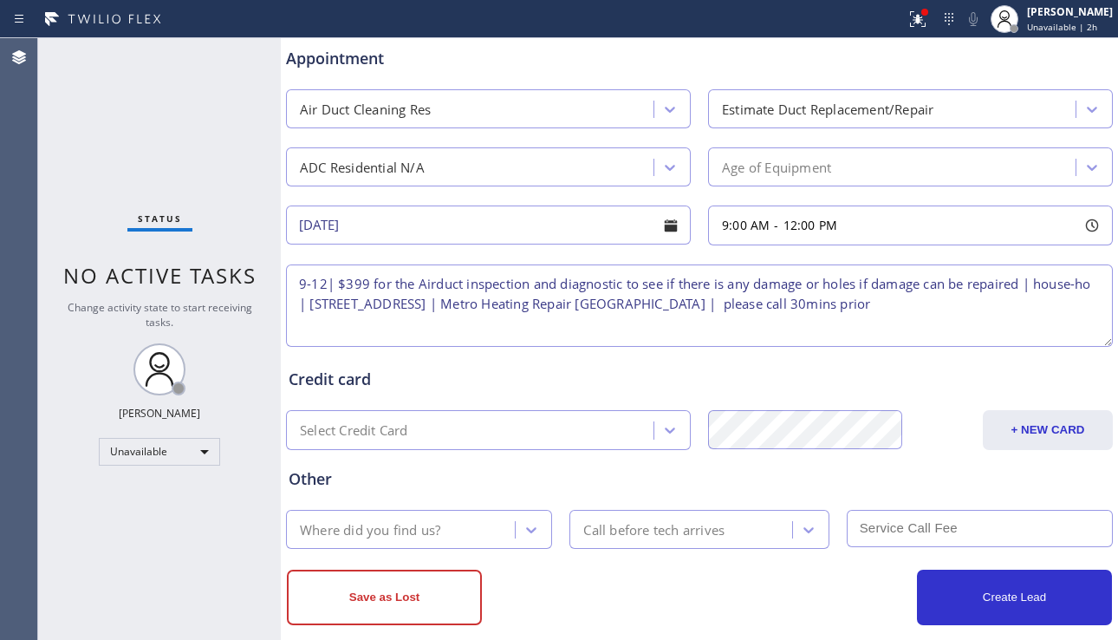
scroll to position [704, 0]
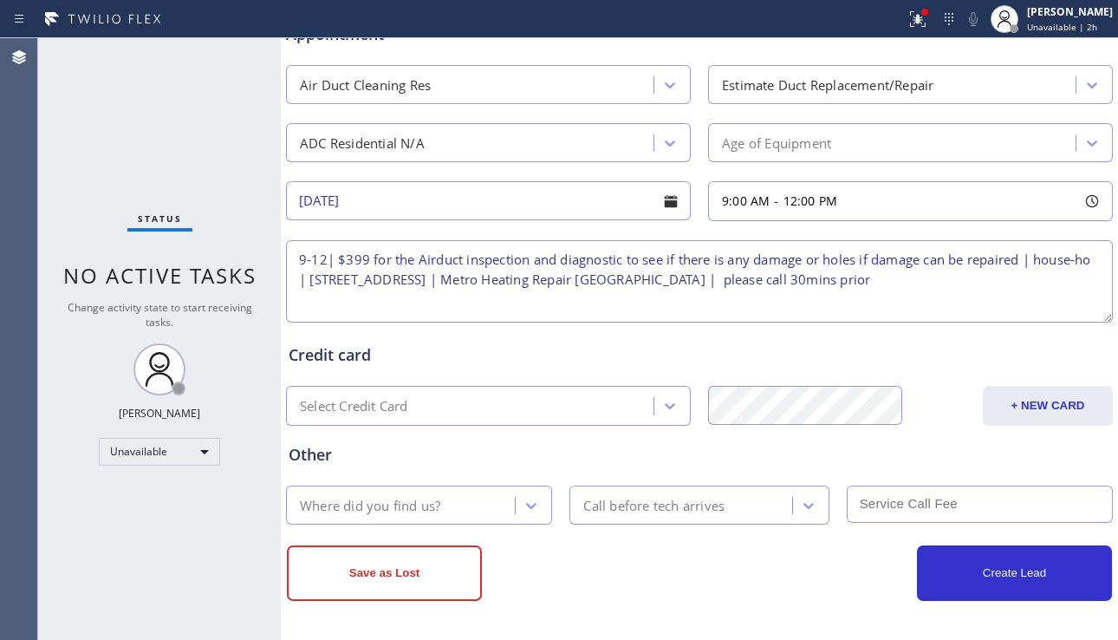
click at [475, 507] on div "Where did you find us?" at bounding box center [403, 505] width 224 height 30
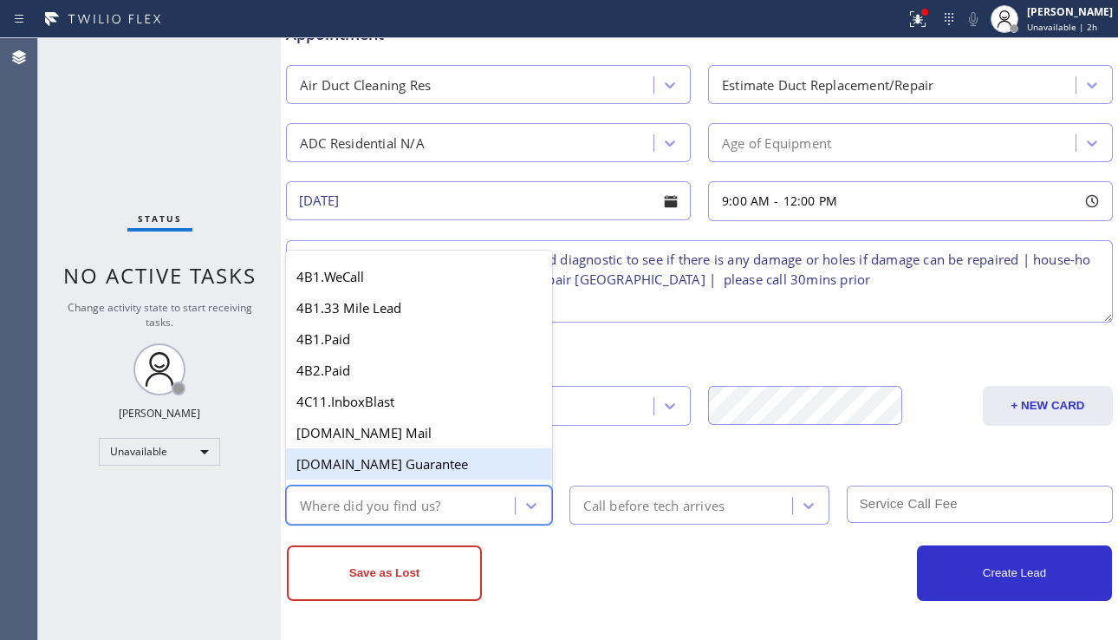
type input "a"
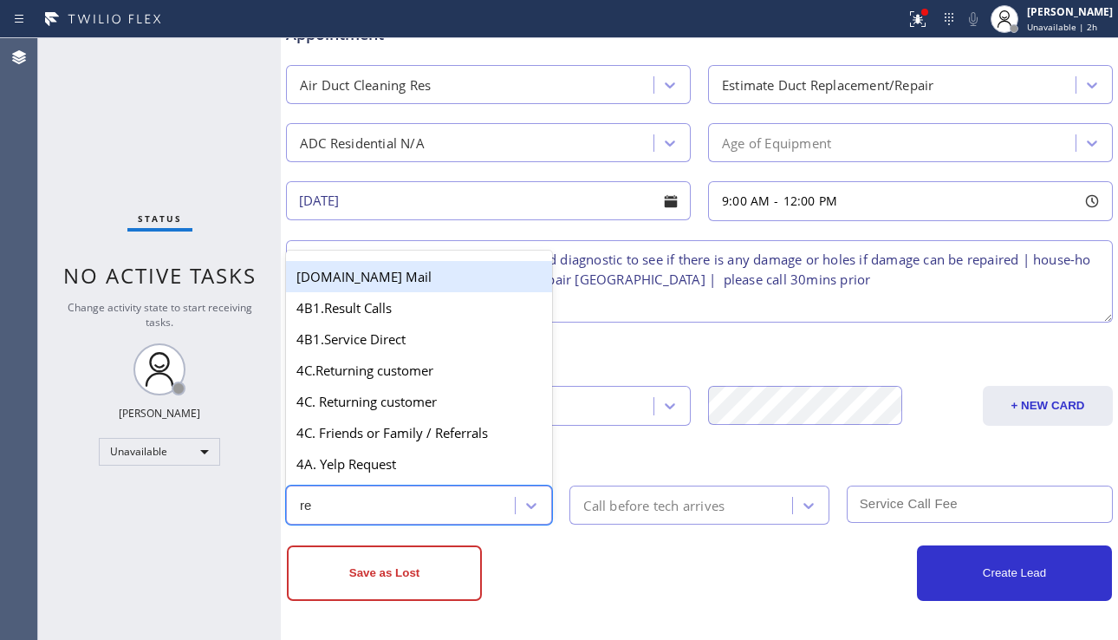
type input "r"
type input "goo"
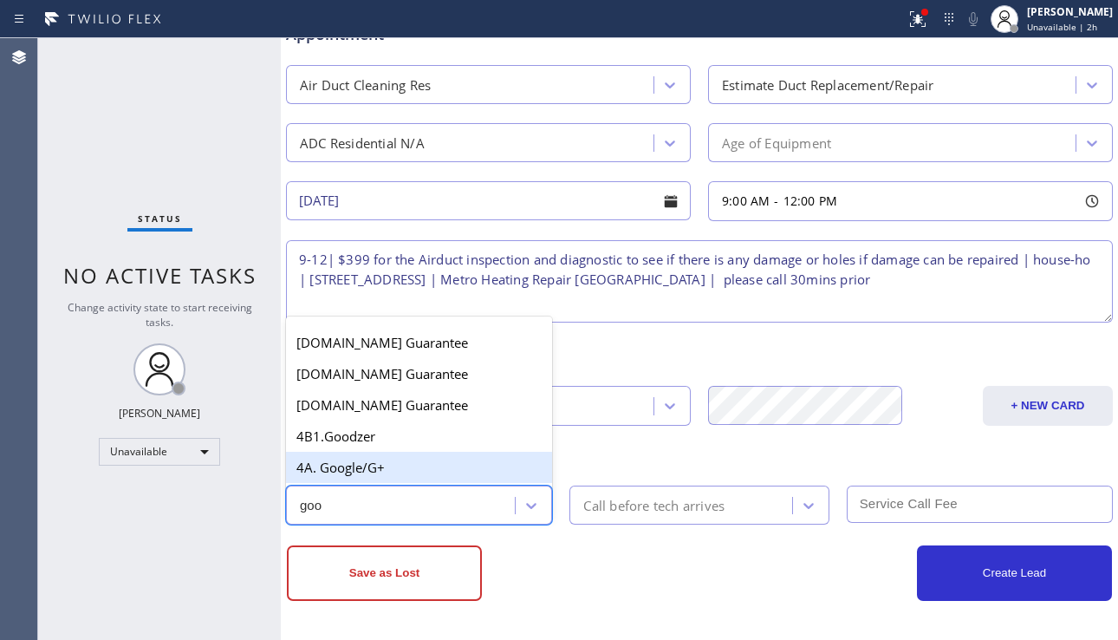
click at [436, 469] on div "4A. Google/G+" at bounding box center [419, 467] width 266 height 31
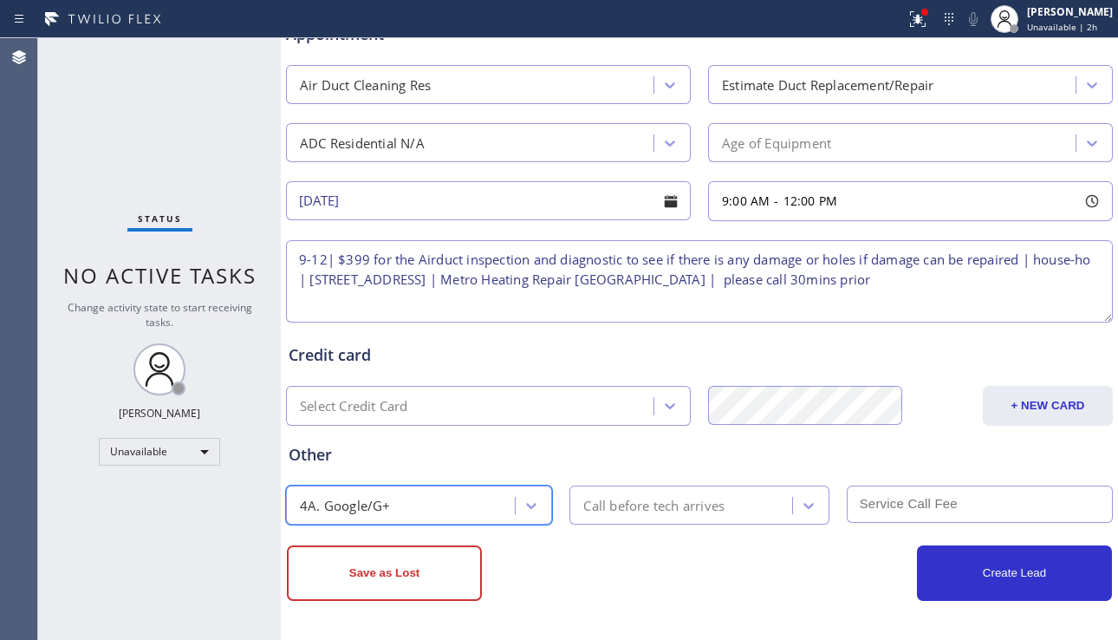
click at [618, 493] on div "Call before tech arrives" at bounding box center [683, 505] width 217 height 30
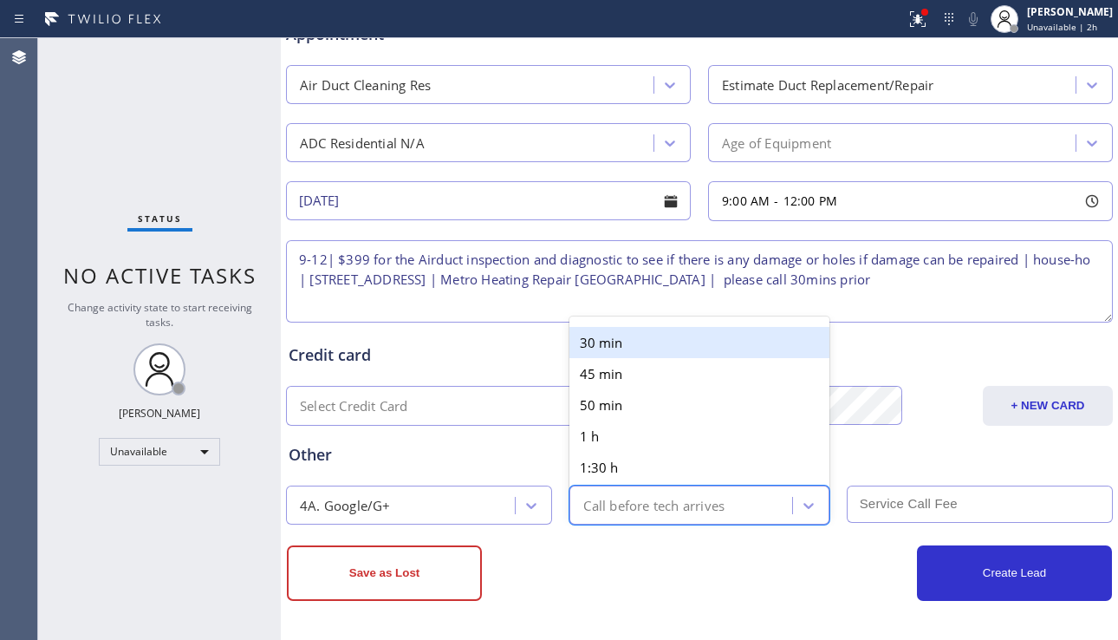
click at [590, 345] on div "30 min" at bounding box center [699, 342] width 259 height 31
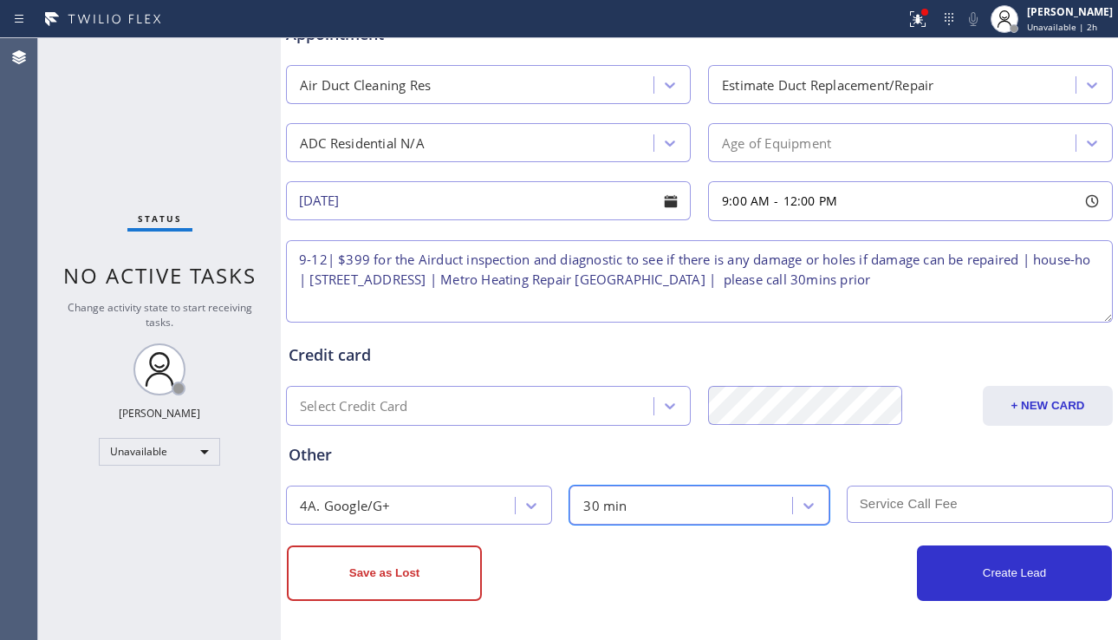
click at [877, 500] on input "text" at bounding box center [980, 503] width 266 height 37
type input "0"
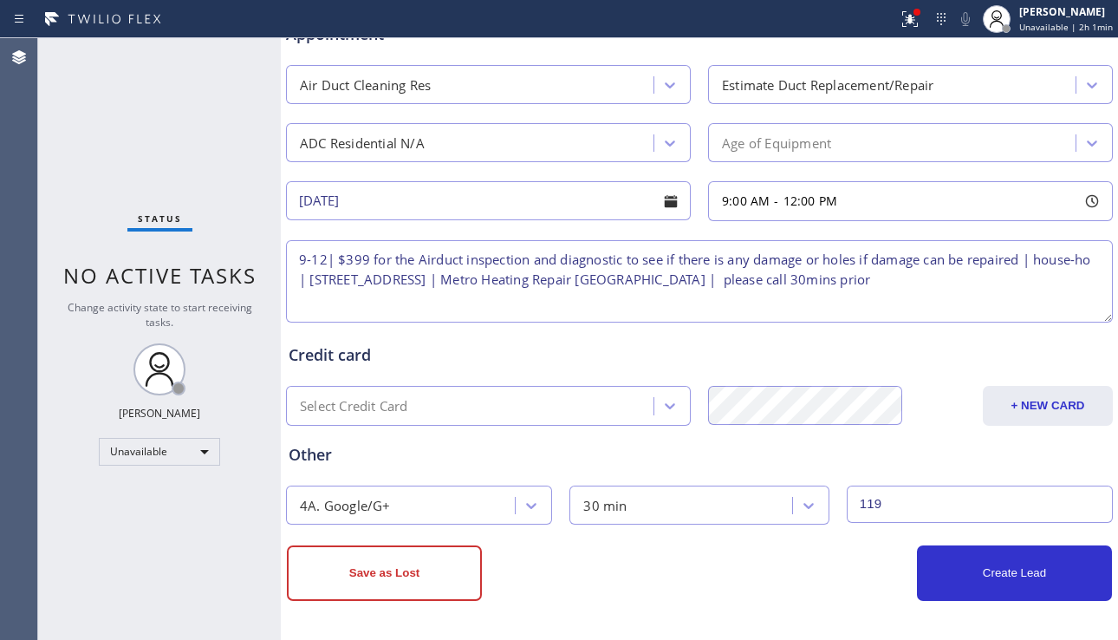
type input "119"
click at [702, 303] on textarea "9-12| $399 for the Airduct inspection and diagnostic to see if there is any dam…" at bounding box center [699, 281] width 827 height 82
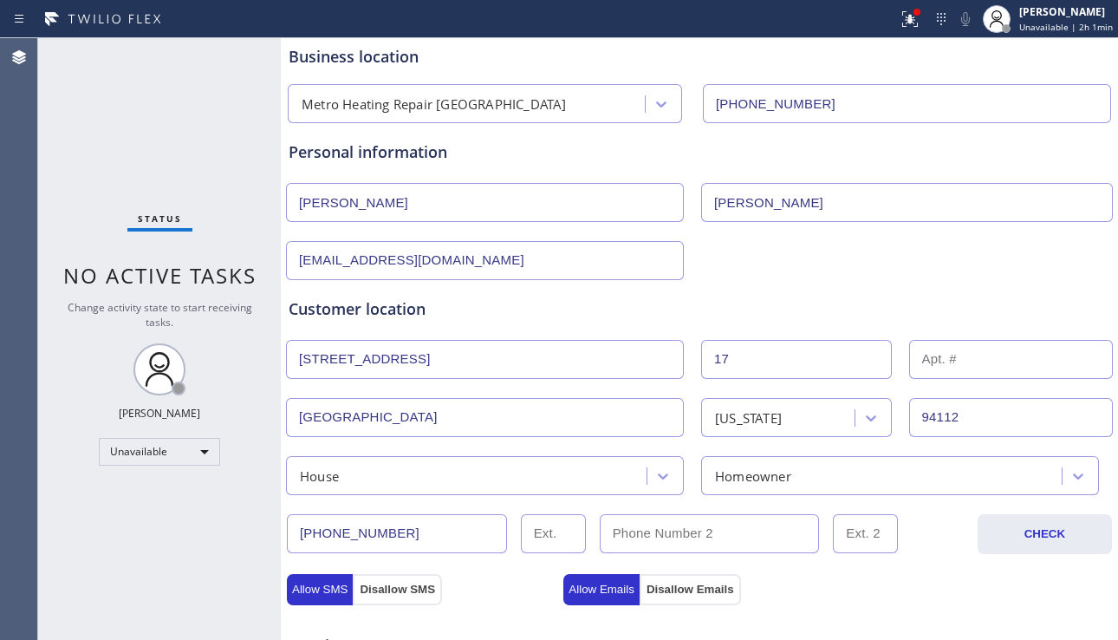
scroll to position [0, 0]
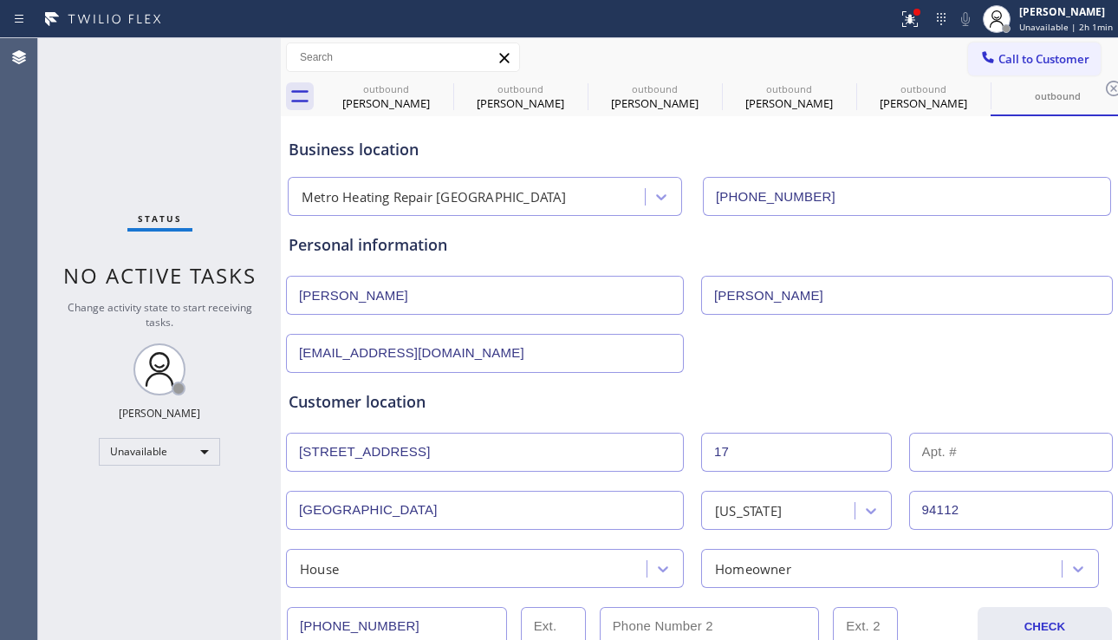
click at [746, 388] on div "Customer location >> ADD NEW ADDRESS << + NEW ADDRESS 17 Sala Terrace 17 San Fr…" at bounding box center [699, 480] width 829 height 215
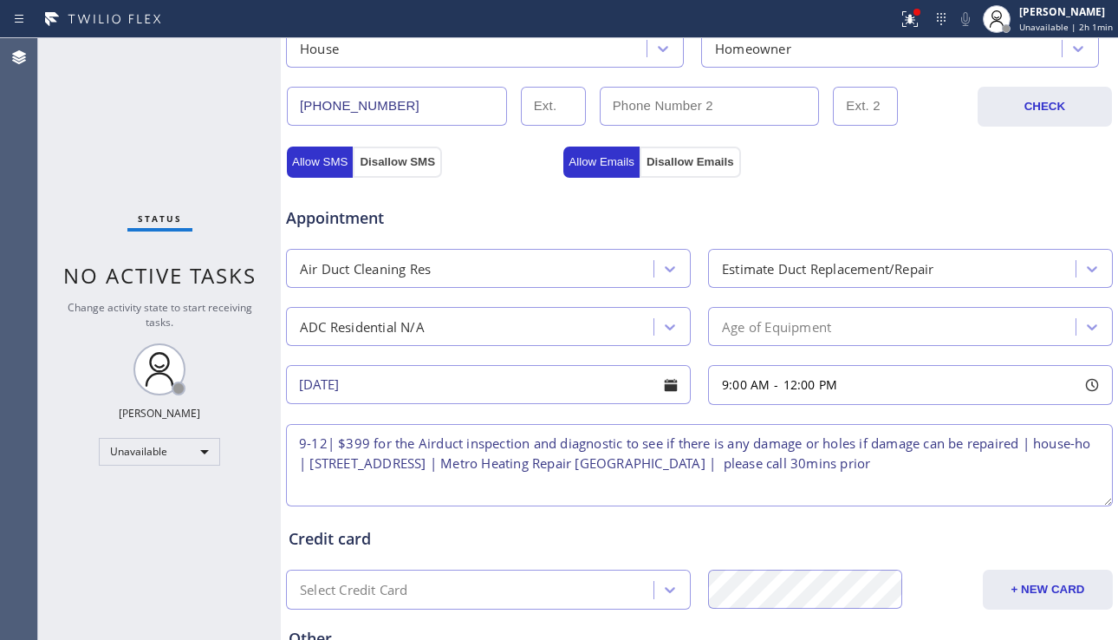
scroll to position [704, 0]
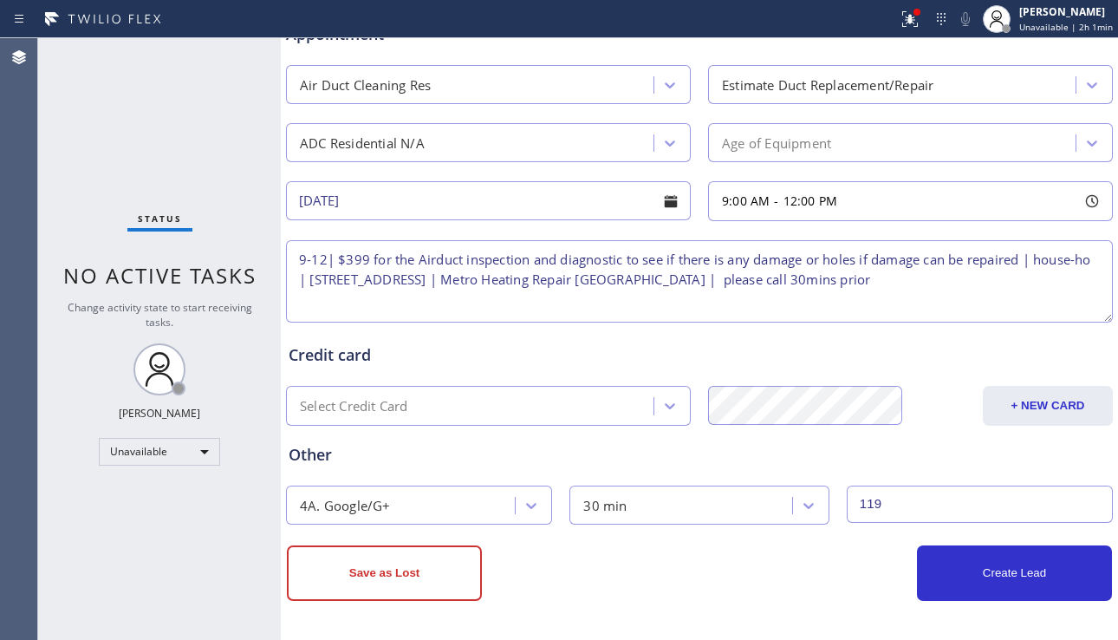
click at [1012, 301] on textarea "9-12| $399 for the Airduct inspection and diagnostic to see if there is any dam…" at bounding box center [699, 281] width 827 height 82
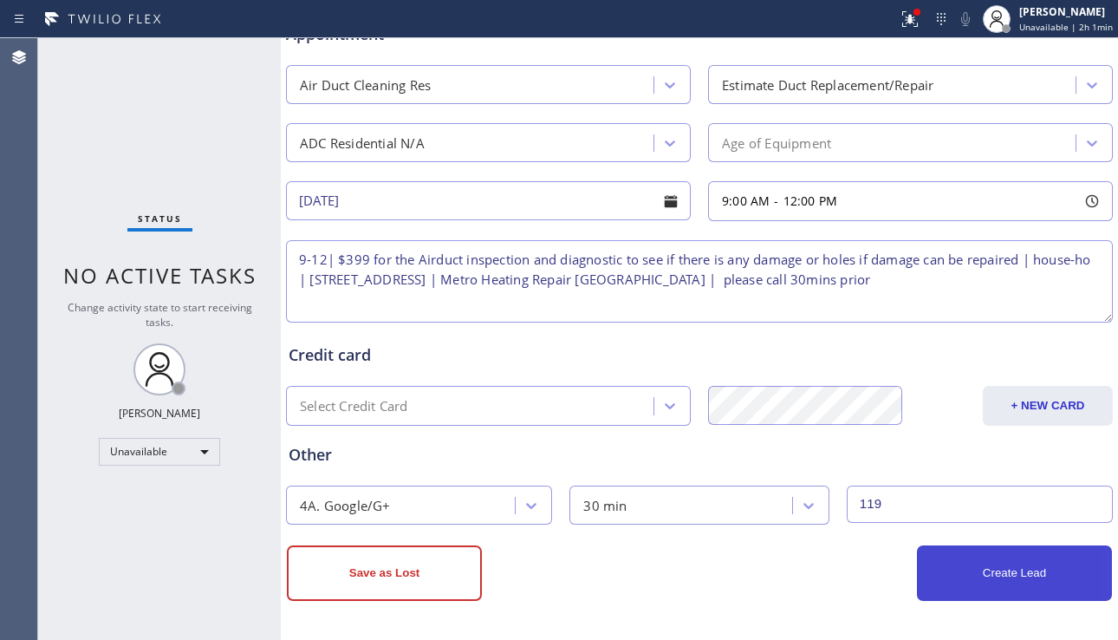
click at [972, 577] on button "Create Lead" at bounding box center [1014, 572] width 195 height 55
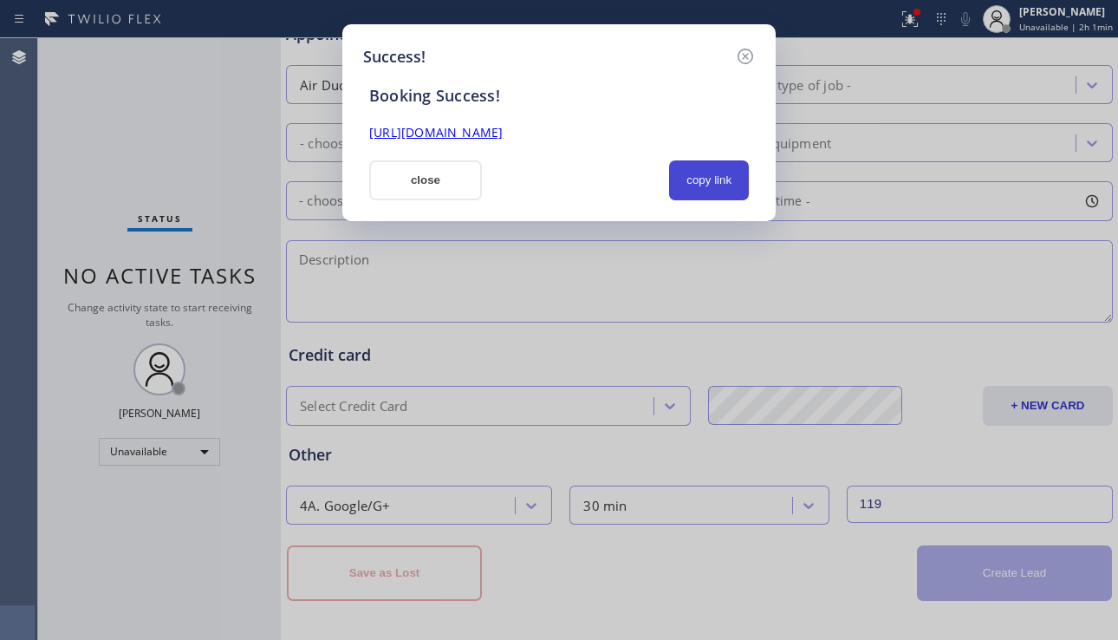
click at [699, 186] on button "copy link" at bounding box center [709, 180] width 80 height 40
click at [503, 138] on link "https://erp.apollosoft.co/customer/758030#portlet_lead" at bounding box center [436, 132] width 134 height 16
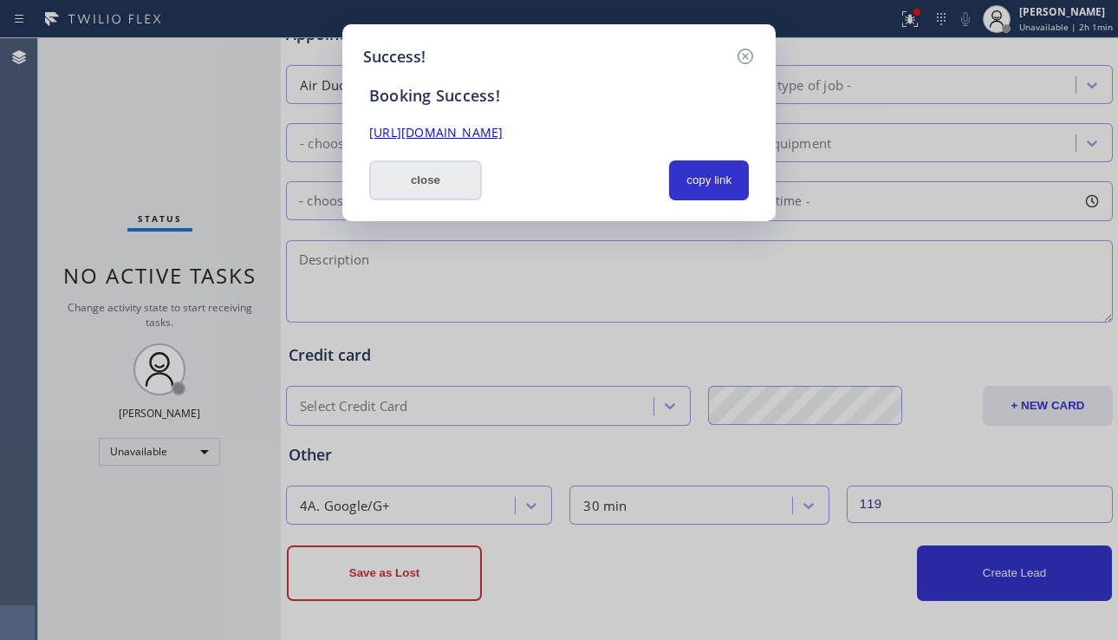
click at [427, 181] on button "close" at bounding box center [425, 180] width 113 height 40
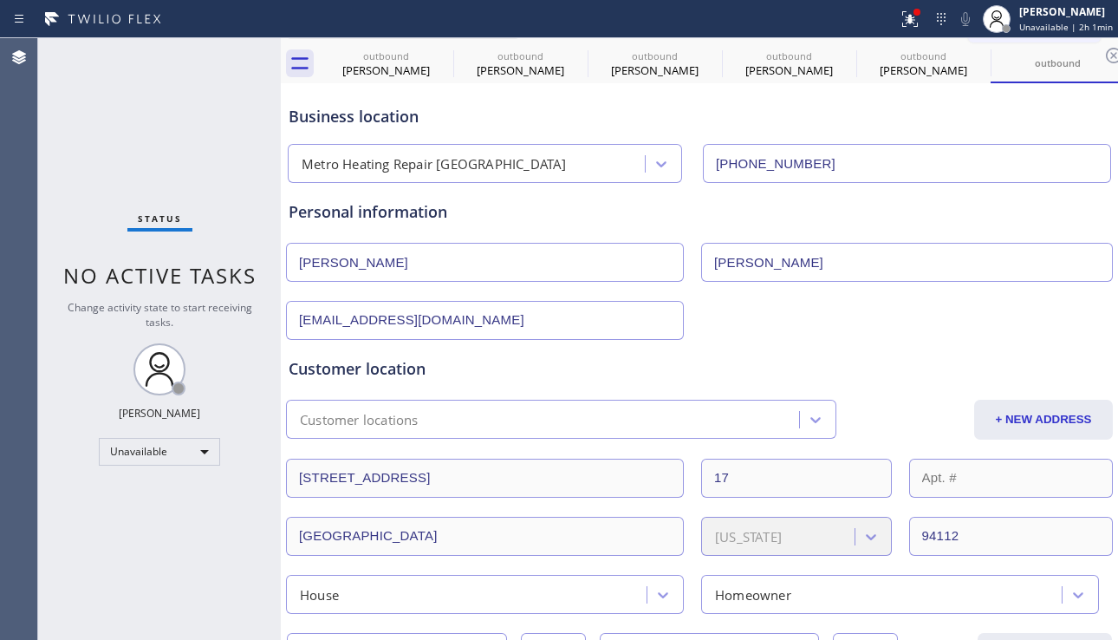
scroll to position [0, 0]
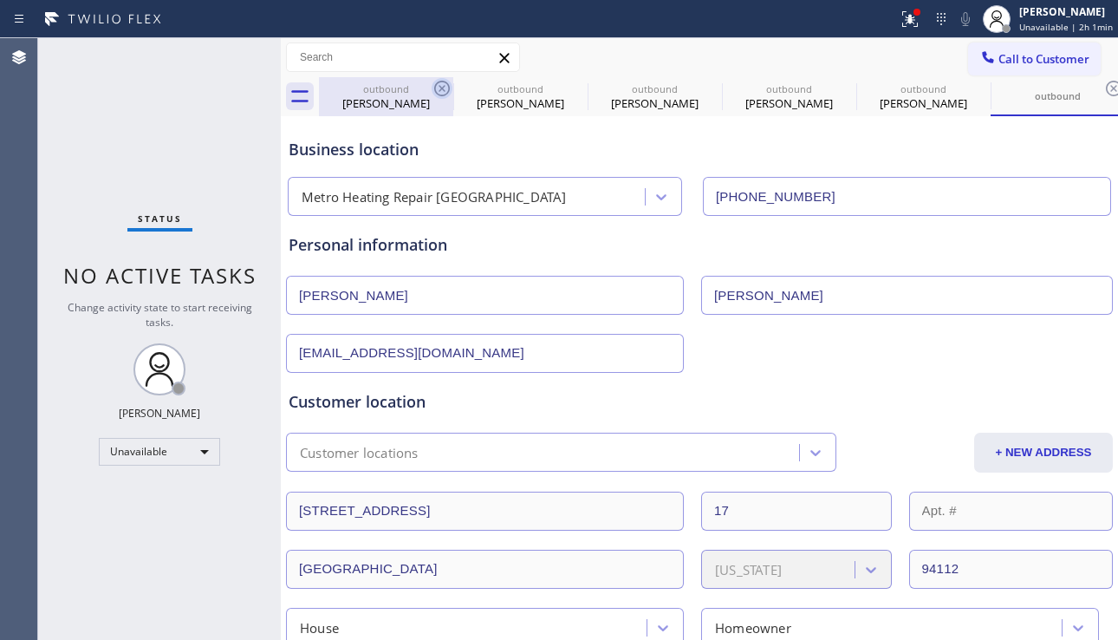
click at [442, 94] on icon at bounding box center [442, 88] width 21 height 21
click at [0, 0] on icon at bounding box center [0, 0] width 0 height 0
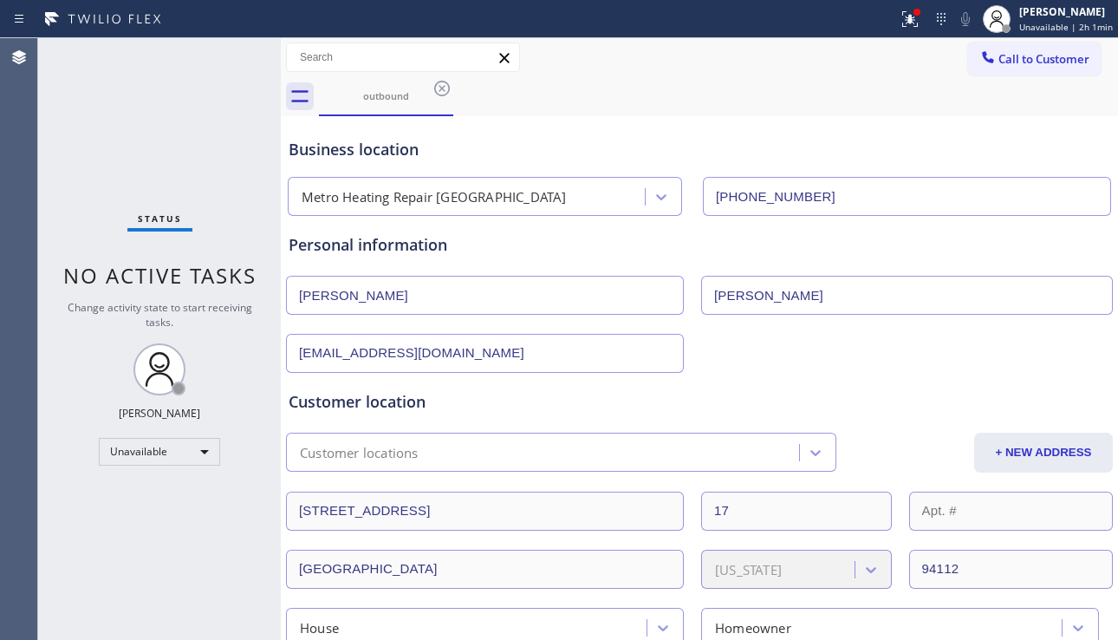
click at [442, 94] on icon at bounding box center [442, 88] width 21 height 21
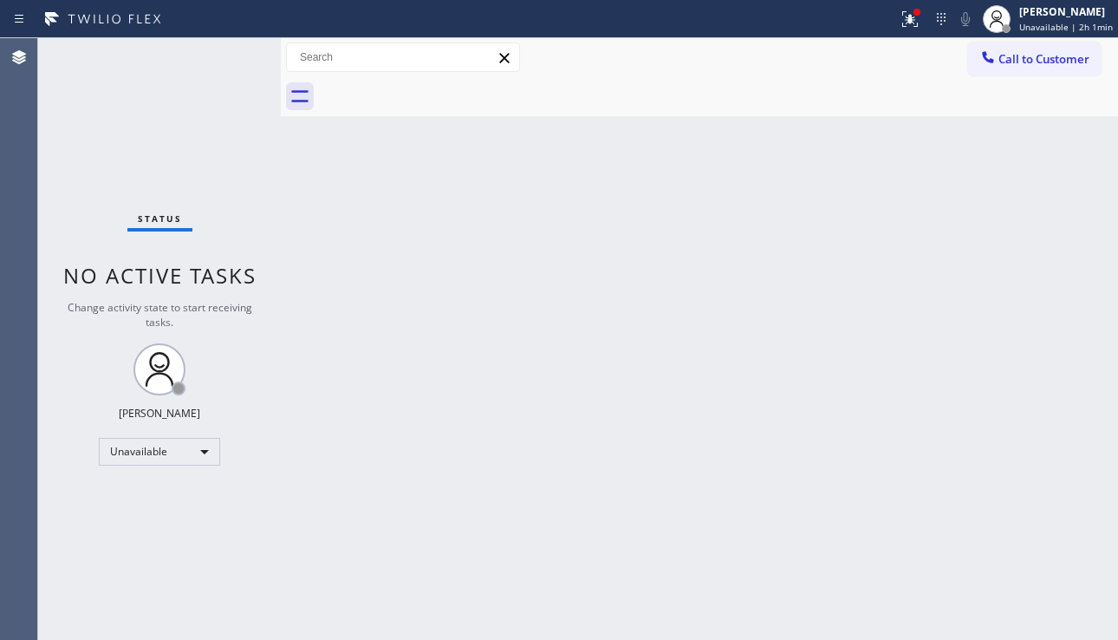
click at [442, 94] on div at bounding box center [718, 96] width 799 height 39
click at [395, 334] on div "Back to Dashboard Change Sender ID Customers Technicians Select a contact Outbo…" at bounding box center [699, 339] width 837 height 602
click at [491, 207] on div "Back to Dashboard Change Sender ID Customers Technicians Select a contact Outbo…" at bounding box center [699, 339] width 837 height 602
drag, startPoint x: 119, startPoint y: 536, endPoint x: 273, endPoint y: 557, distance: 155.8
click at [118, 536] on div "Status No active tasks Change activity state to start receiving tasks. [PERSON_…" at bounding box center [159, 339] width 243 height 602
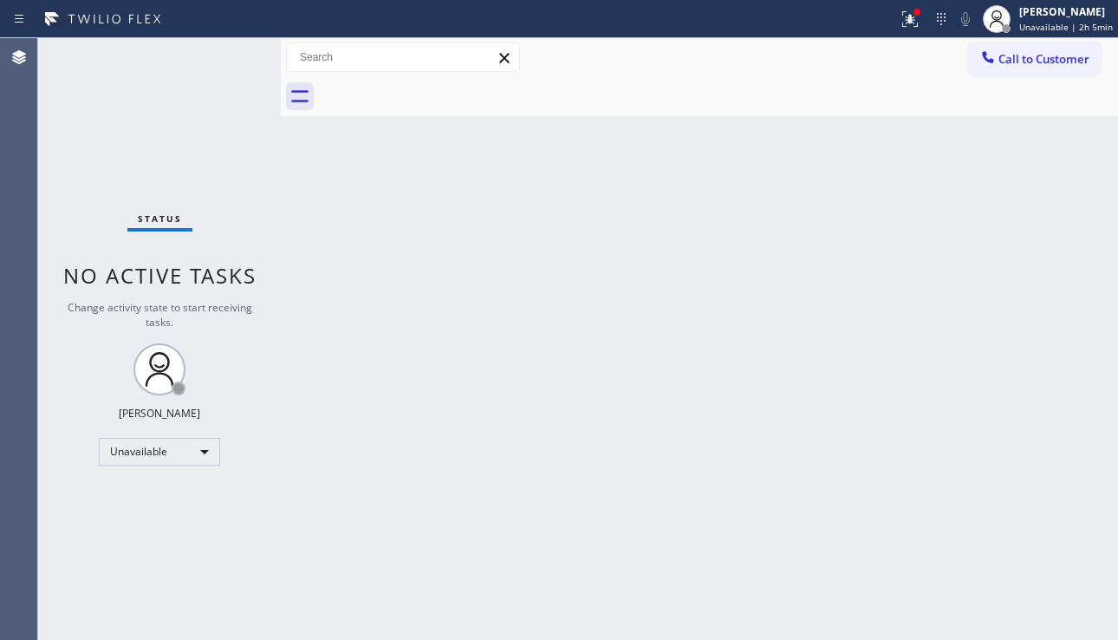
click at [431, 445] on div "Back to Dashboard Change Sender ID Customers Technicians Select a contact Outbo…" at bounding box center [699, 339] width 837 height 602
click at [980, 457] on div "Back to Dashboard Change Sender ID Customers Technicians Select a contact Outbo…" at bounding box center [699, 339] width 837 height 602
click at [902, 25] on icon at bounding box center [910, 19] width 16 height 16
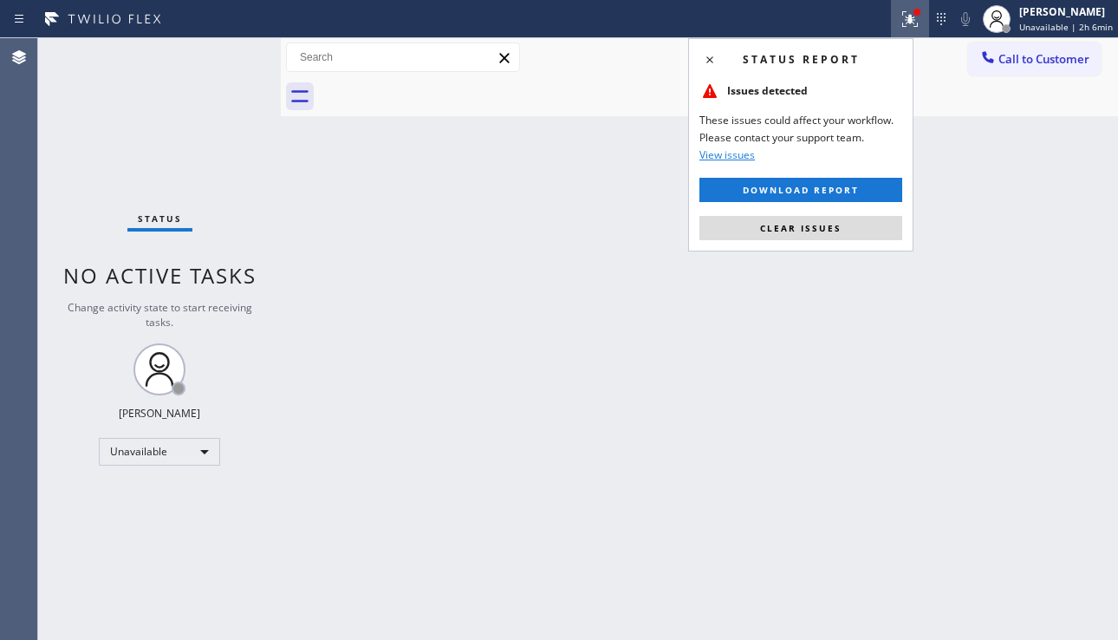
drag, startPoint x: 832, startPoint y: 226, endPoint x: 722, endPoint y: 240, distance: 111.0
click at [831, 227] on span "Clear issues" at bounding box center [800, 228] width 81 height 12
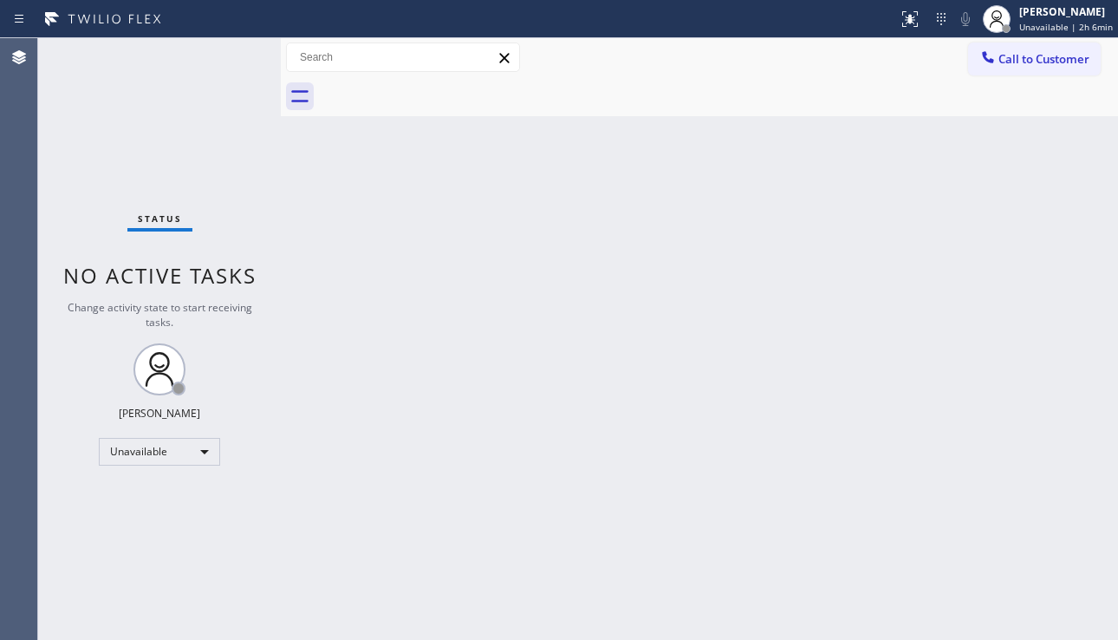
click at [597, 269] on div "Back to Dashboard Change Sender ID Customers Technicians Select a contact Outbo…" at bounding box center [699, 339] width 837 height 602
click at [1014, 473] on div "Back to Dashboard Change Sender ID Customers Technicians Select a contact Outbo…" at bounding box center [699, 339] width 837 height 602
click at [197, 453] on div "Unavailable" at bounding box center [159, 452] width 121 height 28
click at [168, 482] on li "Offline" at bounding box center [159, 476] width 118 height 21
click at [341, 453] on div "Back to Dashboard Change Sender ID Customers Technicians Select a contact Outbo…" at bounding box center [699, 339] width 837 height 602
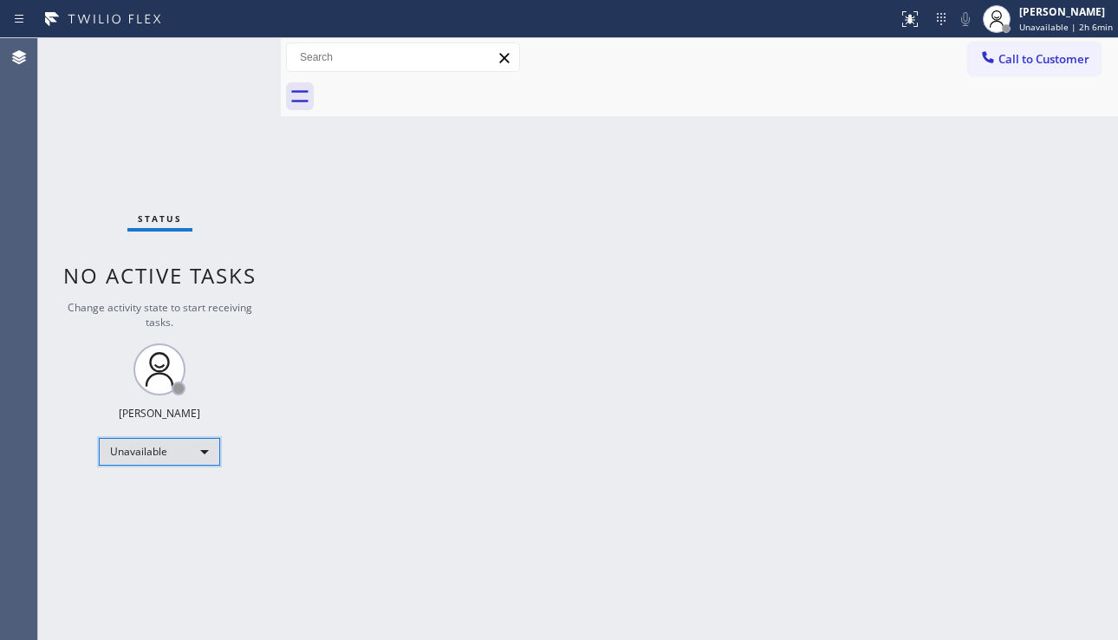
click at [199, 454] on div "Unavailable" at bounding box center [159, 452] width 121 height 28
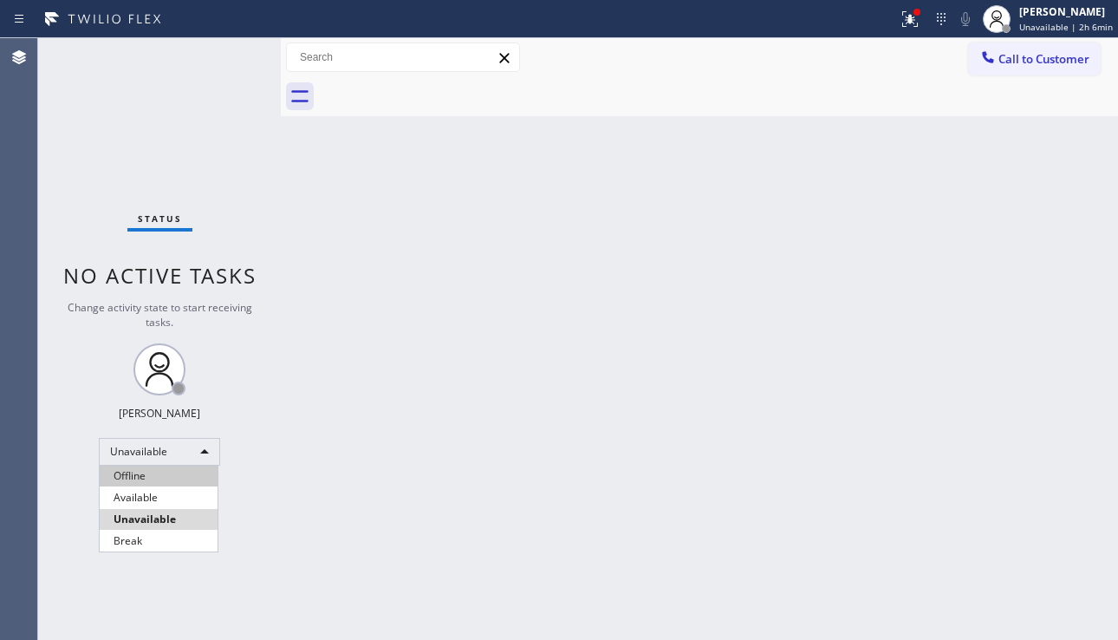
click at [181, 474] on li "Offline" at bounding box center [159, 476] width 118 height 21
click at [367, 468] on div "Back to Dashboard Change Sender ID Customers Technicians Select a contact Outbo…" at bounding box center [699, 339] width 837 height 602
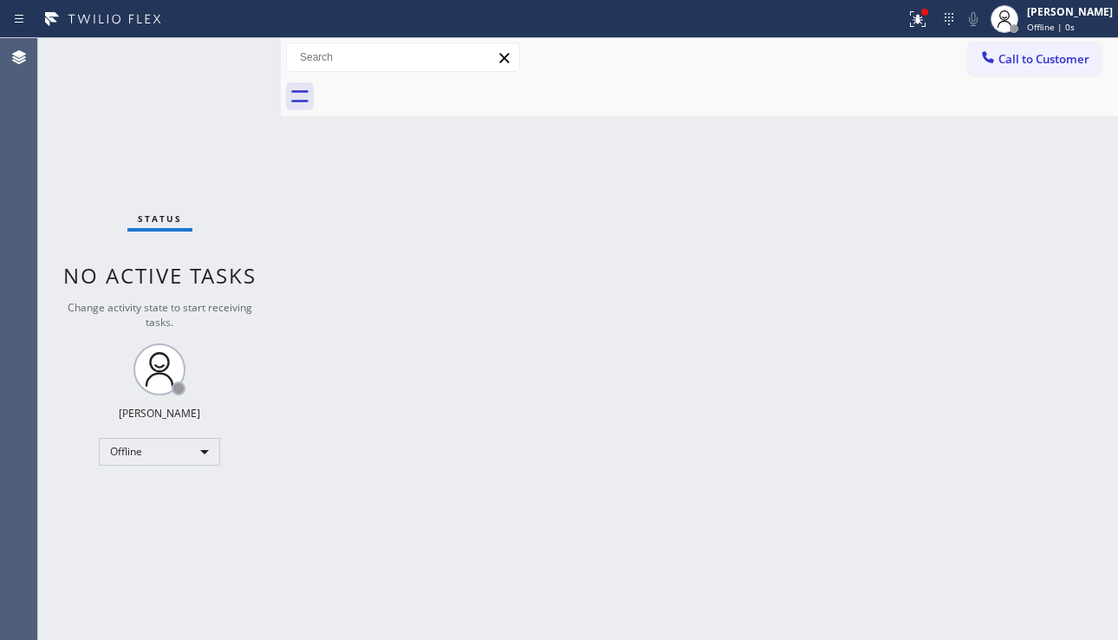
click at [671, 479] on div "Back to Dashboard Change Sender ID Customers Technicians Select a contact Outbo…" at bounding box center [699, 339] width 837 height 602
click at [1024, 28] on div "Alynna Marie Pasumala Offline | 0s" at bounding box center [1071, 18] width 94 height 30
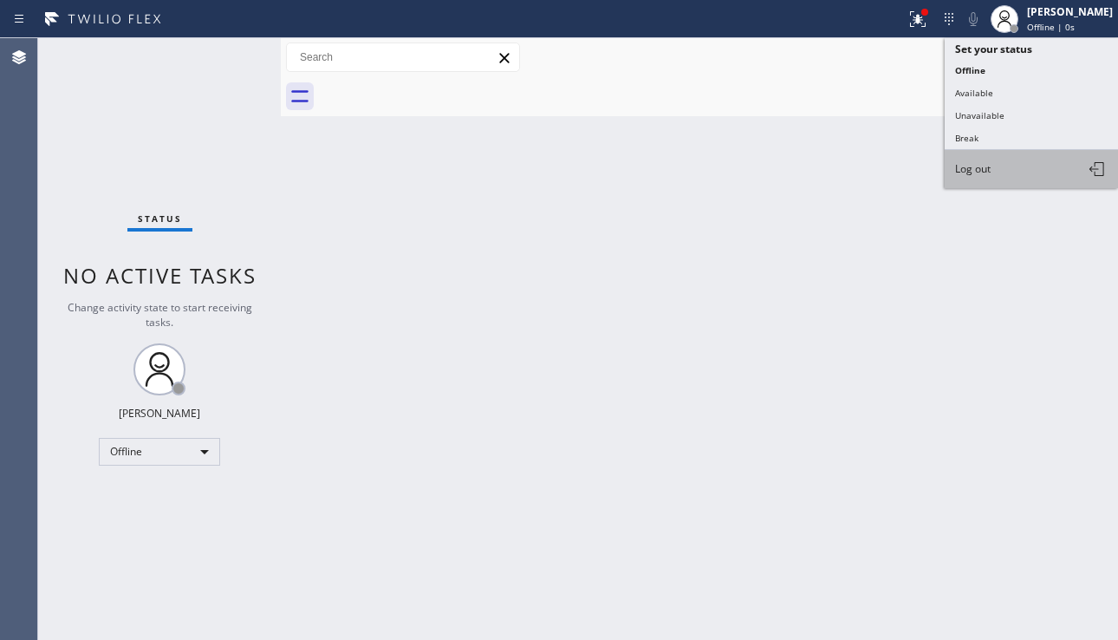
click at [977, 178] on button "Log out" at bounding box center [1031, 169] width 173 height 38
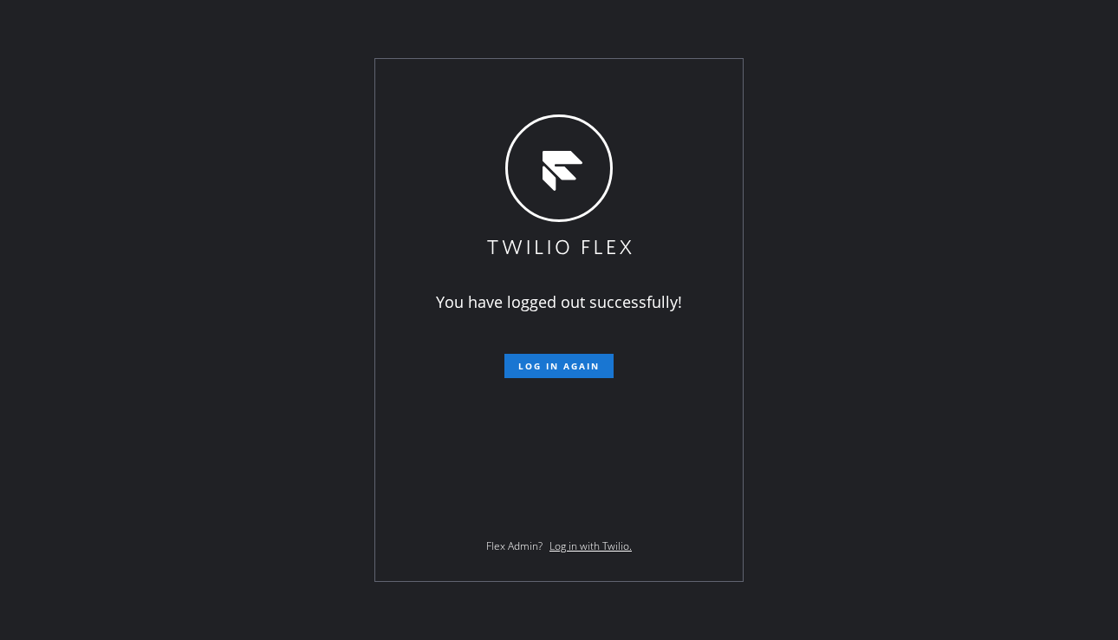
click at [1026, 344] on div "You have logged out successfully! Log in again Flex Admin? Log in with Twilio." at bounding box center [559, 320] width 1118 height 640
click at [297, 430] on div "You have logged out successfully! Log in again Flex Admin? Log in with Twilio." at bounding box center [559, 320] width 1118 height 640
drag, startPoint x: 1015, startPoint y: 460, endPoint x: 863, endPoint y: 478, distance: 152.7
click at [1015, 460] on div "You have logged out successfully! Log in again Flex Admin? Log in with Twilio." at bounding box center [559, 320] width 1118 height 640
